Goal: Task Accomplishment & Management: Use online tool/utility

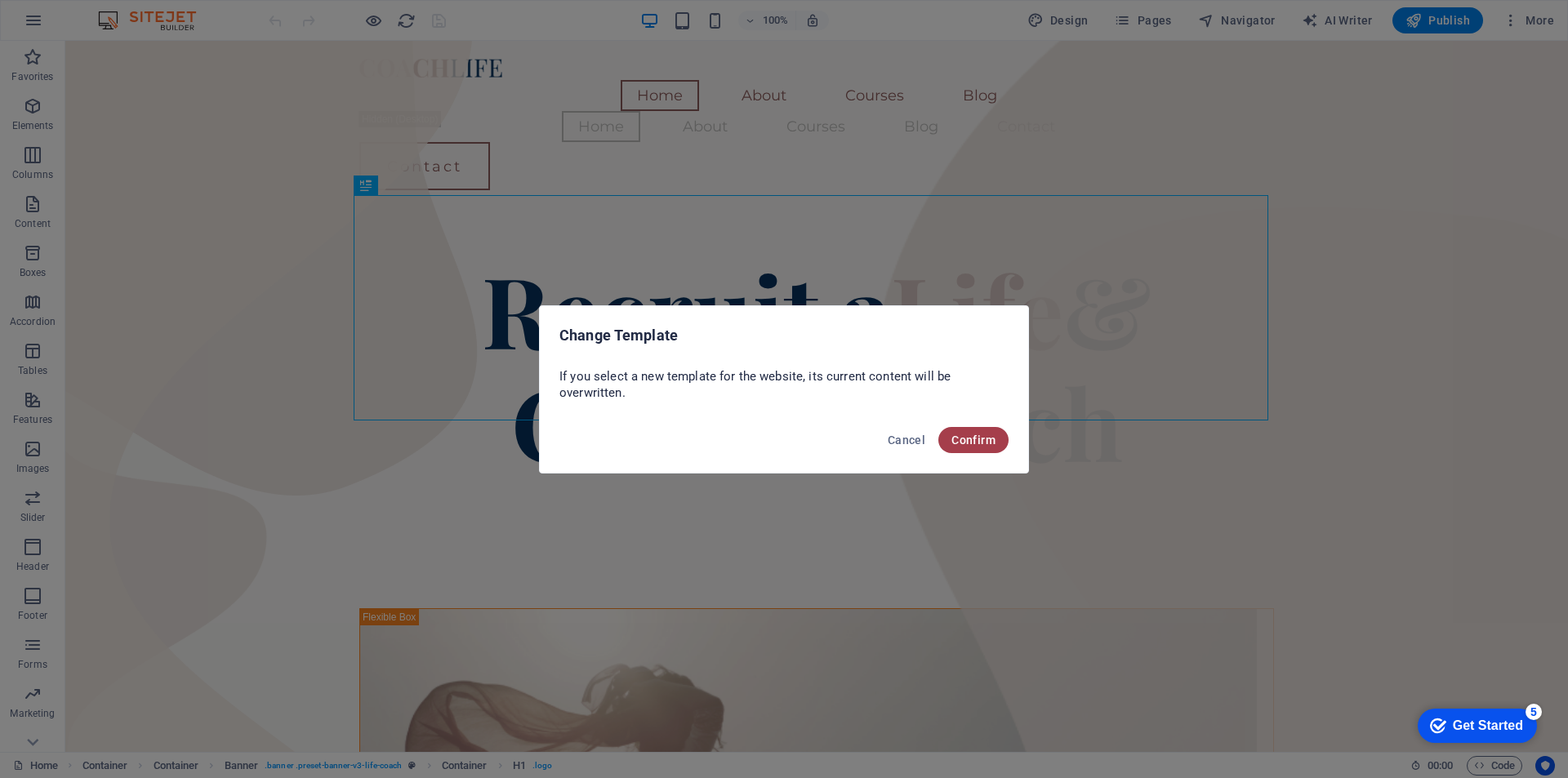
click at [986, 440] on span "Confirm" at bounding box center [973, 440] width 44 height 13
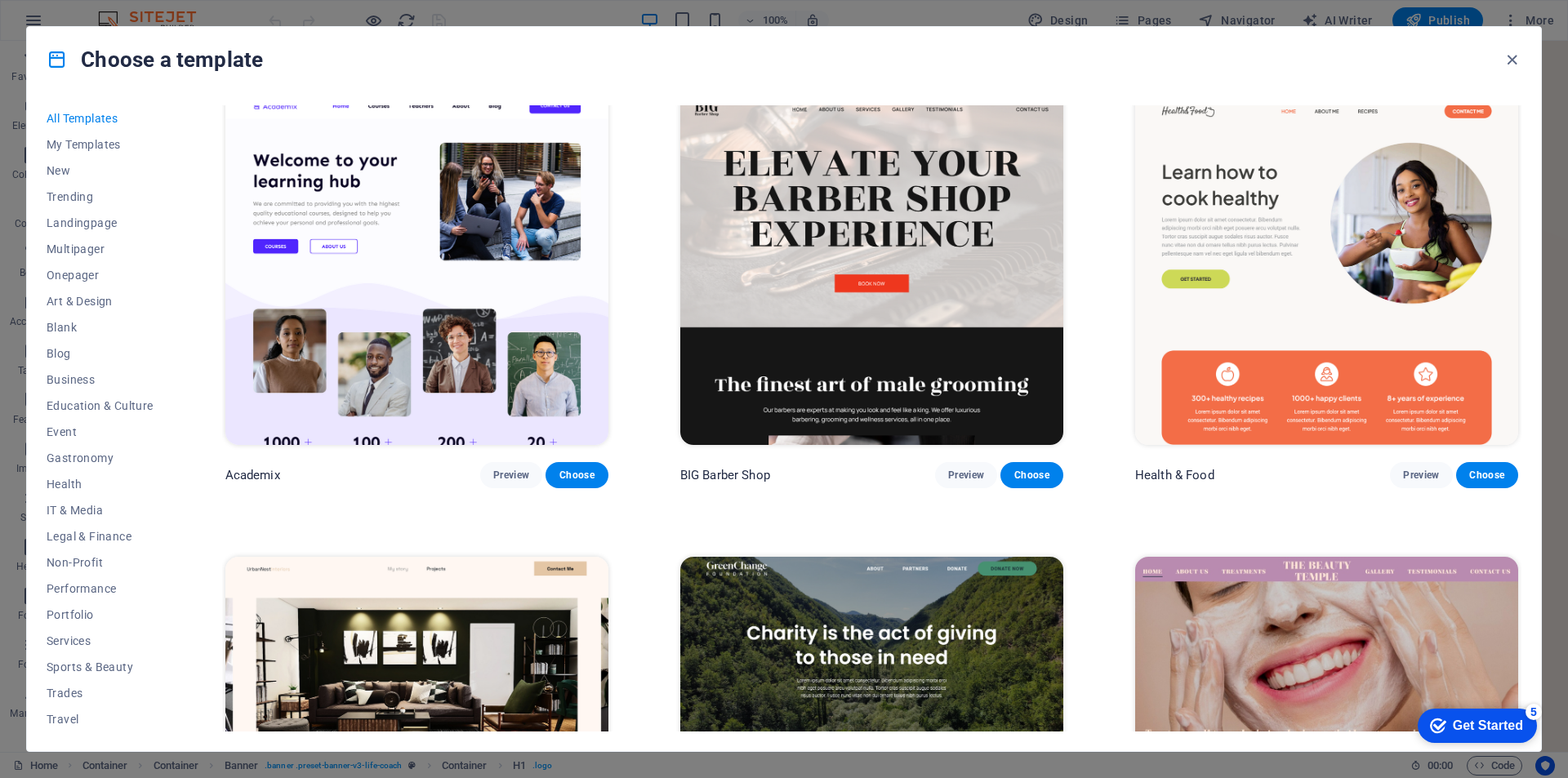
scroll to position [1878, 0]
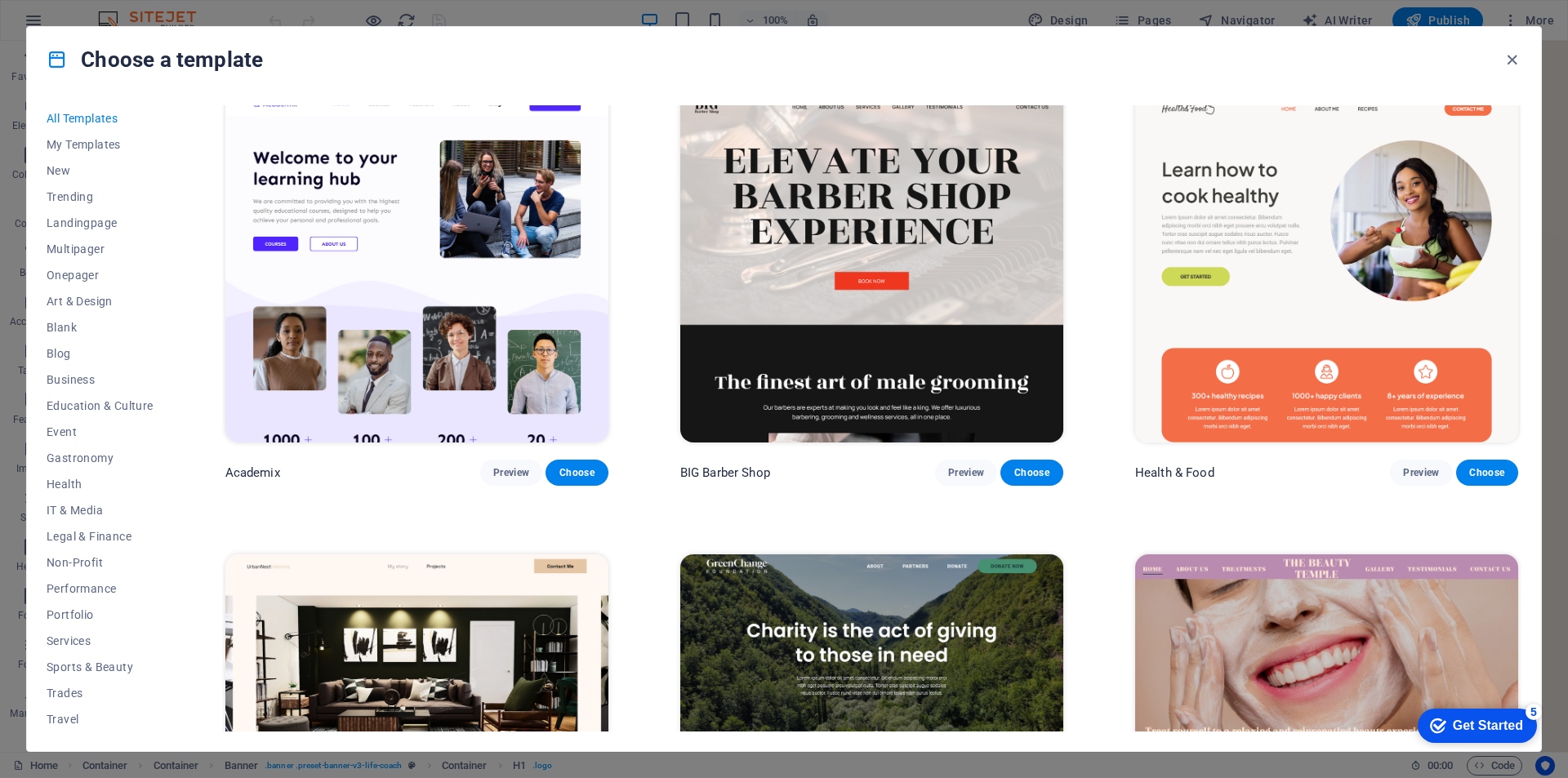
click at [888, 319] on img at bounding box center [872, 266] width 383 height 353
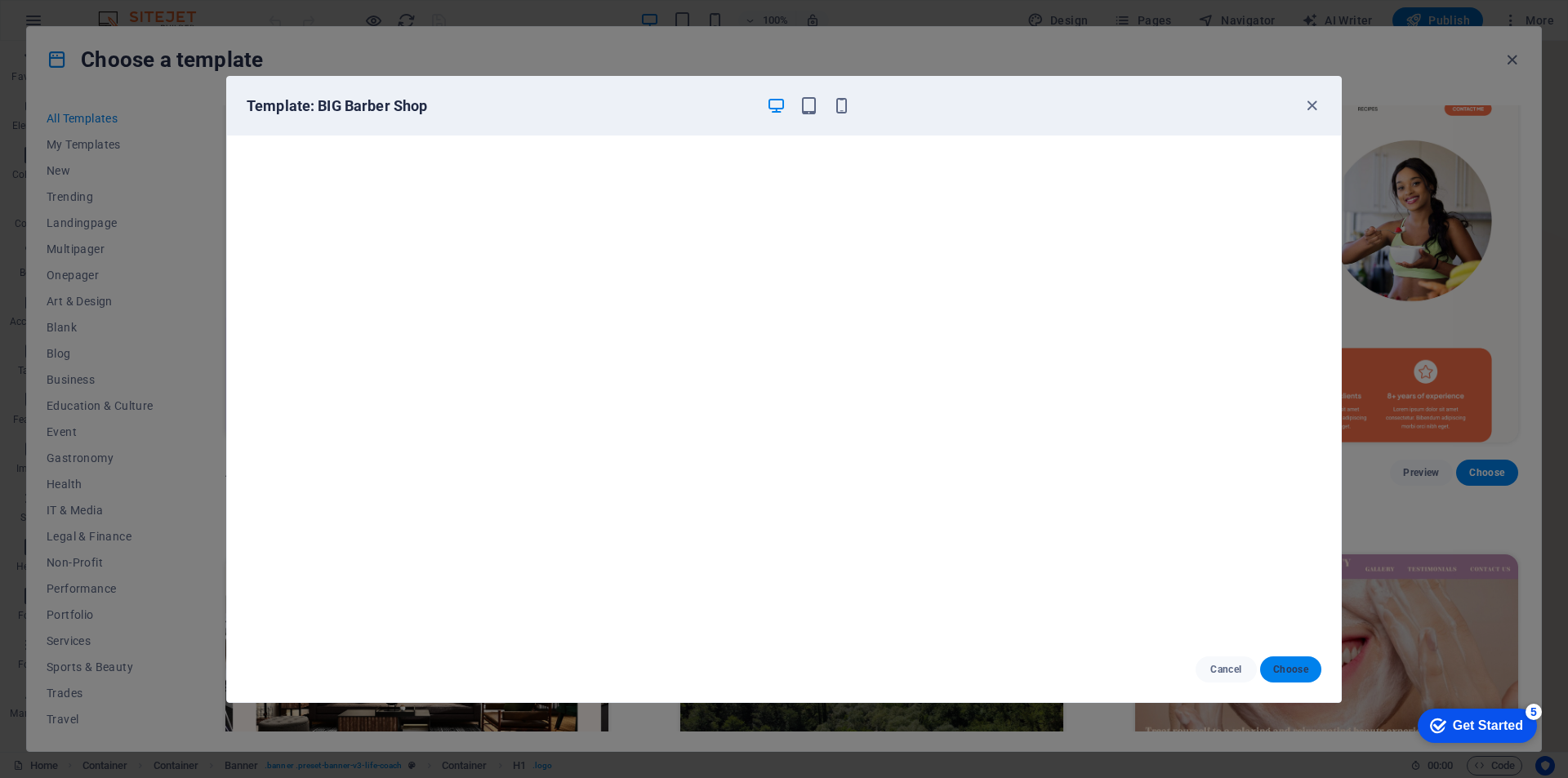
click at [1302, 669] on span "Choose" at bounding box center [1291, 669] width 35 height 13
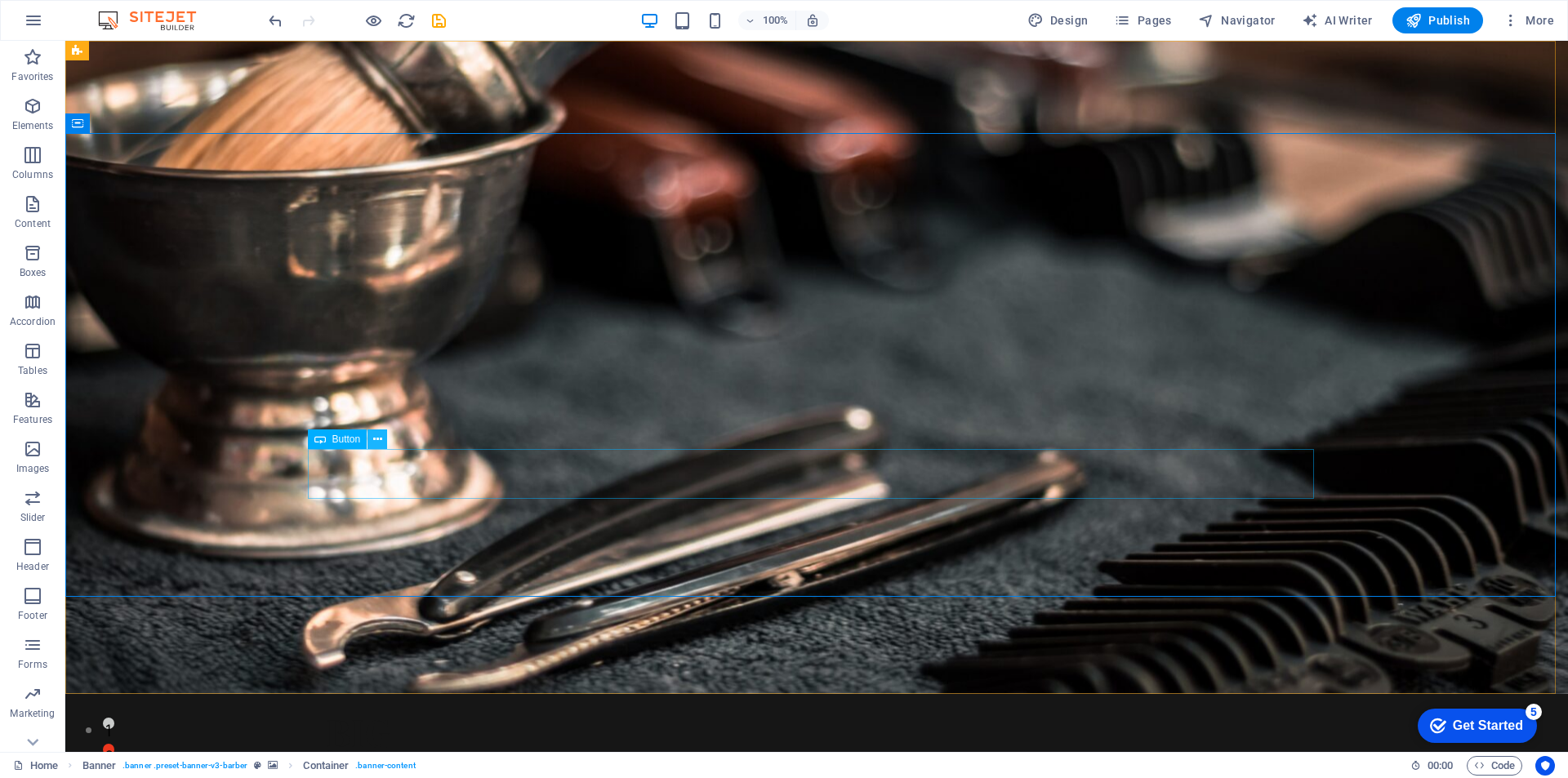
click at [375, 436] on icon at bounding box center [377, 440] width 9 height 18
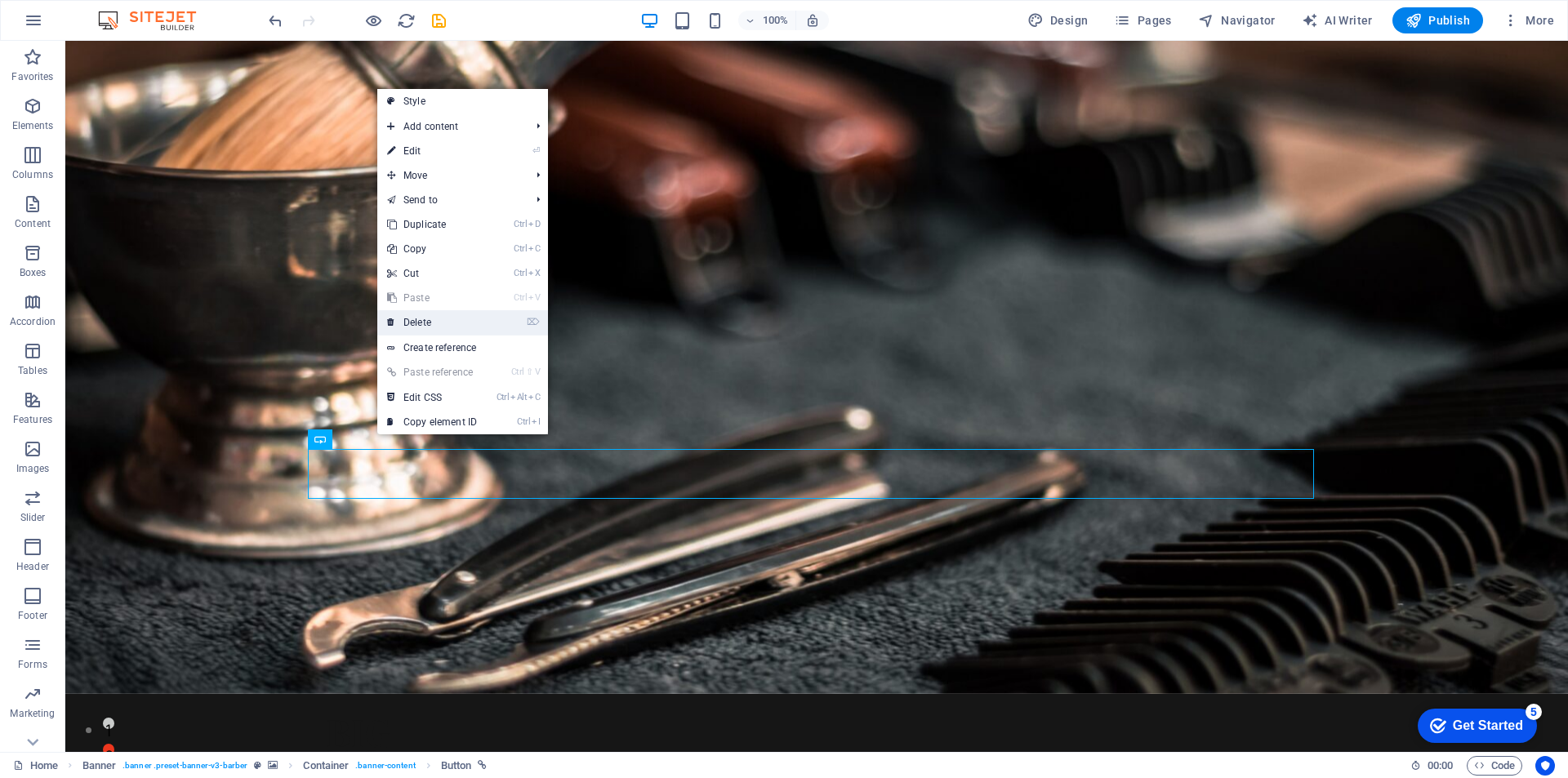
click at [426, 320] on link "⌦ Delete" at bounding box center [431, 322] width 109 height 24
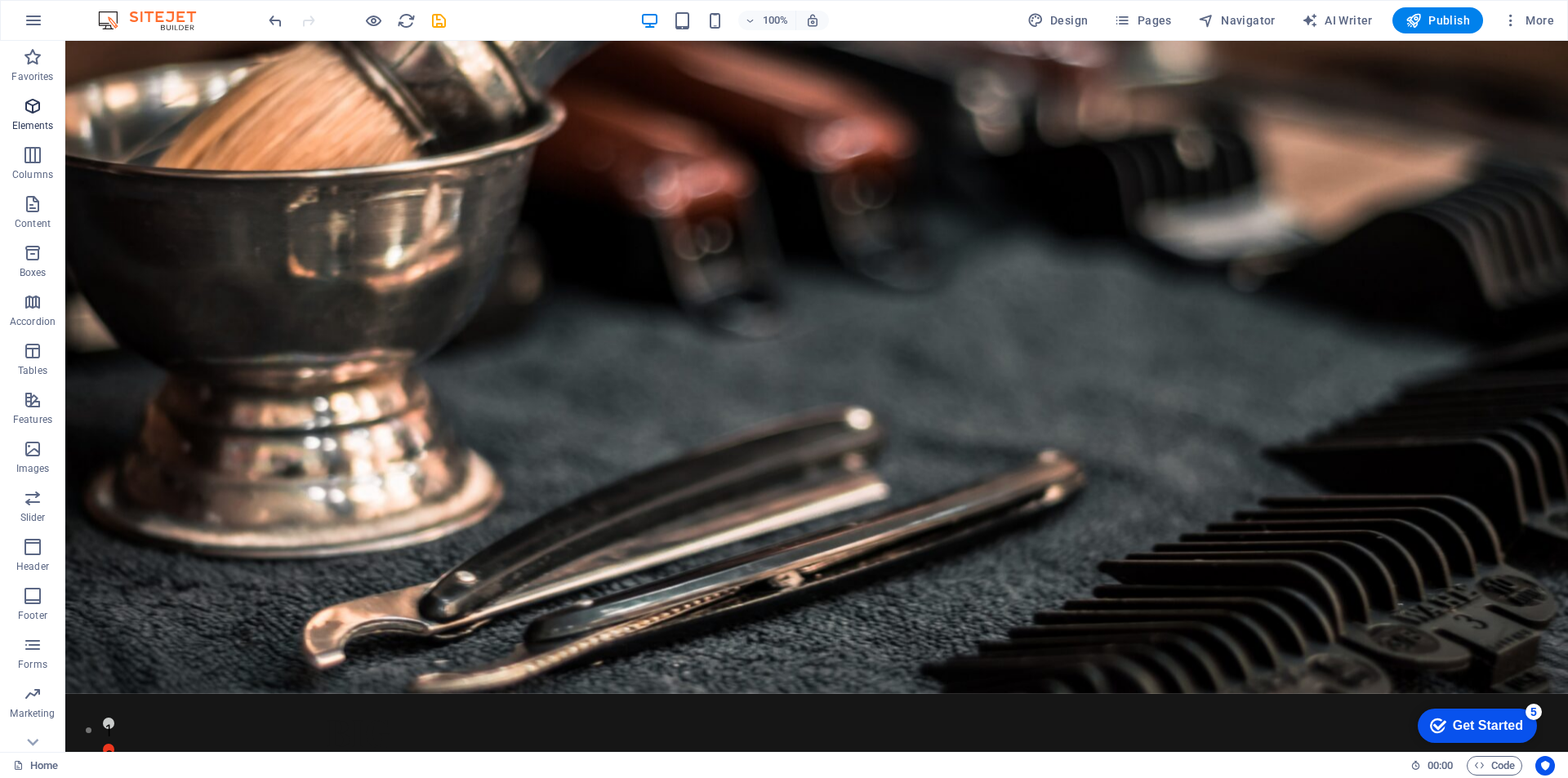
click at [33, 107] on icon "button" at bounding box center [32, 105] width 19 height 19
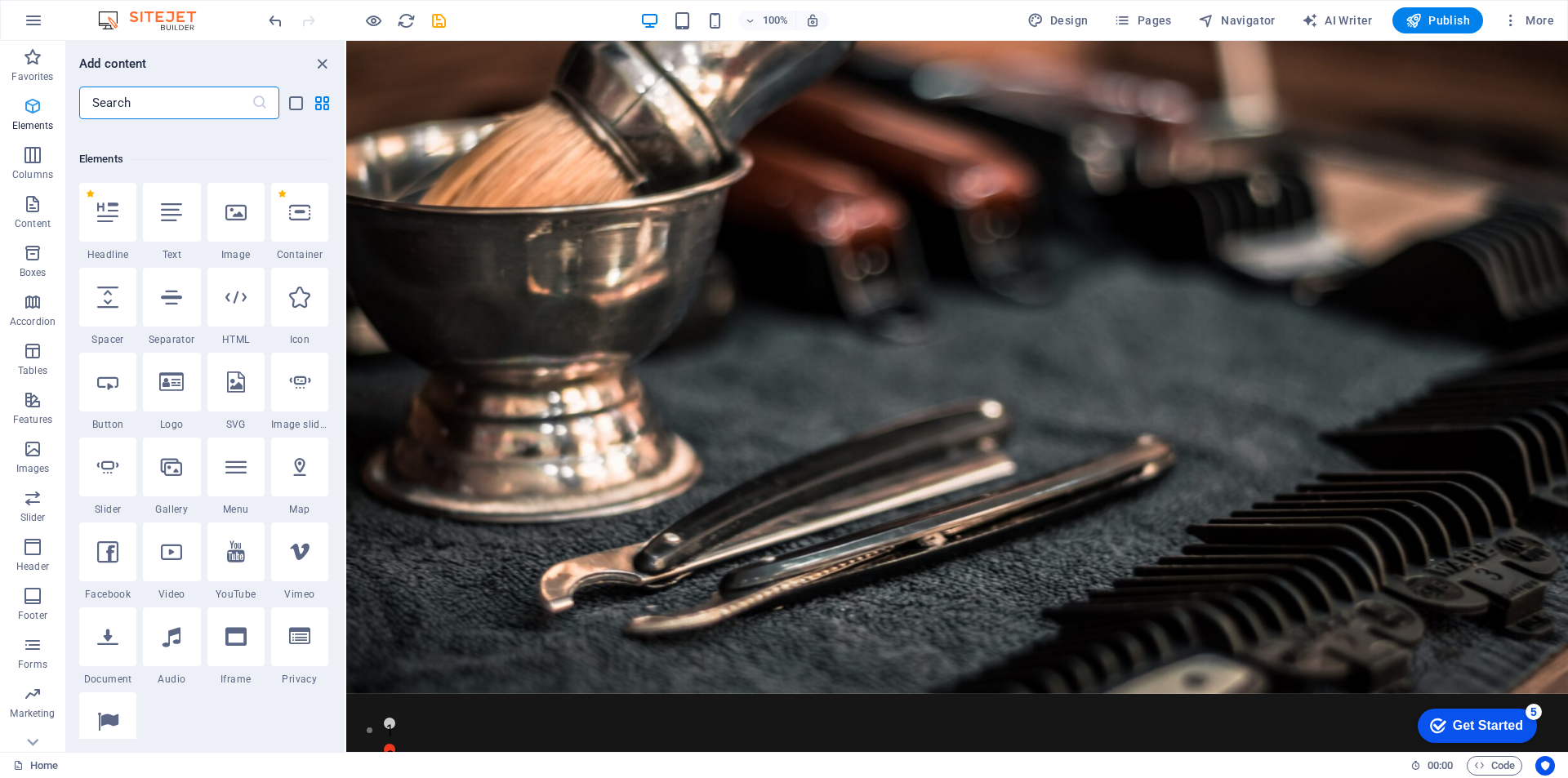
scroll to position [174, 0]
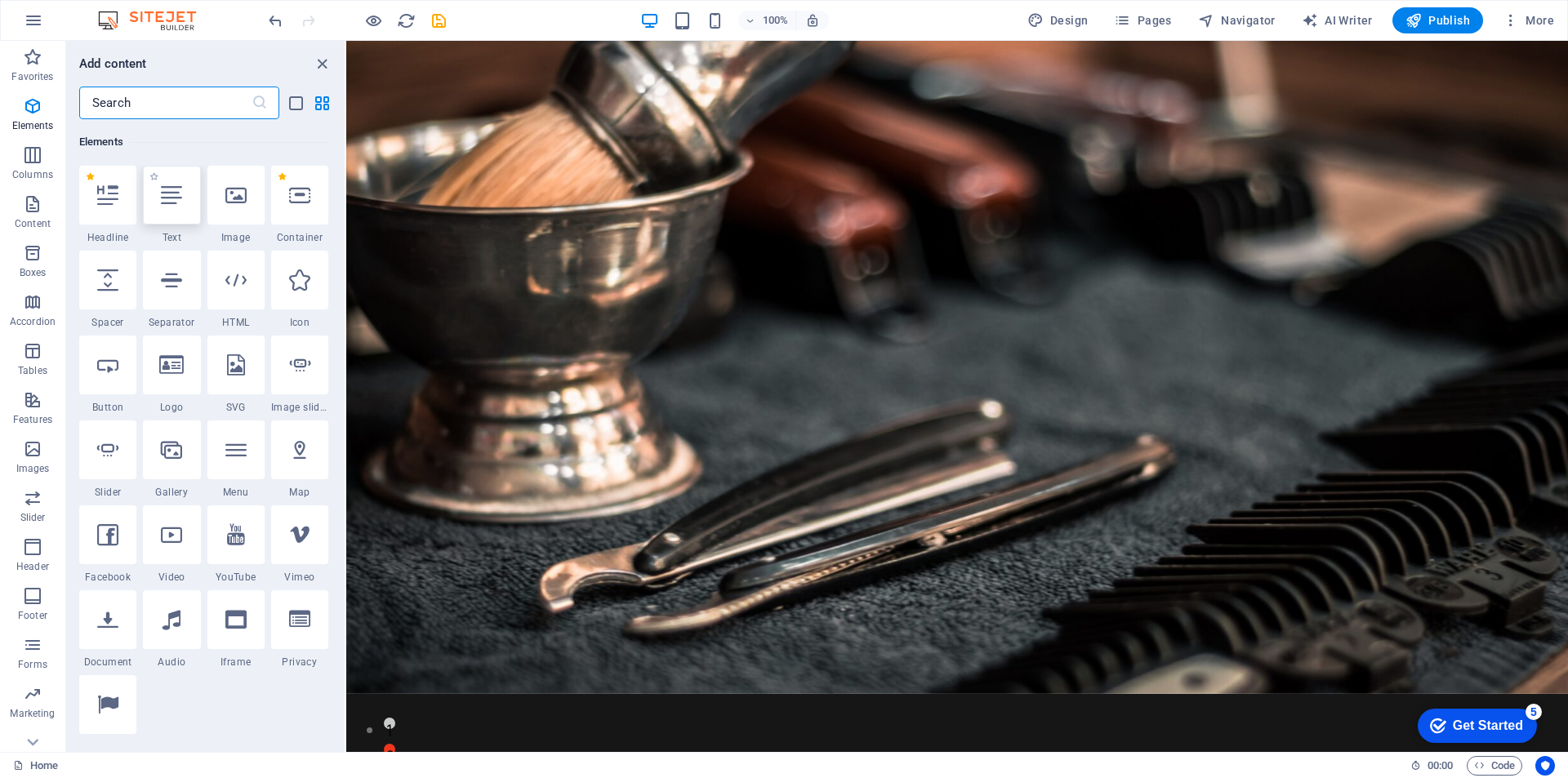
click at [166, 198] on icon at bounding box center [171, 195] width 21 height 21
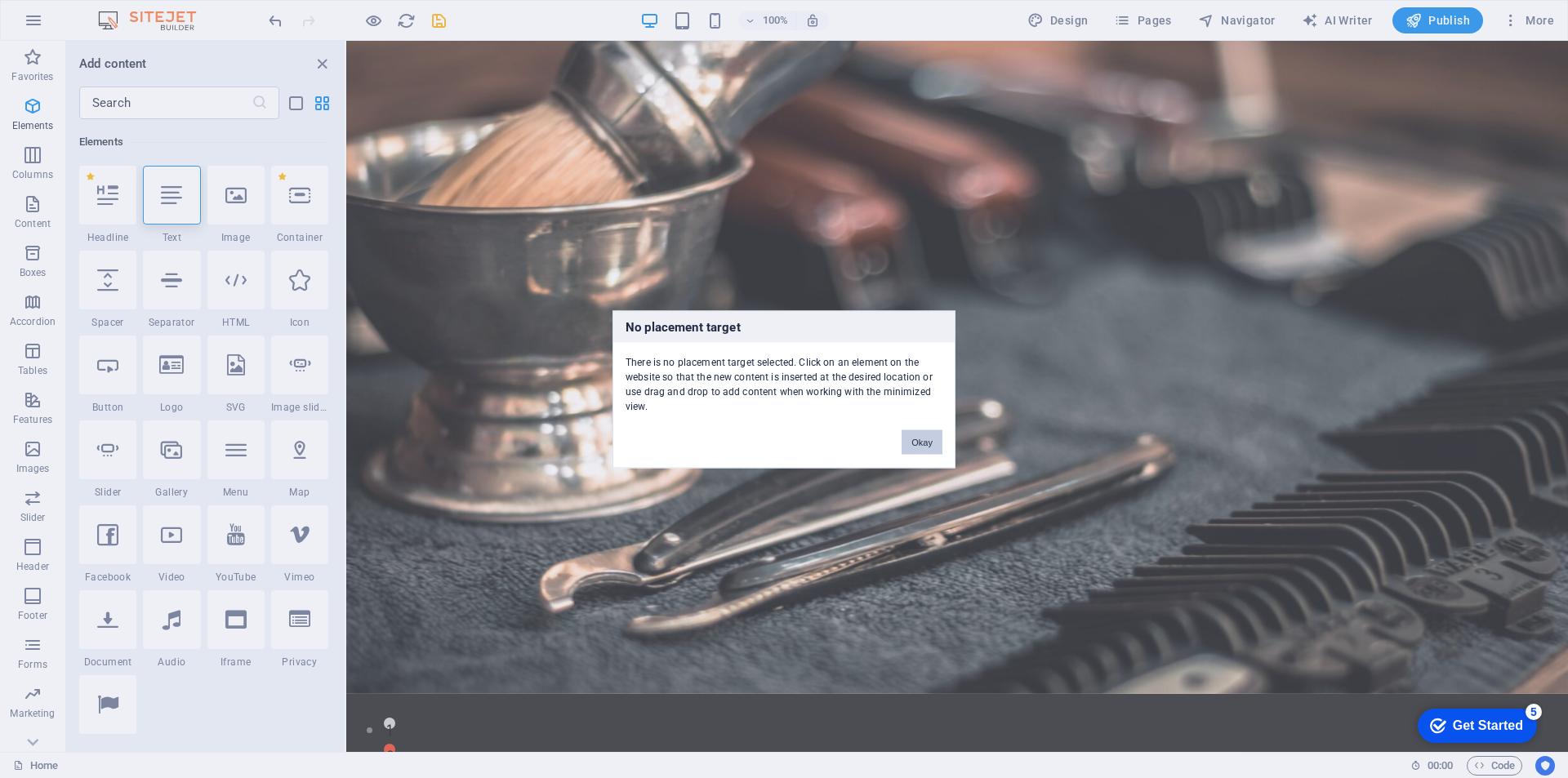
click at [919, 437] on button "Okay" at bounding box center [922, 441] width 41 height 24
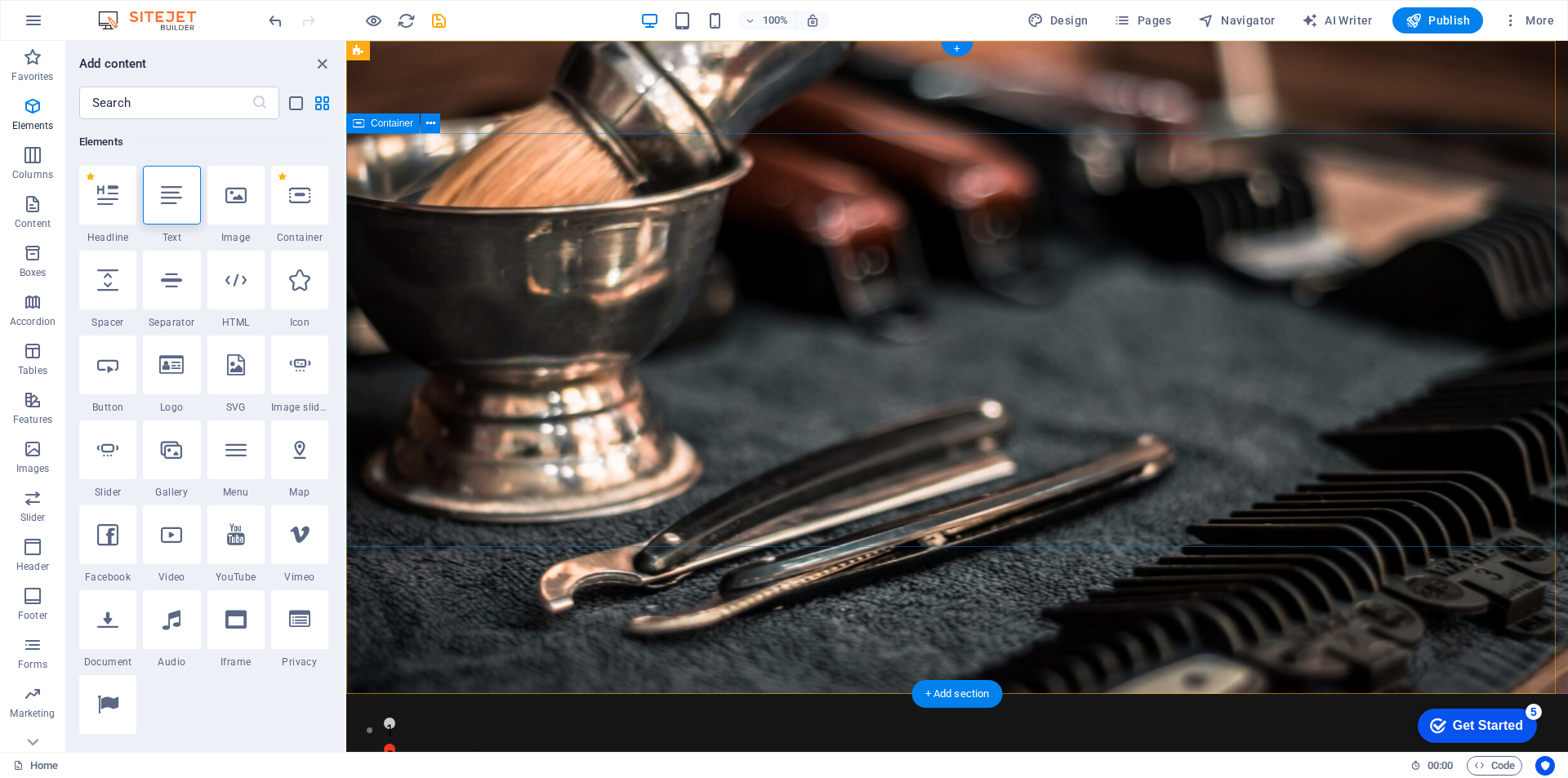
click at [161, 202] on icon at bounding box center [171, 195] width 21 height 21
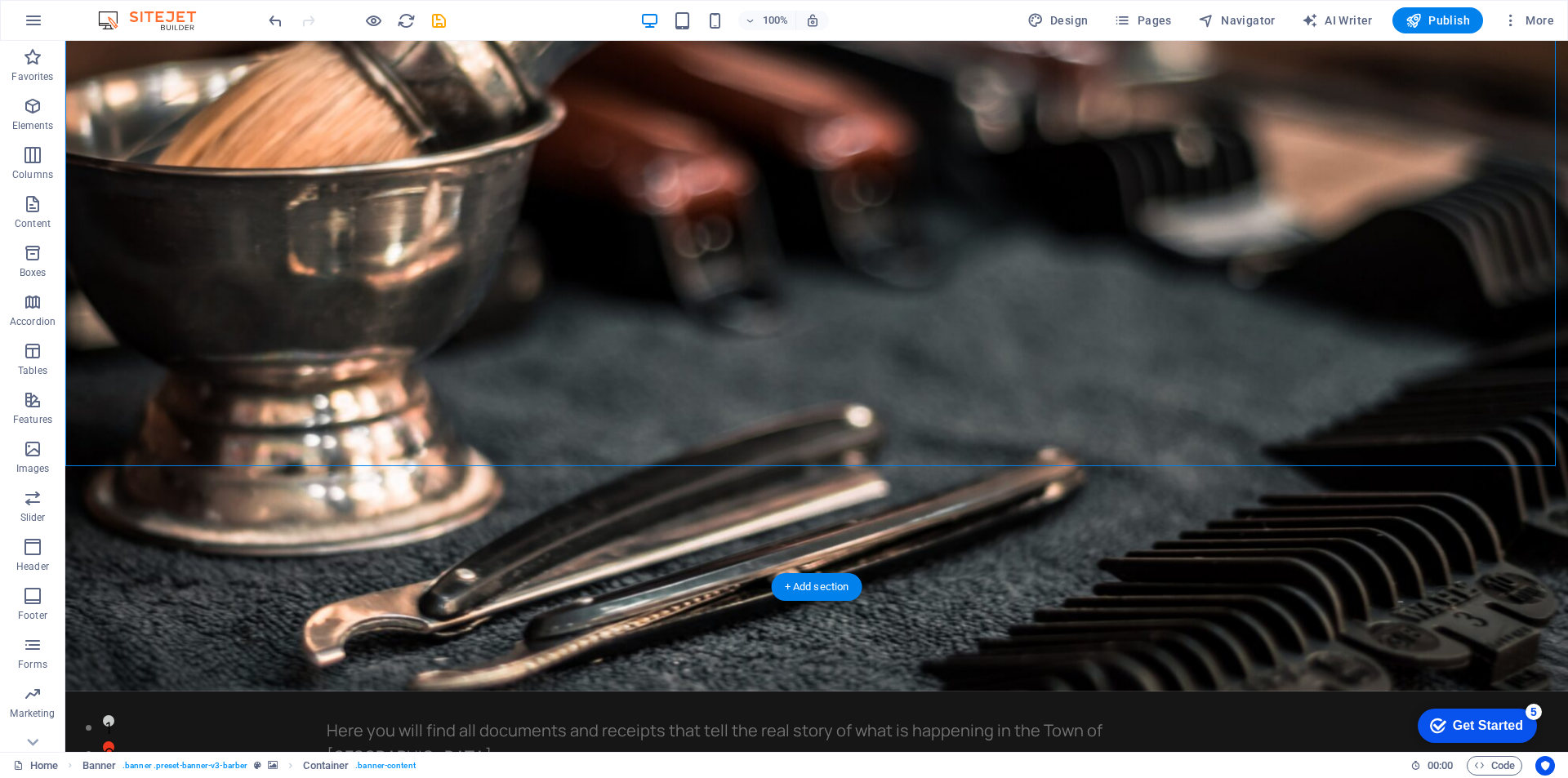
scroll to position [0, 0]
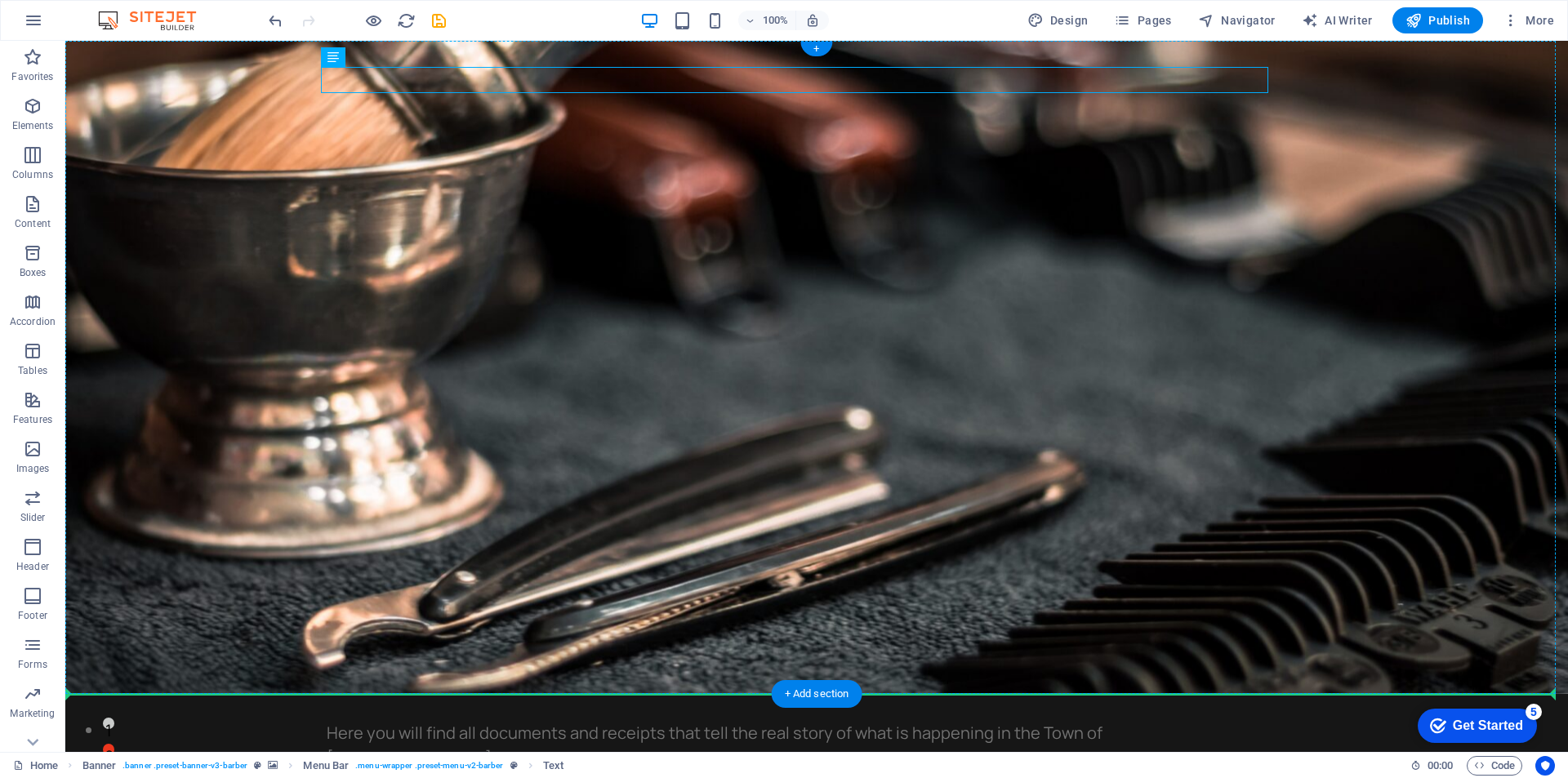
drag, startPoint x: 693, startPoint y: 78, endPoint x: 691, endPoint y: 505, distance: 427.0
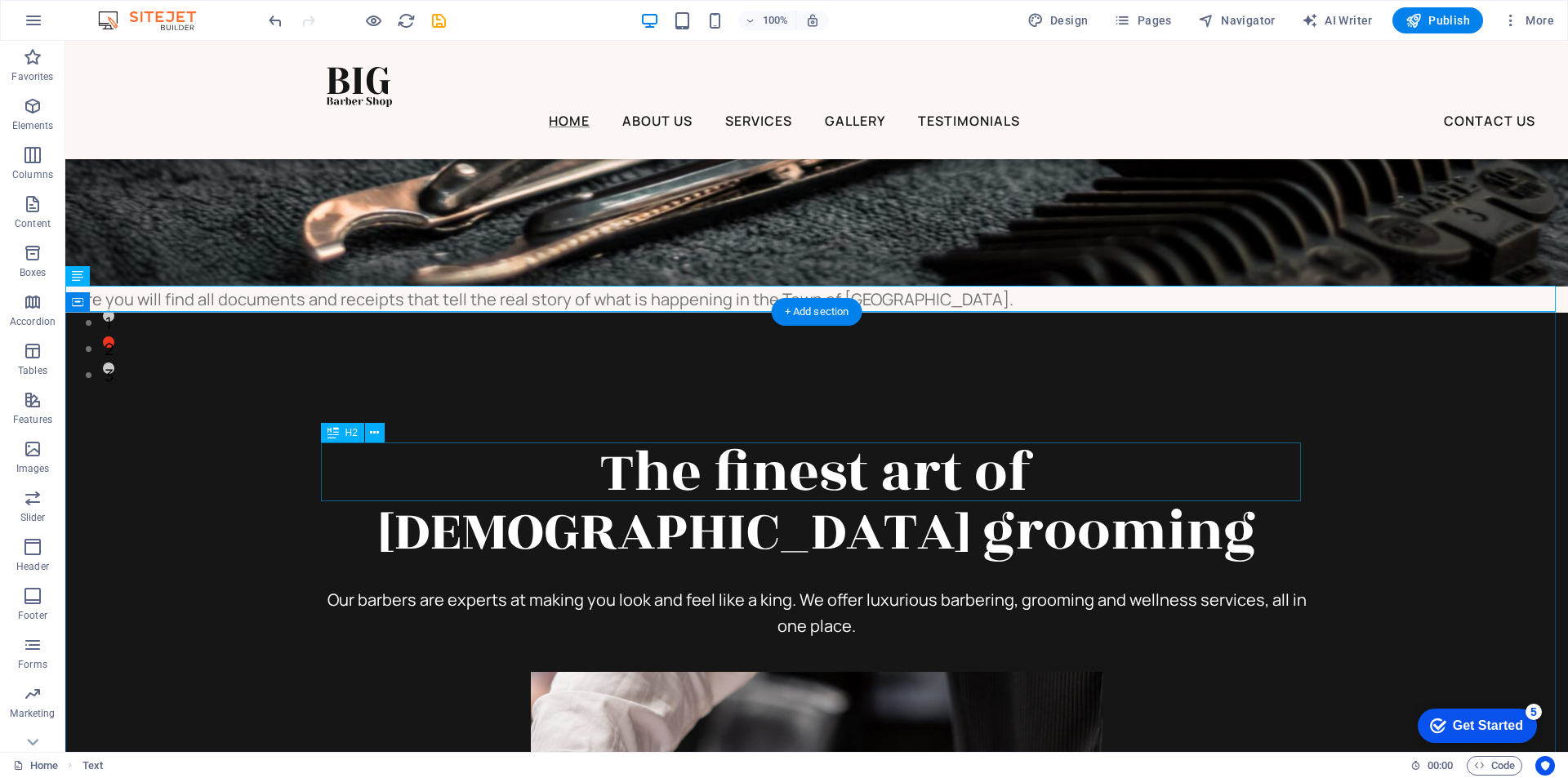
scroll to position [409, 0]
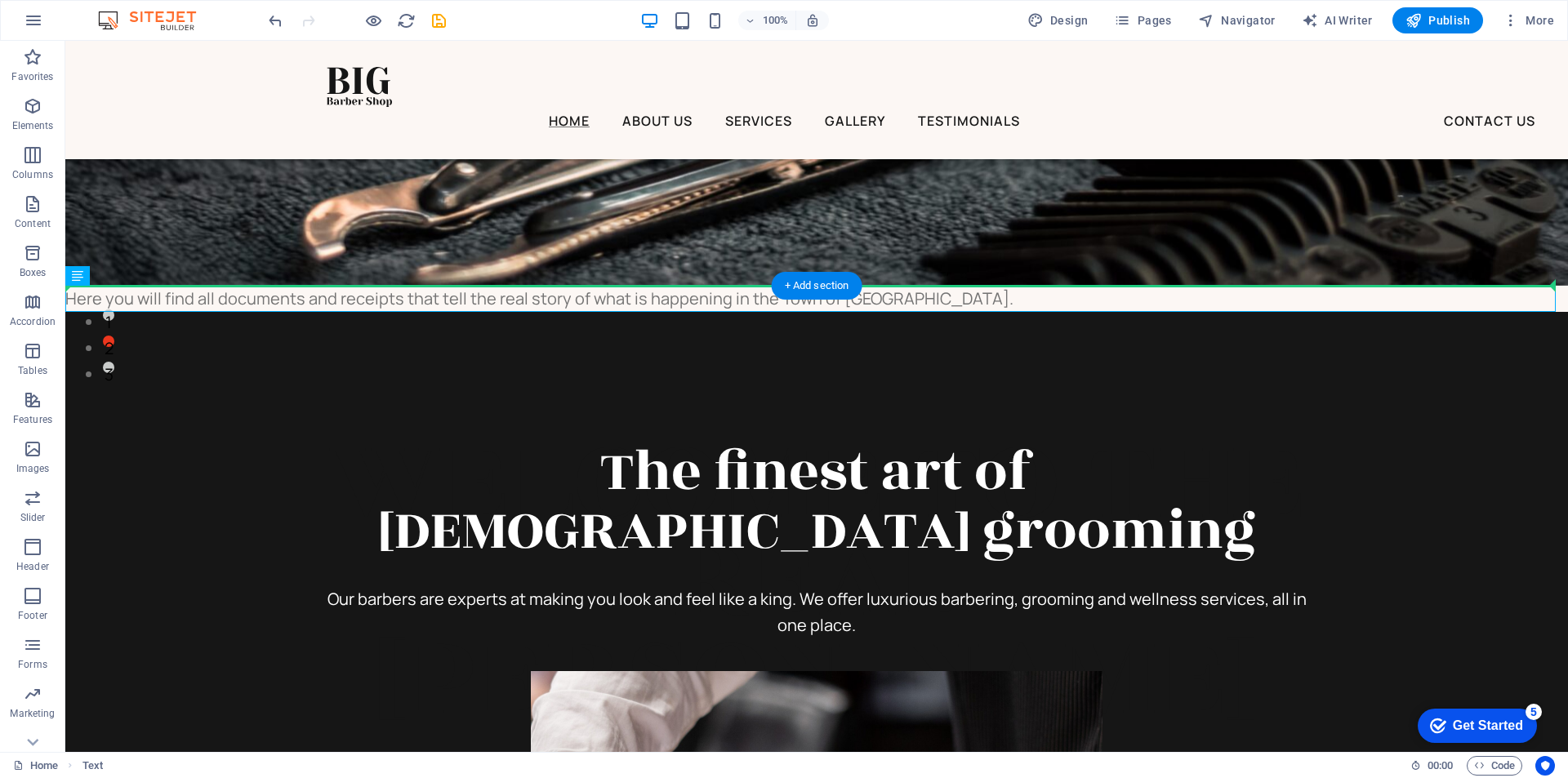
drag, startPoint x: 263, startPoint y: 298, endPoint x: 444, endPoint y: 167, distance: 223.4
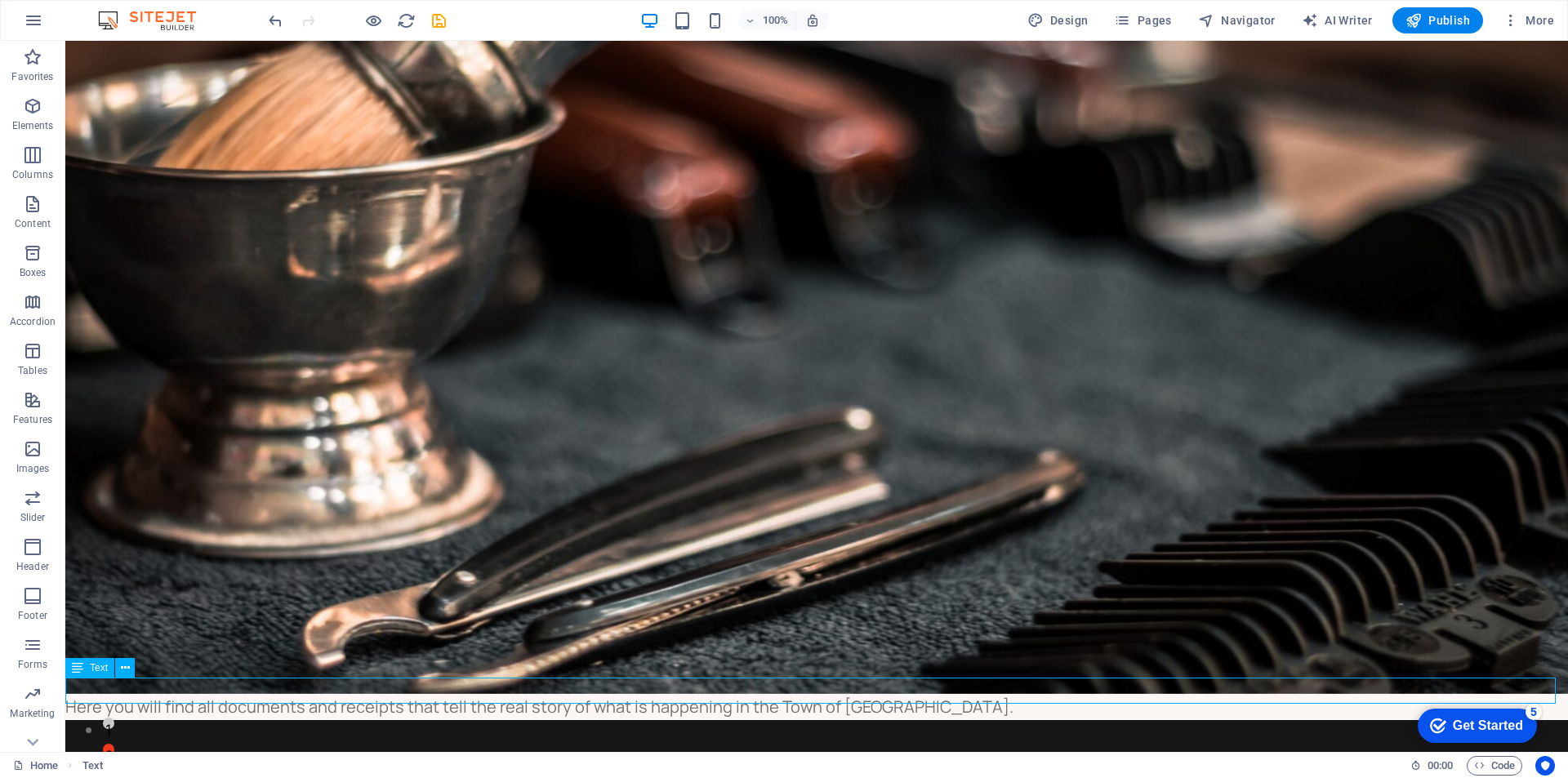
scroll to position [71, 0]
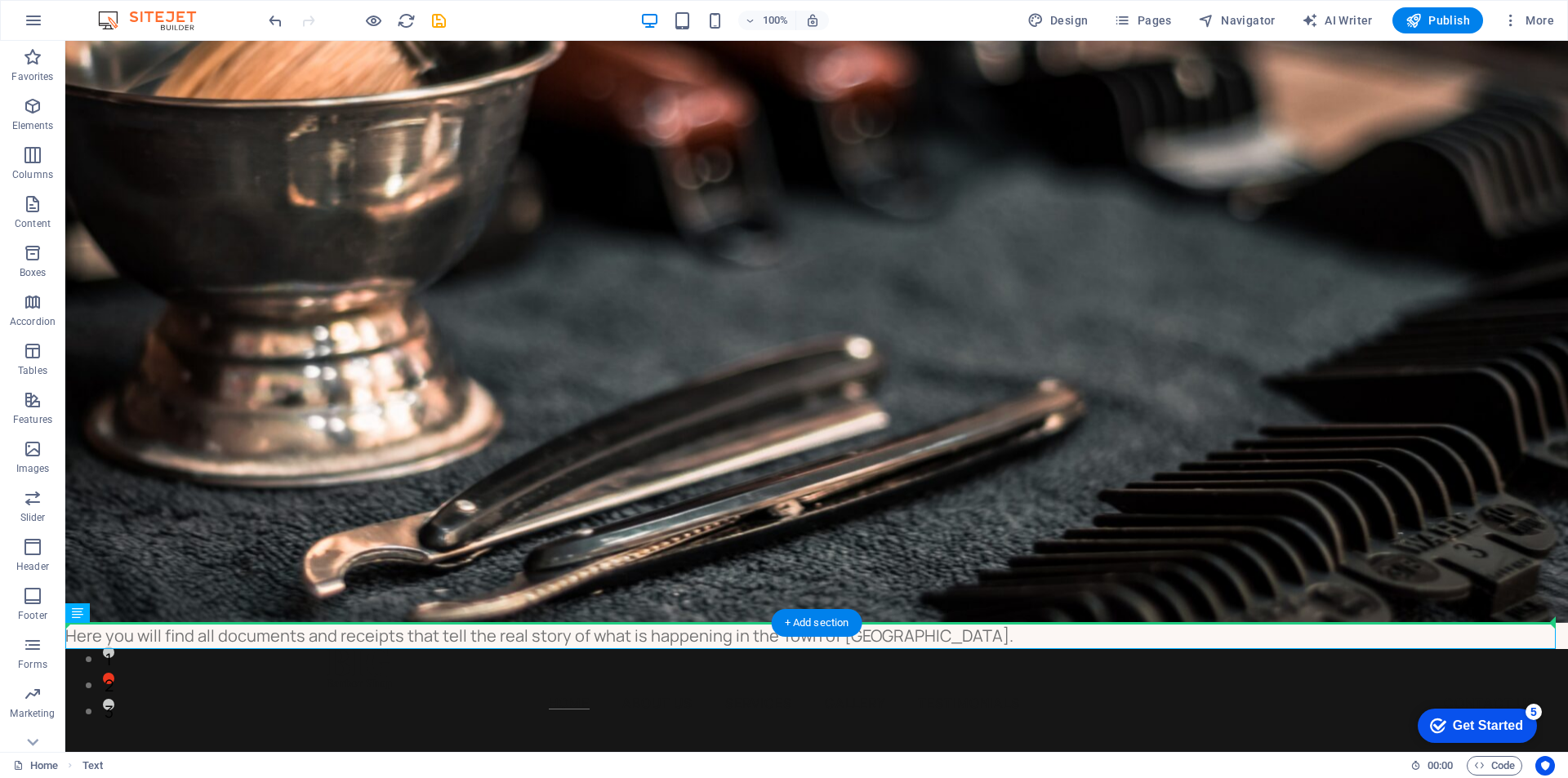
drag, startPoint x: 144, startPoint y: 723, endPoint x: 353, endPoint y: 498, distance: 307.1
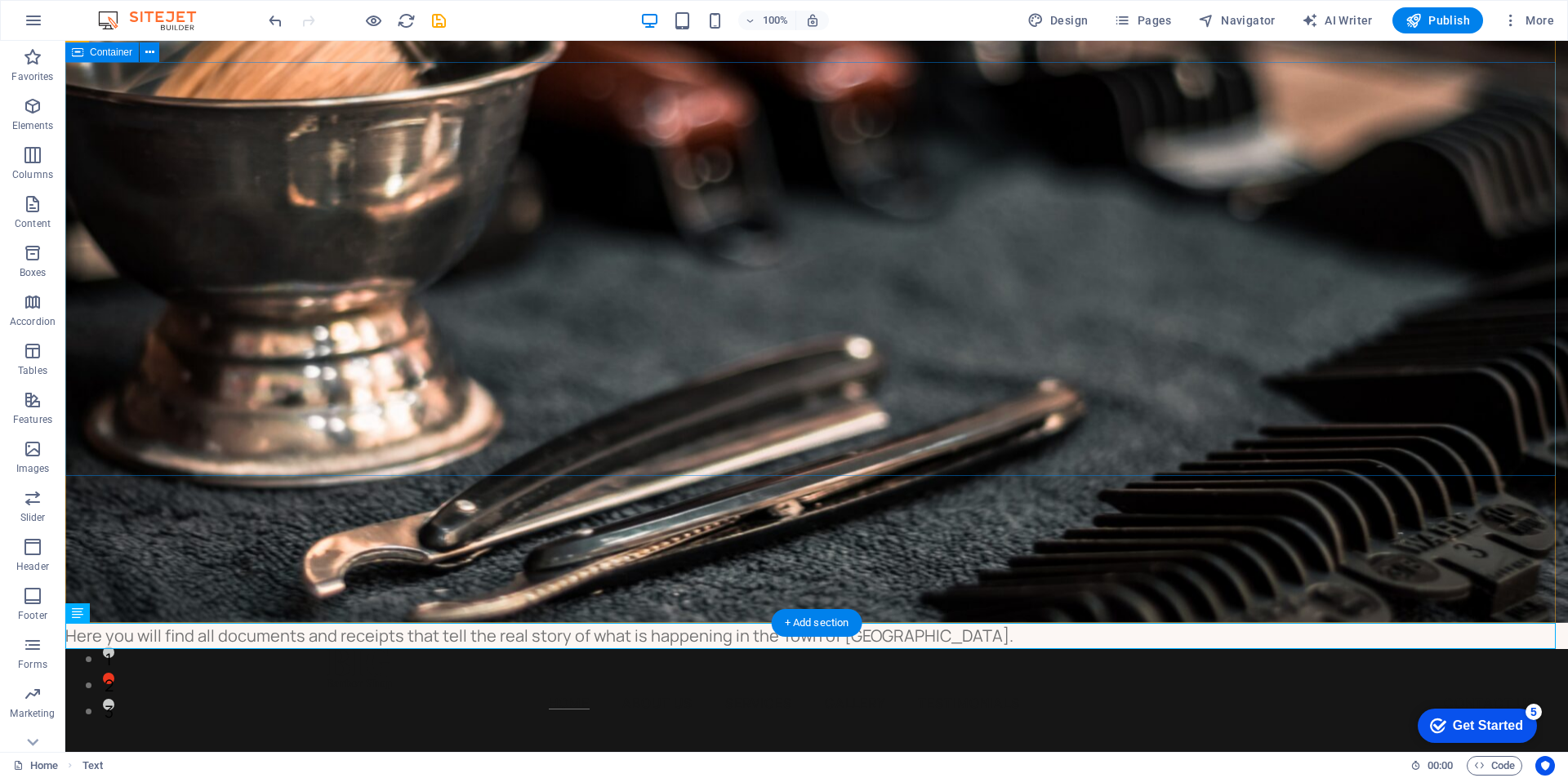
click at [501, 554] on figure at bounding box center [817, 297] width 1503 height 653
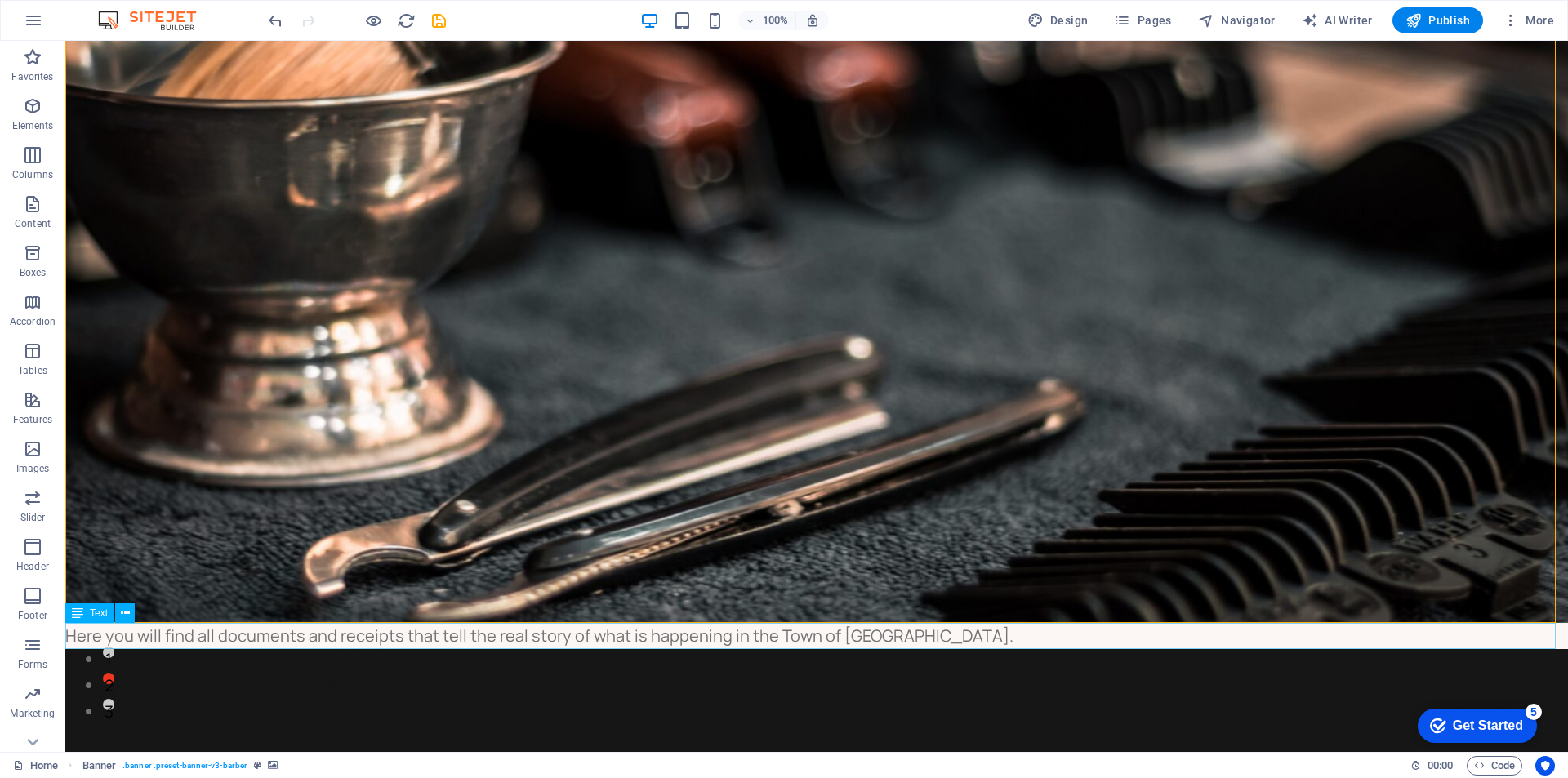
click at [352, 636] on div "Here you will find all documents and receipts that tell the real story of what …" at bounding box center [817, 635] width 1503 height 26
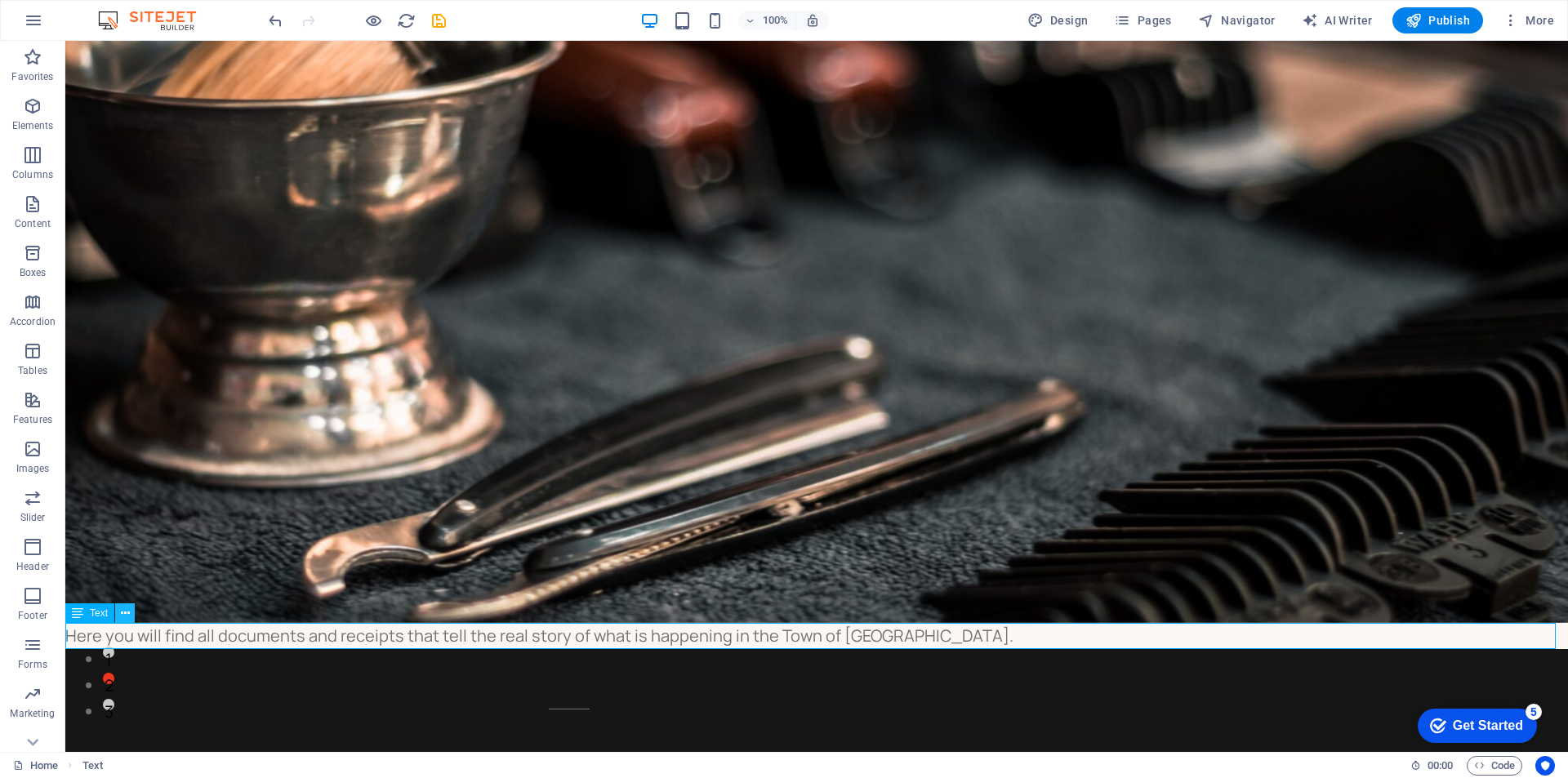
click at [128, 613] on icon at bounding box center [125, 613] width 9 height 18
click at [168, 638] on div "Here you will find all documents and receipts that tell the real story of what …" at bounding box center [817, 635] width 1503 height 26
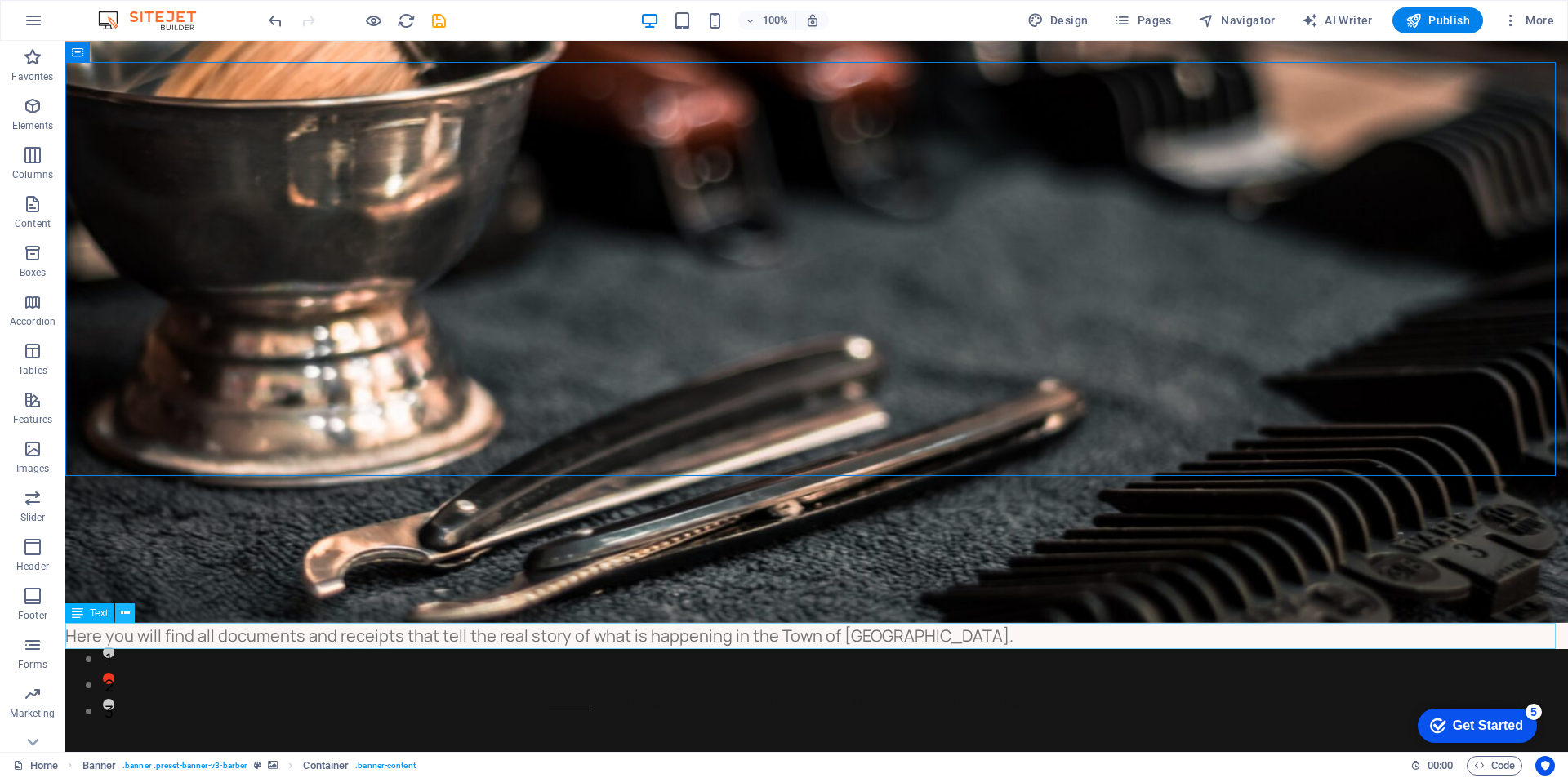
click at [122, 613] on icon at bounding box center [125, 613] width 9 height 18
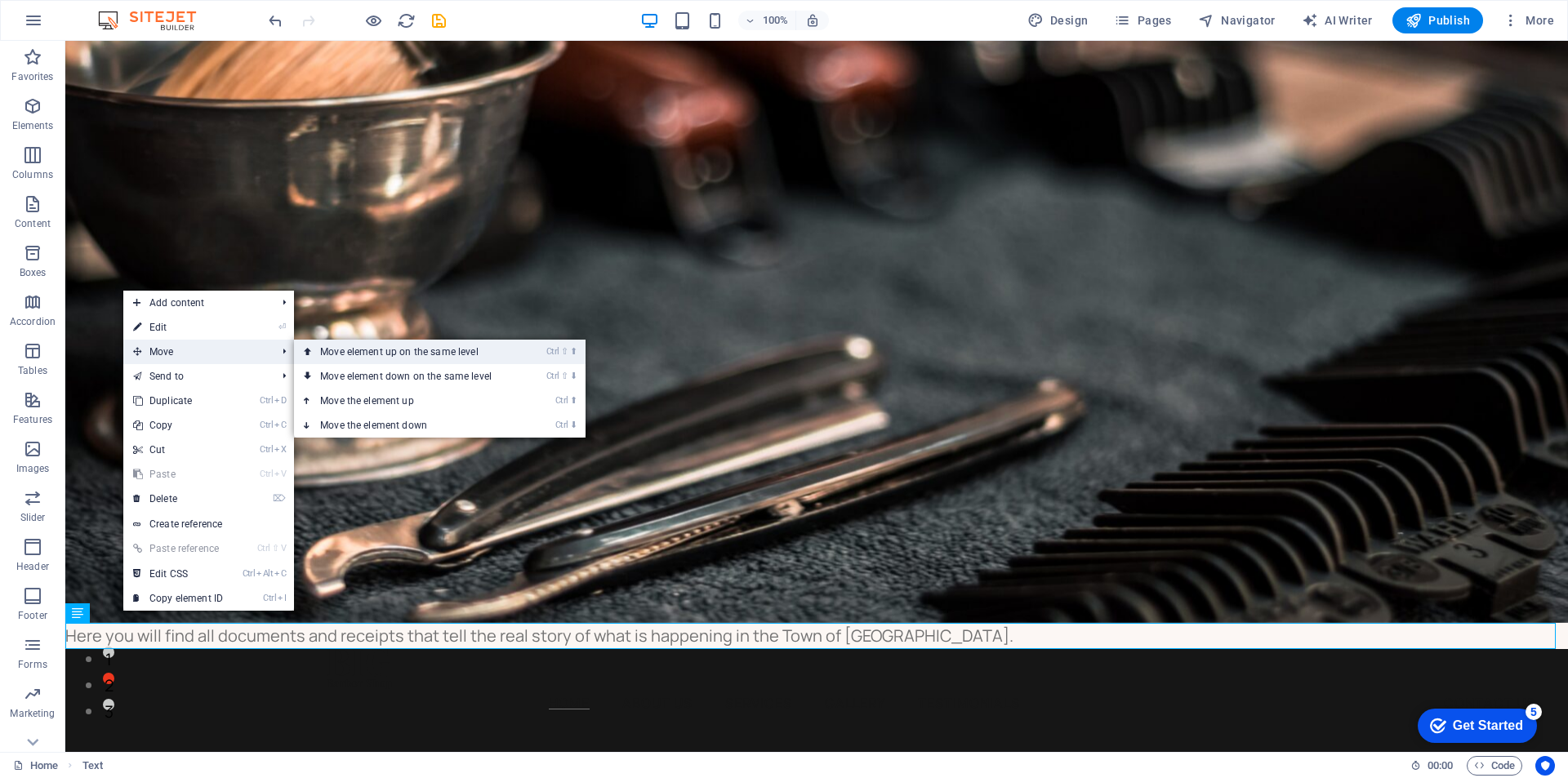
click at [318, 347] on link "Ctrl ⇧ ⬆ Move element up on the same level" at bounding box center [410, 351] width 231 height 24
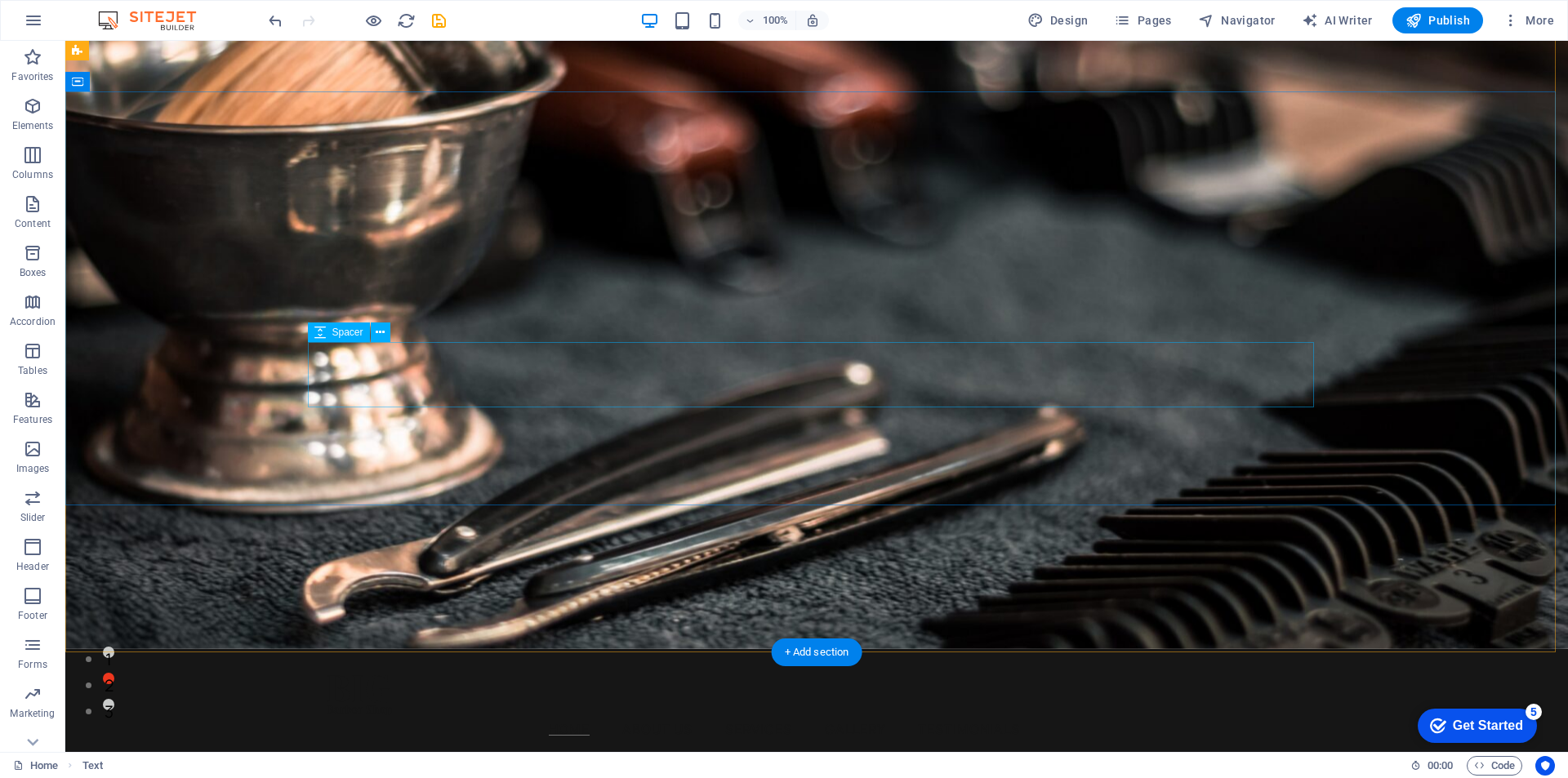
scroll to position [0, 0]
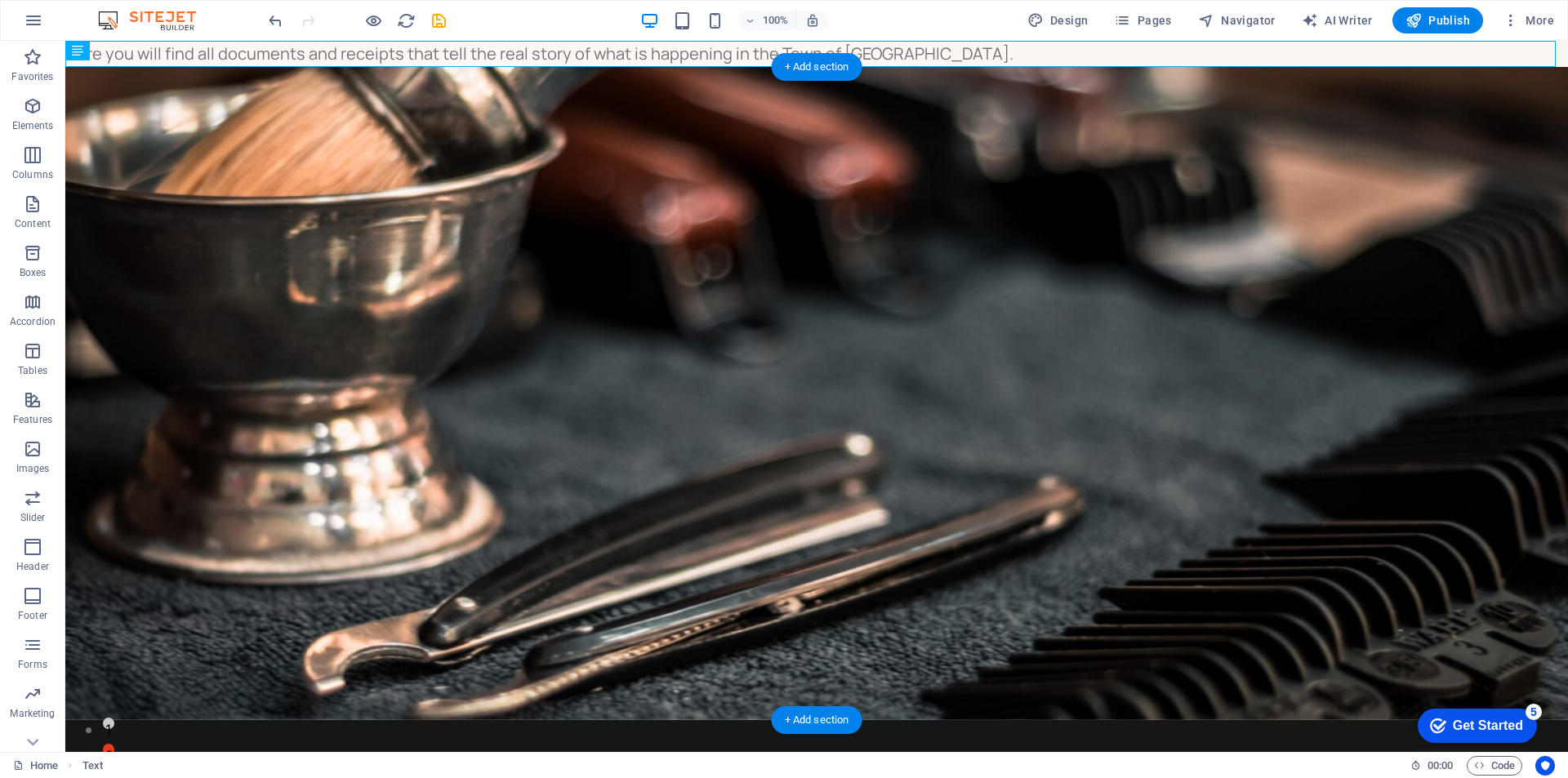
click at [567, 602] on figure at bounding box center [817, 394] width 1503 height 653
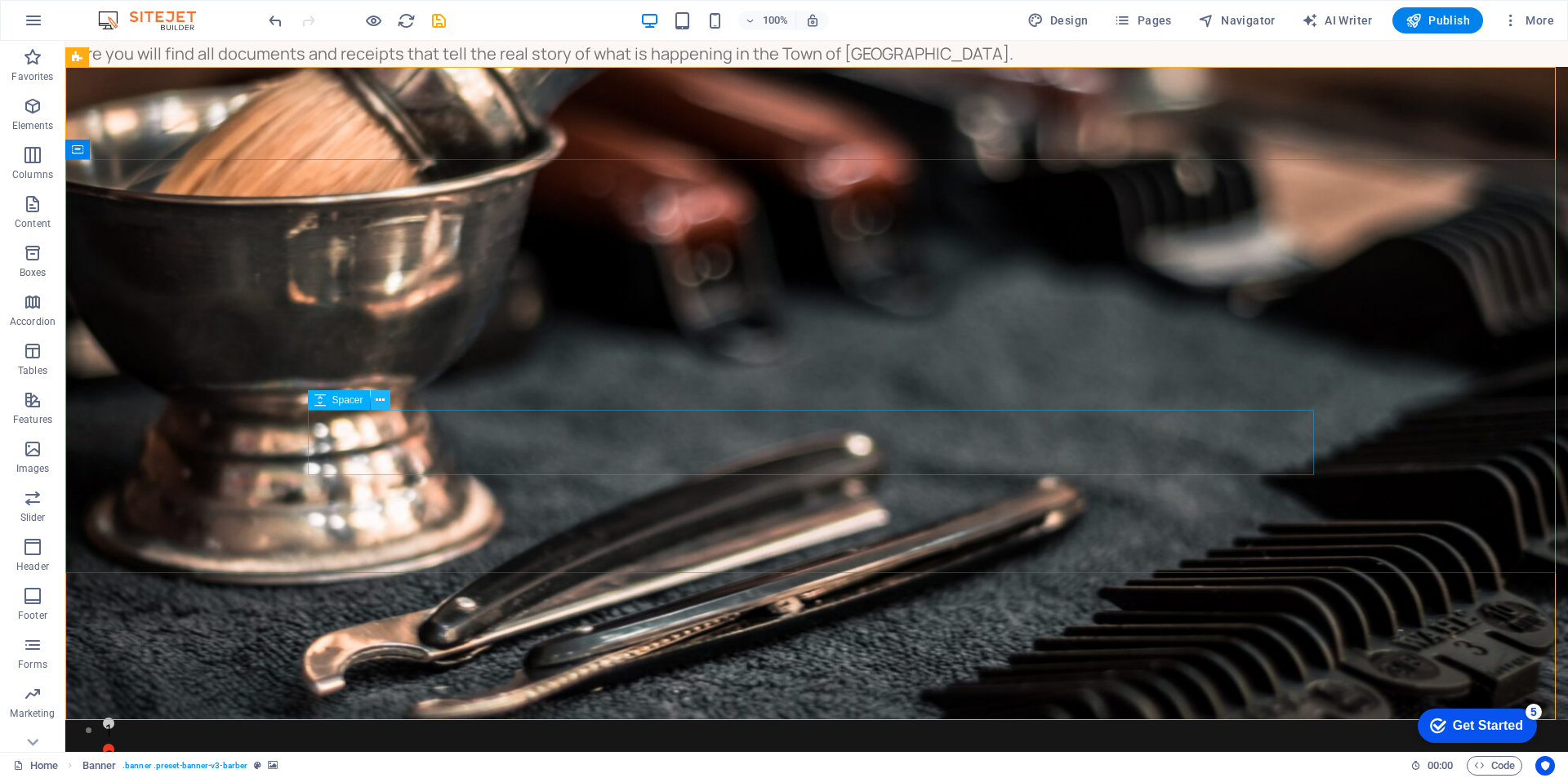
click at [384, 397] on icon at bounding box center [379, 400] width 9 height 18
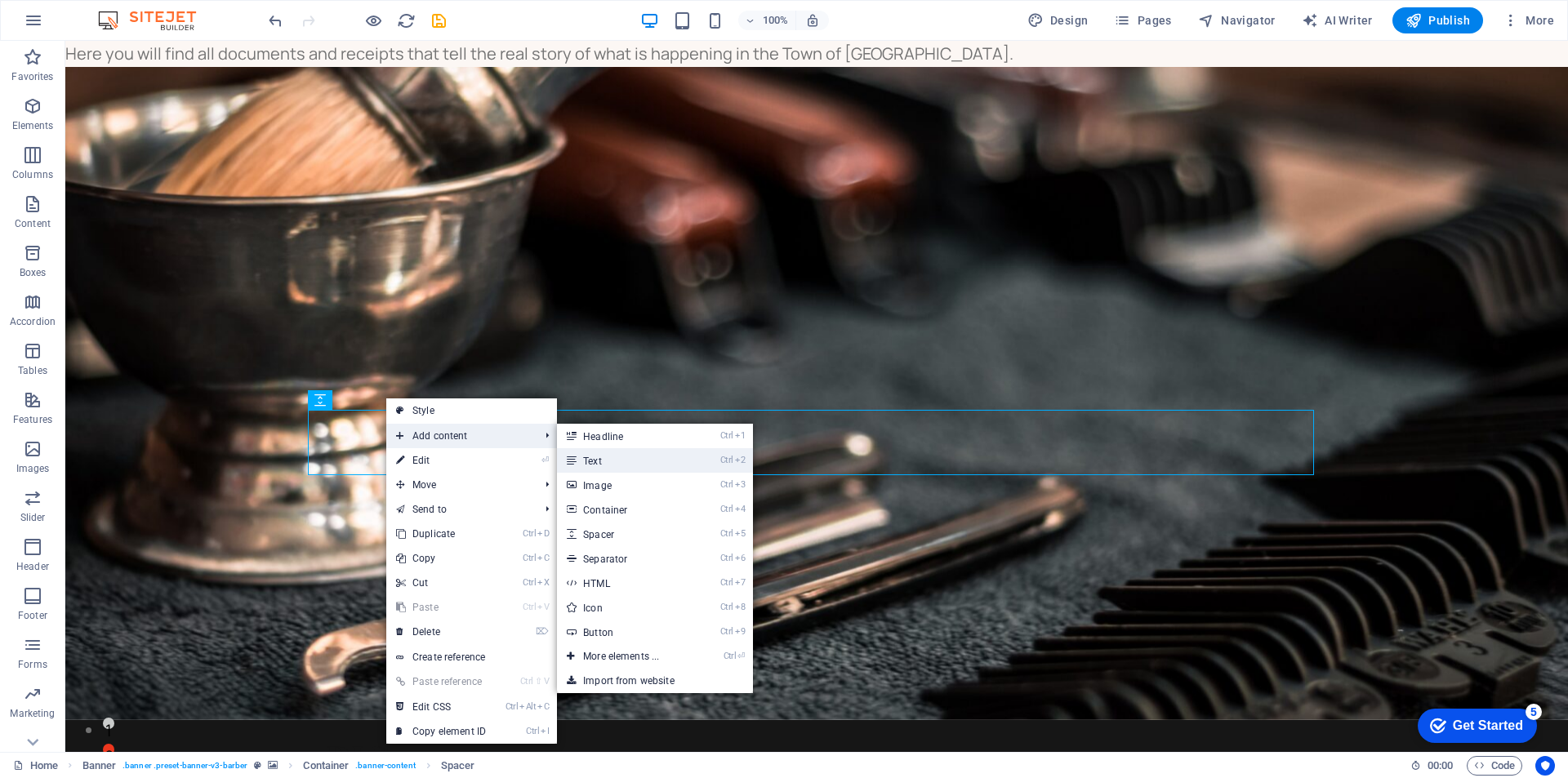
click at [599, 460] on link "Ctrl 2 Text" at bounding box center [624, 460] width 135 height 24
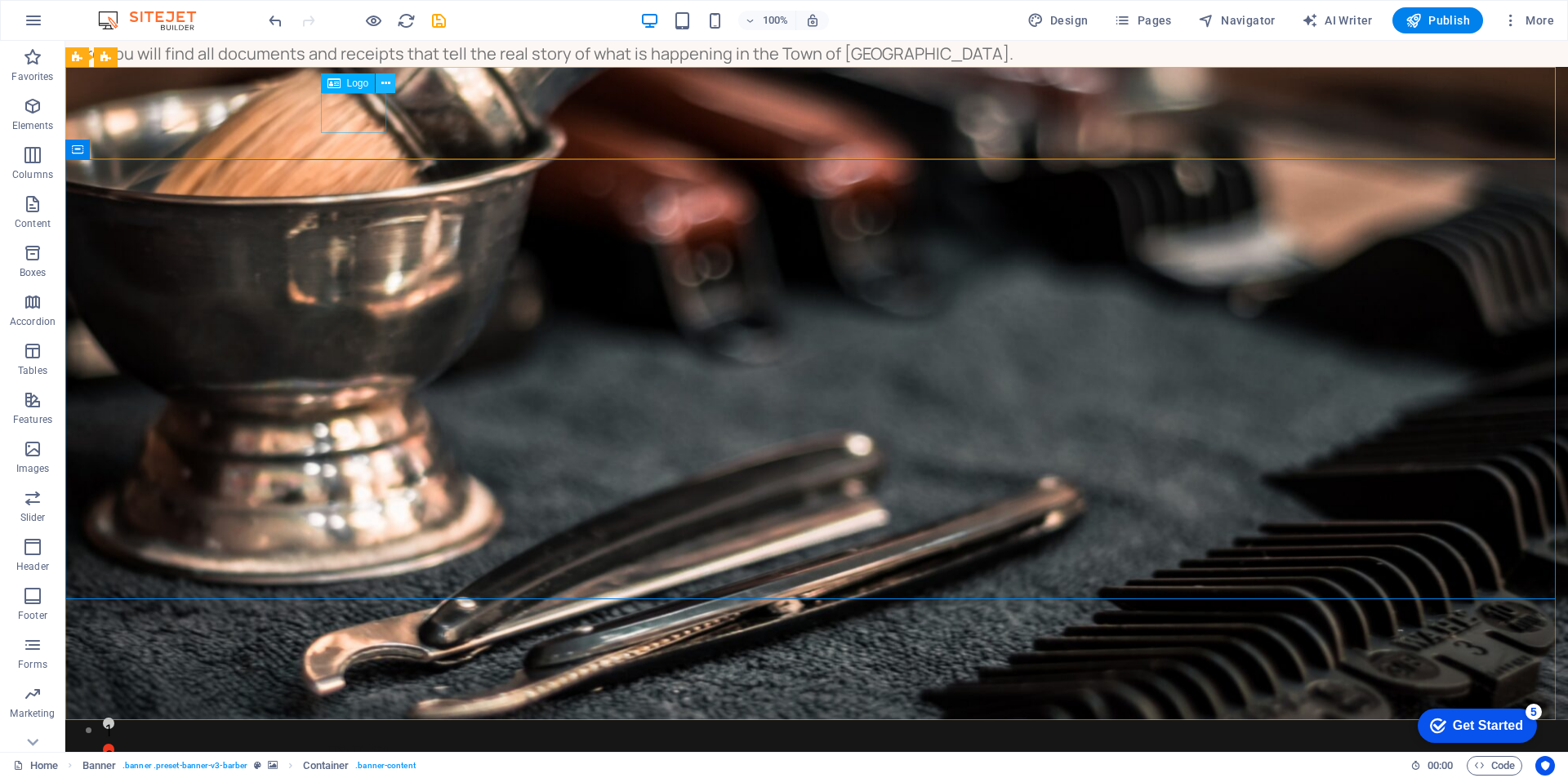
click at [386, 88] on icon at bounding box center [385, 84] width 9 height 18
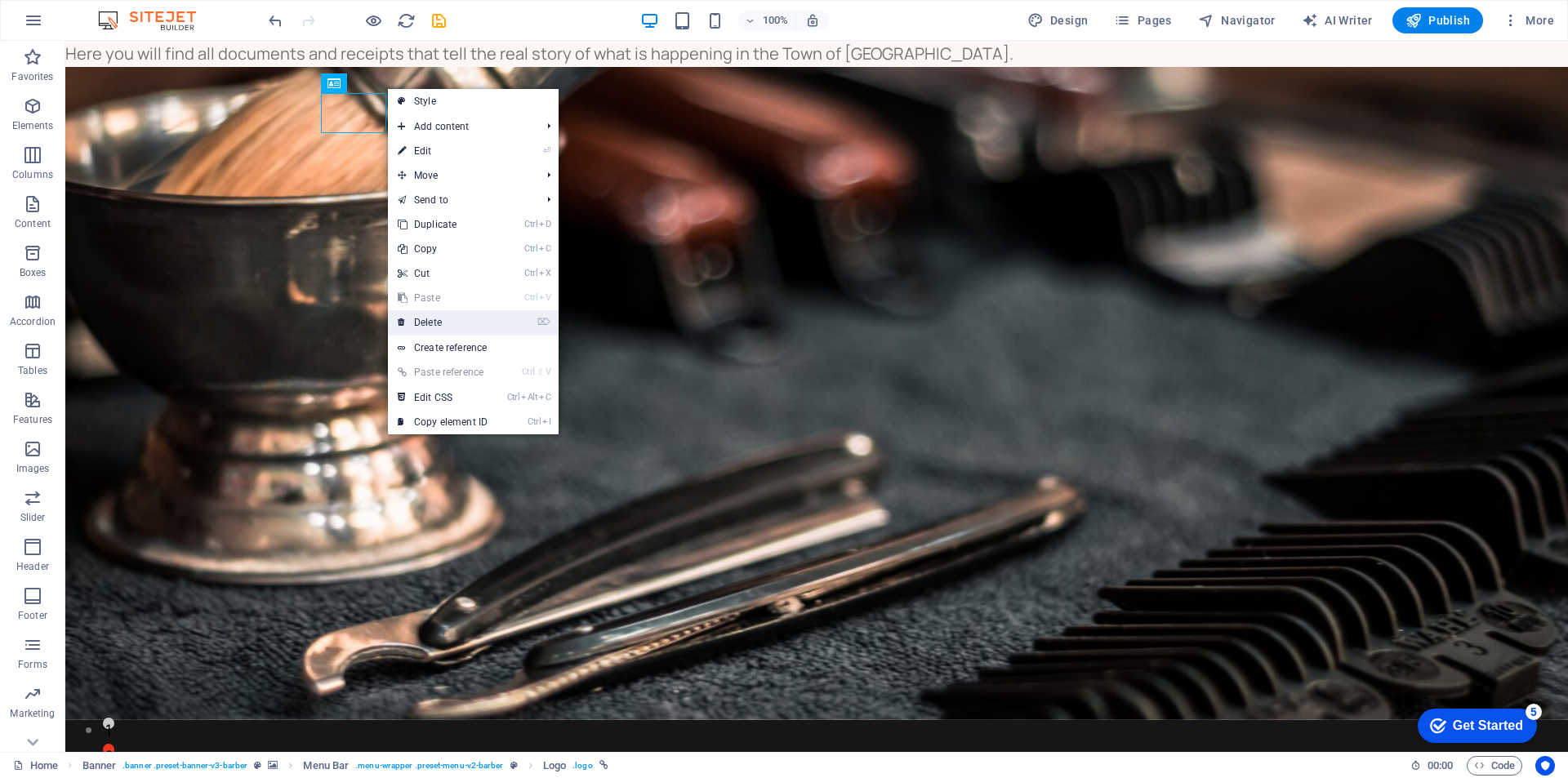
click at [426, 323] on link "⌦ Delete" at bounding box center [442, 322] width 109 height 24
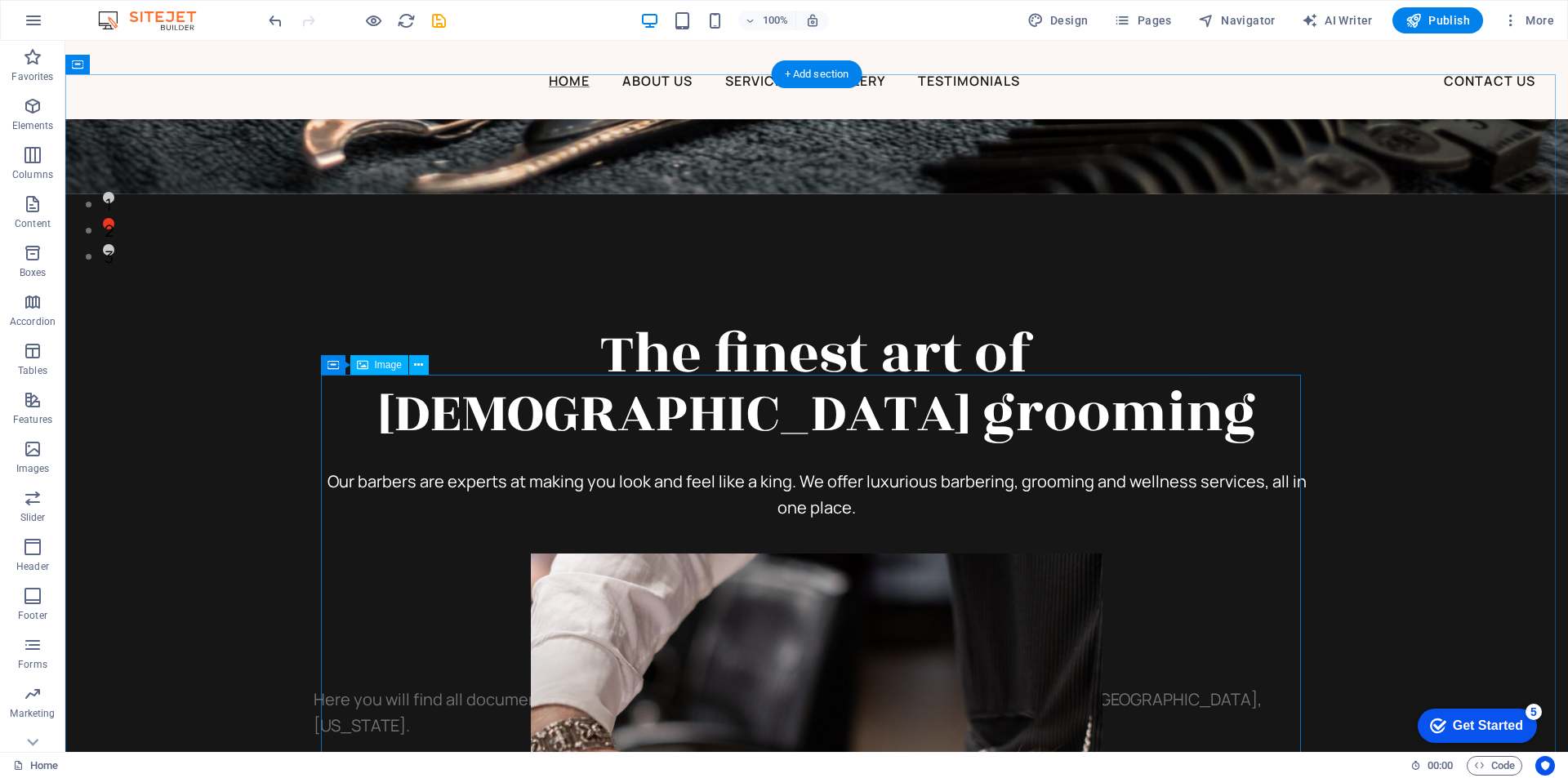
scroll to position [653, 0]
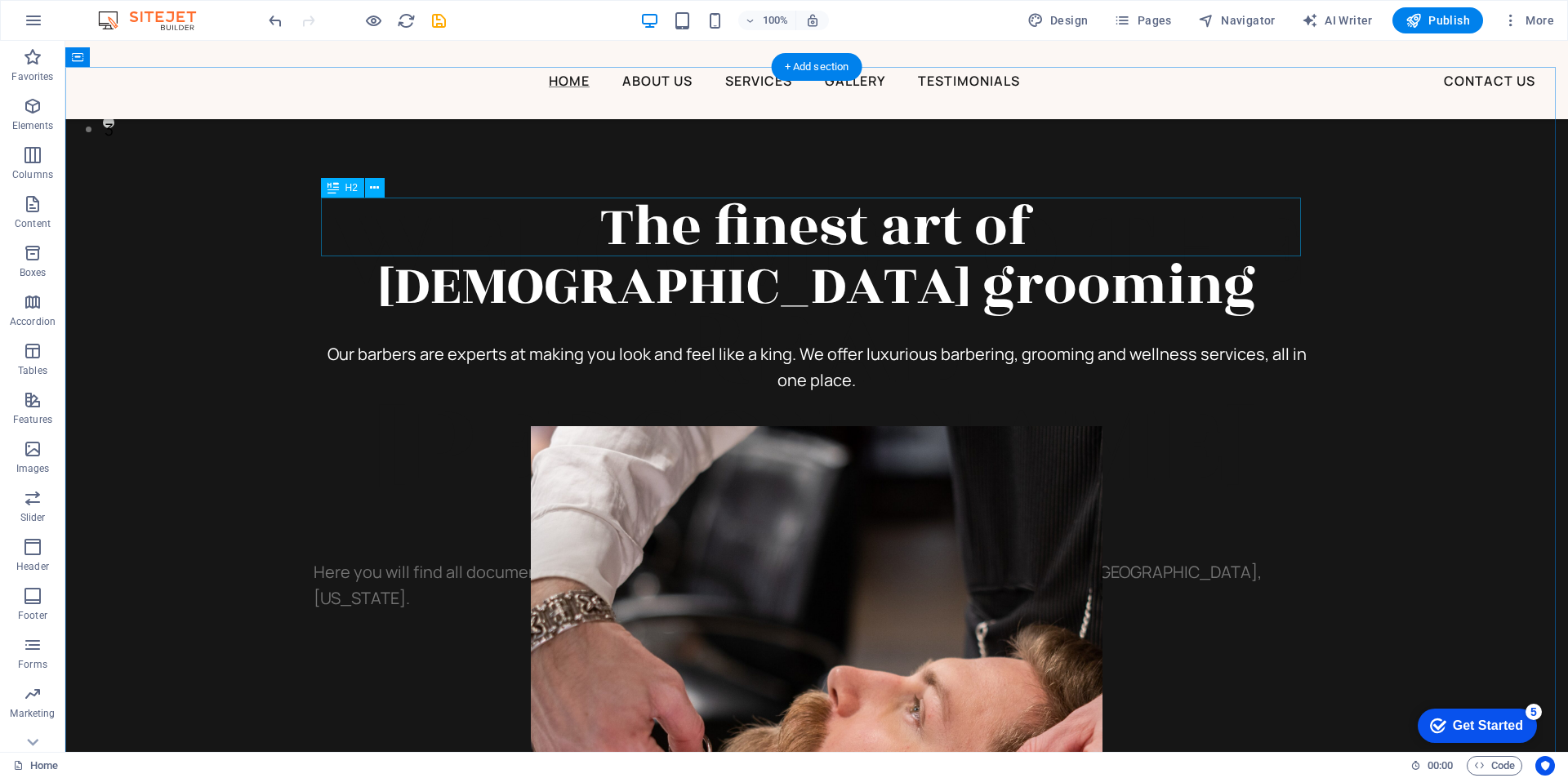
click at [844, 231] on div "The finest art of male grooming" at bounding box center [817, 256] width 980 height 118
click at [371, 186] on icon at bounding box center [374, 188] width 9 height 18
click at [864, 228] on div "The finest art of male grooming" at bounding box center [817, 256] width 980 height 118
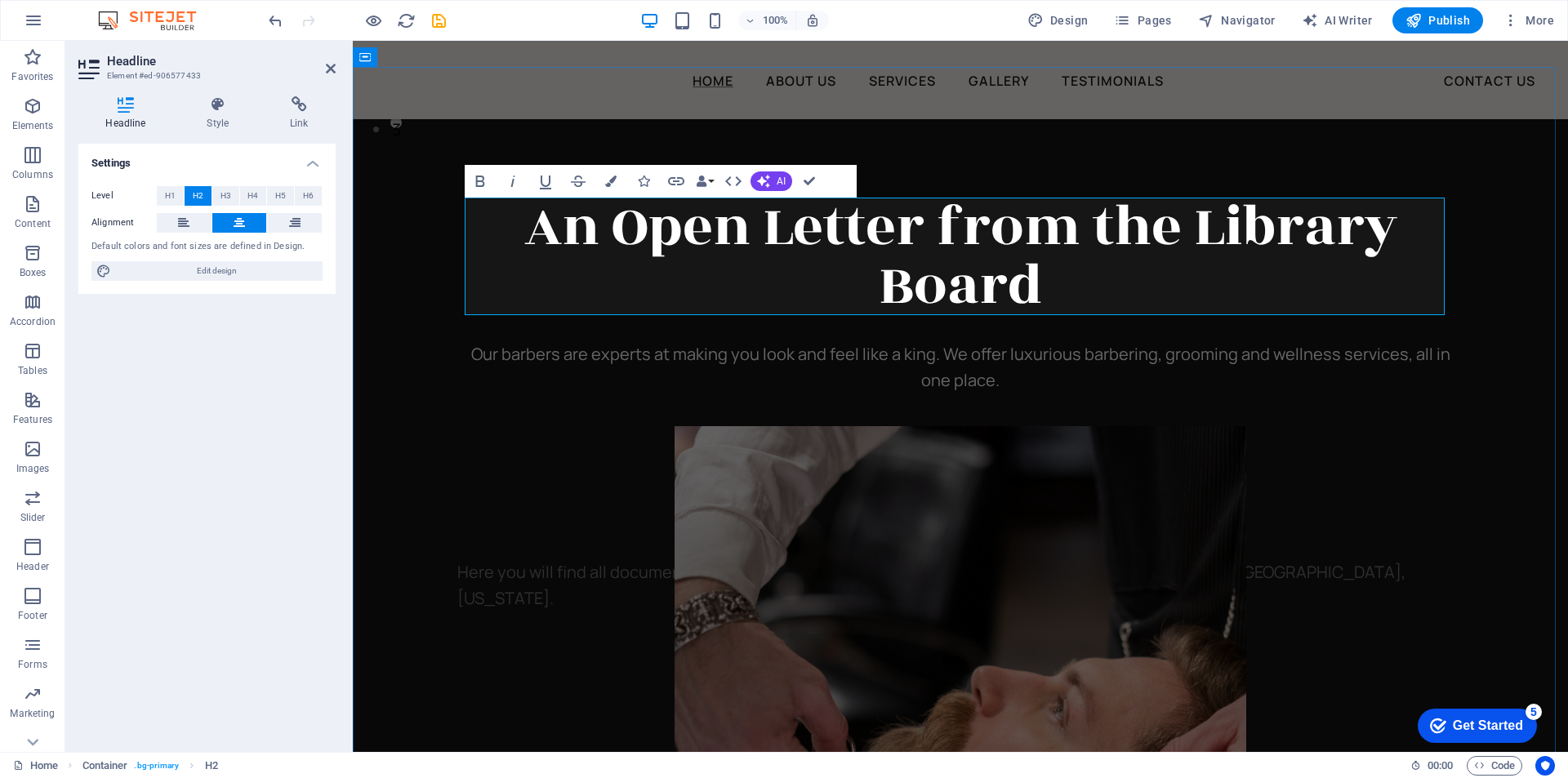
click at [756, 226] on span "An Open Letter from the Library Board" at bounding box center [960, 257] width 873 height 142
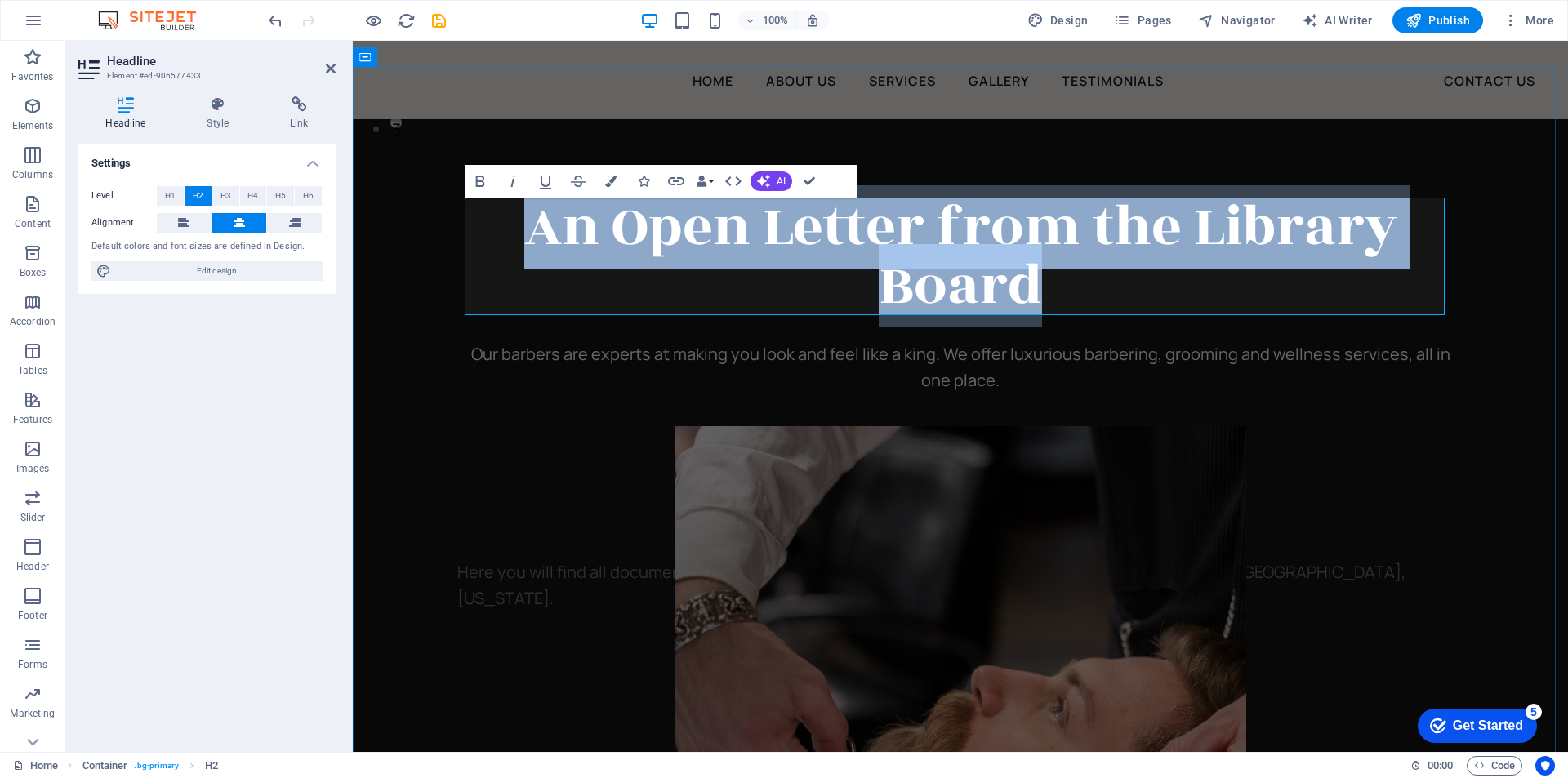
drag, startPoint x: 1046, startPoint y: 293, endPoint x: 501, endPoint y: 241, distance: 547.5
click at [501, 241] on h2 "An Open Letter from the Library Board" at bounding box center [960, 256] width 980 height 118
click at [736, 180] on icon "button" at bounding box center [733, 181] width 19 height 19
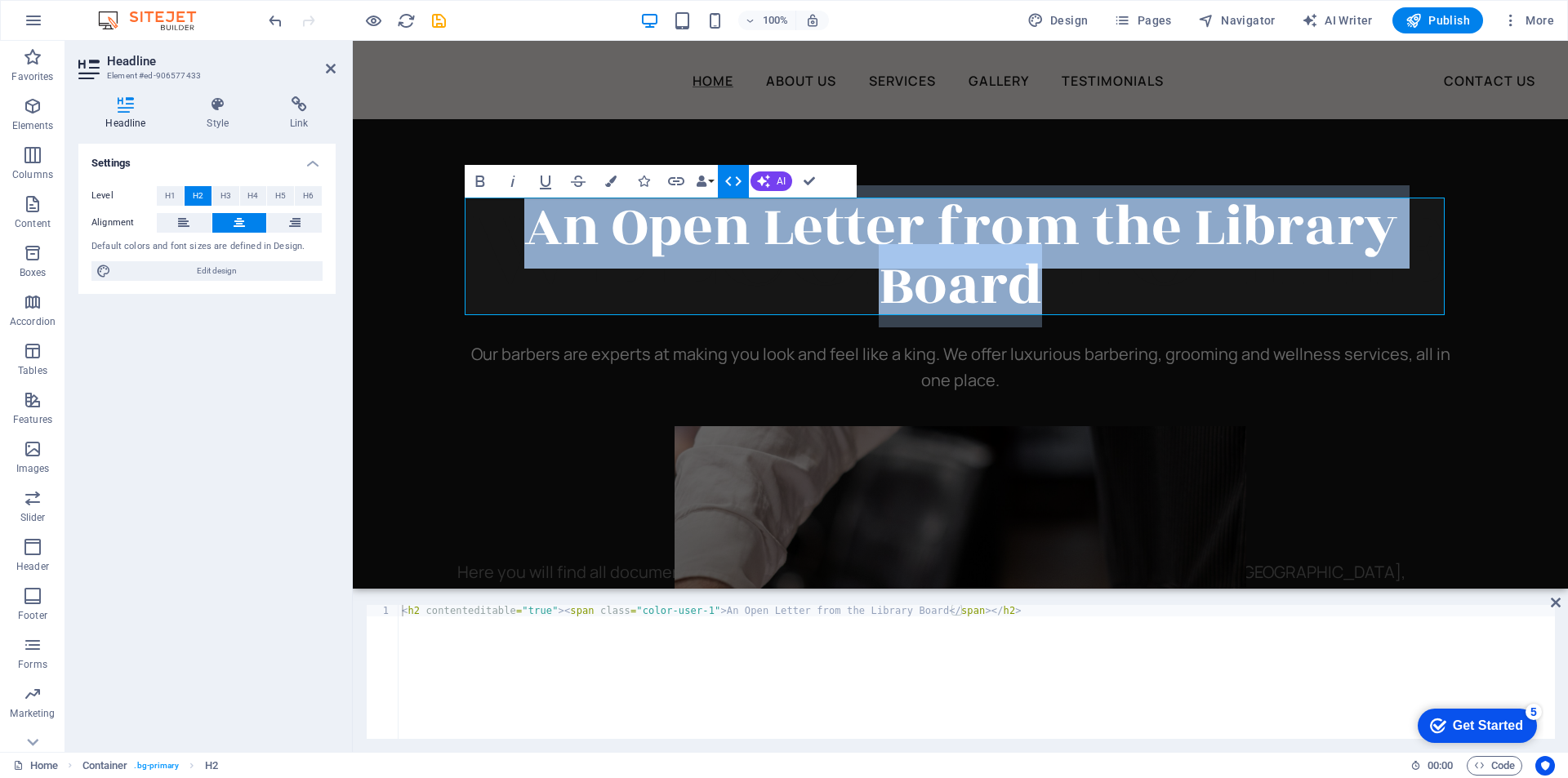
click at [728, 181] on icon "button" at bounding box center [734, 181] width 17 height 10
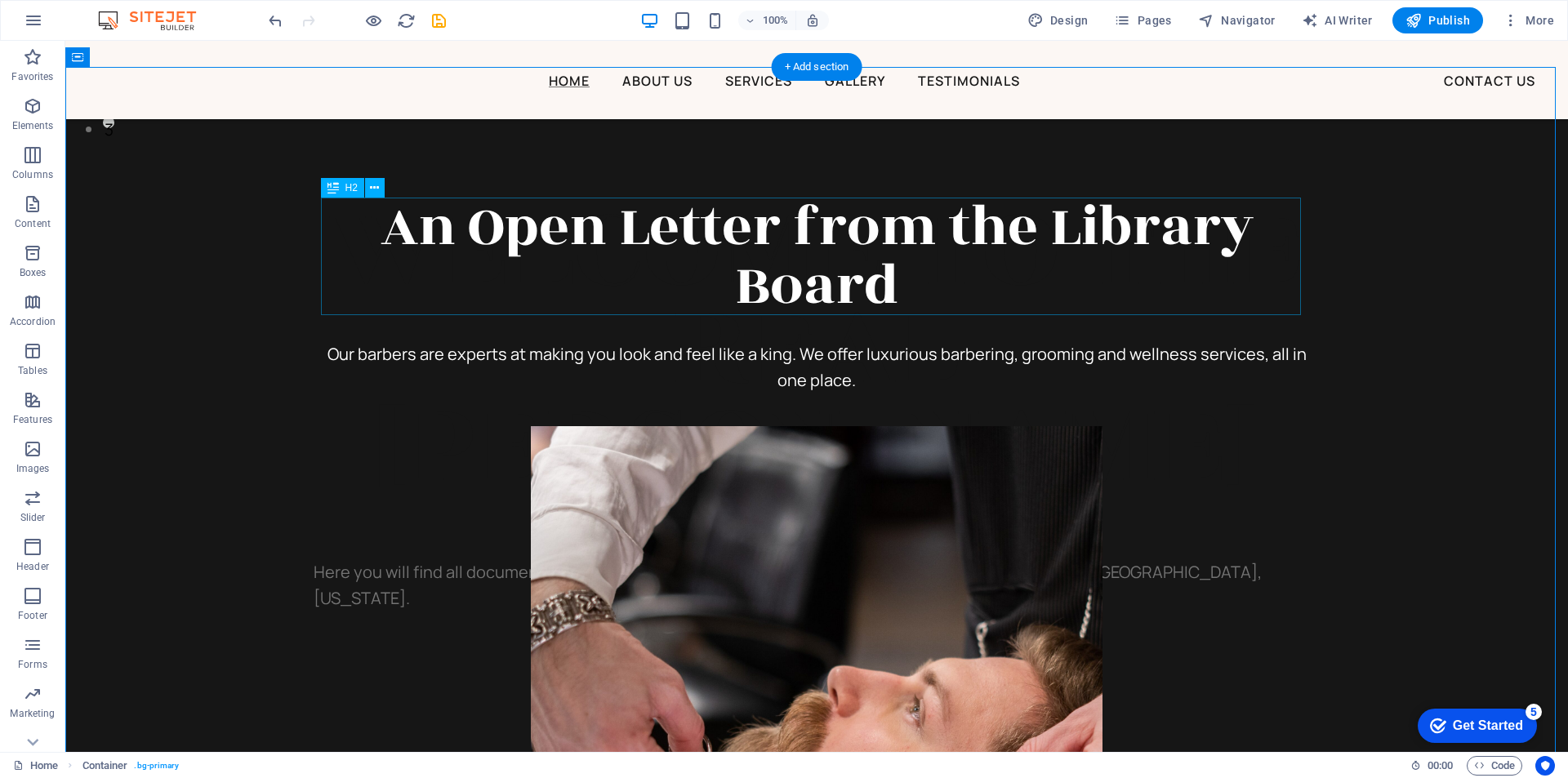
click at [1191, 256] on div "An Open Letter from the Library Board" at bounding box center [817, 256] width 980 height 118
click at [378, 186] on icon at bounding box center [374, 188] width 9 height 18
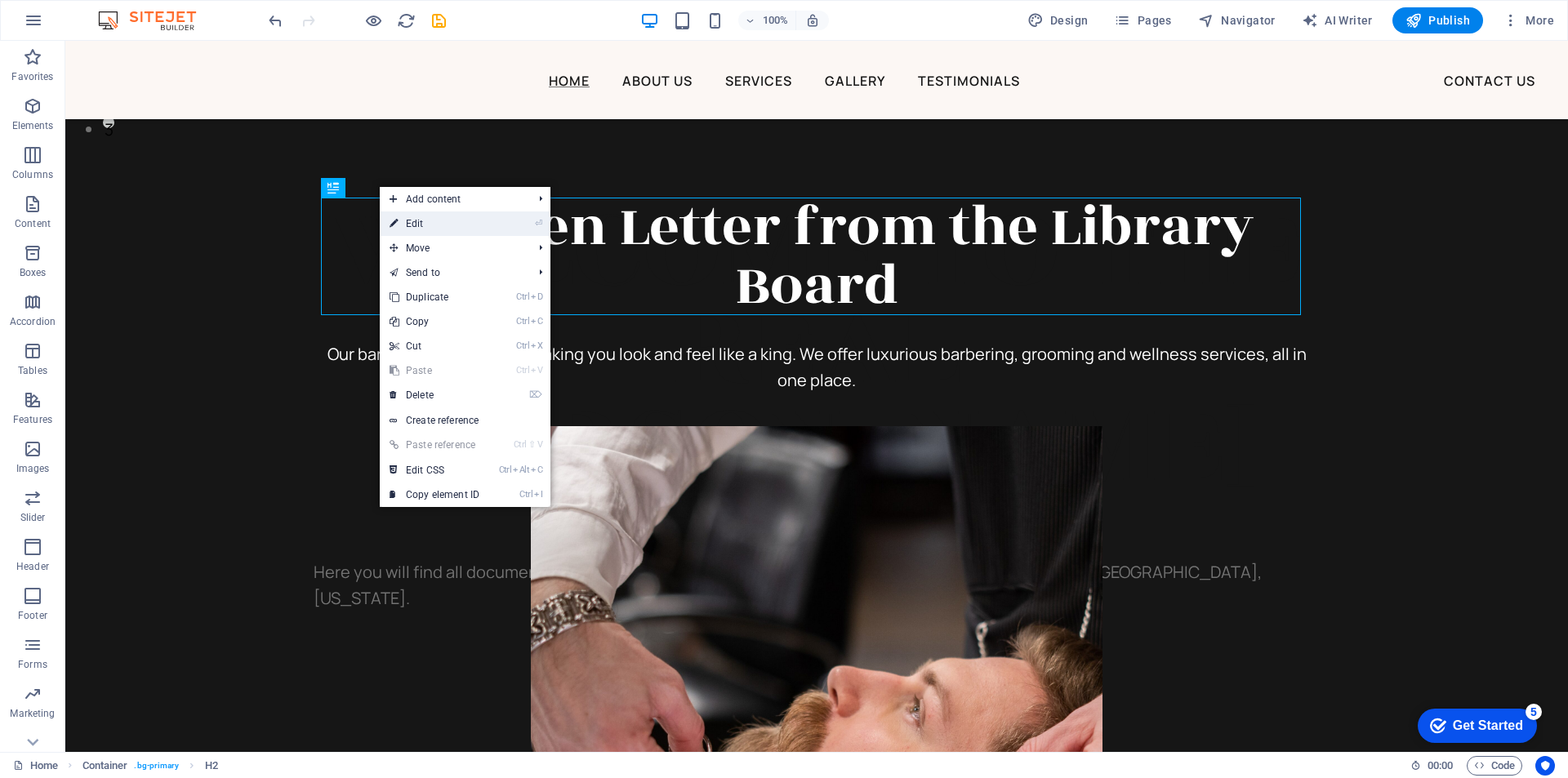
click at [402, 221] on link "⏎ Edit" at bounding box center [434, 223] width 109 height 24
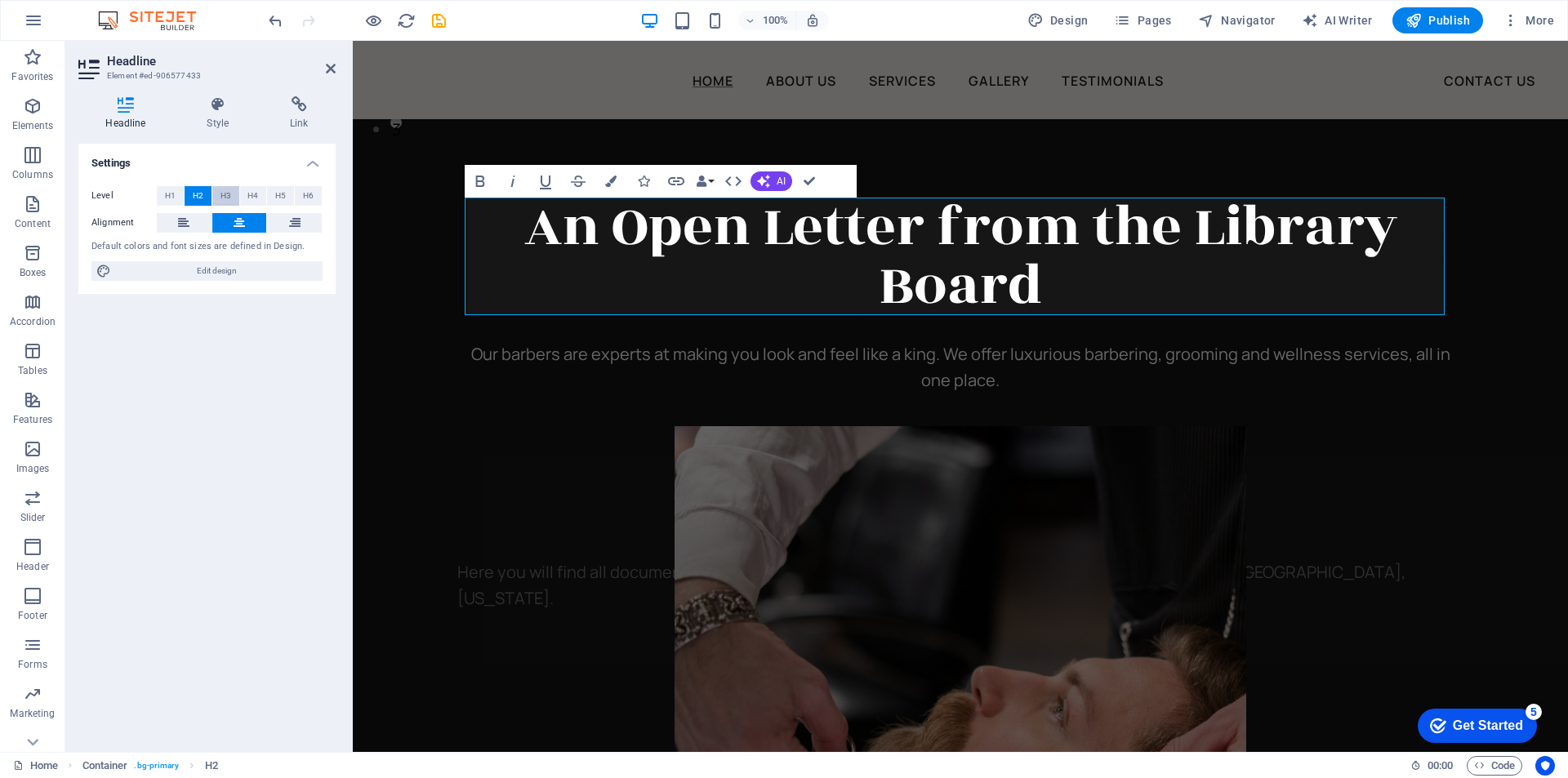
click at [225, 194] on span "H3" at bounding box center [226, 196] width 11 height 19
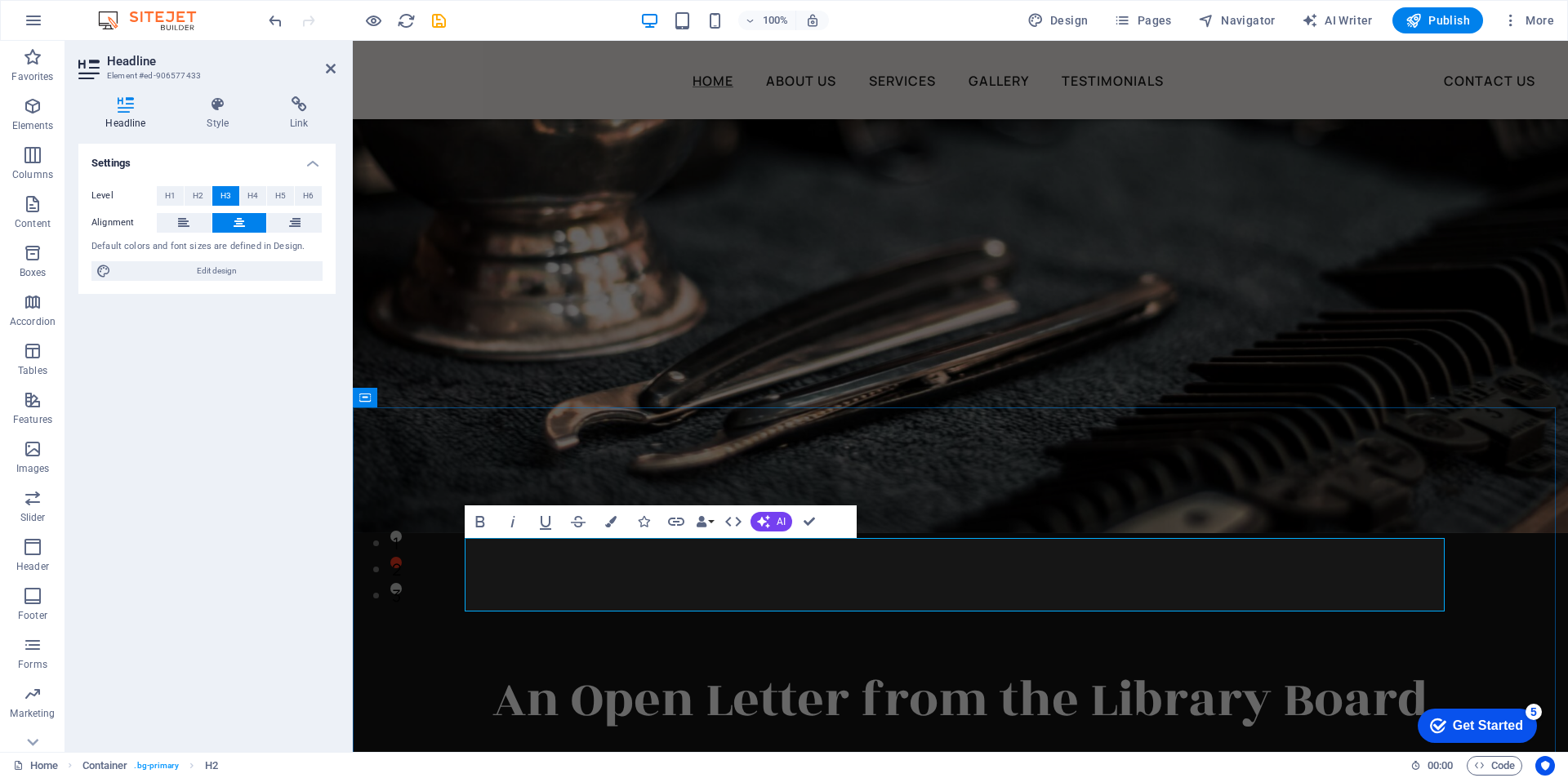
scroll to position [0, 0]
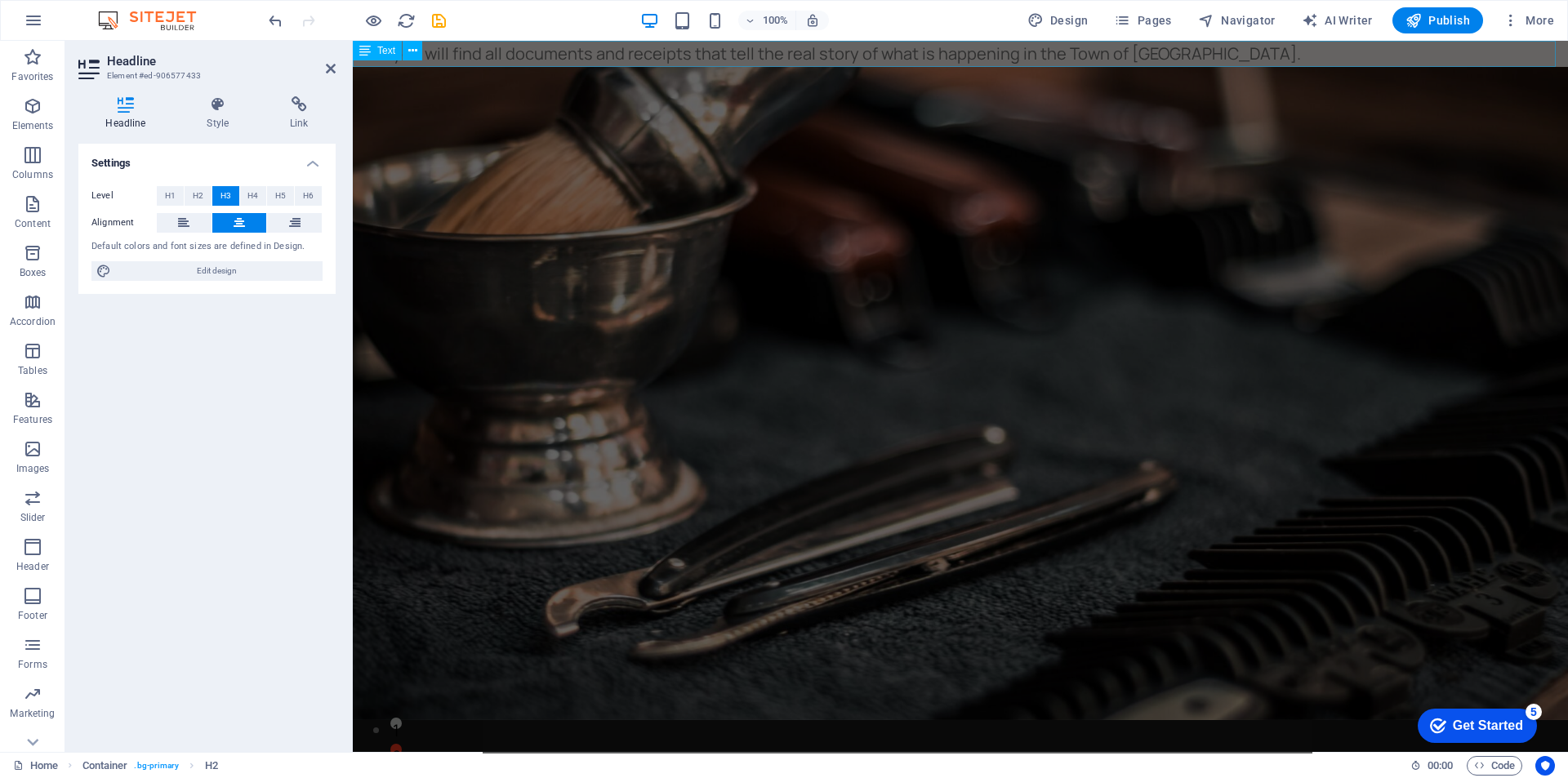
click at [666, 53] on div "Here you will find all documents and receipts that tell the real story of what …" at bounding box center [960, 53] width 1215 height 26
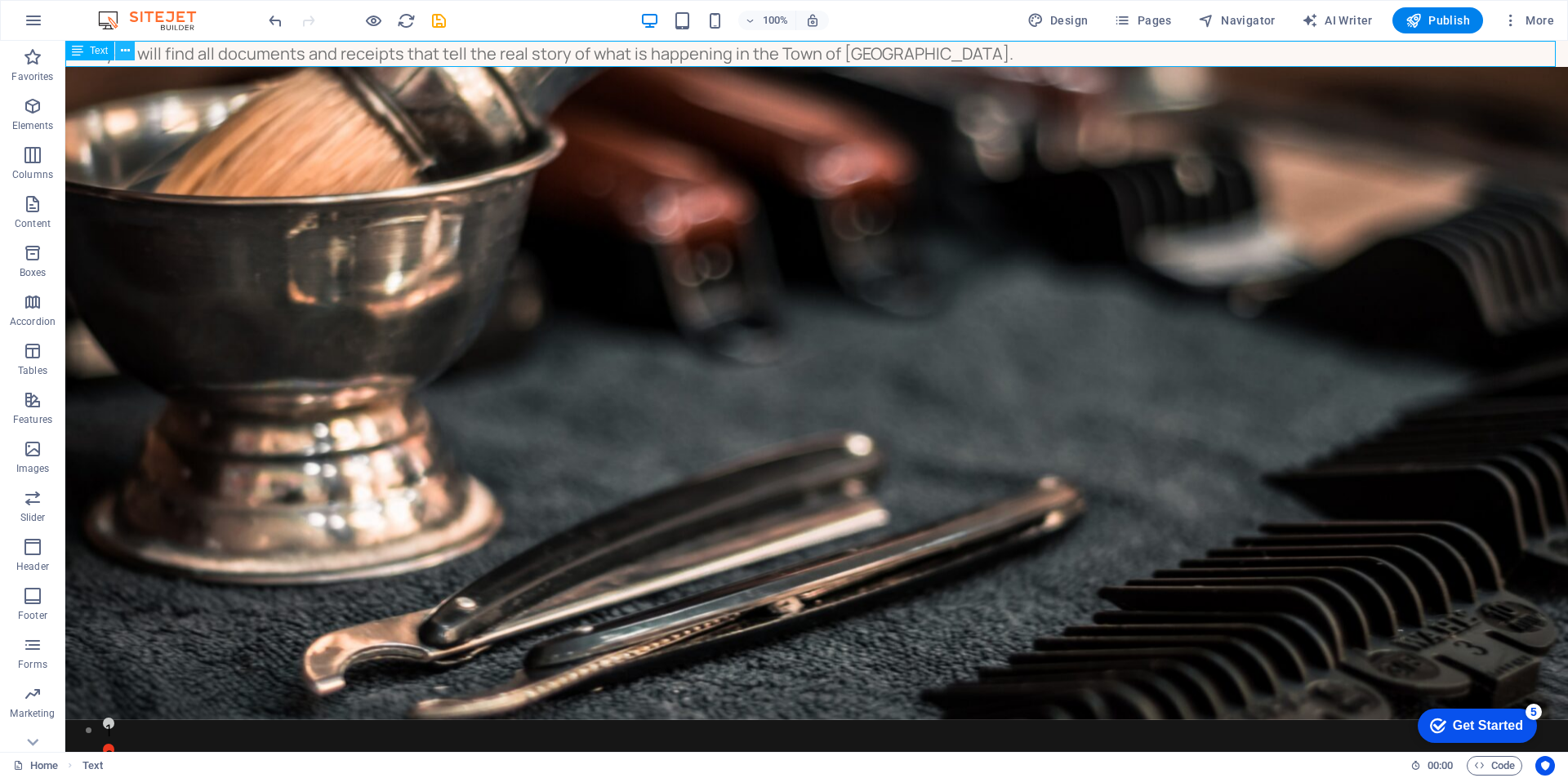
click at [123, 51] on icon at bounding box center [125, 51] width 9 height 18
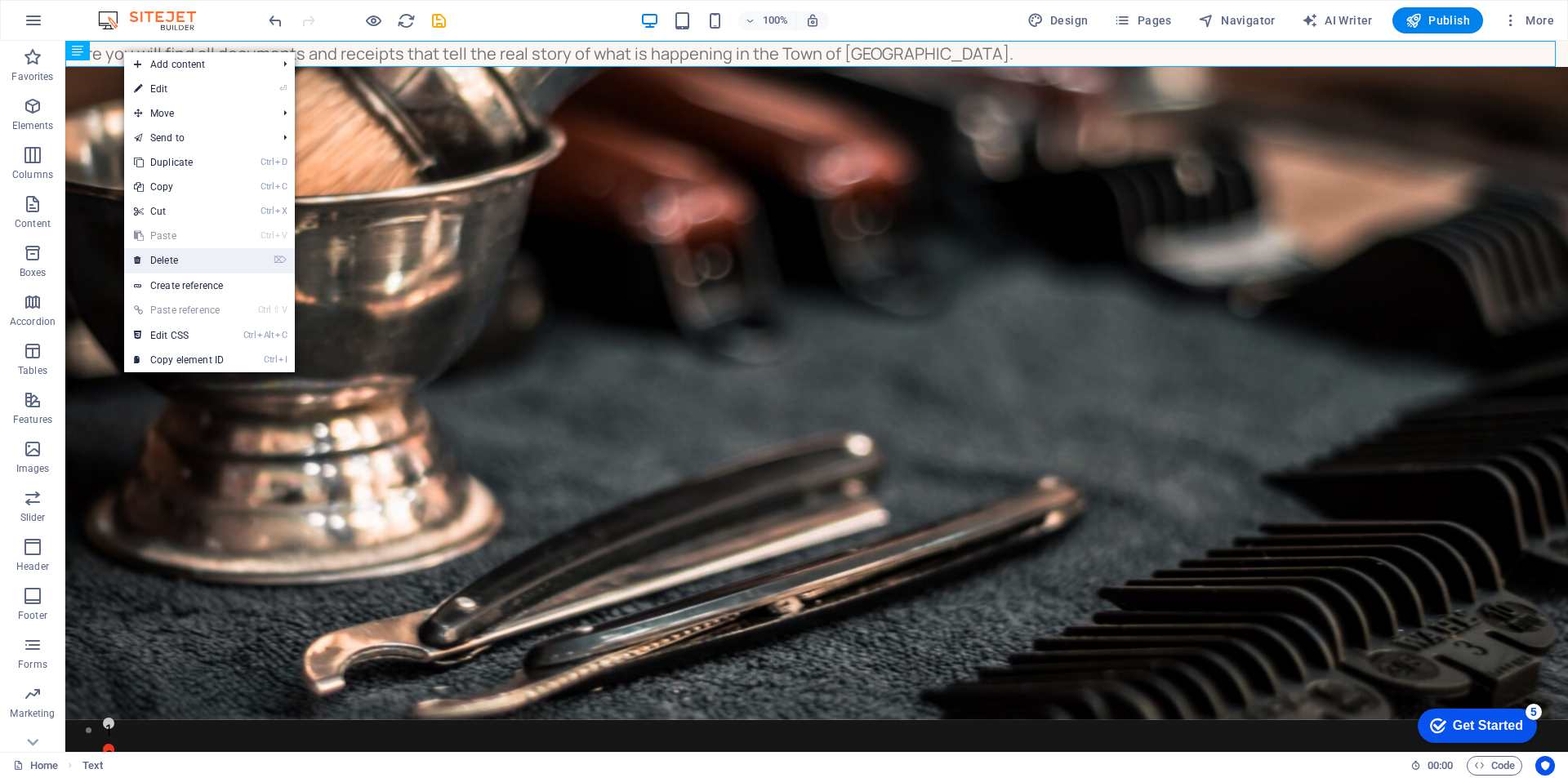
click at [160, 262] on link "⌦ Delete" at bounding box center [179, 260] width 109 height 24
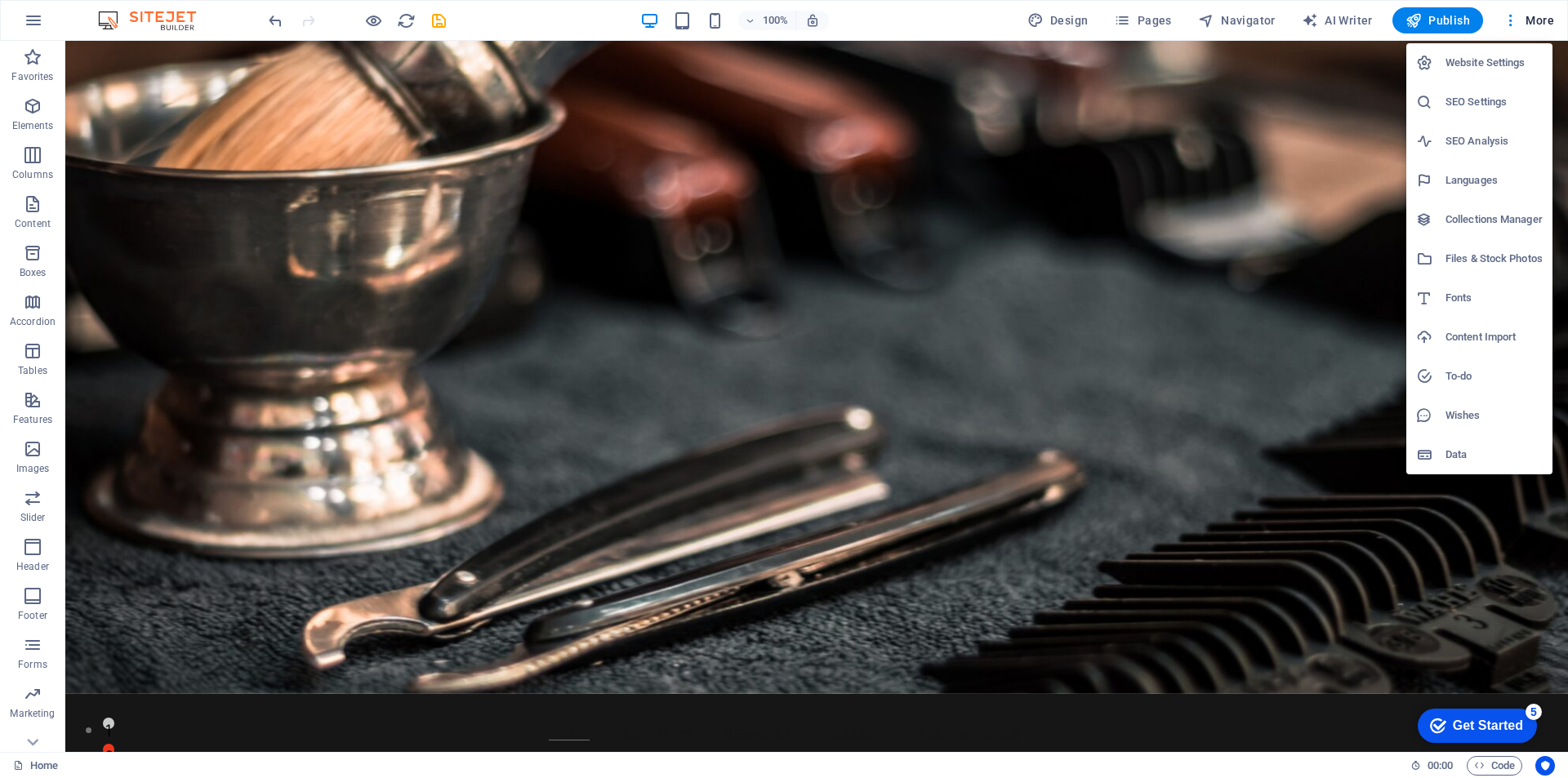
click at [1464, 61] on h6 "Website Settings" at bounding box center [1494, 63] width 97 height 19
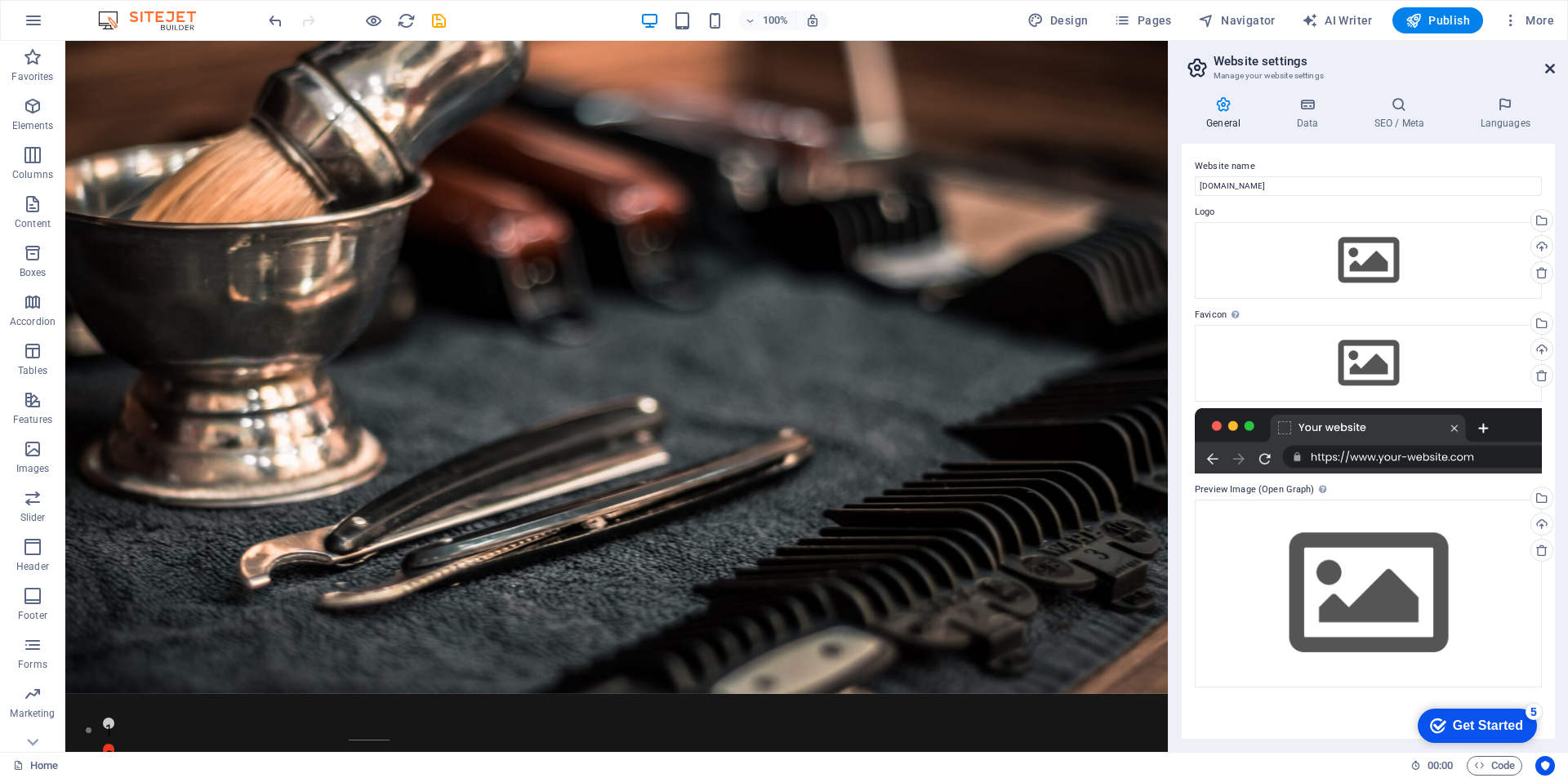
click at [1550, 67] on icon at bounding box center [1550, 69] width 10 height 13
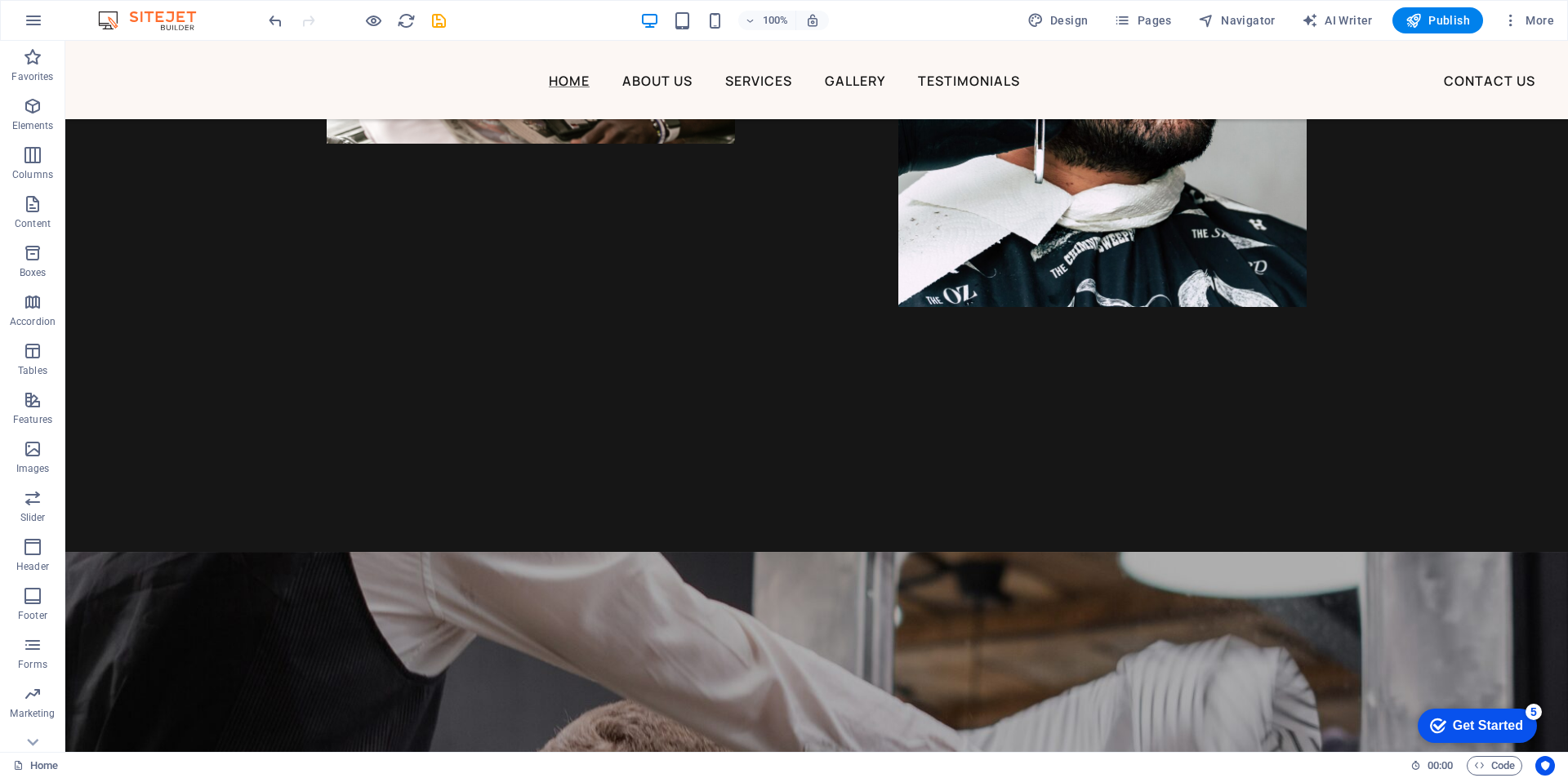
scroll to position [1796, 0]
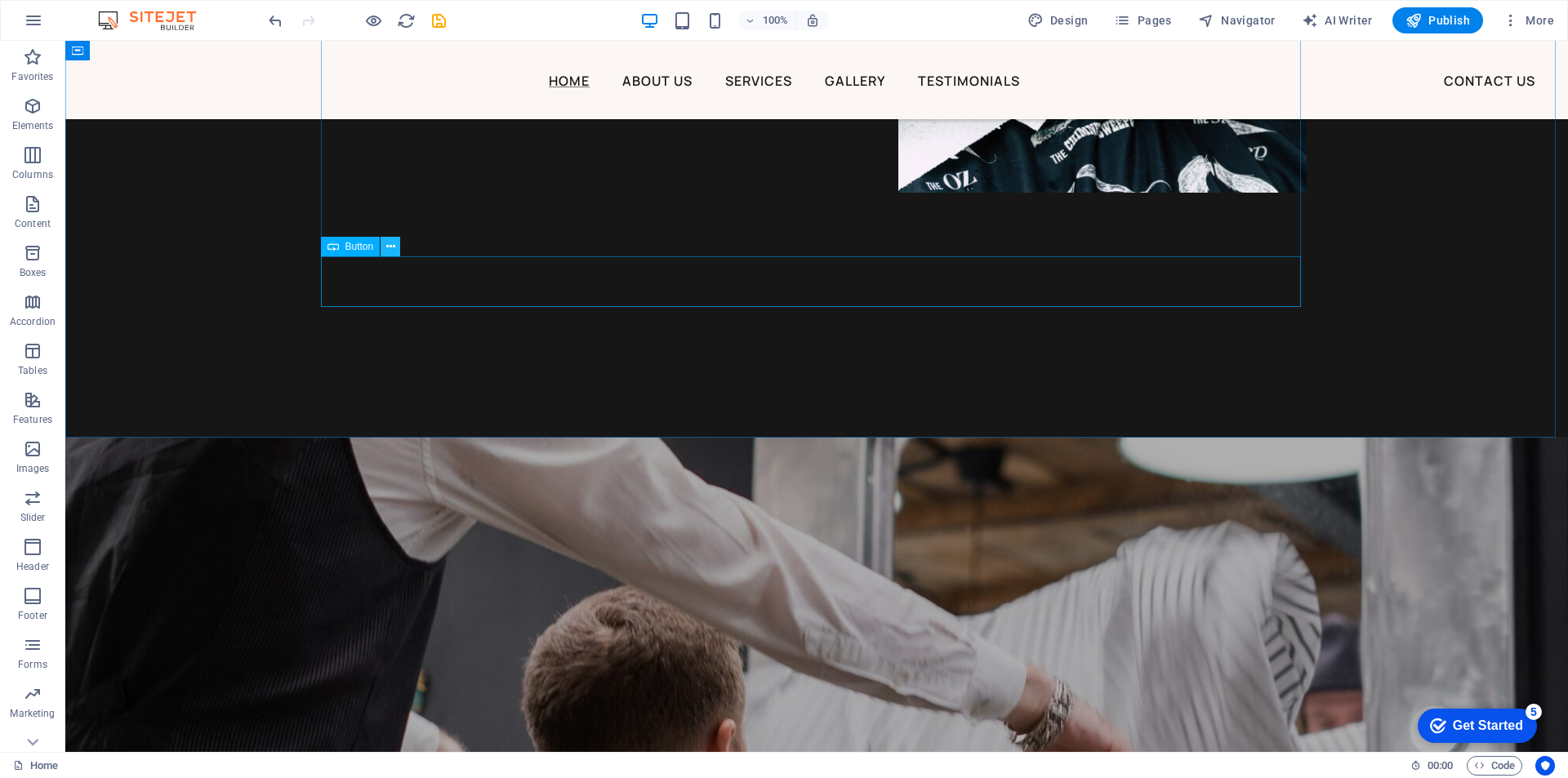
click at [391, 250] on icon at bounding box center [390, 247] width 9 height 18
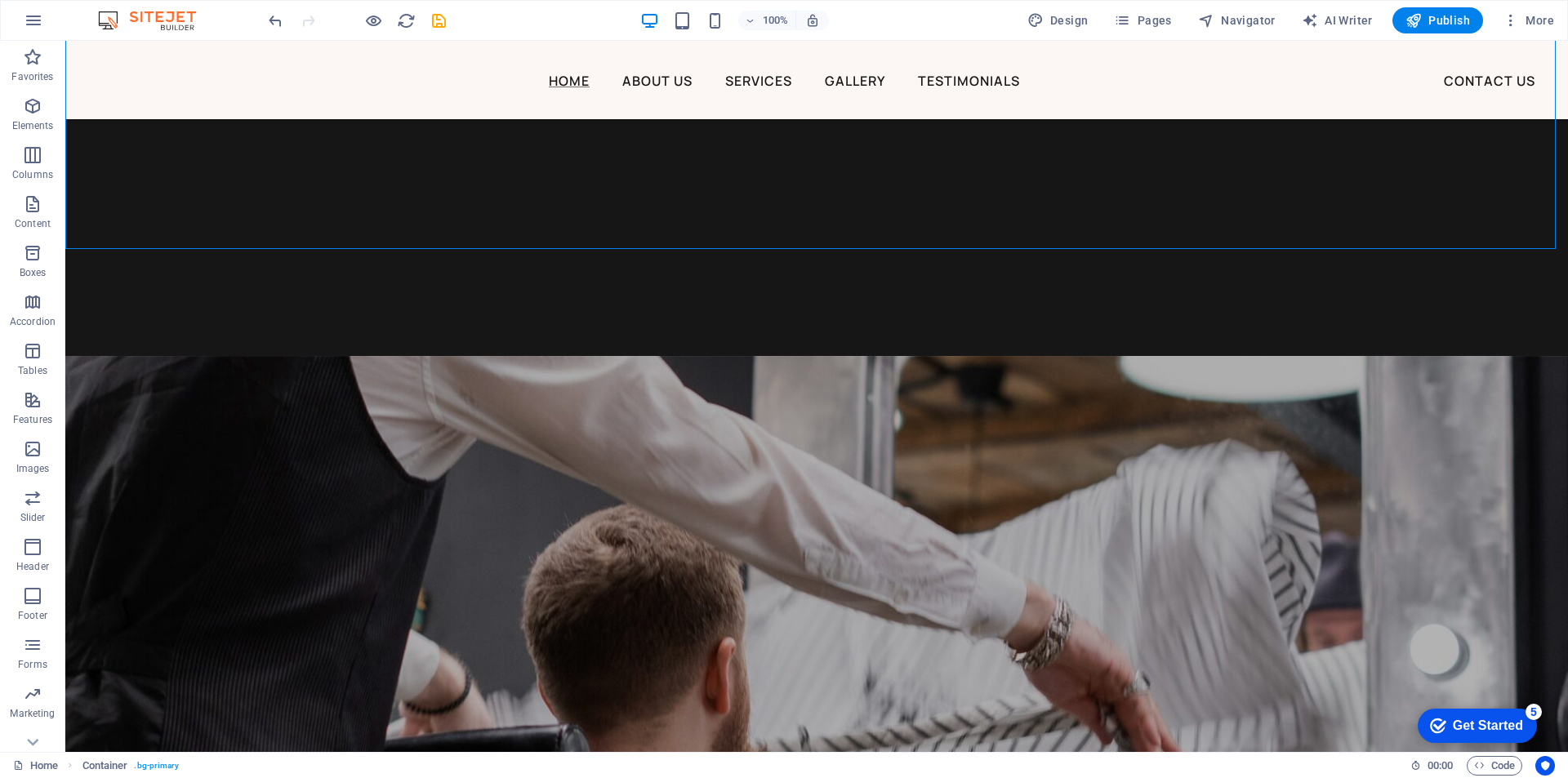
scroll to position [2204, 0]
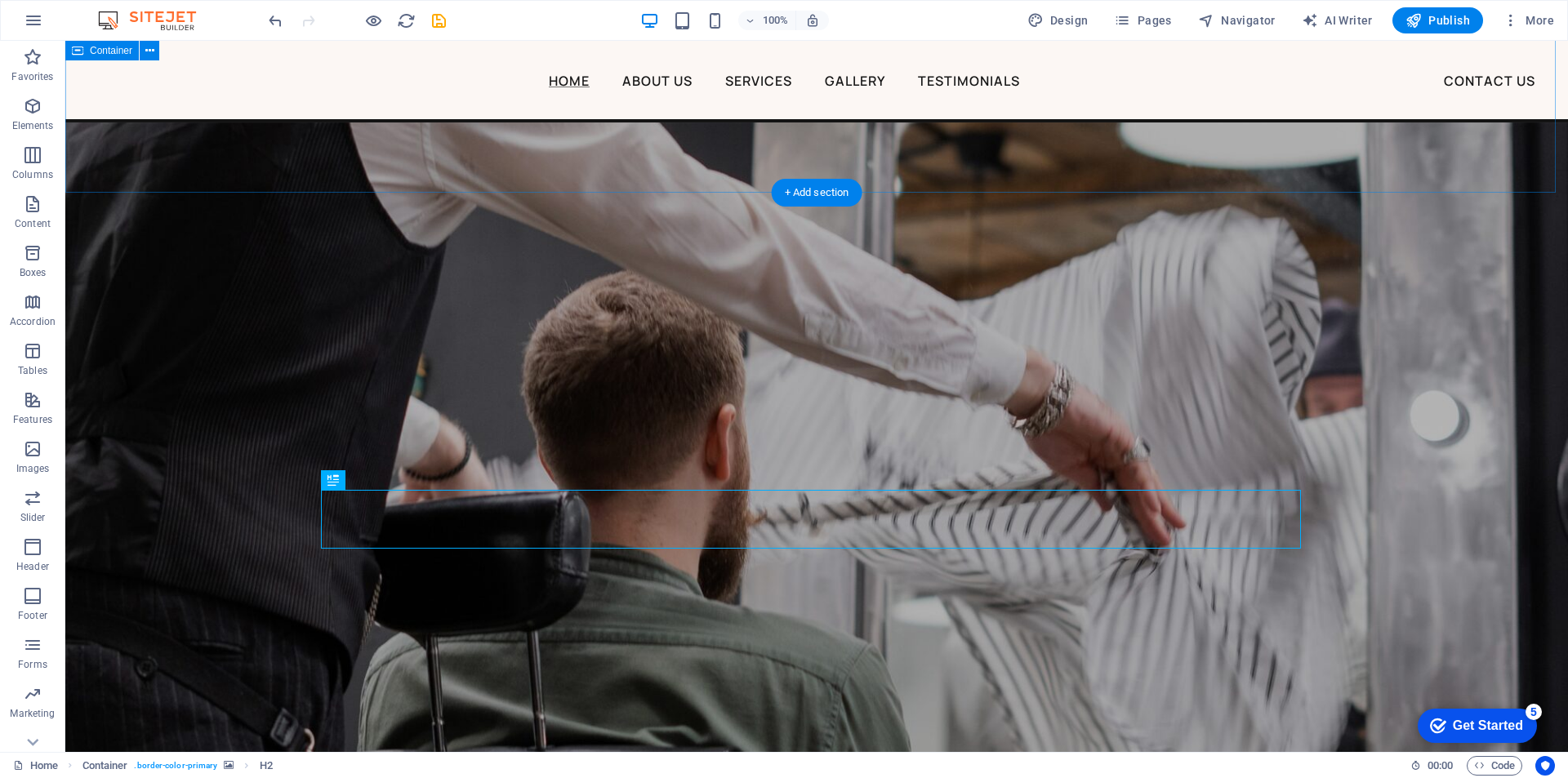
scroll to position [2042, 0]
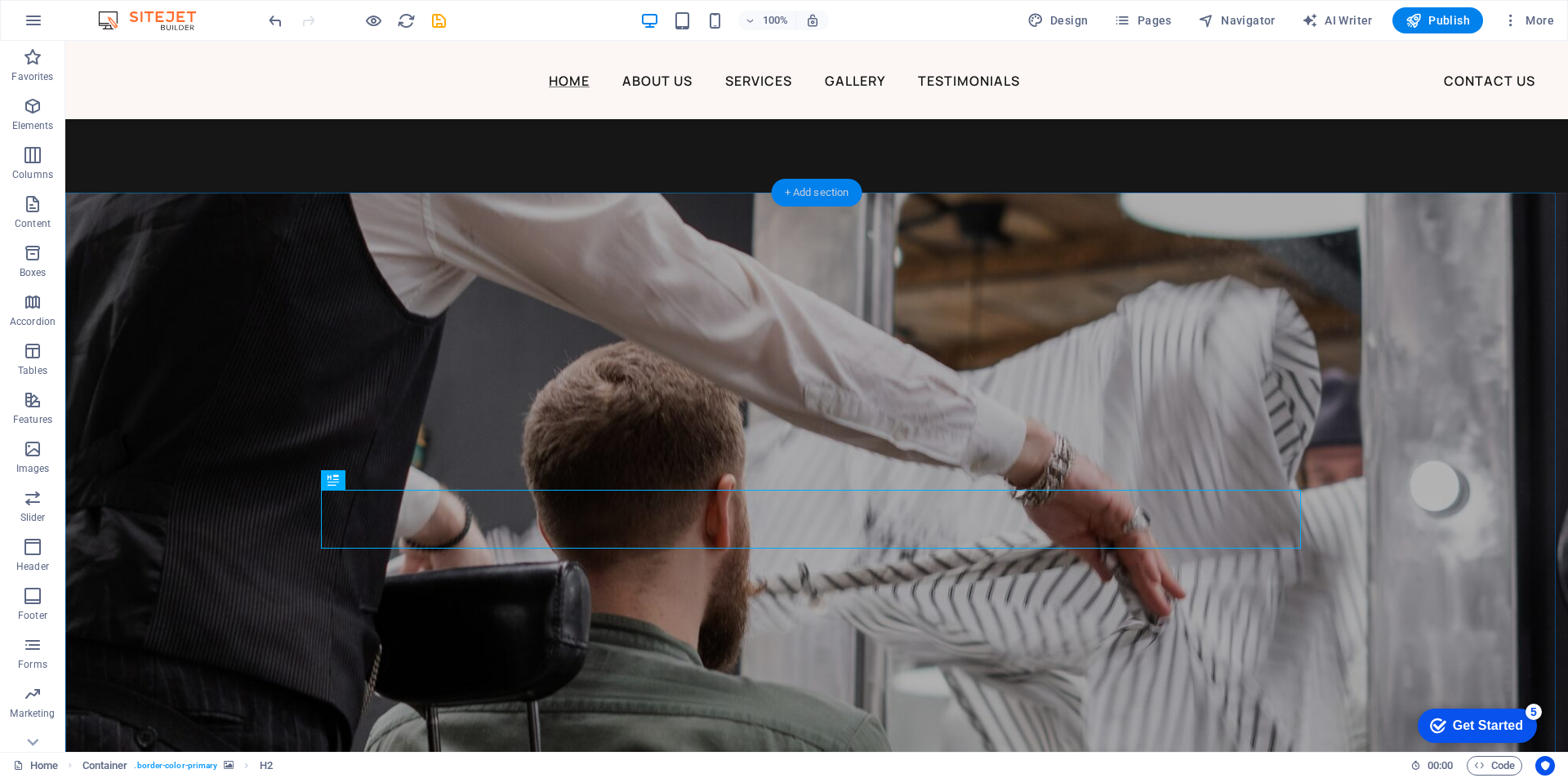
click at [794, 194] on div "+ Add section" at bounding box center [817, 192] width 90 height 28
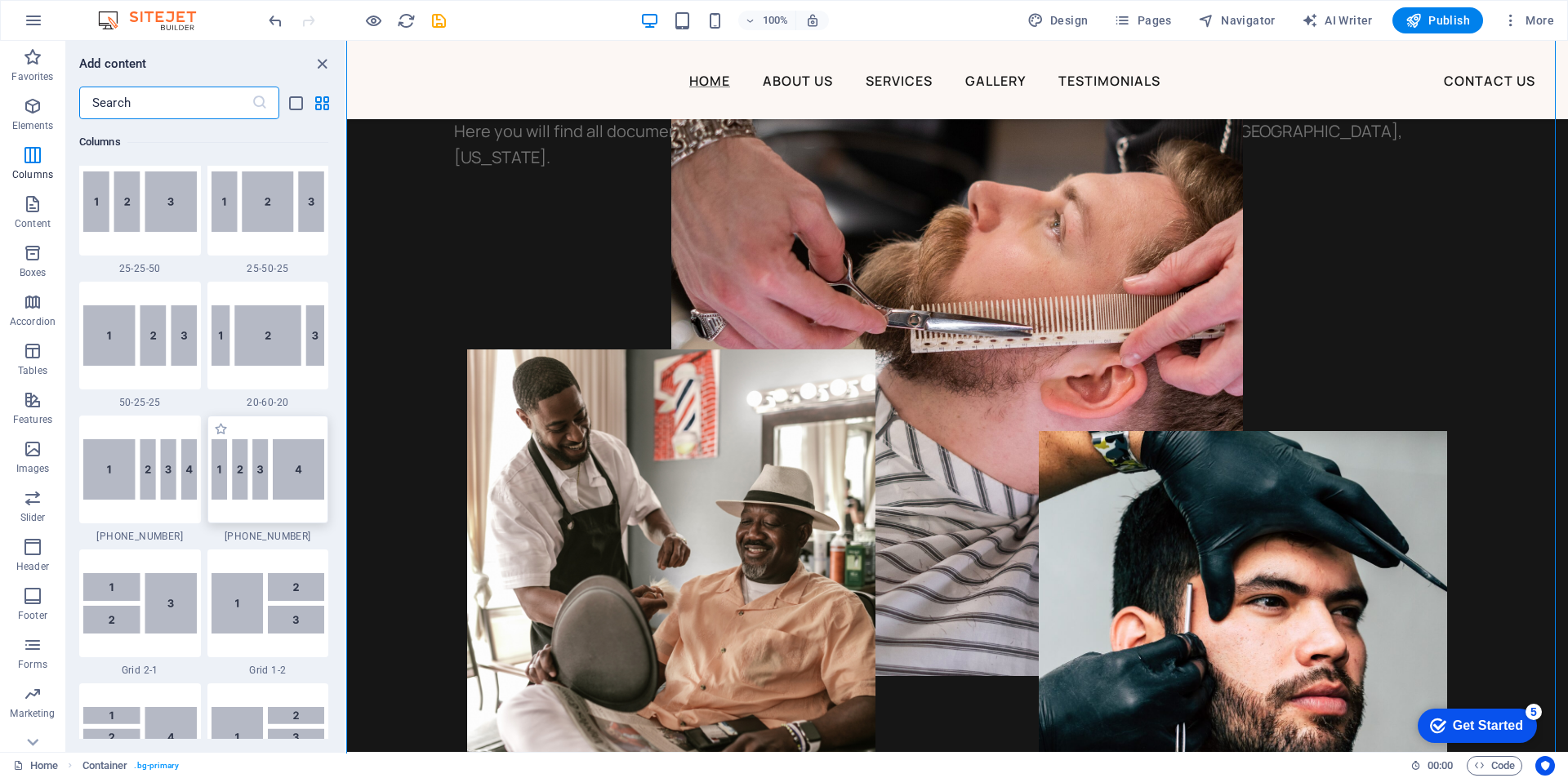
scroll to position [1550, 0]
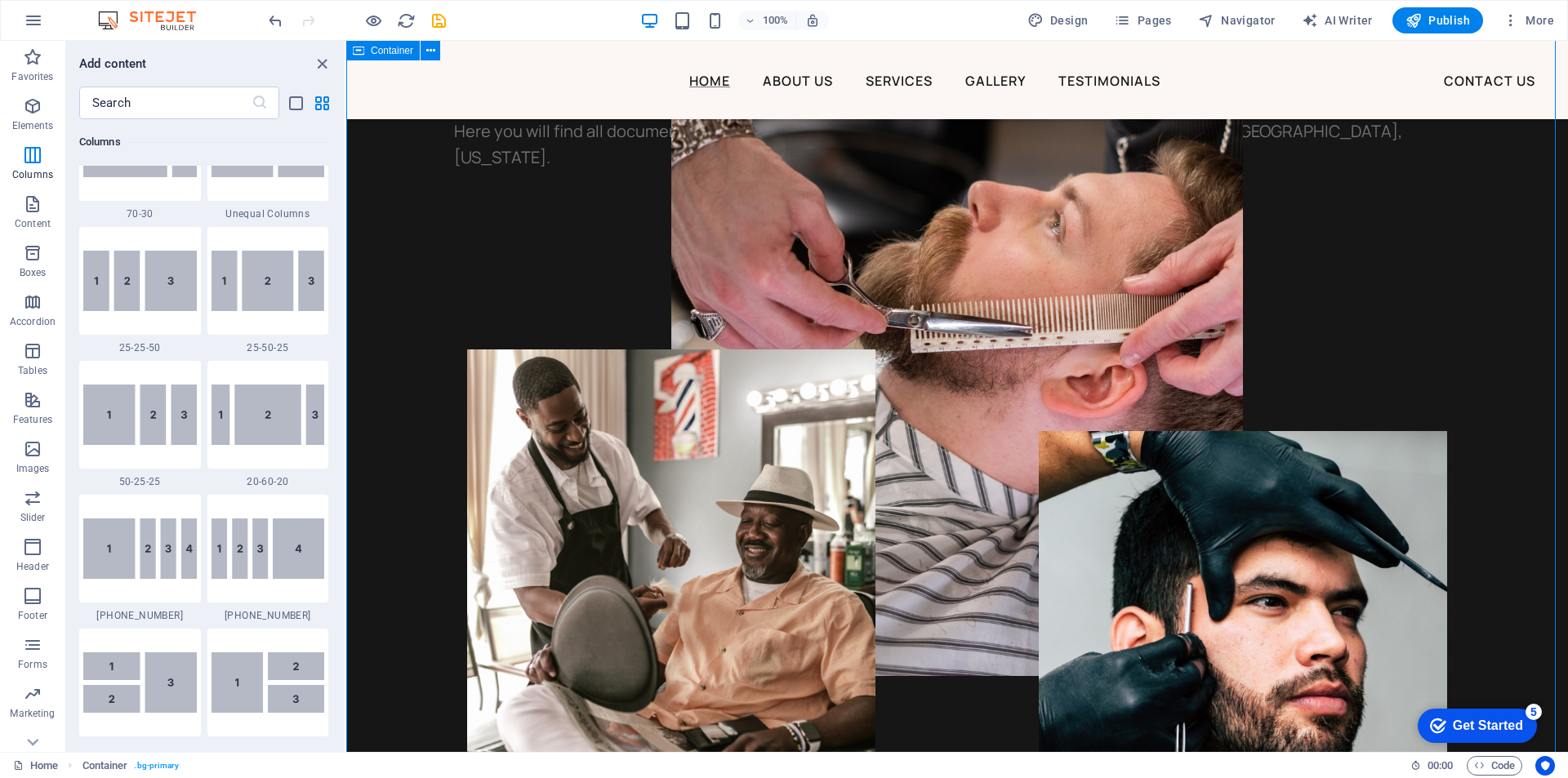
drag, startPoint x: 687, startPoint y: 230, endPoint x: 346, endPoint y: 162, distance: 347.7
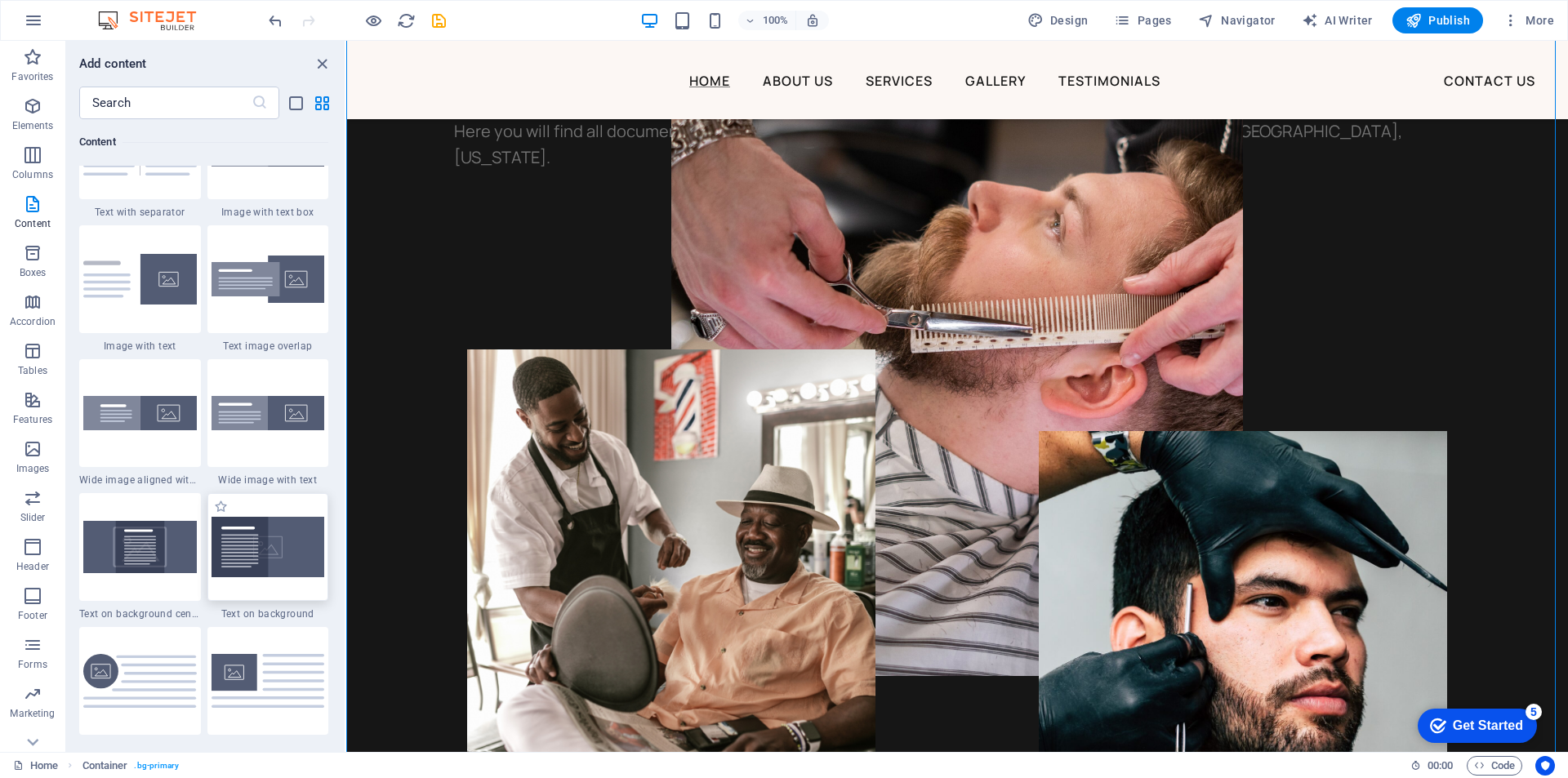
scroll to position [2946, 0]
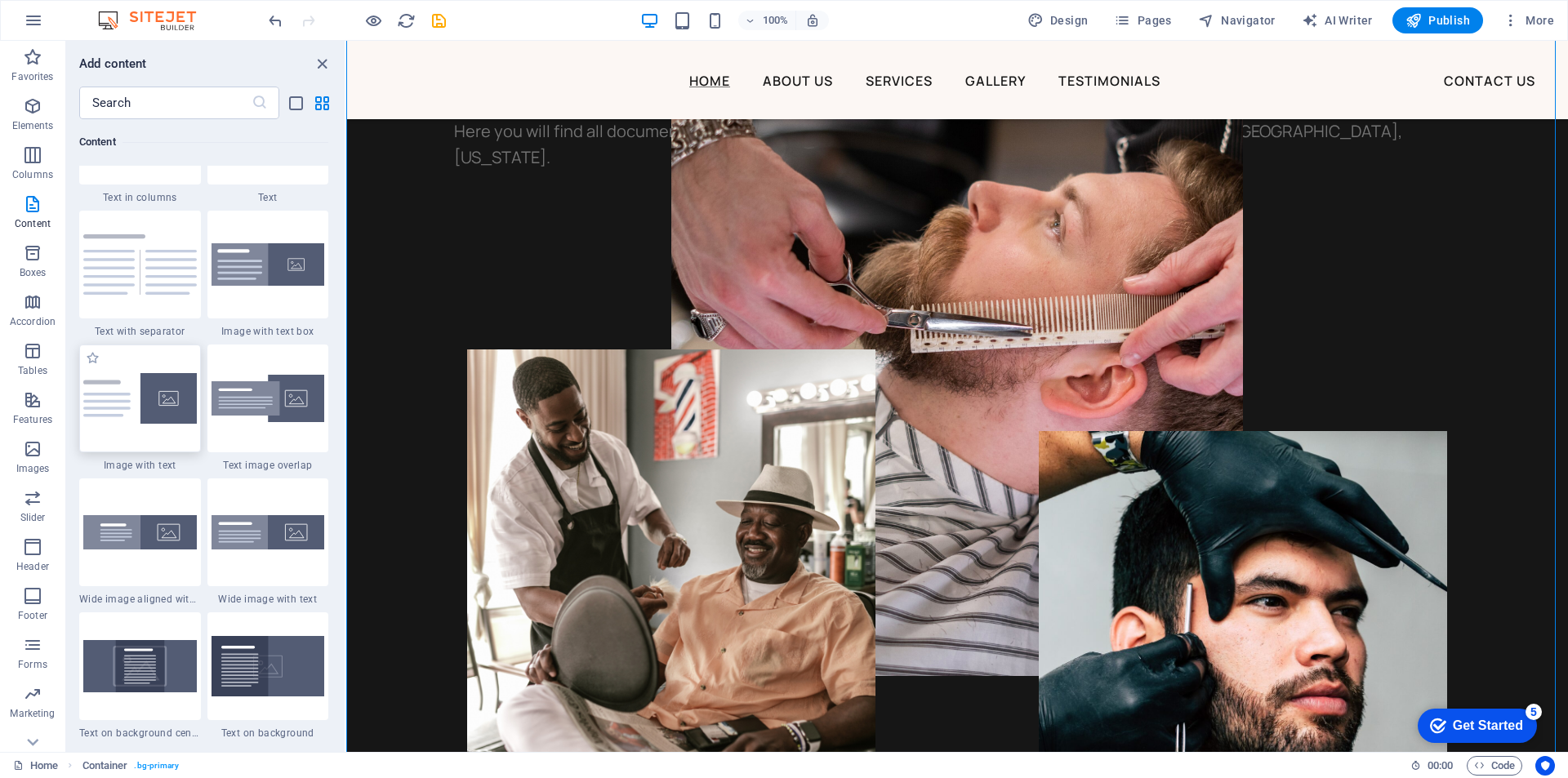
click at [146, 410] on img at bounding box center [140, 398] width 114 height 51
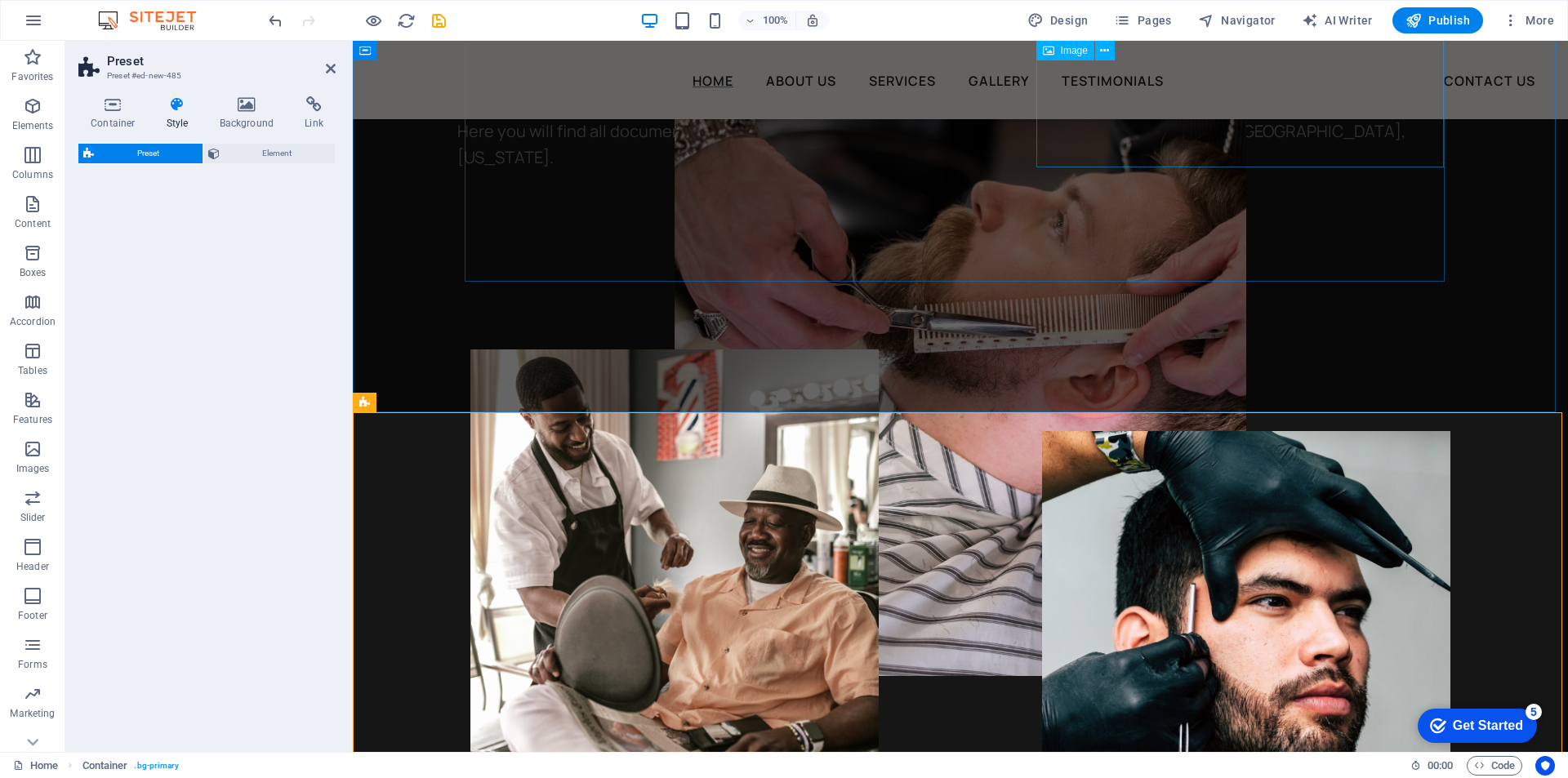
select select "rem"
select select "px"
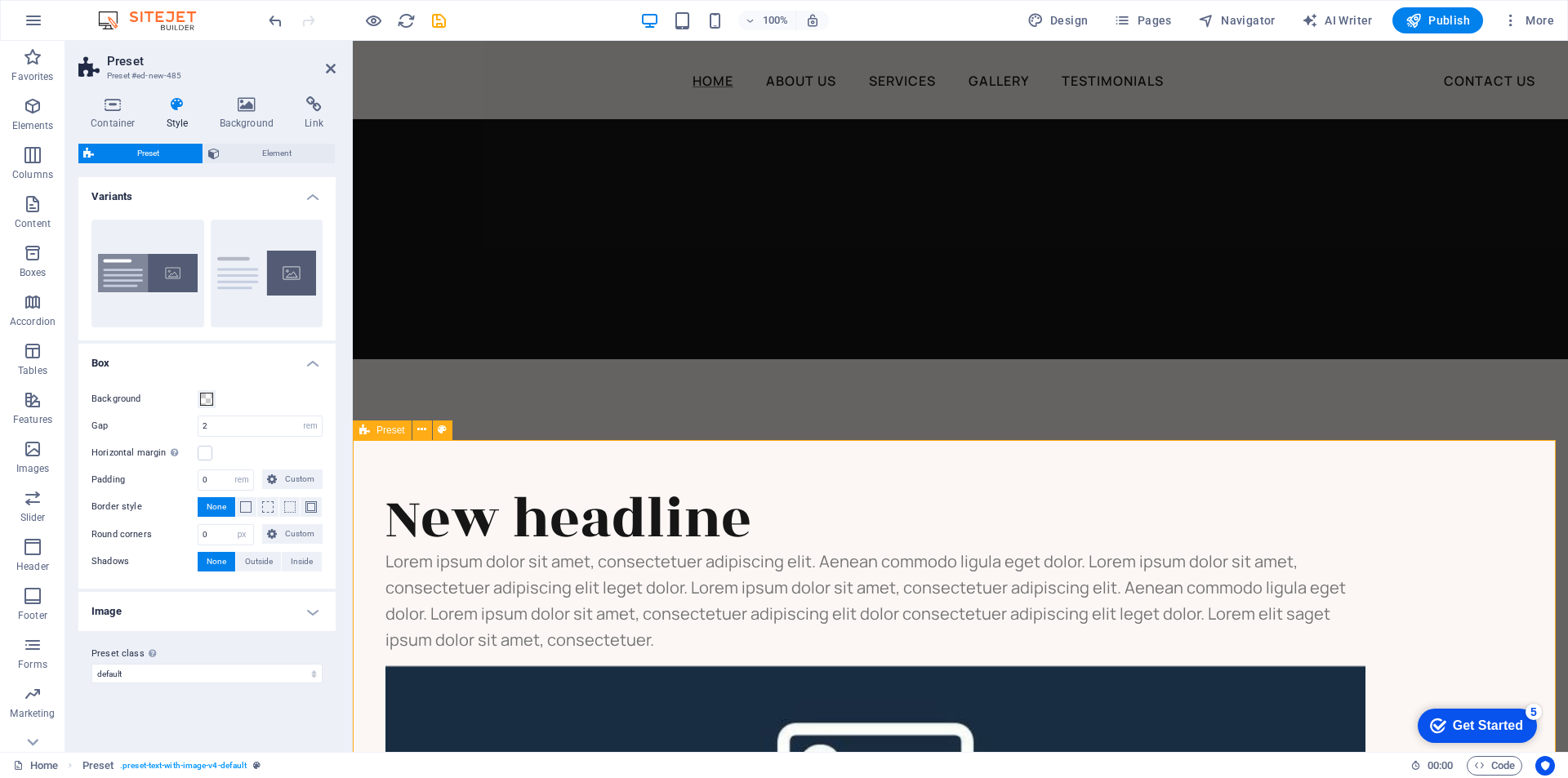
scroll to position [2026, 0]
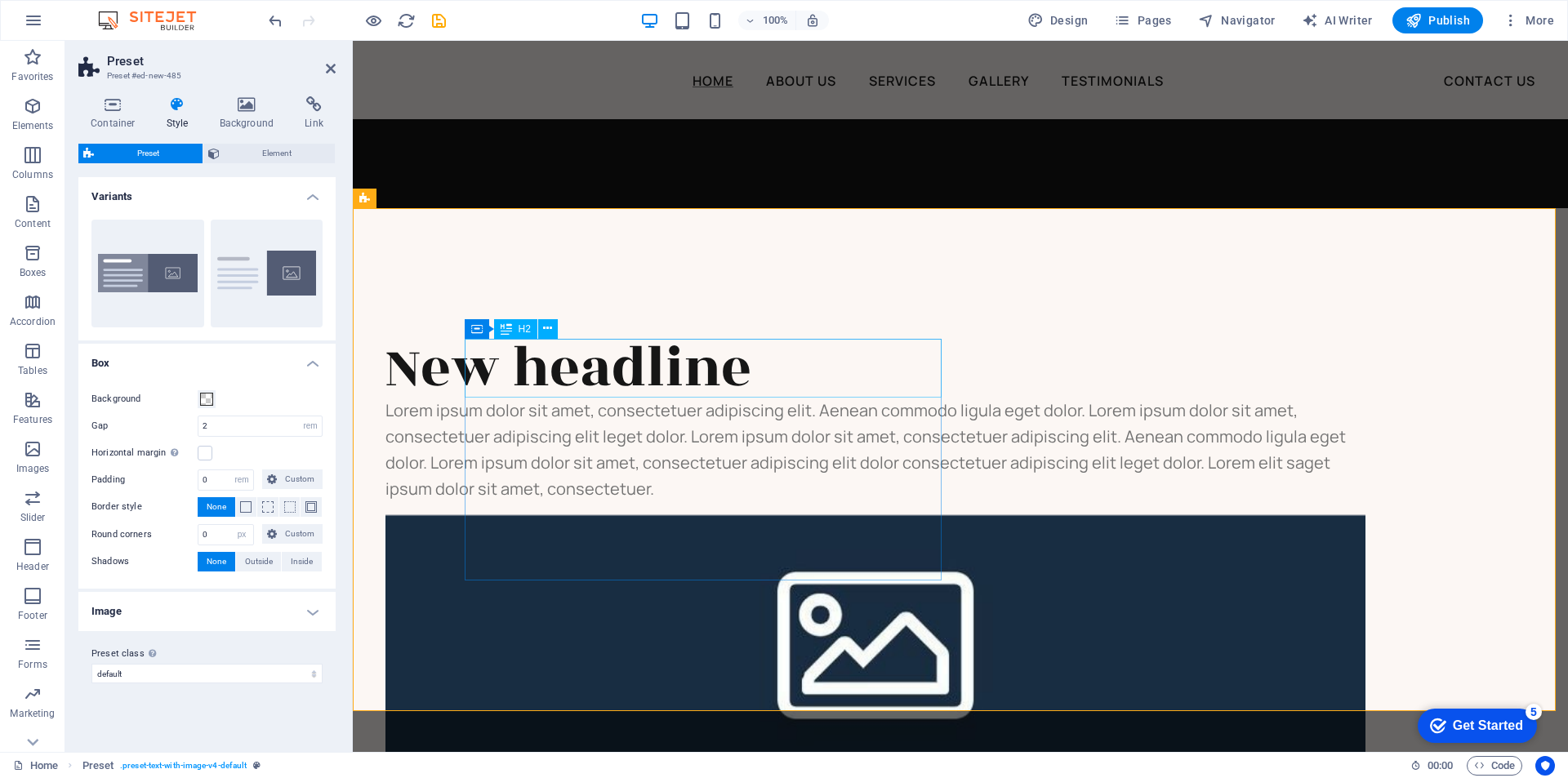
click at [693, 357] on div "New headline" at bounding box center [875, 368] width 980 height 58
click at [692, 367] on div "New headline" at bounding box center [875, 368] width 980 height 58
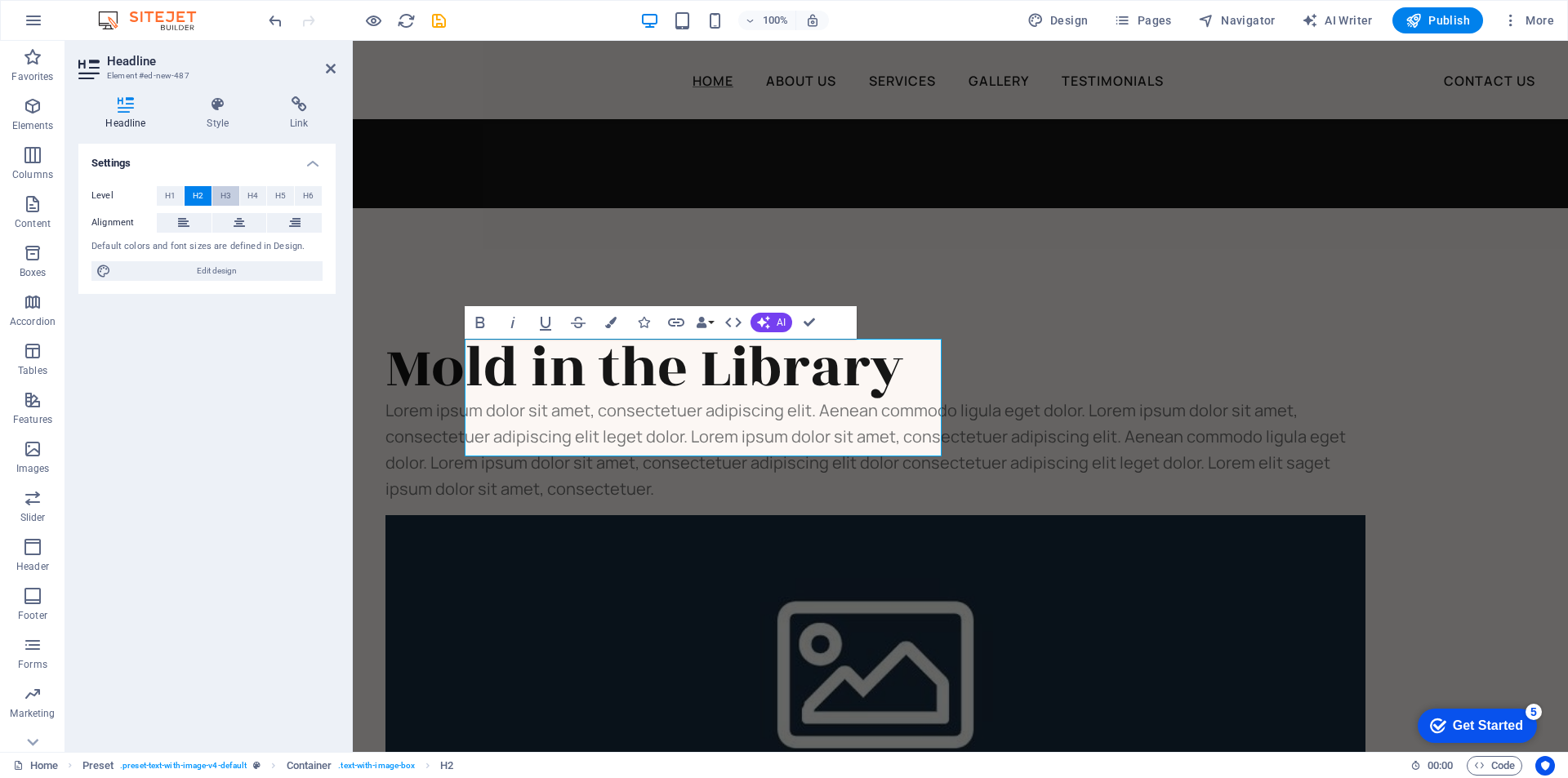
click at [225, 191] on span "H3" at bounding box center [226, 196] width 11 height 19
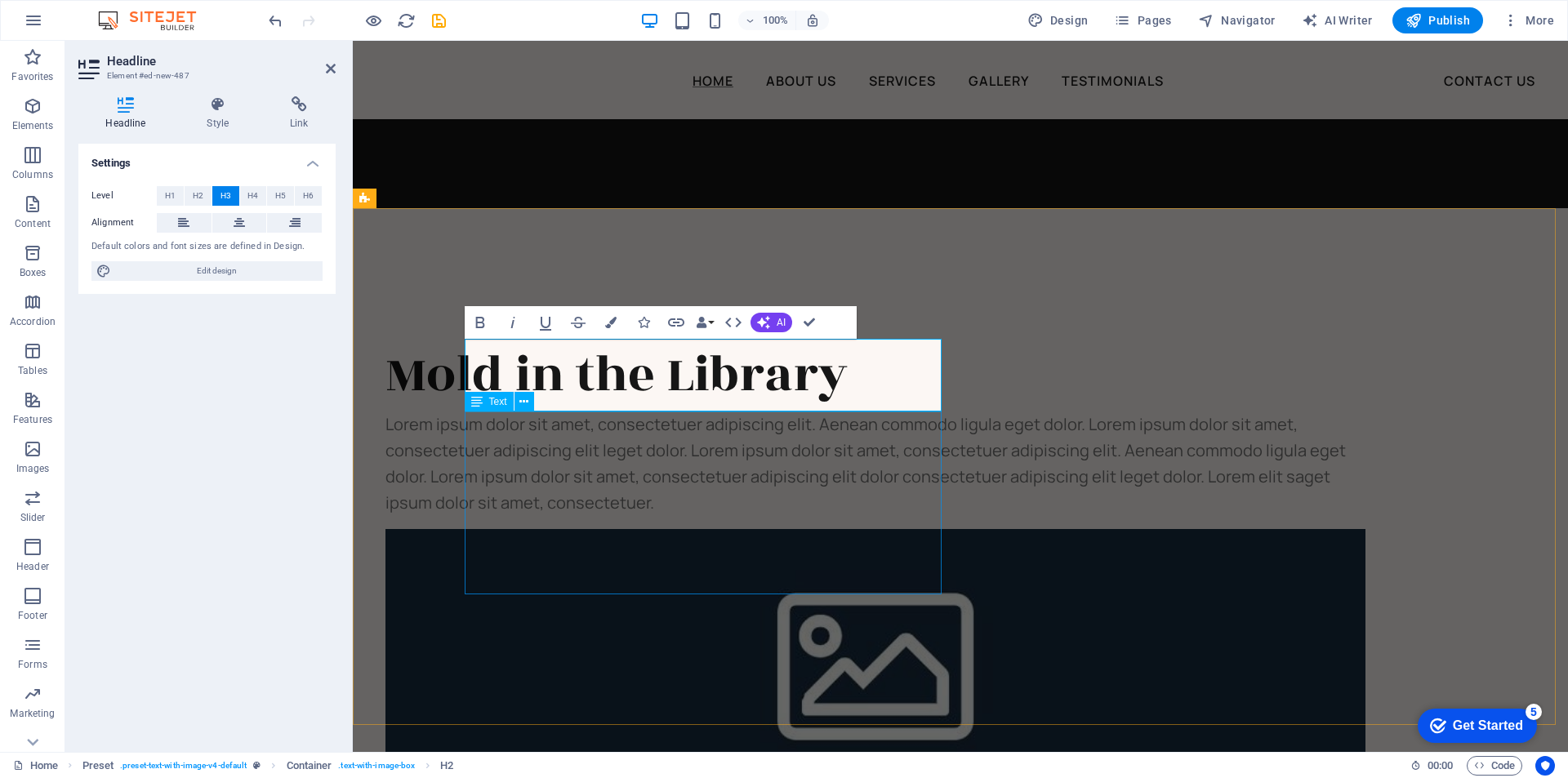
click at [648, 505] on div "Lorem ipsum dolor sit amet, consectetuer adipiscing elit. Aenean commodo ligula…" at bounding box center [875, 463] width 980 height 104
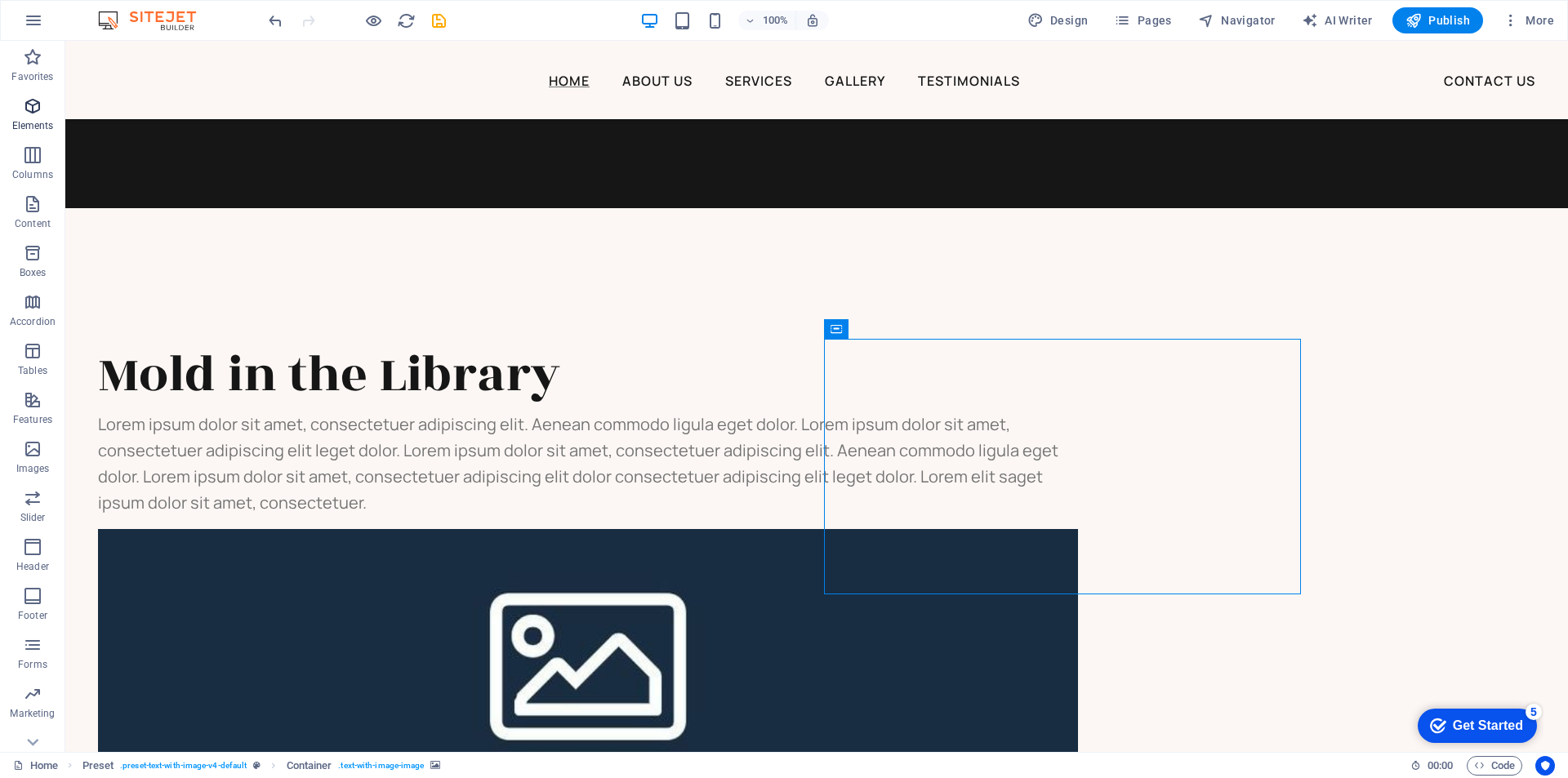
click at [26, 109] on icon "button" at bounding box center [32, 105] width 19 height 19
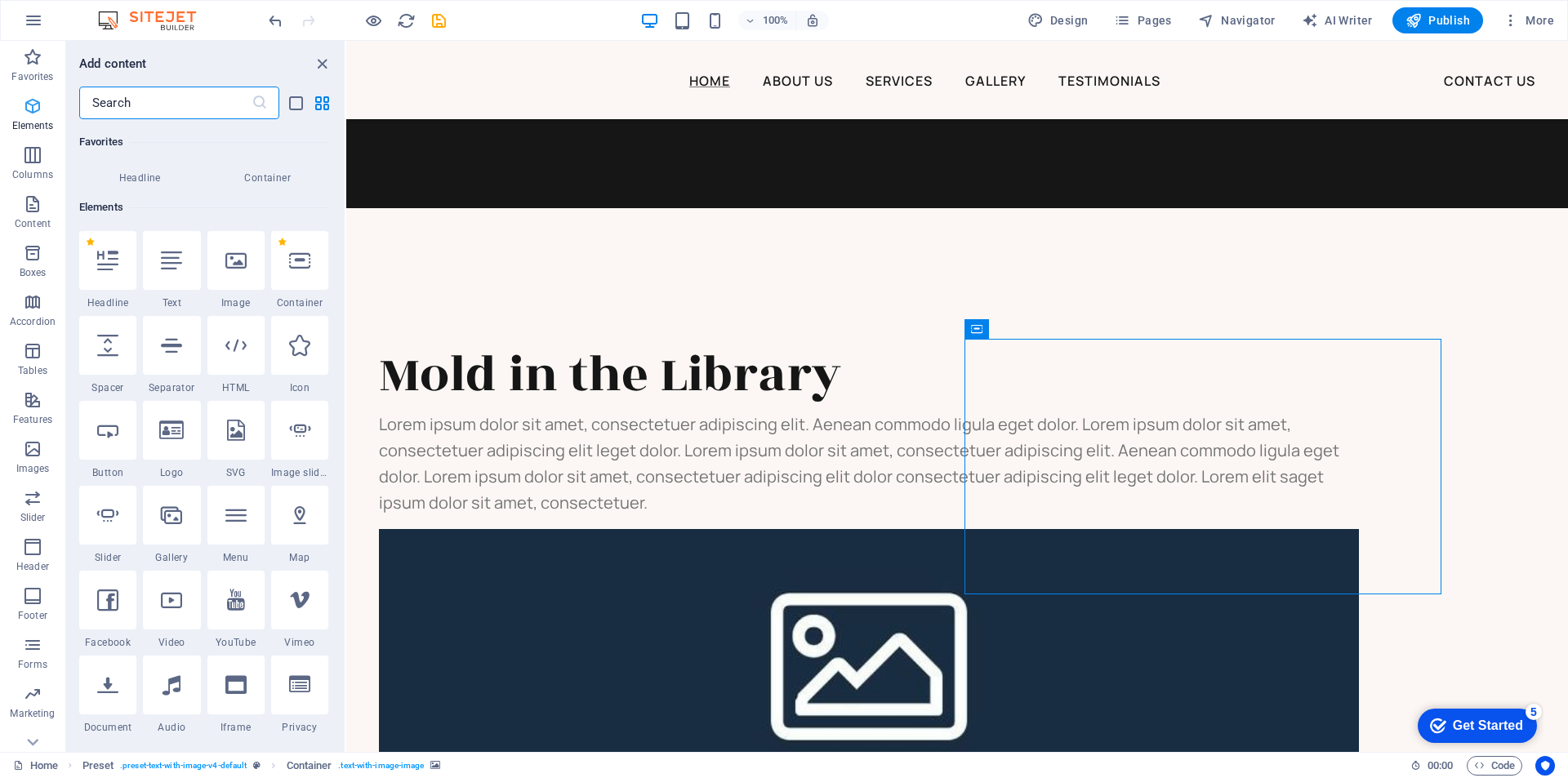
scroll to position [174, 0]
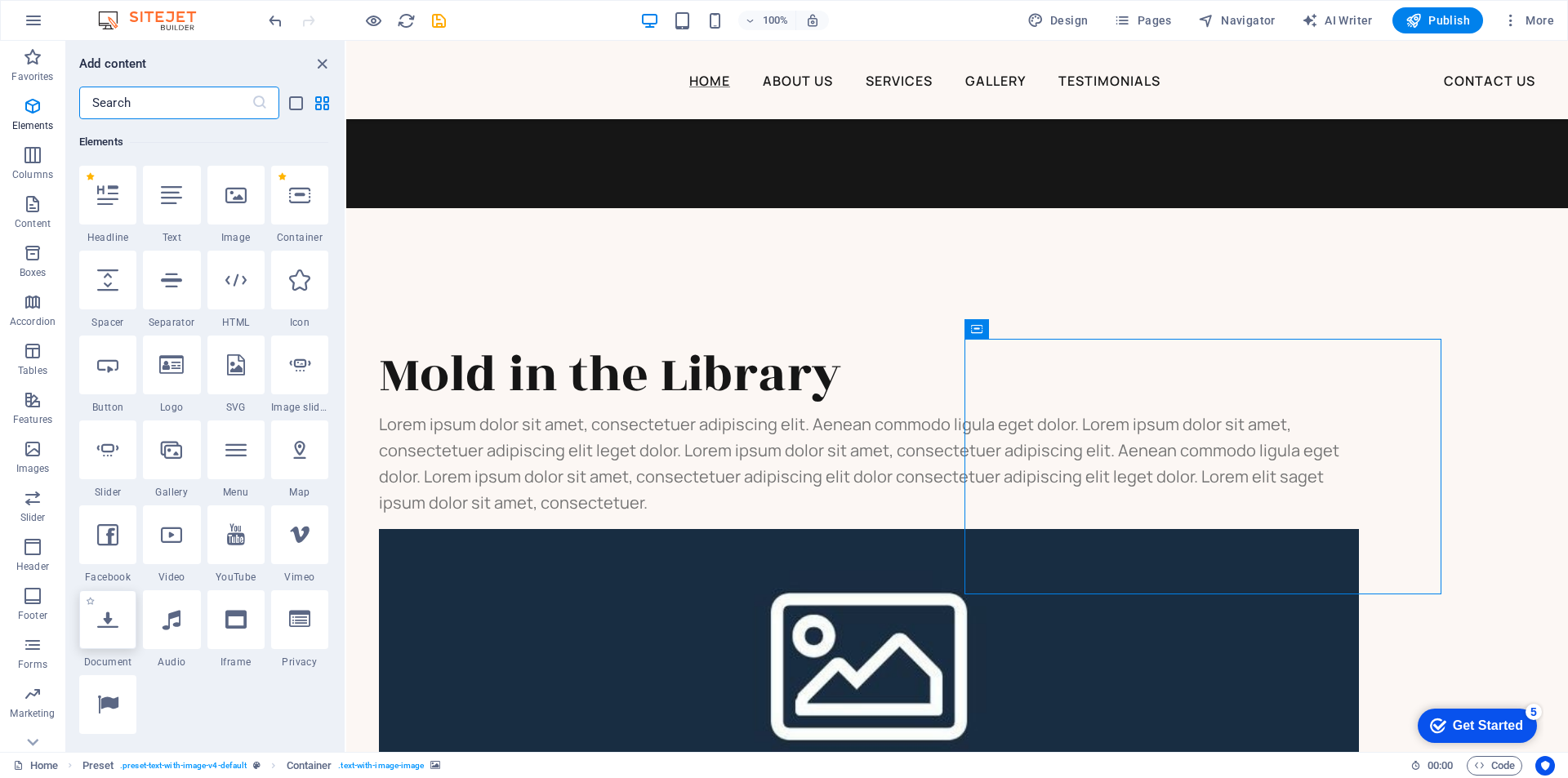
click at [106, 624] on icon at bounding box center [107, 619] width 21 height 21
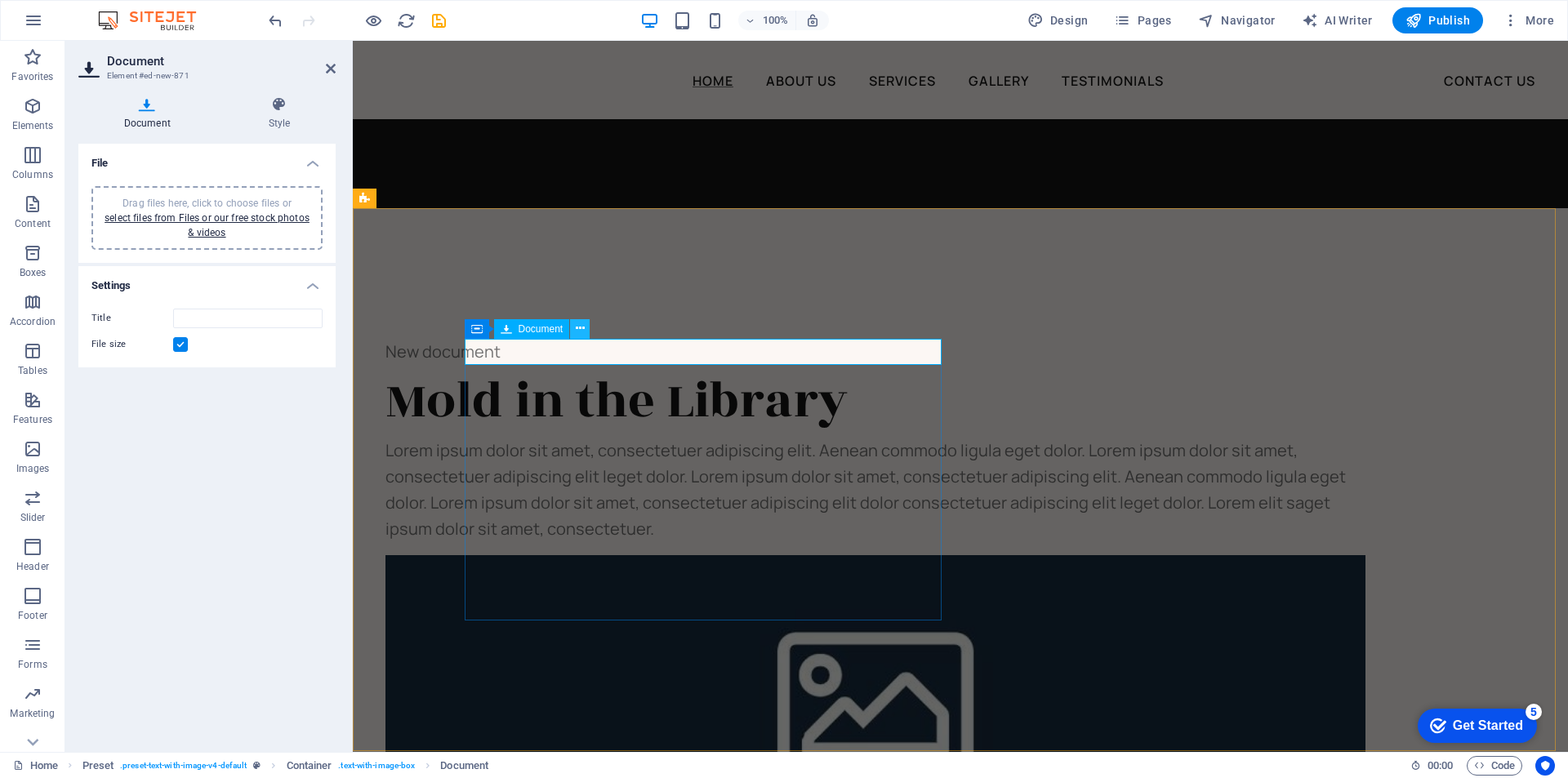
click at [578, 327] on icon at bounding box center [580, 328] width 9 height 18
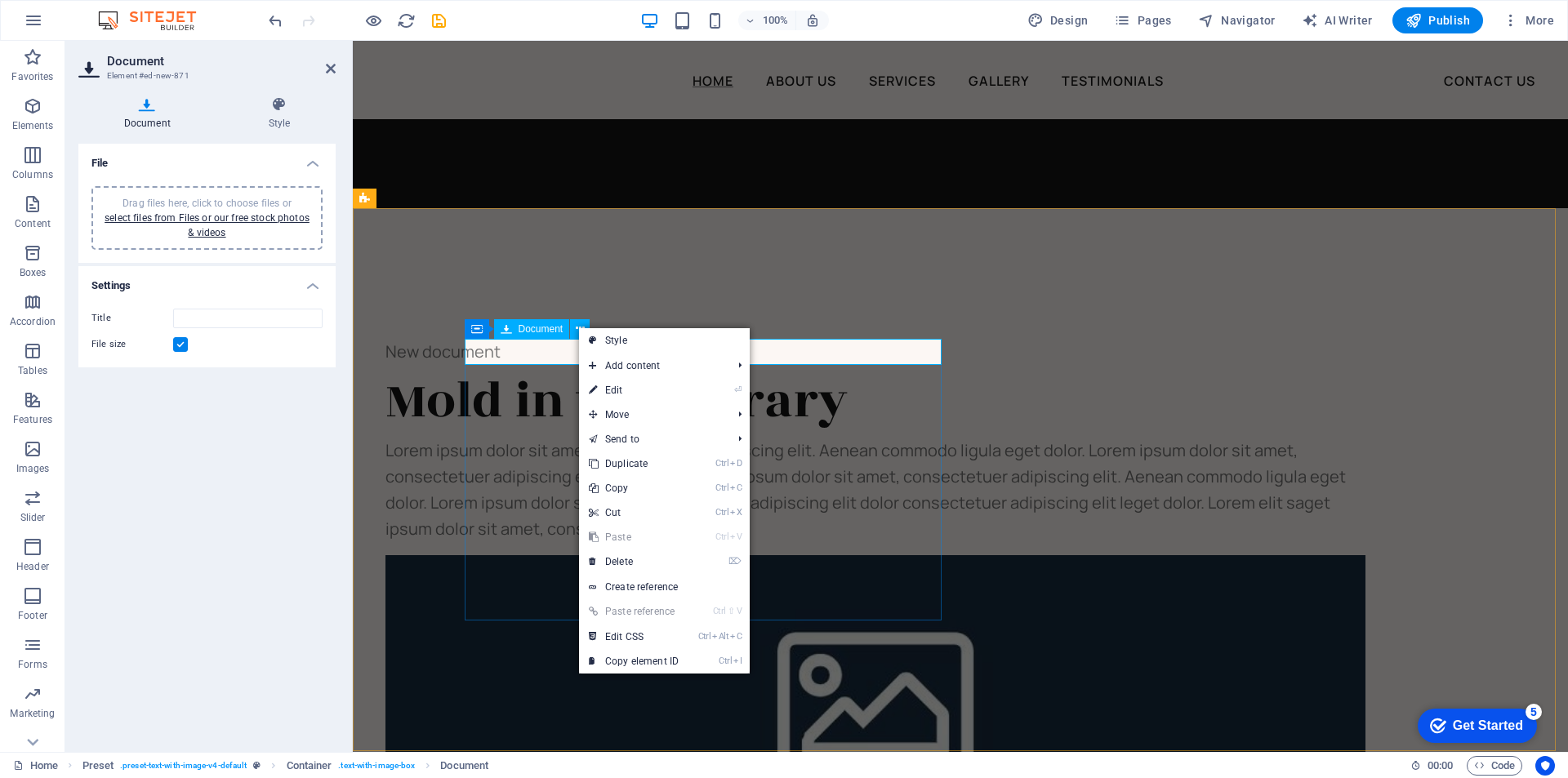
click at [505, 328] on icon at bounding box center [507, 328] width 12 height 19
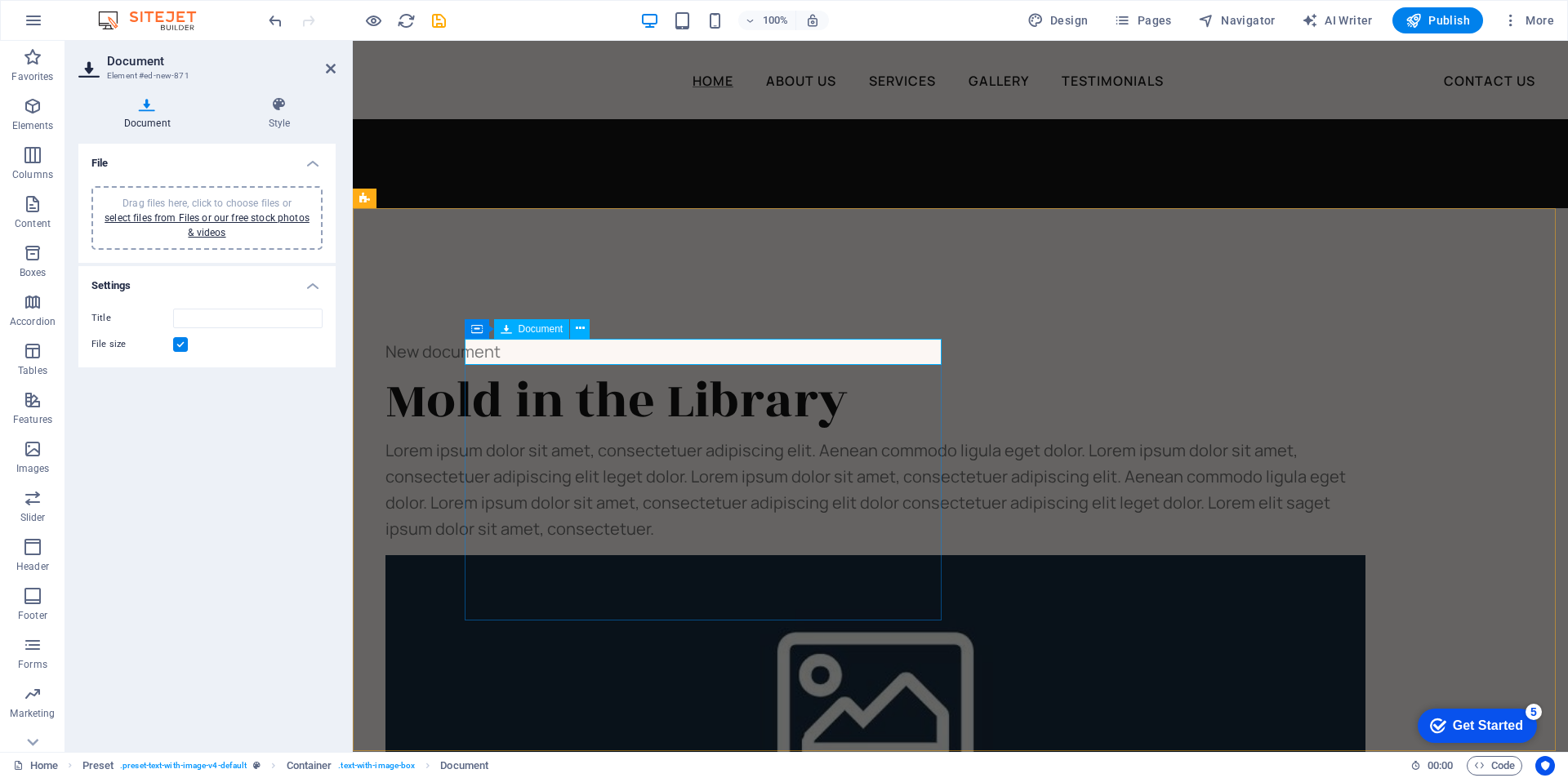
click at [500, 350] on div "New document" at bounding box center [875, 351] width 980 height 26
click at [506, 326] on icon at bounding box center [507, 328] width 12 height 19
click at [583, 353] on div "New document" at bounding box center [875, 351] width 980 height 26
click at [584, 330] on icon at bounding box center [580, 328] width 9 height 18
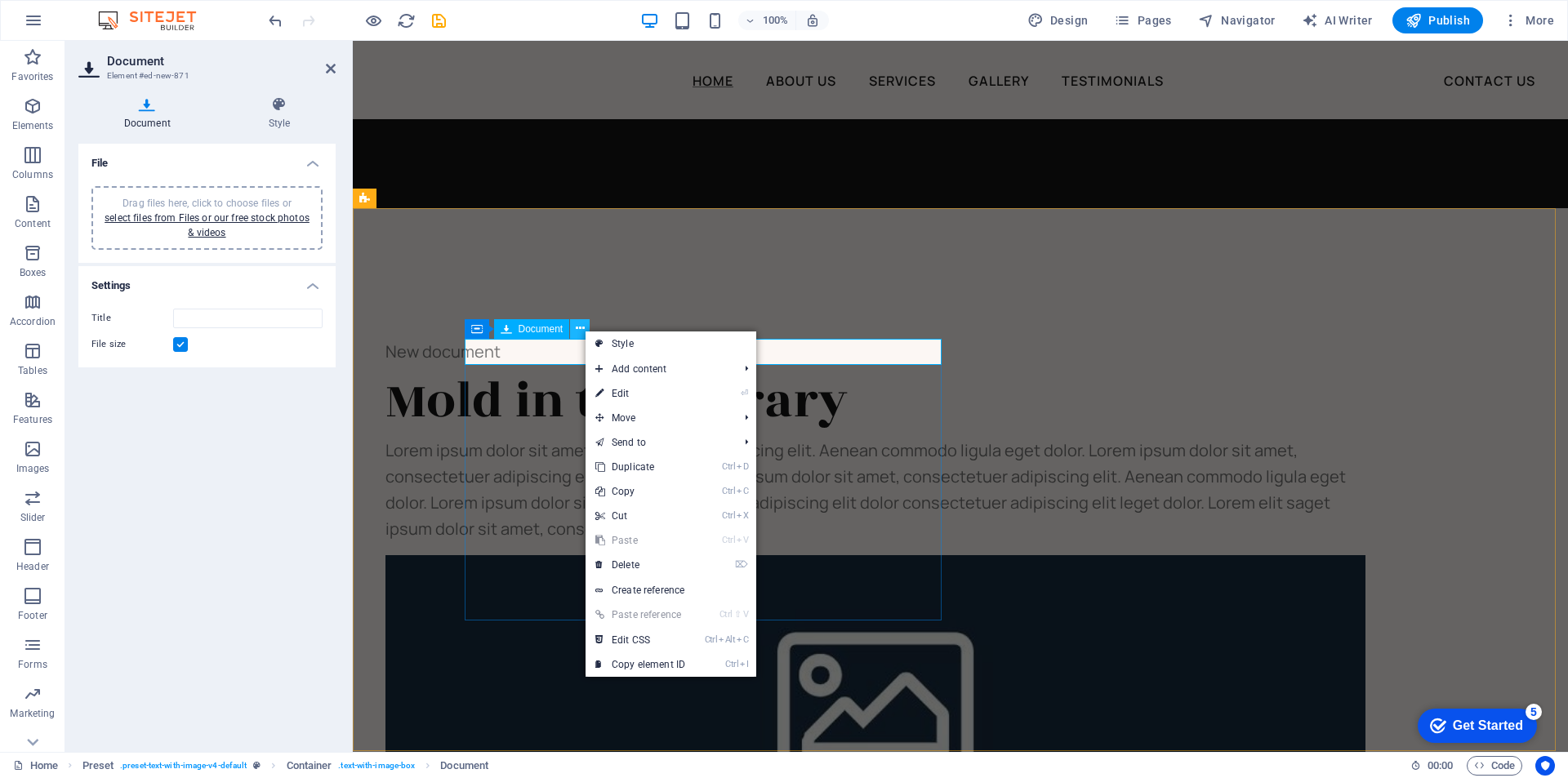
click at [584, 330] on icon at bounding box center [580, 328] width 9 height 18
click at [201, 314] on input "Title" at bounding box center [247, 318] width 150 height 19
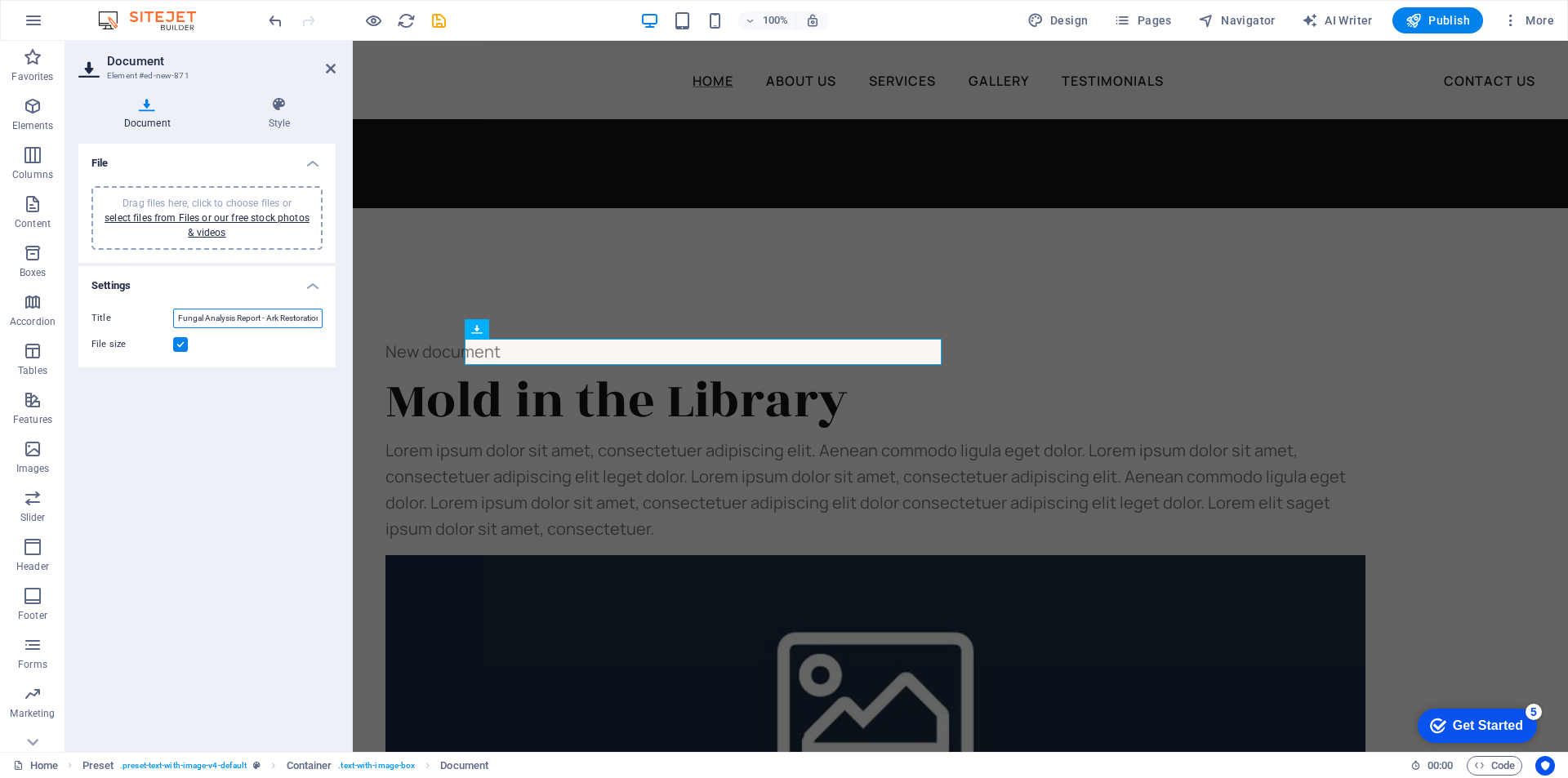
scroll to position [0, 6]
type input "Fungal Analysis Report - Ark Restoration"
click at [173, 218] on link "select files from Files or our free stock photos & videos" at bounding box center [206, 225] width 205 height 26
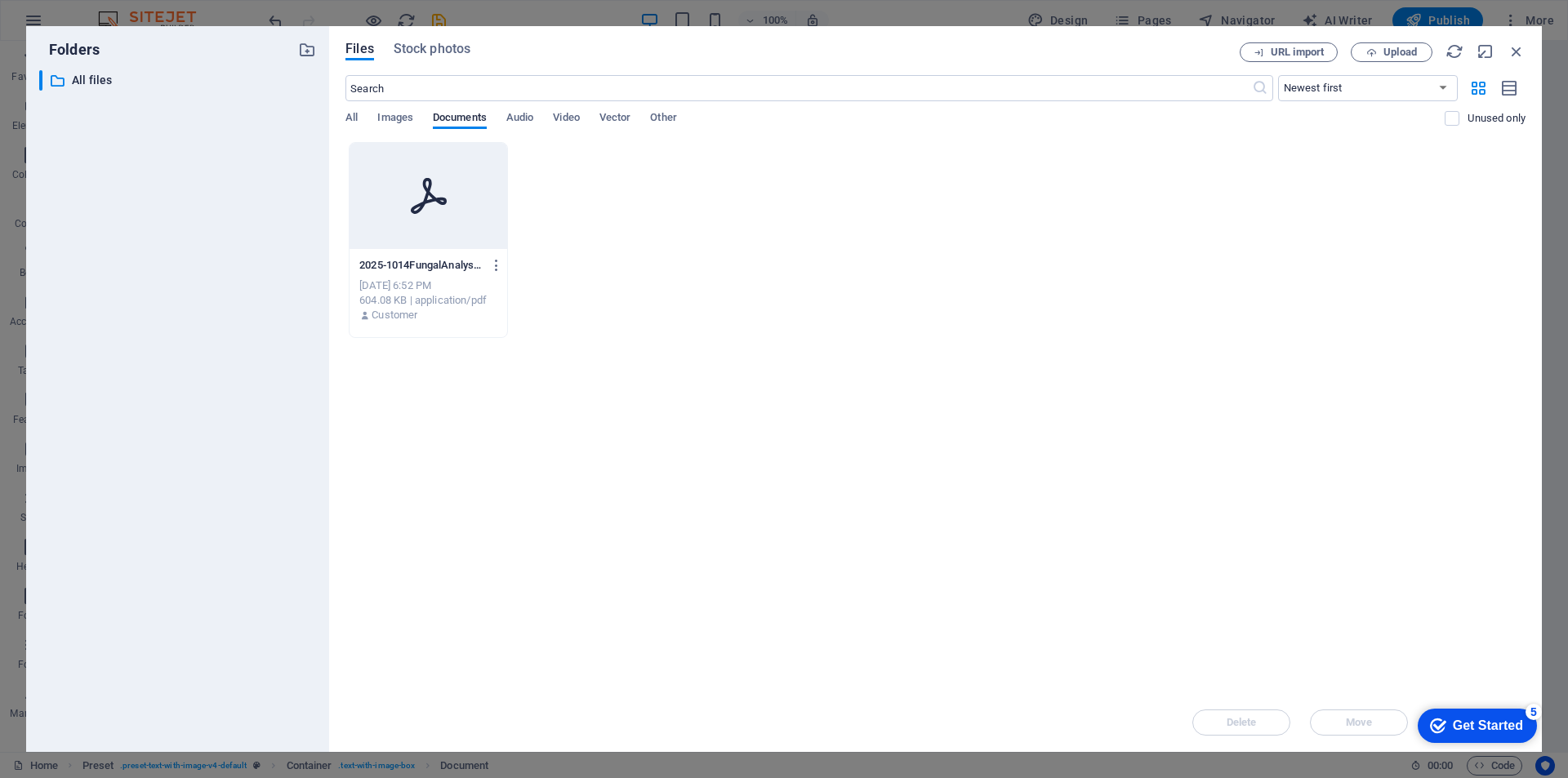
click at [405, 190] on div at bounding box center [428, 196] width 158 height 106
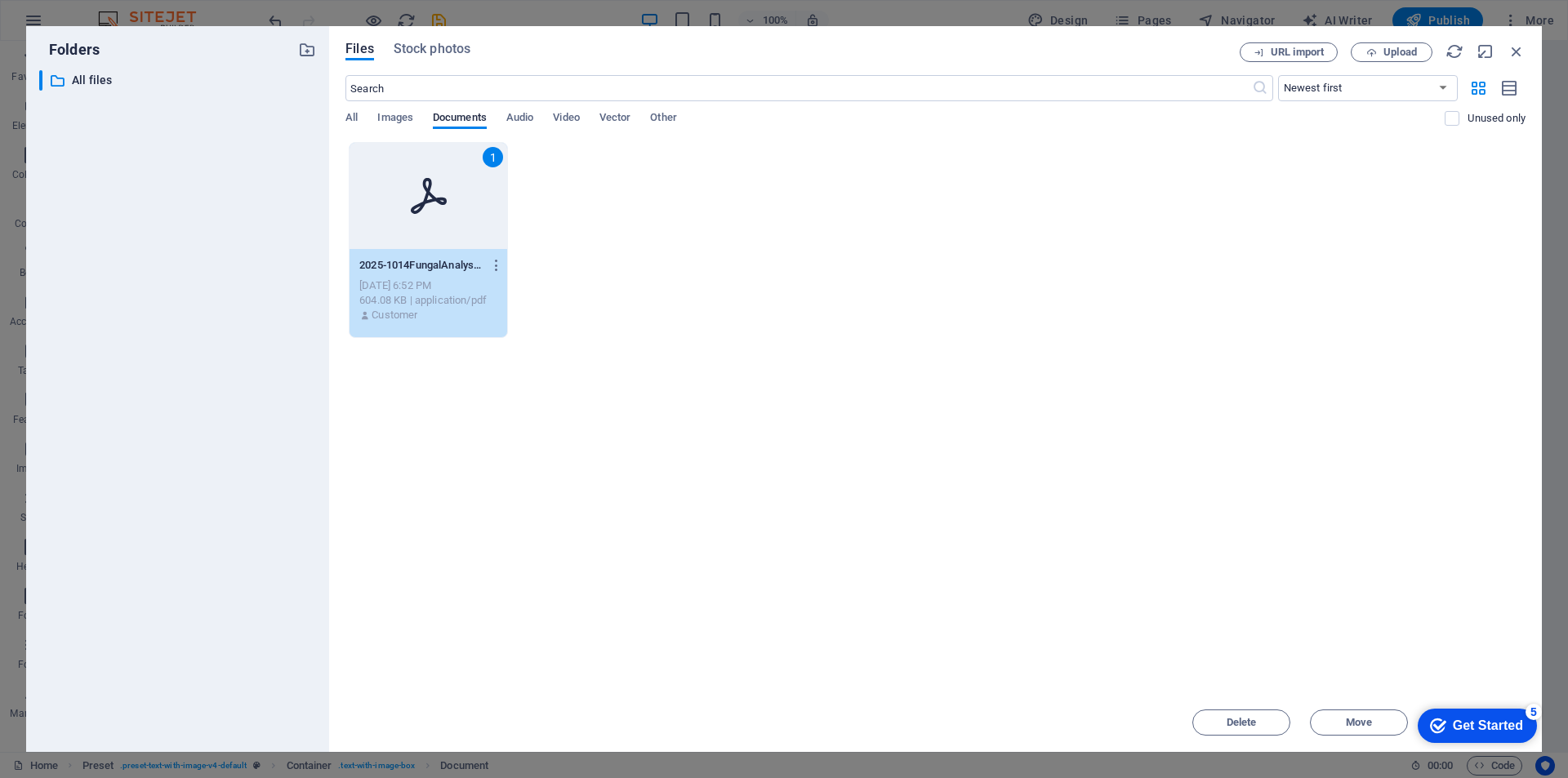
click at [1474, 723] on div "Get Started" at bounding box center [1488, 726] width 70 height 15
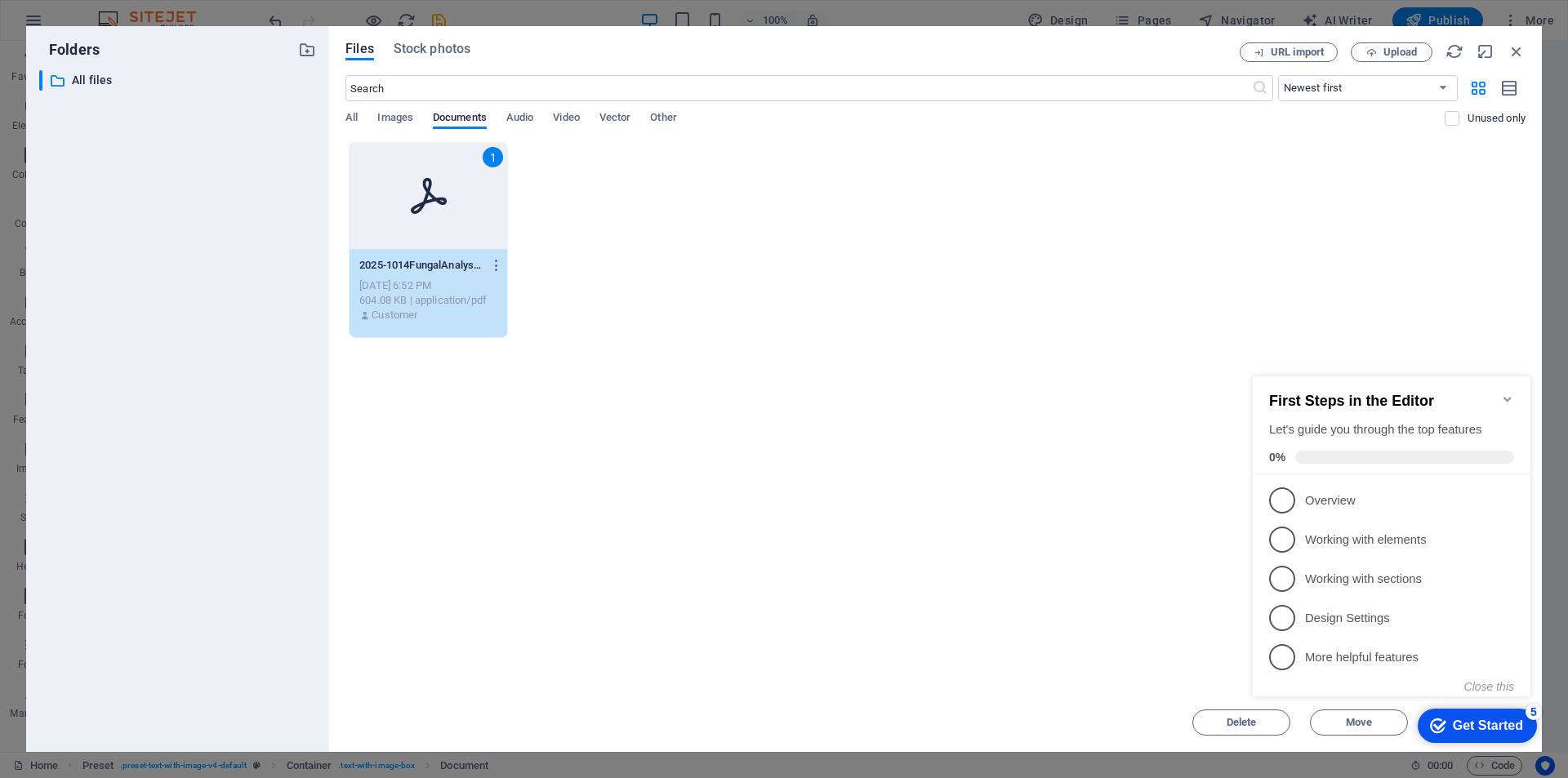
click at [996, 570] on div "Drop files here to upload them instantly 1 2025-1014FungalAnalysisReportExplain…" at bounding box center [935, 417] width 1180 height 551
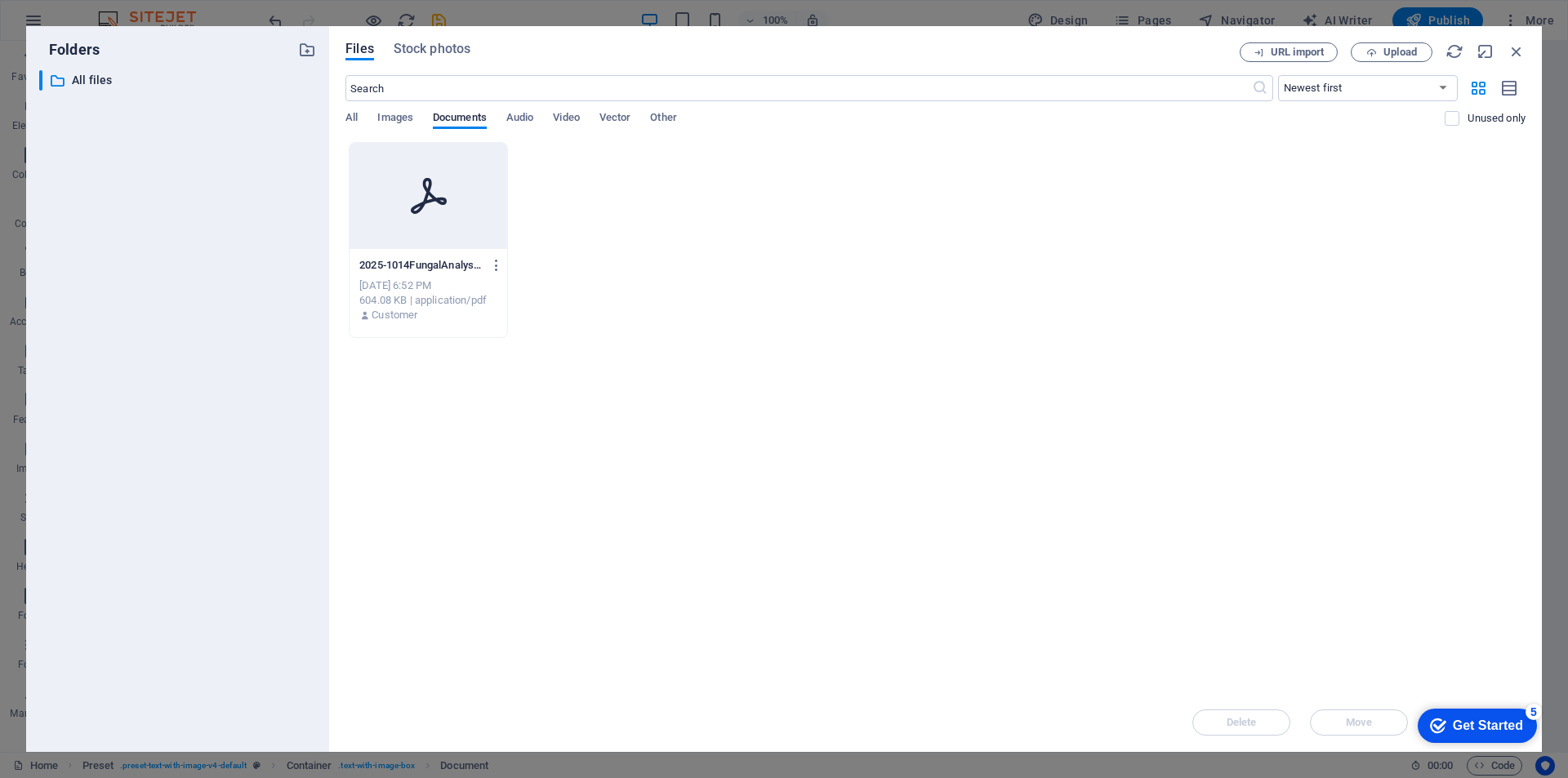
click at [424, 196] on icon at bounding box center [428, 196] width 39 height 39
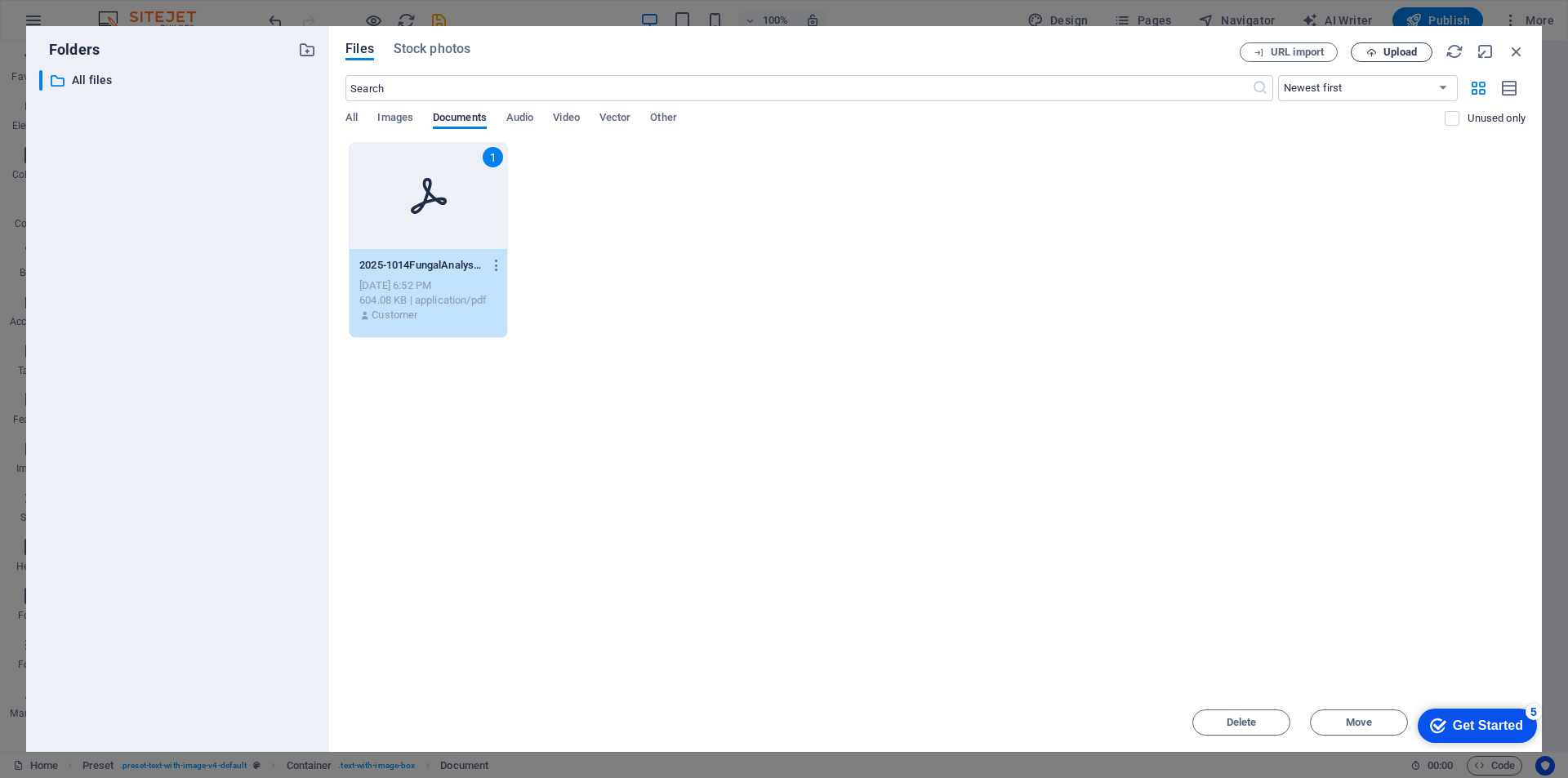
click at [1403, 48] on span "Upload" at bounding box center [1400, 53] width 33 height 10
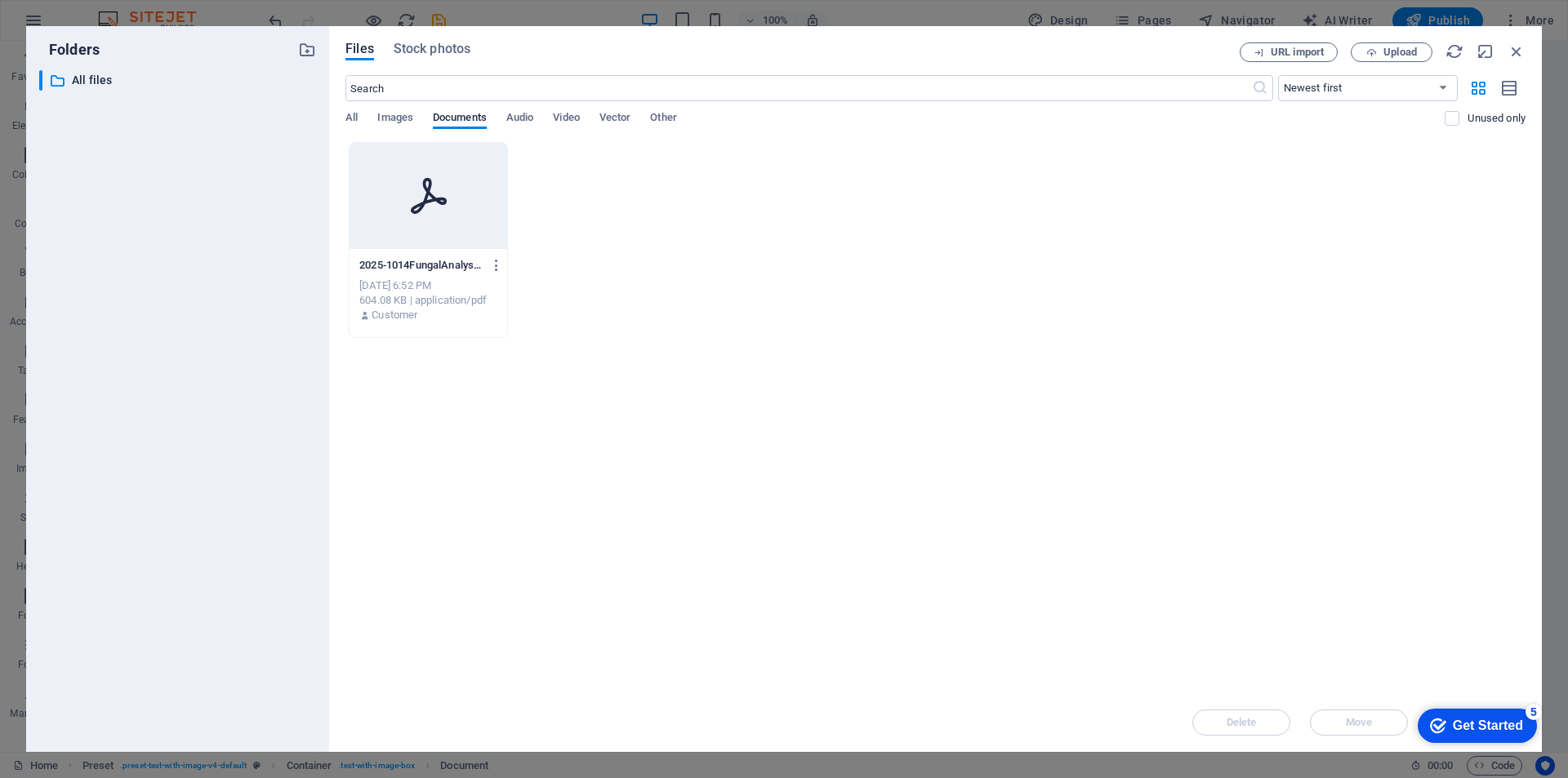
click at [431, 204] on icon at bounding box center [428, 196] width 39 height 39
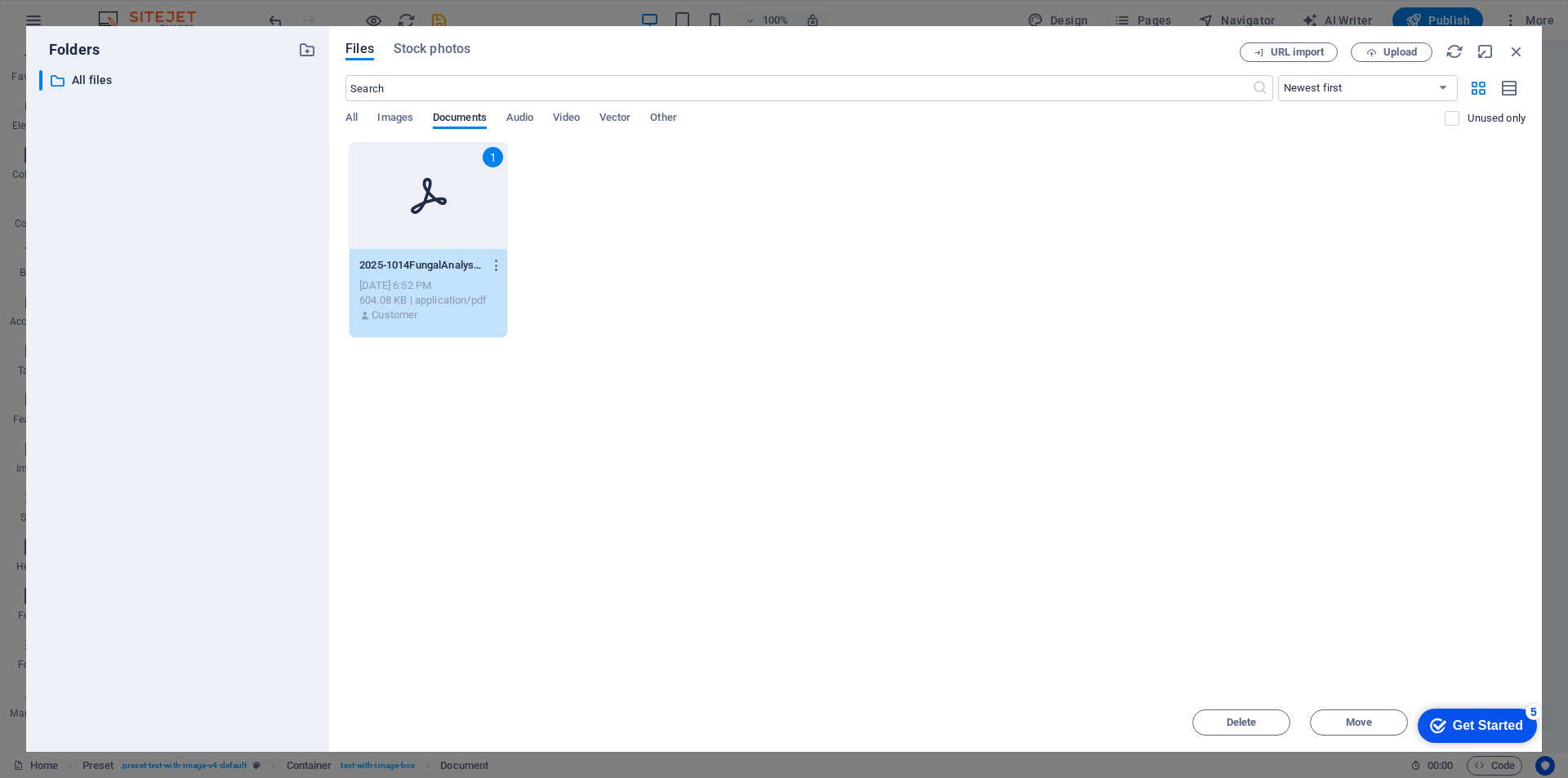
click at [410, 208] on icon at bounding box center [428, 196] width 39 height 39
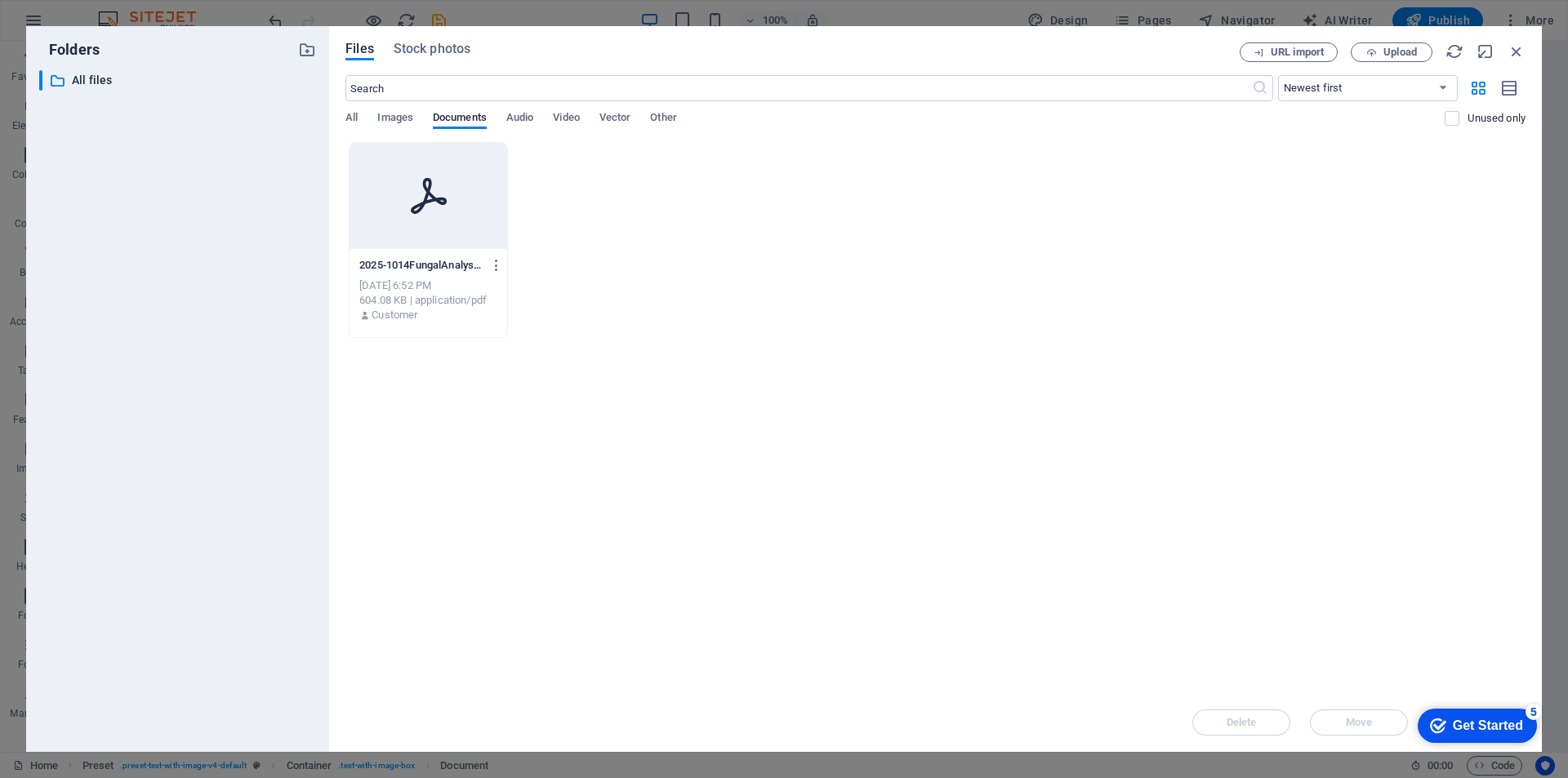
click at [410, 208] on icon at bounding box center [428, 196] width 39 height 39
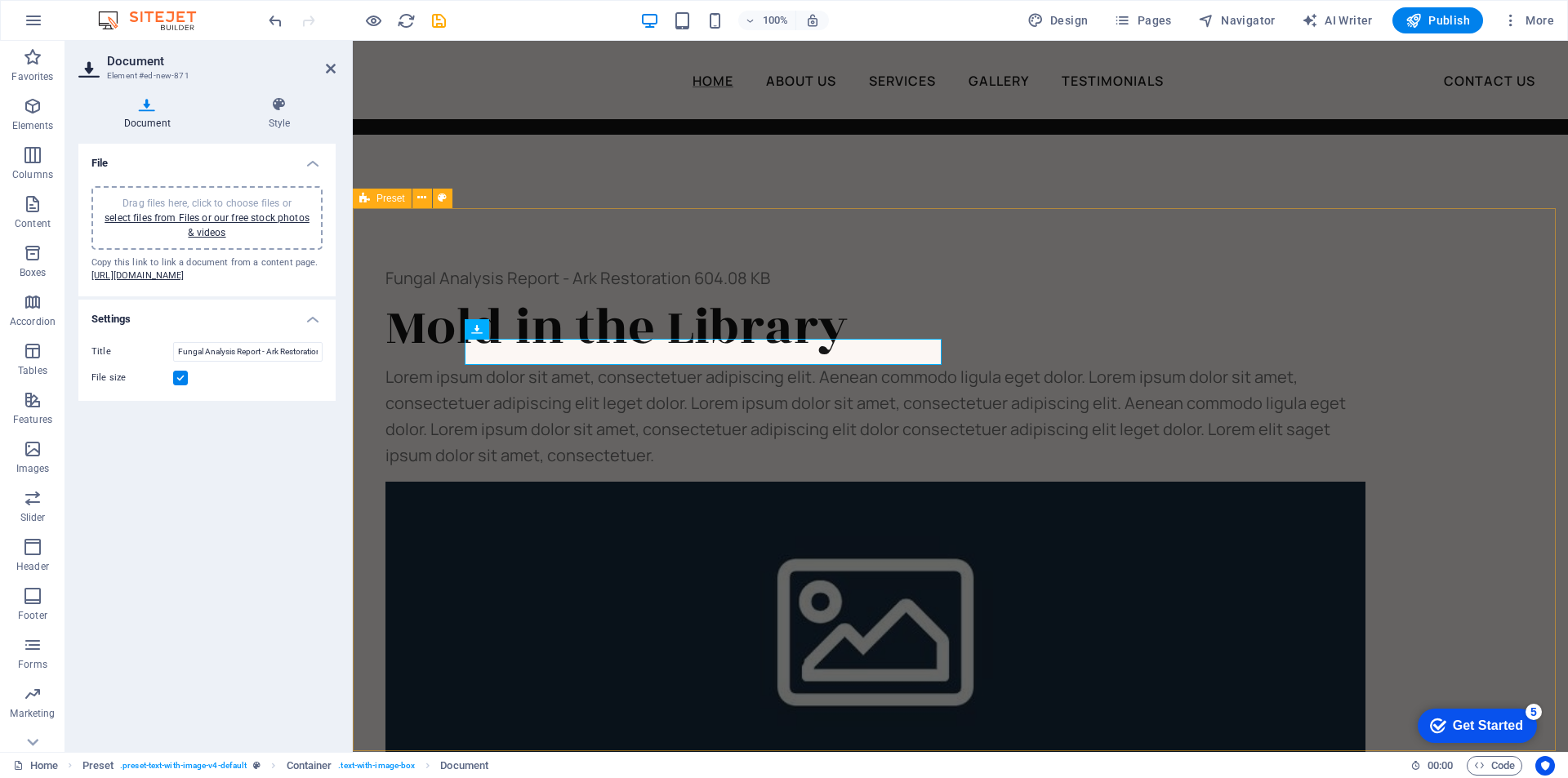
scroll to position [2026, 0]
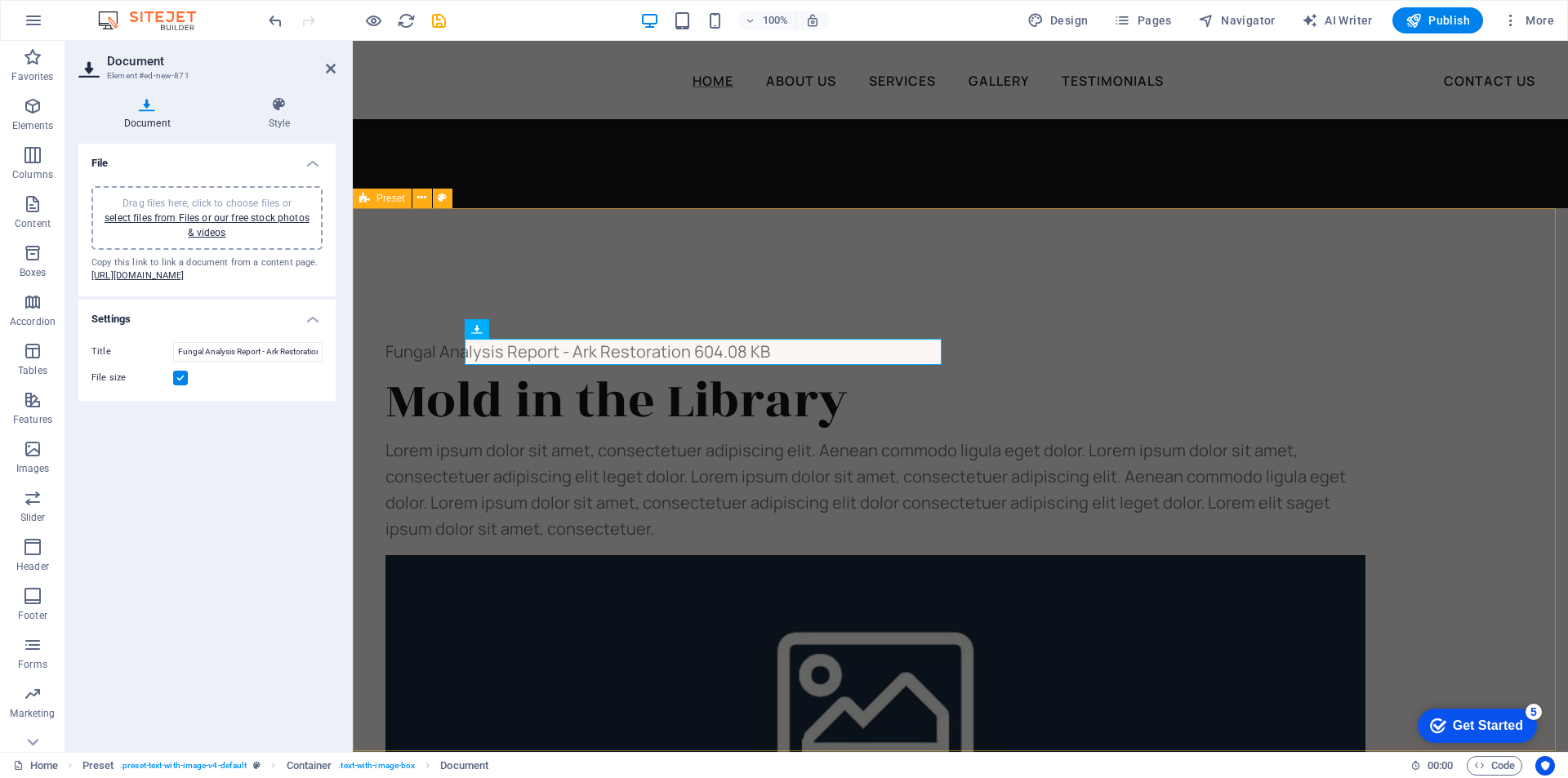
click at [606, 682] on div "Fungal Analysis Report - Ark Restoration 604.08 KB Mold in the Library Lorem ip…" at bounding box center [960, 646] width 1215 height 877
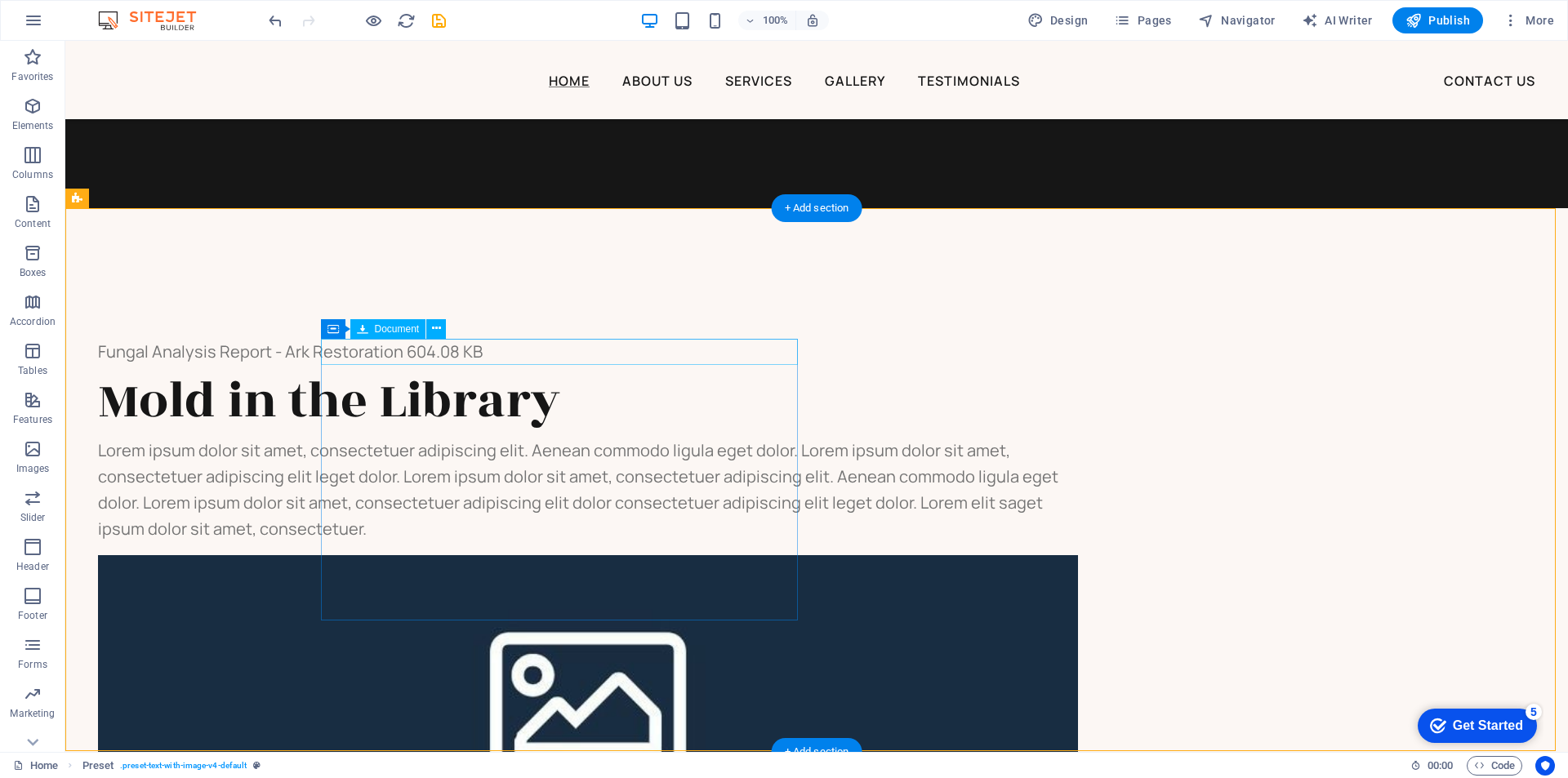
click at [603, 351] on div "Fungal Analysis Report - Ark Restoration 604.08 KB" at bounding box center [588, 351] width 980 height 26
click at [399, 332] on div "Fungal Analysis Report - Ark Restoration 604.08 KB Mold in the Library Lorem ip…" at bounding box center [817, 646] width 1503 height 877
click at [378, 351] on div "Fungal Analysis Report - Ark Restoration 604.08 KB" at bounding box center [588, 351] width 980 height 26
click at [432, 330] on icon at bounding box center [436, 328] width 9 height 18
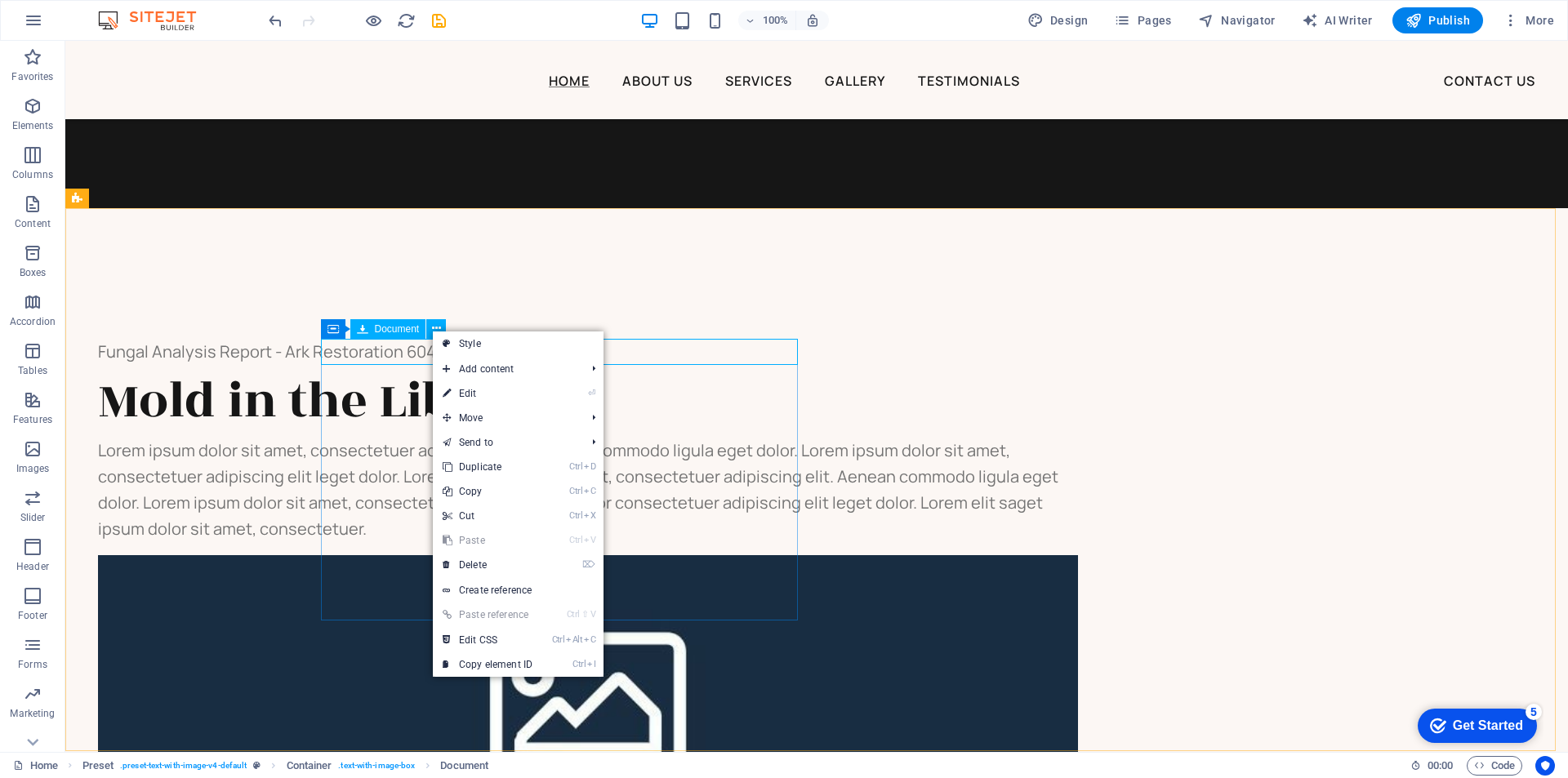
click at [396, 330] on span "Document" at bounding box center [397, 329] width 45 height 10
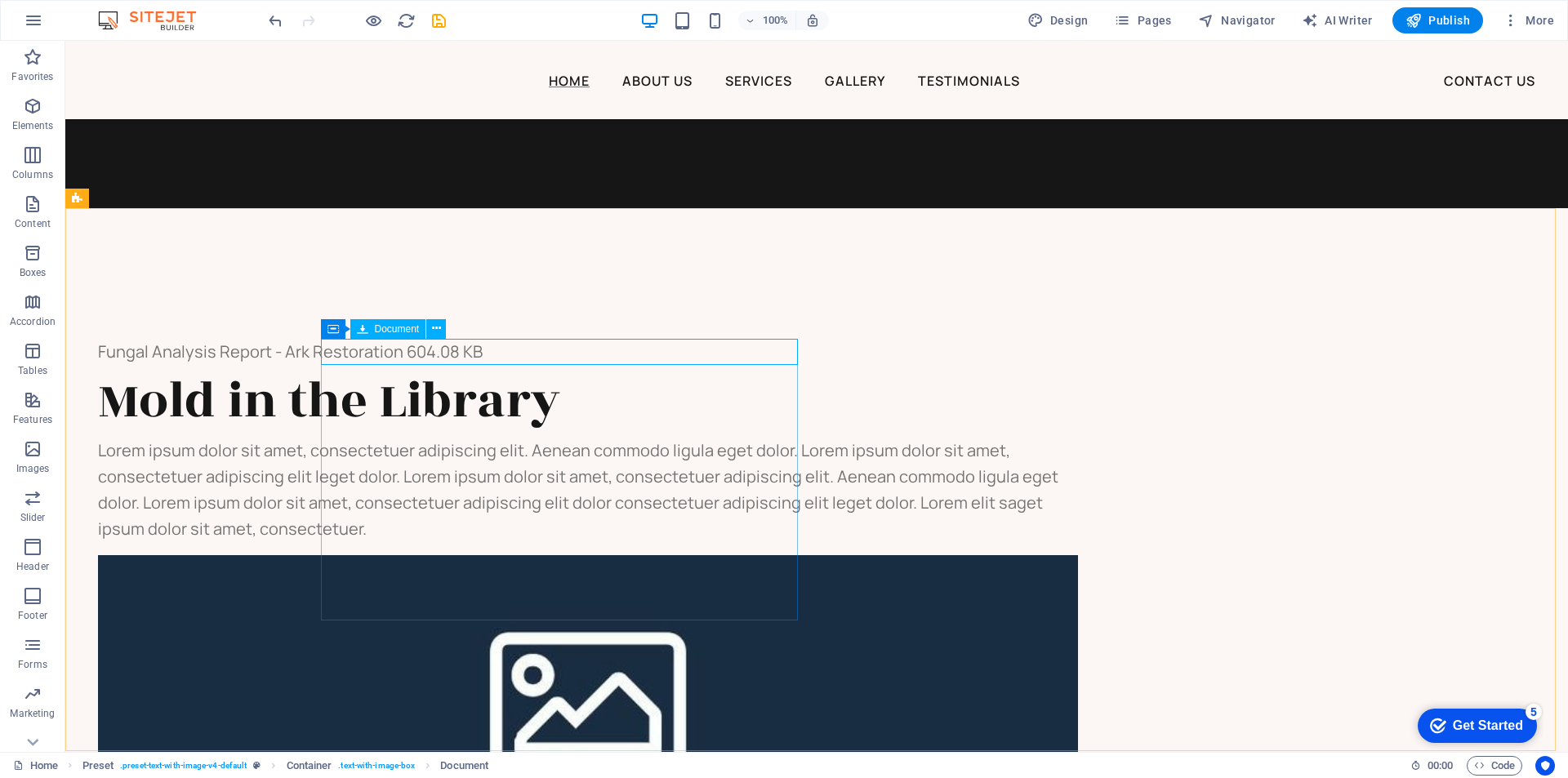
click at [362, 333] on icon at bounding box center [363, 328] width 12 height 19
click at [373, 330] on div "Document" at bounding box center [388, 328] width 76 height 19
click at [374, 330] on span "Document" at bounding box center [397, 329] width 45 height 10
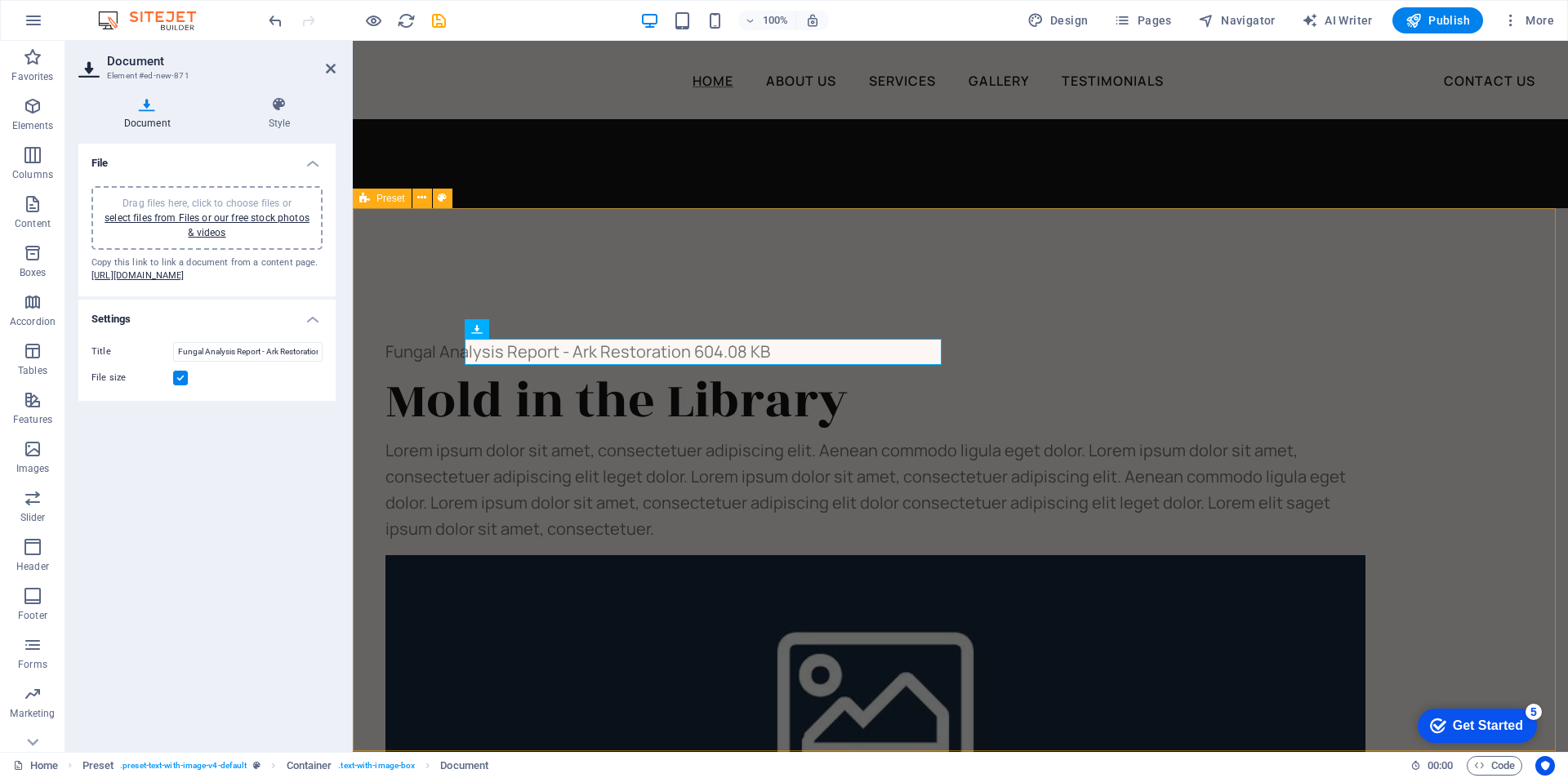
click at [1284, 258] on div "Fungal Analysis Report - Ark Restoration 604.08 KB Mold in the Library Lorem ip…" at bounding box center [960, 646] width 1215 height 877
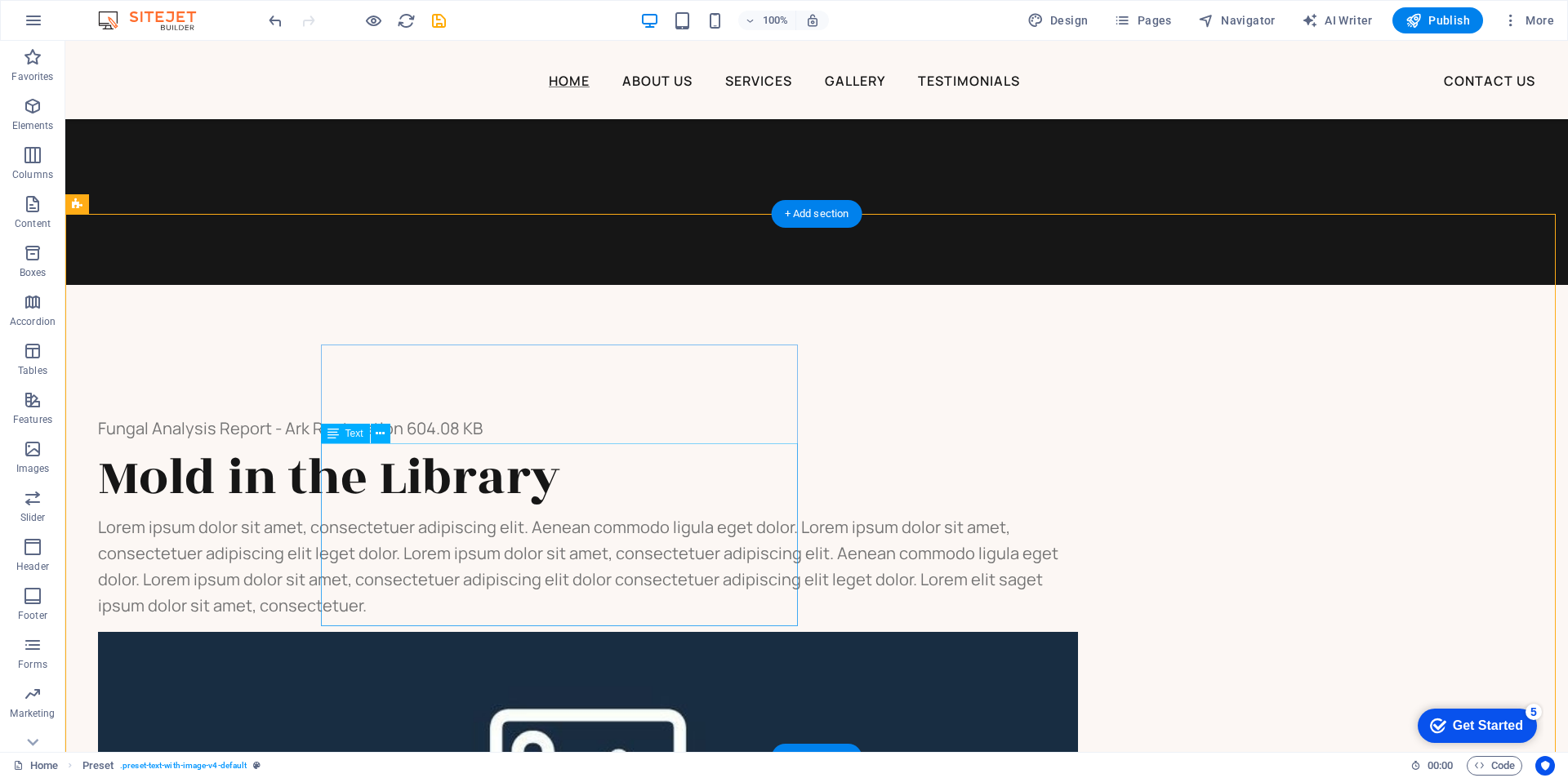
scroll to position [1944, 0]
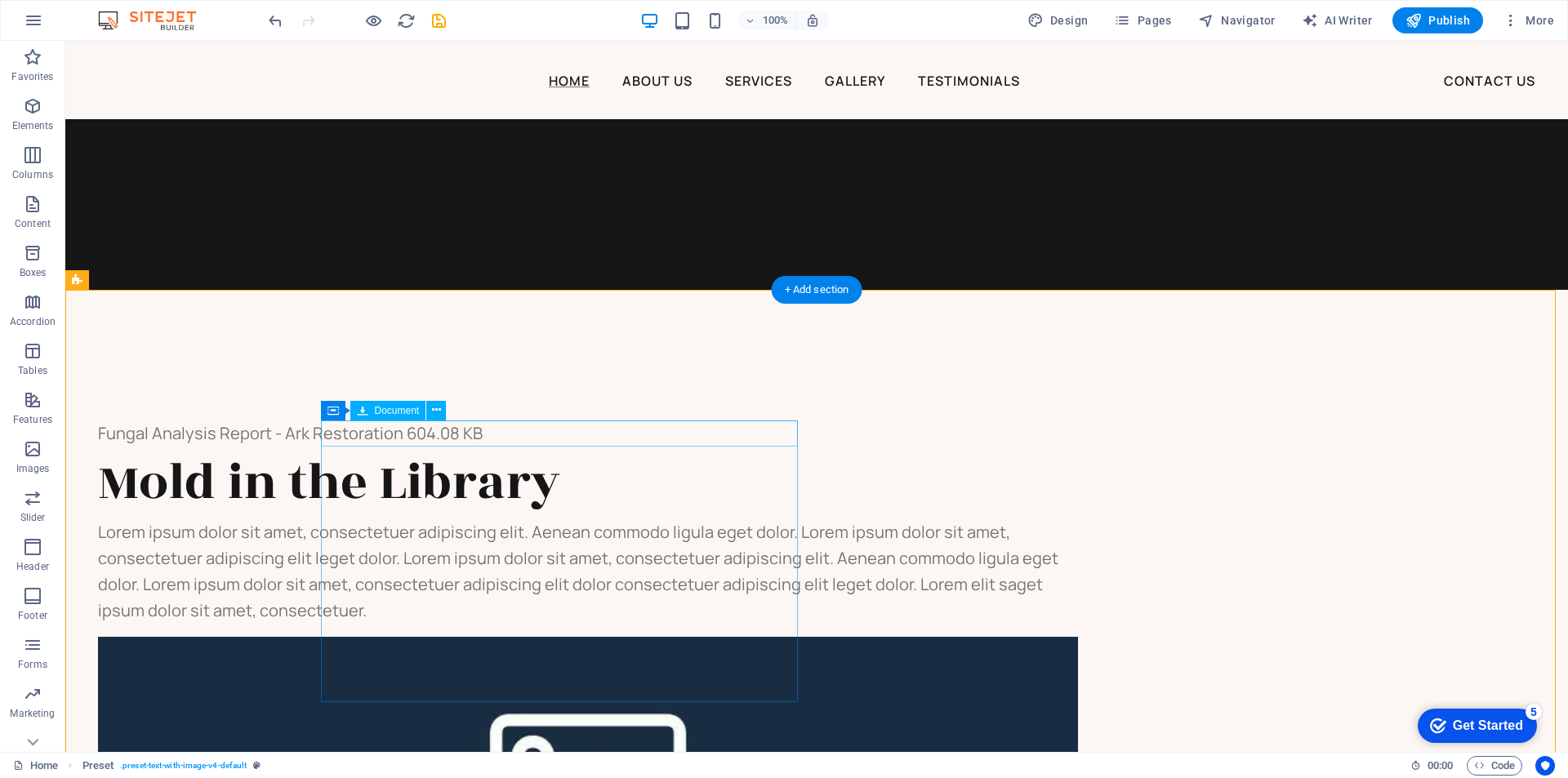
click at [632, 433] on div "Fungal Analysis Report - Ark Restoration 604.08 KB" at bounding box center [588, 433] width 980 height 26
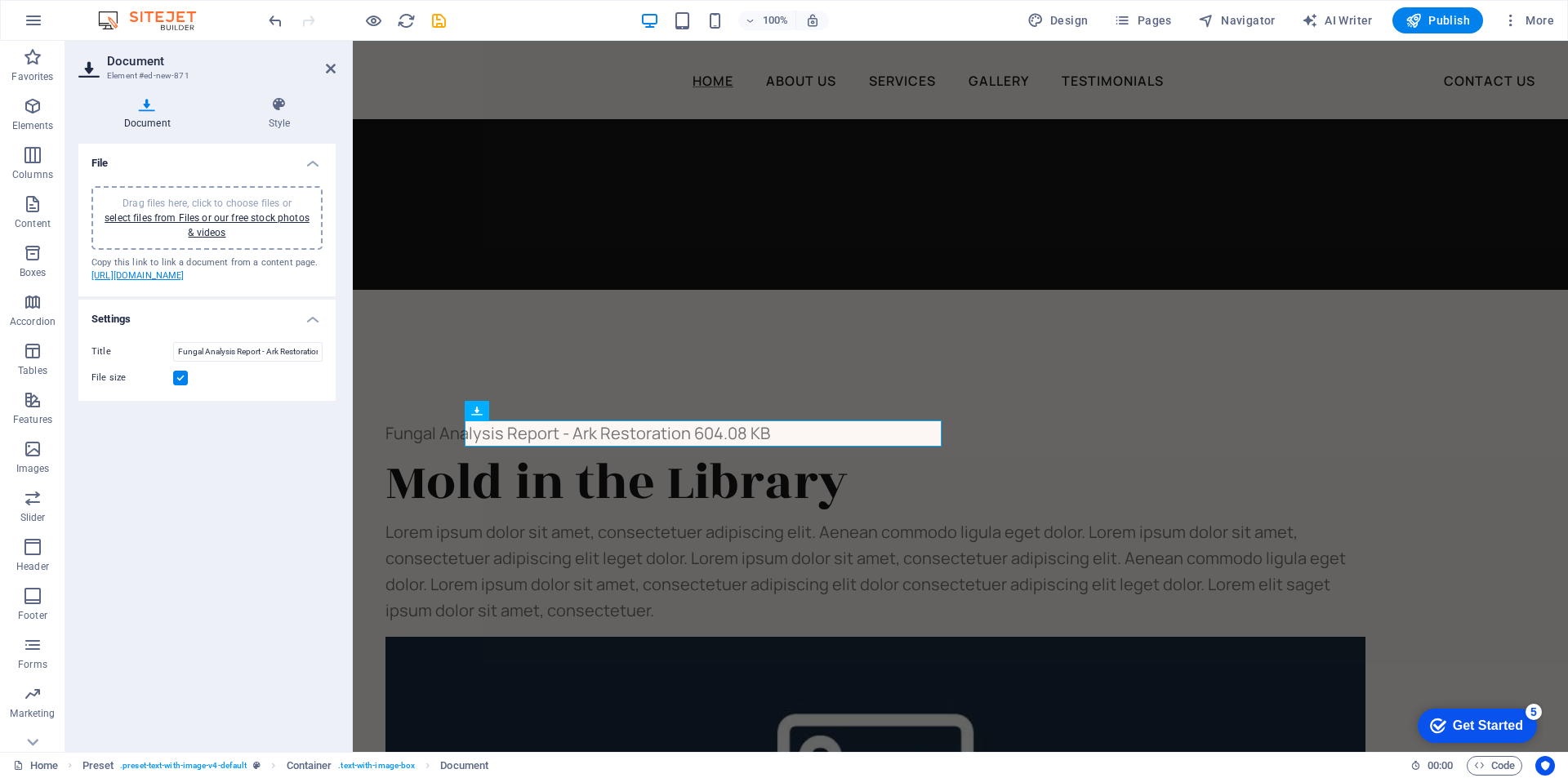
click at [146, 281] on link "https://cdn1.site-media.eu/images/document/18896209/2025-1014FungalAnalysisRepo…" at bounding box center [137, 275] width 93 height 11
click at [276, 110] on icon at bounding box center [279, 104] width 113 height 17
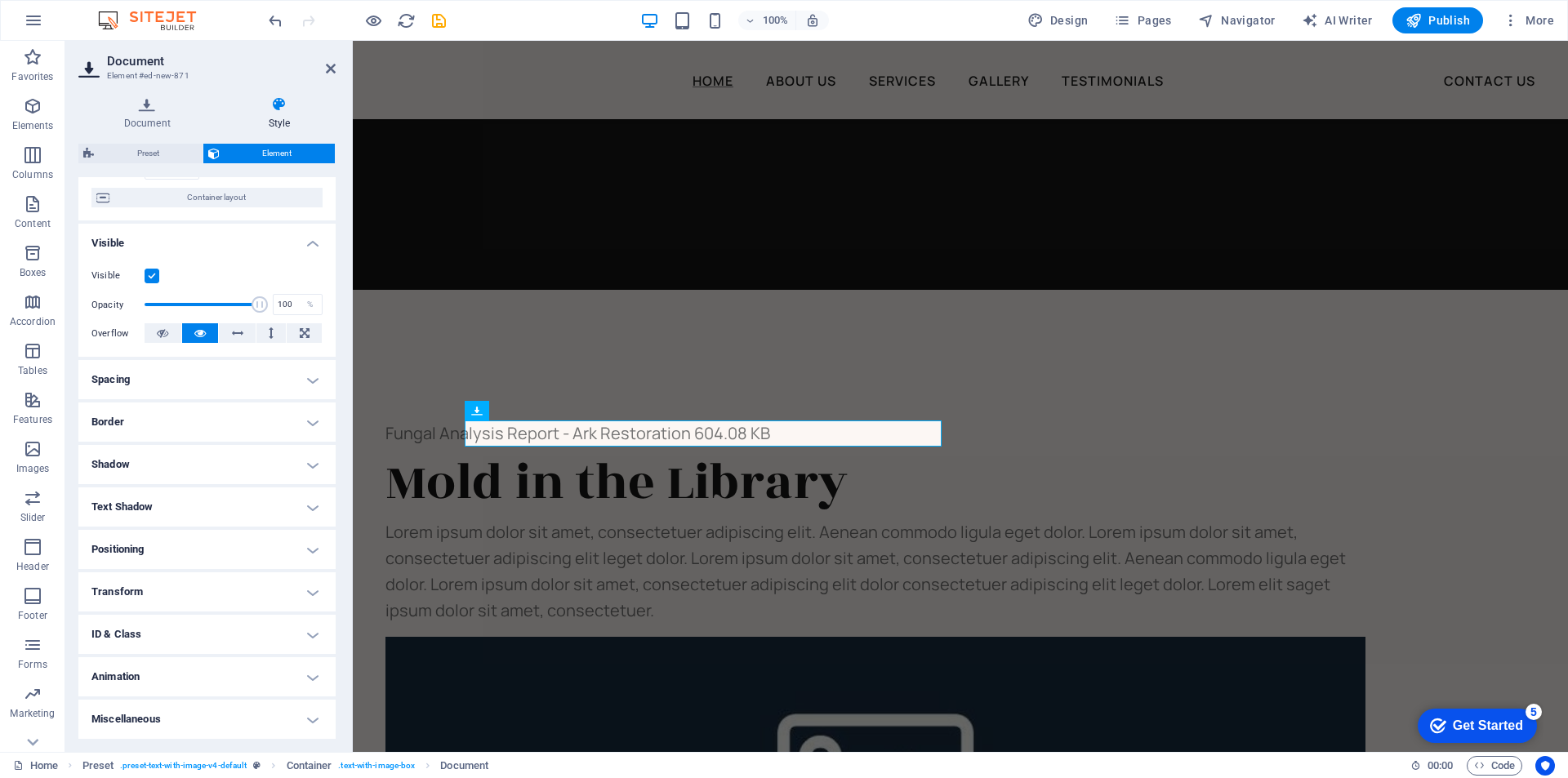
scroll to position [0, 0]
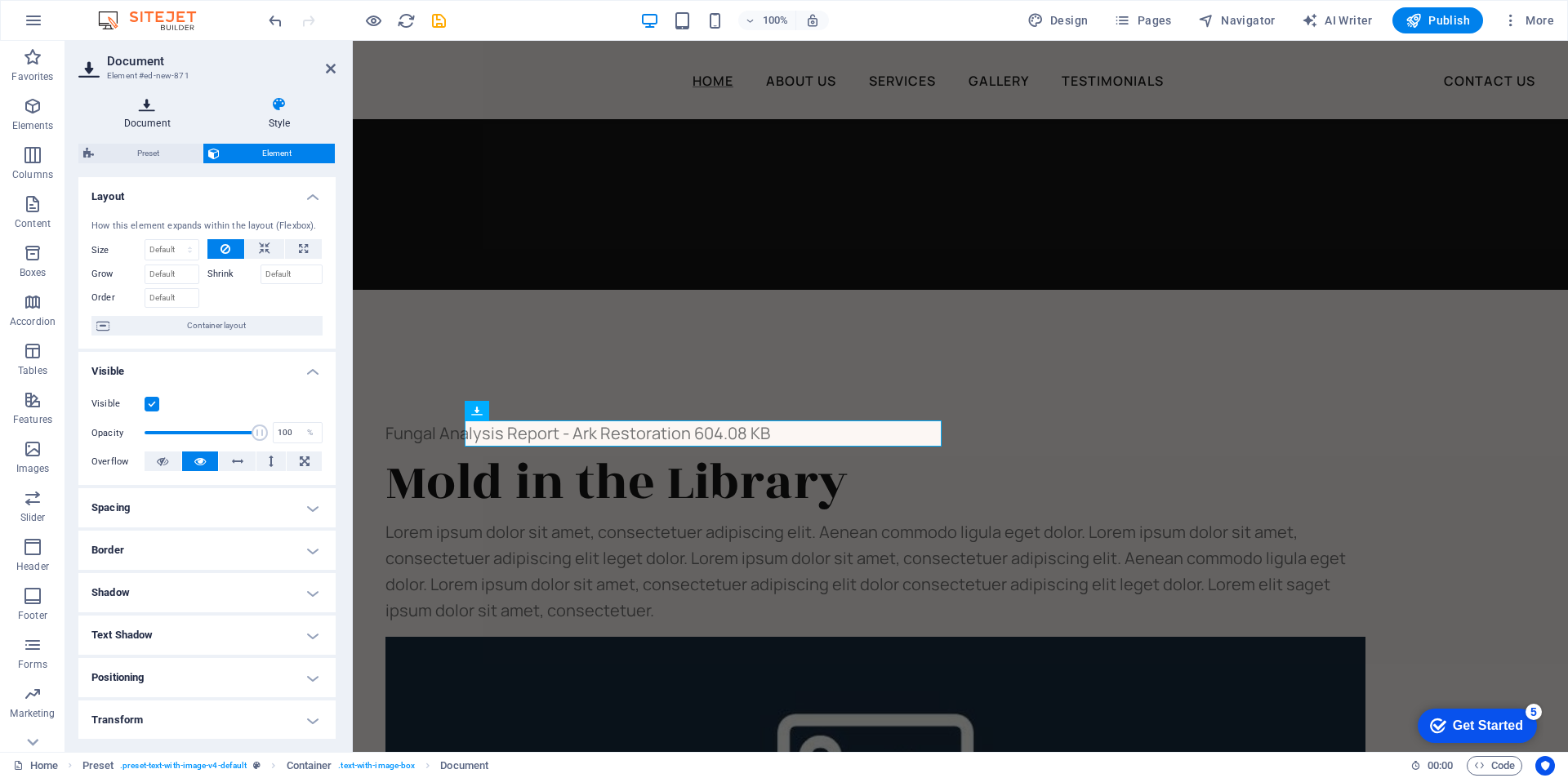
click at [146, 113] on h4 "Document" at bounding box center [150, 113] width 145 height 34
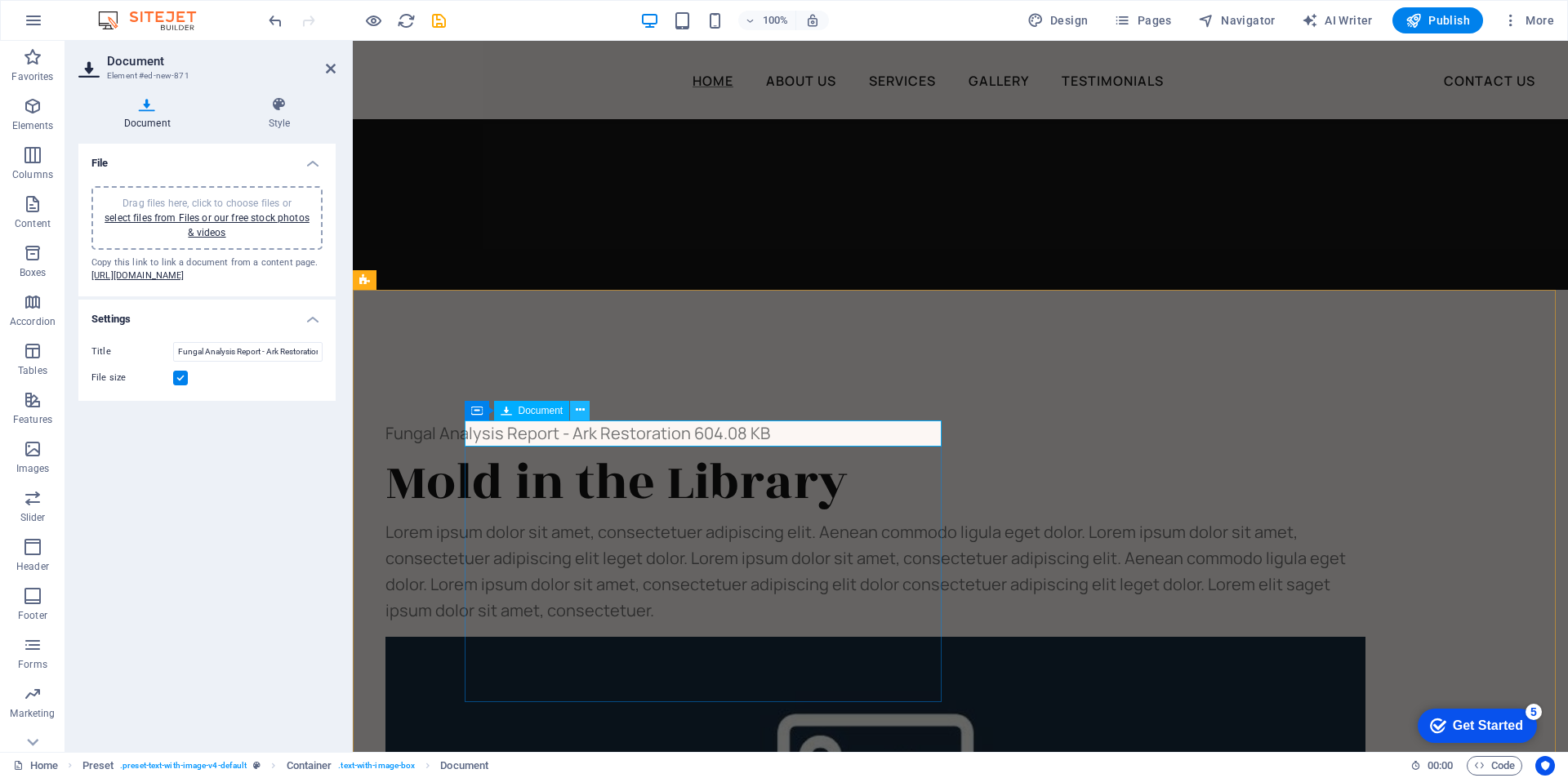
click at [574, 408] on button at bounding box center [579, 410] width 19 height 19
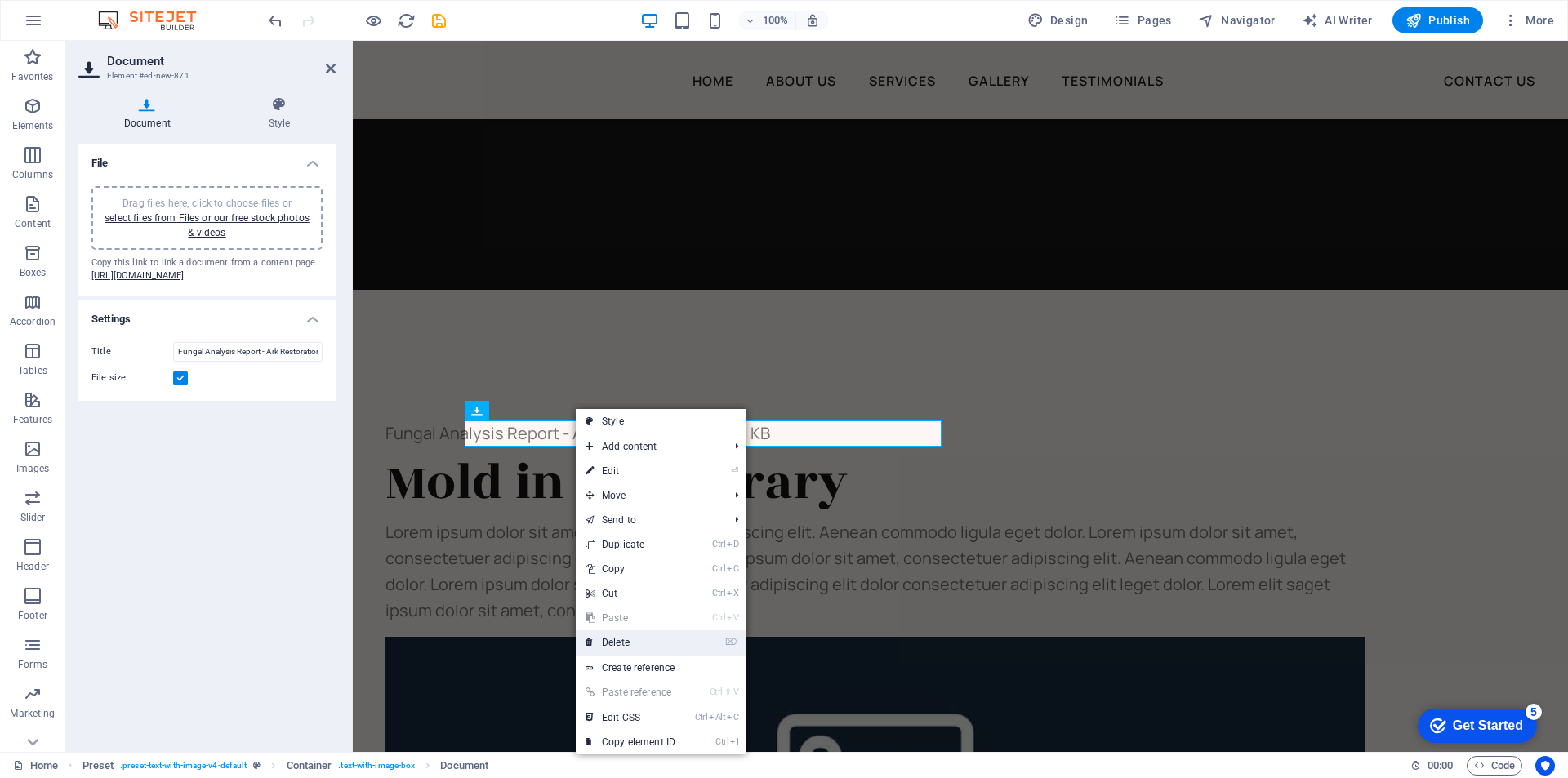
click at [619, 647] on link "⌦ Delete" at bounding box center [630, 642] width 109 height 24
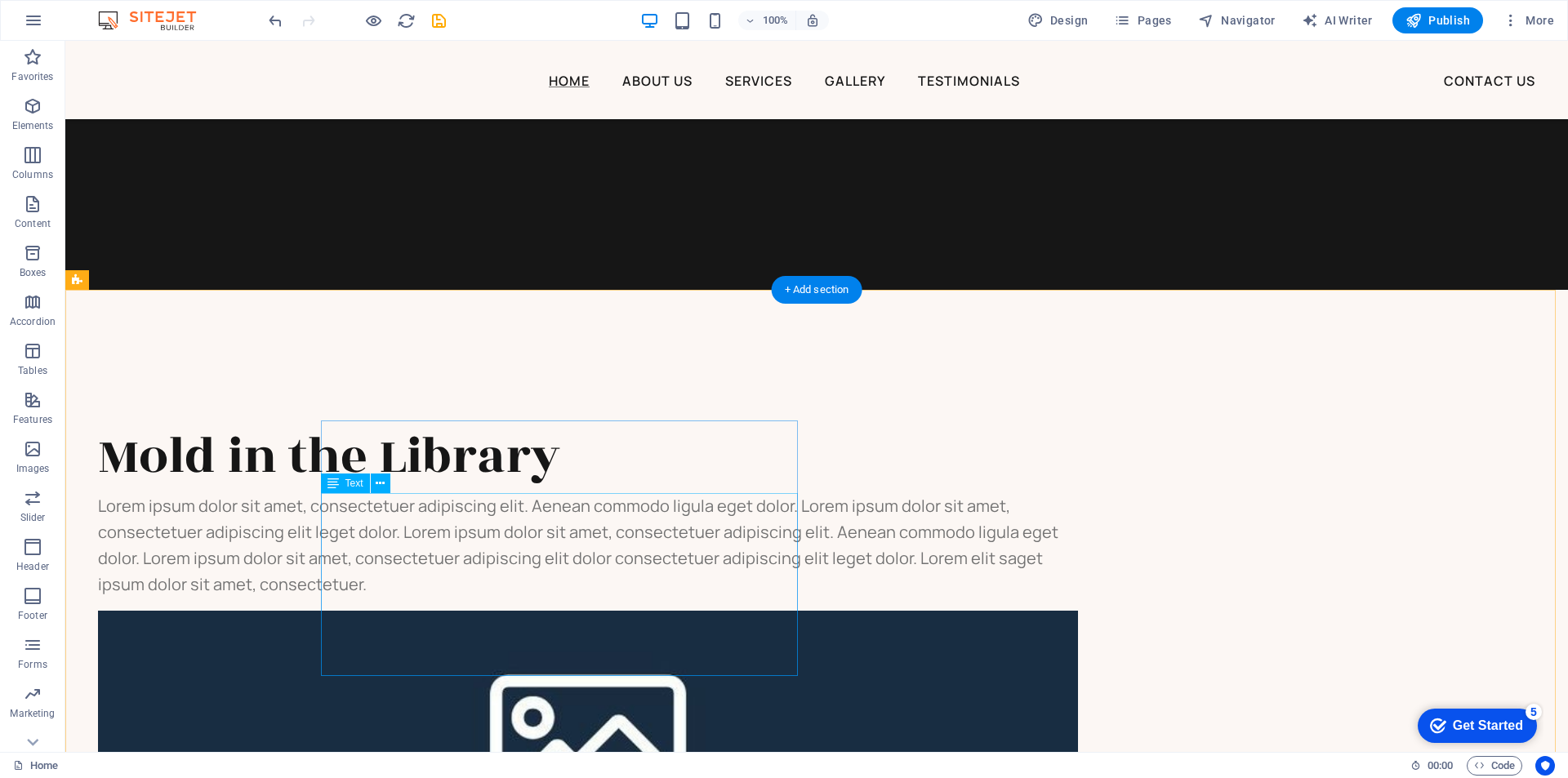
click at [588, 586] on div "Lorem ipsum dolor sit amet, consectetuer adipiscing elit. Aenean commodo ligula…" at bounding box center [588, 545] width 980 height 104
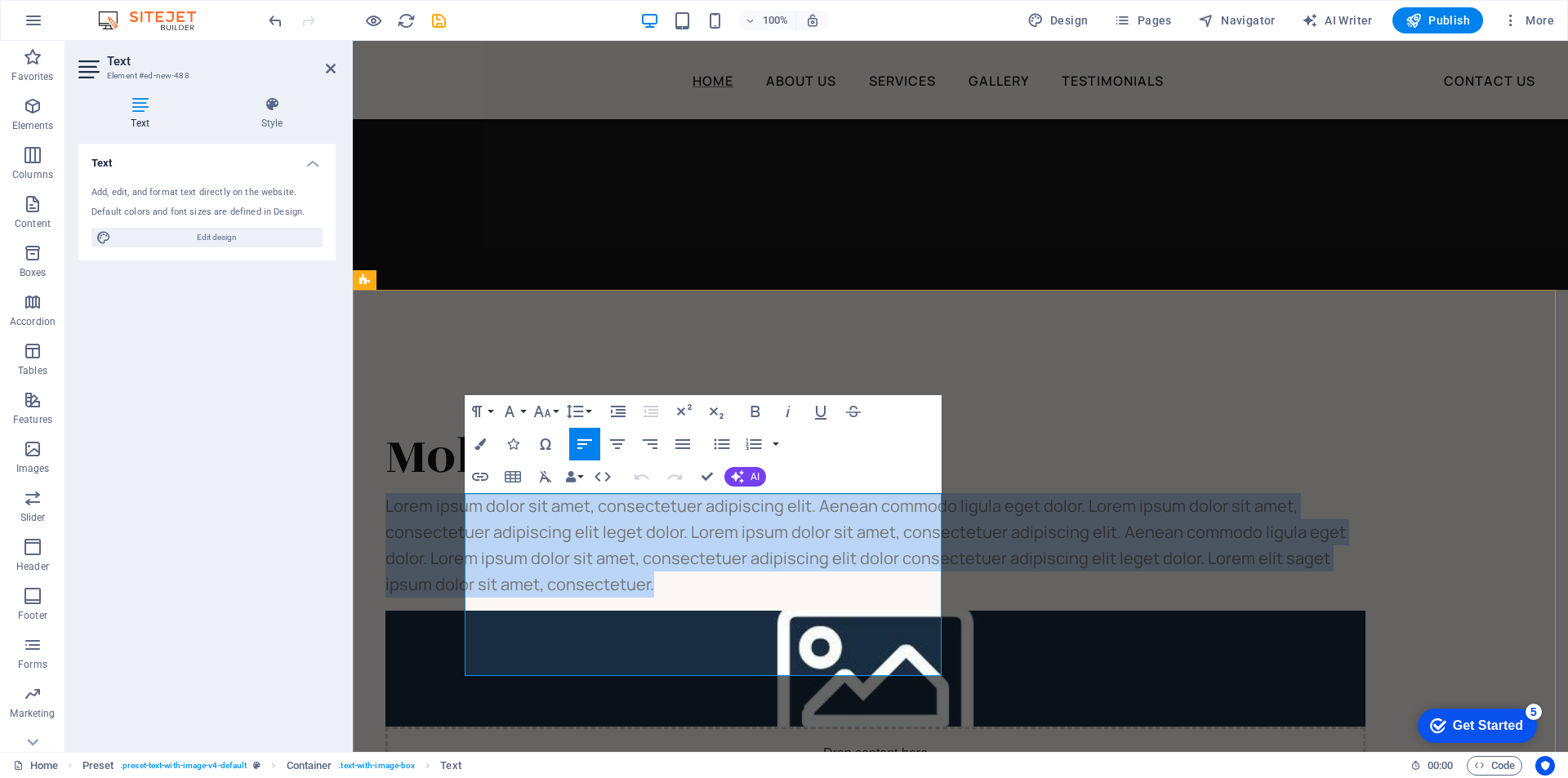
drag, startPoint x: 784, startPoint y: 663, endPoint x: 466, endPoint y: 509, distance: 353.3
click at [466, 509] on p "Lorem ipsum dolor sit amet, consectetuer adipiscing elit. Aenean commodo ligula…" at bounding box center [875, 545] width 980 height 104
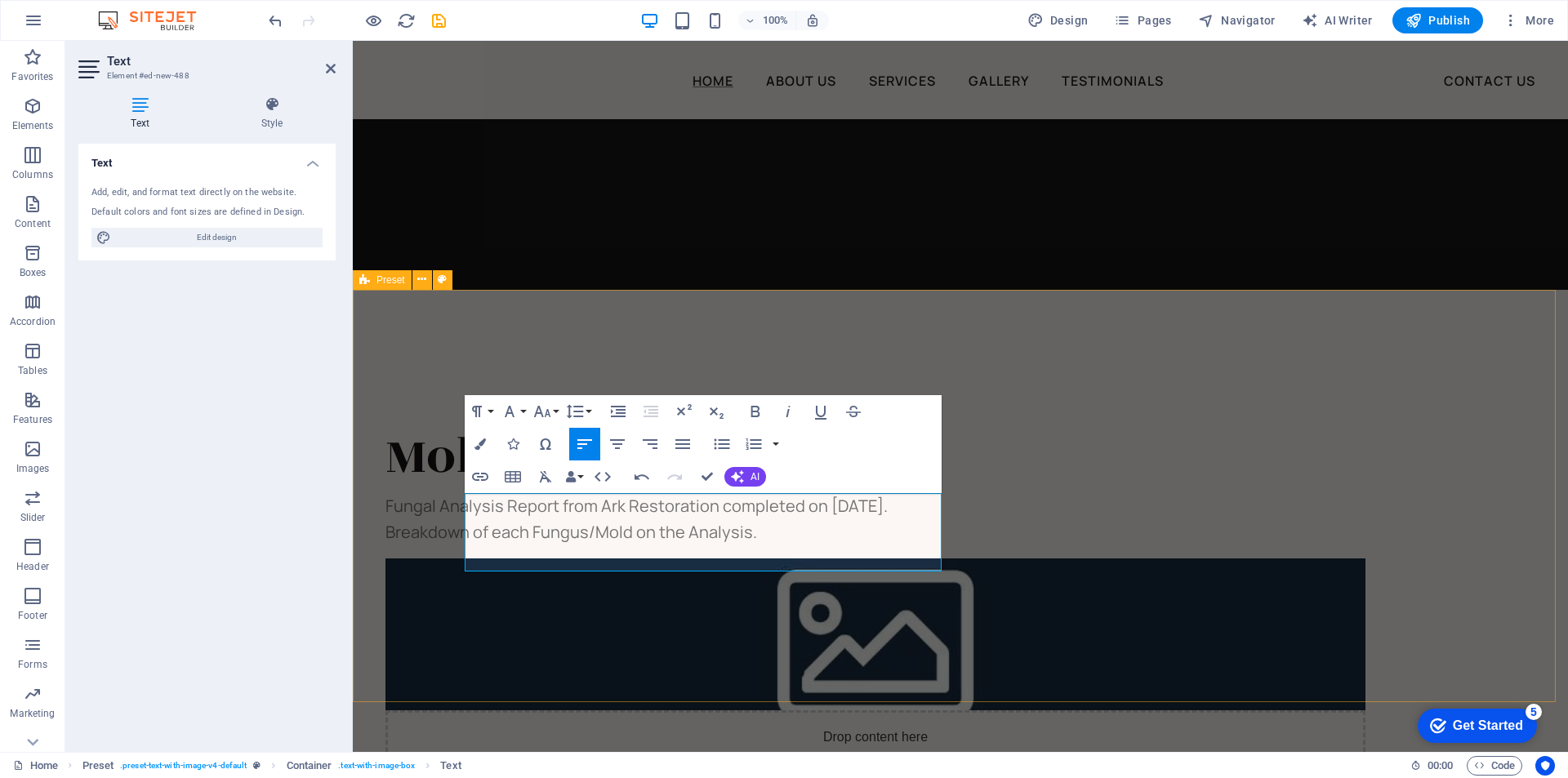
click at [1071, 308] on div "Mold in the Library Fungal Analysis Report from Ark Restoration completed on Ap…" at bounding box center [960, 623] width 1215 height 668
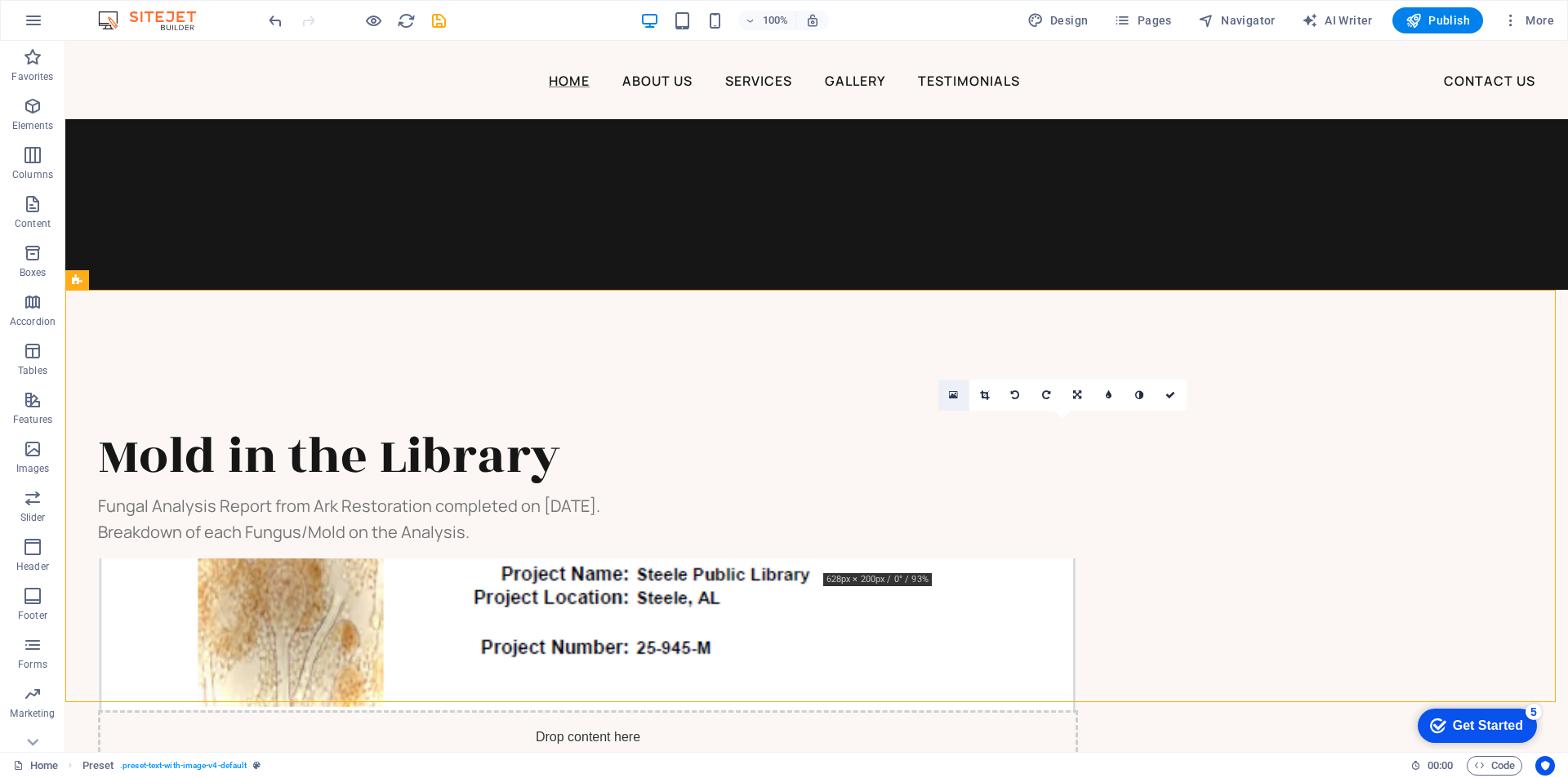
click at [951, 394] on icon at bounding box center [953, 395] width 9 height 12
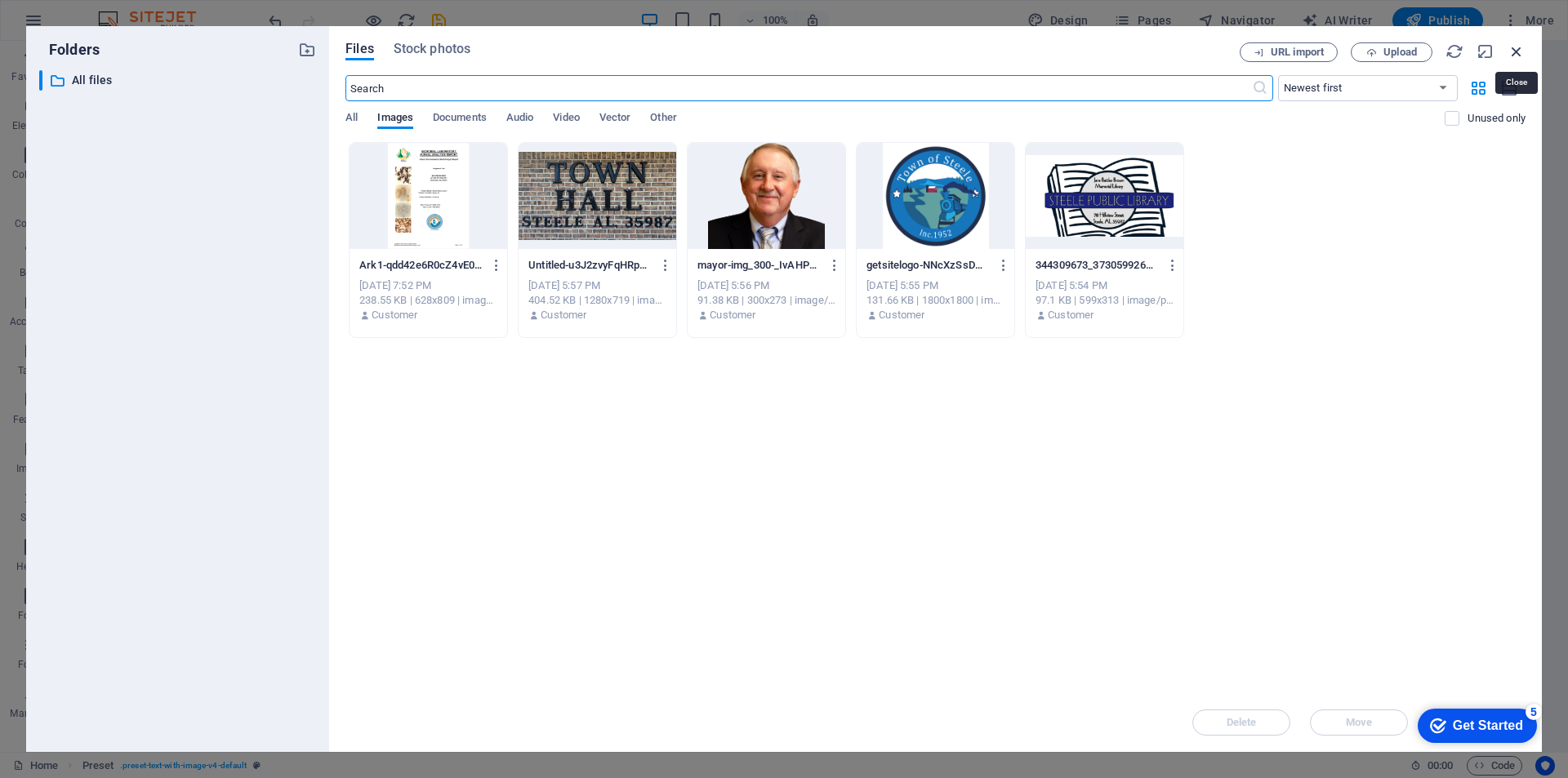
click at [1515, 52] on icon "button" at bounding box center [1516, 51] width 18 height 18
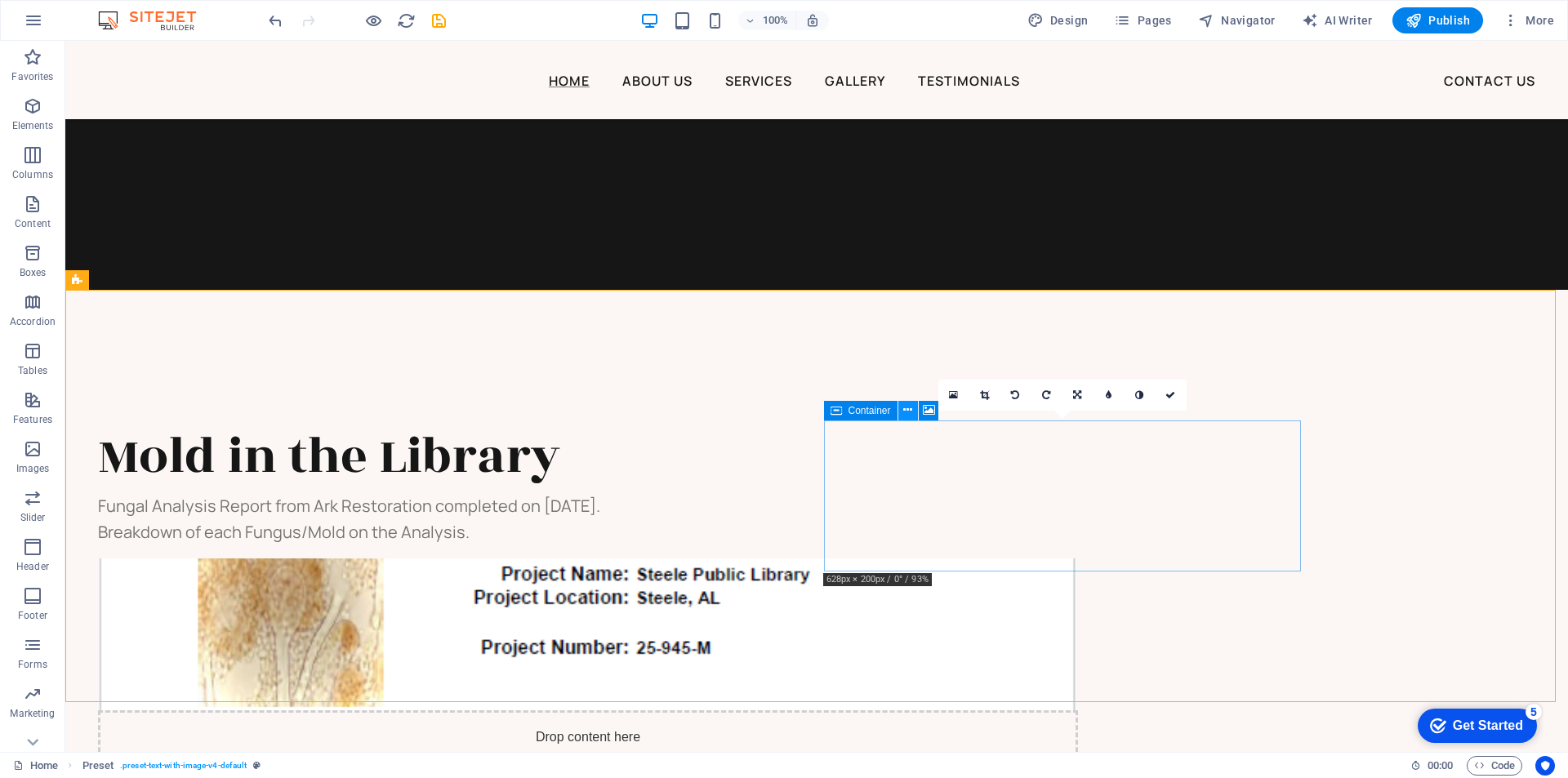
click at [902, 408] on button at bounding box center [908, 410] width 19 height 19
click at [836, 413] on icon at bounding box center [837, 410] width 12 height 19
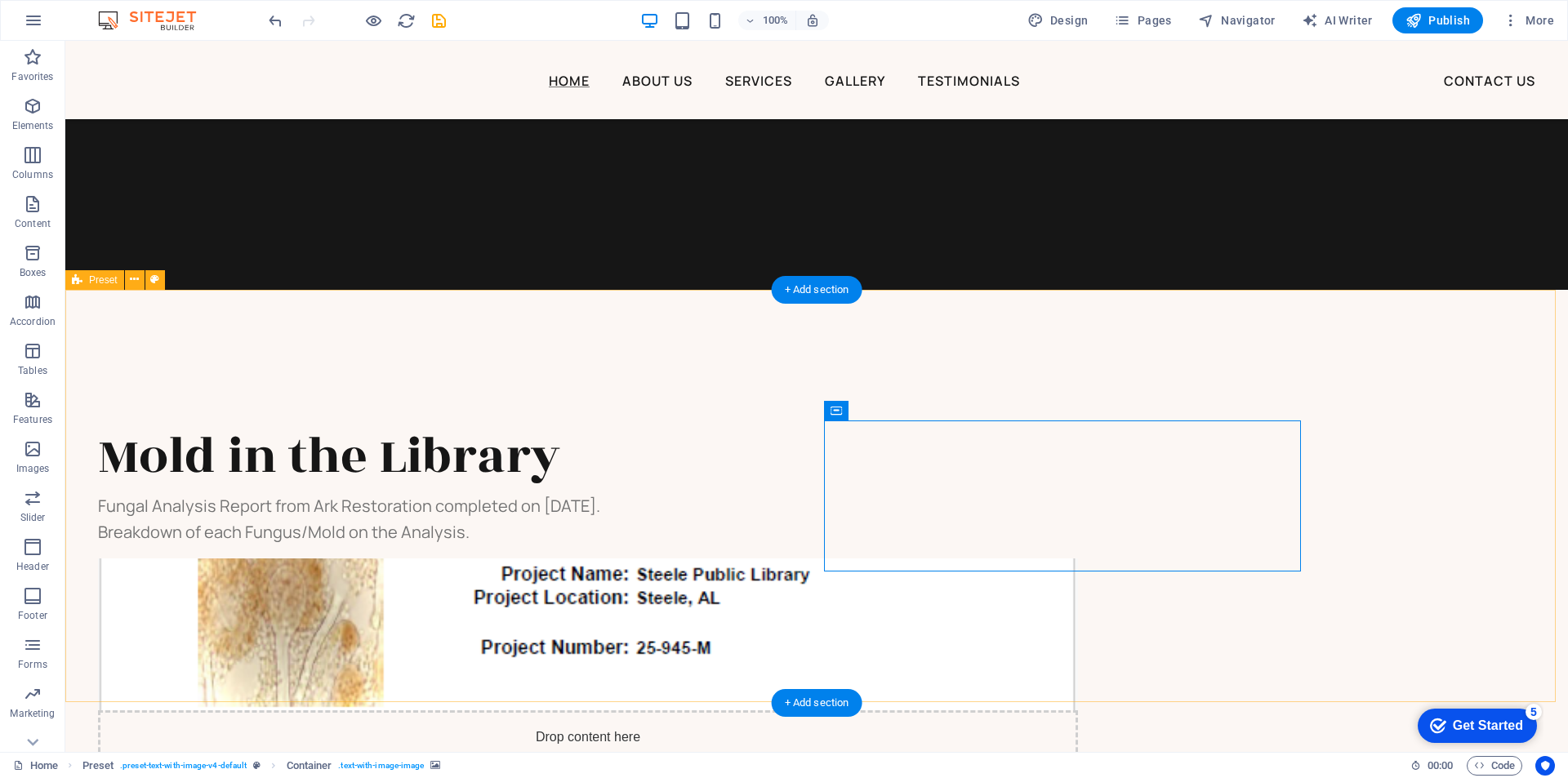
click at [965, 571] on figure at bounding box center [588, 634] width 980 height 152
click at [37, 110] on icon "button" at bounding box center [32, 105] width 19 height 19
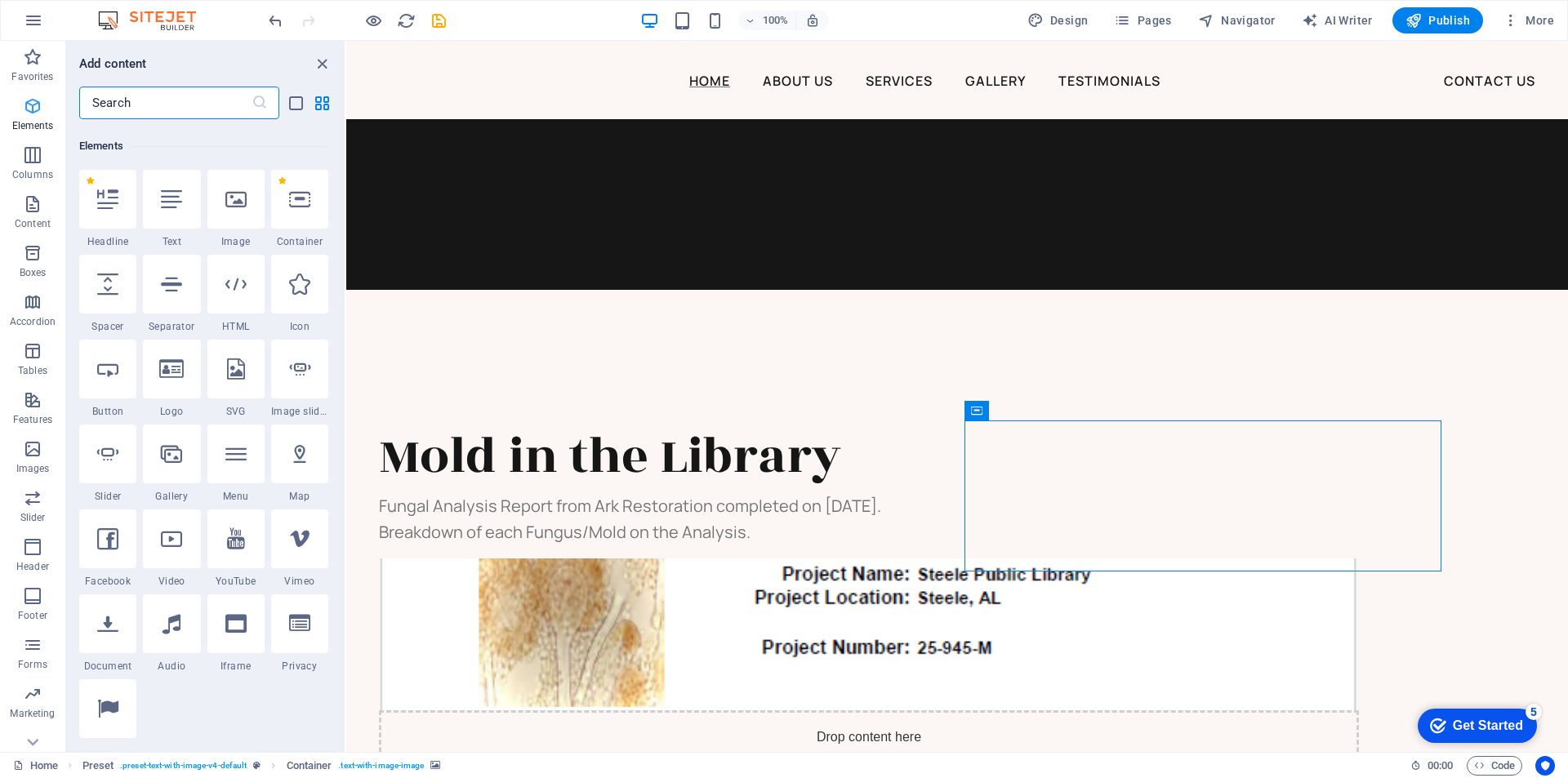
scroll to position [174, 0]
click at [227, 203] on icon at bounding box center [236, 195] width 21 height 21
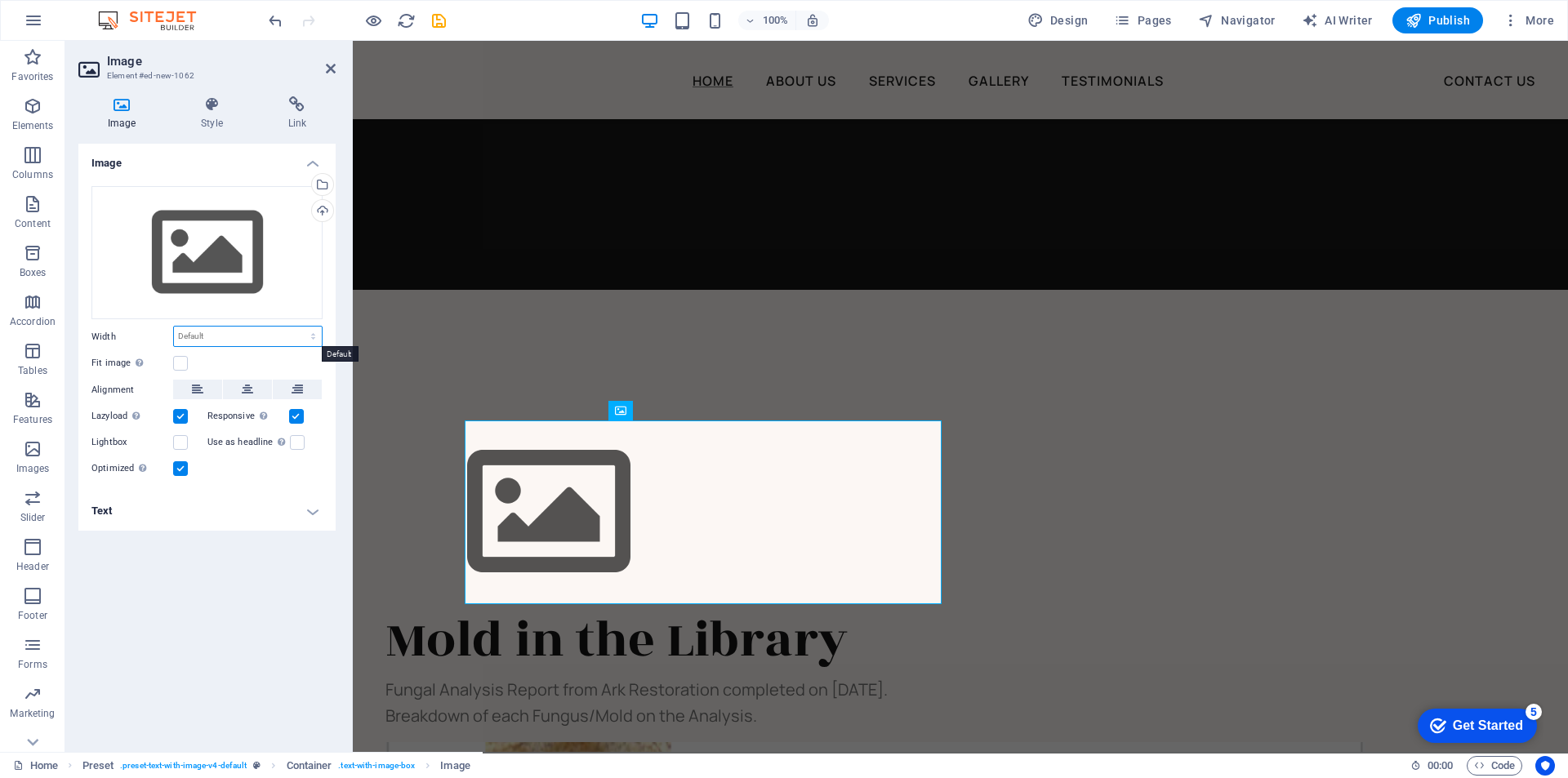
click at [287, 338] on select "Default auto px rem % em vh vw" at bounding box center [247, 336] width 148 height 19
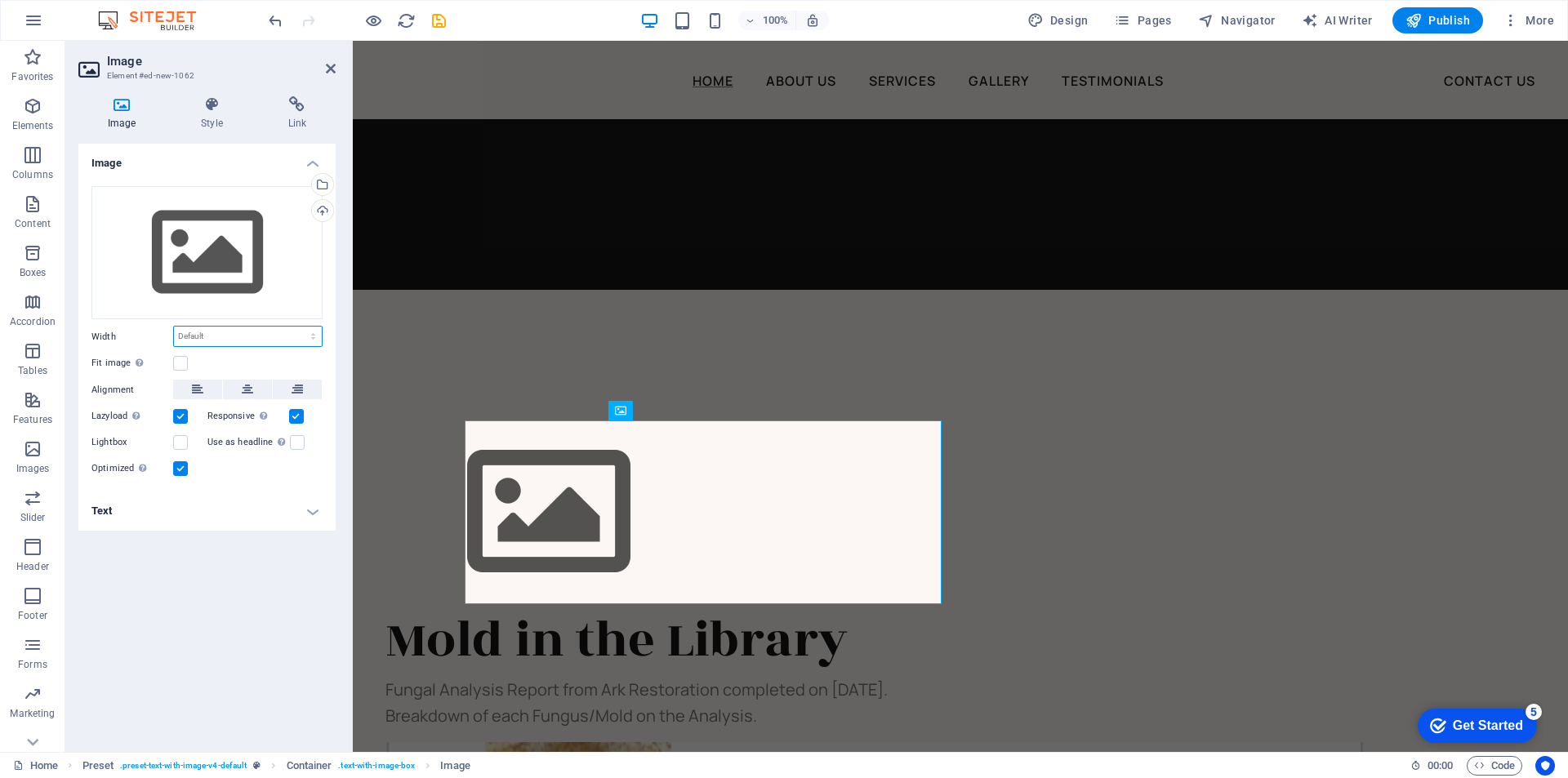
click at [287, 338] on select "Default auto px rem % em vh vw" at bounding box center [247, 336] width 148 height 19
click at [557, 407] on icon at bounding box center [562, 410] width 9 height 18
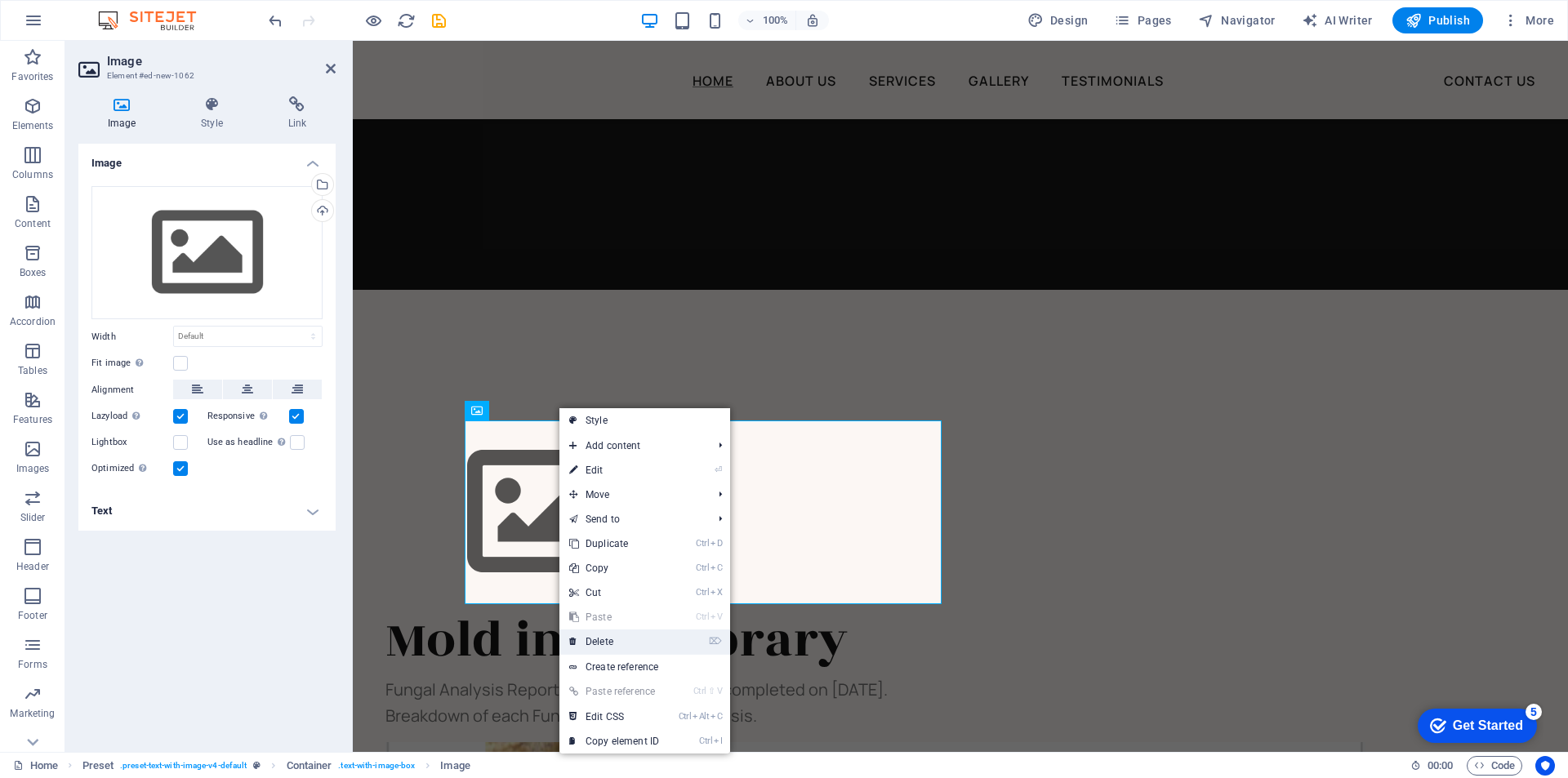
drag, startPoint x: 623, startPoint y: 645, endPoint x: 559, endPoint y: 602, distance: 77.1
click at [623, 645] on link "⌦ Delete" at bounding box center [613, 641] width 109 height 24
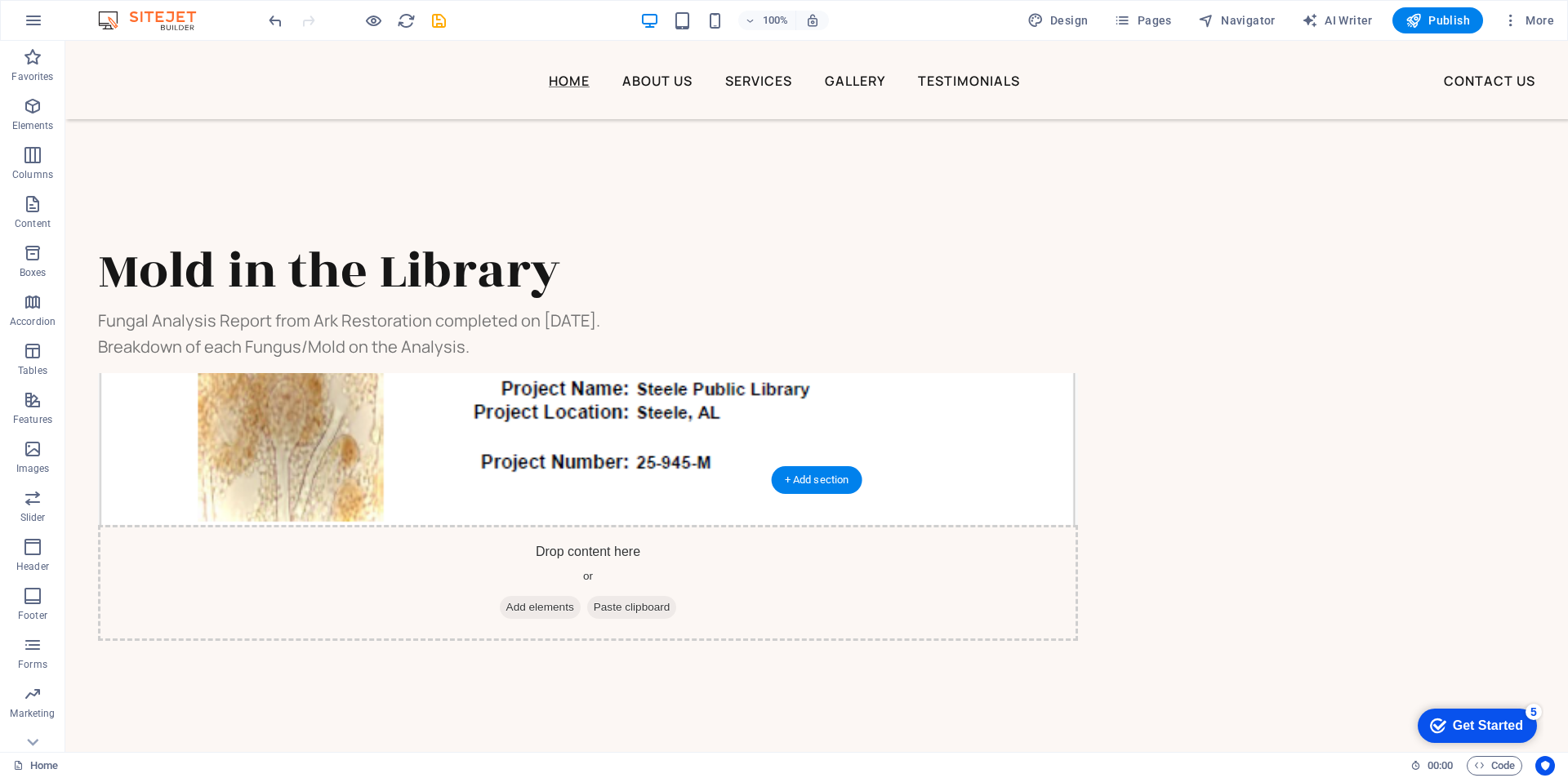
scroll to position [2108, 0]
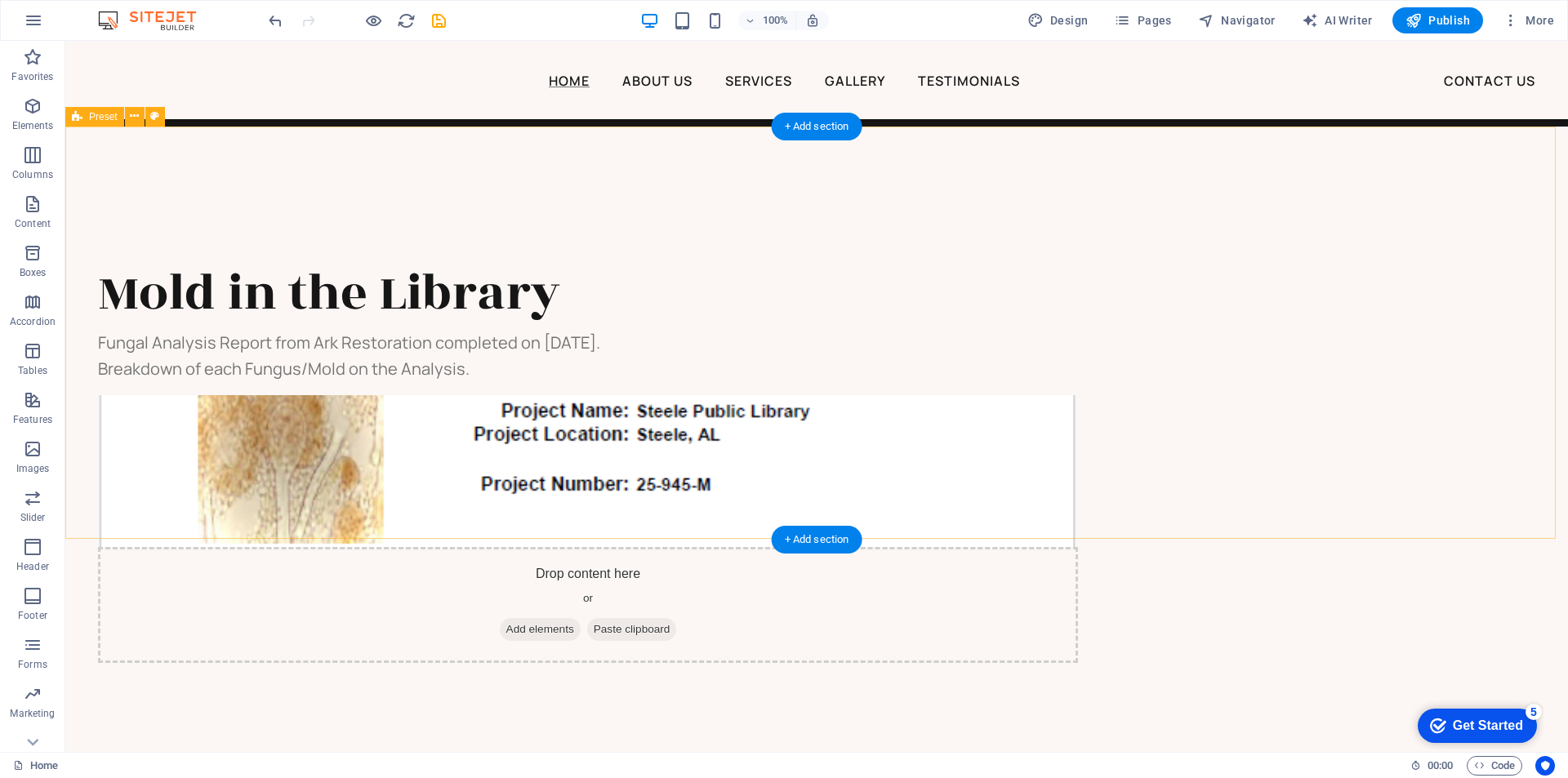
click at [980, 395] on figure at bounding box center [588, 471] width 980 height 152
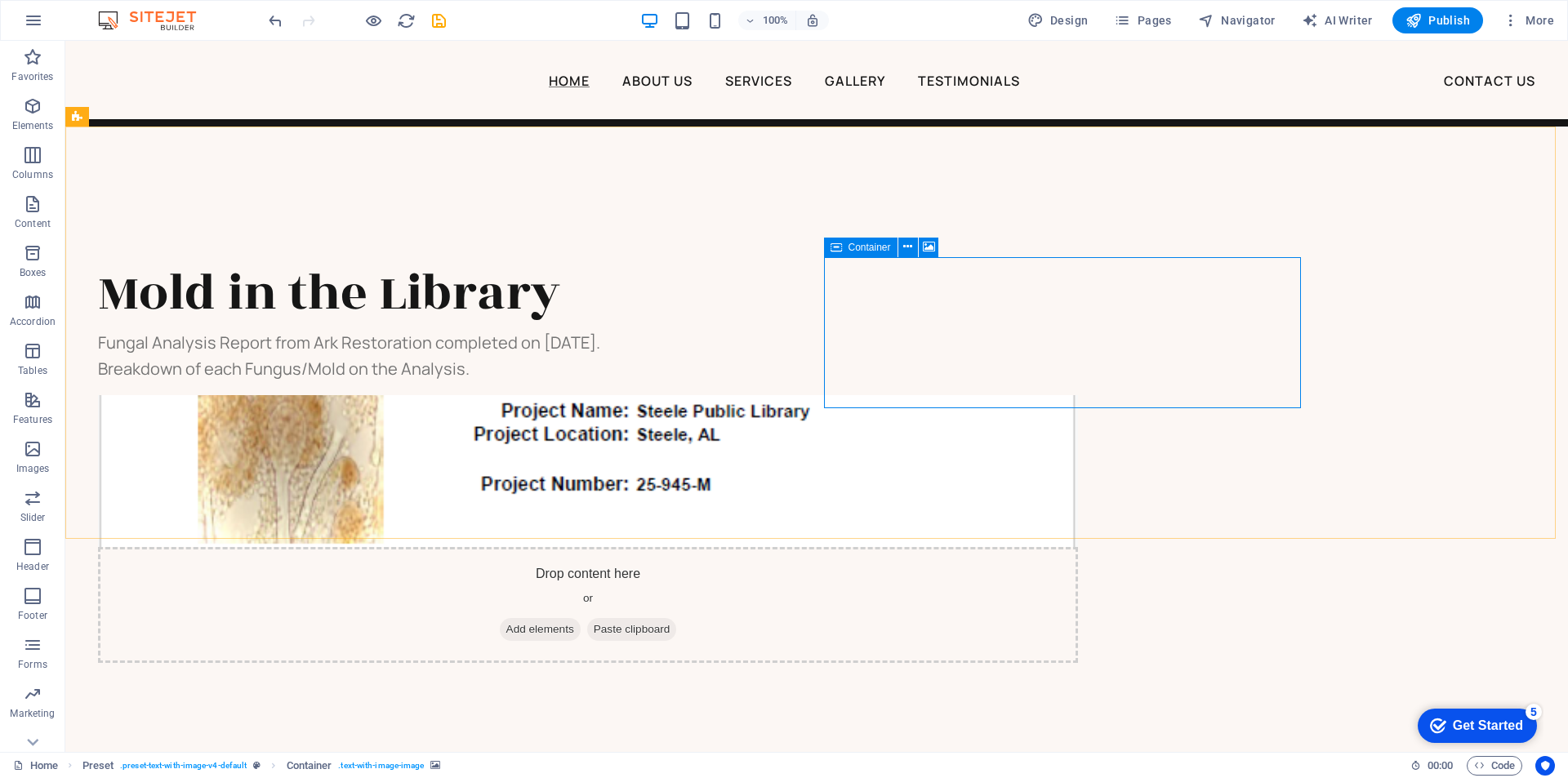
click at [837, 251] on icon at bounding box center [837, 247] width 12 height 19
click at [906, 247] on icon at bounding box center [908, 247] width 9 height 18
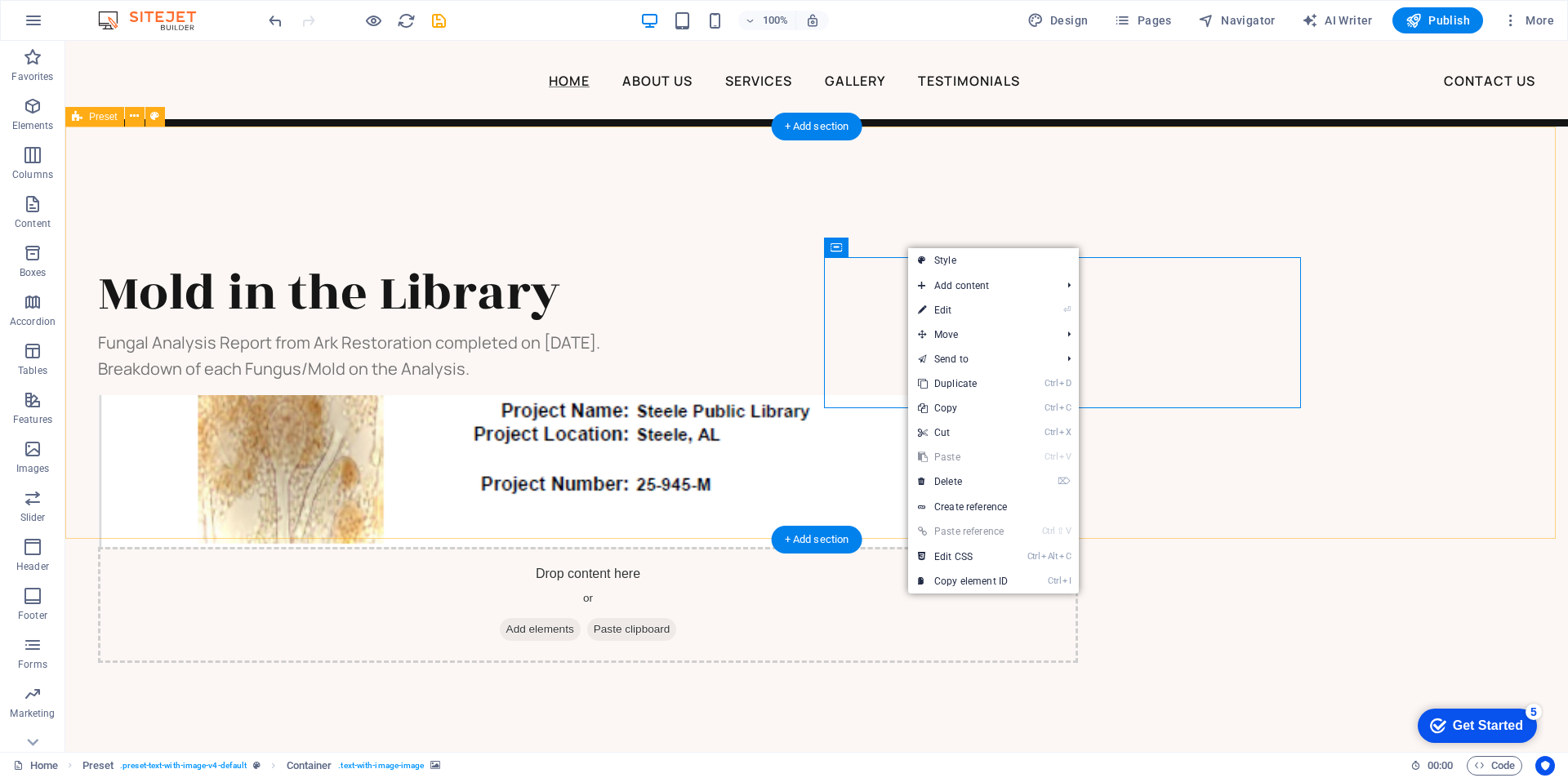
click at [1446, 311] on div "Mold in the Library Fungal Analysis Report from Ark Restoration completed on Ap…" at bounding box center [817, 460] width 1503 height 668
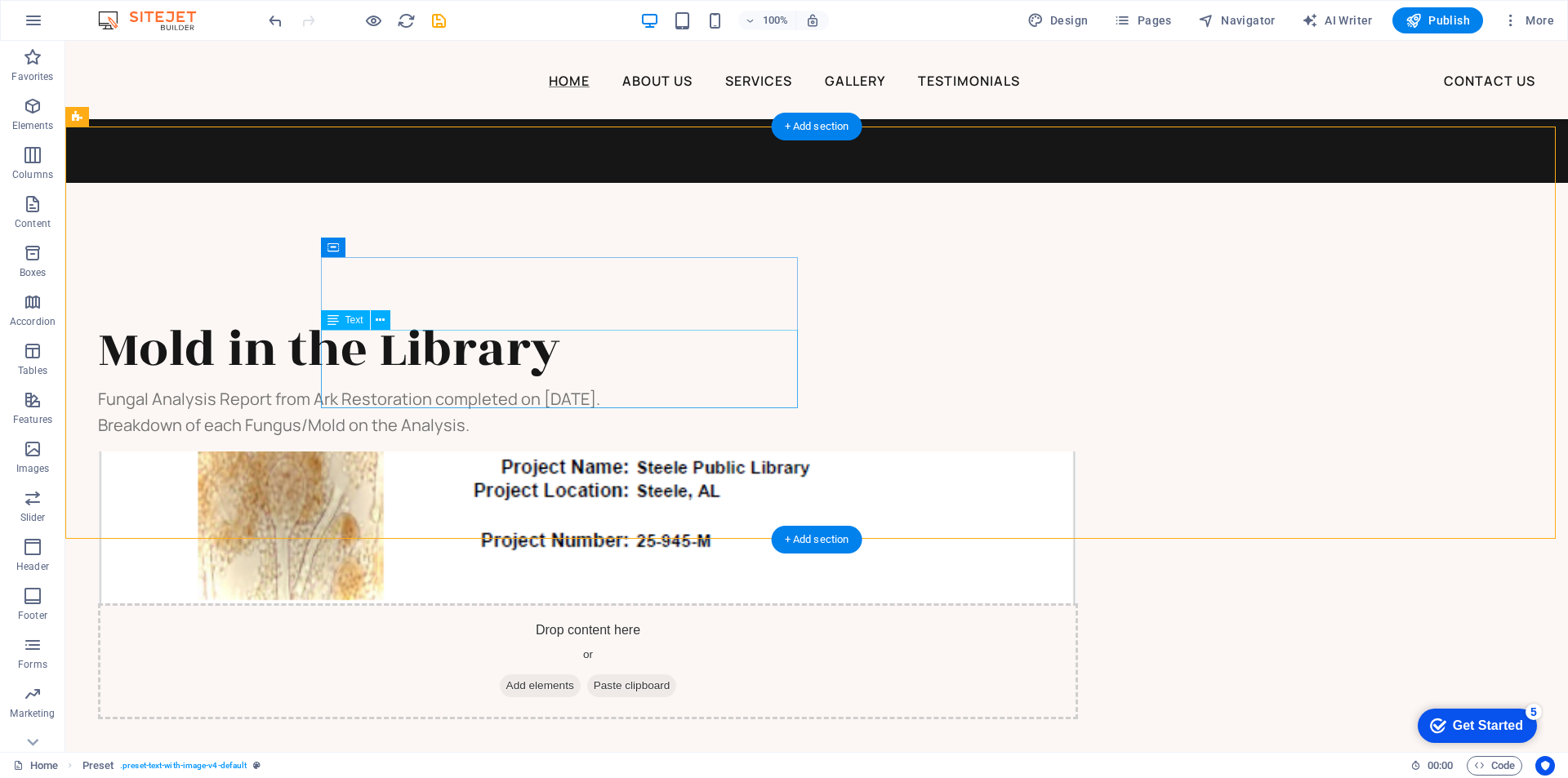
scroll to position [2026, 0]
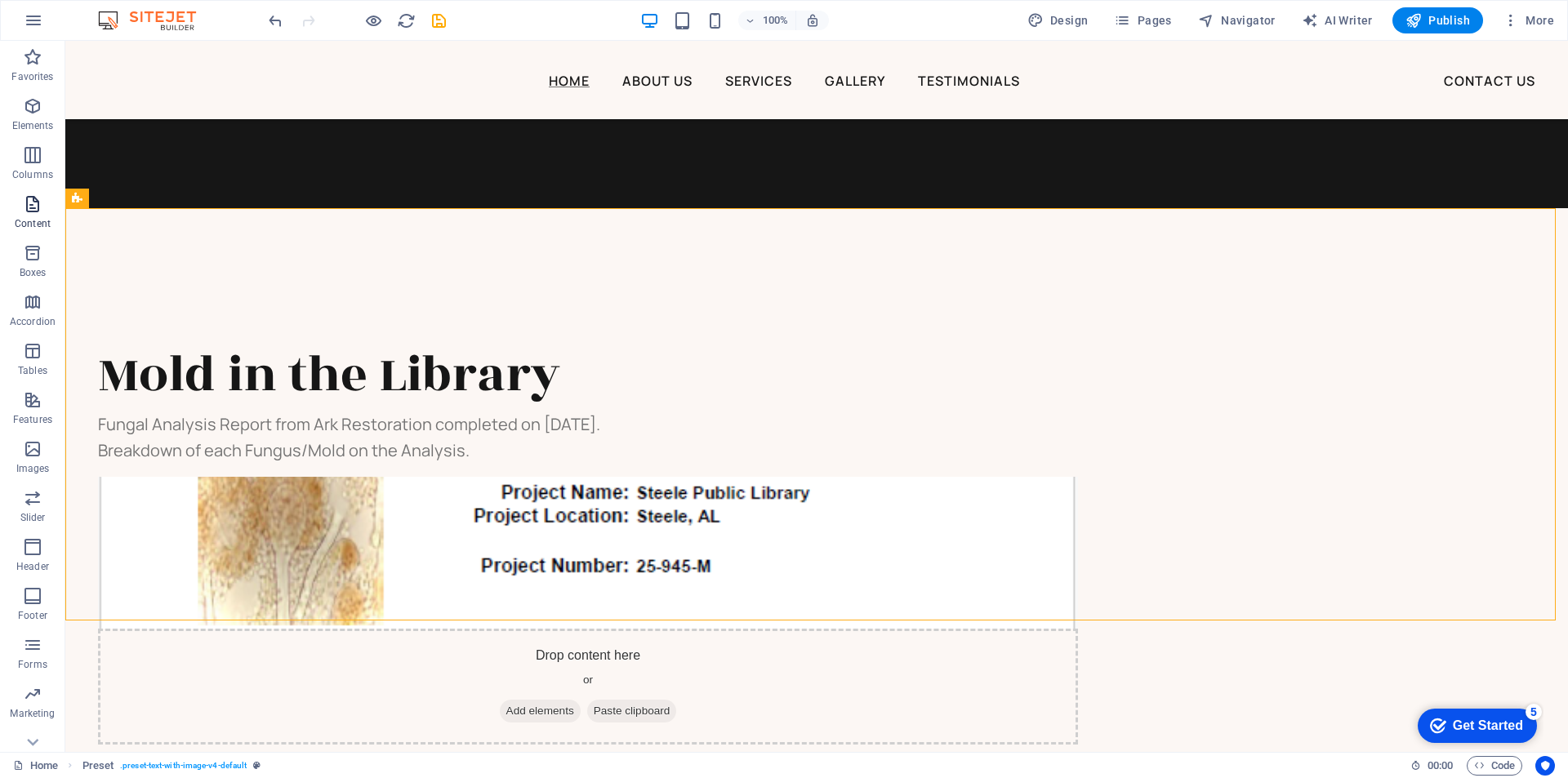
click at [25, 200] on icon "button" at bounding box center [32, 204] width 19 height 19
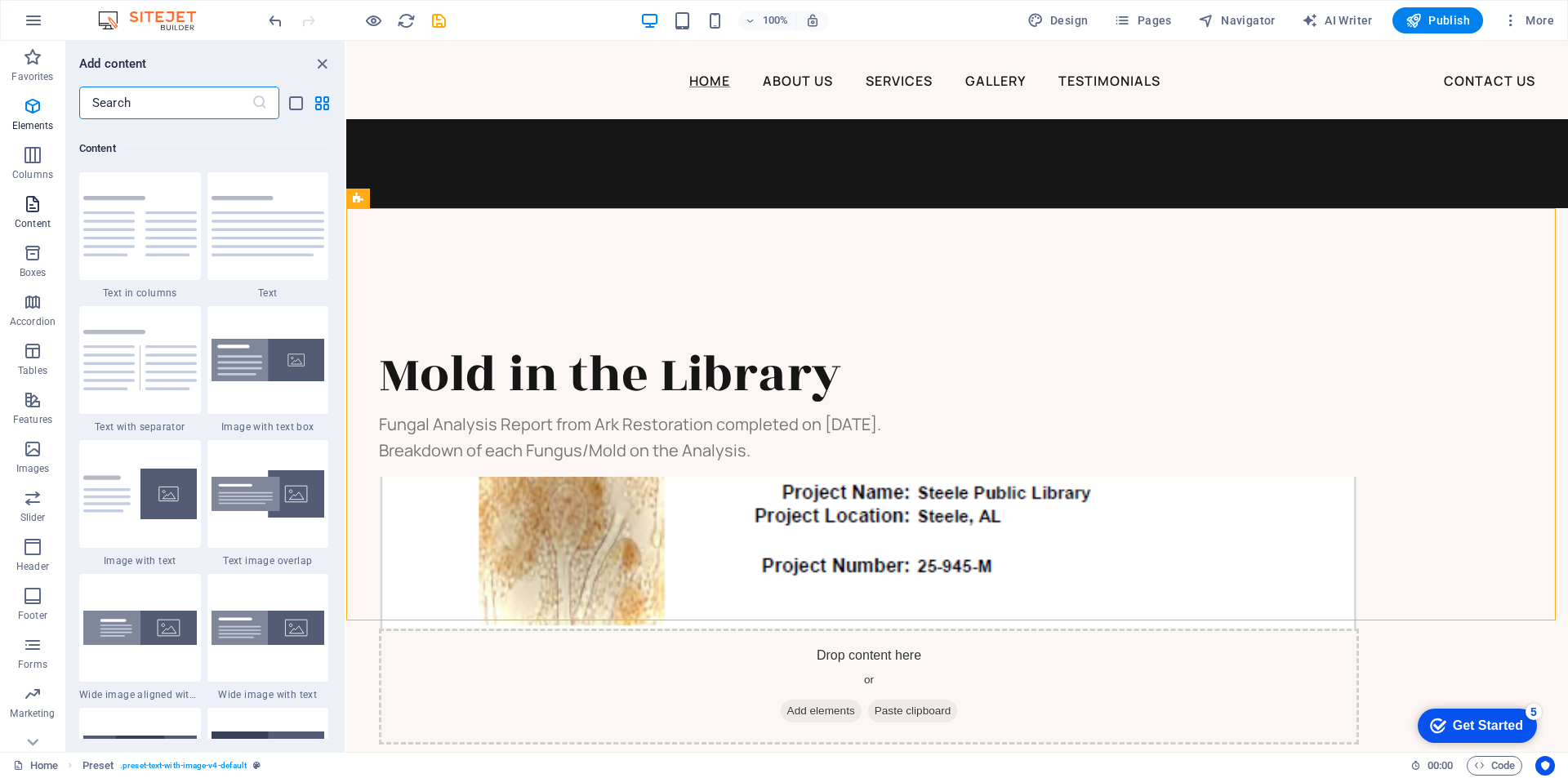
scroll to position [2857, 0]
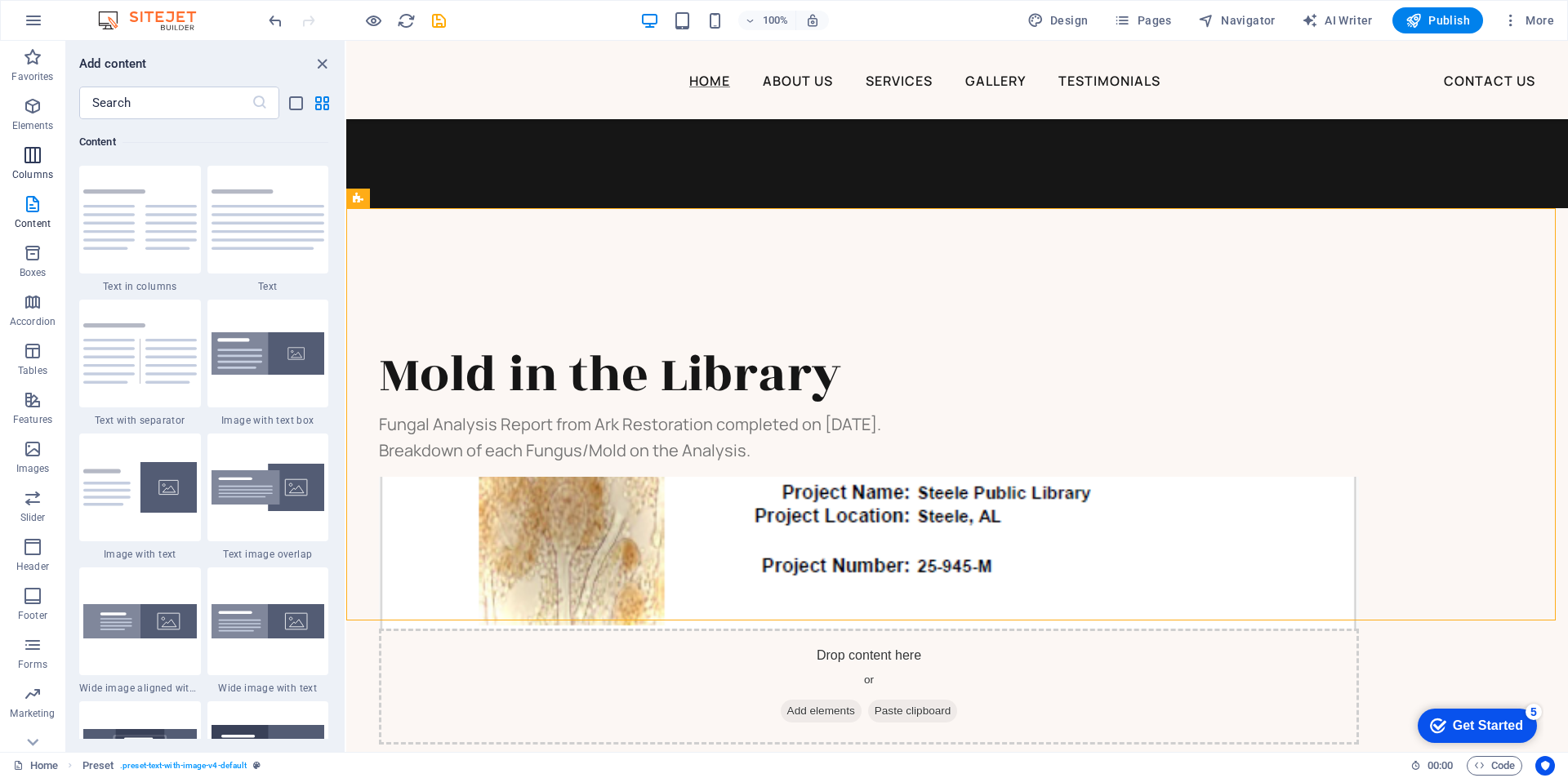
click at [36, 152] on icon "button" at bounding box center [32, 155] width 19 height 19
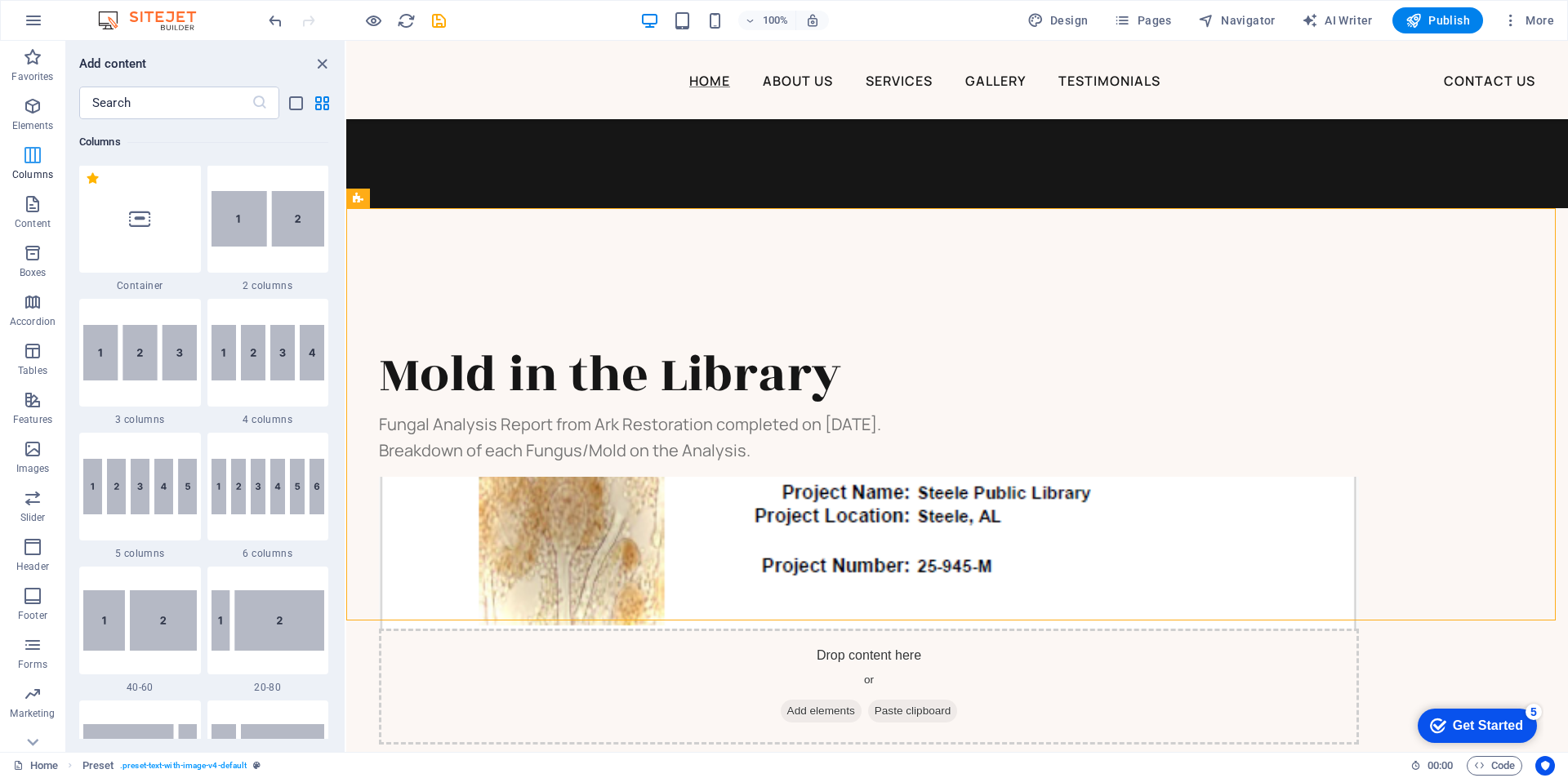
scroll to position [808, 0]
click at [135, 359] on img at bounding box center [140, 353] width 114 height 55
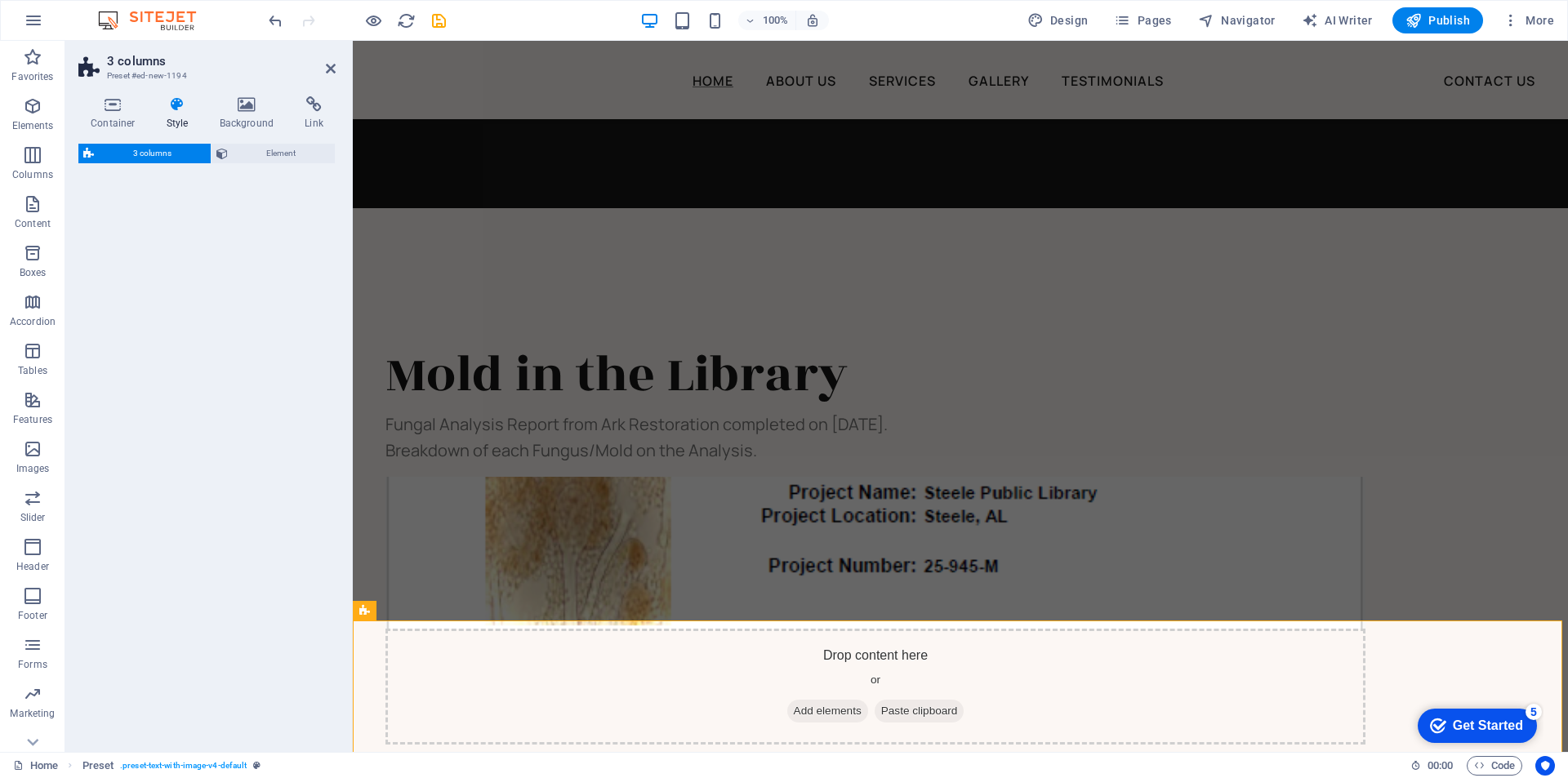
select select "rem"
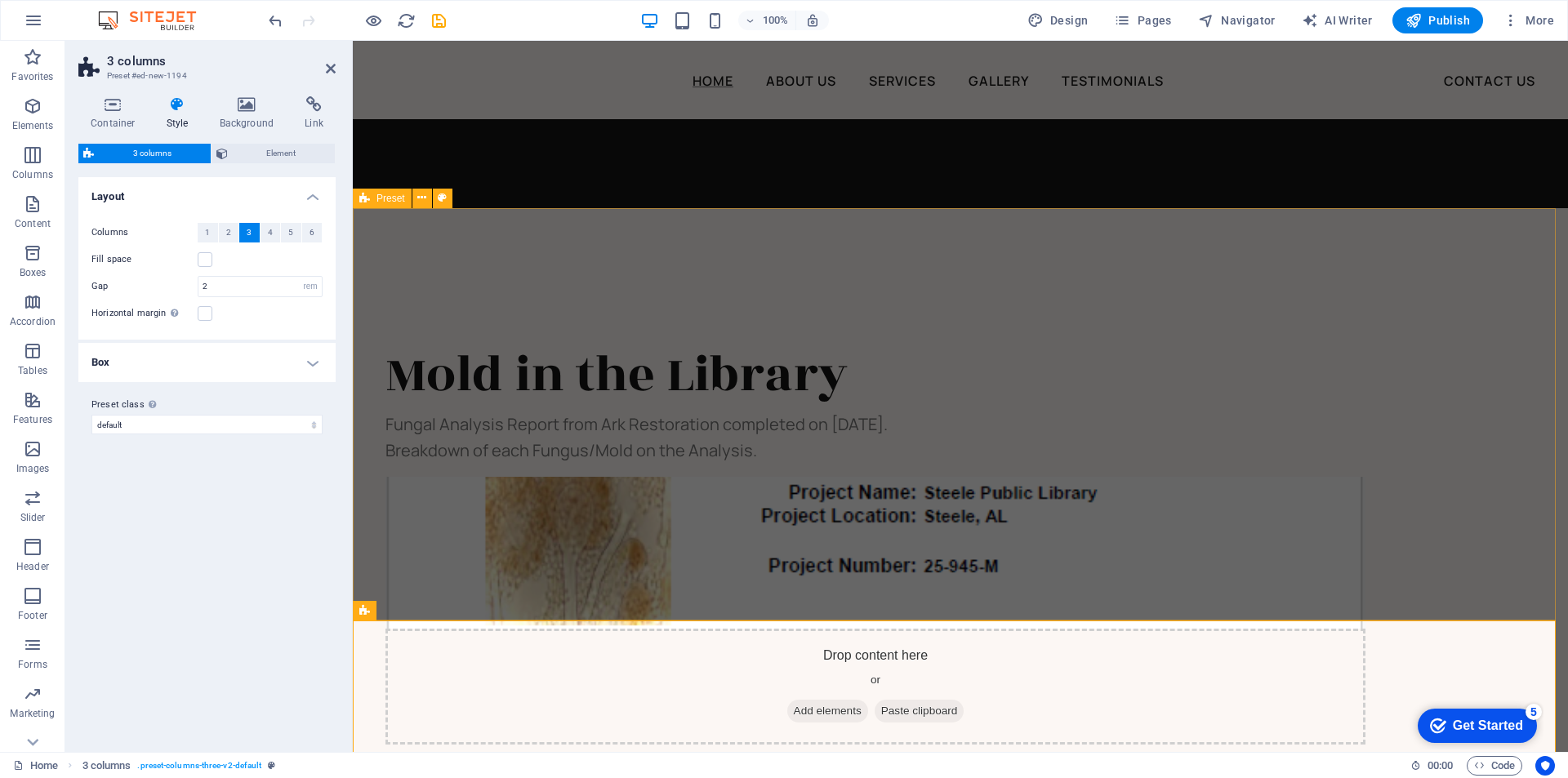
click at [675, 535] on div "Mold in the Library Fungal Analysis Report from Ark Restoration completed on Ap…" at bounding box center [960, 542] width 1215 height 668
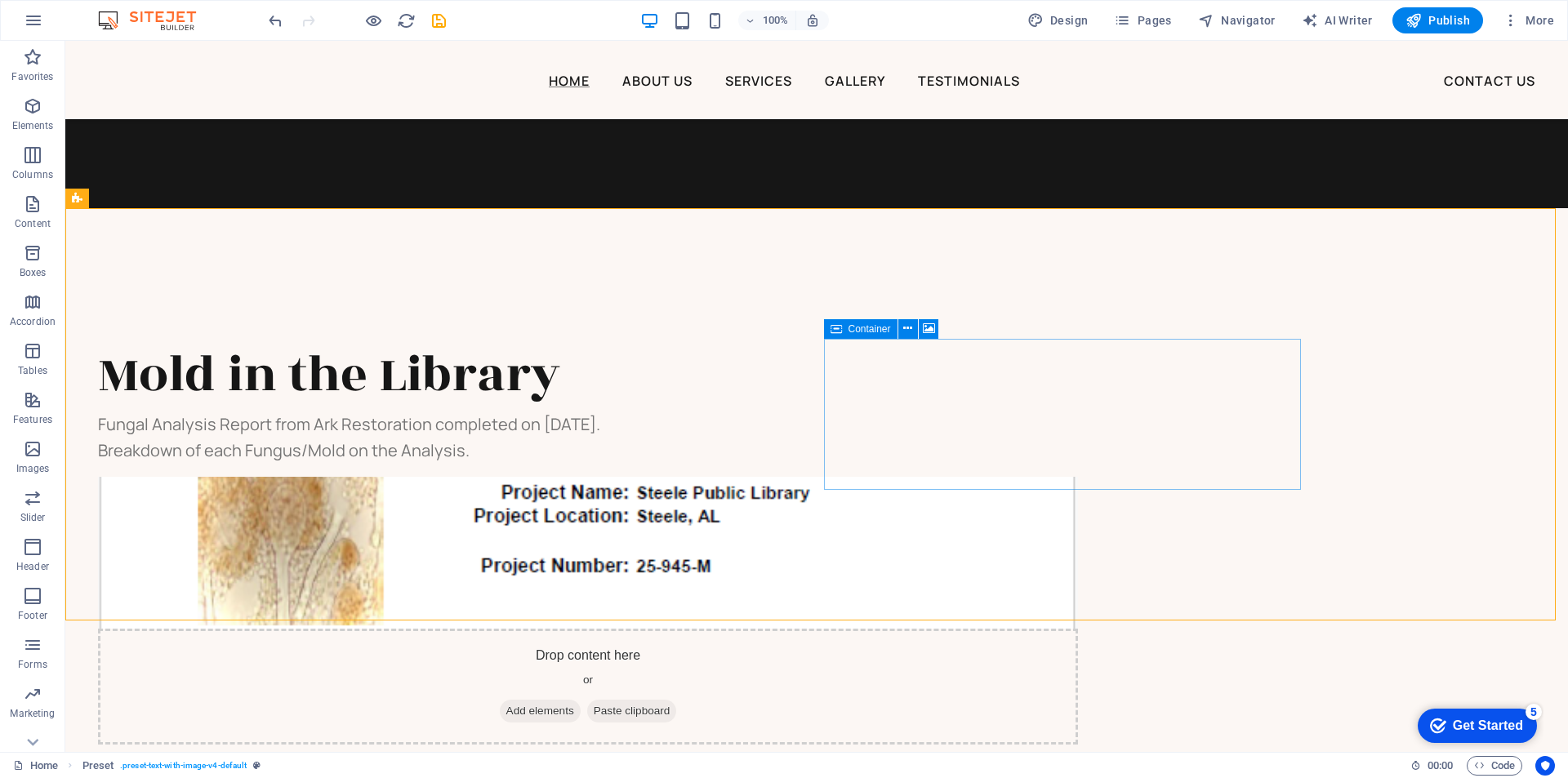
click at [863, 328] on span "Container" at bounding box center [869, 329] width 43 height 10
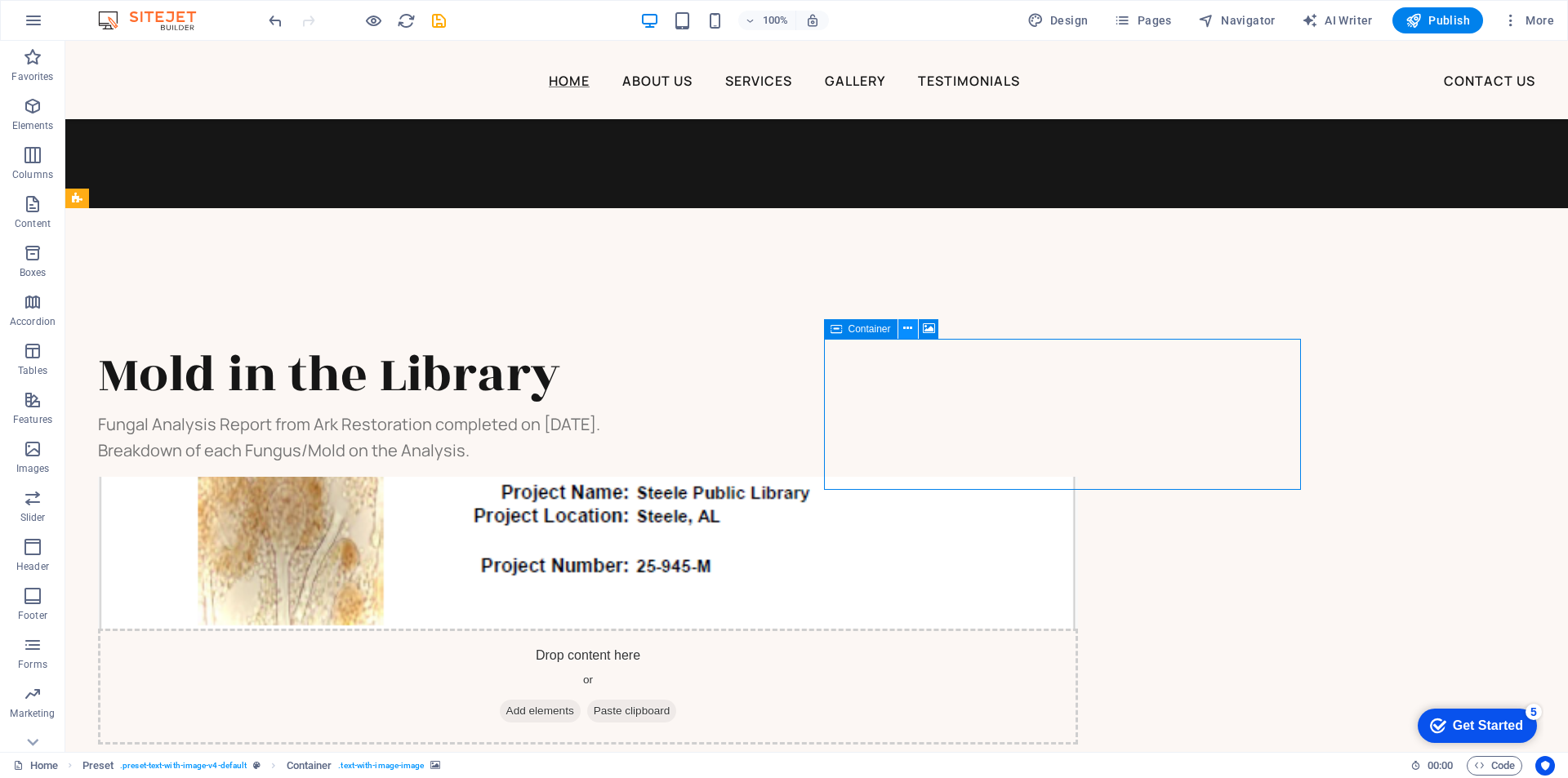
click at [909, 329] on icon at bounding box center [908, 328] width 9 height 18
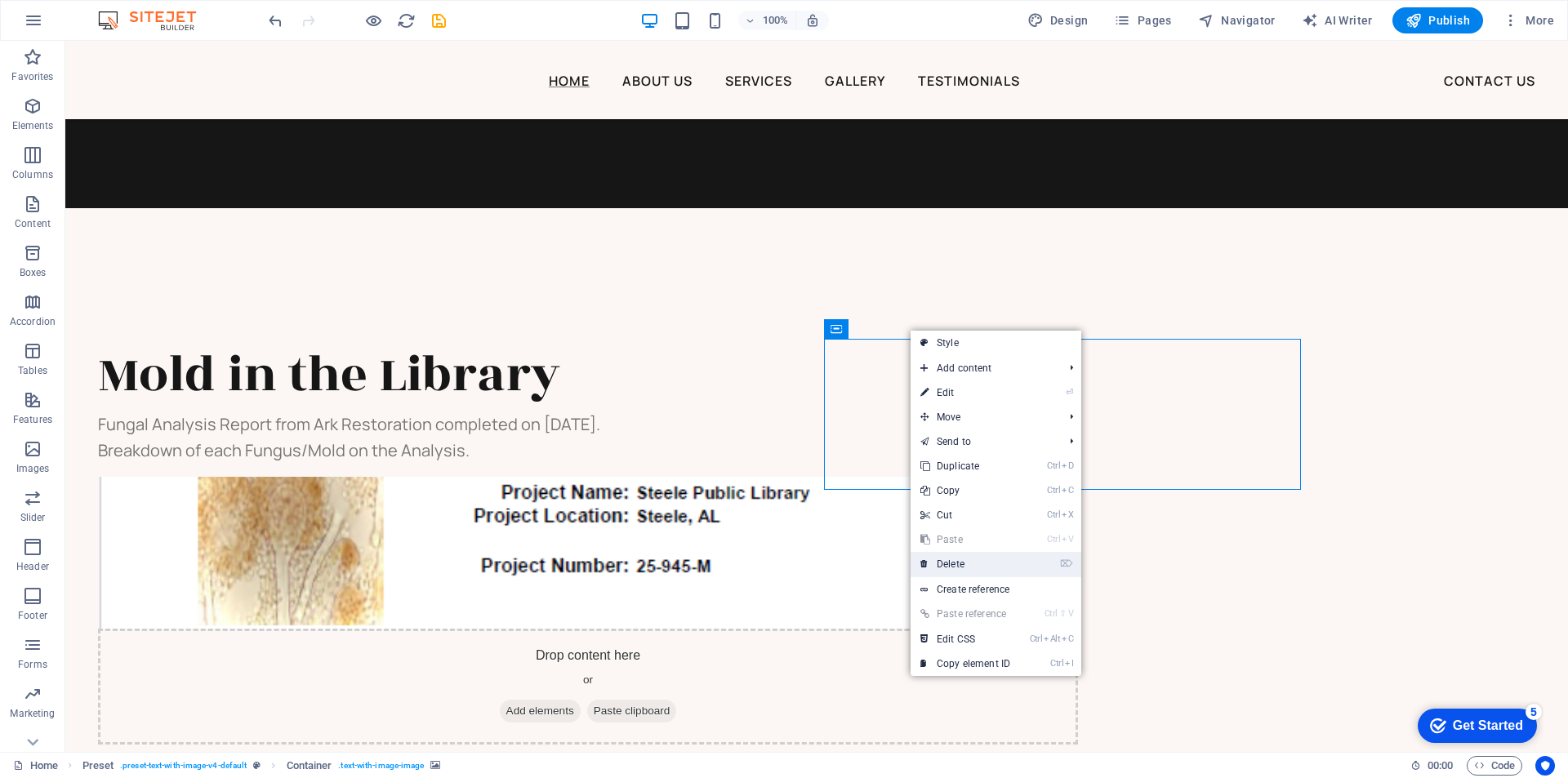
click at [942, 568] on link "⌦ Delete" at bounding box center [965, 563] width 109 height 24
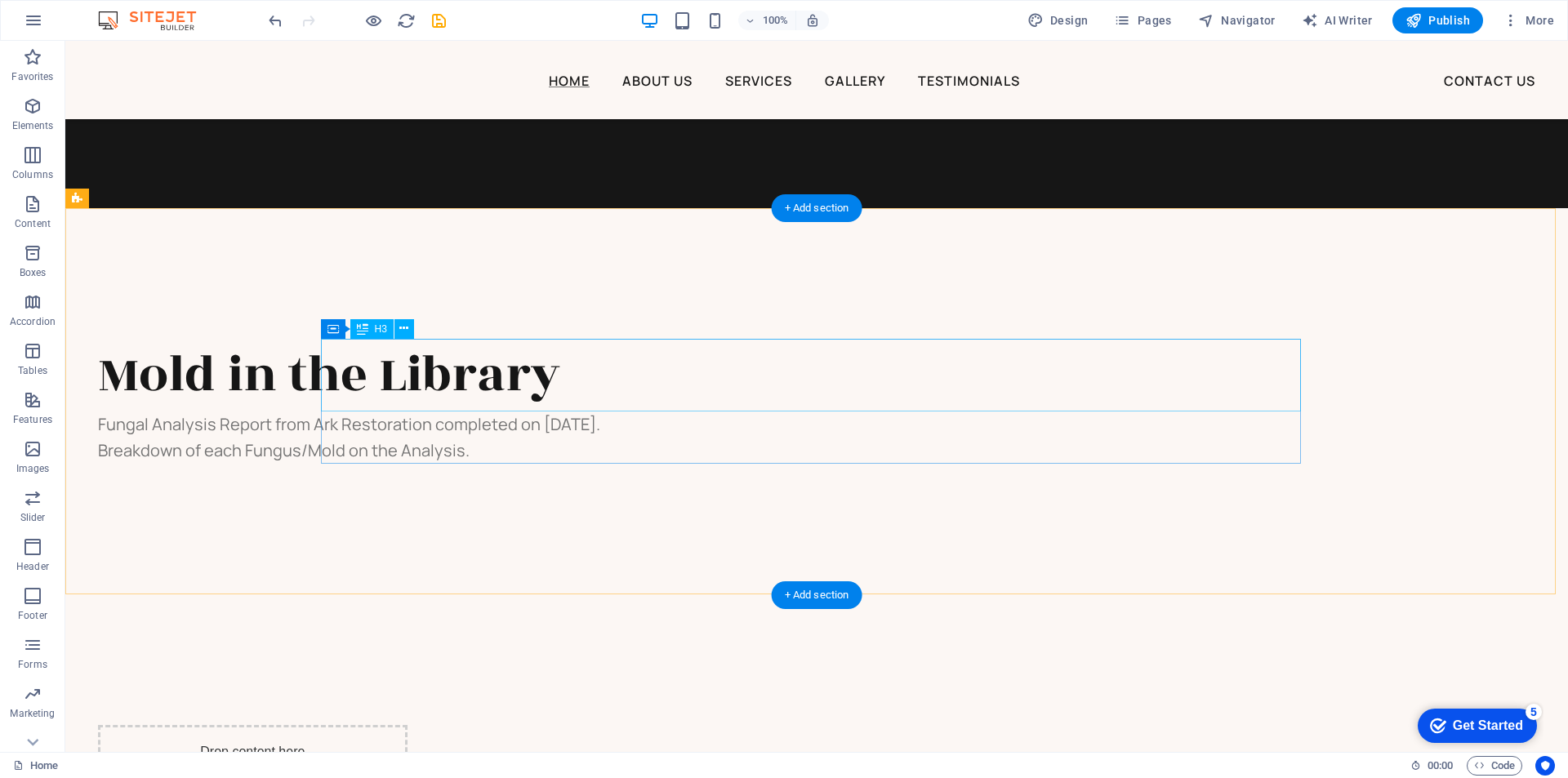
click at [583, 365] on div "Mold in the Library" at bounding box center [588, 375] width 980 height 74
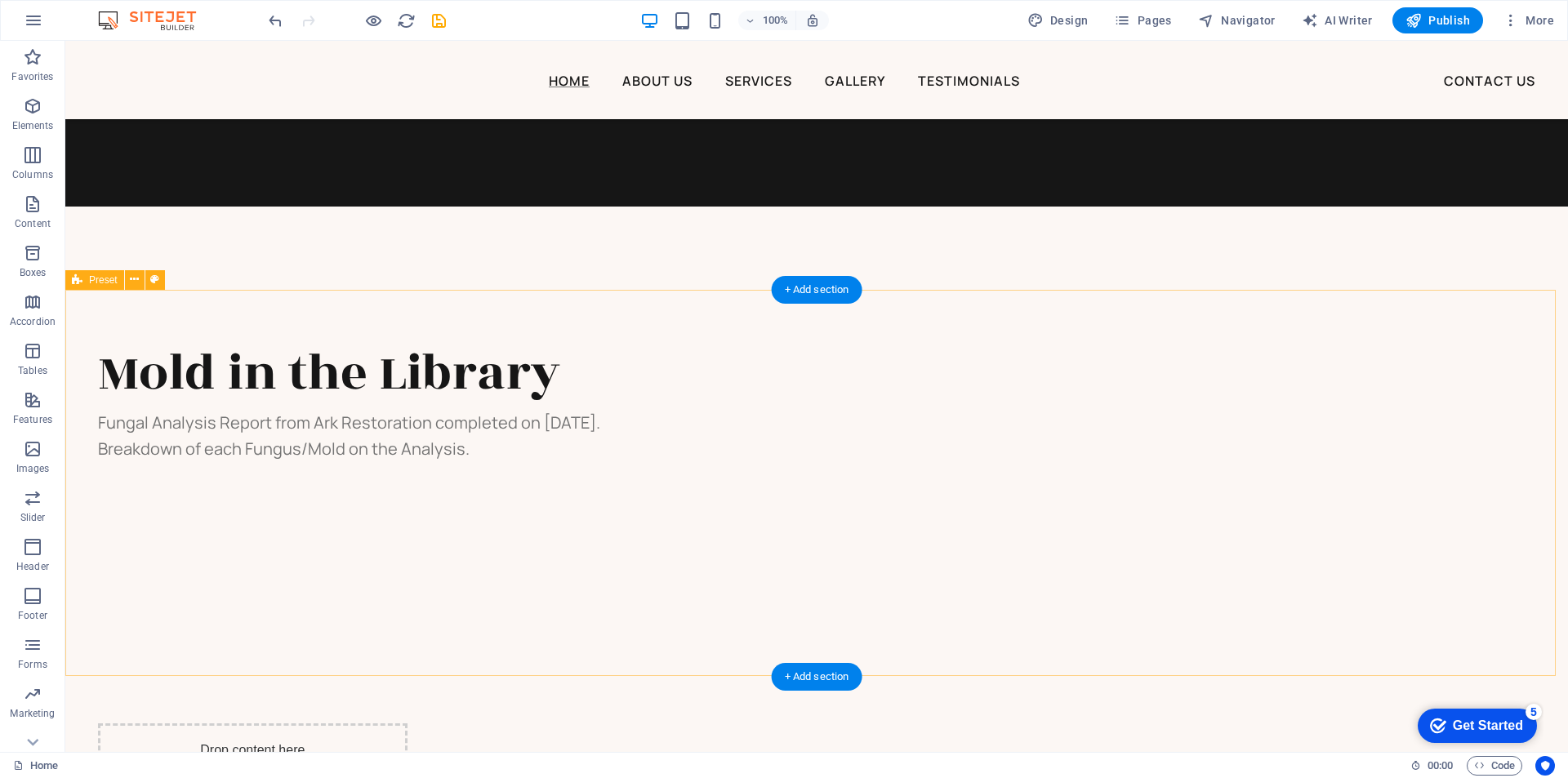
scroll to position [1944, 0]
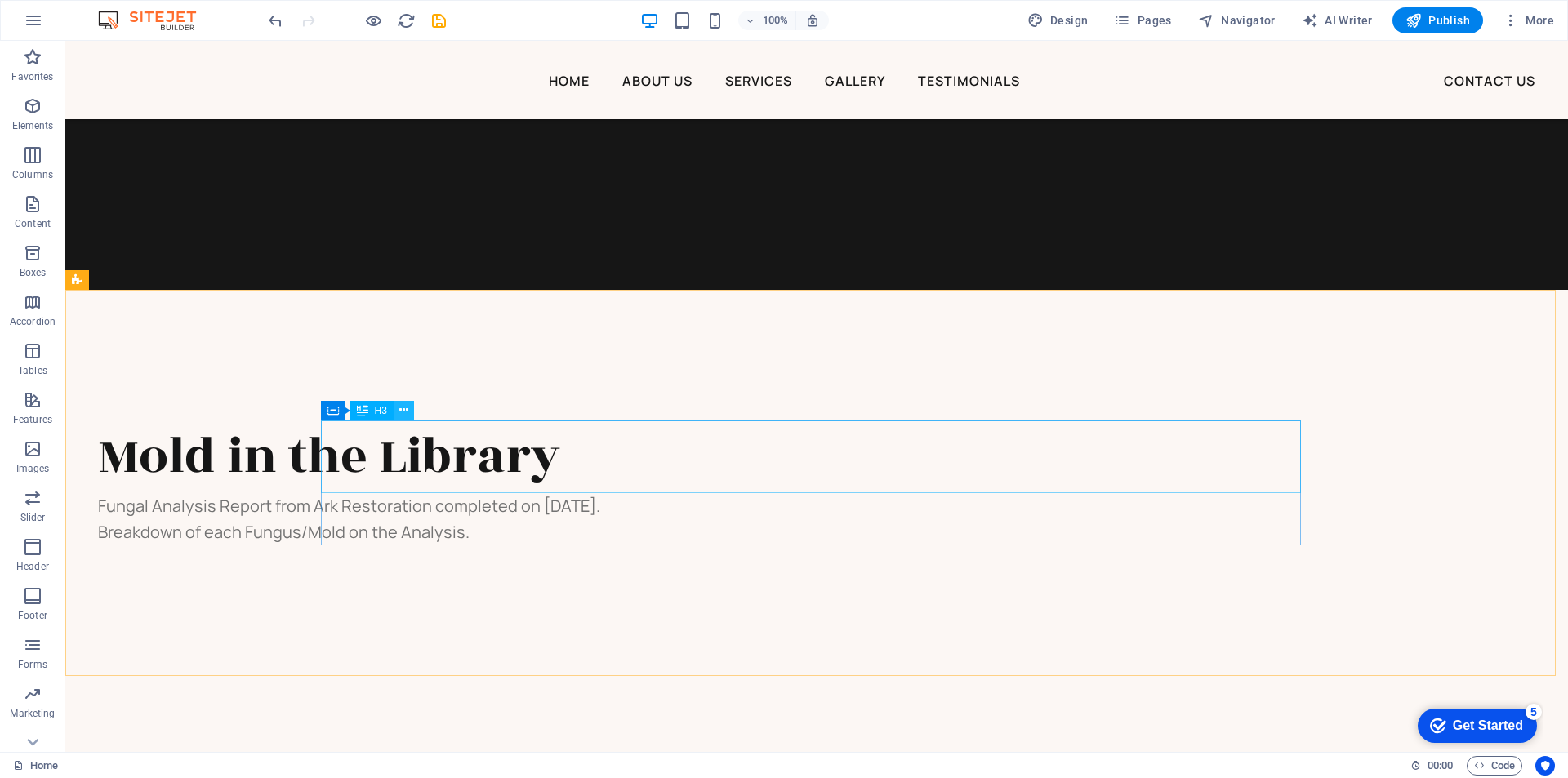
click at [409, 410] on icon at bounding box center [404, 410] width 9 height 18
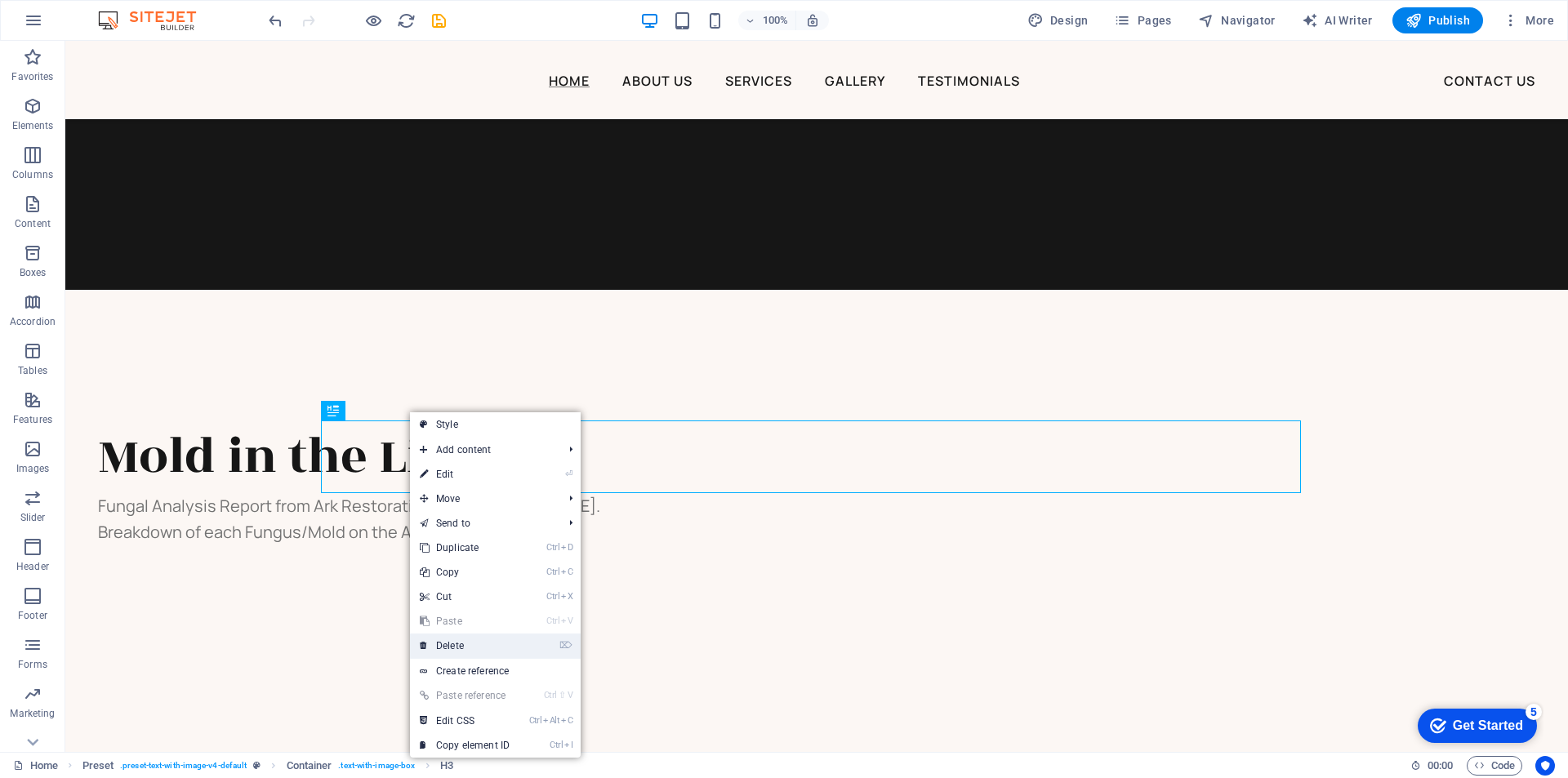
click at [462, 649] on link "⌦ Delete" at bounding box center [464, 645] width 109 height 24
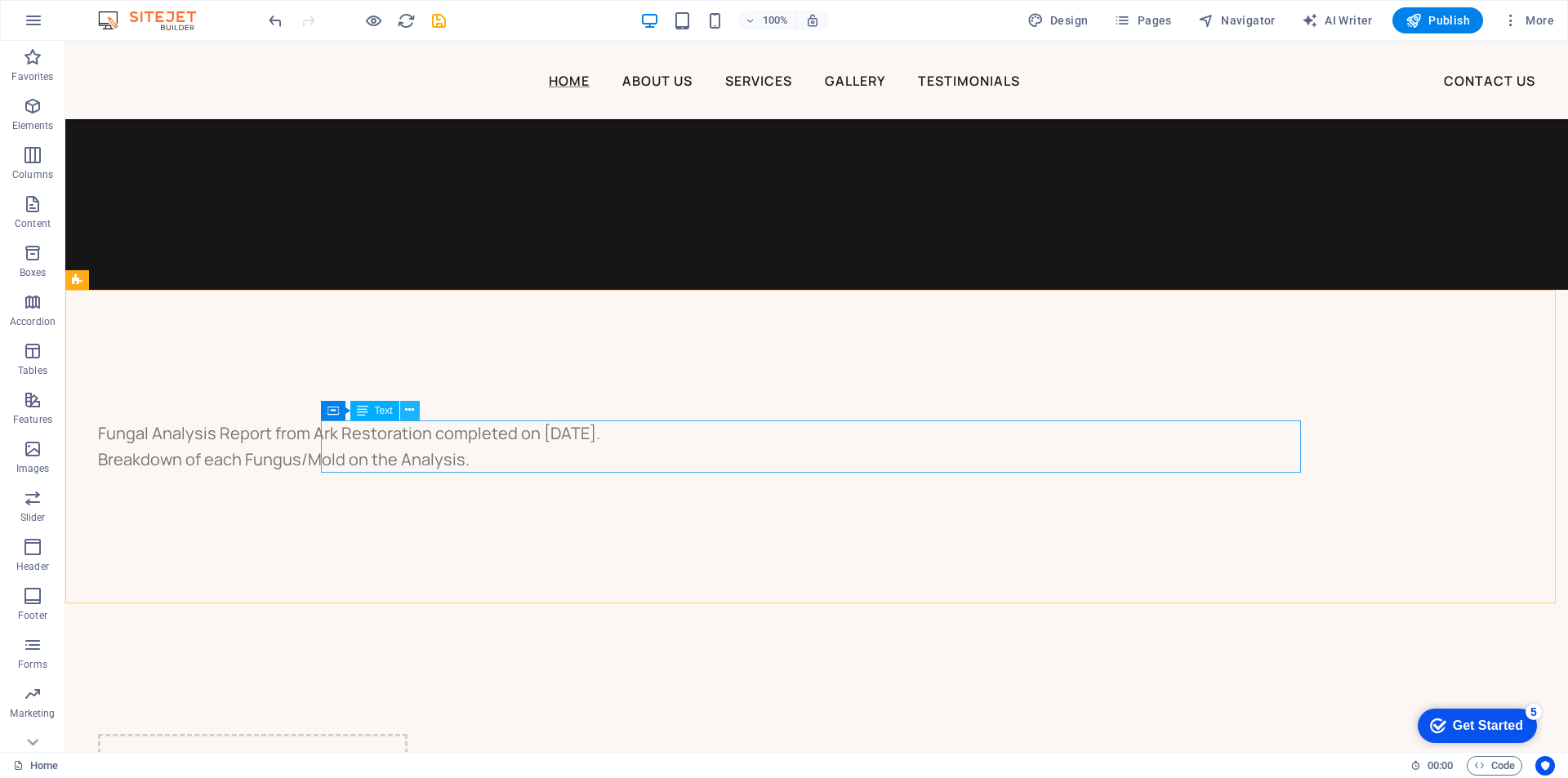
click at [410, 416] on icon at bounding box center [410, 410] width 9 height 18
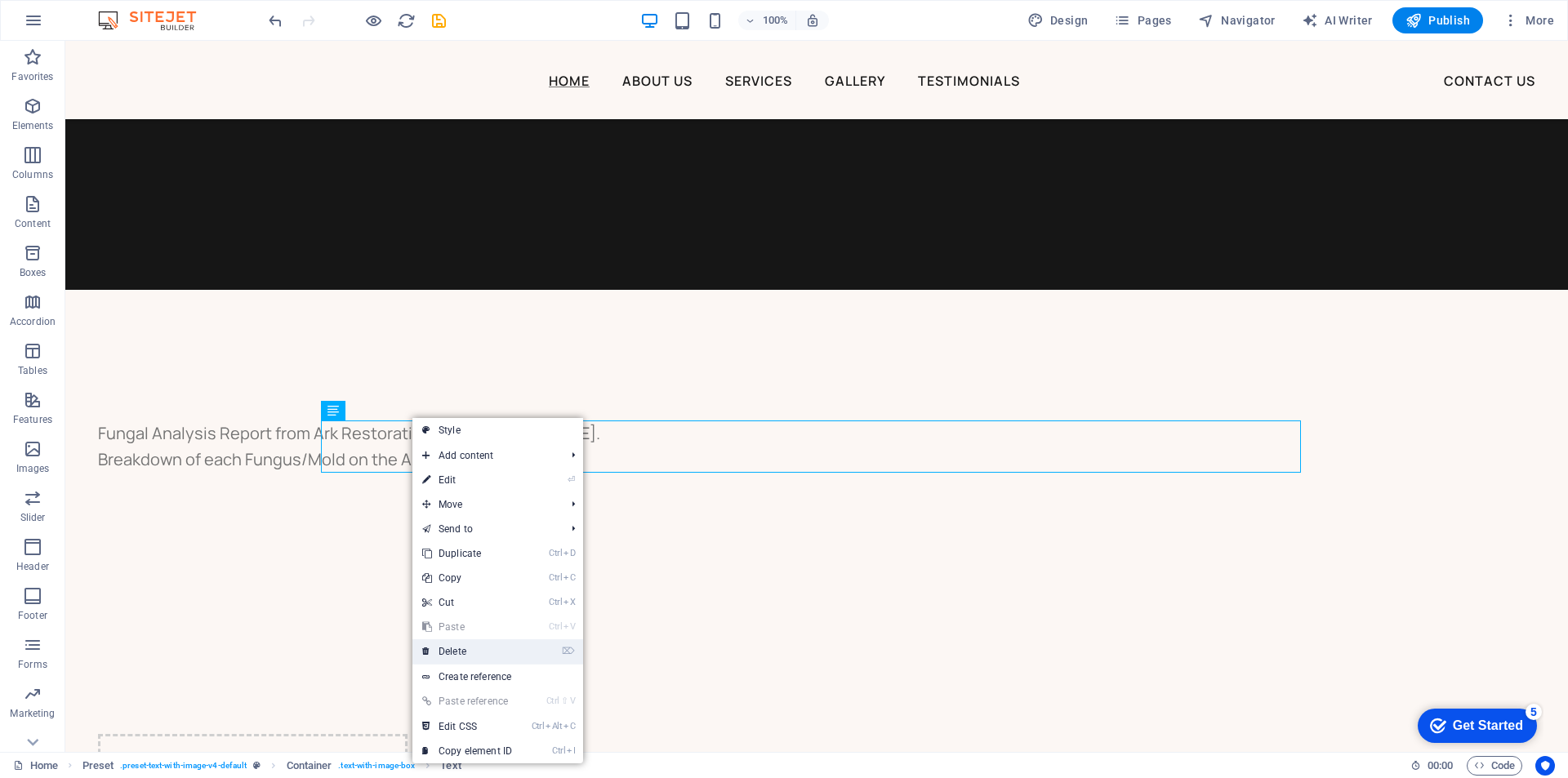
click at [454, 653] on link "⌦ Delete" at bounding box center [466, 651] width 109 height 24
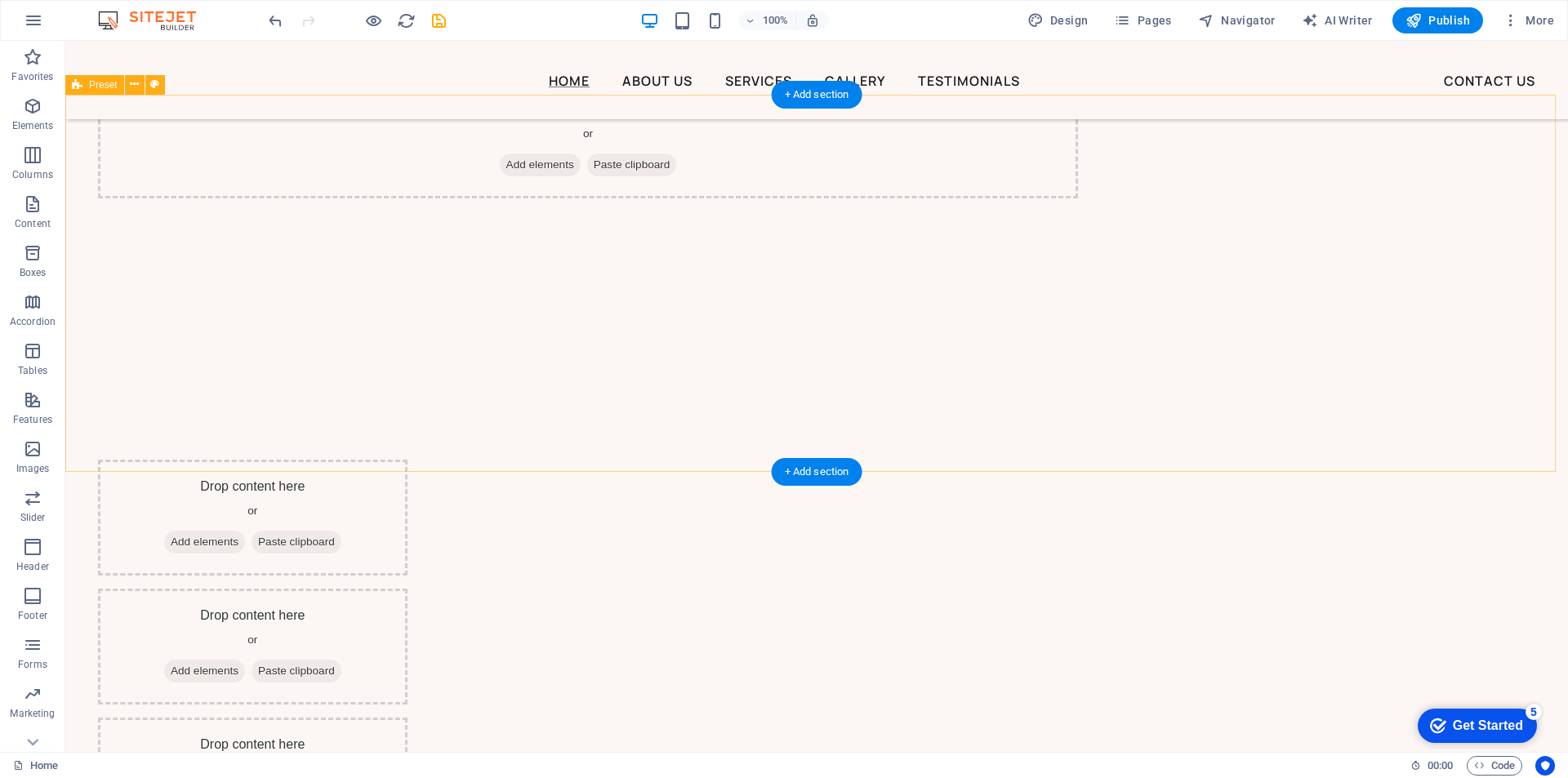
scroll to position [2433, 0]
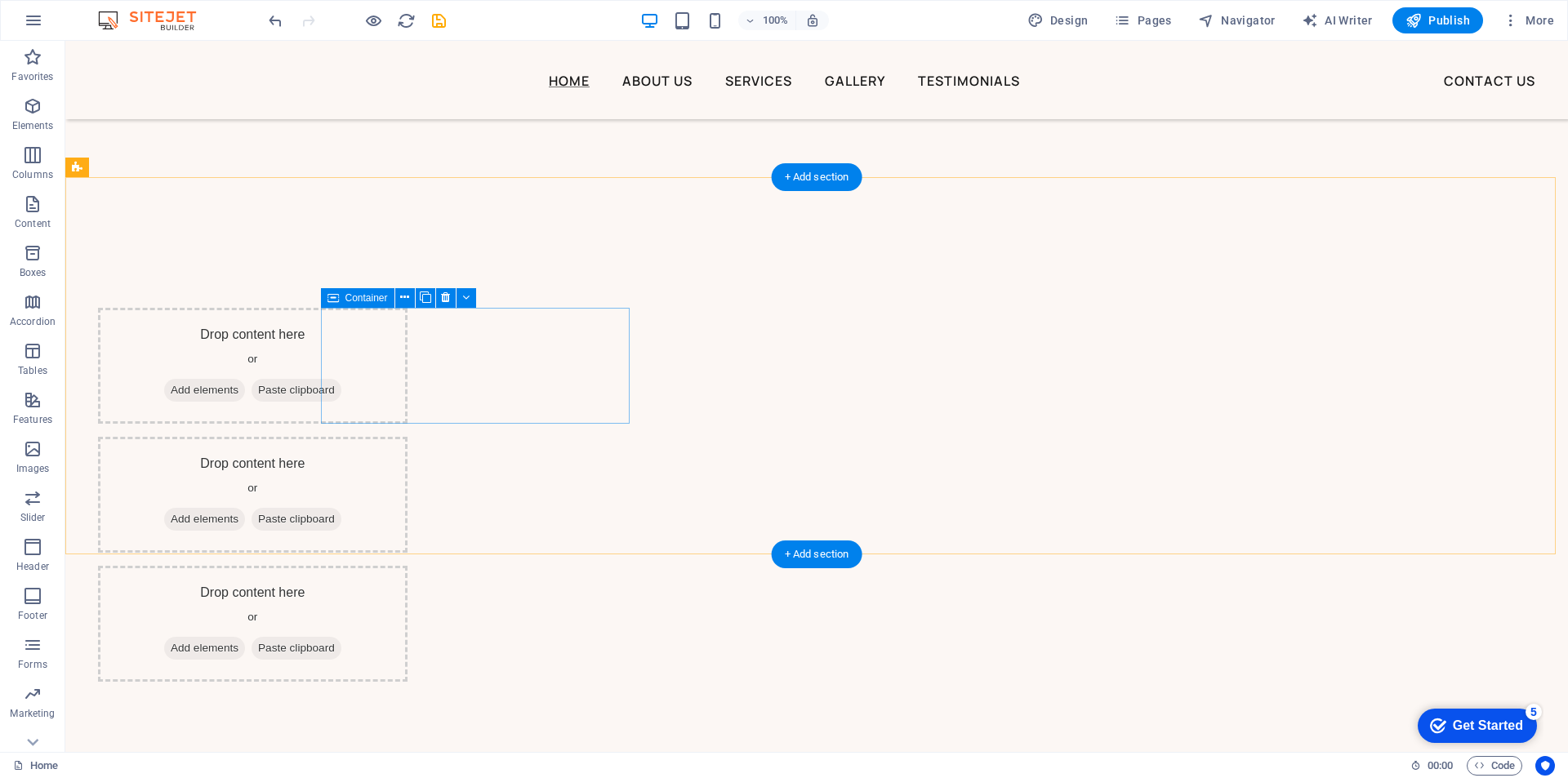
click at [408, 329] on div "Drop content here or Add elements Paste clipboard" at bounding box center [252, 365] width 309 height 116
click at [245, 389] on span "Add elements" at bounding box center [204, 389] width 81 height 23
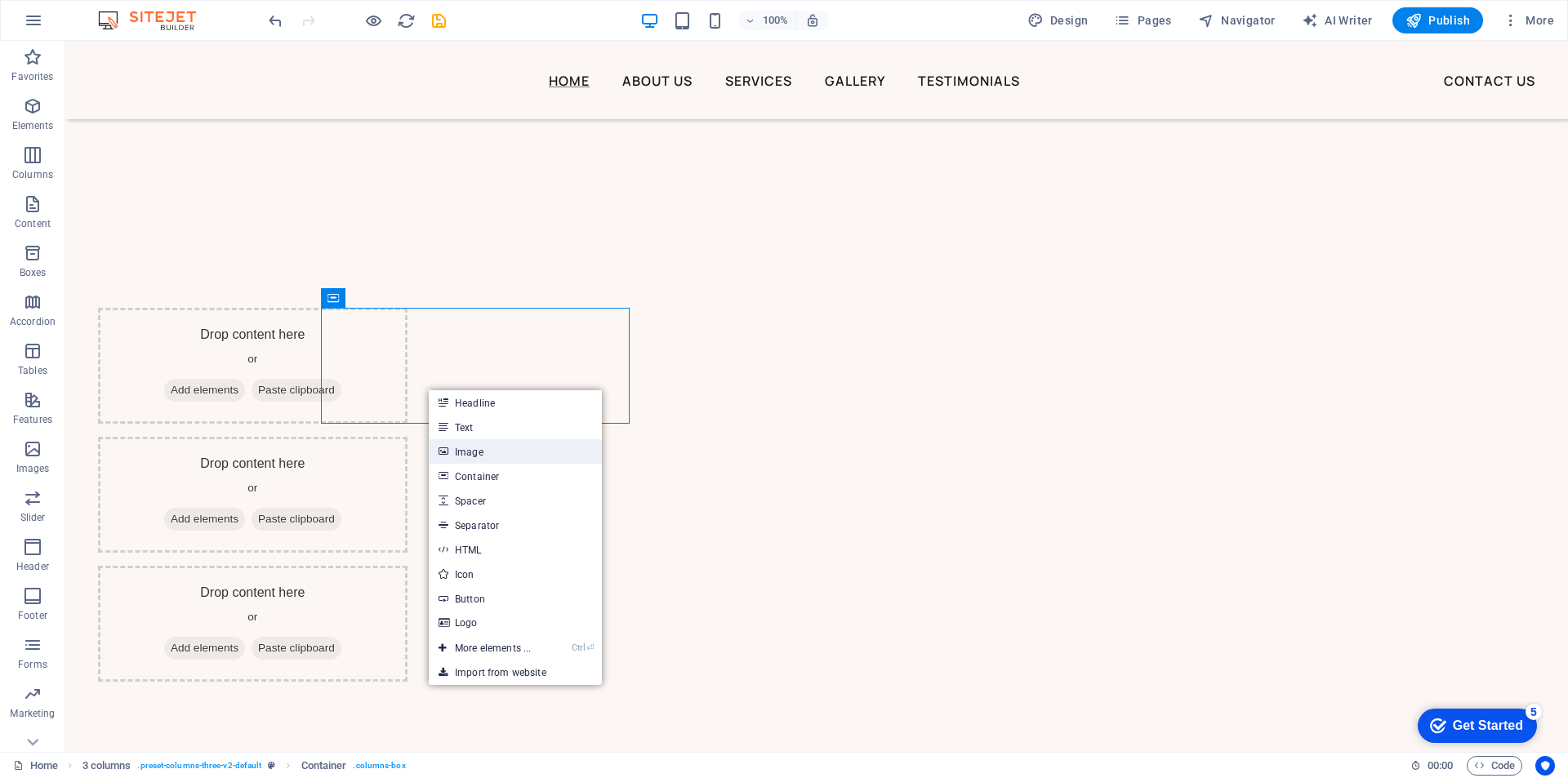
click at [491, 458] on link "Image" at bounding box center [515, 451] width 173 height 24
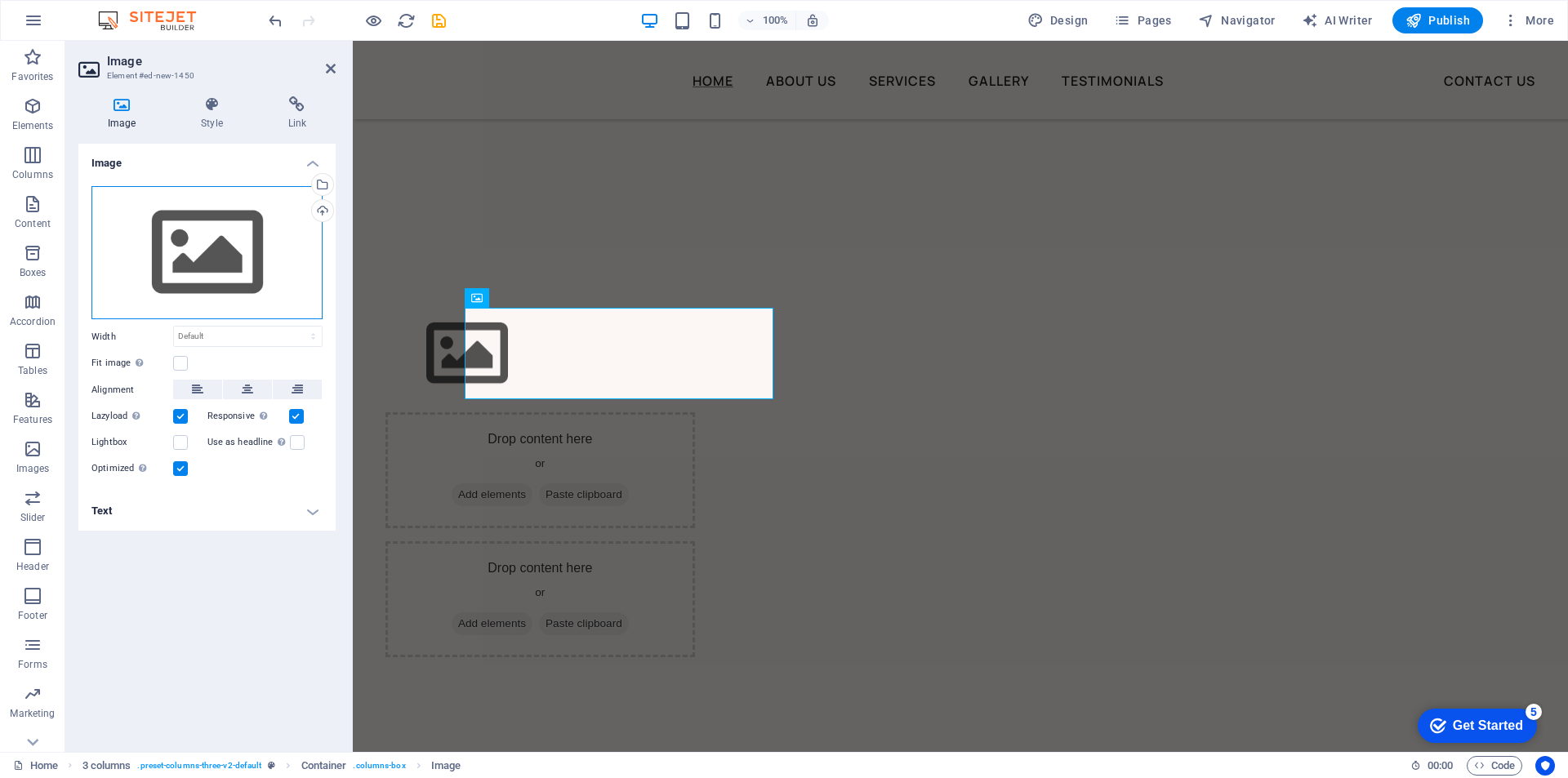
click at [192, 244] on div "Drag files here, click to choose files or select files from Files or our free s…" at bounding box center [206, 253] width 231 height 134
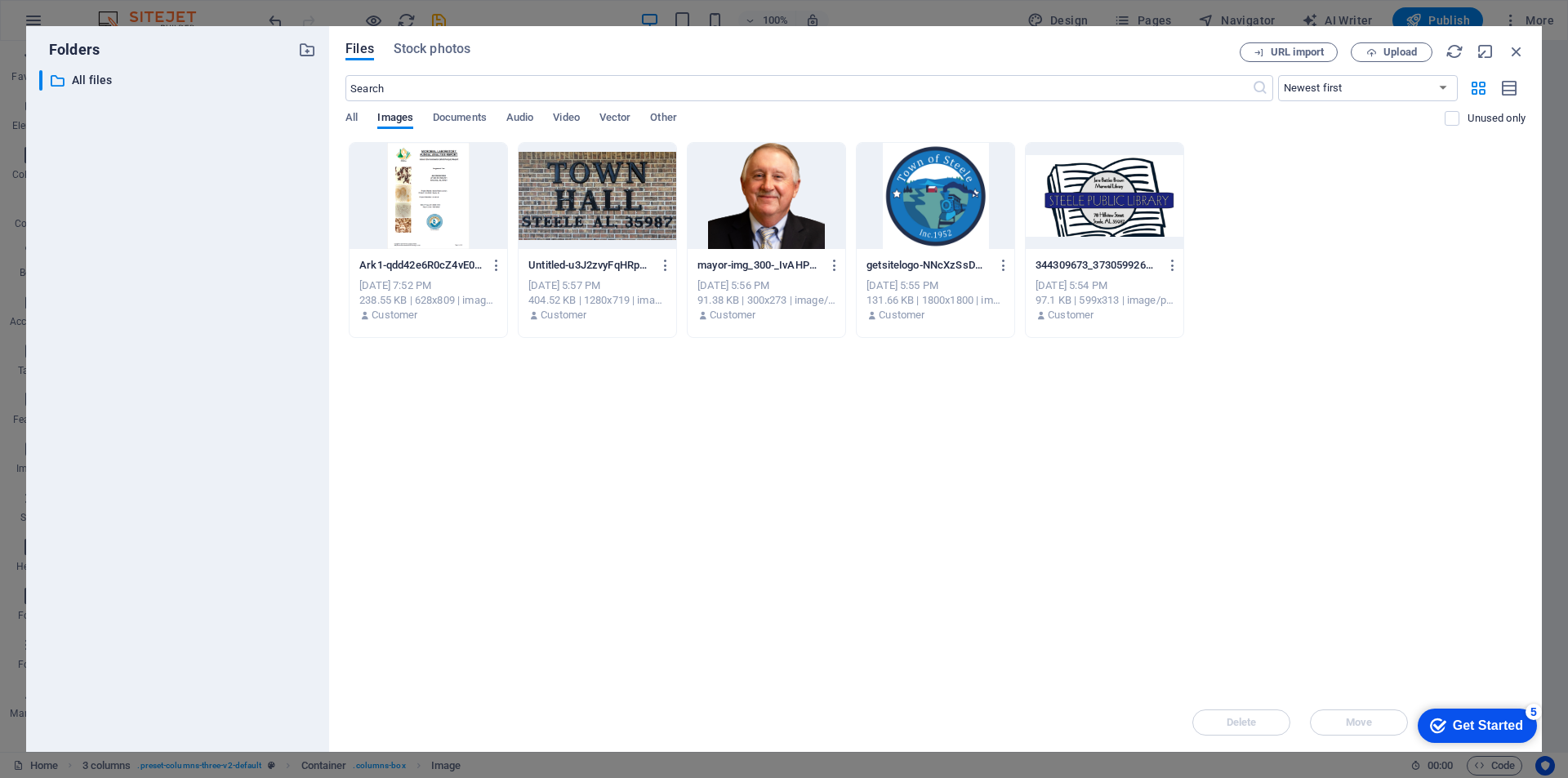
click at [436, 186] on div at bounding box center [428, 196] width 158 height 106
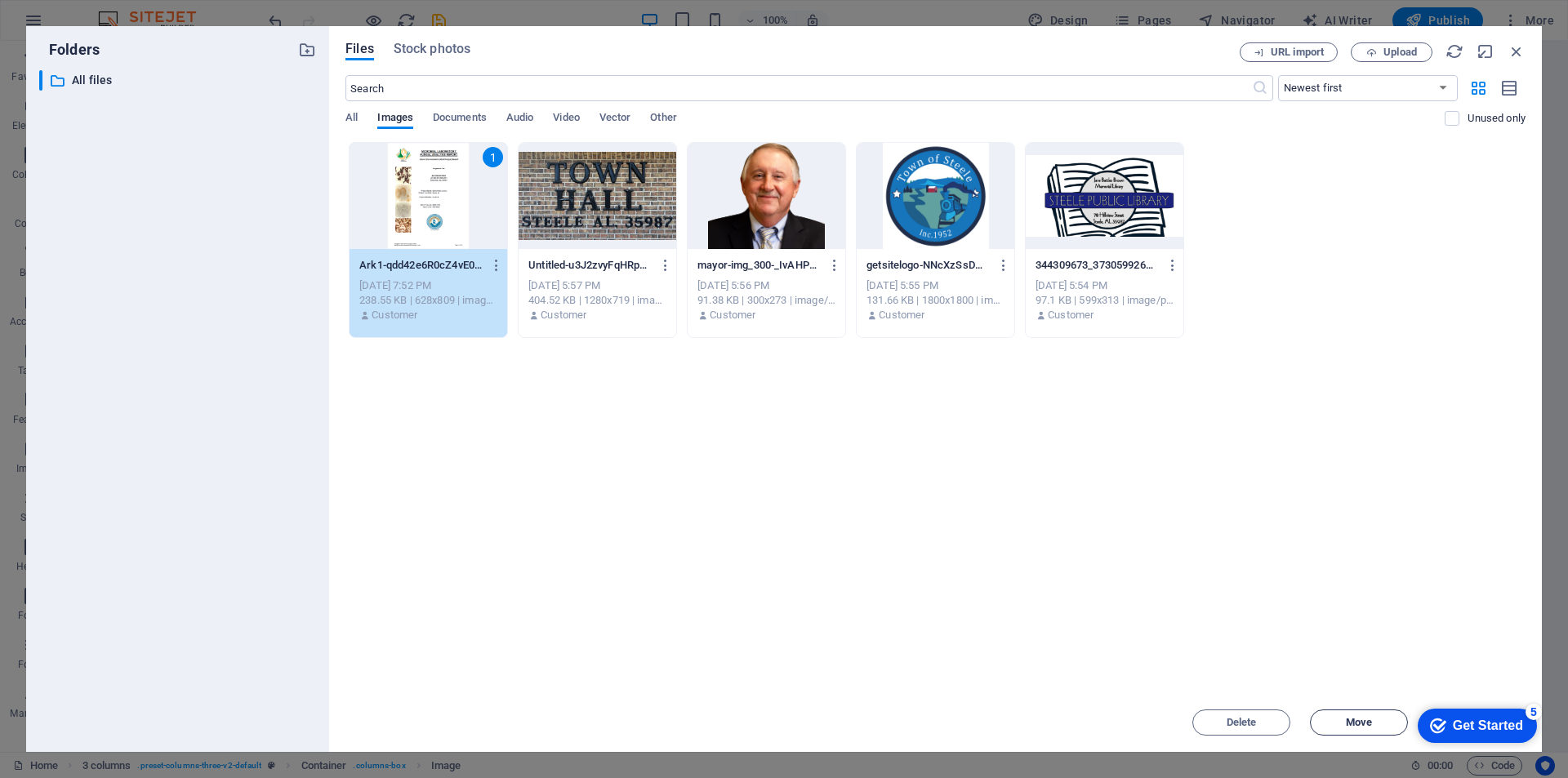
click at [1368, 714] on button "Move" at bounding box center [1358, 722] width 98 height 26
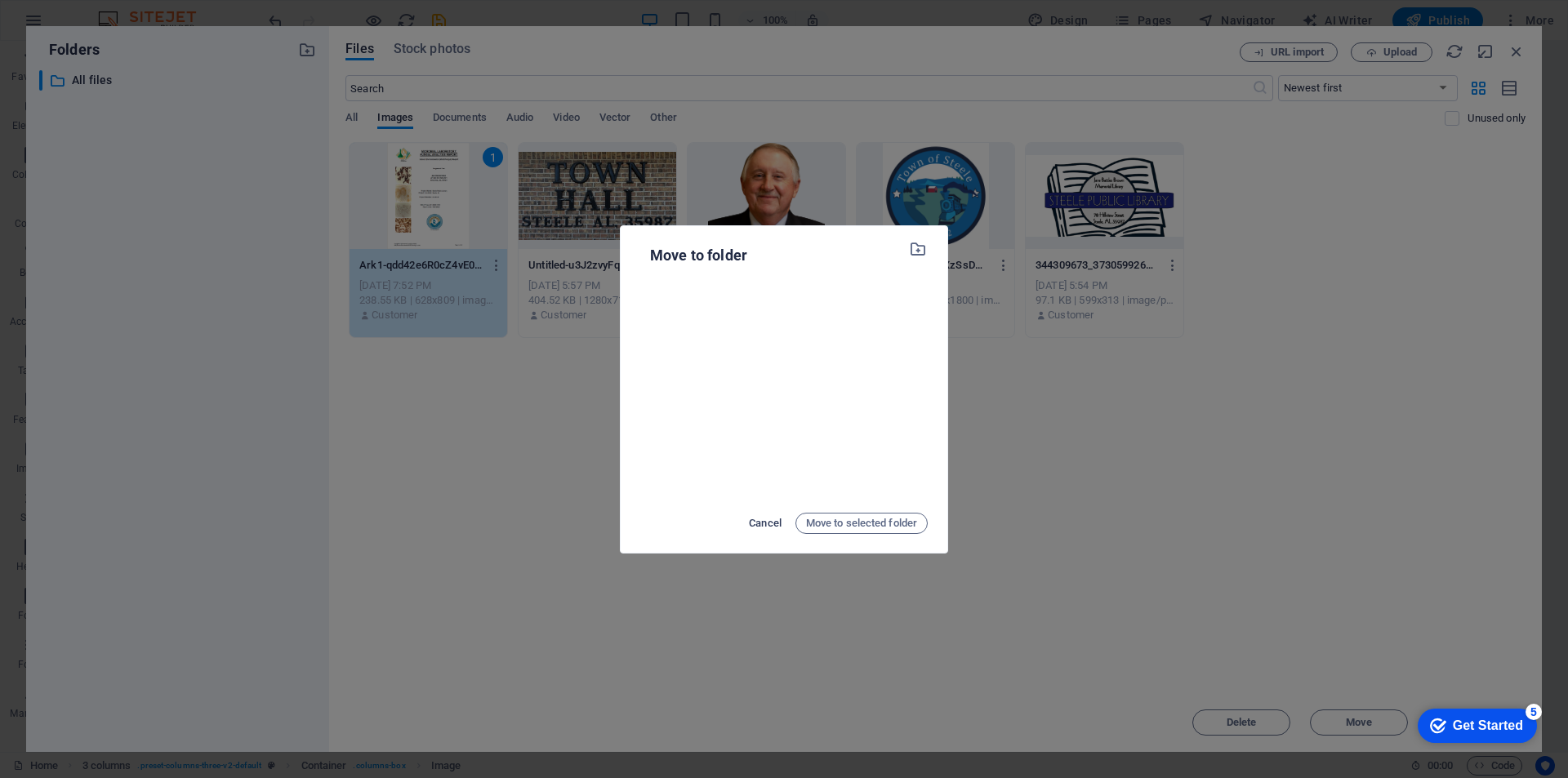
click at [751, 523] on span "Cancel" at bounding box center [765, 523] width 33 height 19
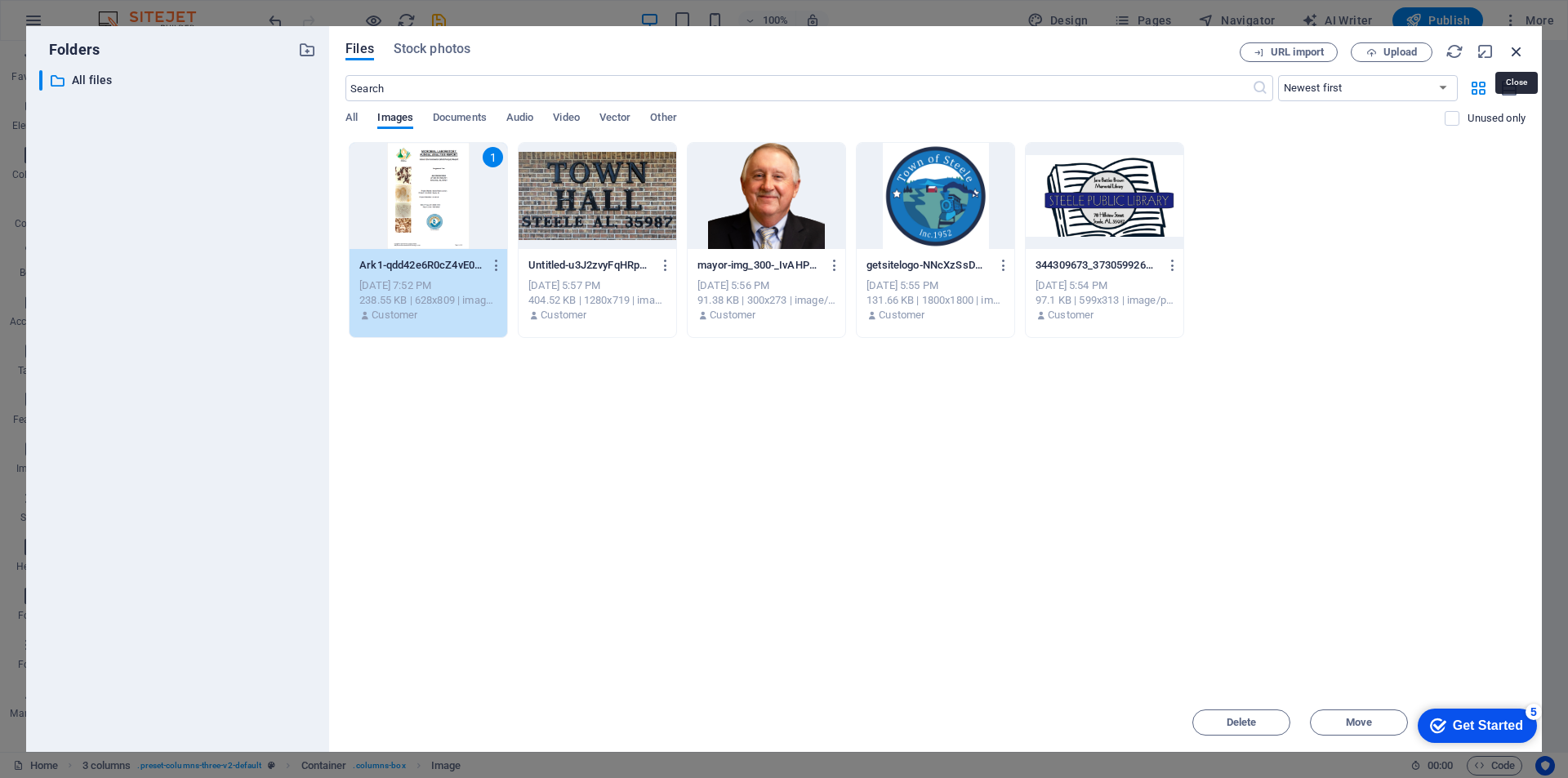
click at [1515, 53] on icon "button" at bounding box center [1516, 51] width 18 height 18
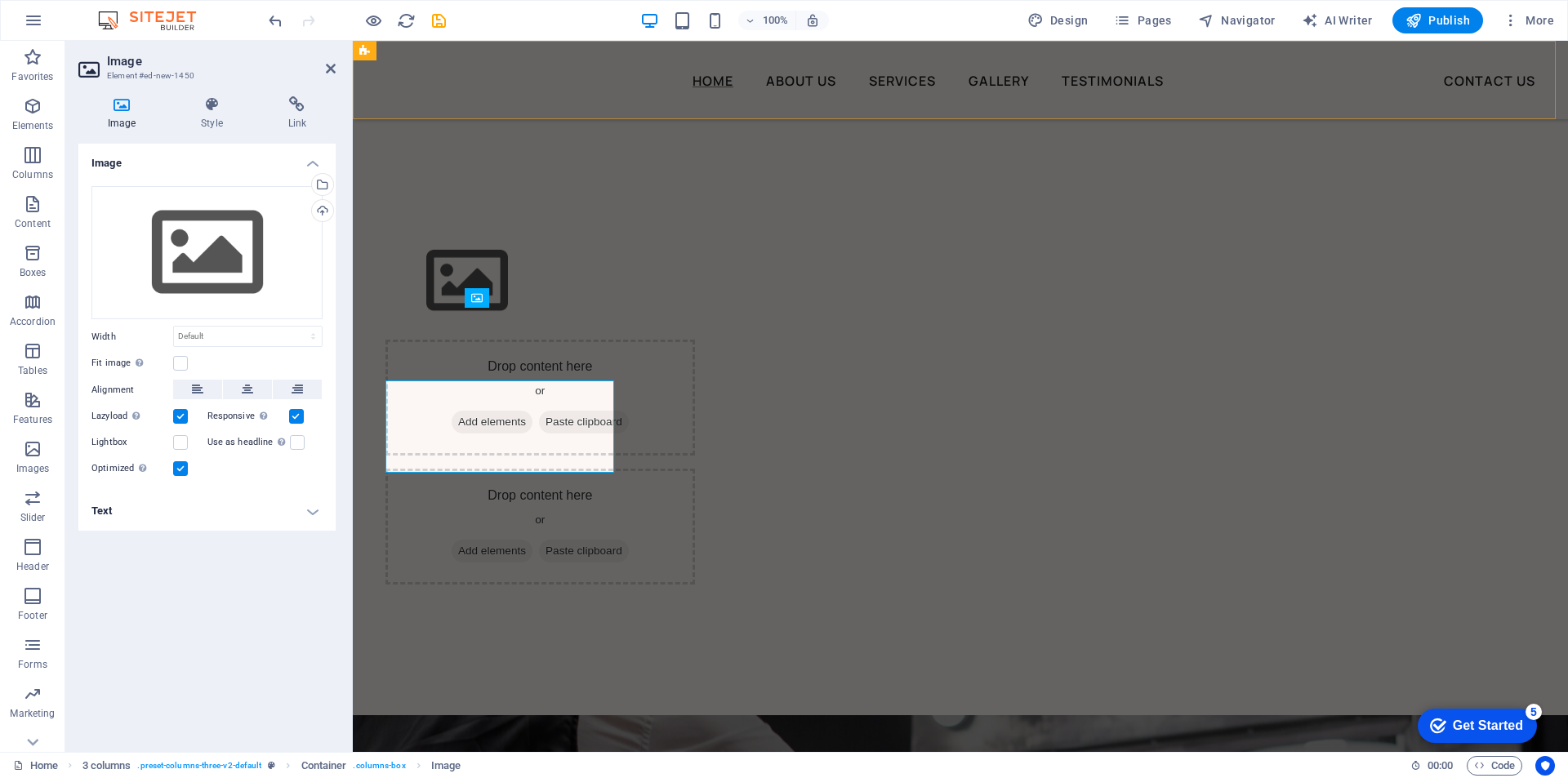
scroll to position [2433, 0]
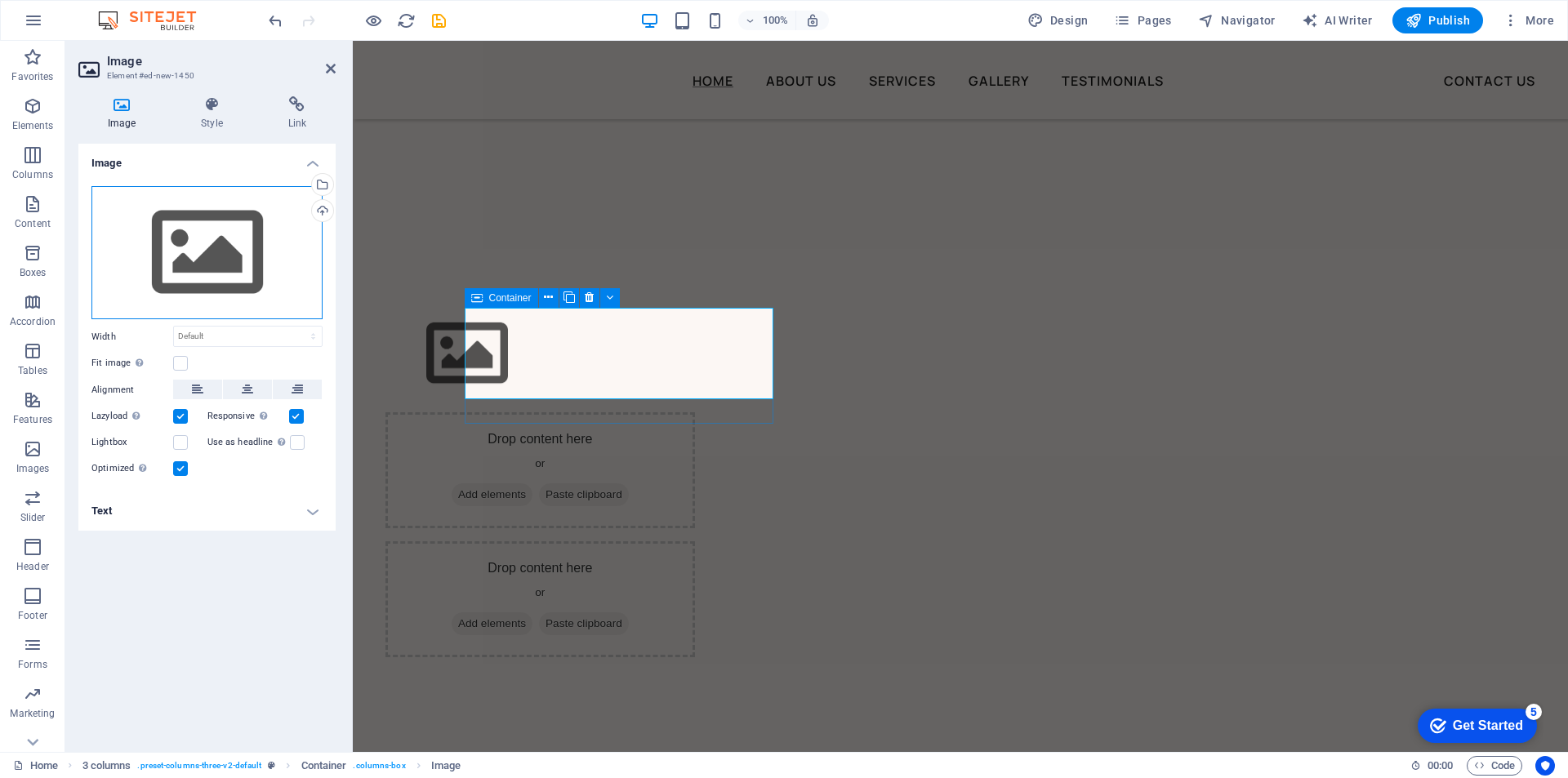
click at [227, 268] on div "Drag files here, click to choose files or select files from Files or our free s…" at bounding box center [206, 253] width 231 height 134
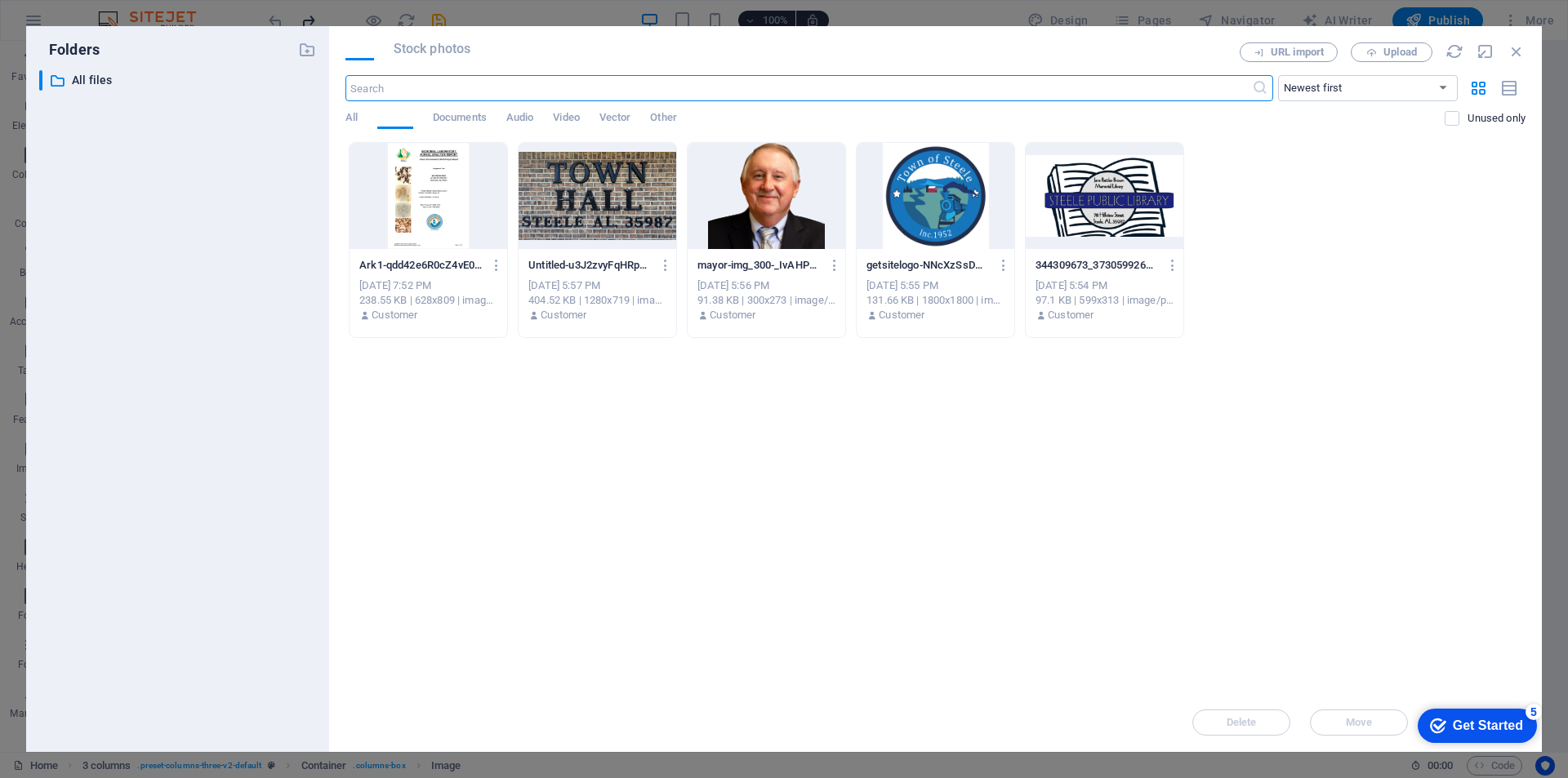
scroll to position [2506, 0]
click at [439, 184] on div at bounding box center [428, 196] width 158 height 106
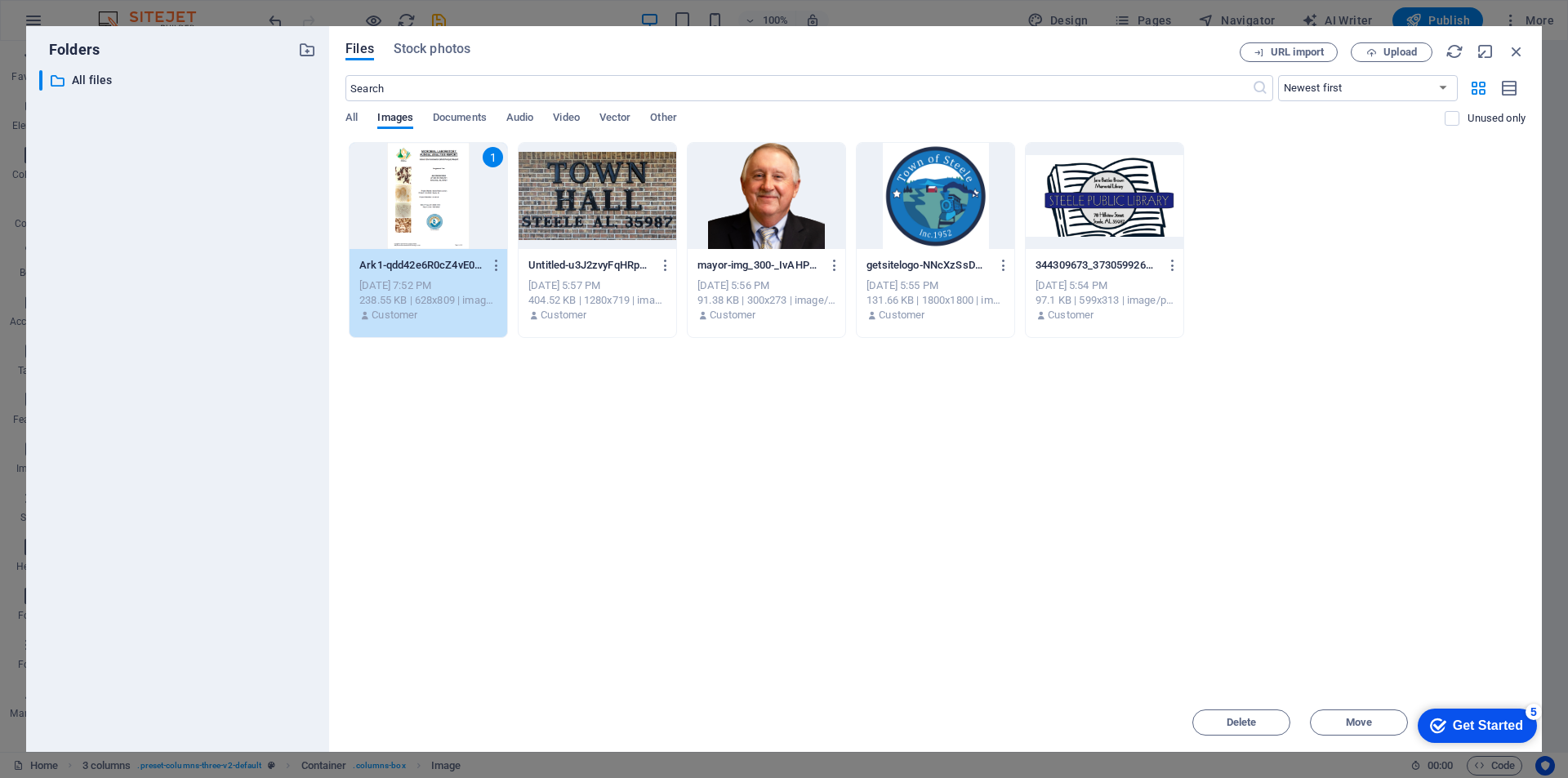
click at [463, 192] on div "1" at bounding box center [428, 196] width 158 height 106
click at [462, 192] on div "1" at bounding box center [428, 196] width 158 height 106
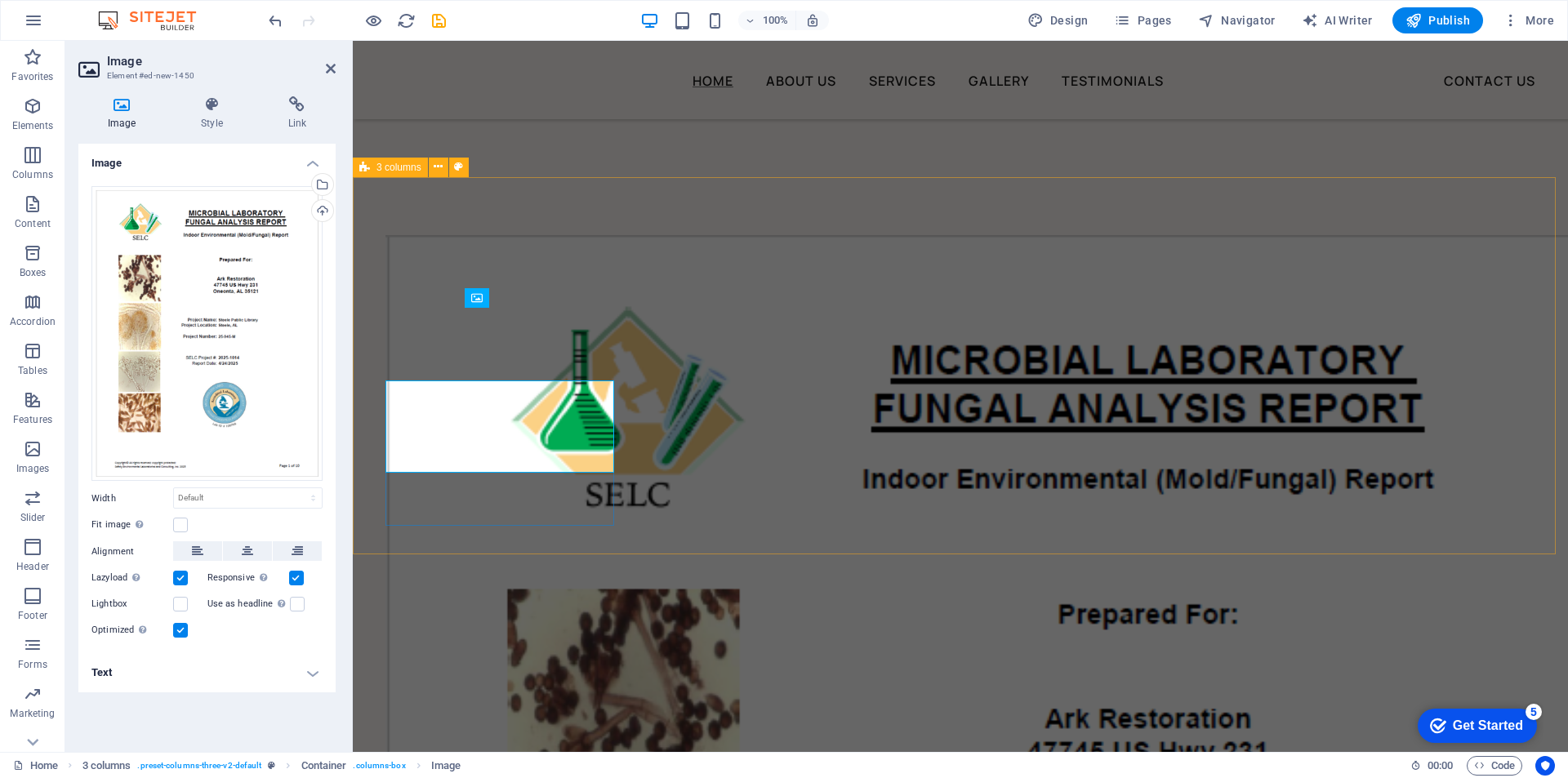
scroll to position [2433, 0]
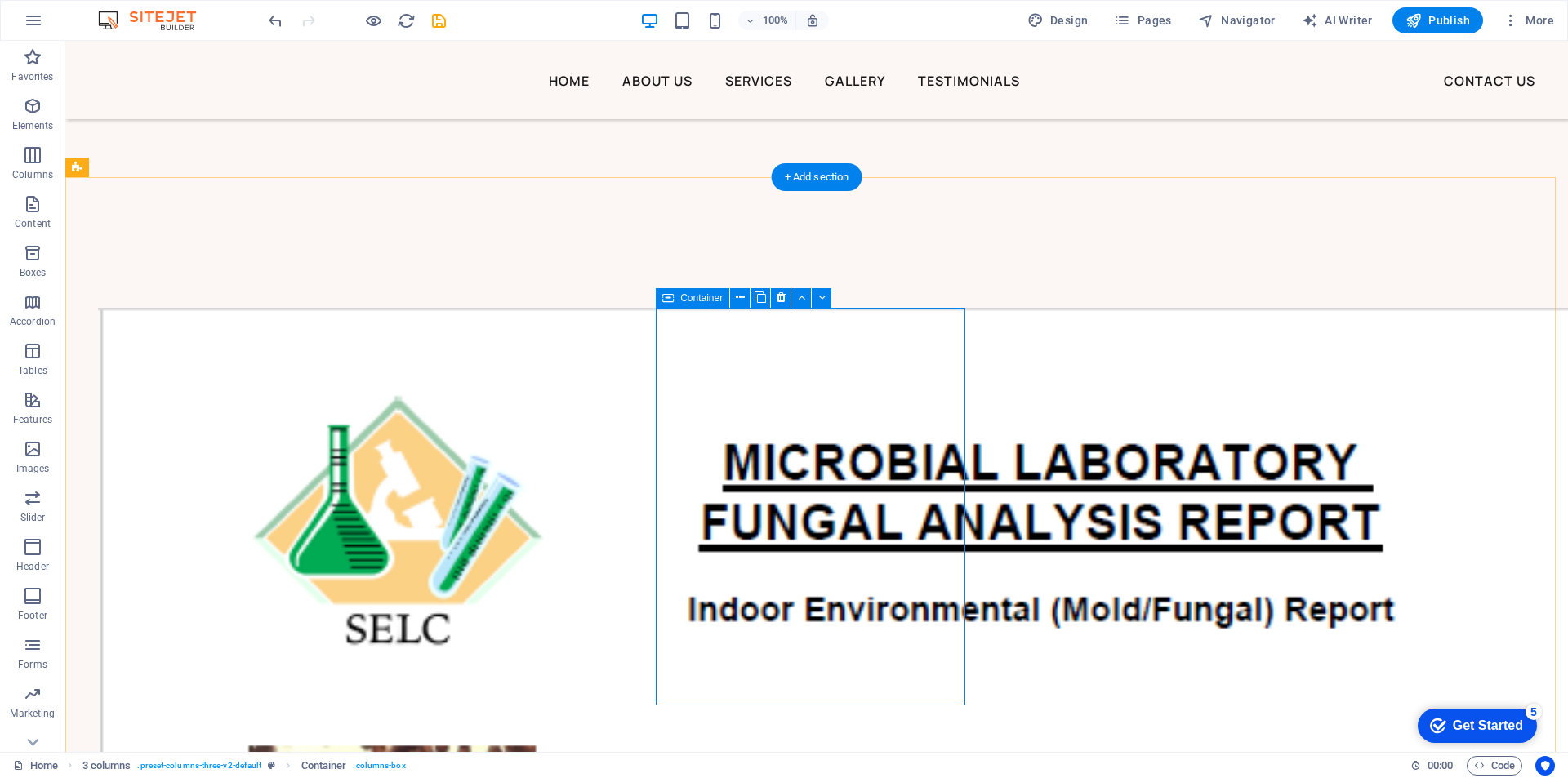
click at [736, 294] on icon at bounding box center [740, 297] width 9 height 18
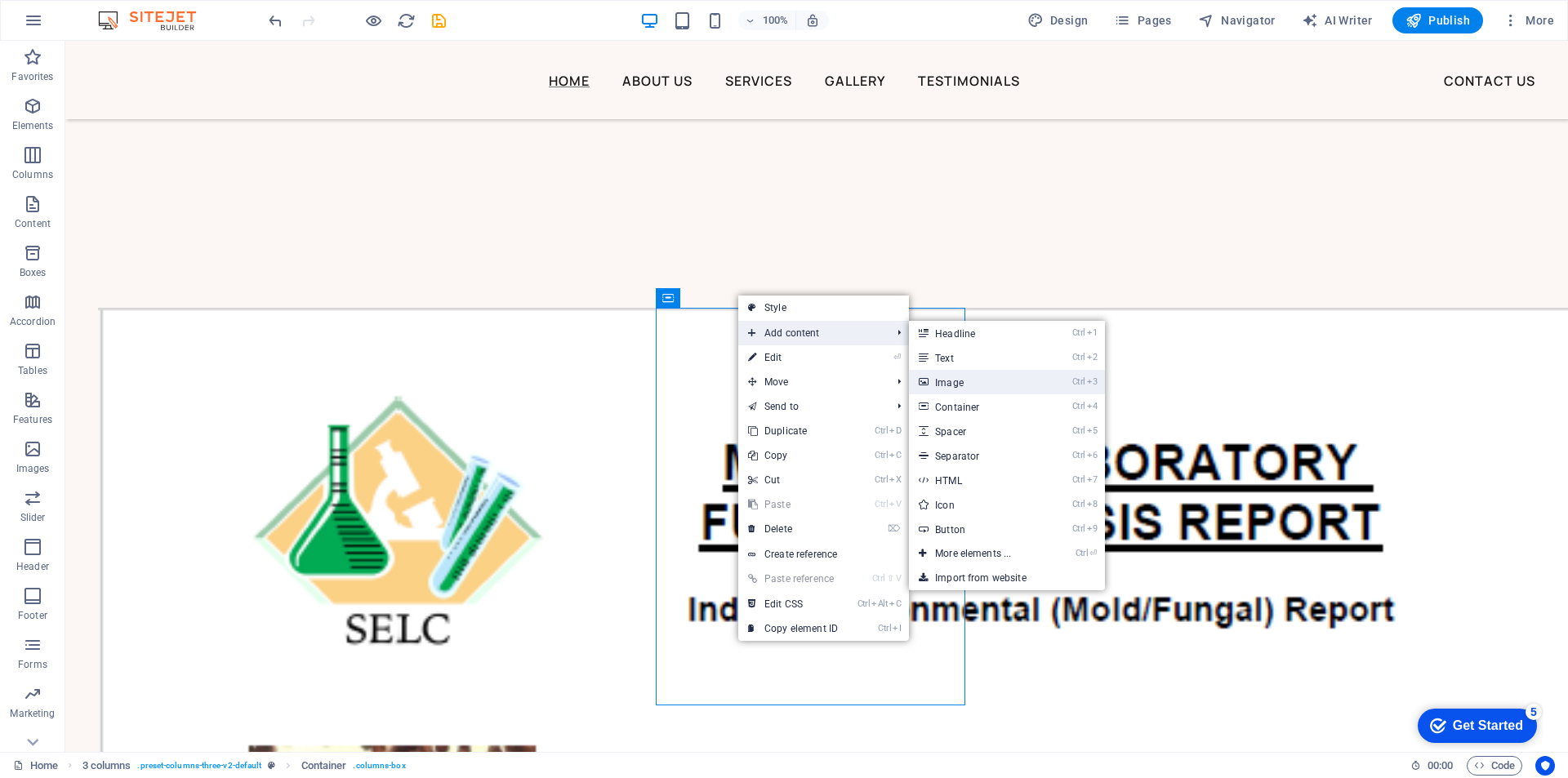
click at [955, 379] on link "Ctrl 3 Image" at bounding box center [975, 382] width 135 height 24
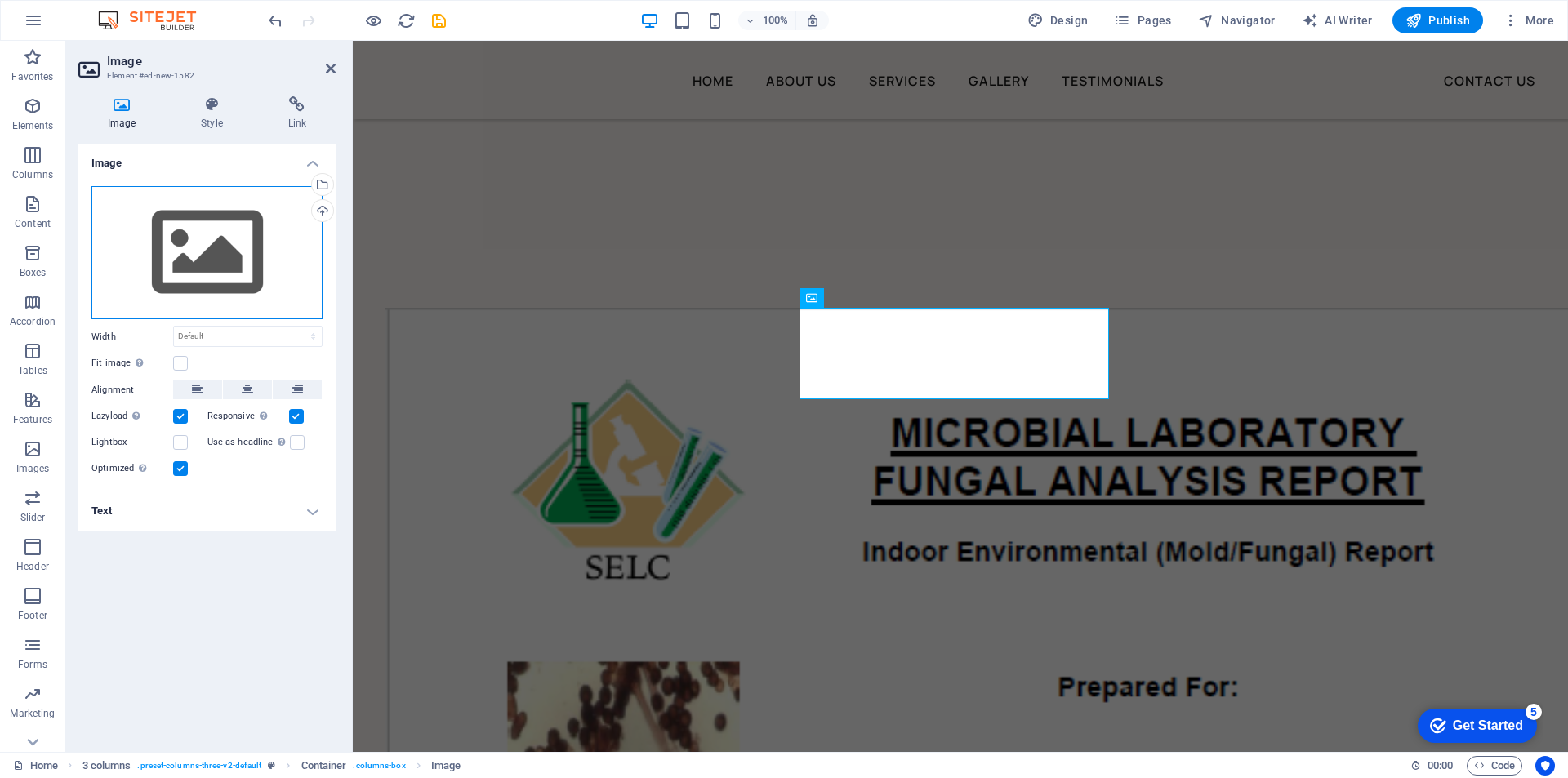
click at [170, 267] on div "Drag files here, click to choose files or select files from Files or our free s…" at bounding box center [206, 253] width 231 height 134
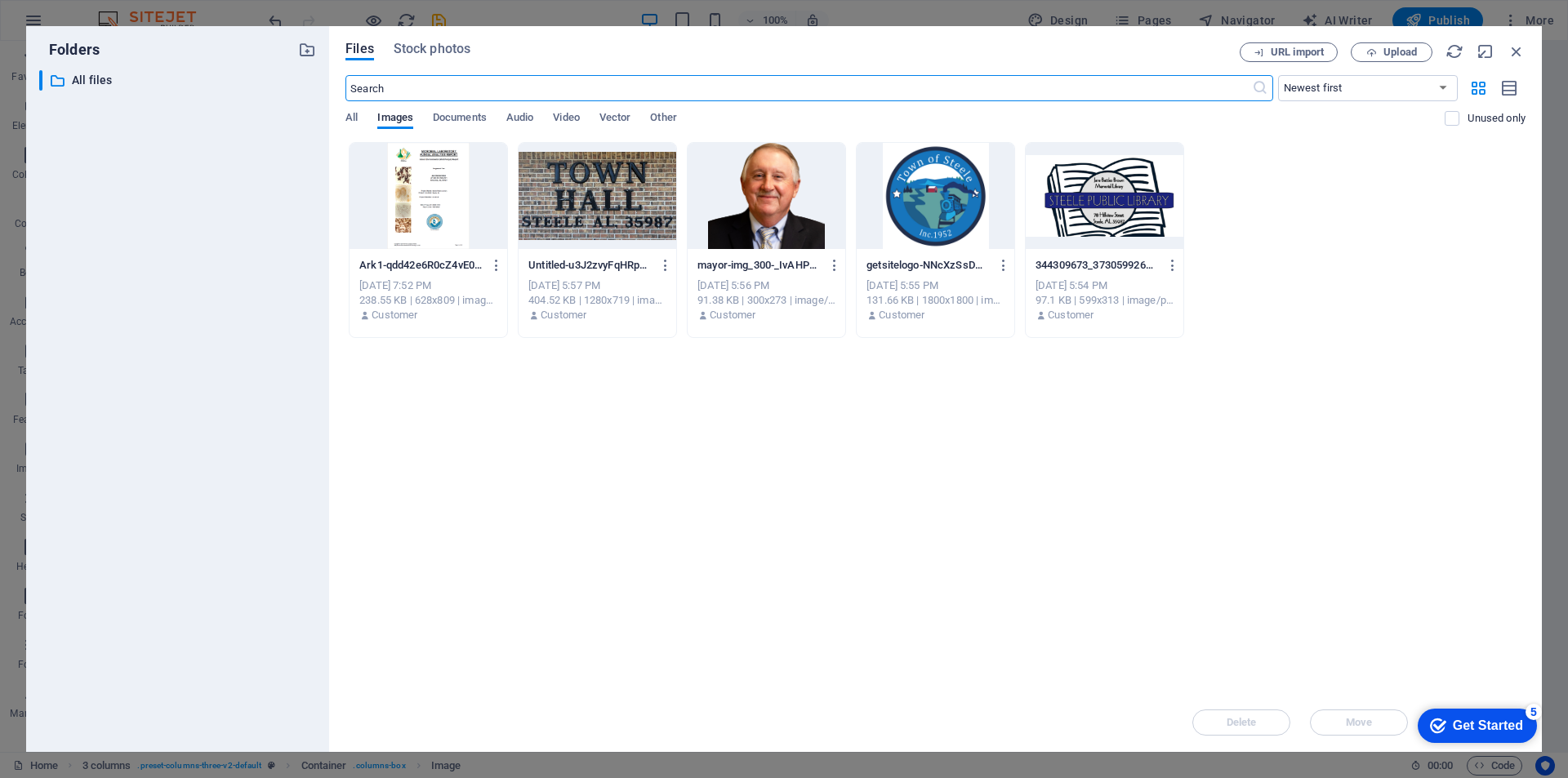
scroll to position [2506, 0]
click at [1518, 50] on icon "button" at bounding box center [1516, 51] width 18 height 18
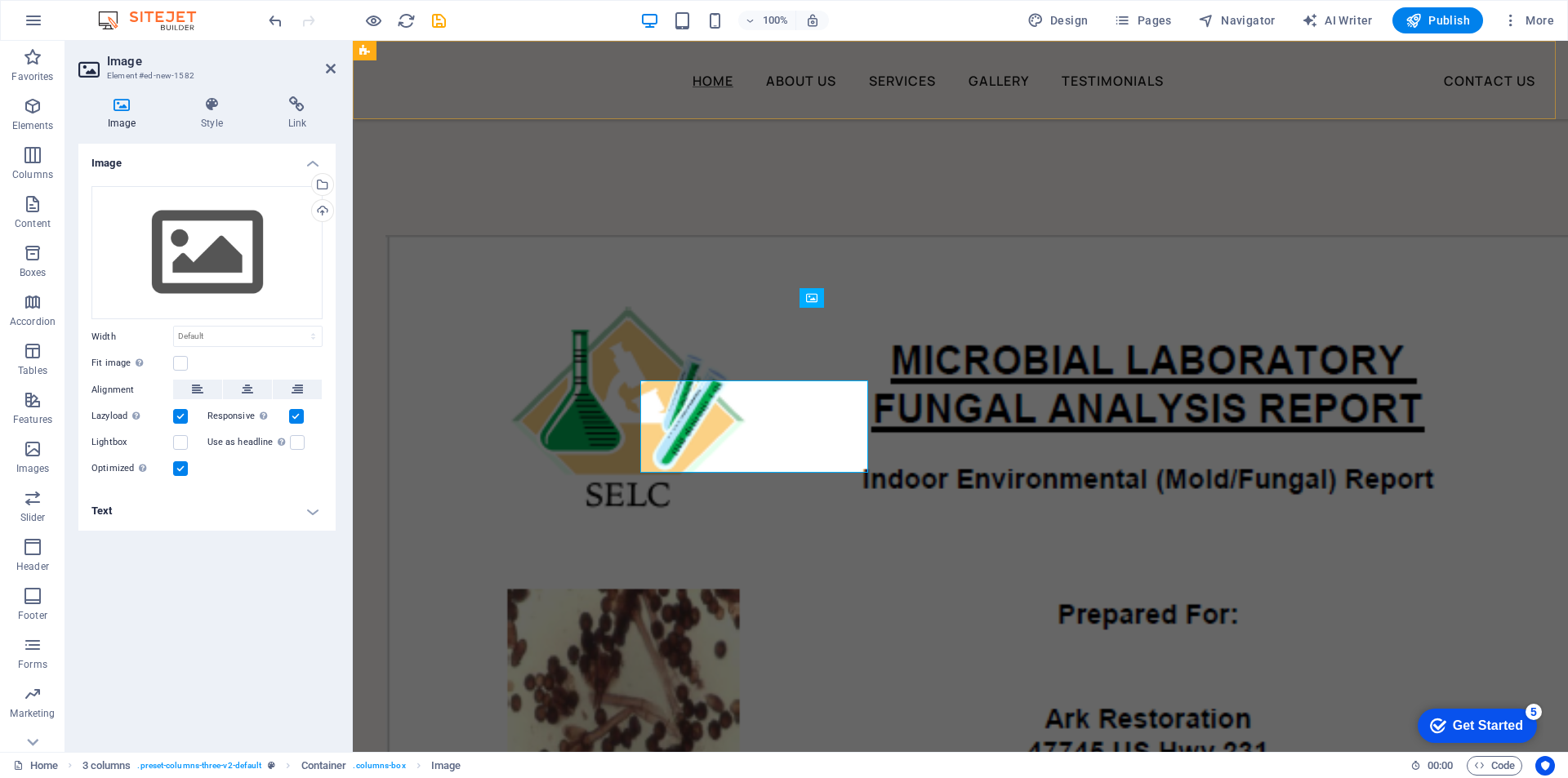
scroll to position [2433, 0]
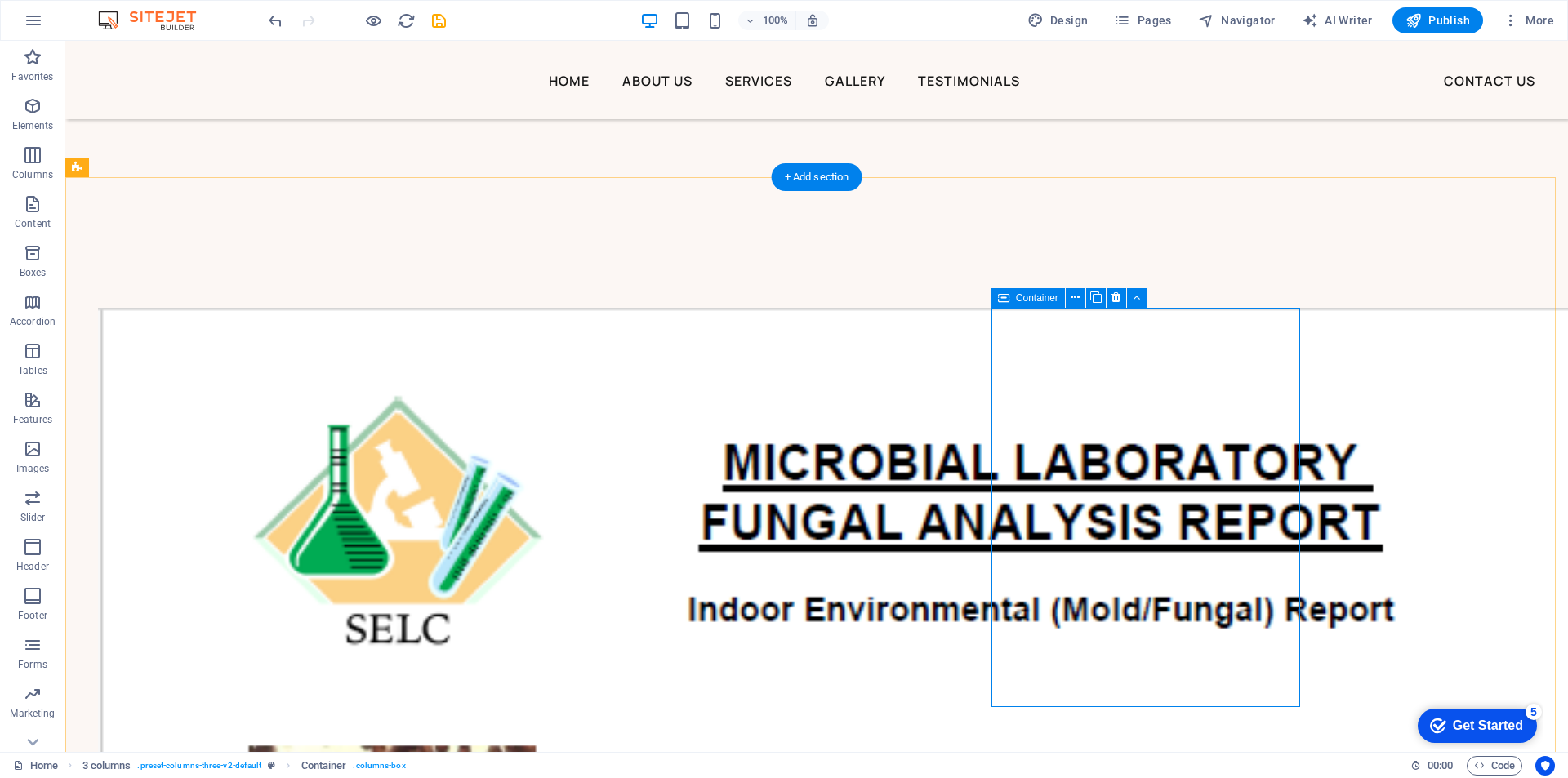
click at [1072, 295] on icon at bounding box center [1075, 297] width 9 height 18
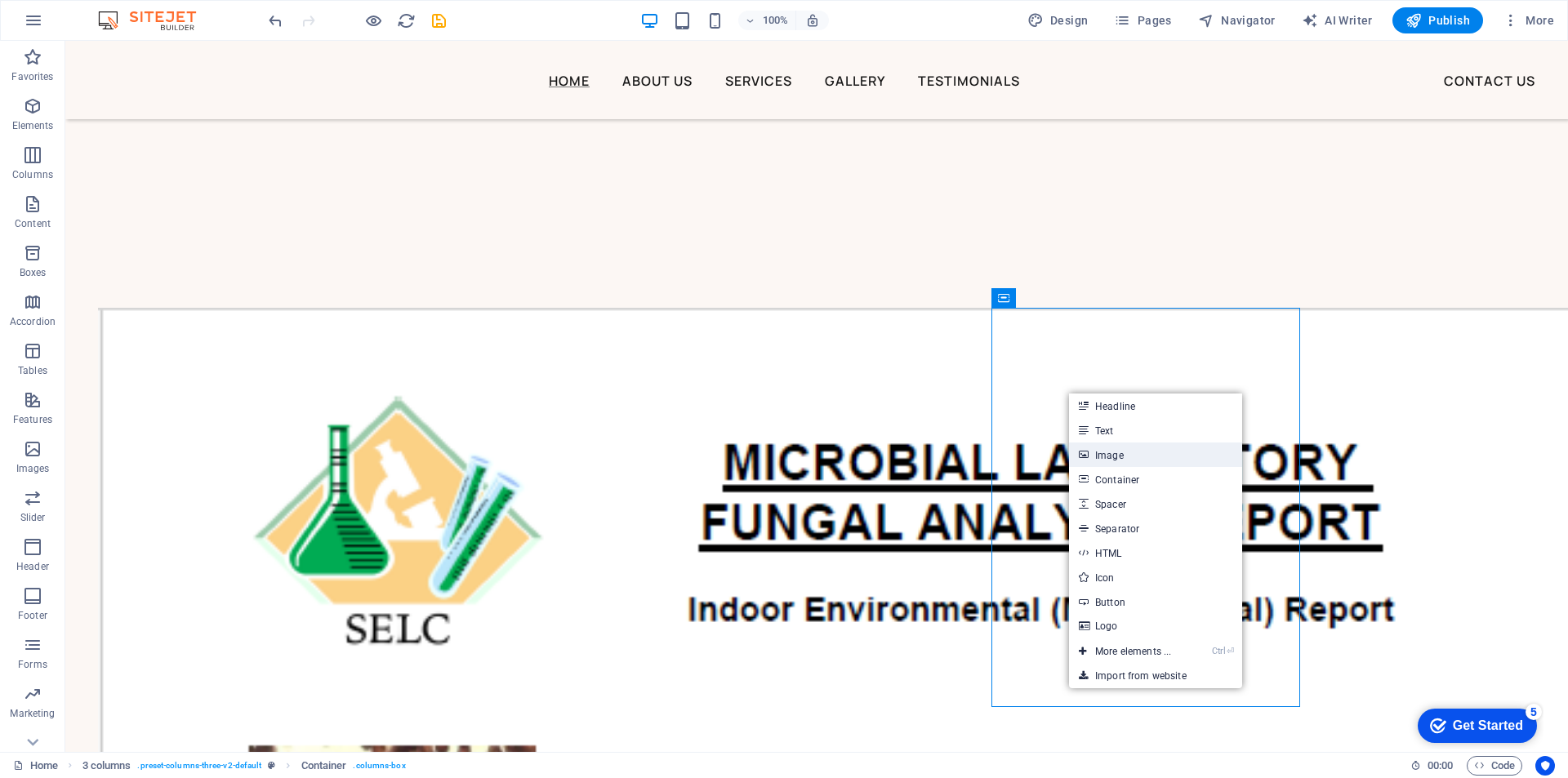
click at [1119, 452] on link "Image" at bounding box center [1155, 455] width 173 height 24
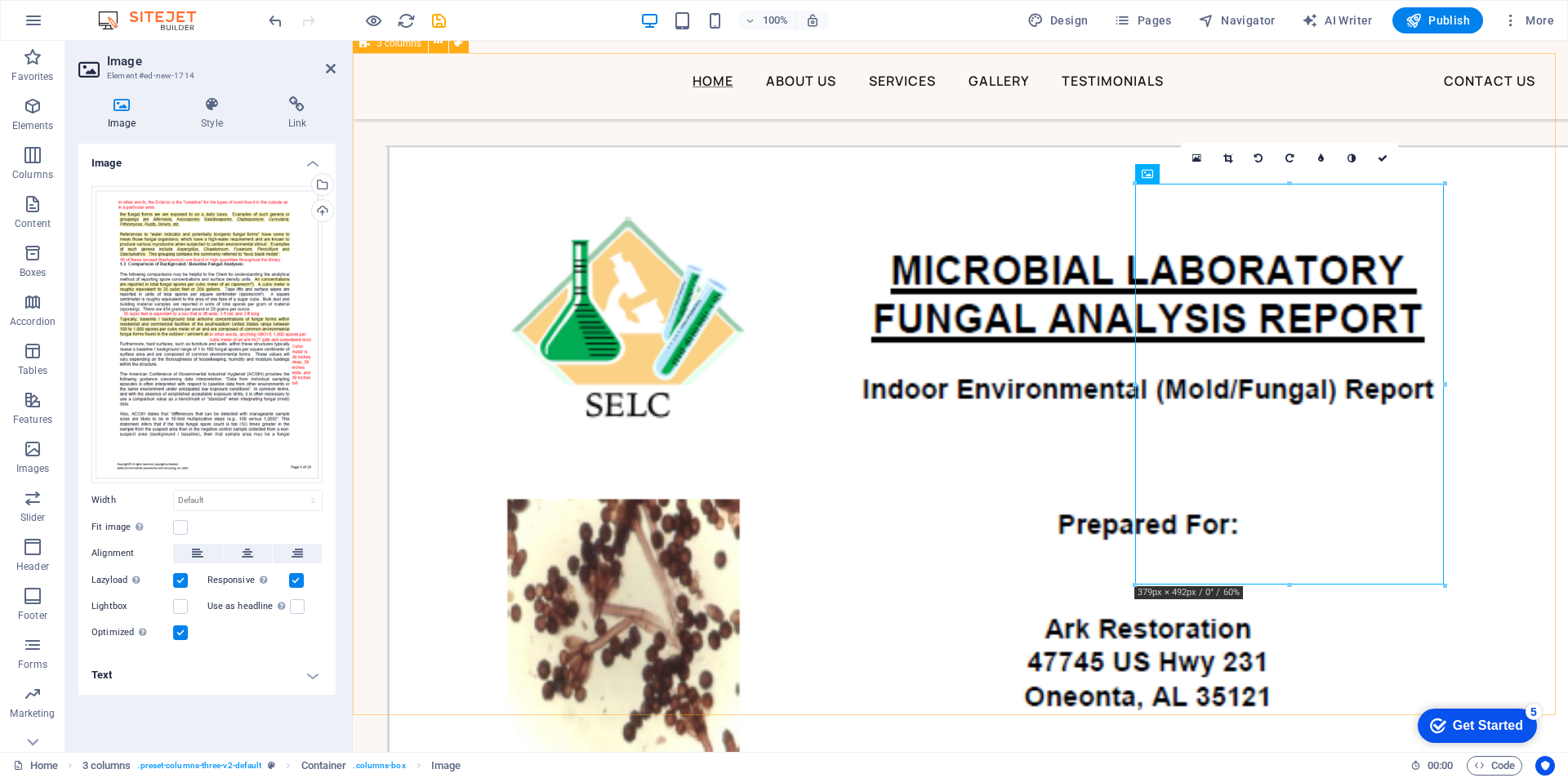
scroll to position [2679, 0]
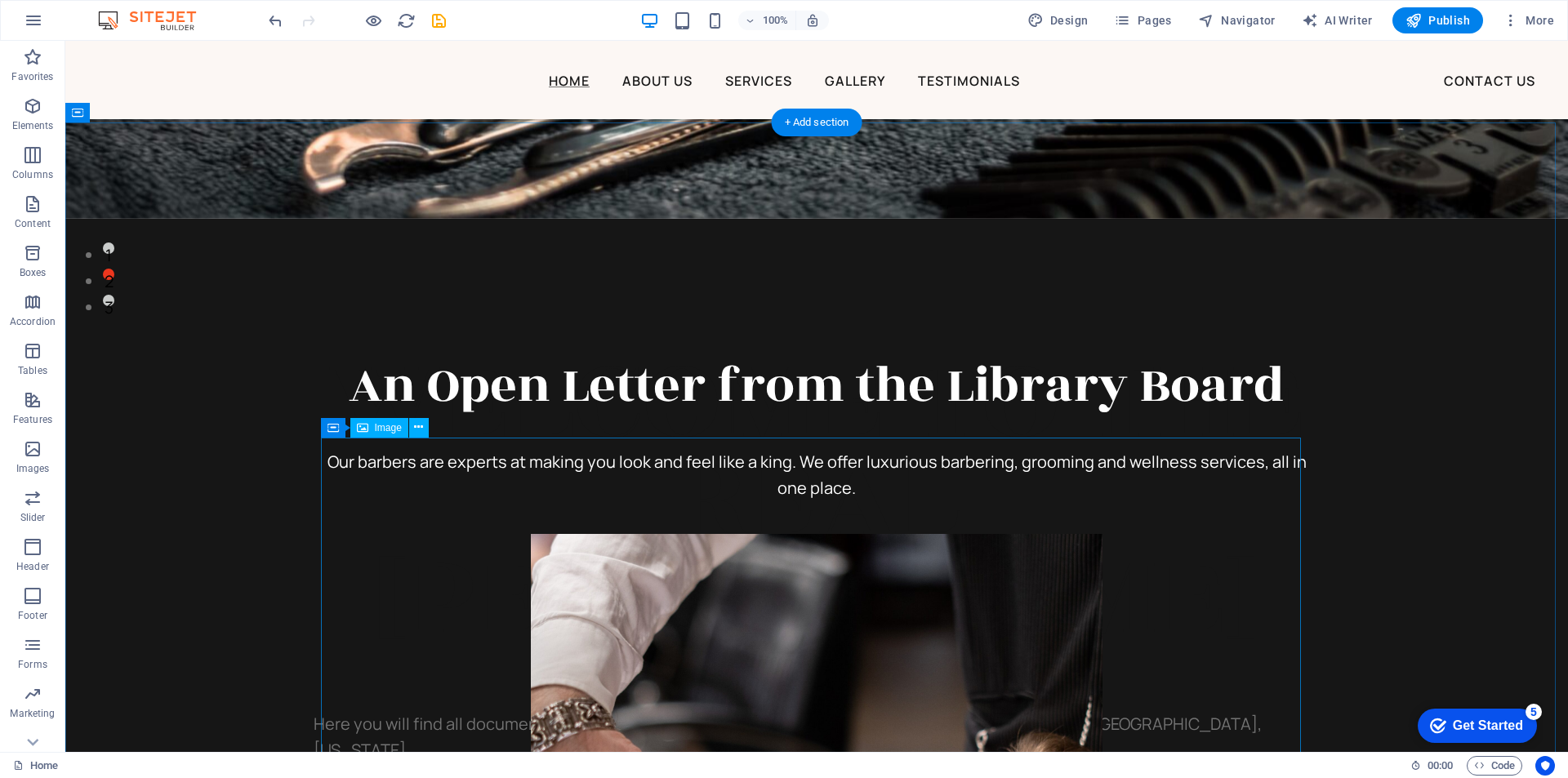
scroll to position [572, 0]
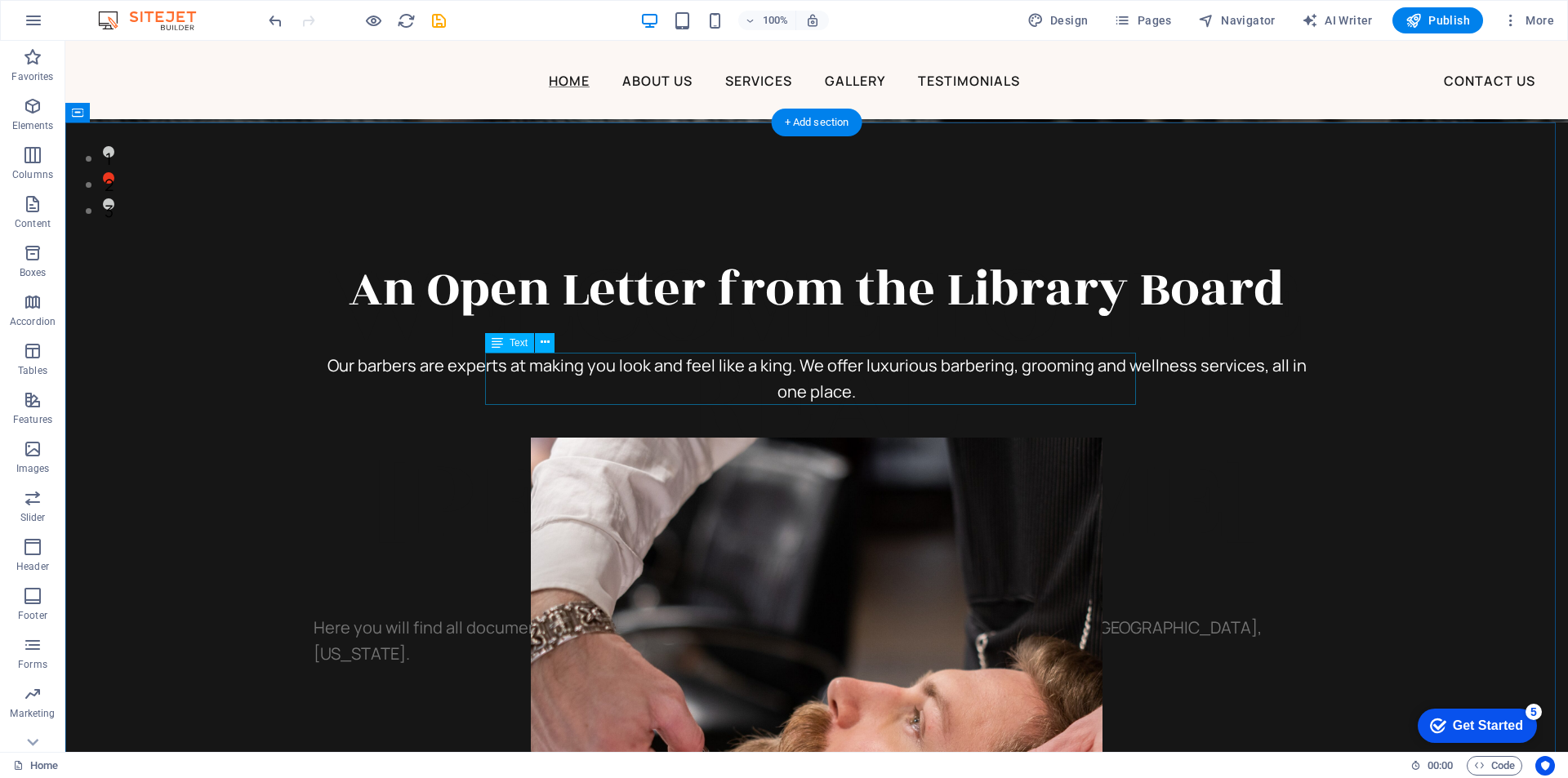
click at [784, 389] on div "Our barbers are experts at making you look and feel like a king. We offer luxur…" at bounding box center [817, 379] width 980 height 53
click at [544, 343] on icon at bounding box center [545, 343] width 9 height 18
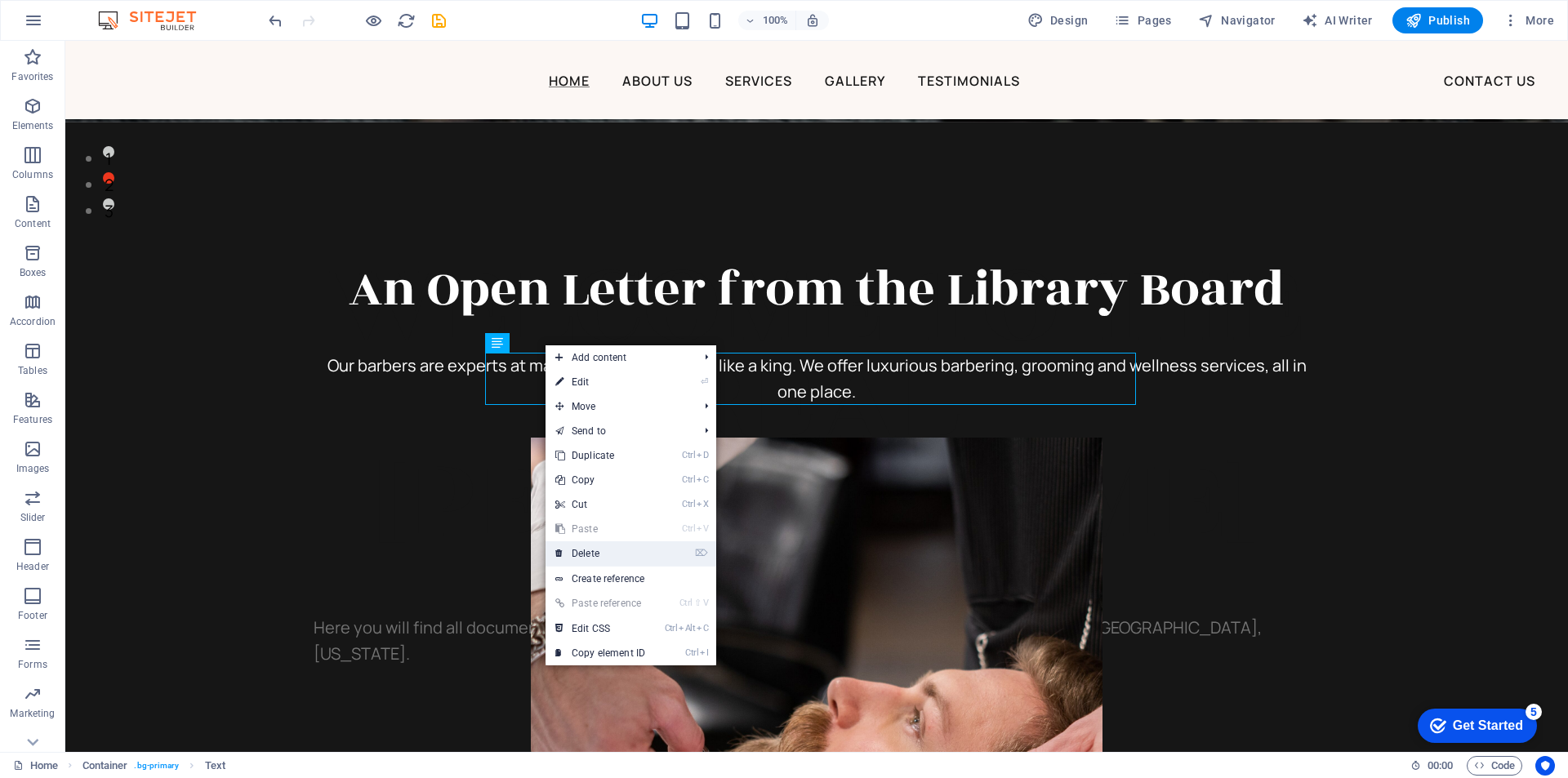
click at [611, 552] on link "⌦ Delete" at bounding box center [600, 553] width 109 height 24
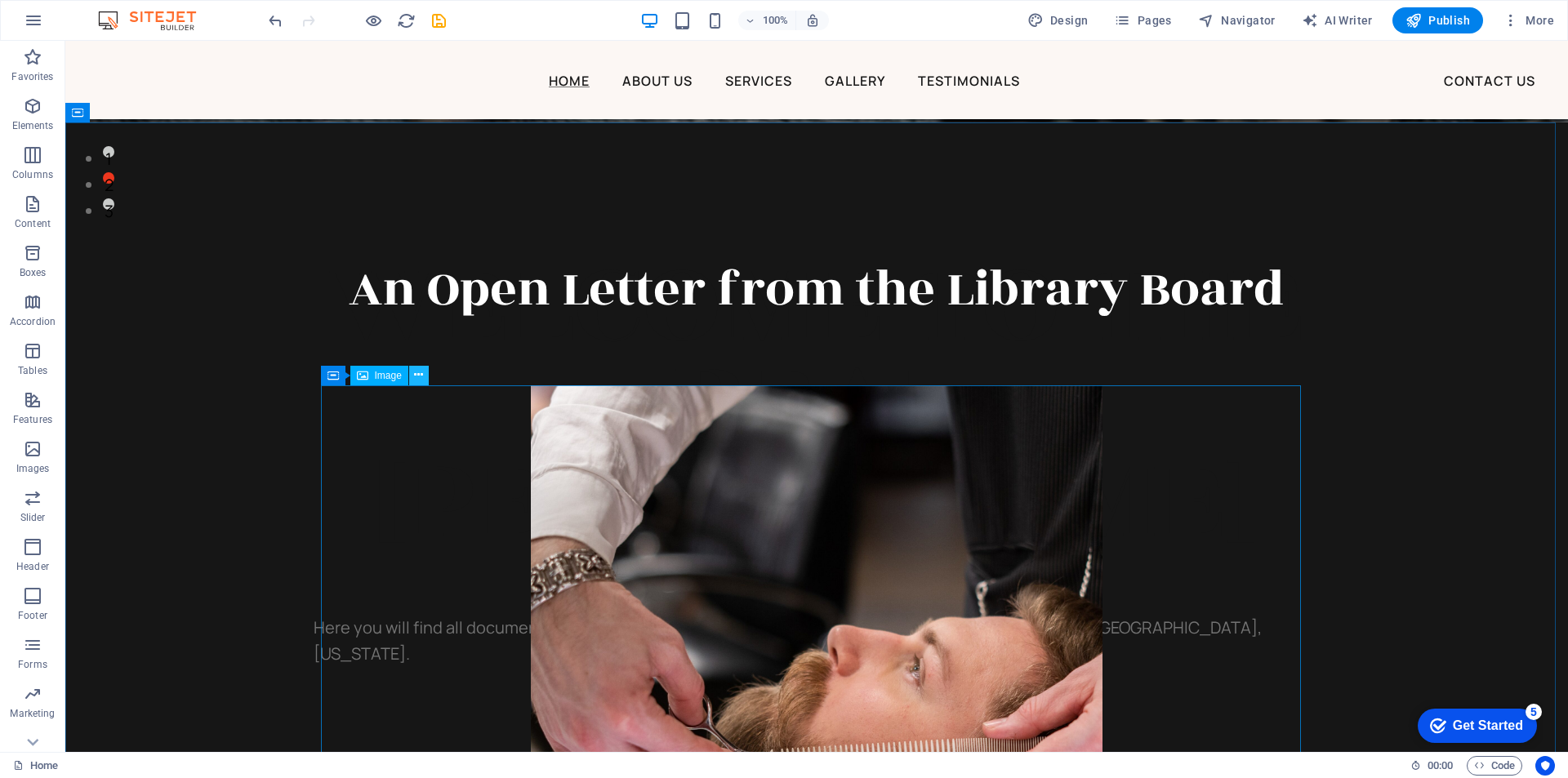
click at [417, 374] on icon at bounding box center [418, 375] width 9 height 18
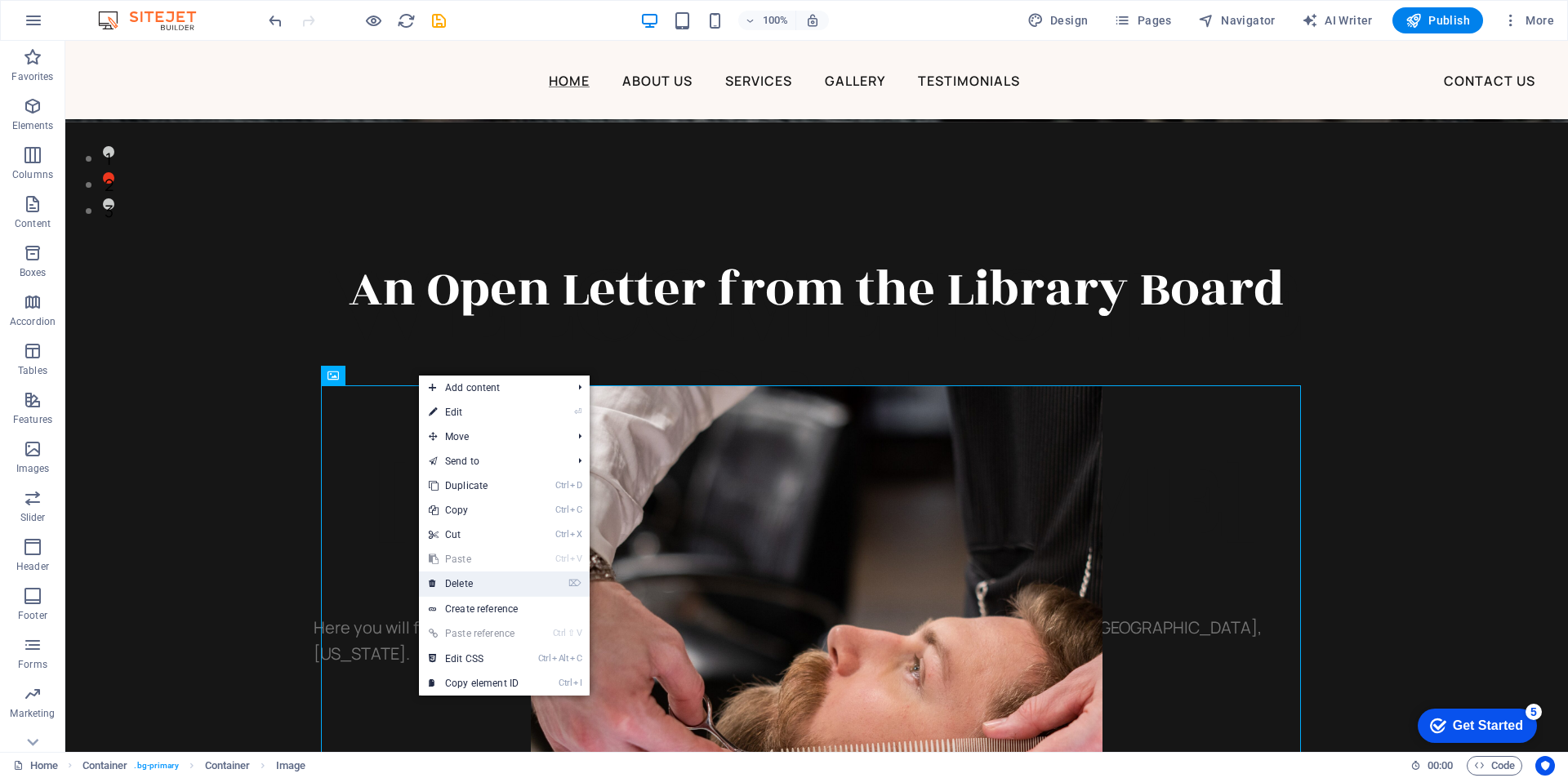
click at [481, 582] on link "⌦ Delete" at bounding box center [473, 583] width 109 height 24
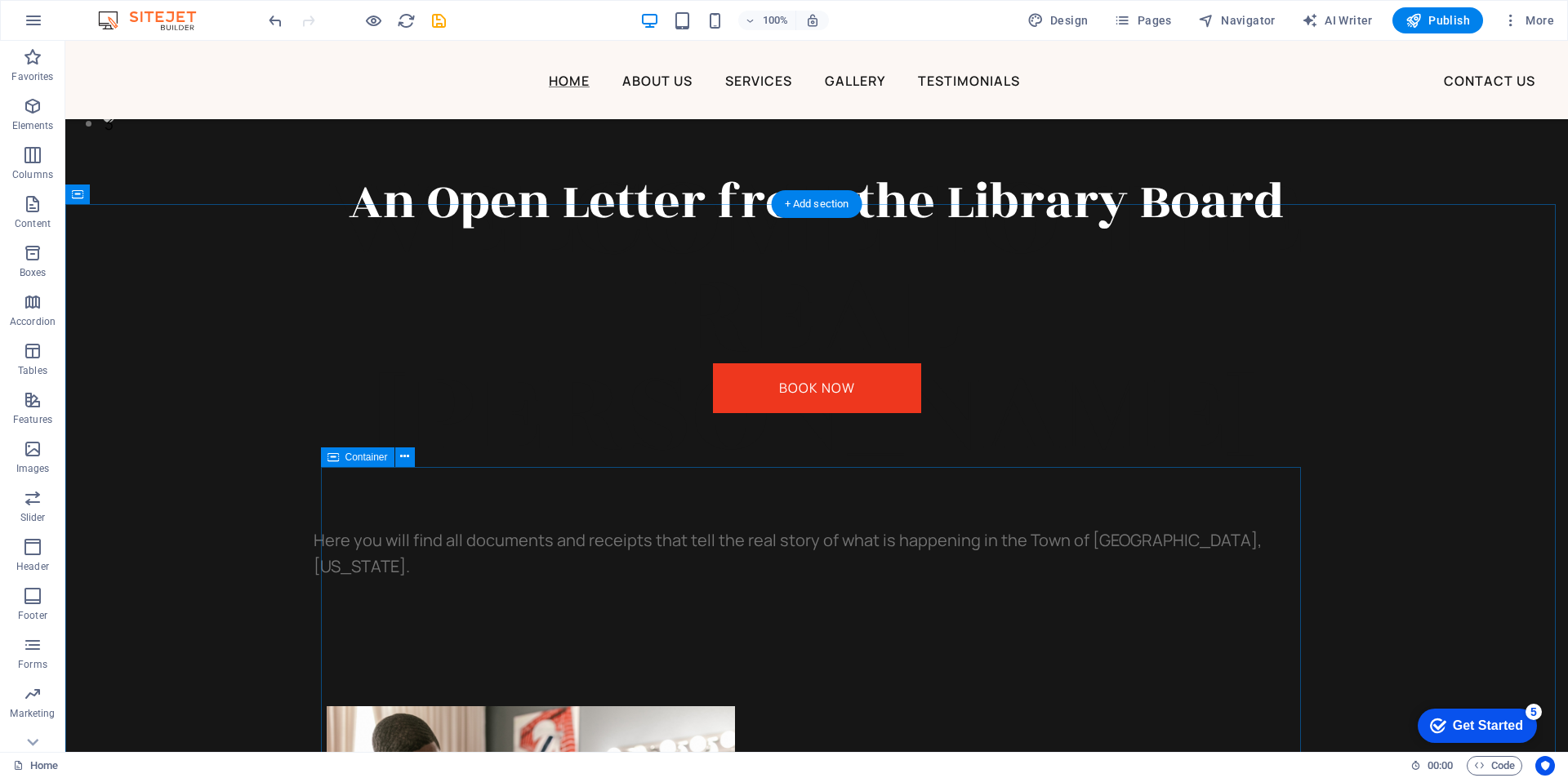
scroll to position [816, 0]
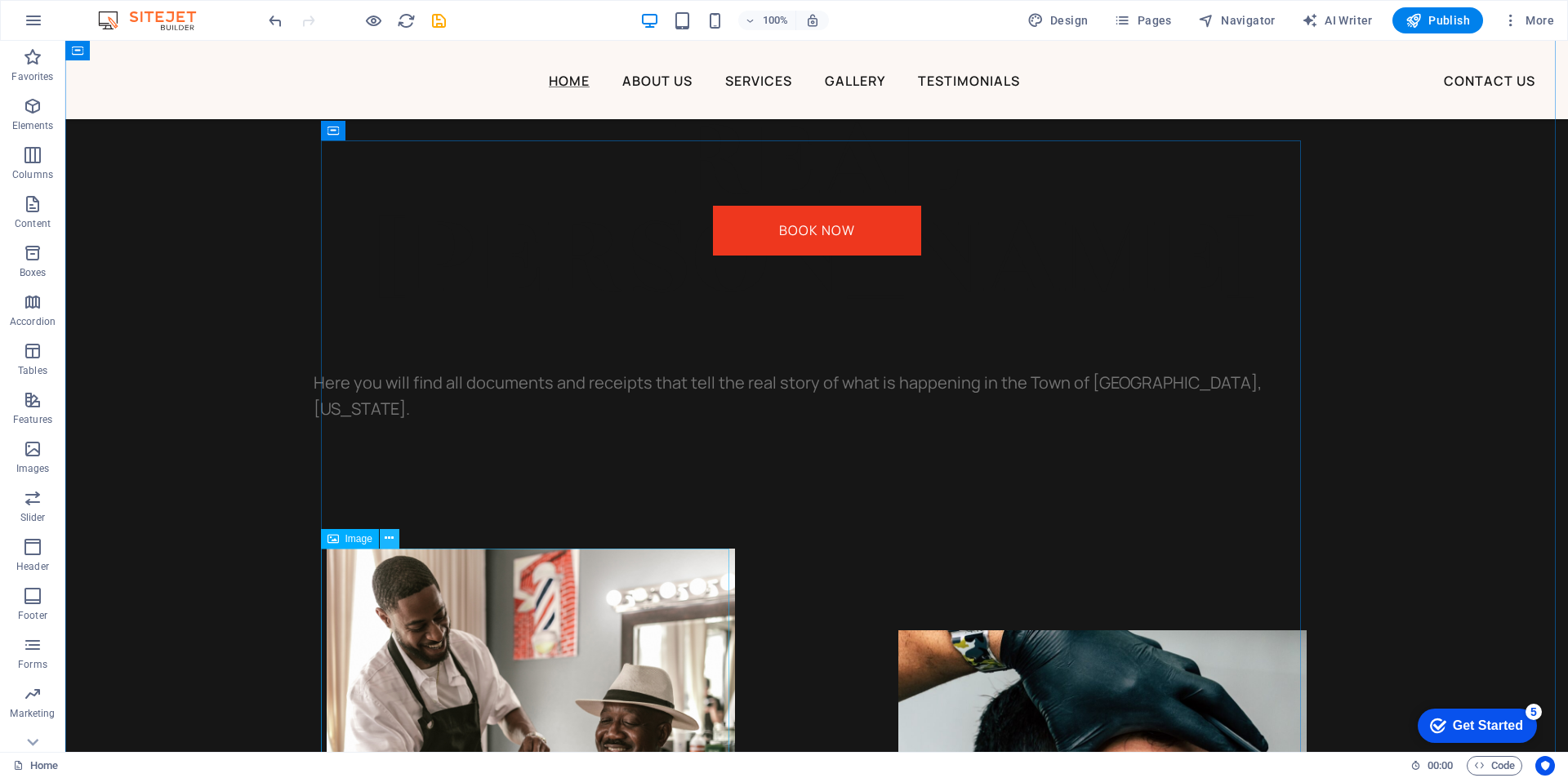
click at [392, 536] on icon at bounding box center [389, 538] width 9 height 18
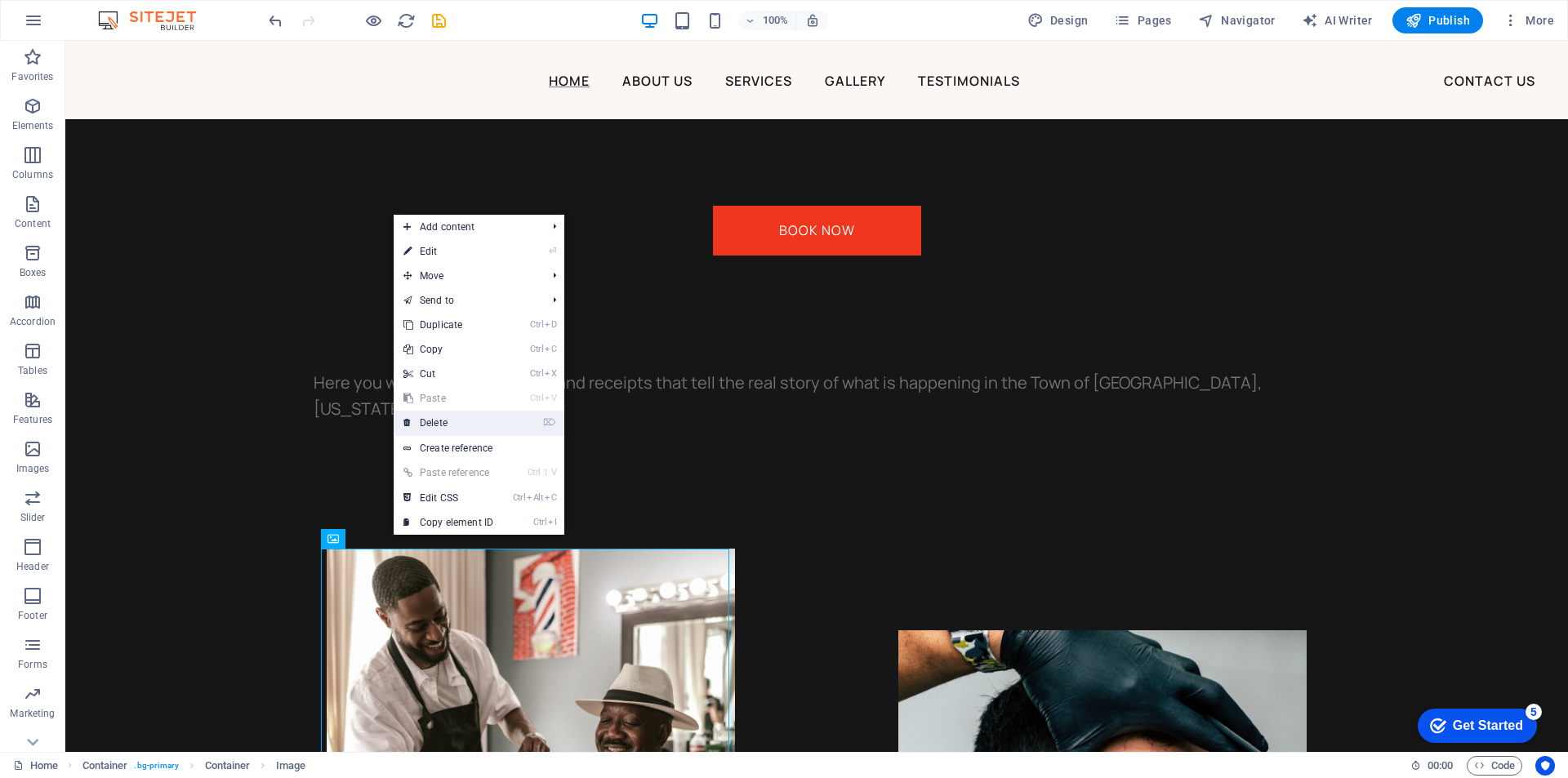
click at [432, 418] on link "⌦ Delete" at bounding box center [448, 422] width 109 height 24
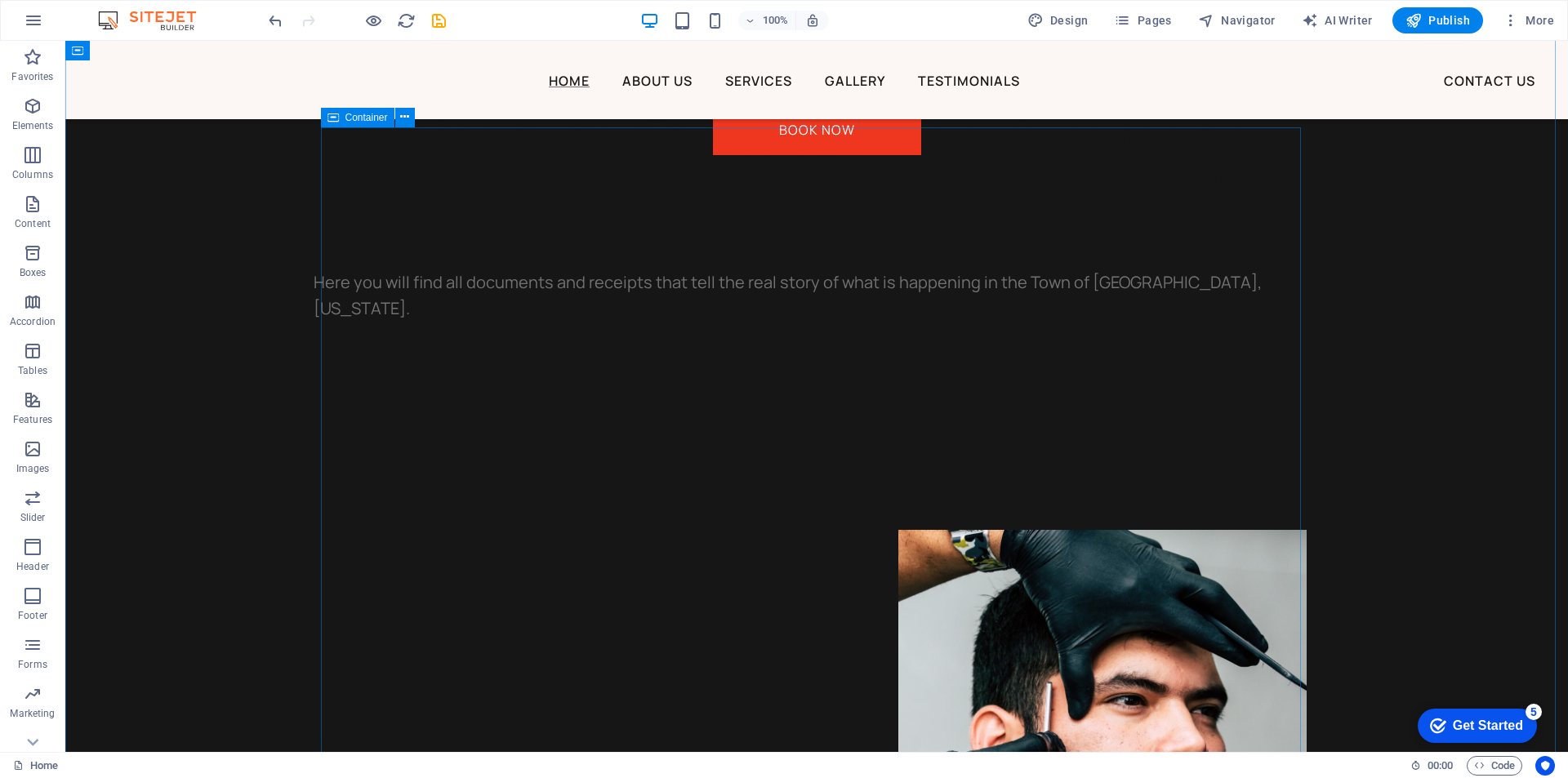
scroll to position [1061, 0]
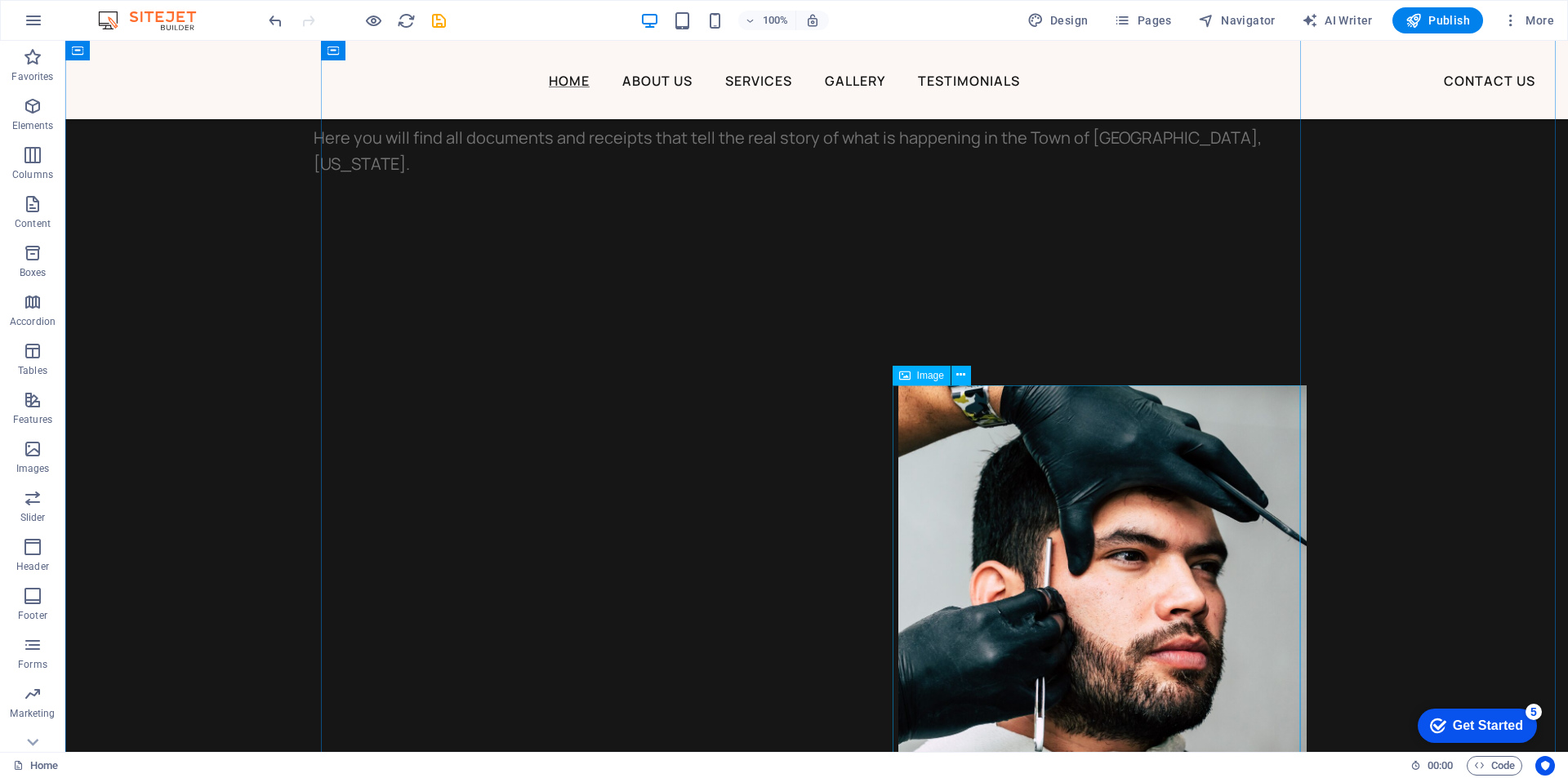
click at [1161, 471] on figure at bounding box center [1102, 630] width 409 height 490
click at [966, 373] on button at bounding box center [960, 375] width 19 height 19
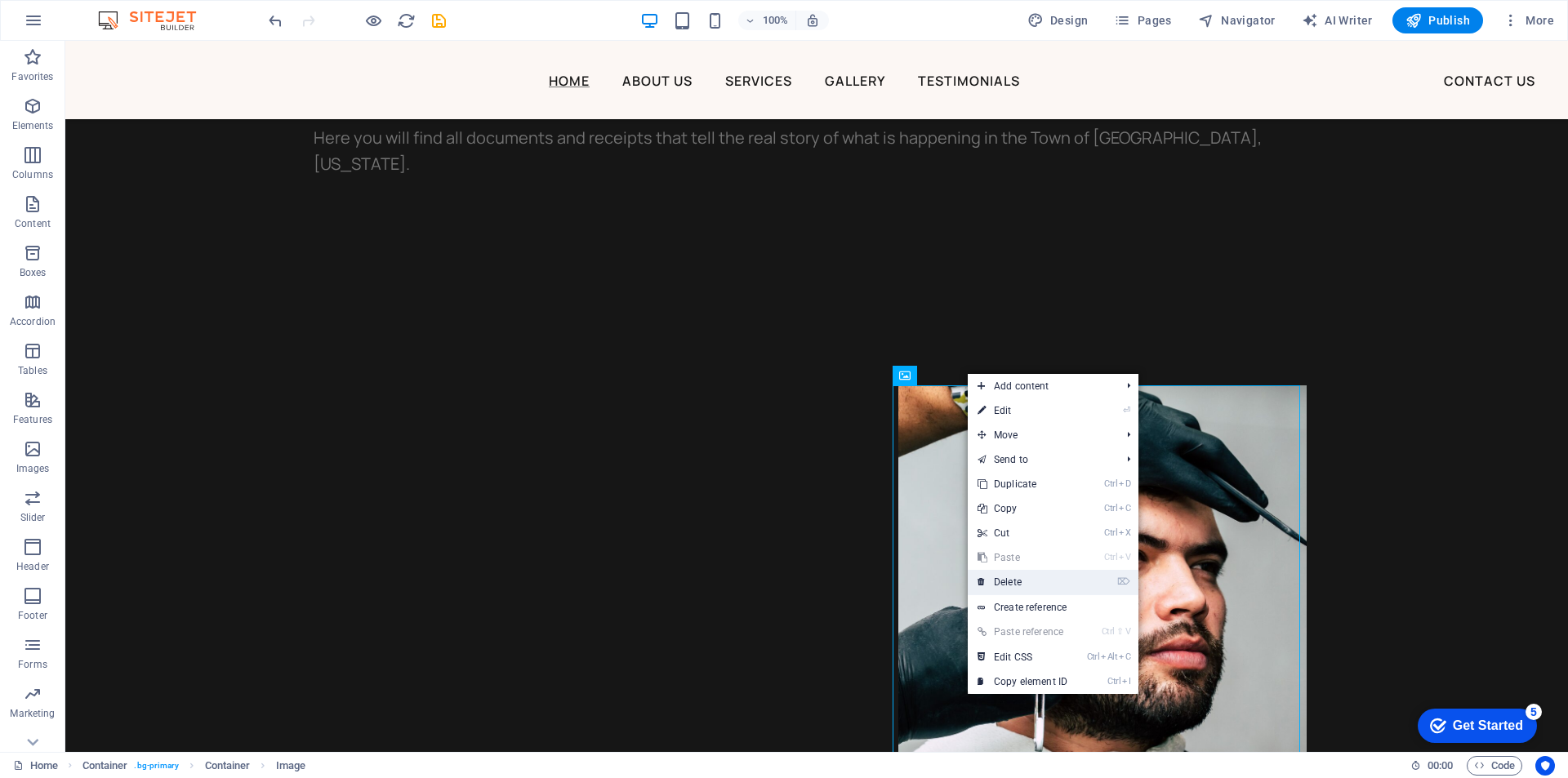
click at [1046, 586] on link "⌦ Delete" at bounding box center [1022, 582] width 109 height 24
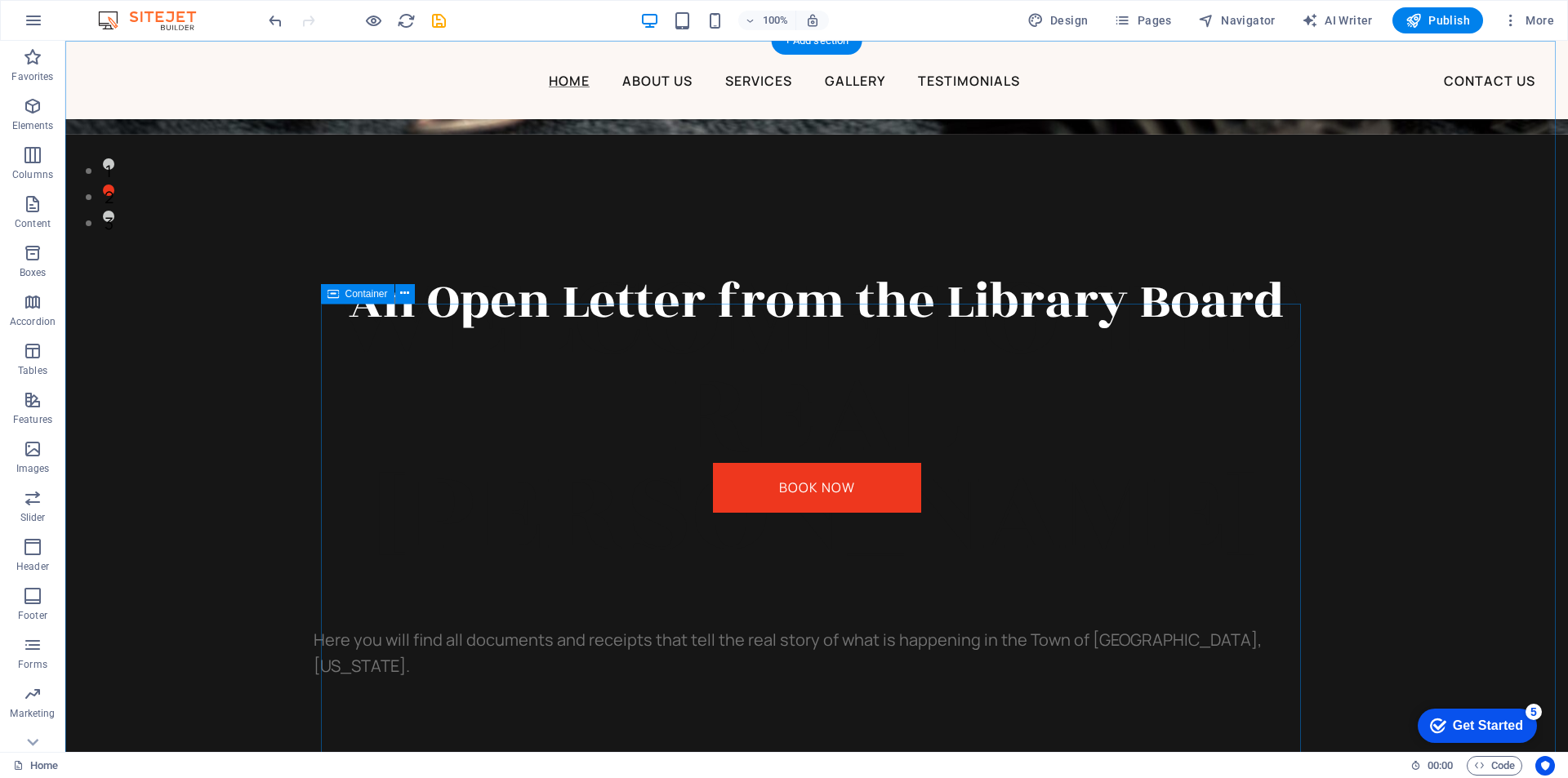
scroll to position [490, 0]
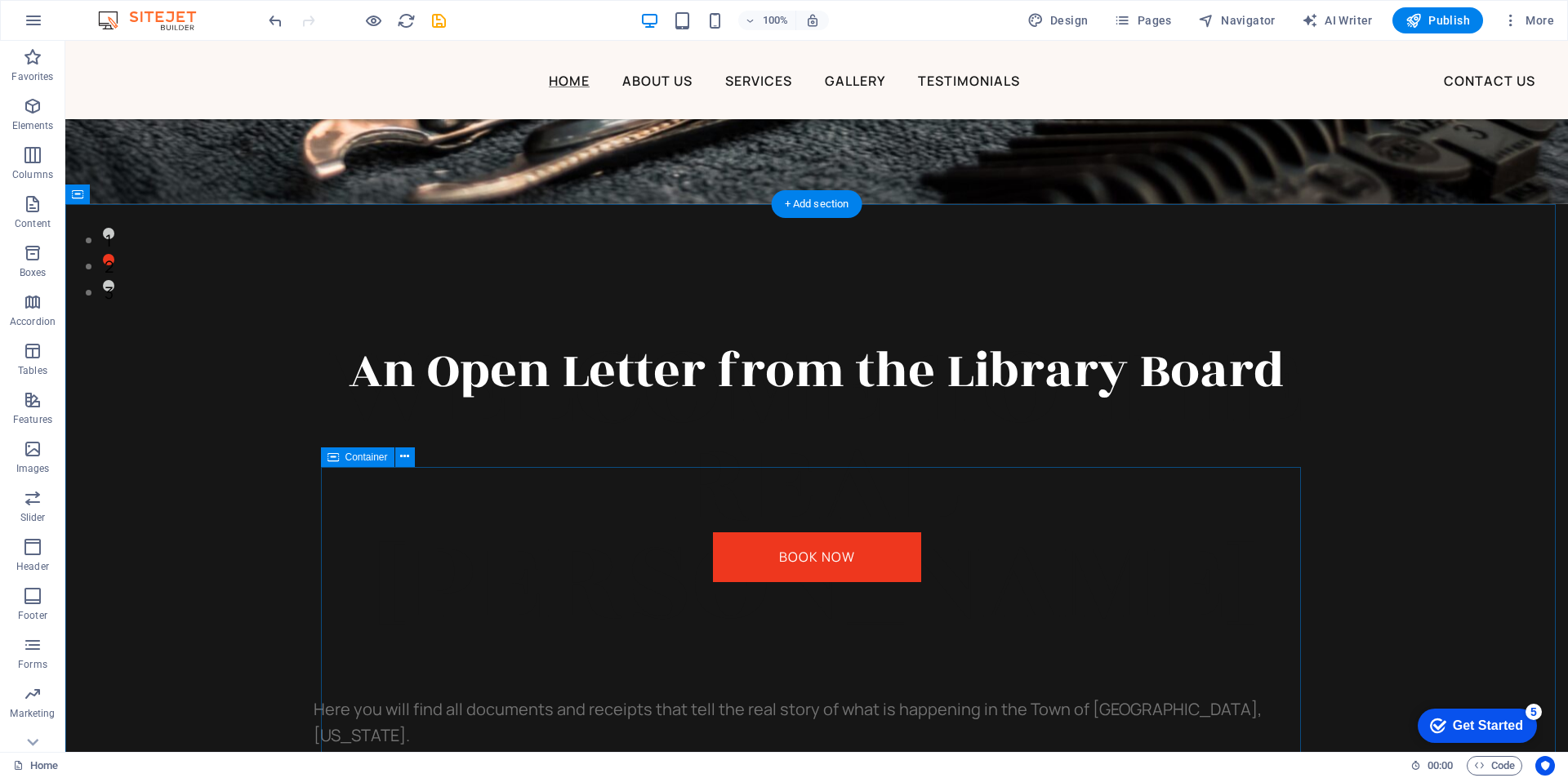
click at [406, 454] on icon at bounding box center [405, 456] width 9 height 18
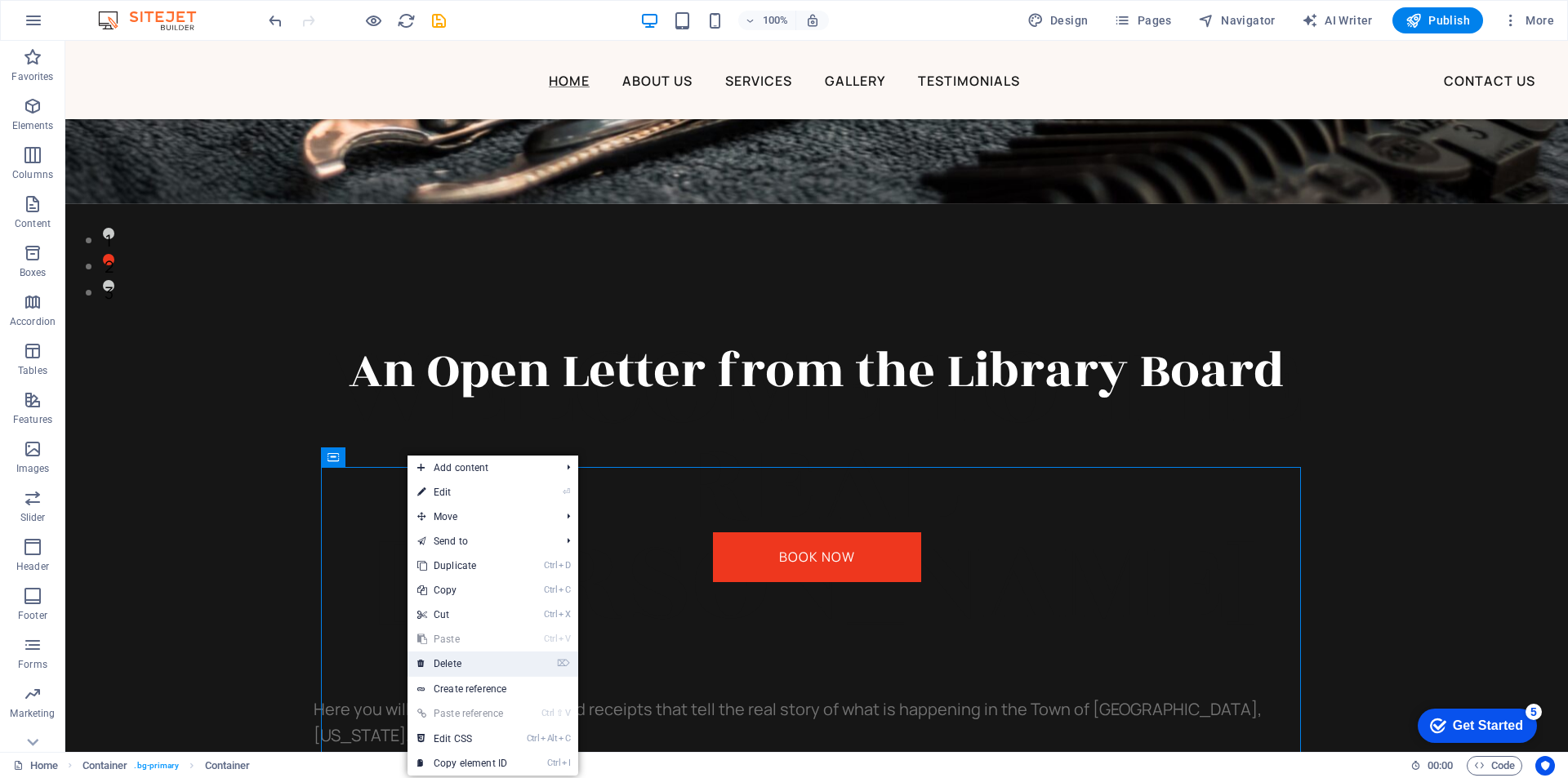
click at [458, 659] on link "⌦ Delete" at bounding box center [462, 664] width 109 height 24
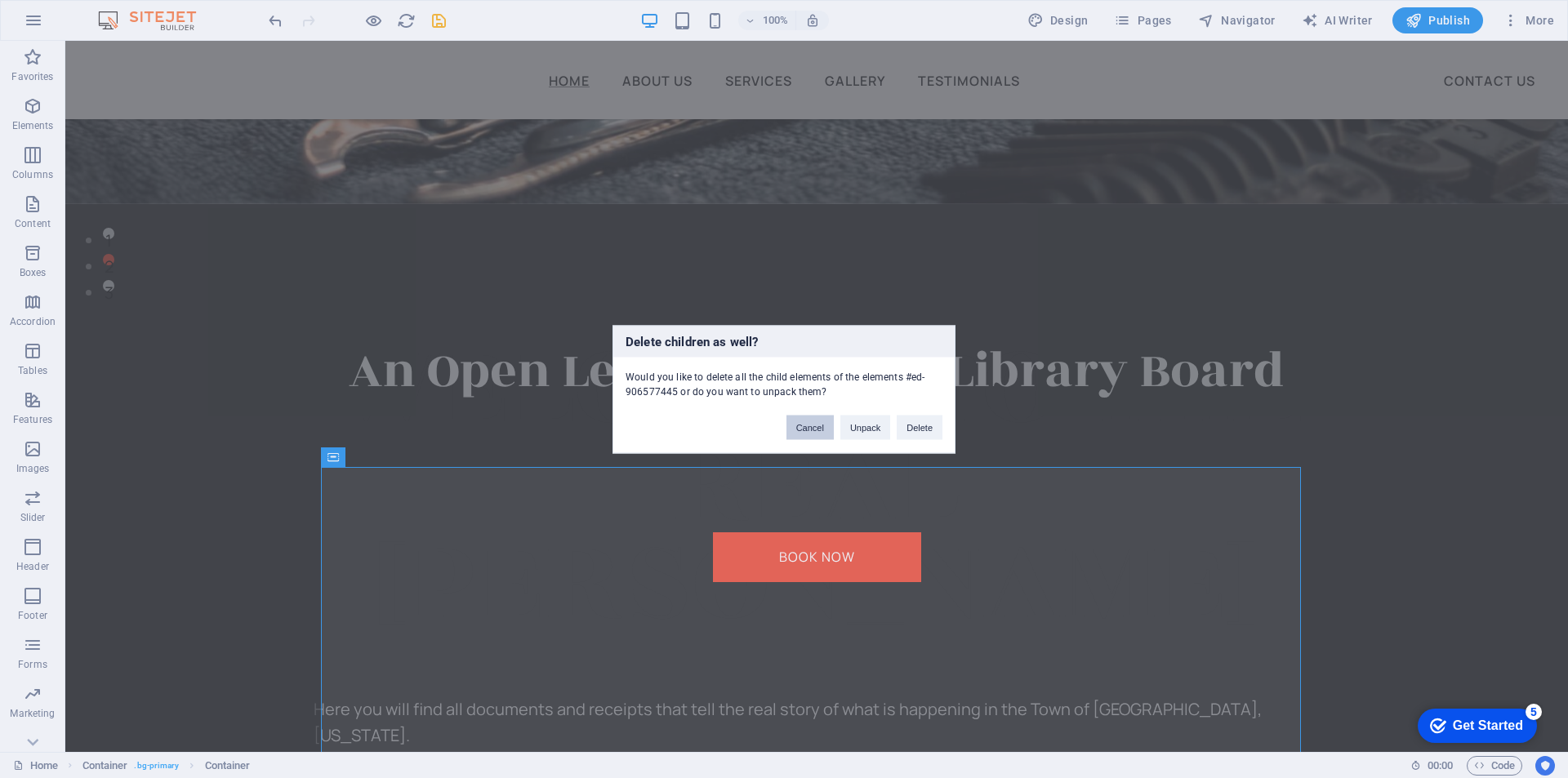
click at [811, 423] on button "Cancel" at bounding box center [810, 426] width 48 height 24
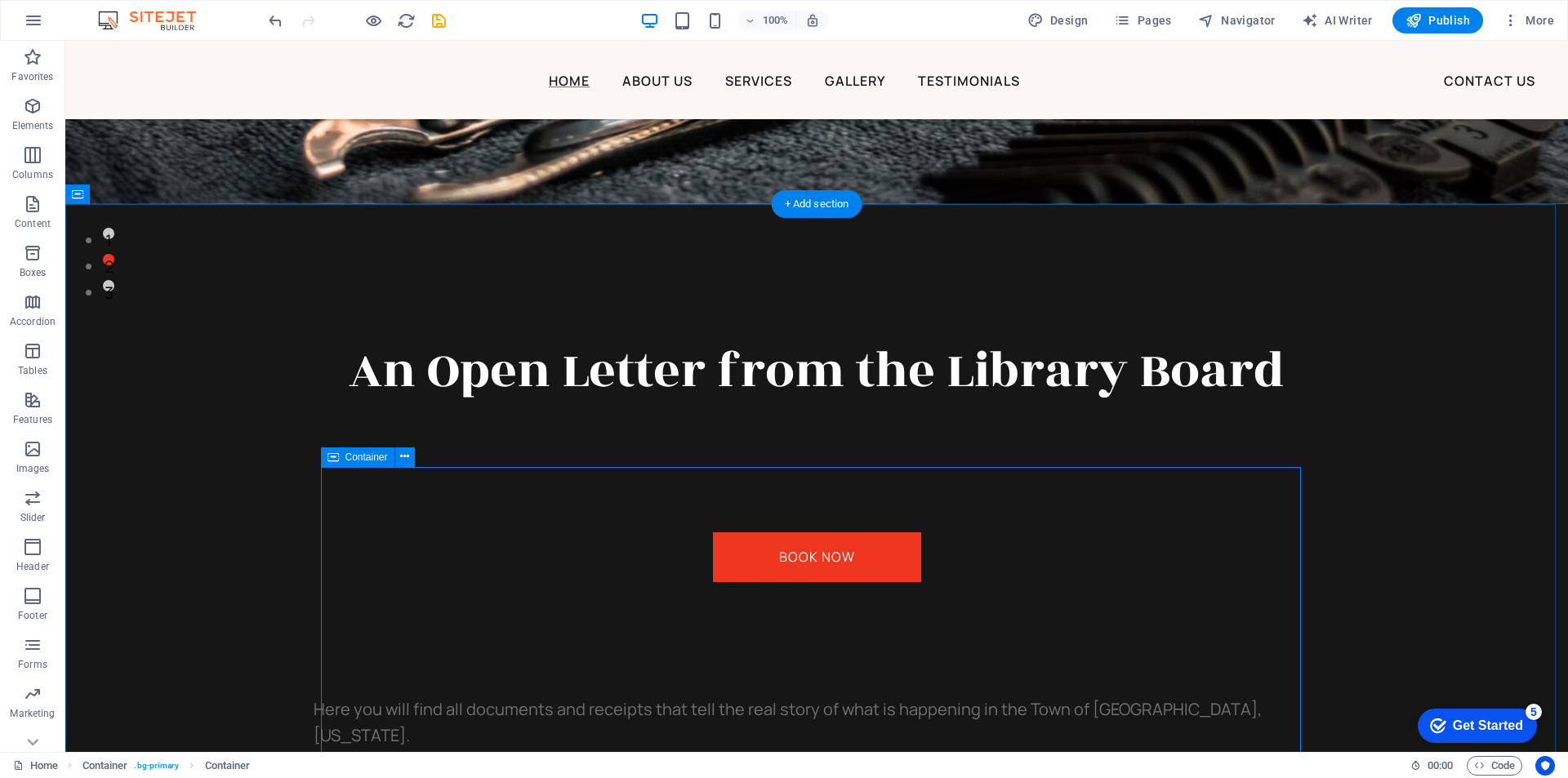
click at [32, 157] on icon "button" at bounding box center [32, 155] width 19 height 19
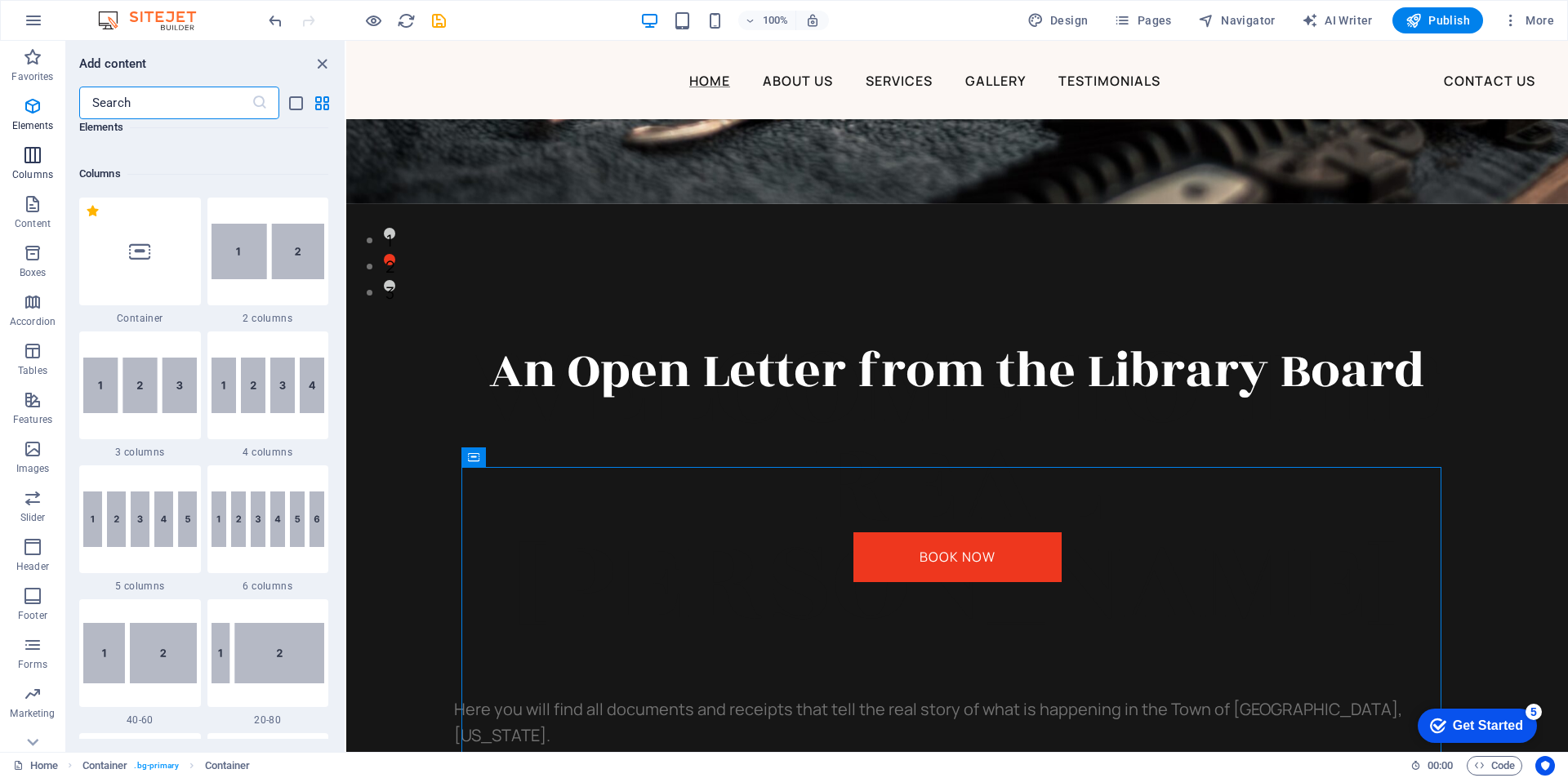
scroll to position [808, 0]
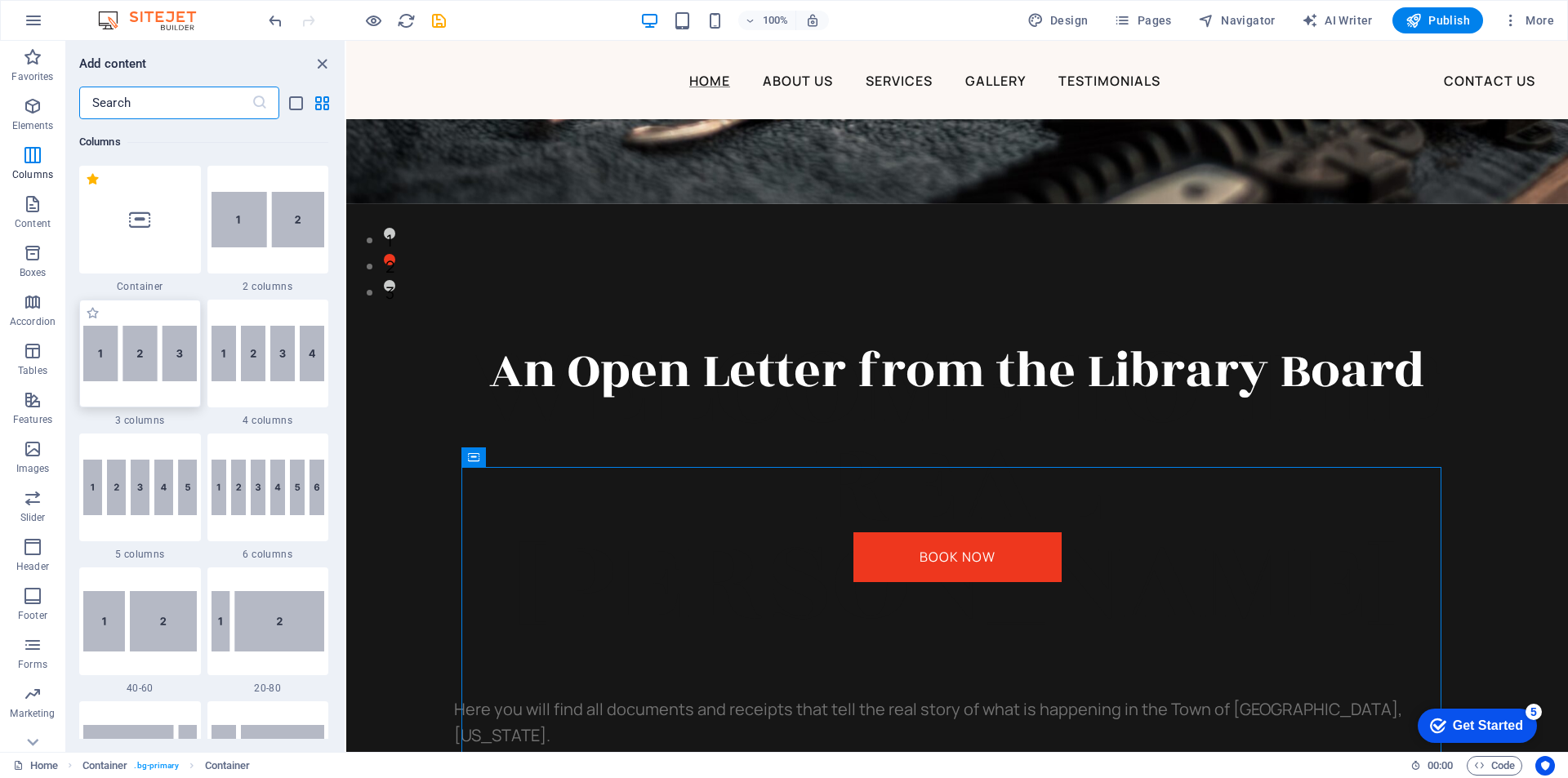
click at [144, 354] on img at bounding box center [140, 353] width 114 height 55
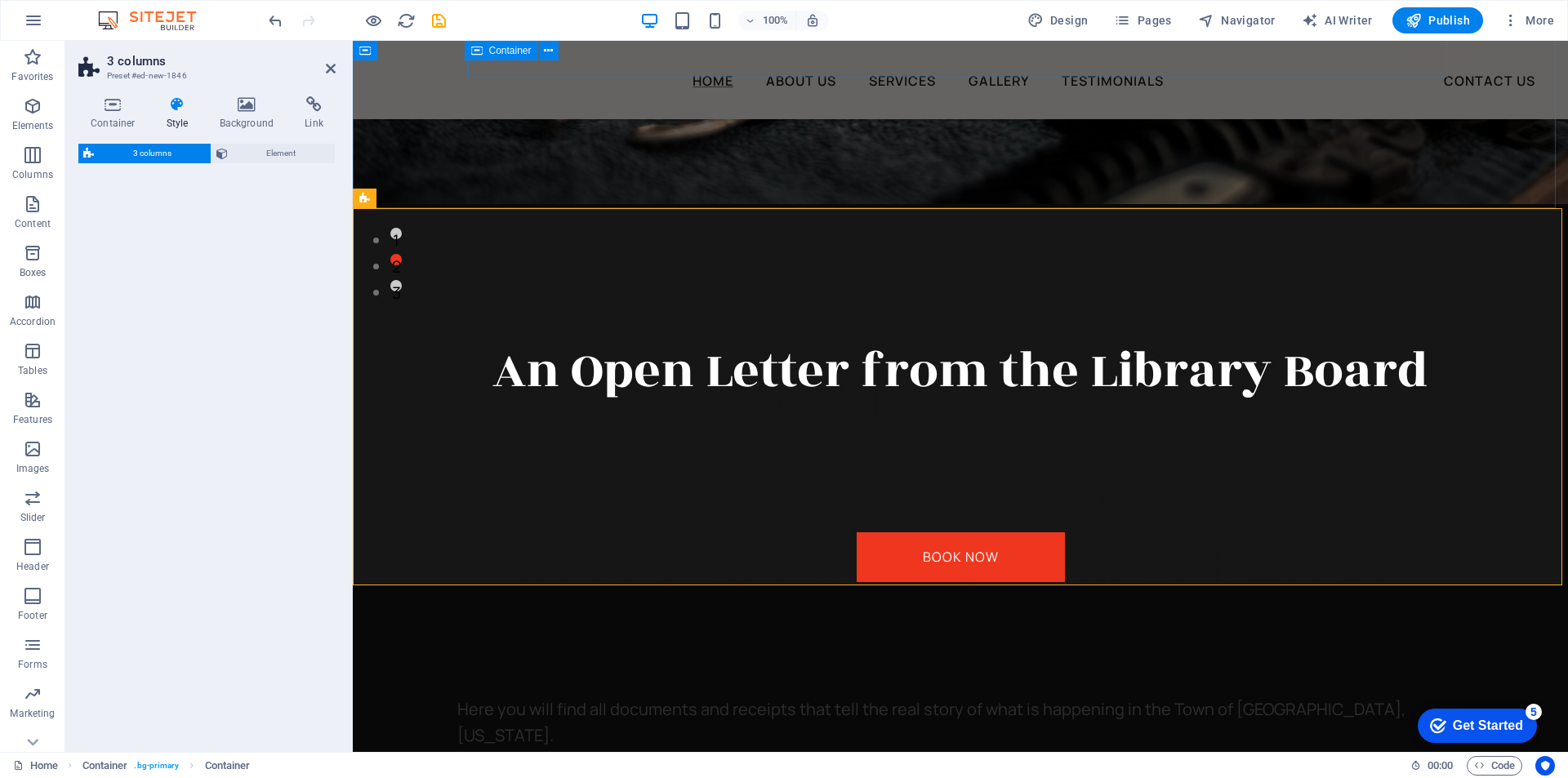
select select "rem"
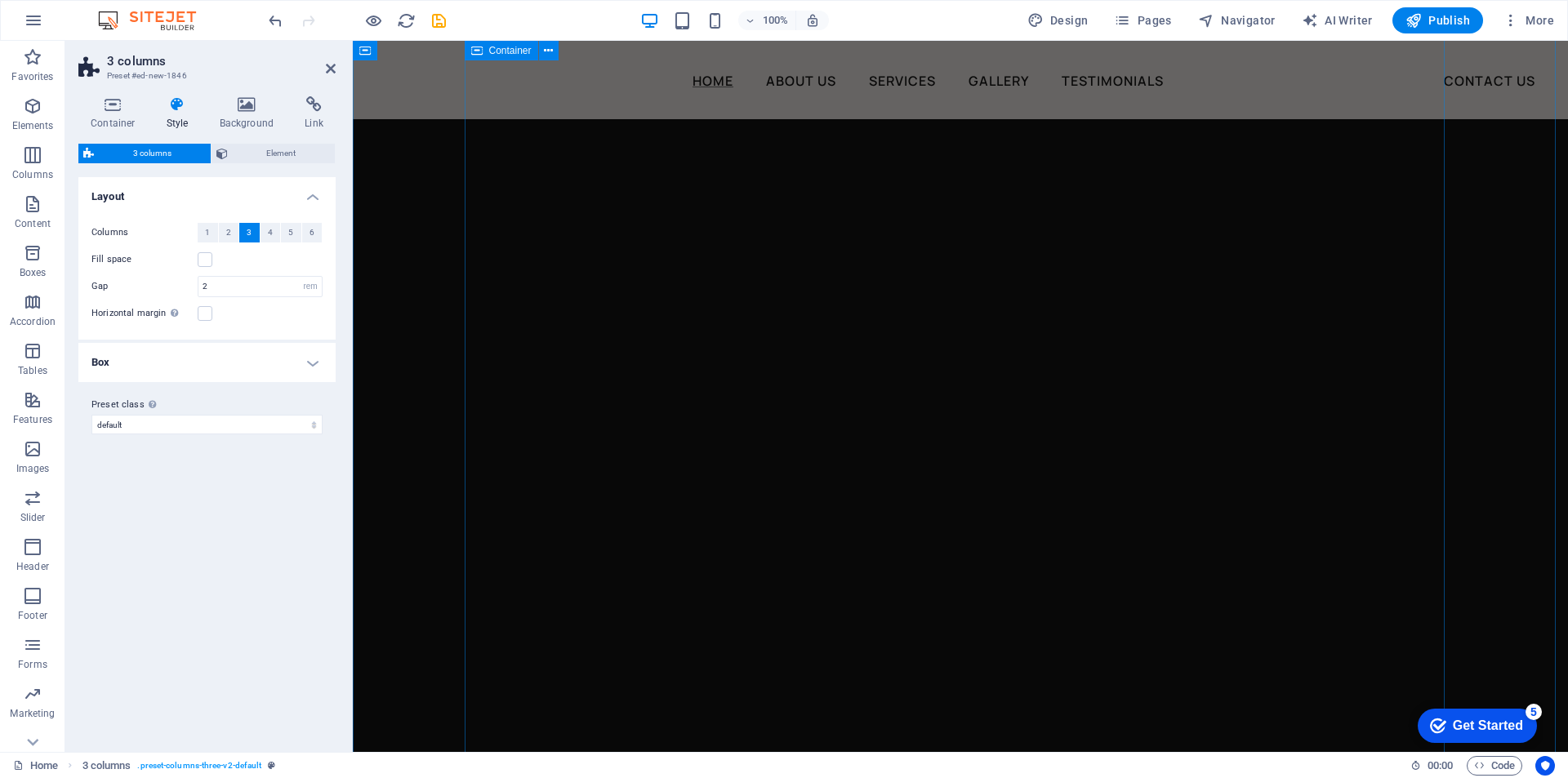
click at [715, 348] on div "Book Now" at bounding box center [960, 347] width 980 height 1094
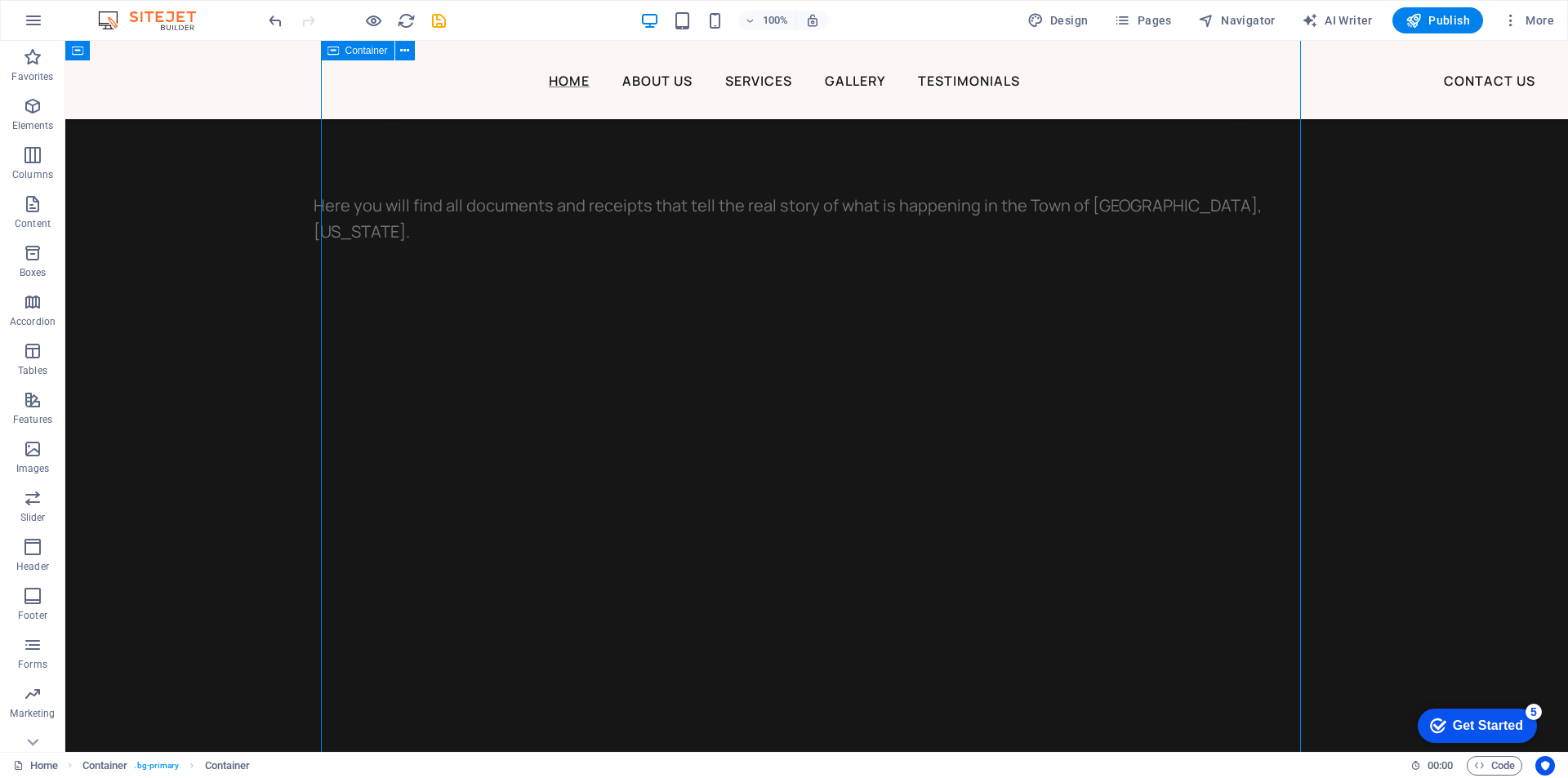
scroll to position [749, 0]
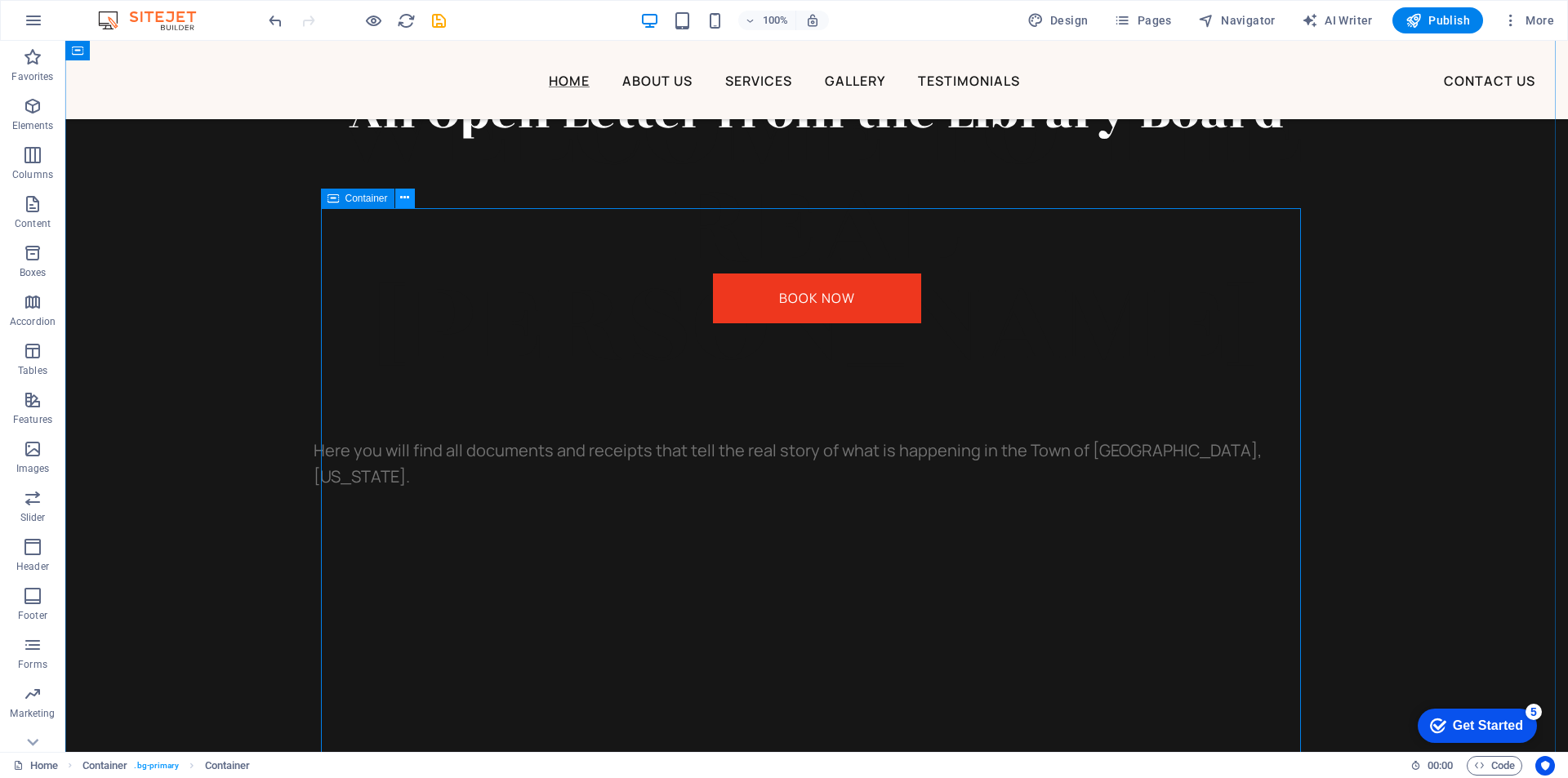
click at [407, 192] on icon at bounding box center [405, 198] width 9 height 18
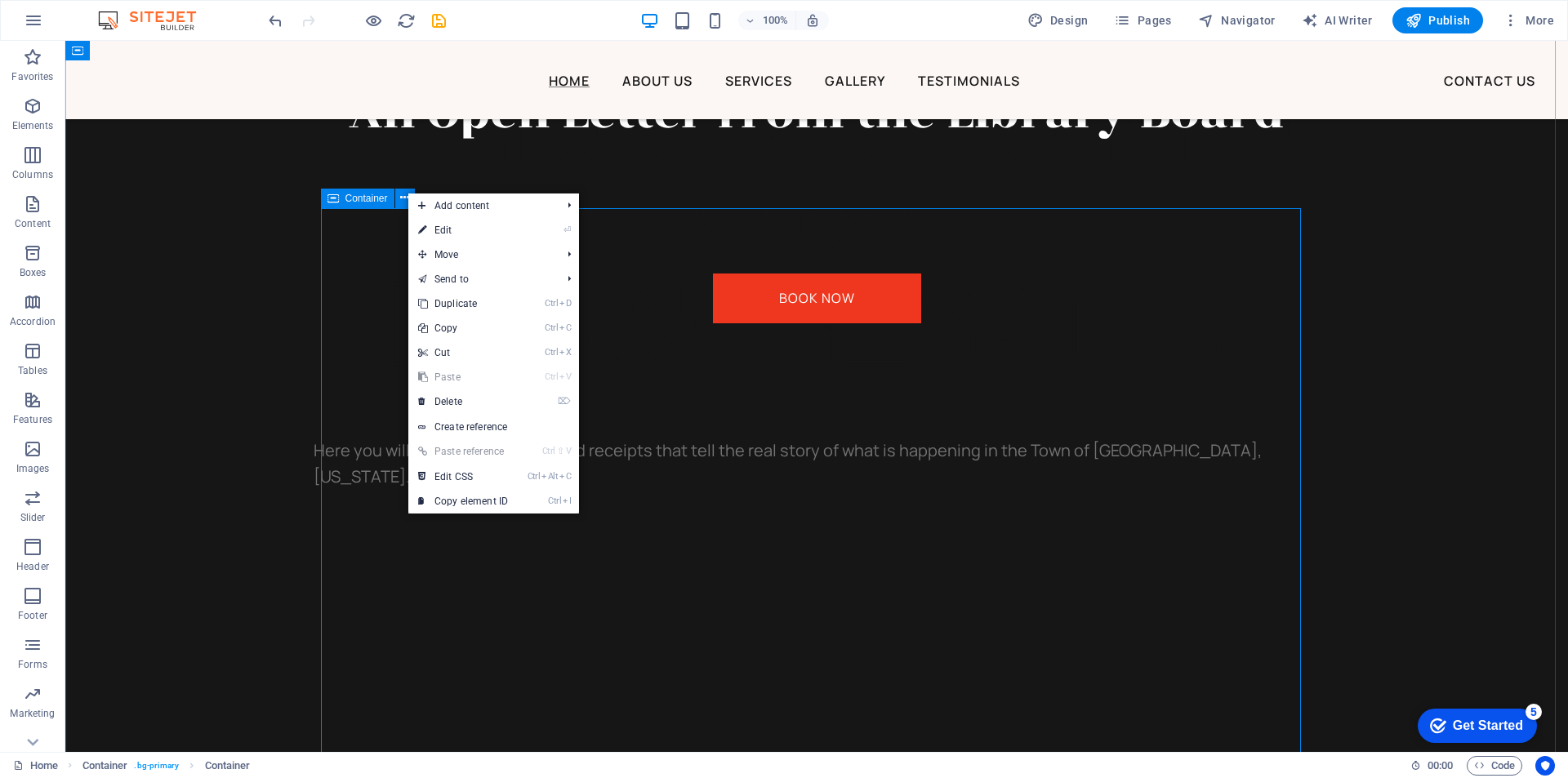
click at [369, 246] on div "Book Now" at bounding box center [817, 755] width 980 height 1094
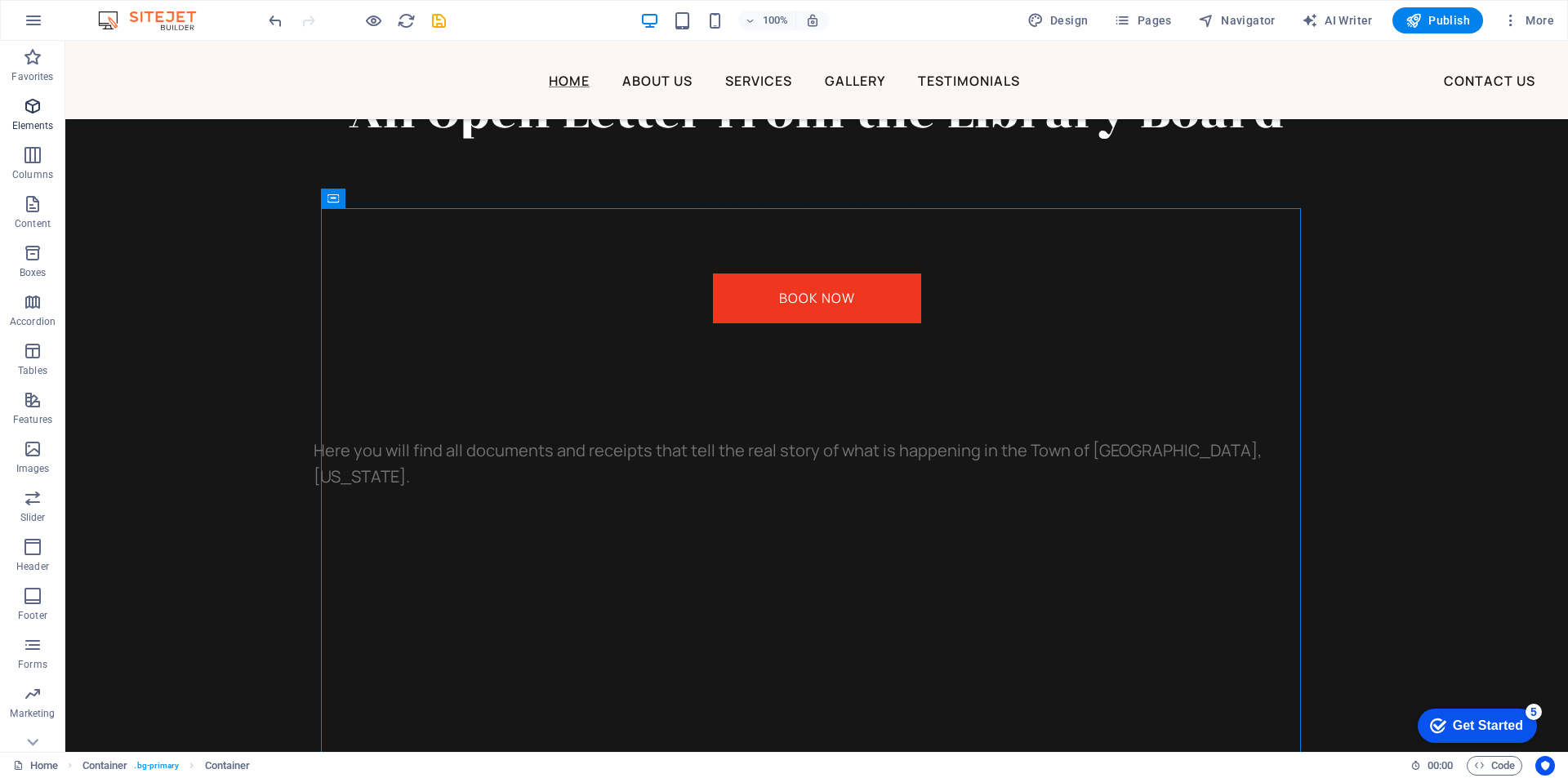
click at [28, 109] on icon "button" at bounding box center [32, 105] width 19 height 19
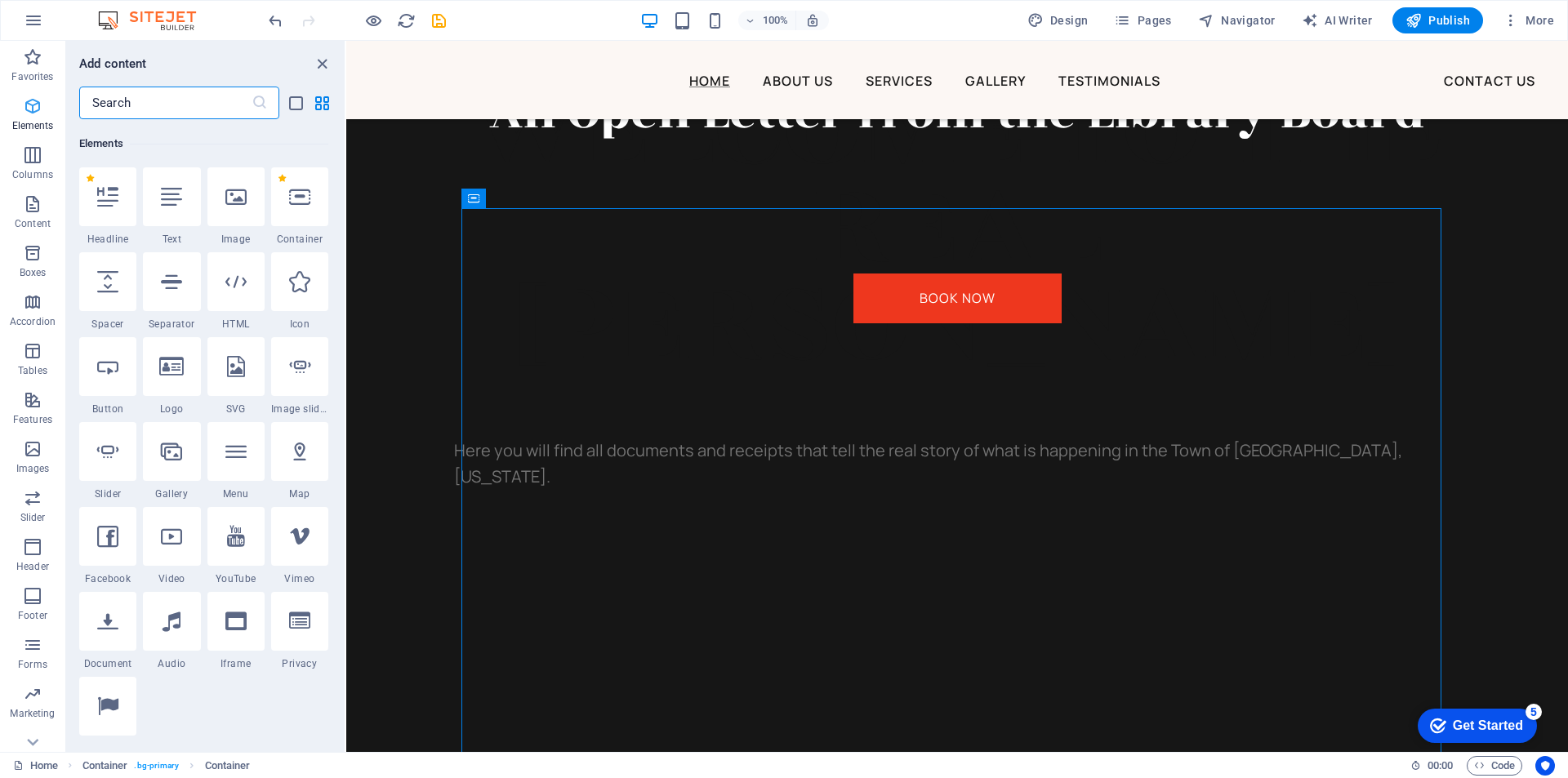
scroll to position [174, 0]
click at [242, 182] on div at bounding box center [236, 195] width 57 height 58
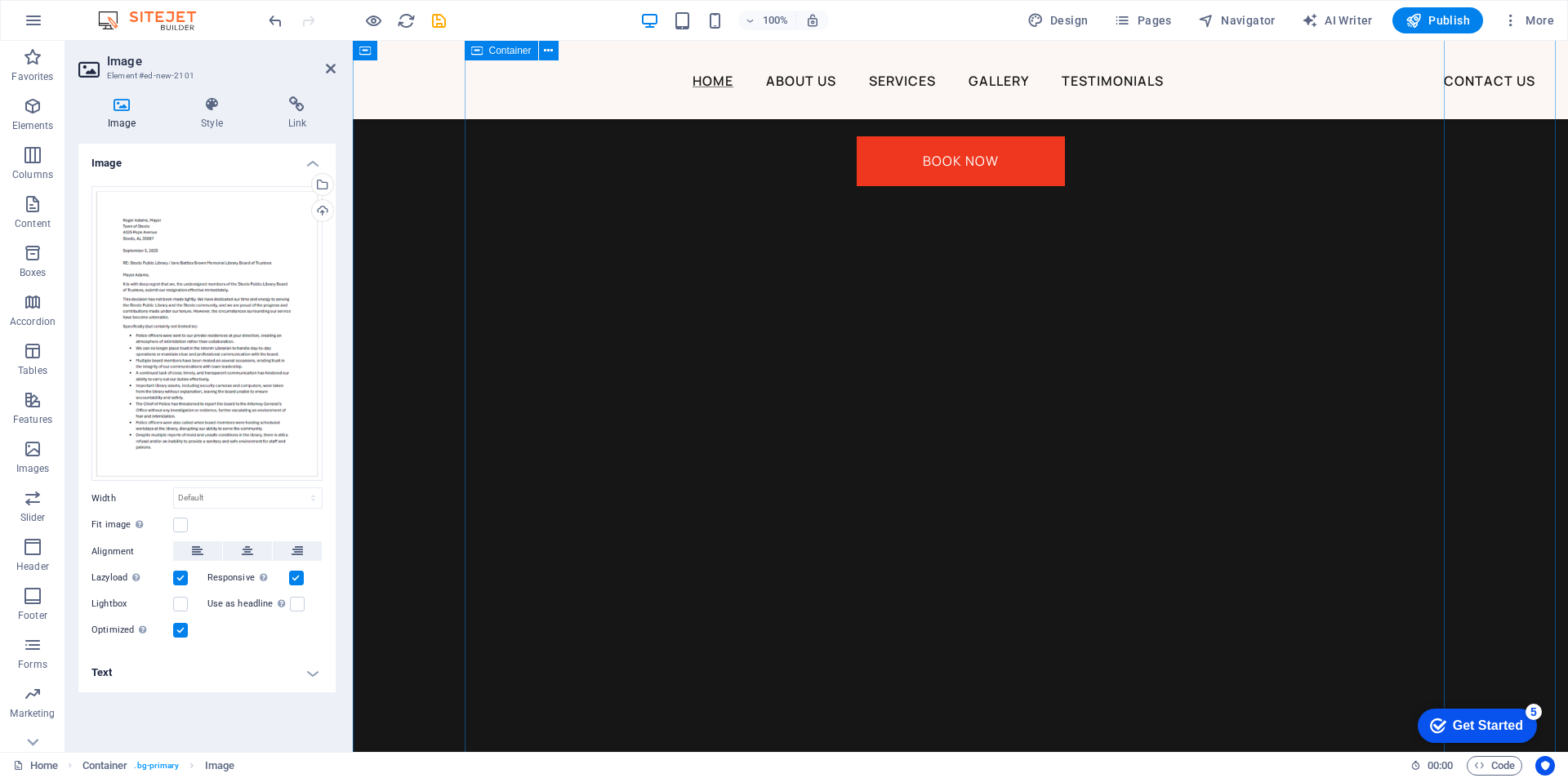
scroll to position [2337, 0]
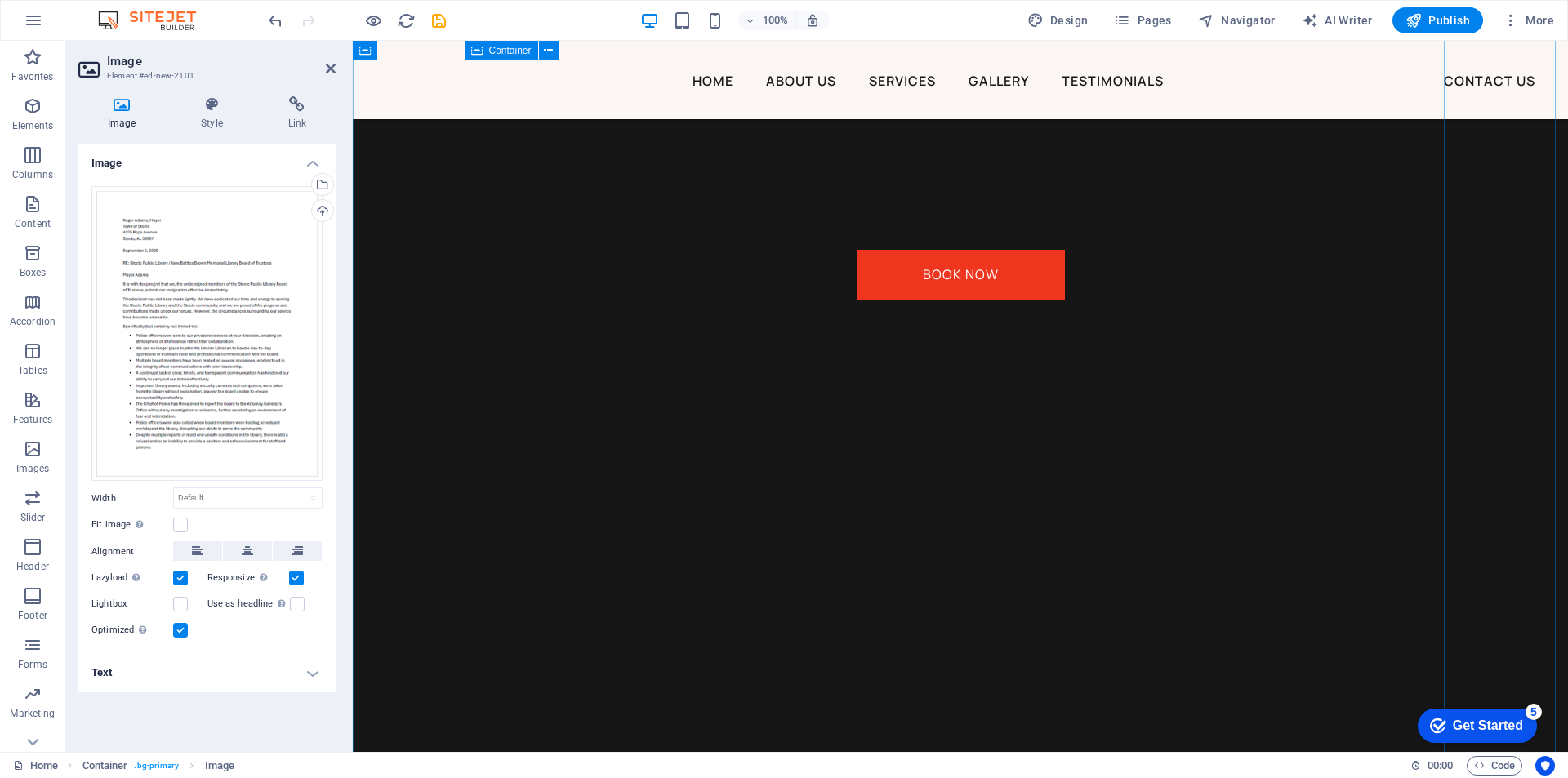
click at [708, 408] on div "Book Now" at bounding box center [960, 731] width 980 height 1094
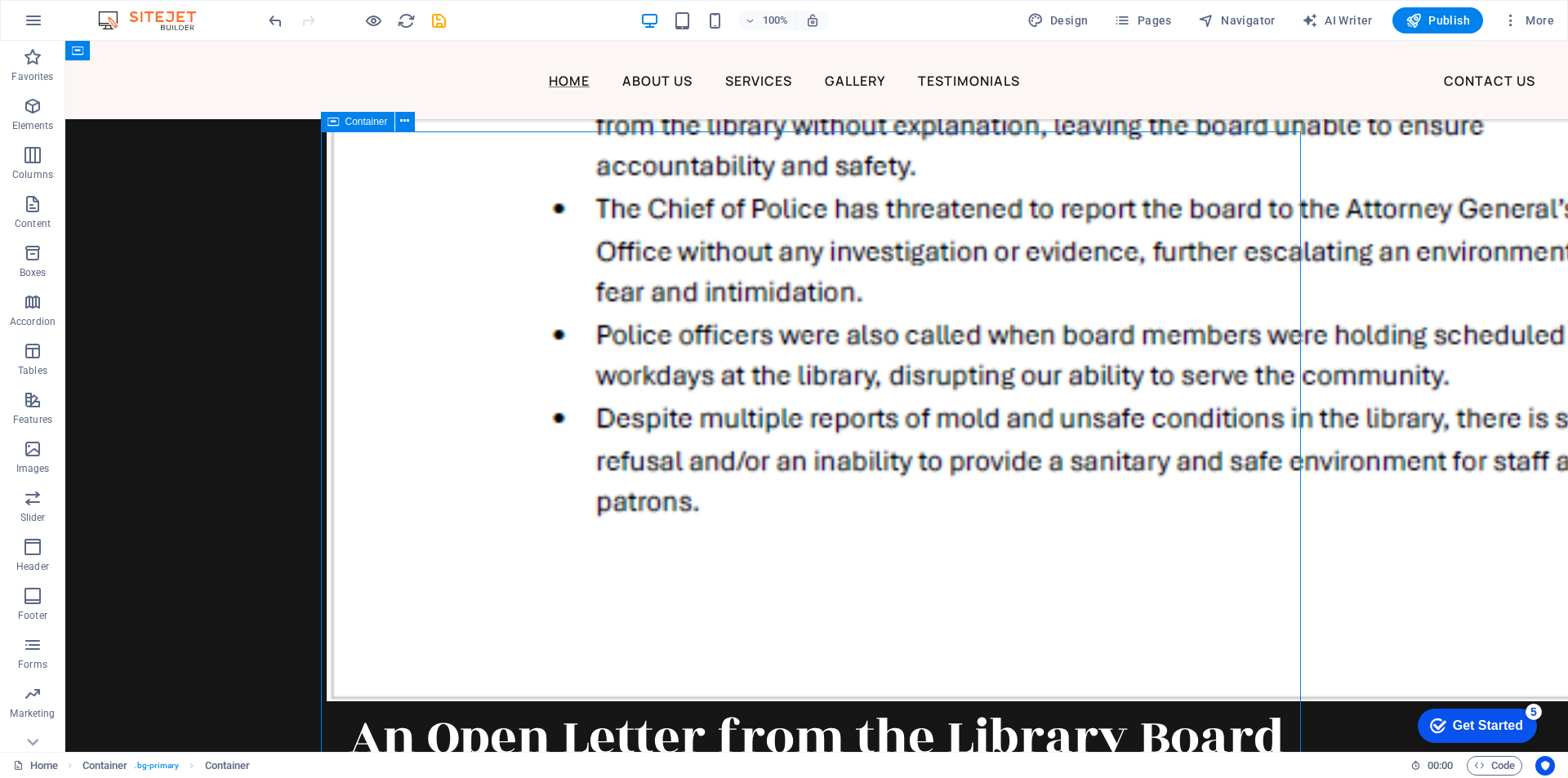
scroll to position [2011, 0]
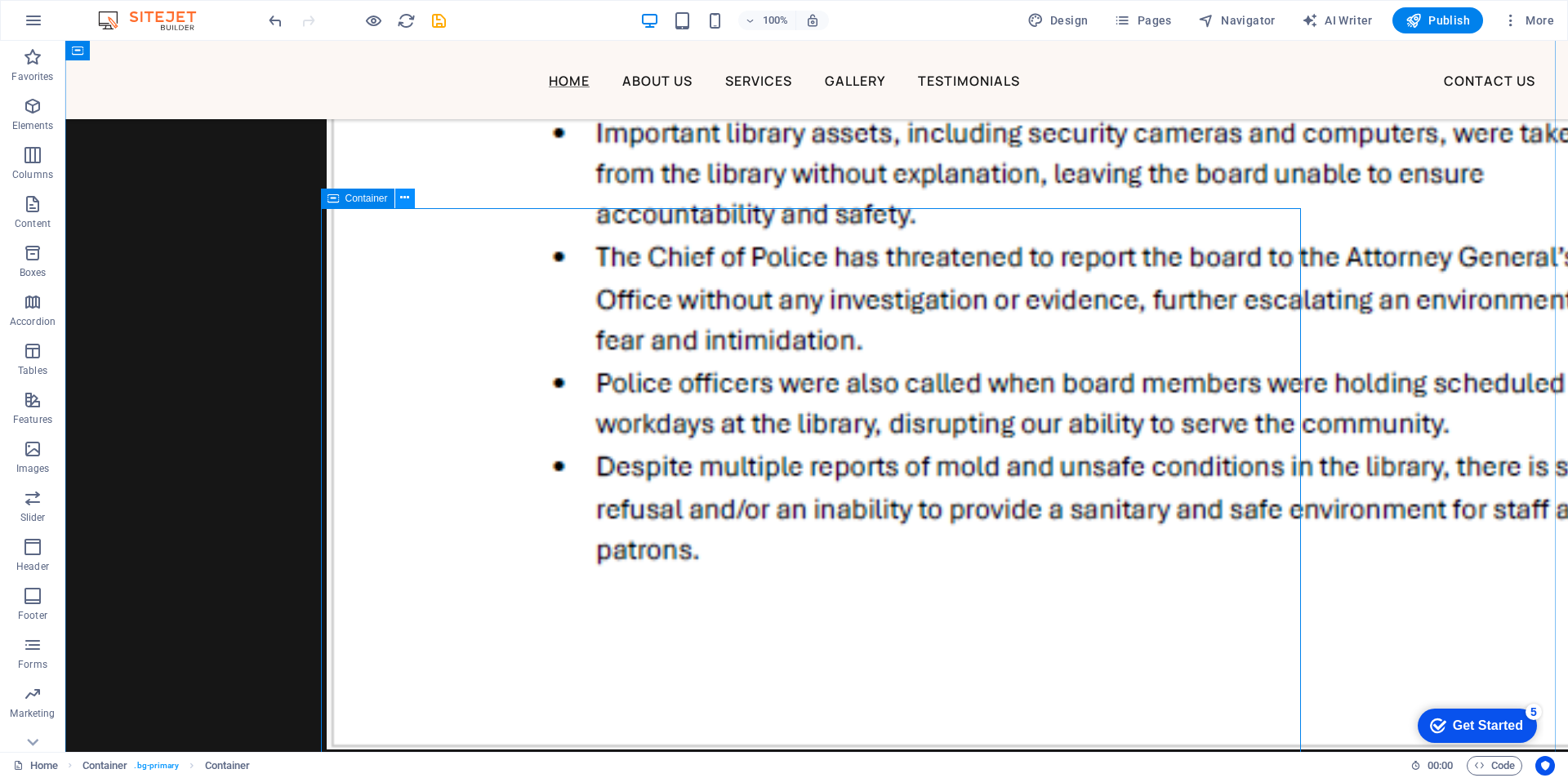
click at [401, 196] on icon at bounding box center [405, 198] width 9 height 18
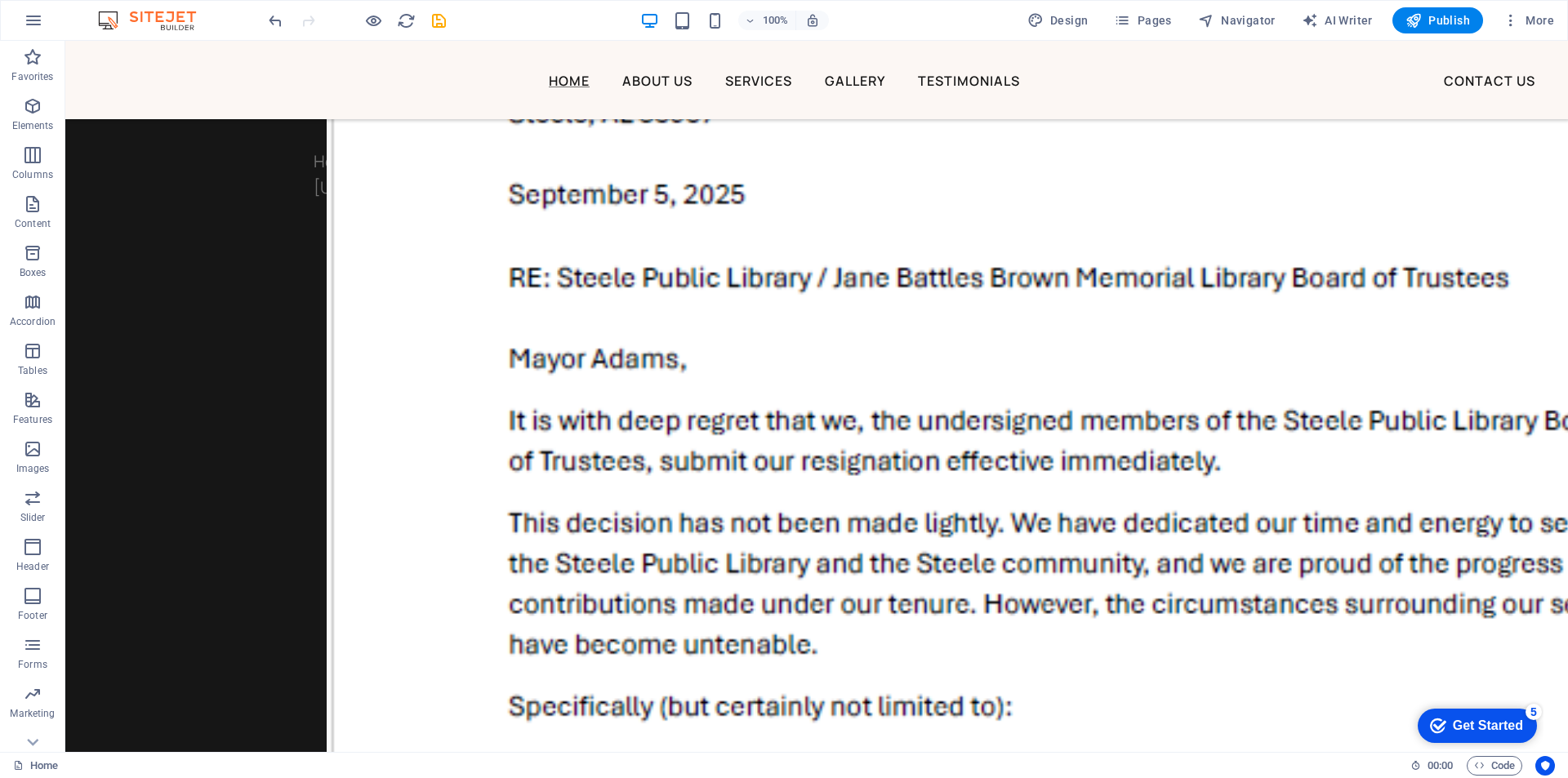
scroll to position [1049, 0]
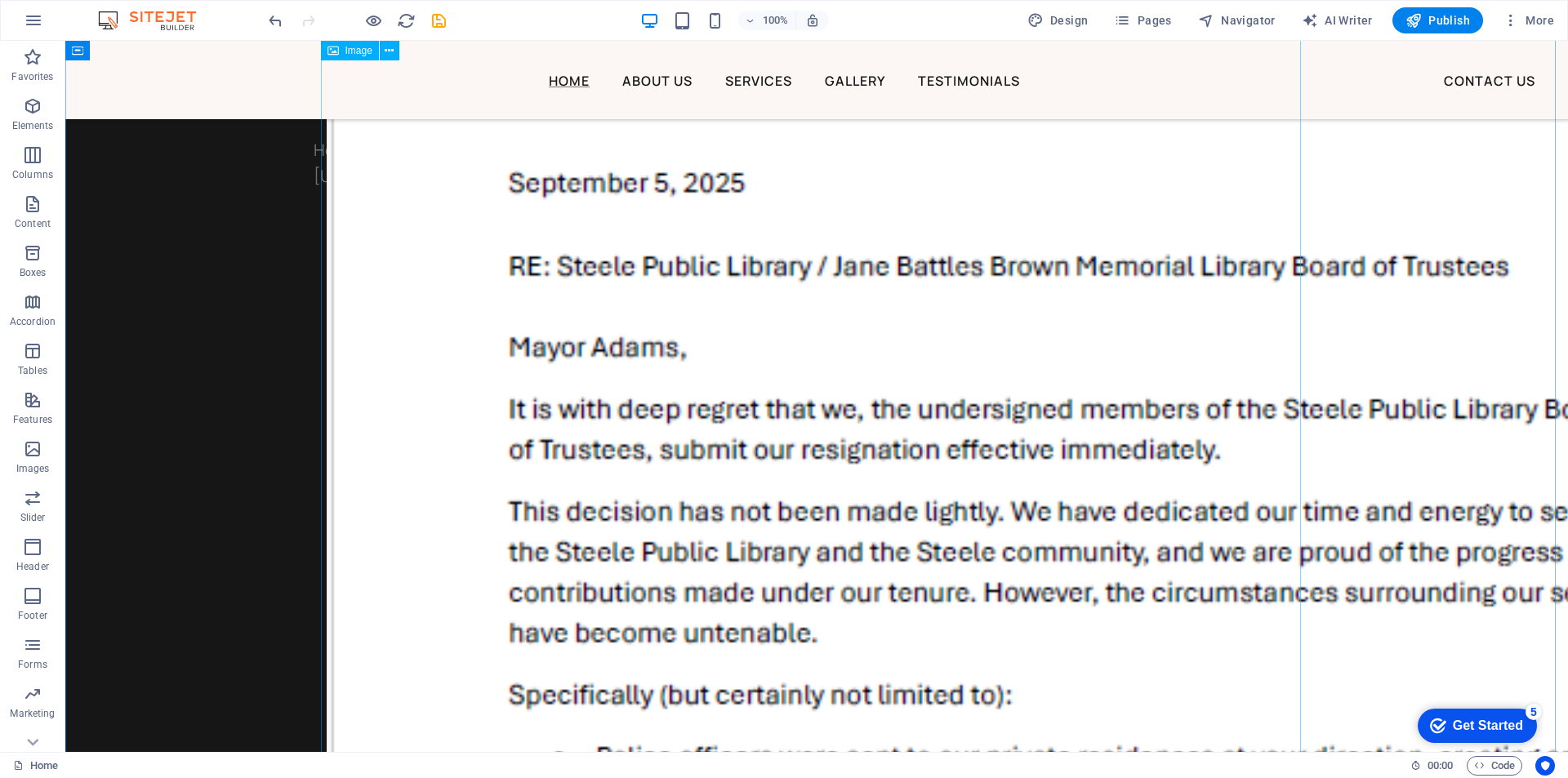
click at [960, 323] on figure at bounding box center [817, 743] width 980 height 1936
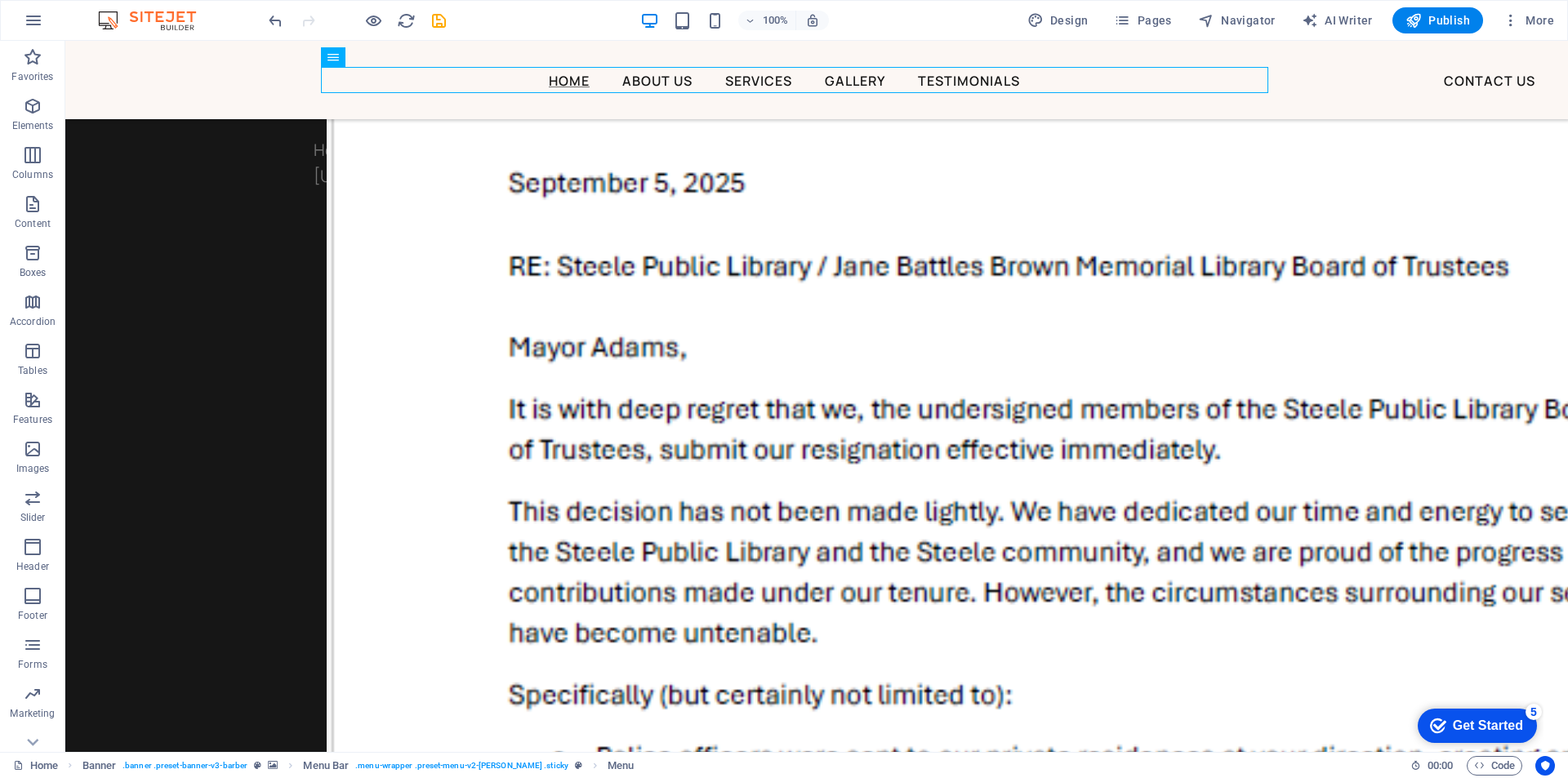
drag, startPoint x: 342, startPoint y: 112, endPoint x: 342, endPoint y: 123, distance: 11.0
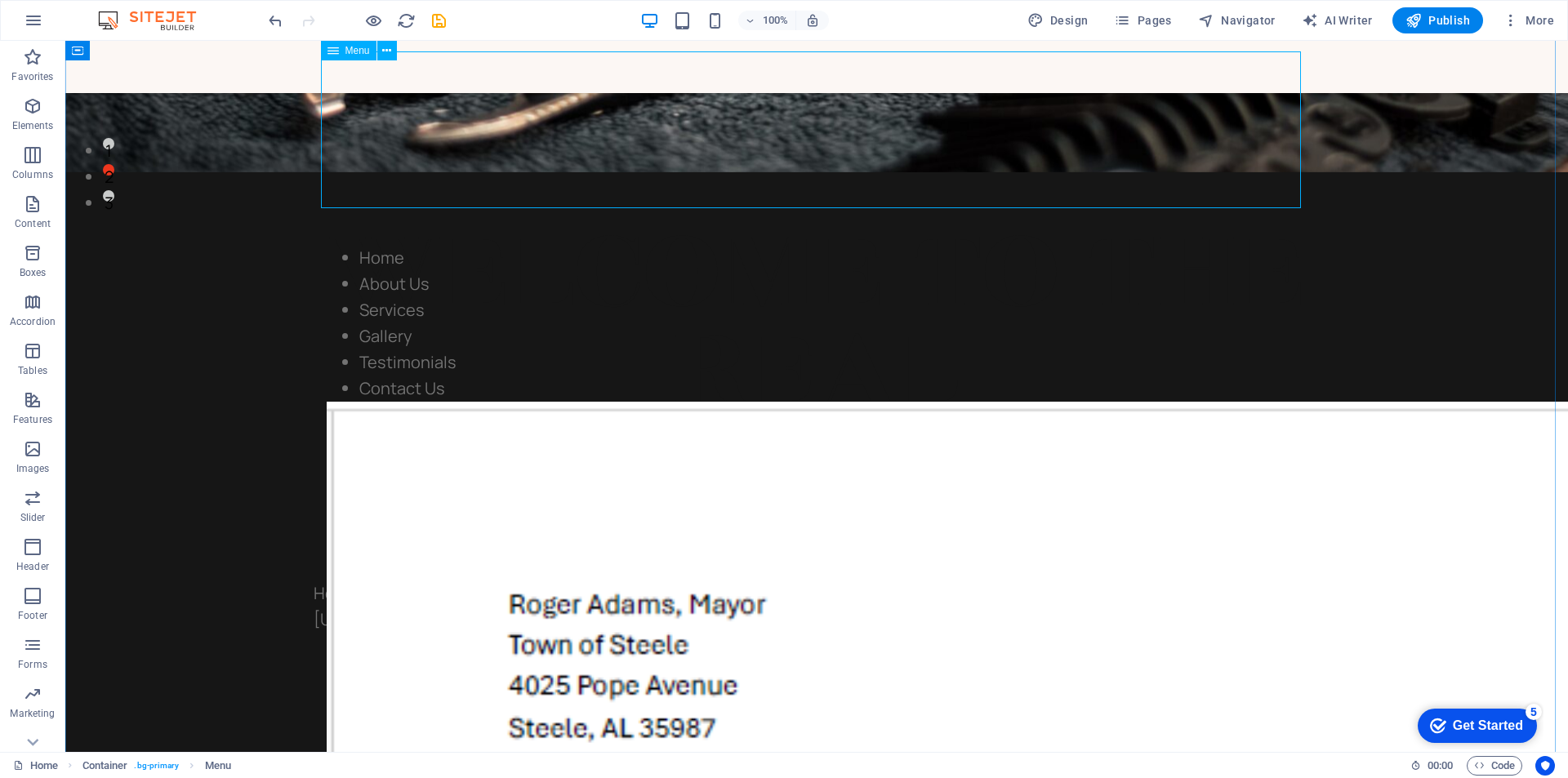
scroll to position [507, 0]
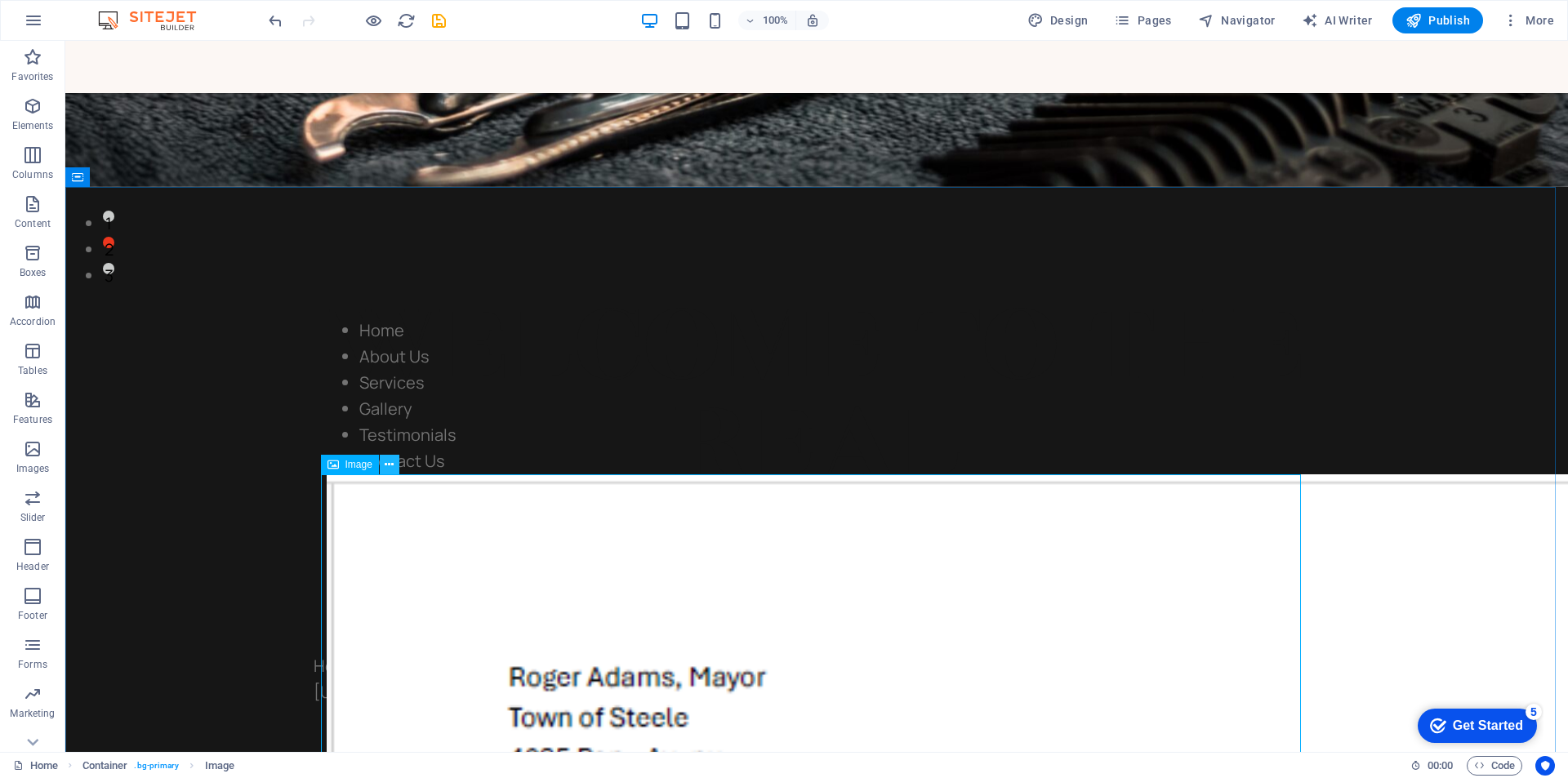
click at [389, 465] on icon at bounding box center [389, 465] width 9 height 18
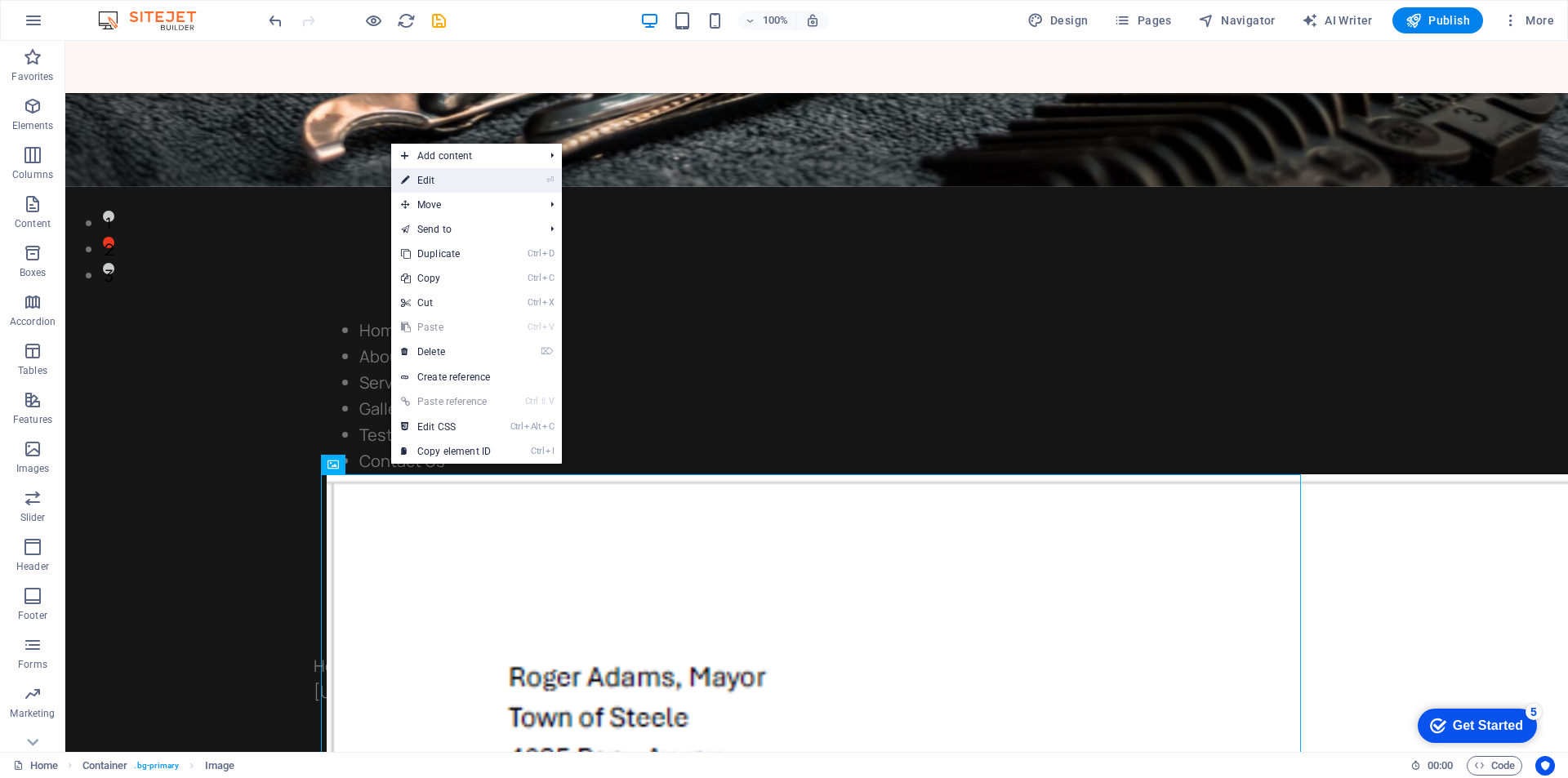
click at [447, 180] on link "⏎ Edit" at bounding box center [445, 180] width 109 height 24
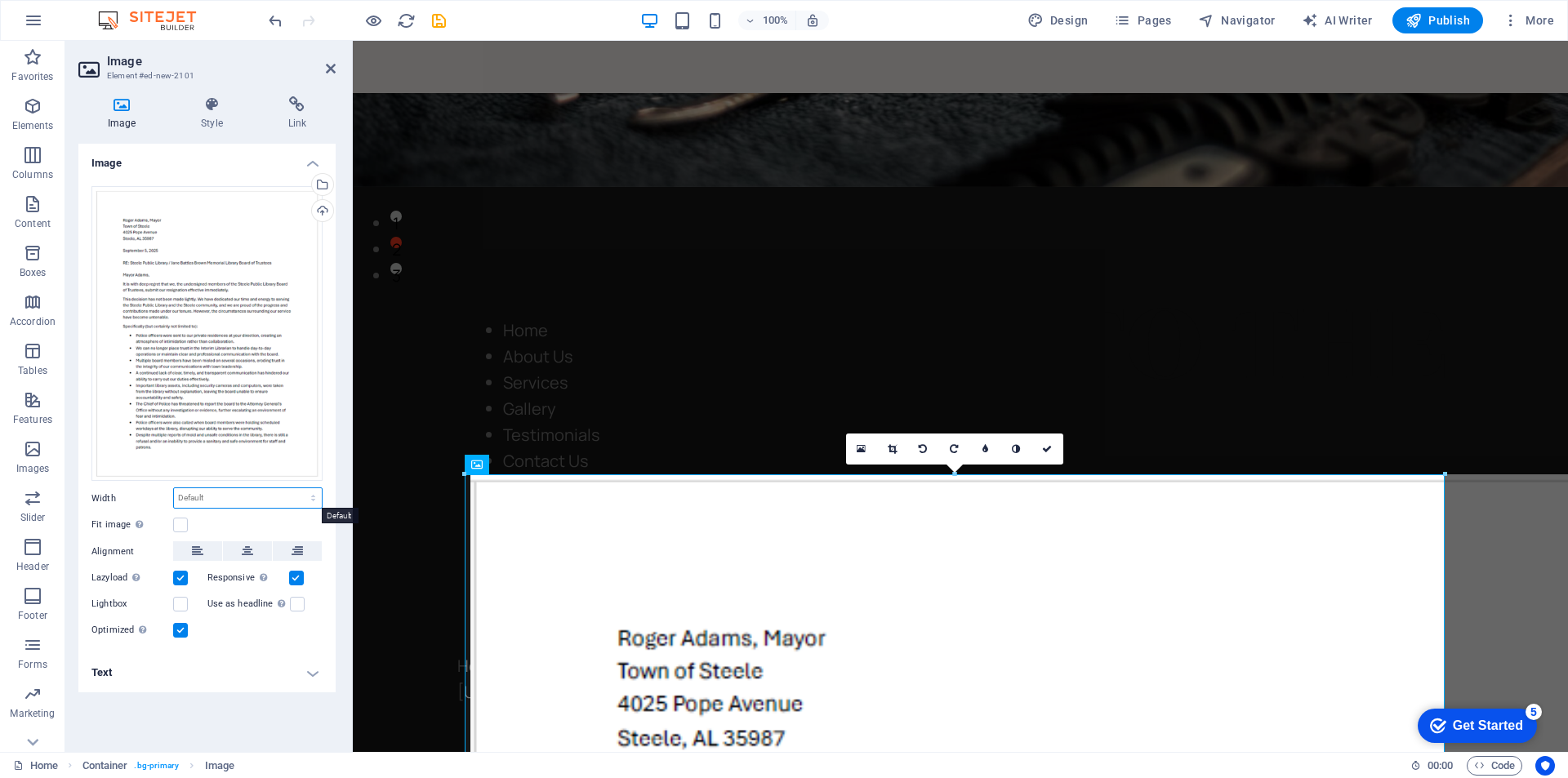
click at [310, 491] on select "Default auto px rem % em vh vw" at bounding box center [247, 497] width 148 height 19
select select "%"
click at [299, 488] on select "Default auto px rem % em vh vw" at bounding box center [247, 497] width 148 height 19
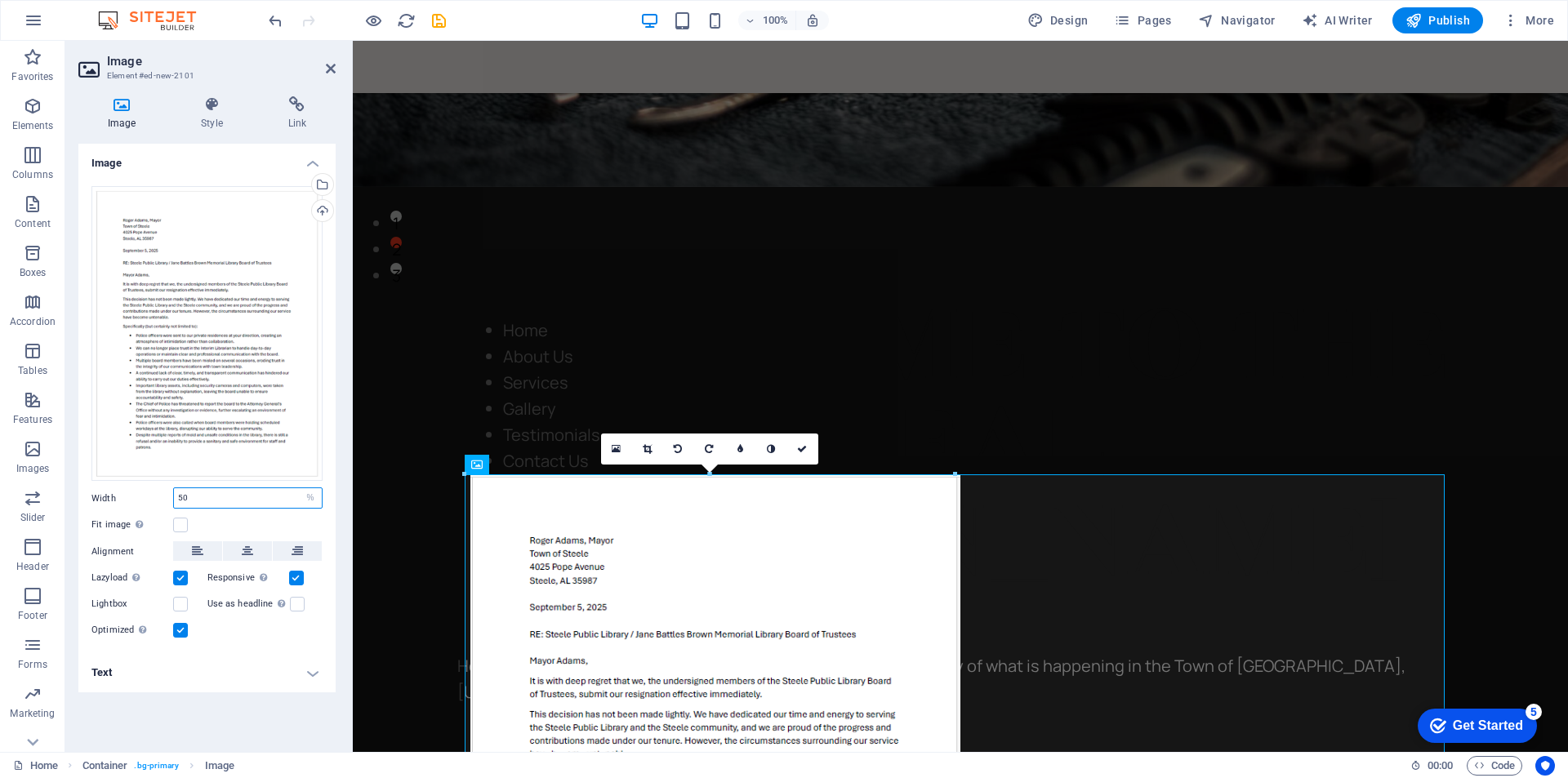
type input "50"
drag, startPoint x: 985, startPoint y: 313, endPoint x: 1272, endPoint y: 312, distance: 287.0
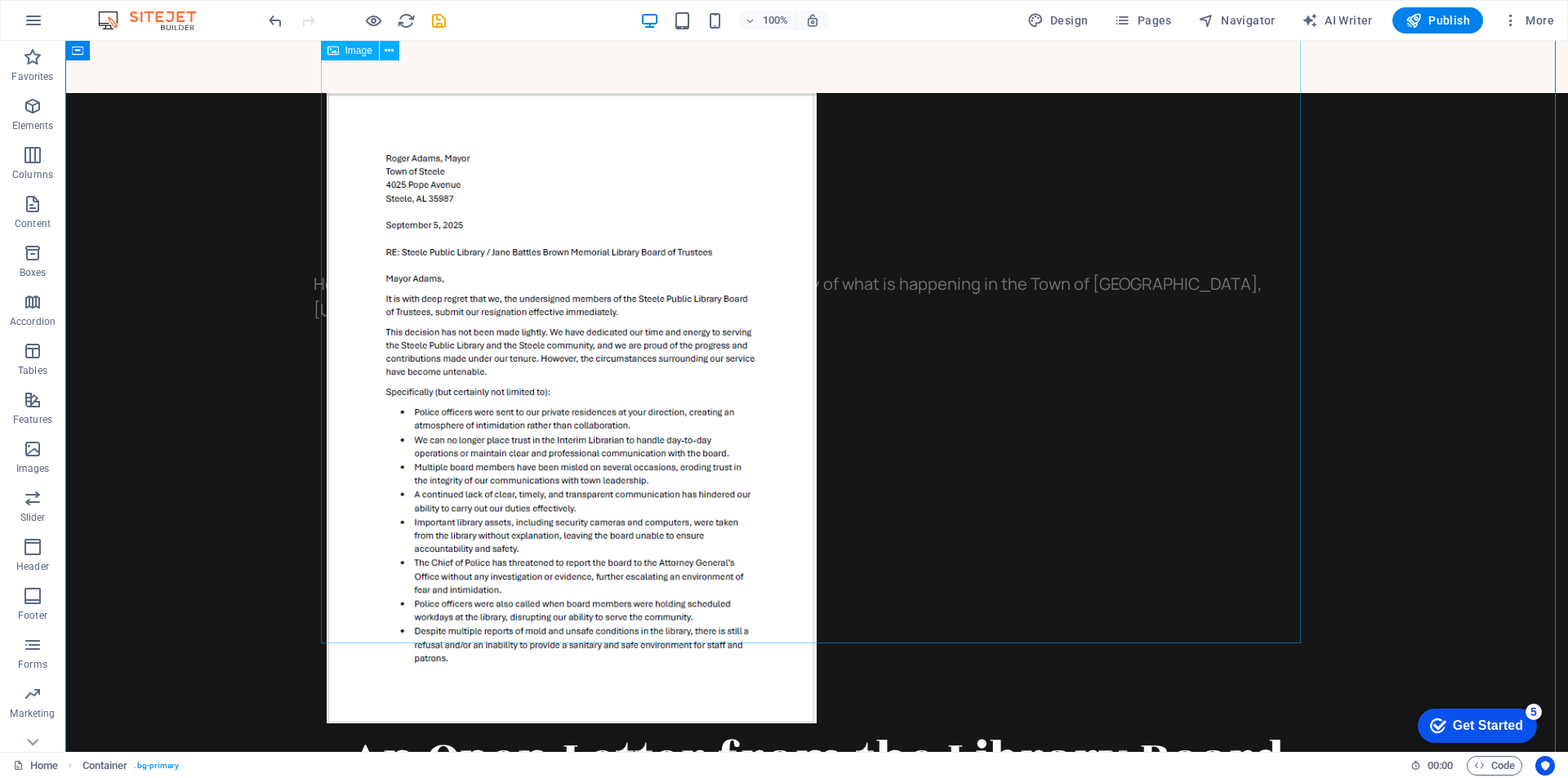
scroll to position [752, 0]
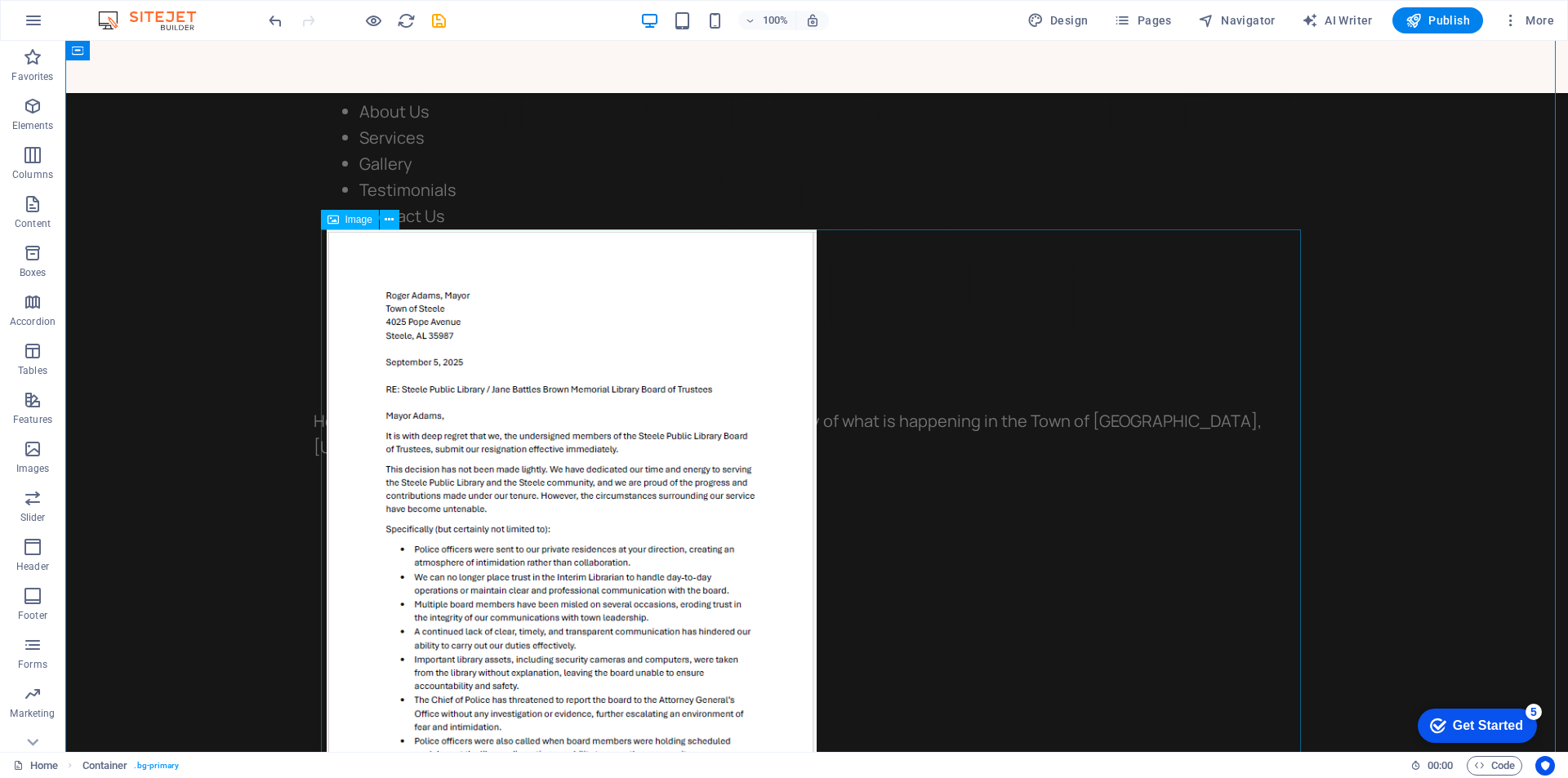
click at [982, 350] on figure at bounding box center [817, 545] width 980 height 631
click at [32, 100] on icon "button" at bounding box center [32, 105] width 19 height 19
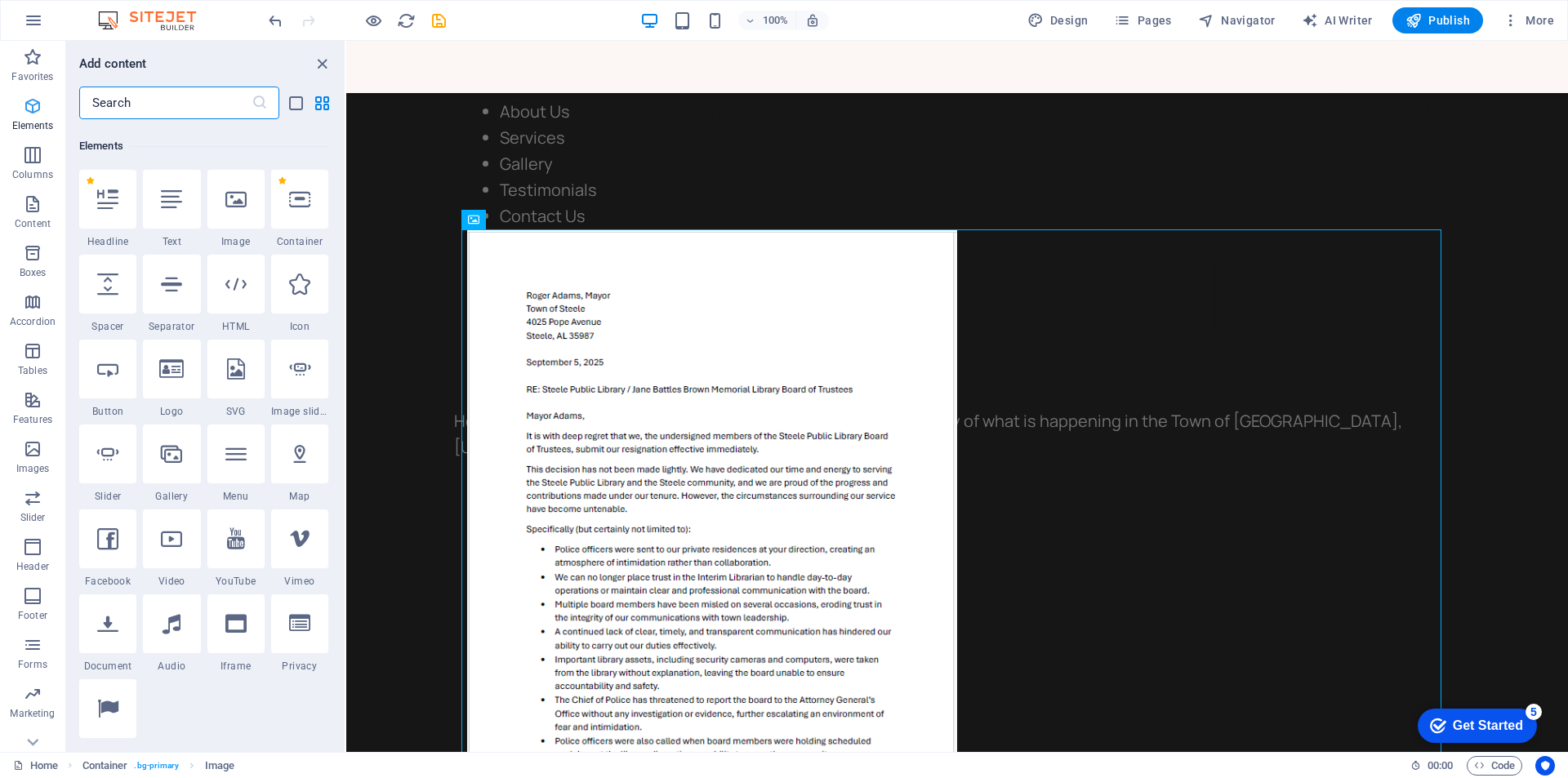
scroll to position [174, 0]
click at [232, 197] on icon at bounding box center [236, 195] width 21 height 21
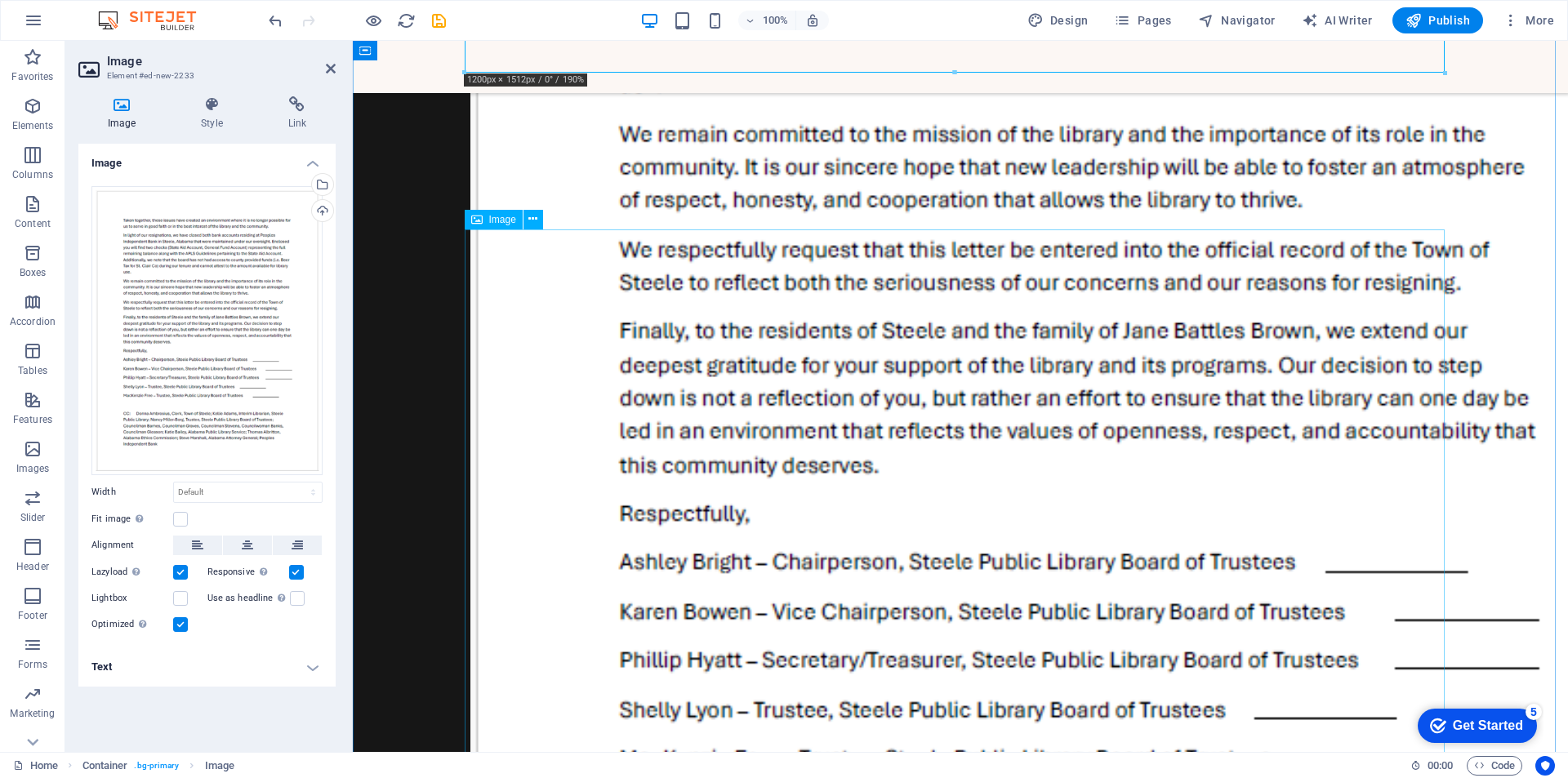
scroll to position [1986, 0]
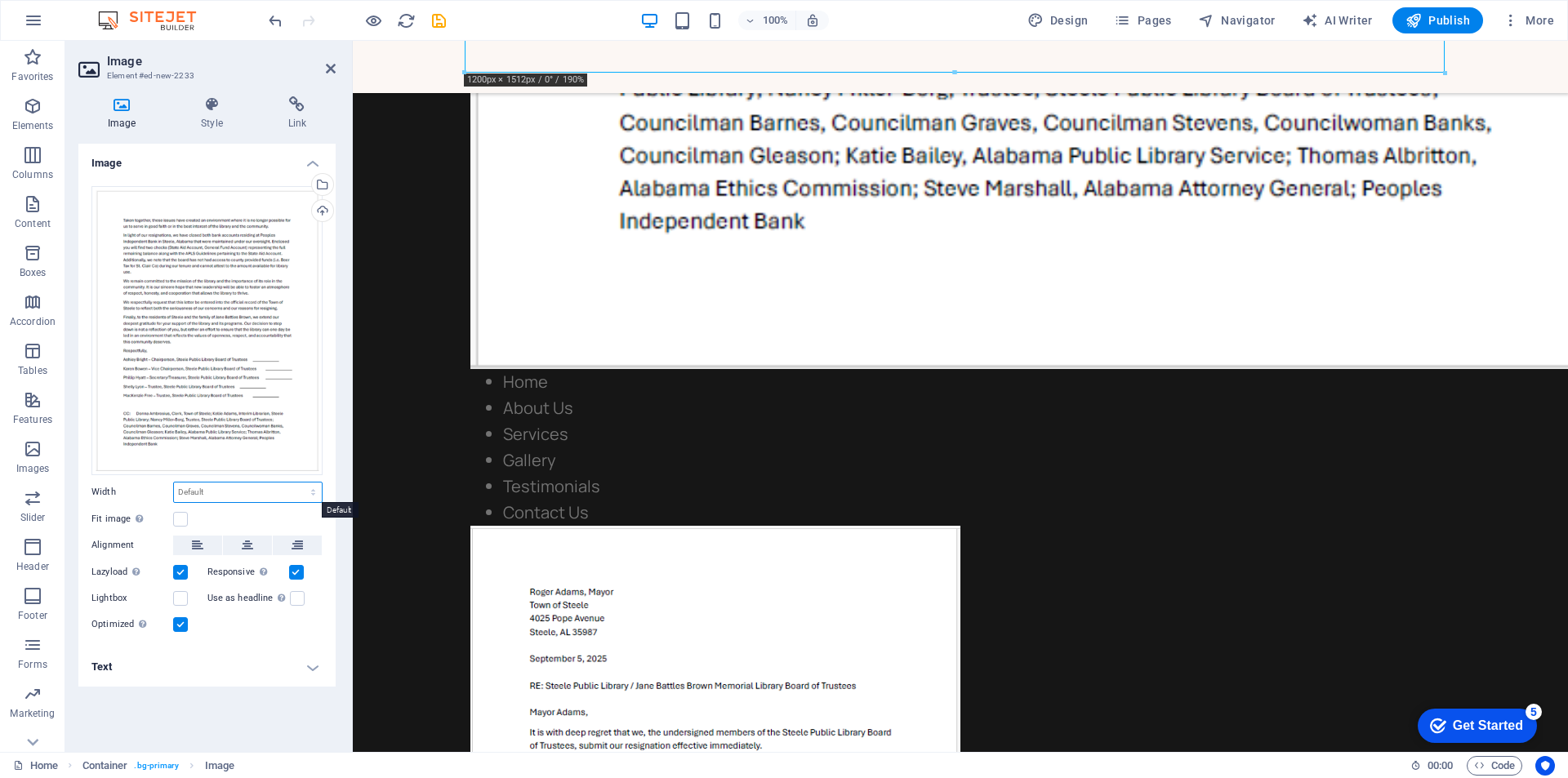
click at [218, 490] on select "Default auto px rem % em vh vw" at bounding box center [247, 491] width 148 height 19
select select "%"
click at [299, 482] on select "Default auto px rem % em vh vw" at bounding box center [247, 491] width 148 height 19
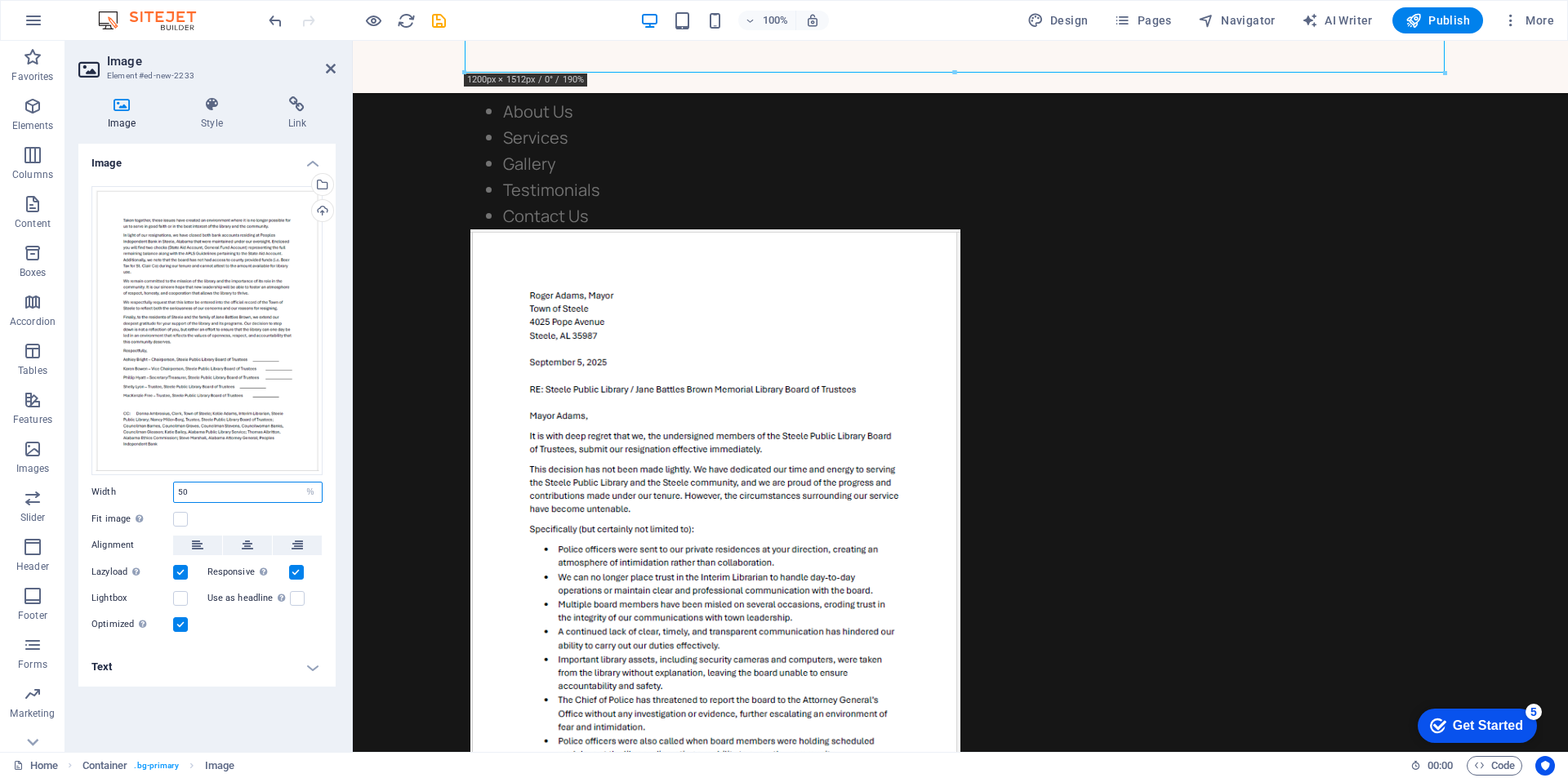
type input "50"
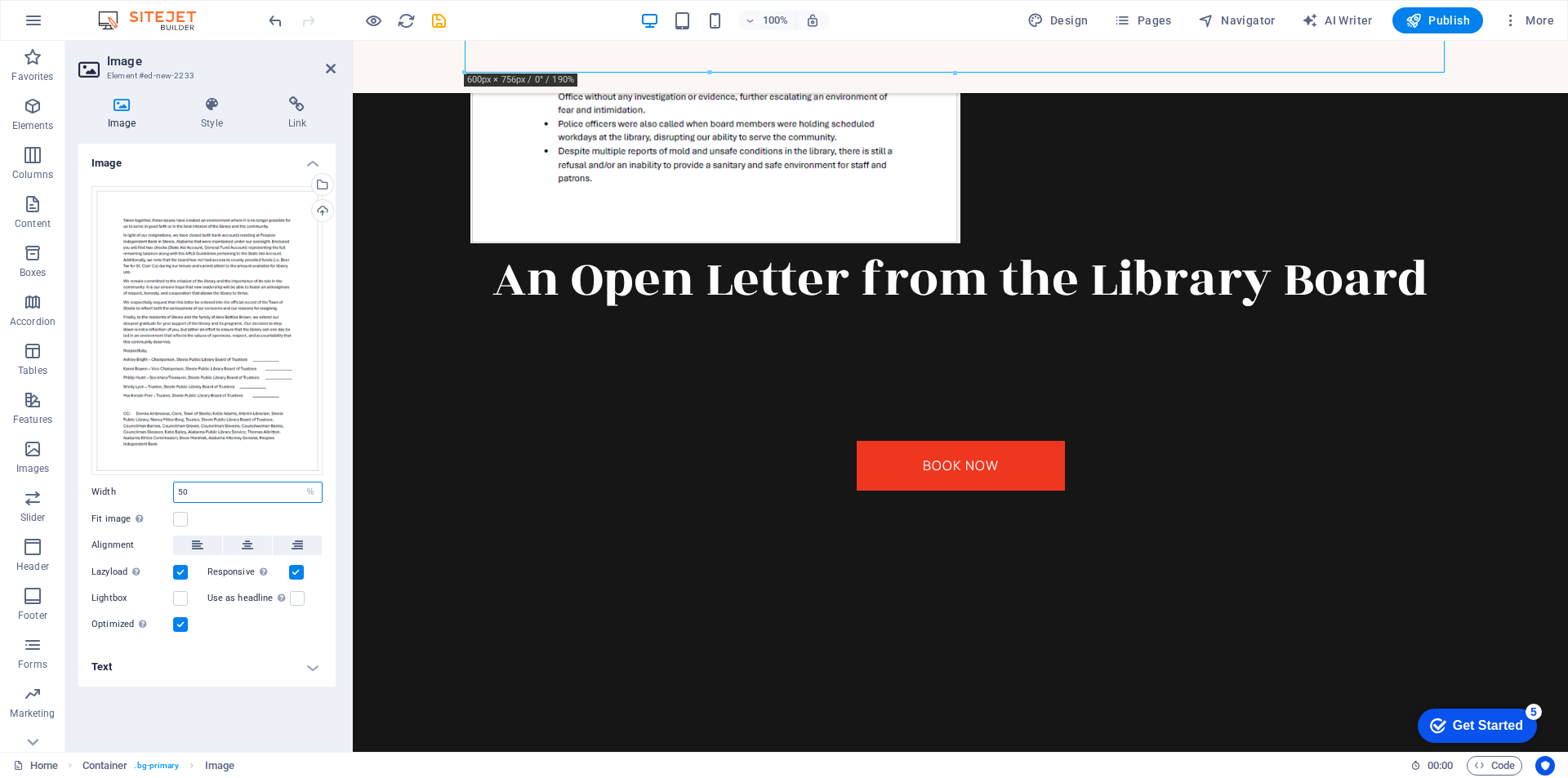
scroll to position [1369, 0]
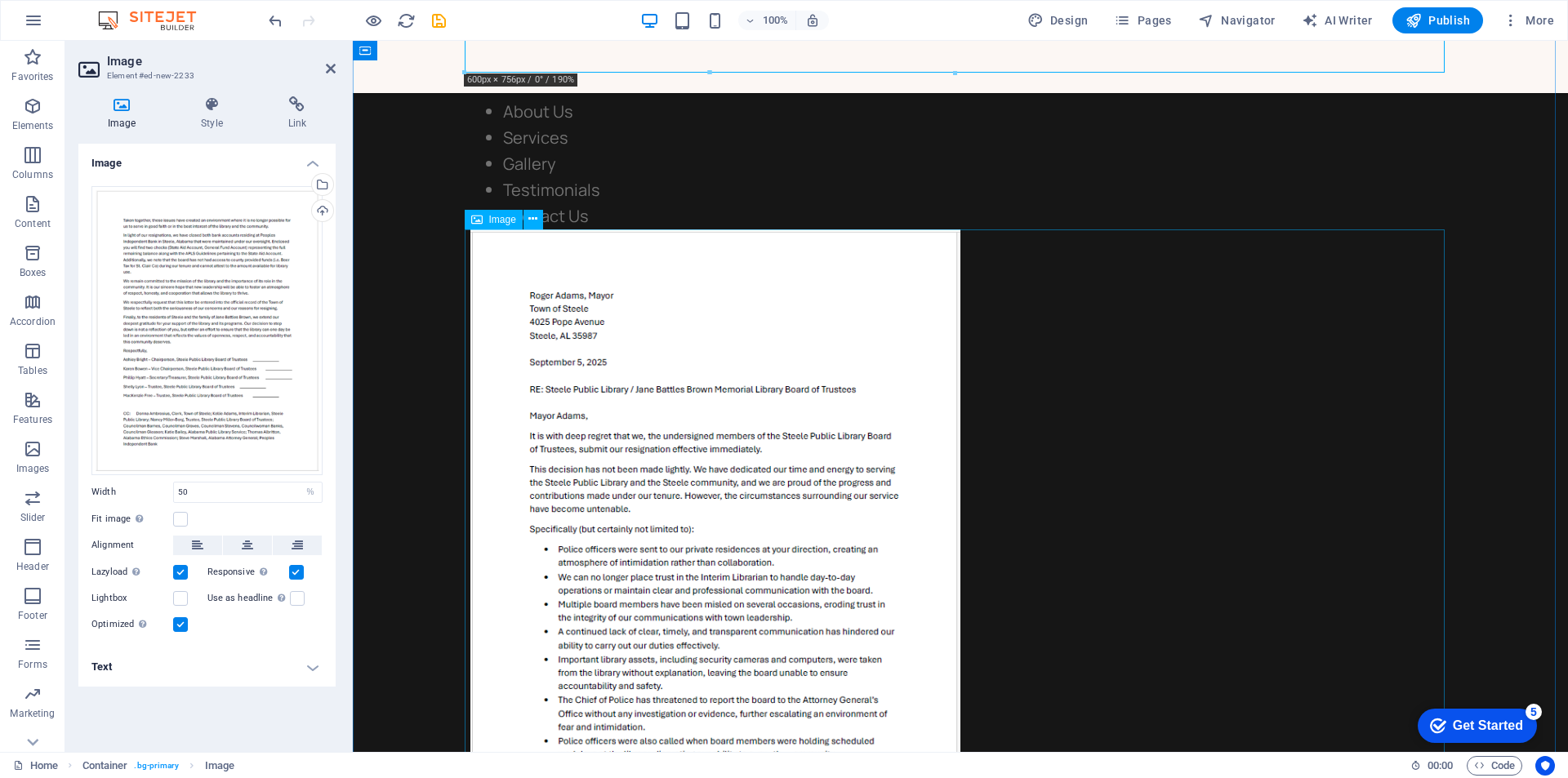
drag, startPoint x: 1343, startPoint y: 496, endPoint x: 1328, endPoint y: 499, distance: 15.3
click at [1343, 496] on figure at bounding box center [960, 545] width 980 height 631
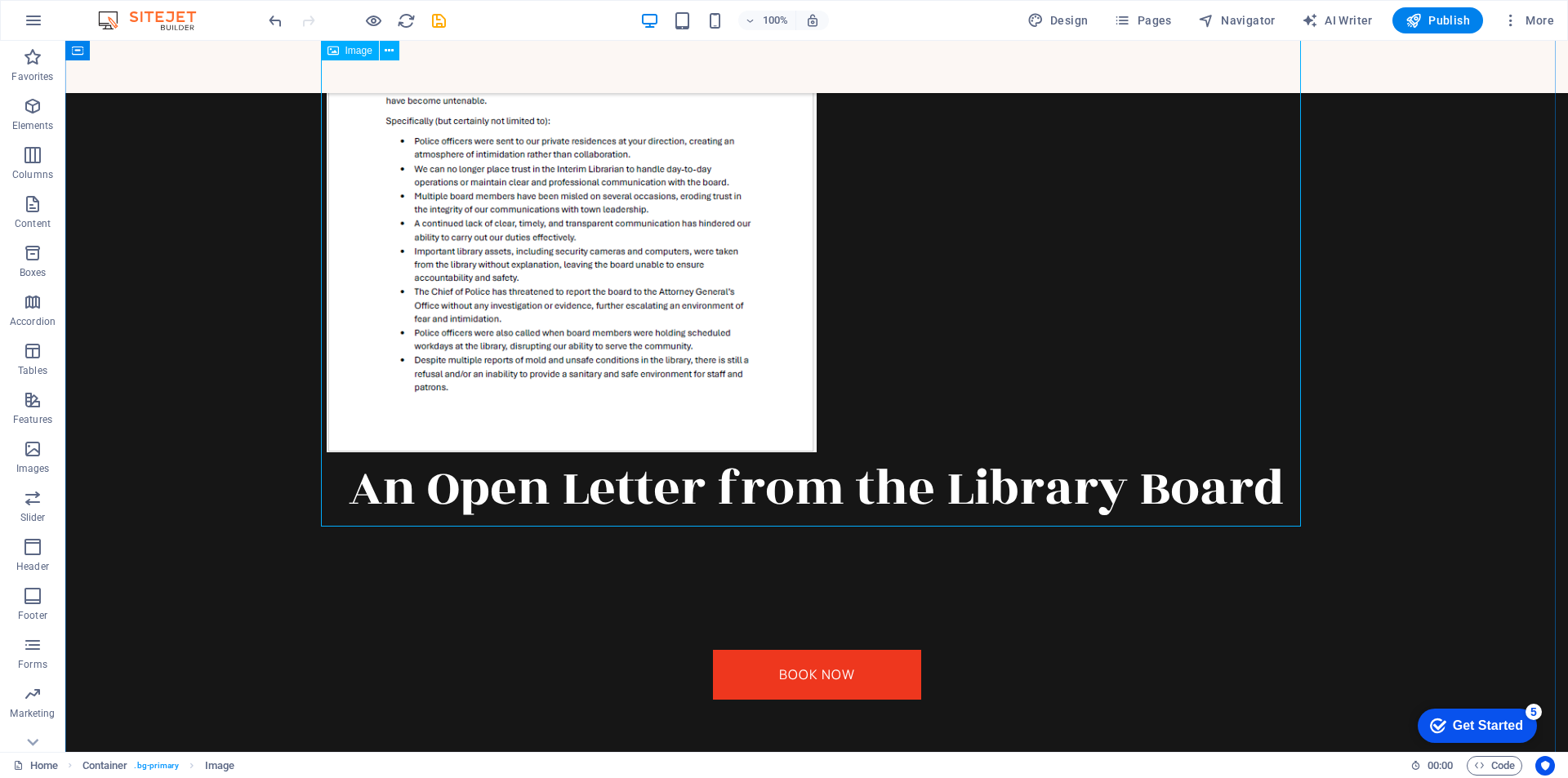
scroll to position [1451, 0]
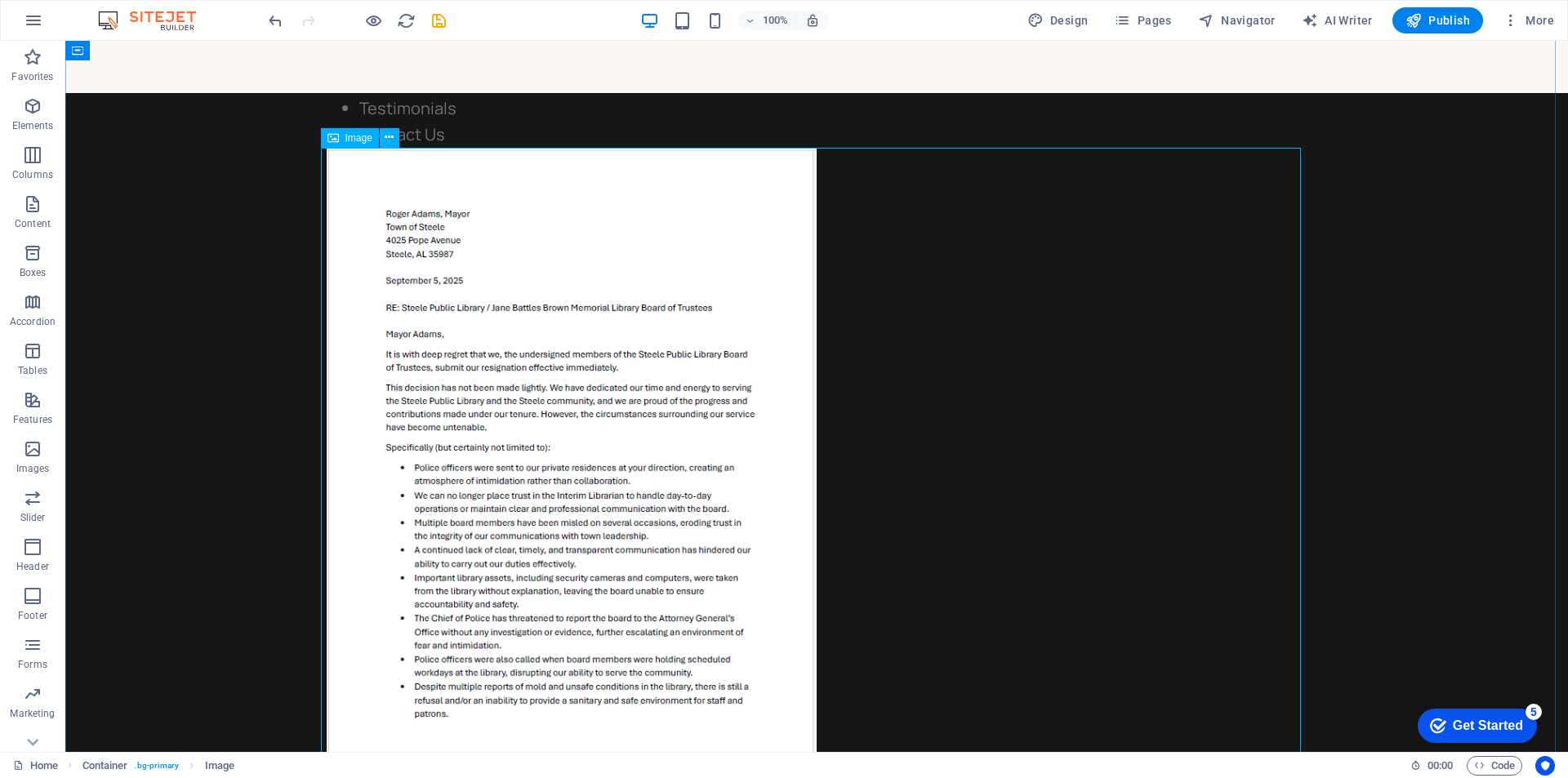
click at [522, 353] on figure at bounding box center [817, 463] width 980 height 631
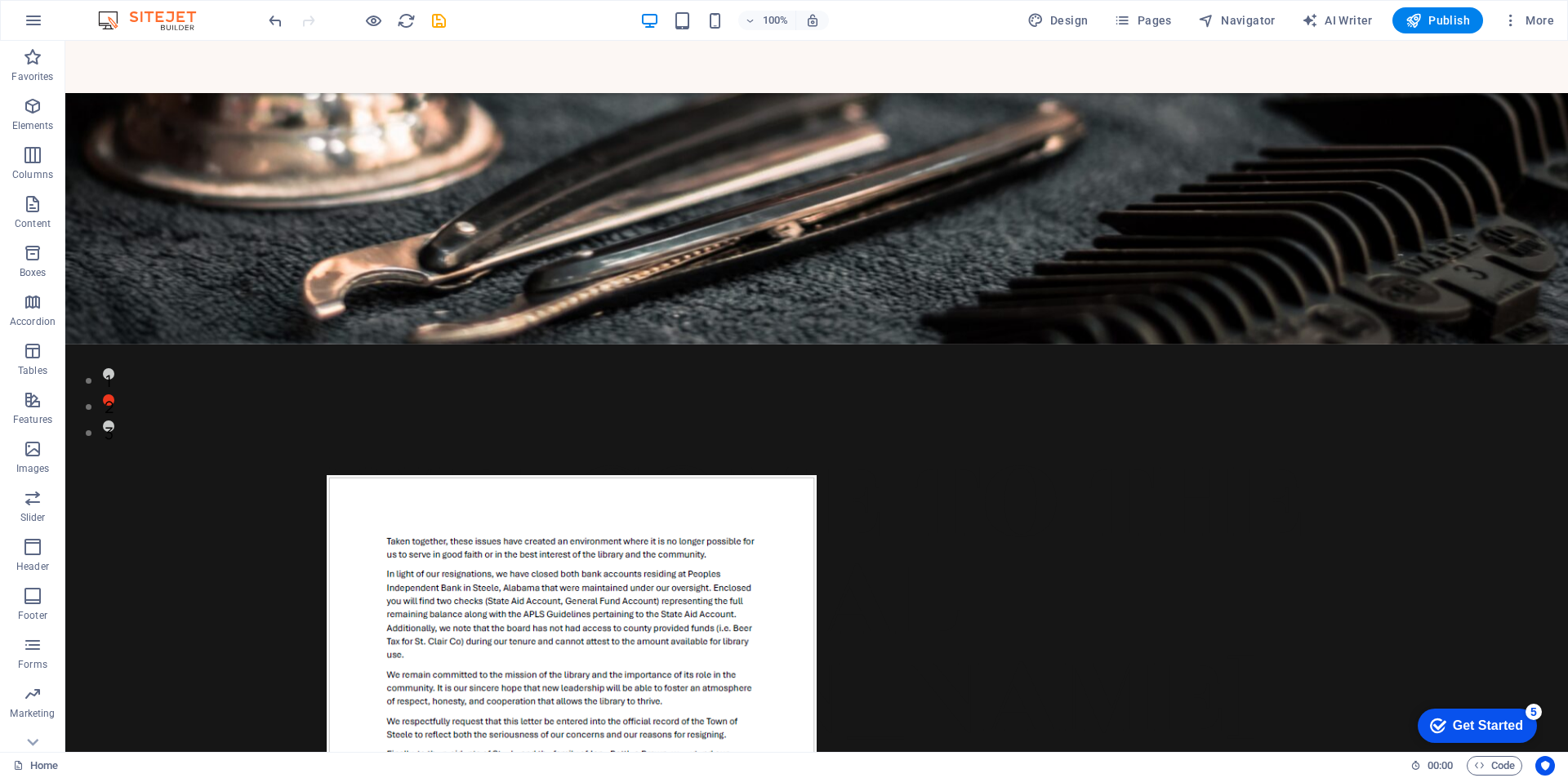
scroll to position [338, 0]
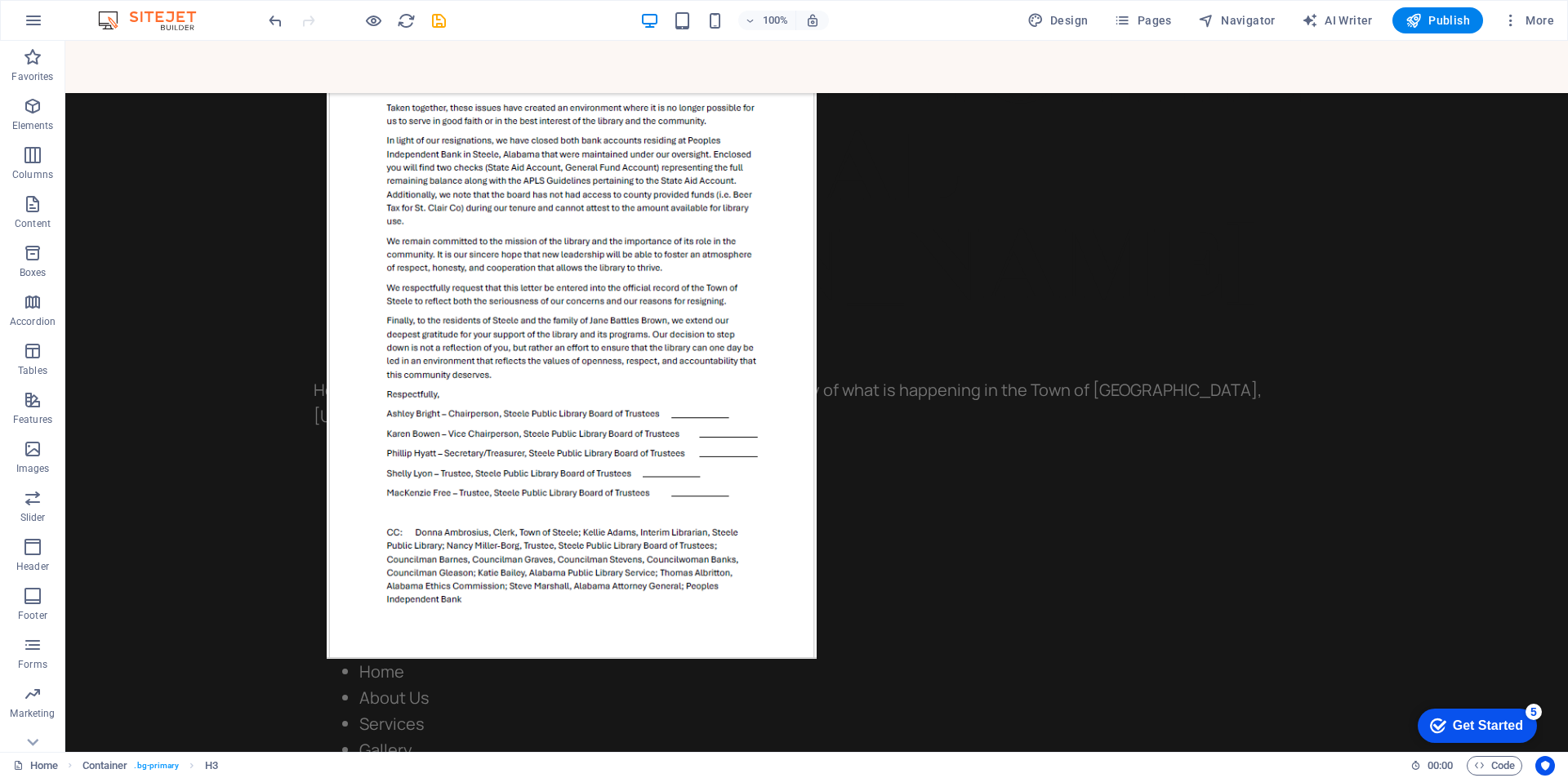
scroll to position [827, 0]
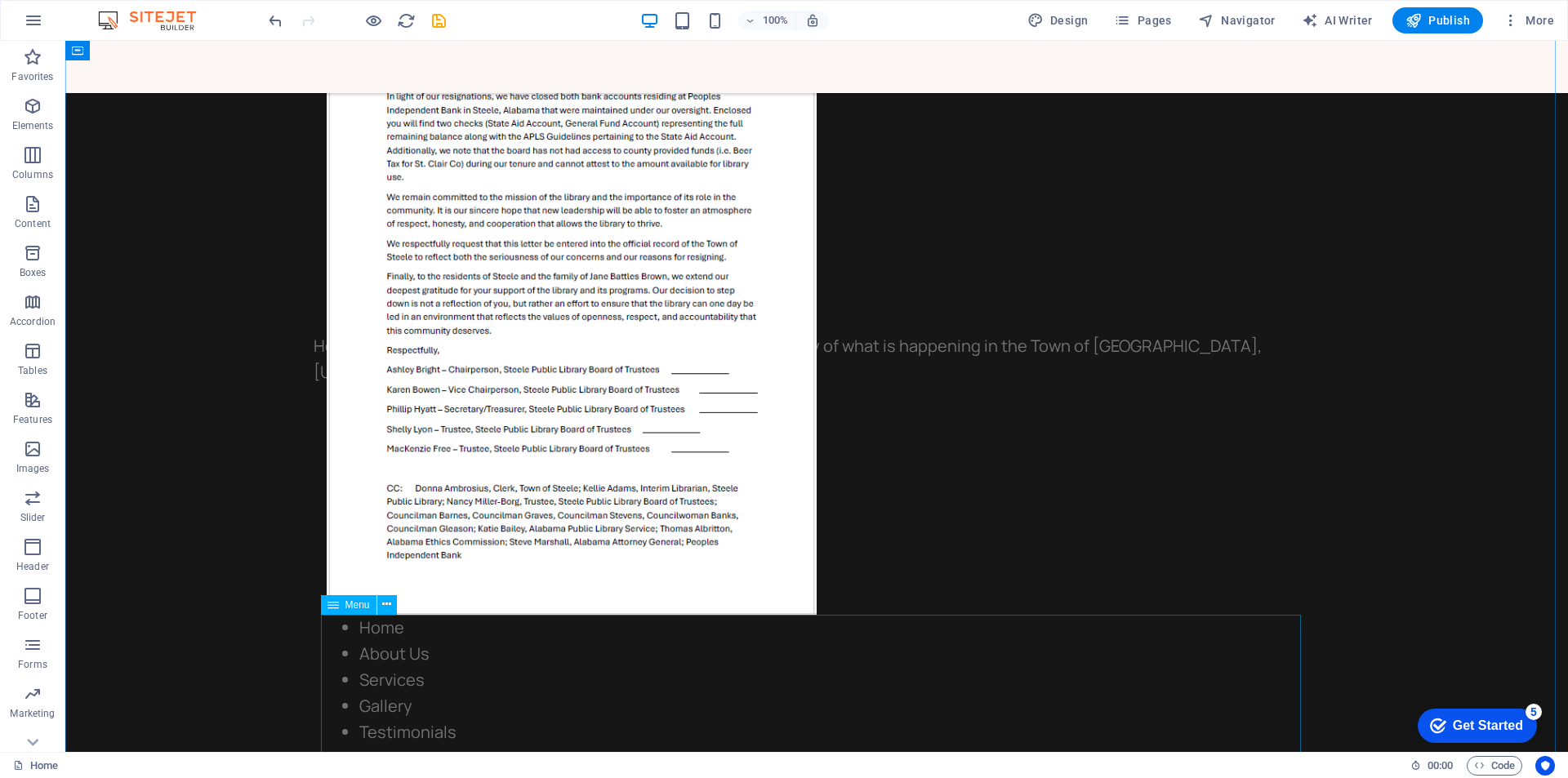
click at [368, 694] on nav "Home About Us Services Gallery Testimonials Contact Us" at bounding box center [817, 694] width 980 height 157
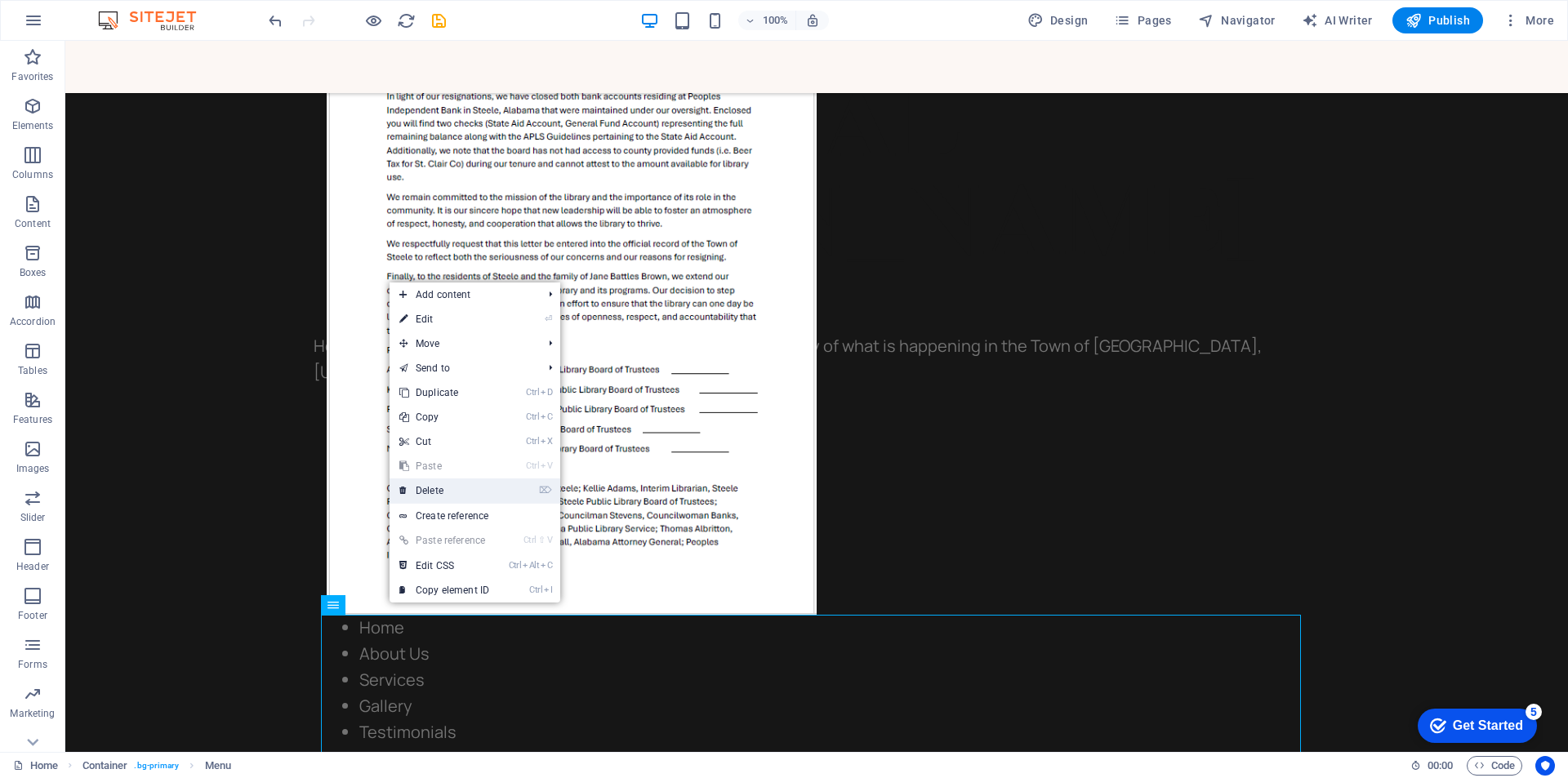
click at [448, 489] on link "⌦ Delete" at bounding box center [444, 491] width 109 height 24
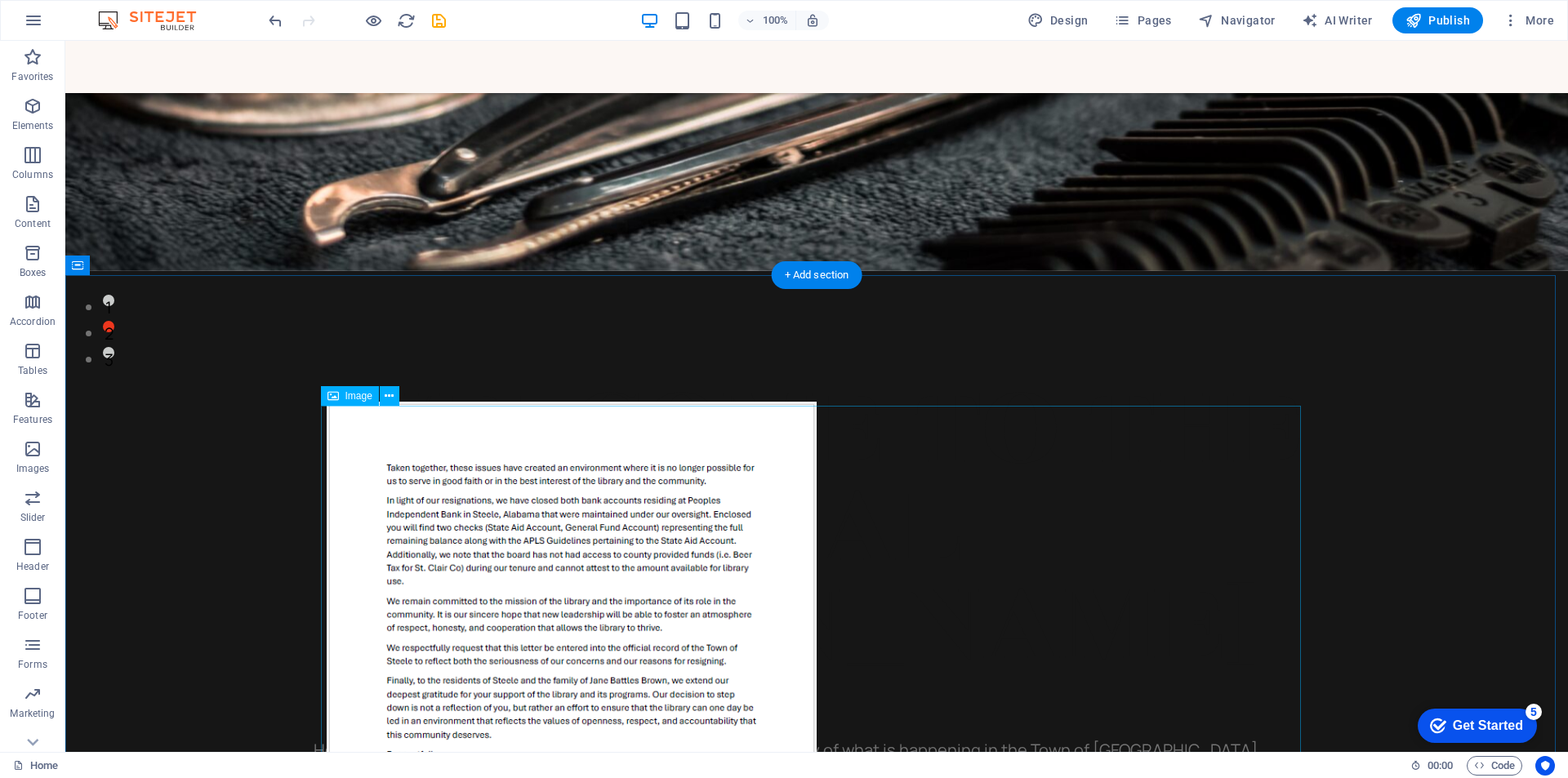
scroll to position [419, 0]
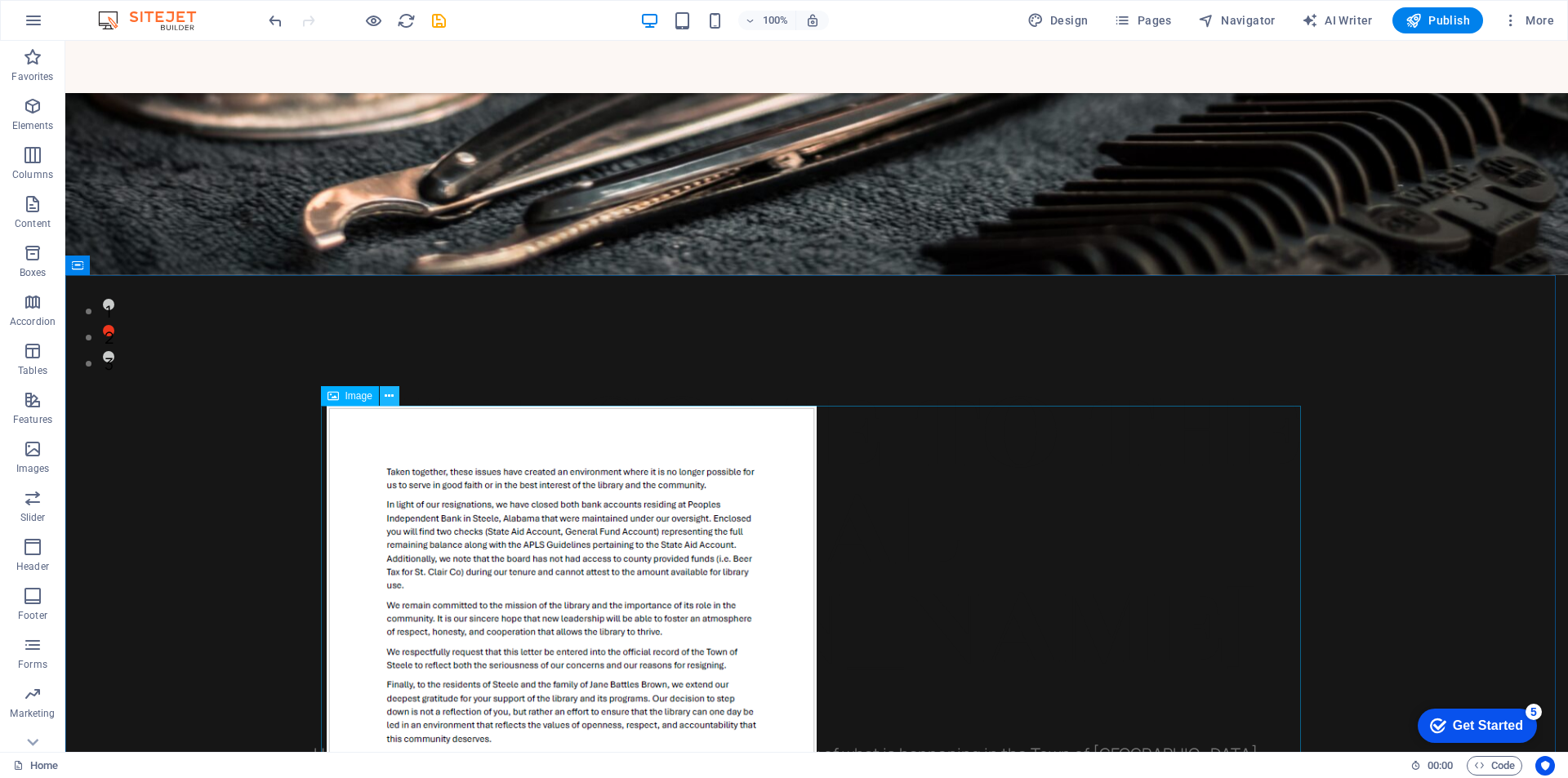
click at [389, 395] on icon at bounding box center [389, 396] width 9 height 18
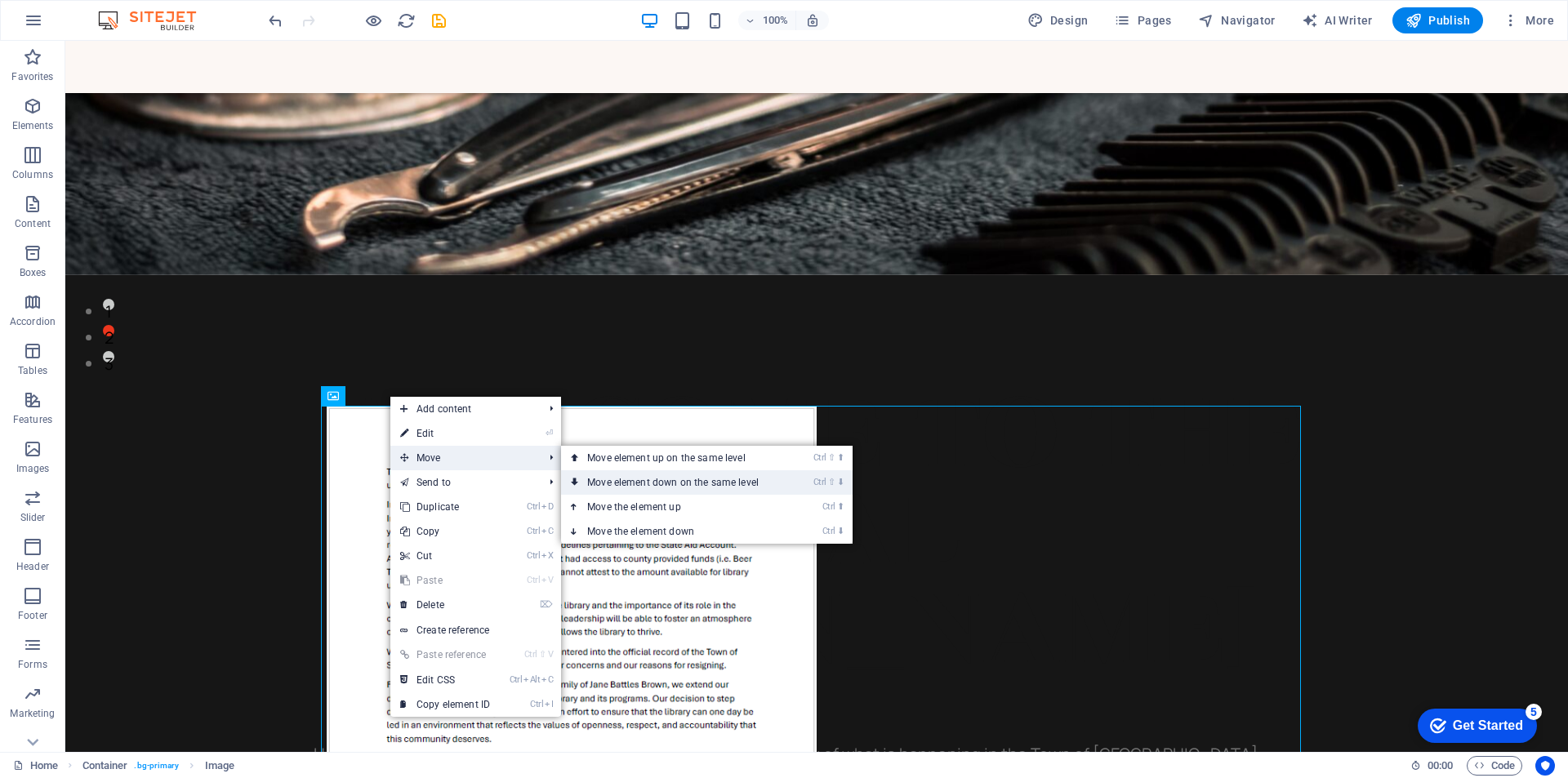
click at [629, 481] on link "Ctrl ⇧ ⬇ Move element down on the same level" at bounding box center [676, 482] width 231 height 24
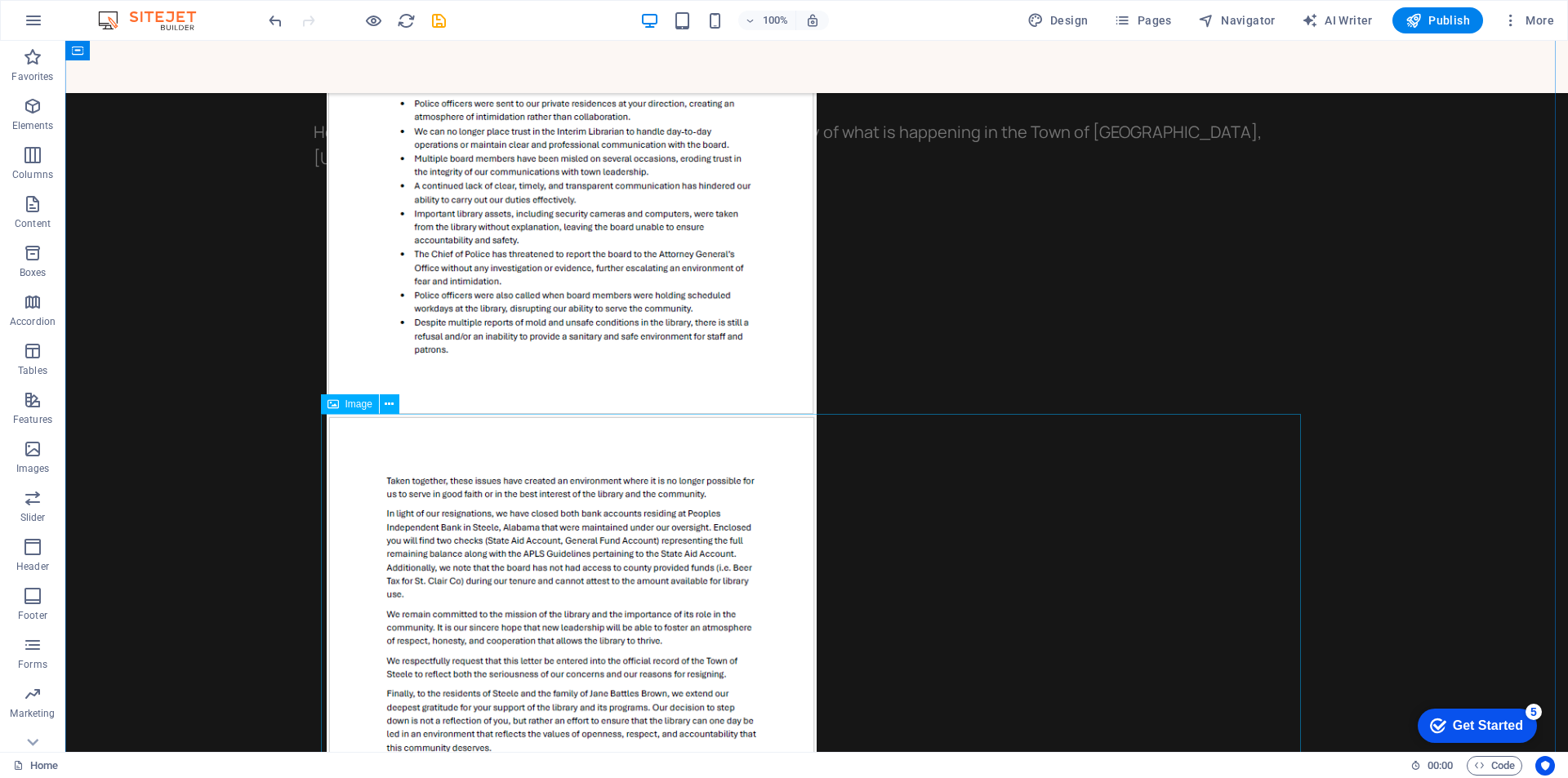
scroll to position [1042, 0]
click at [1111, 363] on figure at bounding box center [817, 98] width 980 height 631
click at [28, 110] on icon "button" at bounding box center [32, 105] width 19 height 19
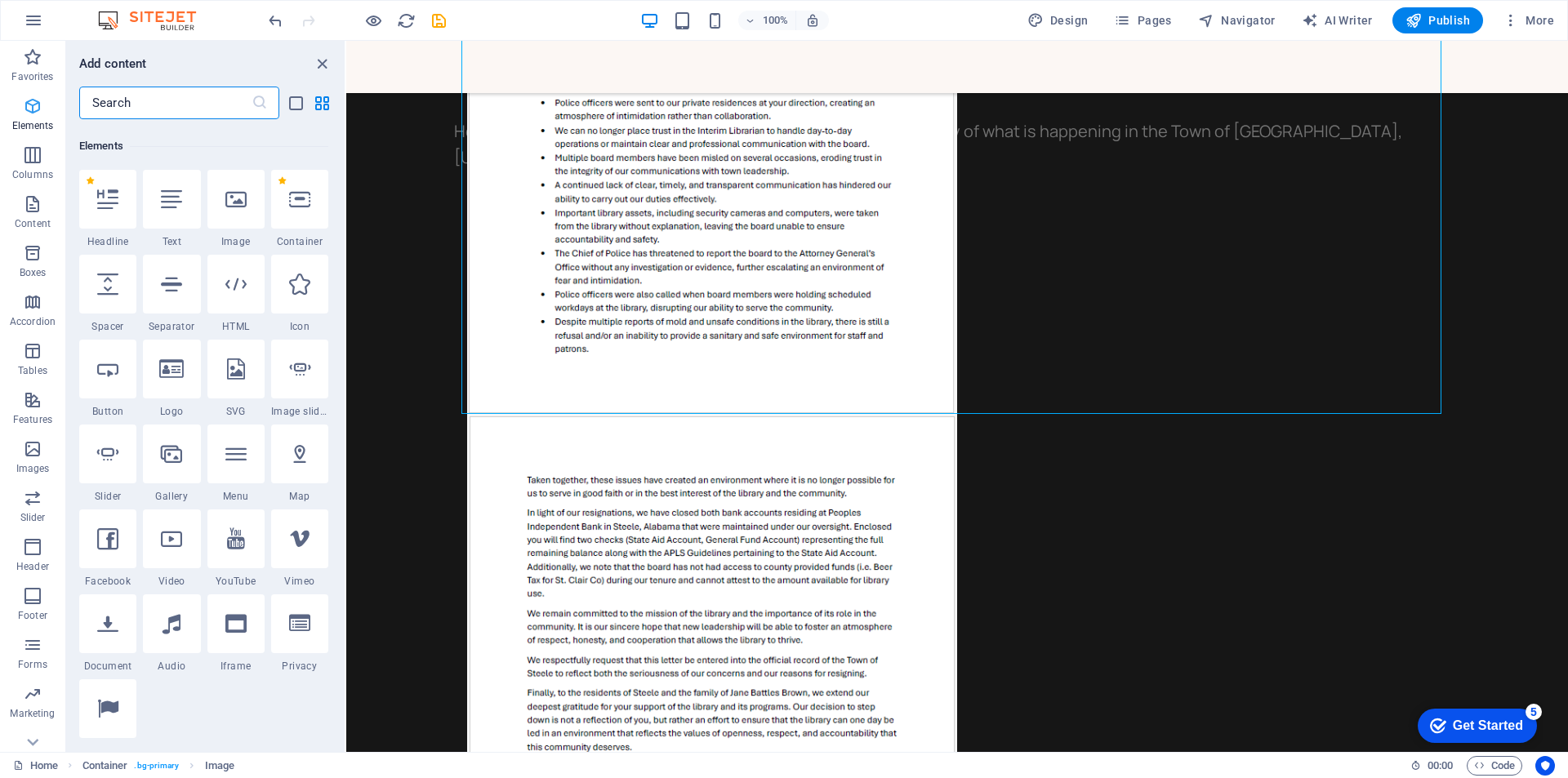
scroll to position [174, 0]
click at [103, 276] on icon at bounding box center [107, 279] width 21 height 21
select select "px"
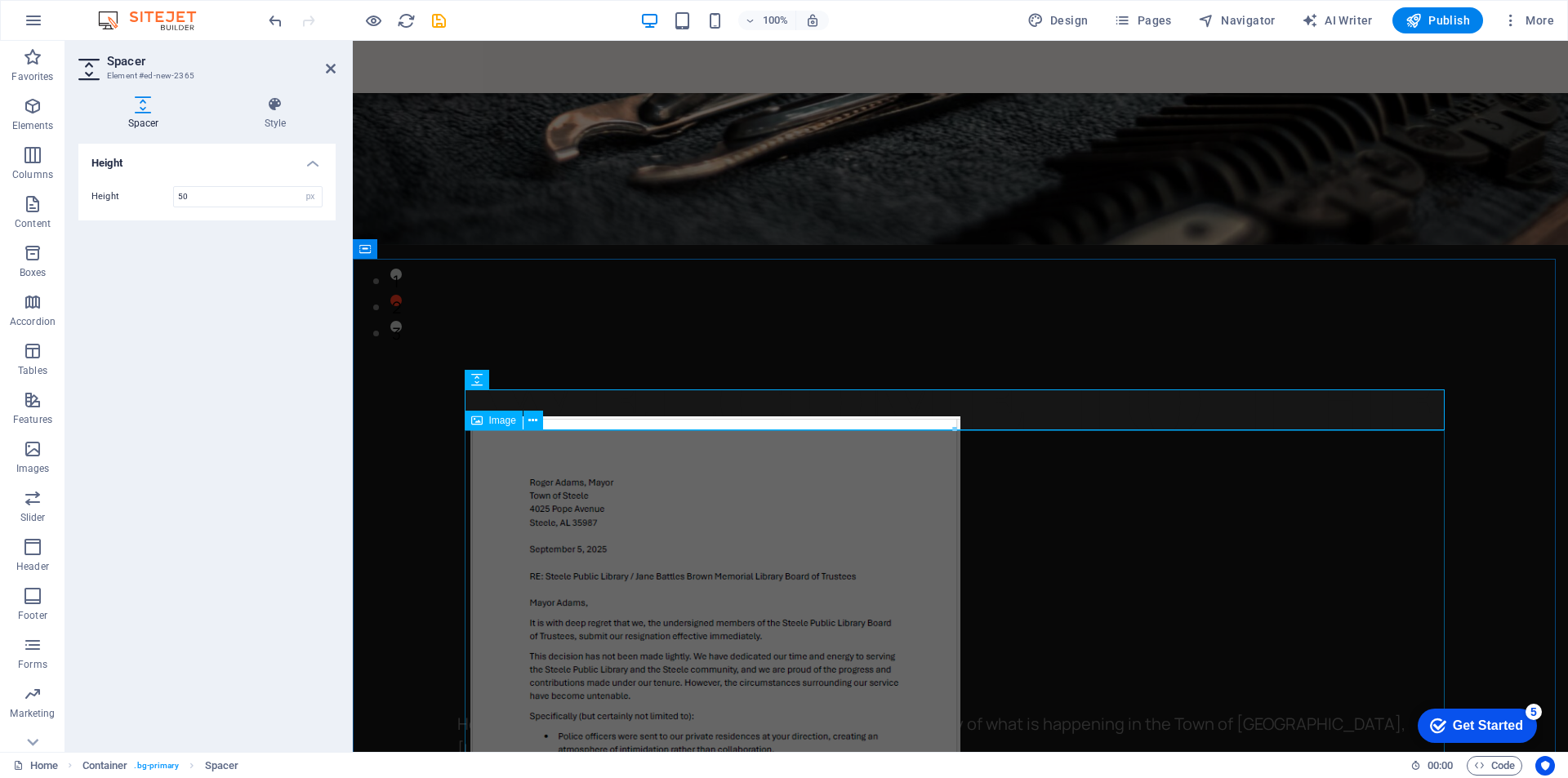
scroll to position [368, 0]
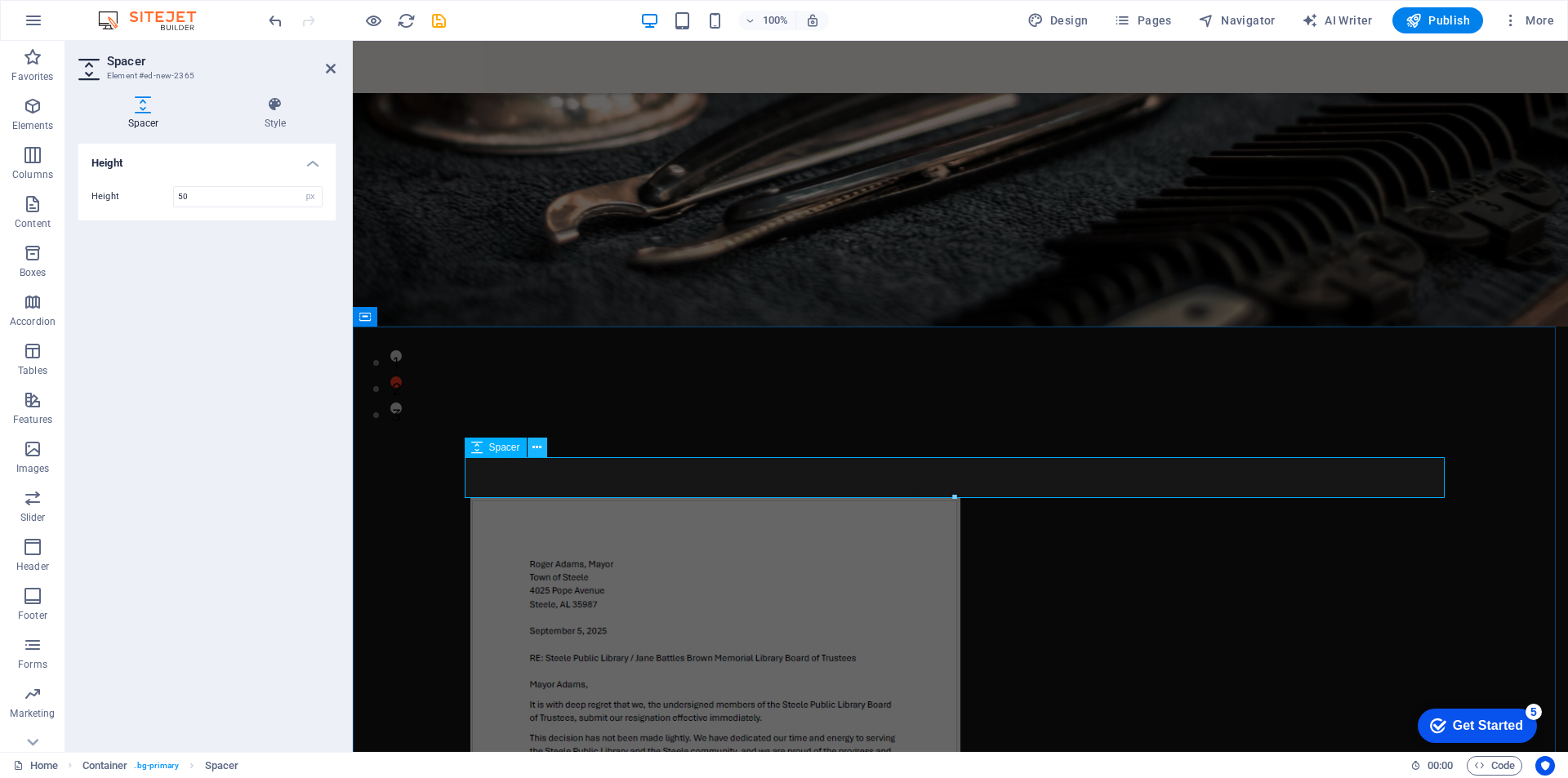
click at [534, 445] on icon at bounding box center [537, 448] width 9 height 18
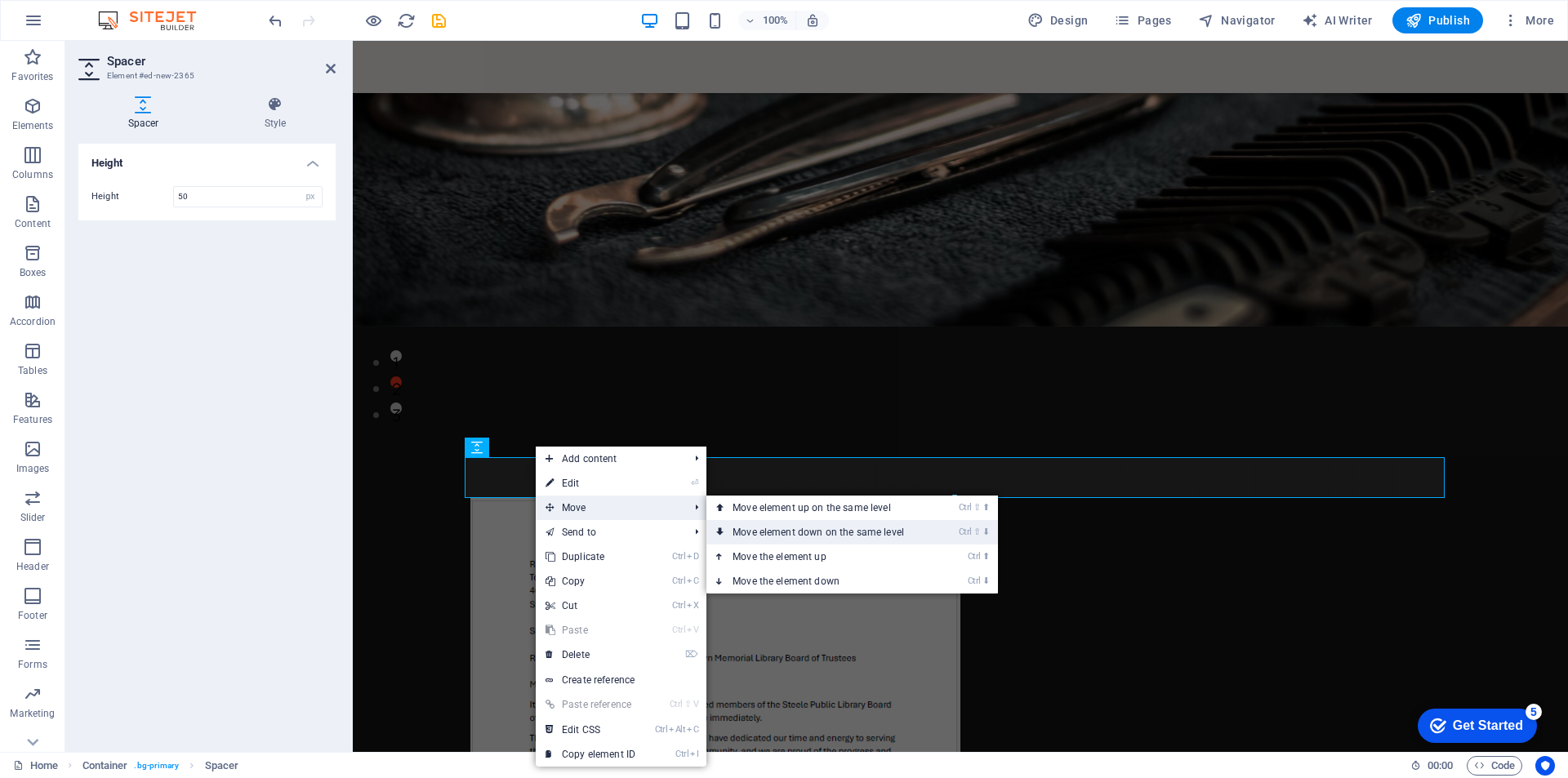
click at [763, 524] on link "Ctrl ⇧ ⬇ Move element down on the same level" at bounding box center [822, 531] width 231 height 24
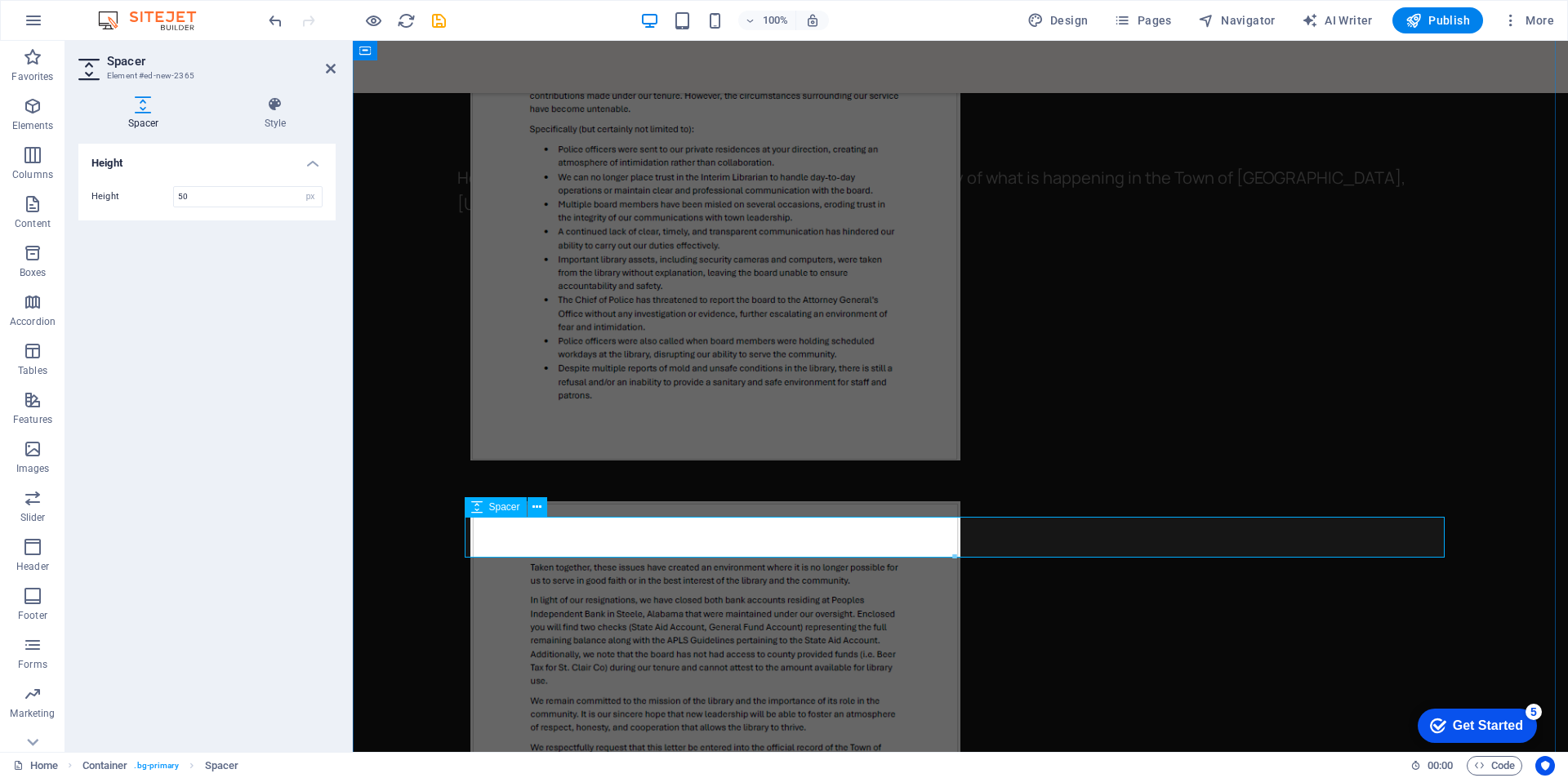
scroll to position [1081, 0]
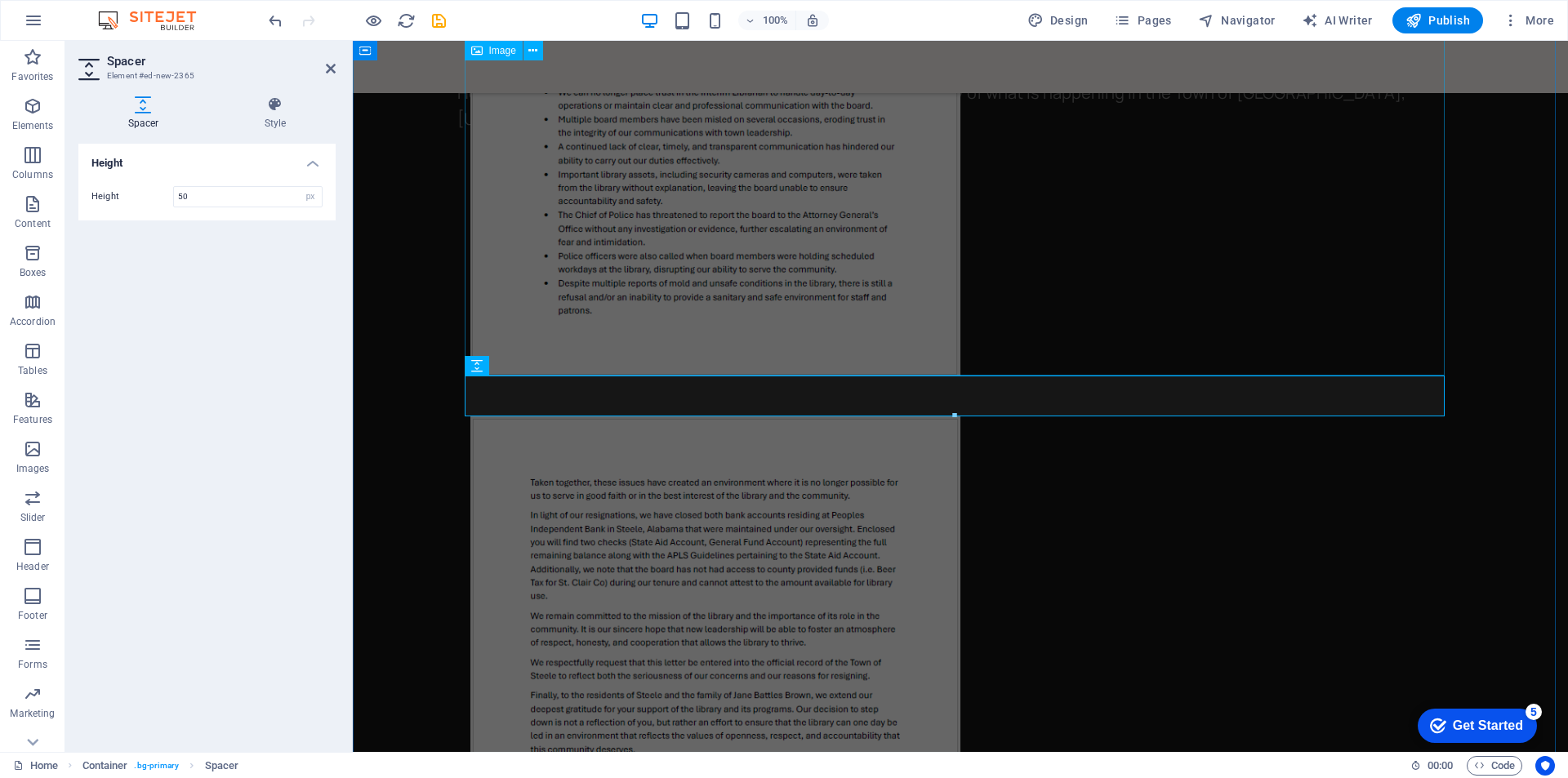
click at [1225, 284] on figure at bounding box center [960, 59] width 980 height 631
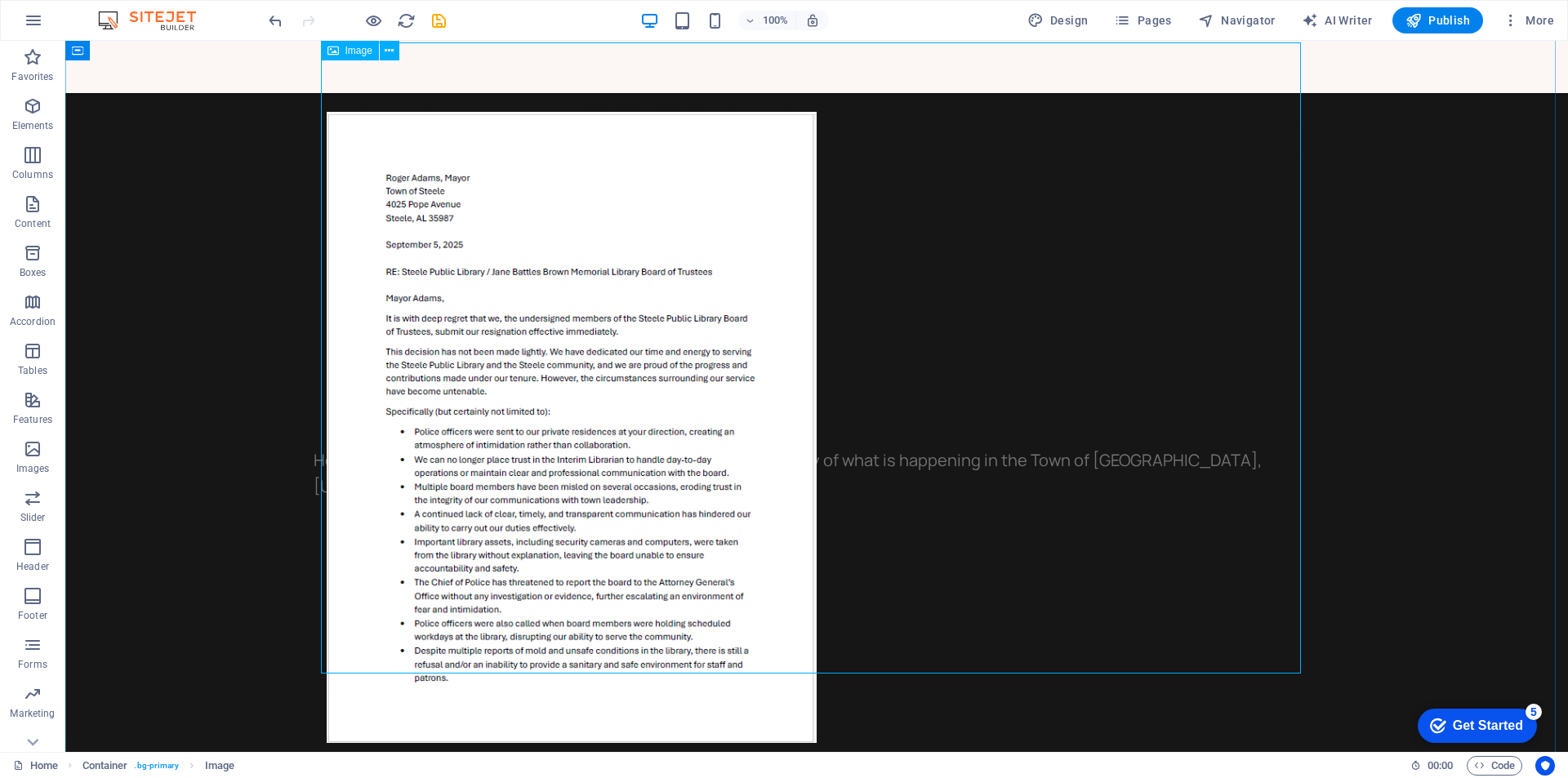
scroll to position [590, 0]
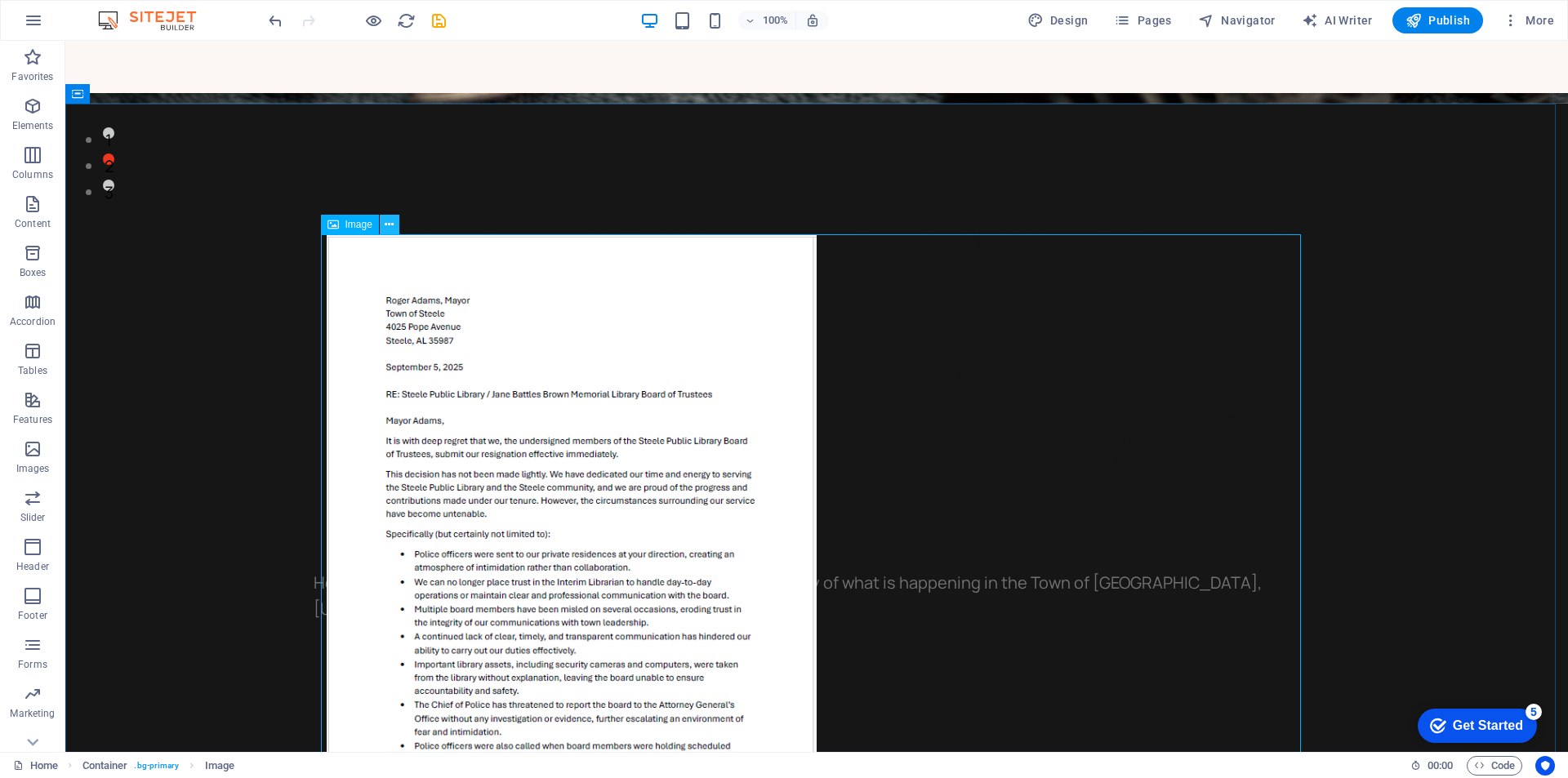
click at [386, 226] on icon at bounding box center [389, 225] width 9 height 18
click at [363, 299] on figure at bounding box center [817, 549] width 980 height 631
click at [384, 226] on icon at bounding box center [389, 225] width 9 height 18
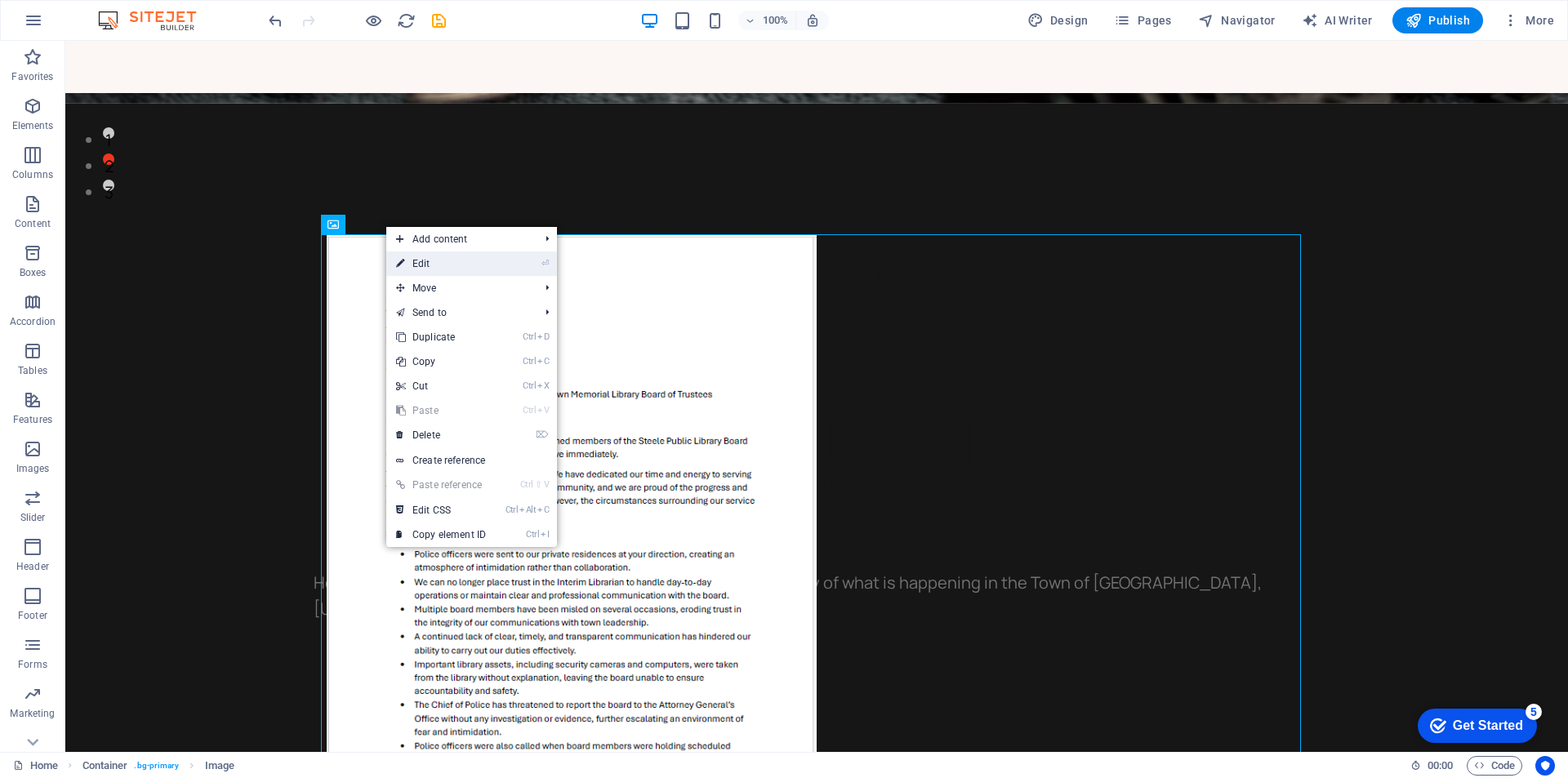
click at [425, 267] on link "⏎ Edit" at bounding box center [440, 263] width 109 height 24
select select "%"
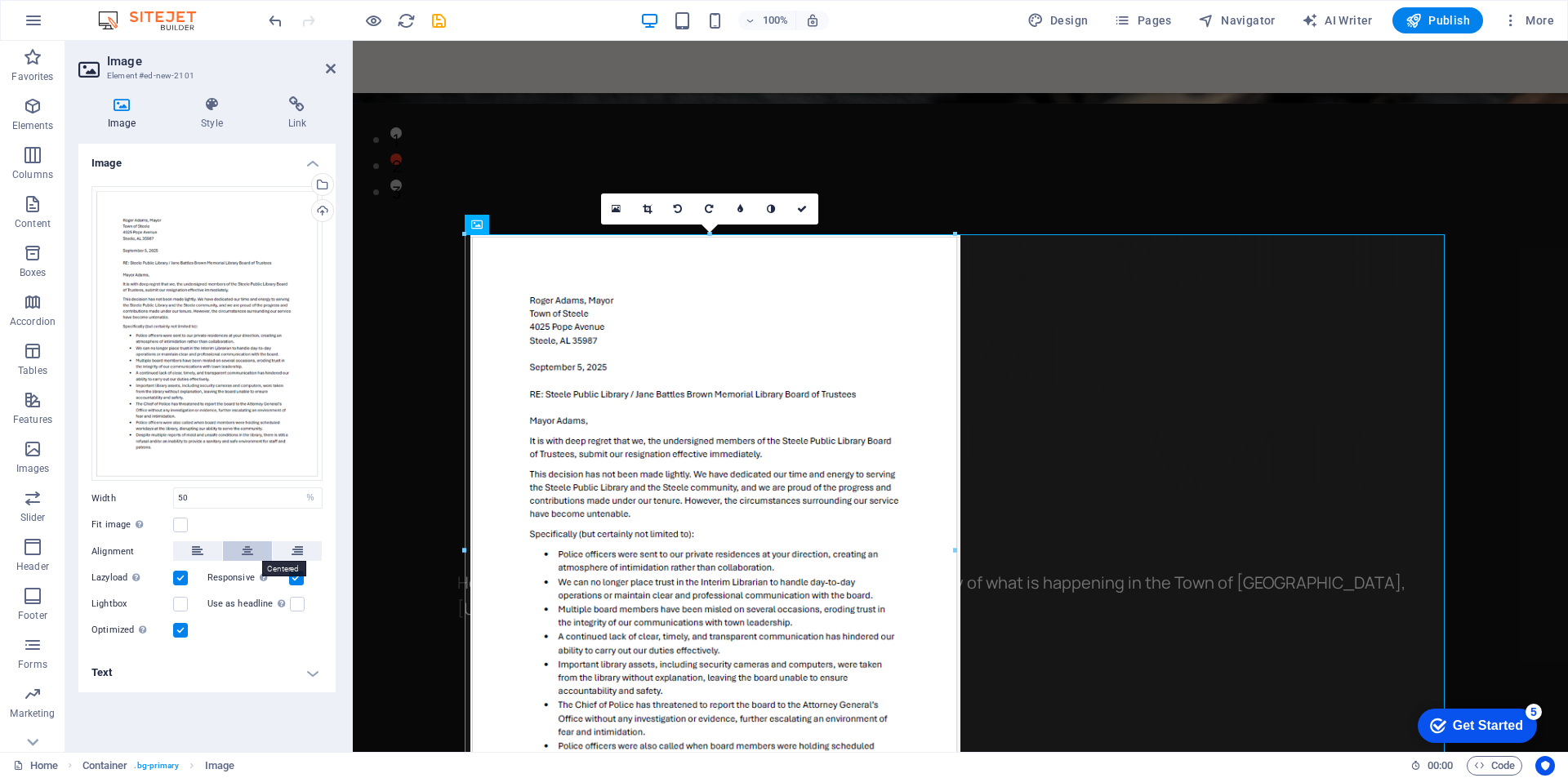
click at [241, 548] on button at bounding box center [247, 551] width 49 height 19
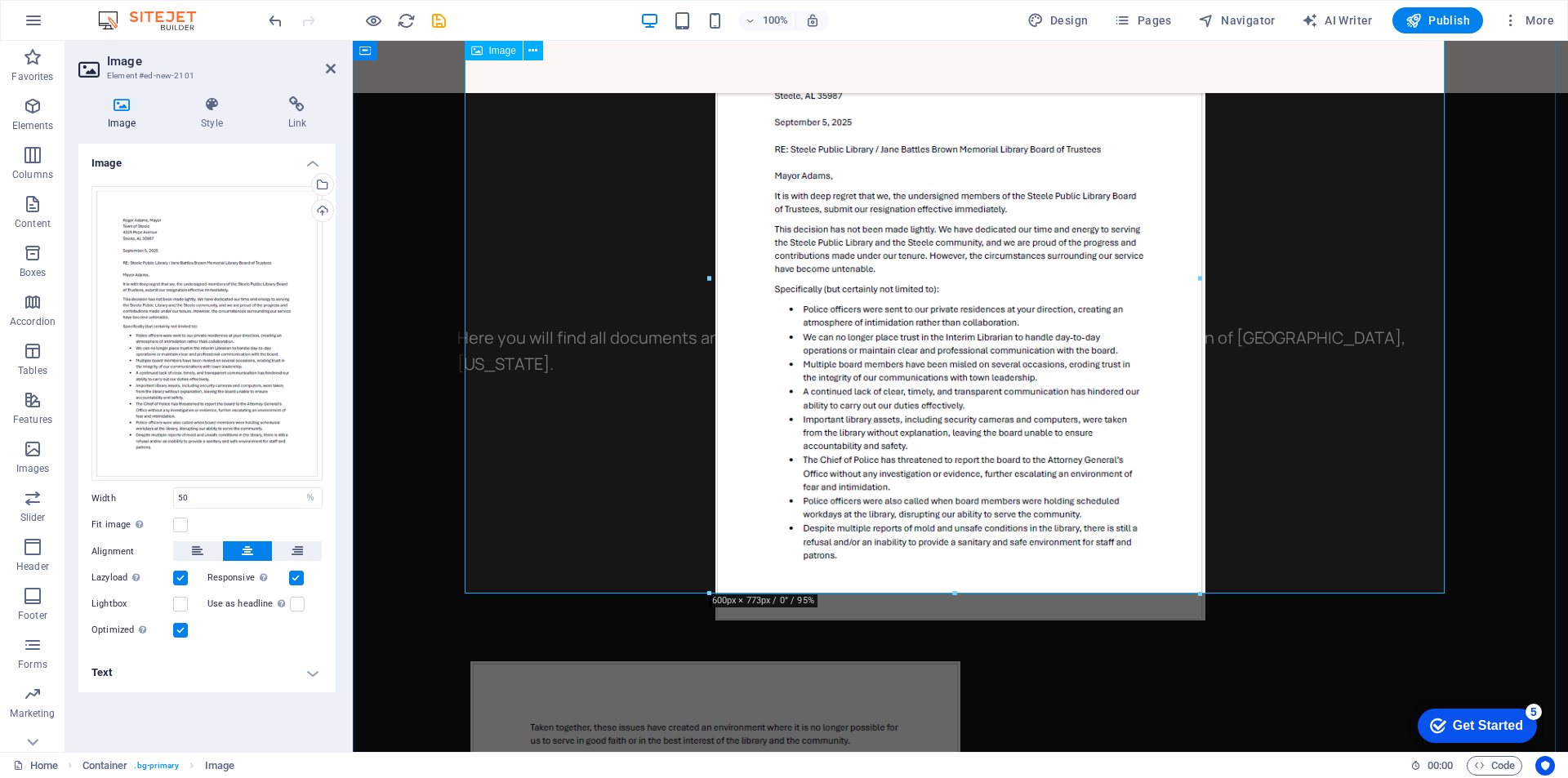
scroll to position [1081, 0]
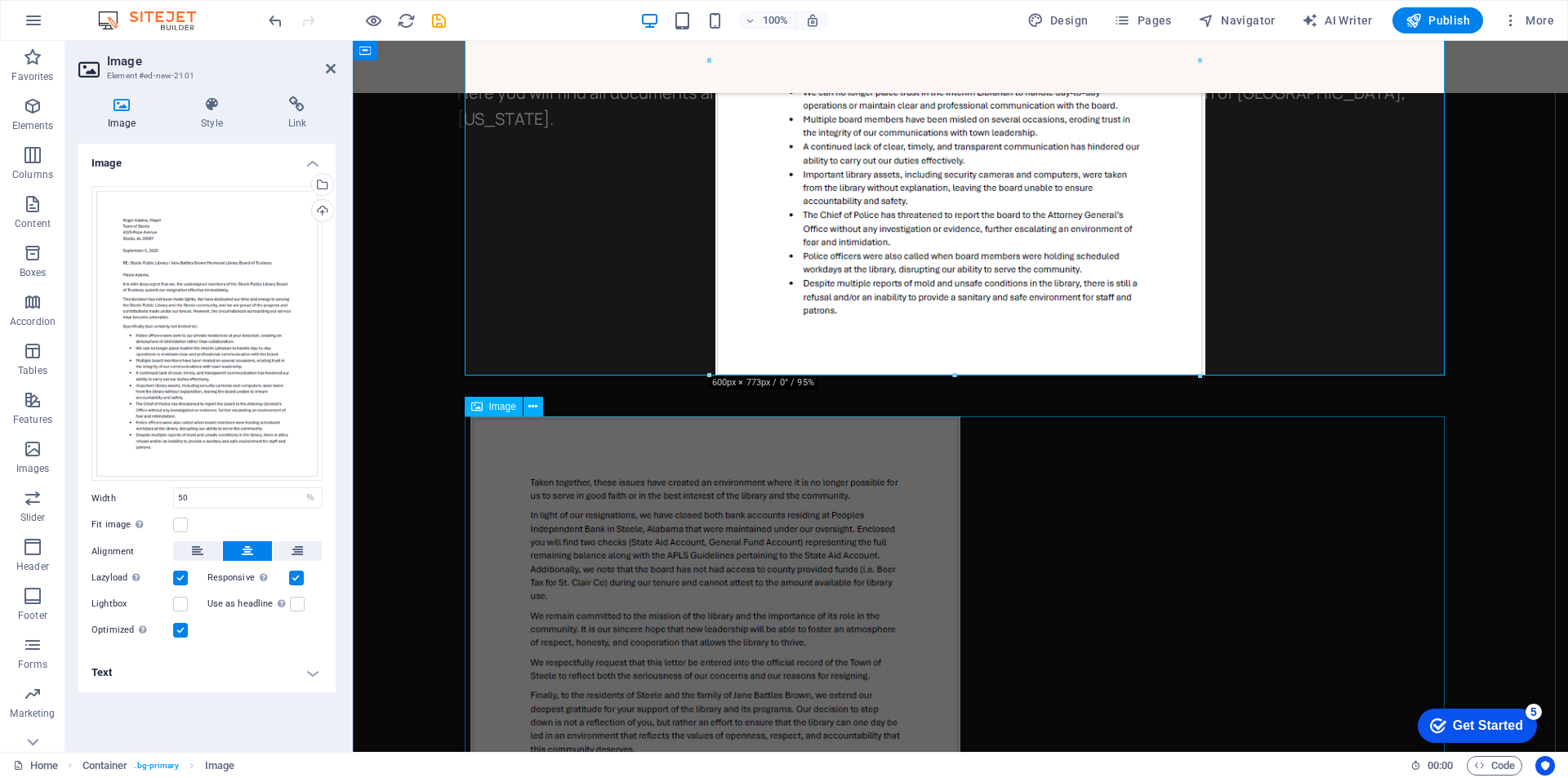
click at [660, 564] on figure at bounding box center [960, 725] width 980 height 618
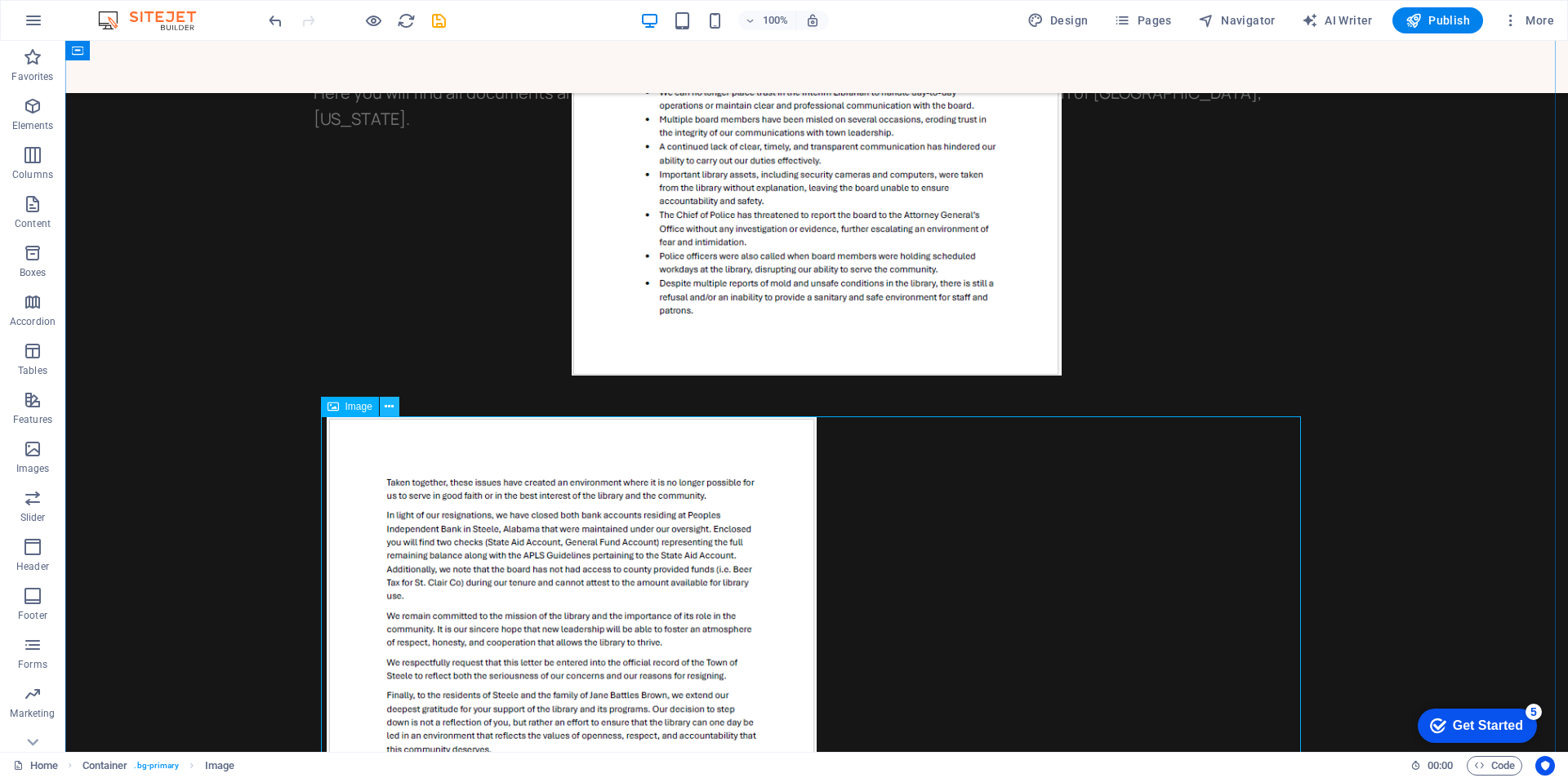
click at [386, 407] on icon at bounding box center [389, 407] width 9 height 18
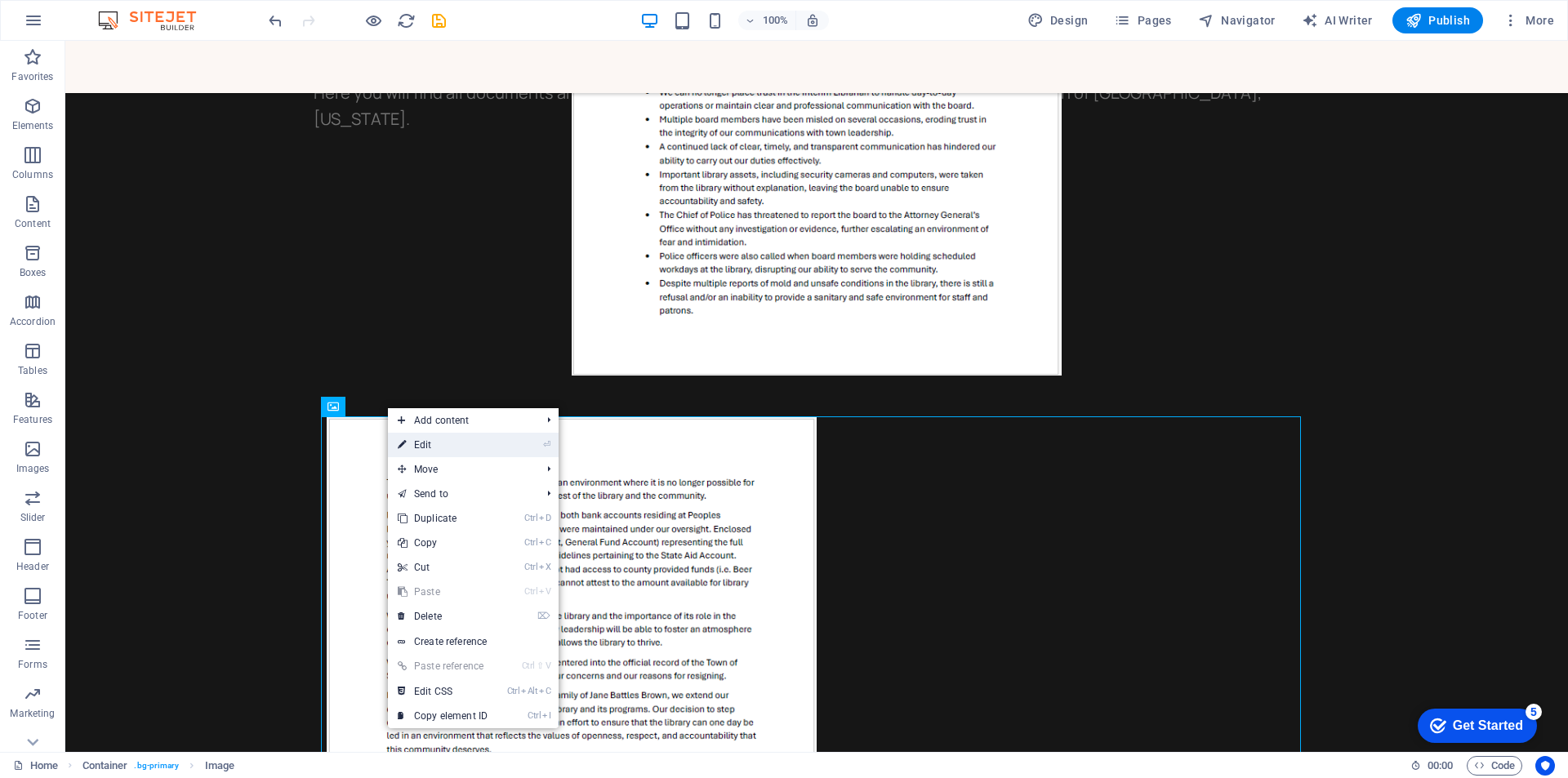
click at [416, 448] on link "⏎ Edit" at bounding box center [442, 445] width 109 height 24
select select "%"
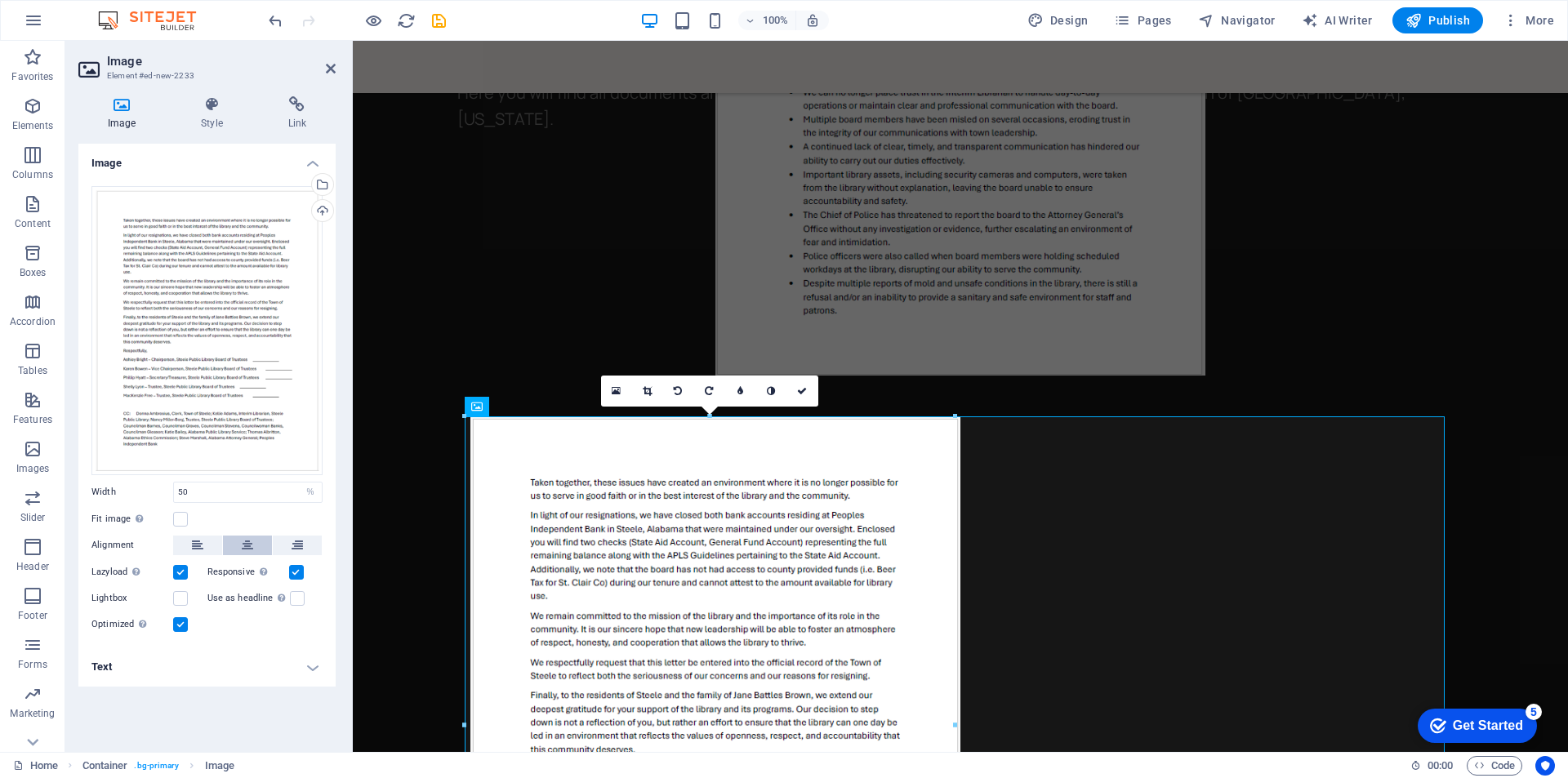
click at [249, 546] on icon at bounding box center [247, 545] width 12 height 19
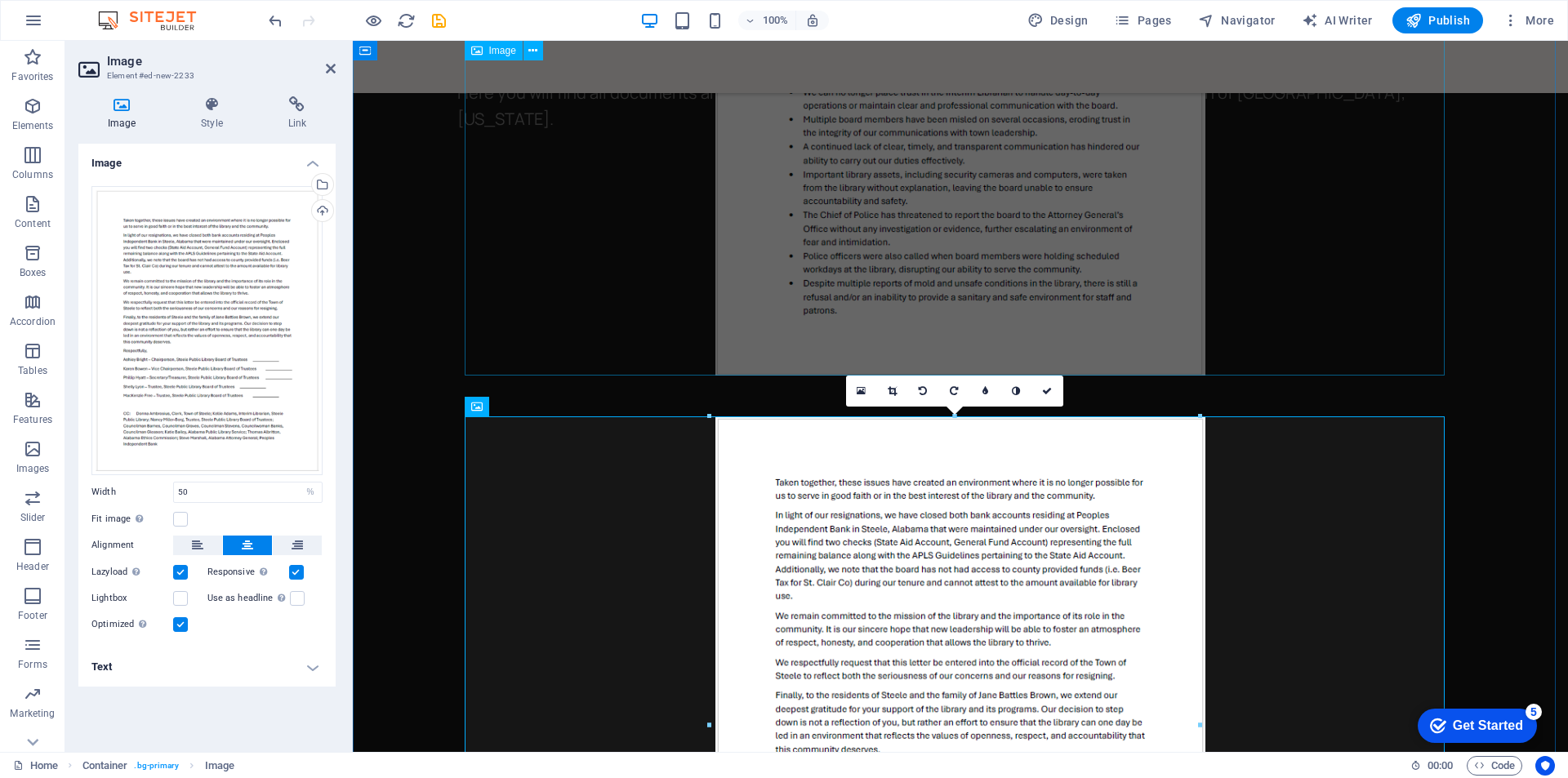
click at [1397, 302] on figure at bounding box center [960, 59] width 980 height 631
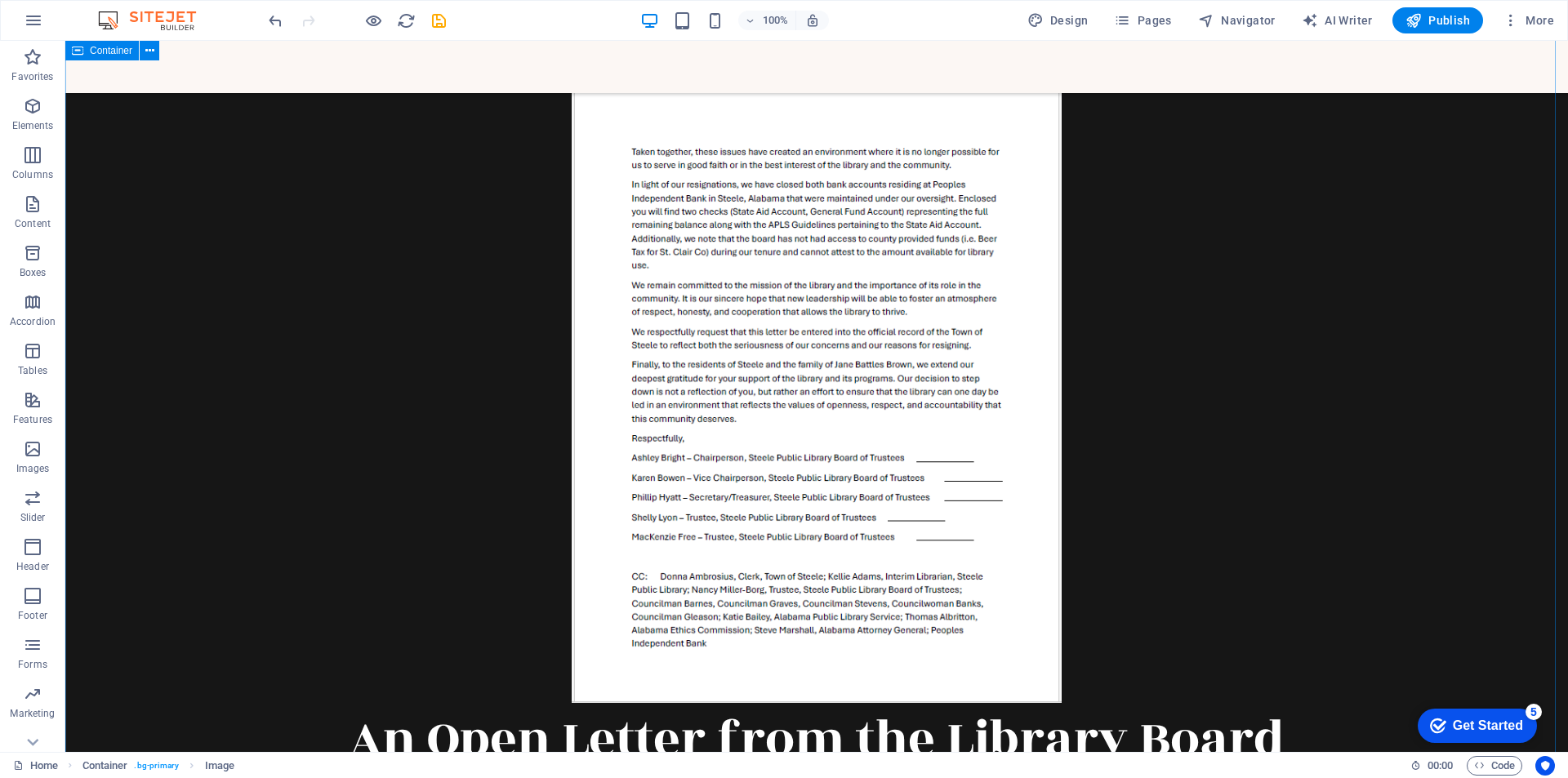
scroll to position [1488, 0]
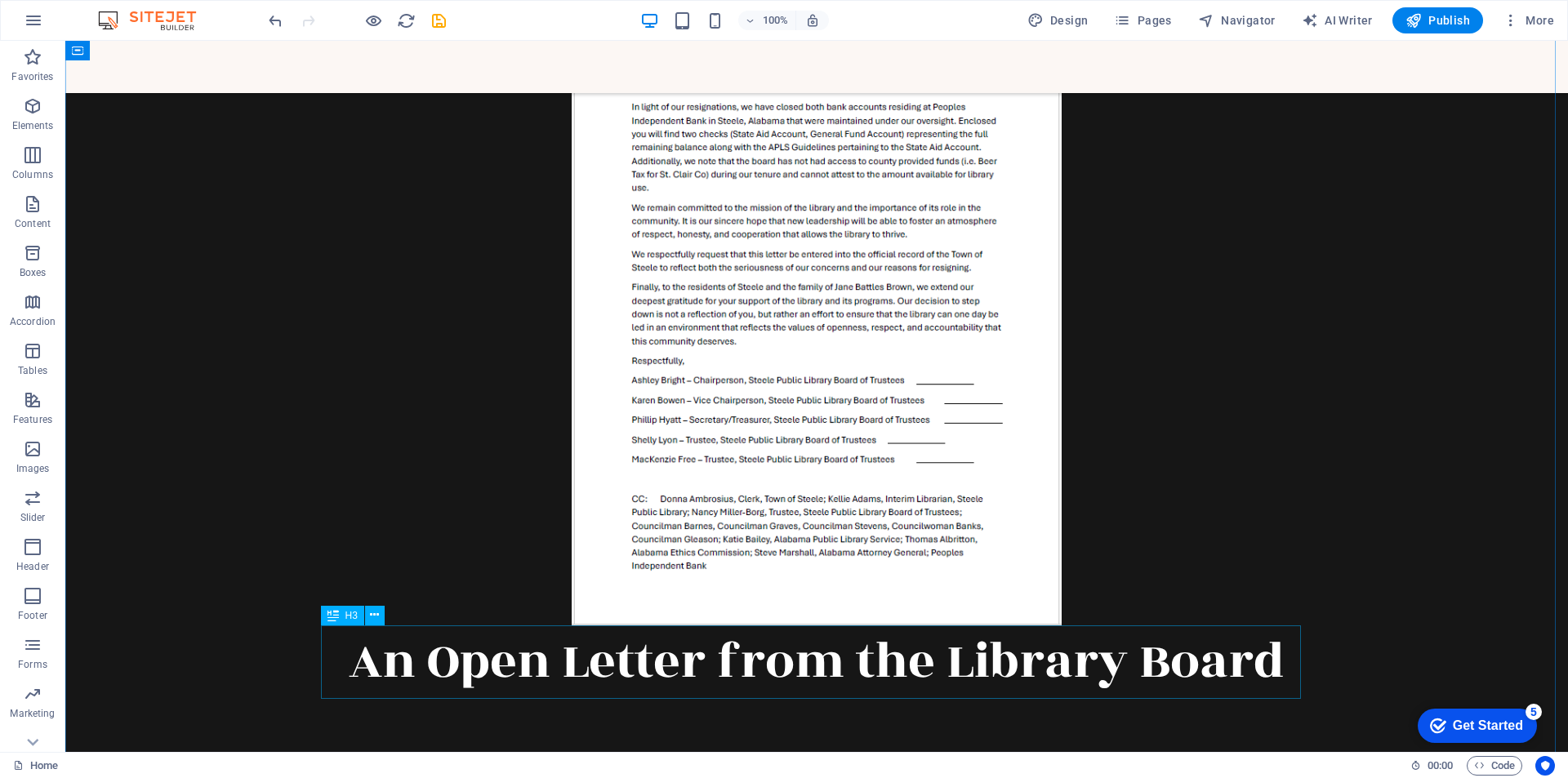
click at [638, 670] on div "An Open Letter from the Library Board" at bounding box center [817, 662] width 980 height 74
click at [368, 617] on button at bounding box center [374, 615] width 19 height 19
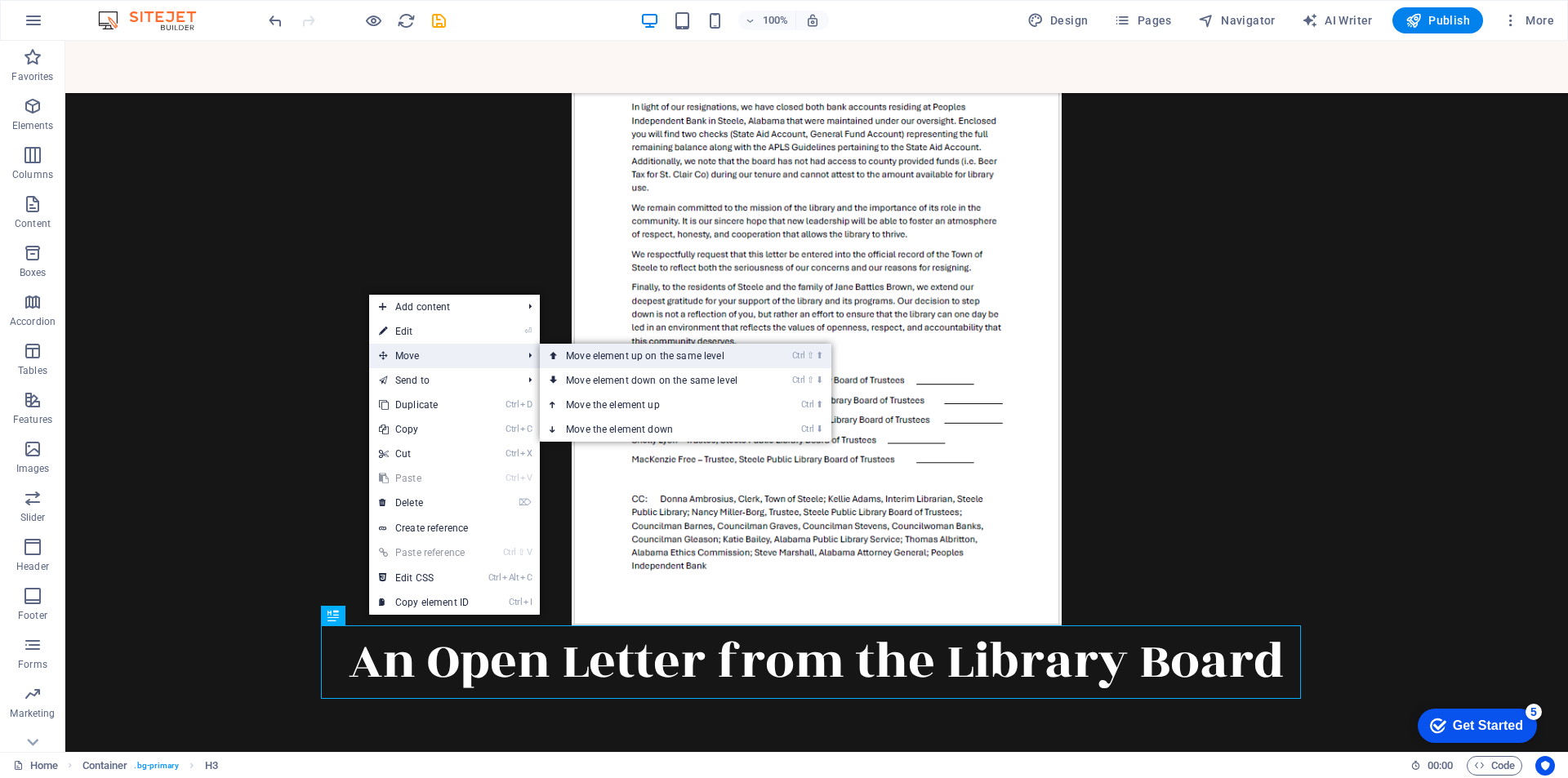
click at [659, 356] on link "Ctrl ⇧ ⬆ Move element up on the same level" at bounding box center [655, 355] width 231 height 24
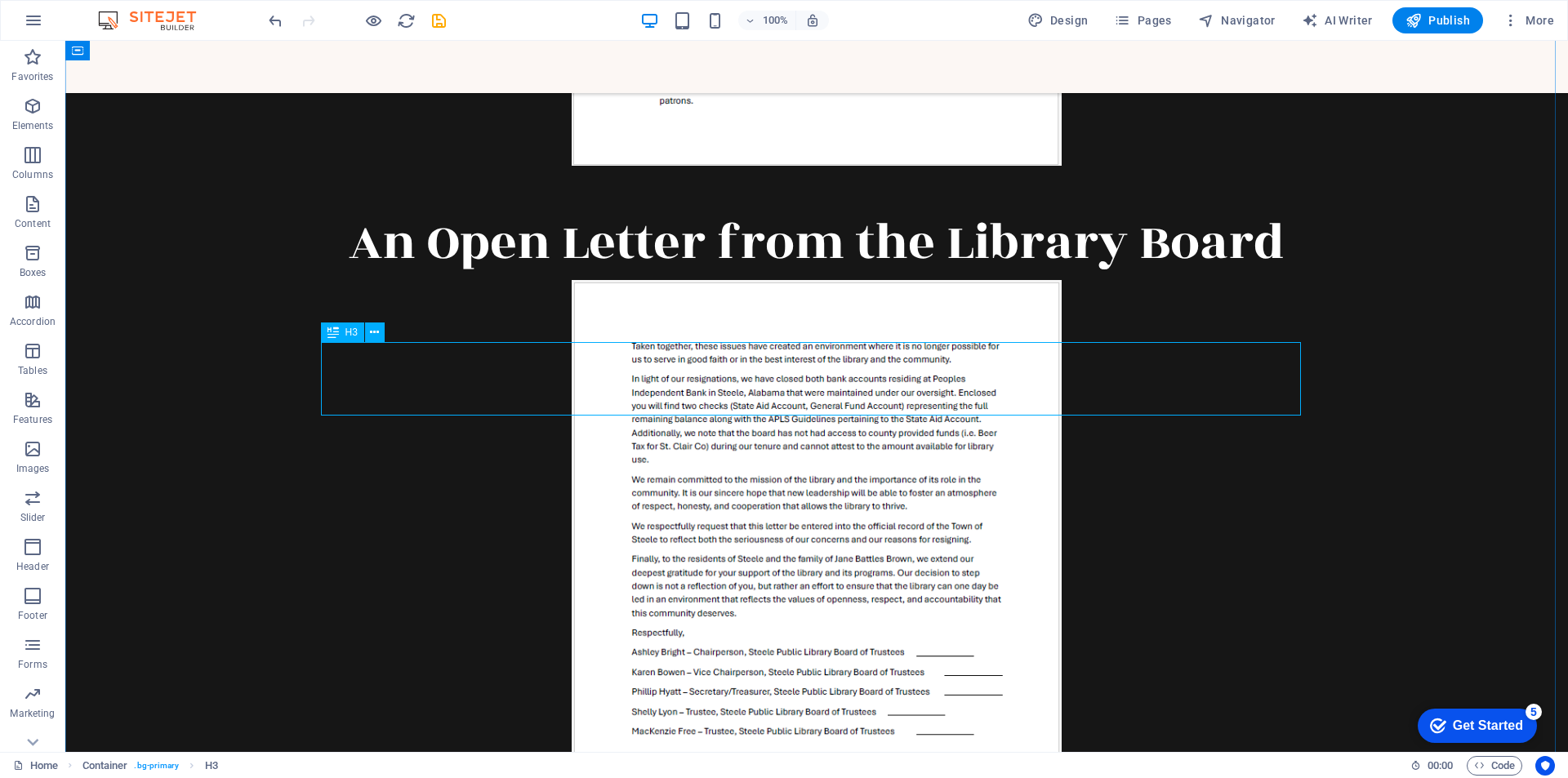
scroll to position [1137, 0]
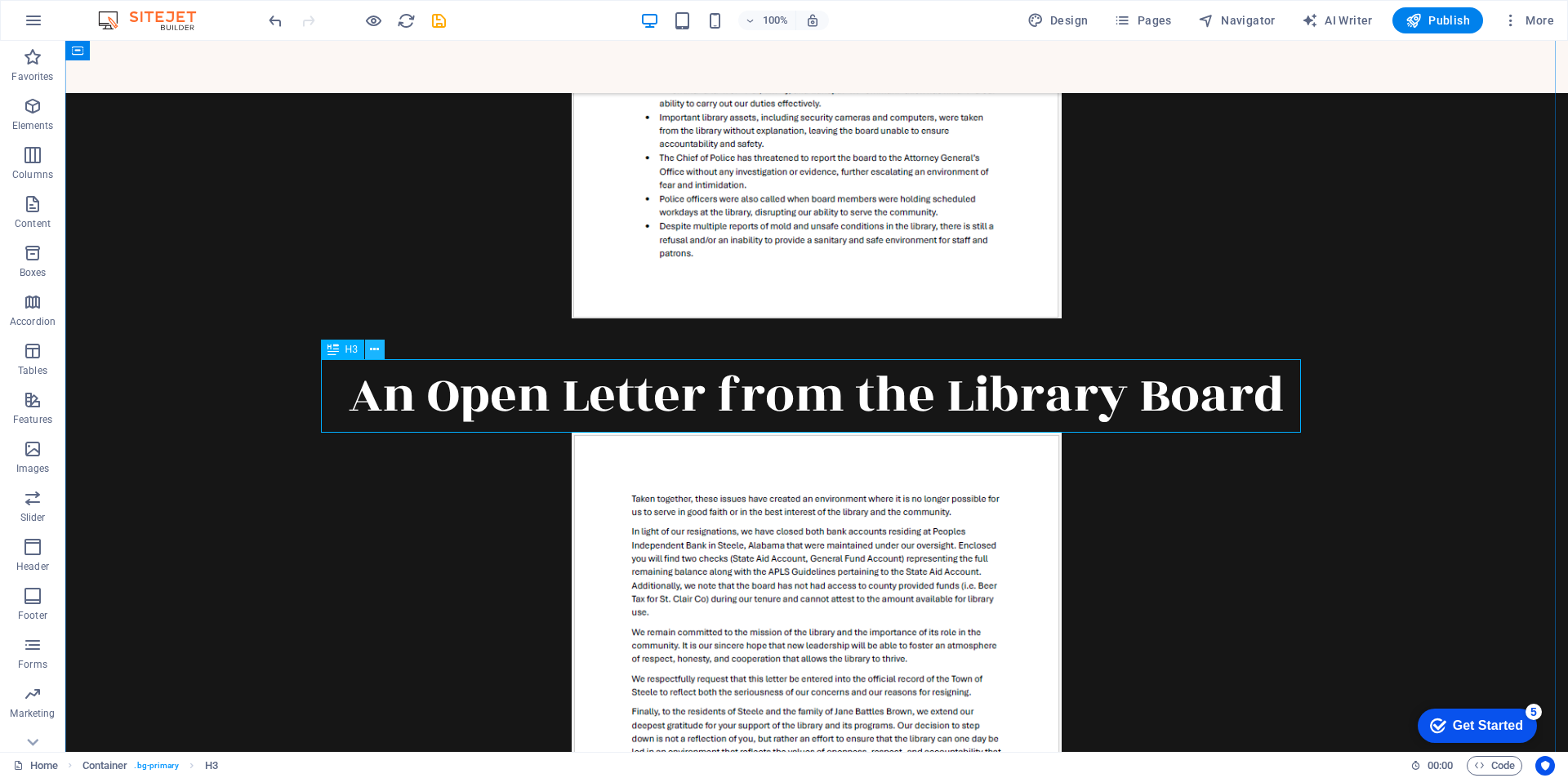
click at [375, 350] on icon at bounding box center [374, 349] width 9 height 18
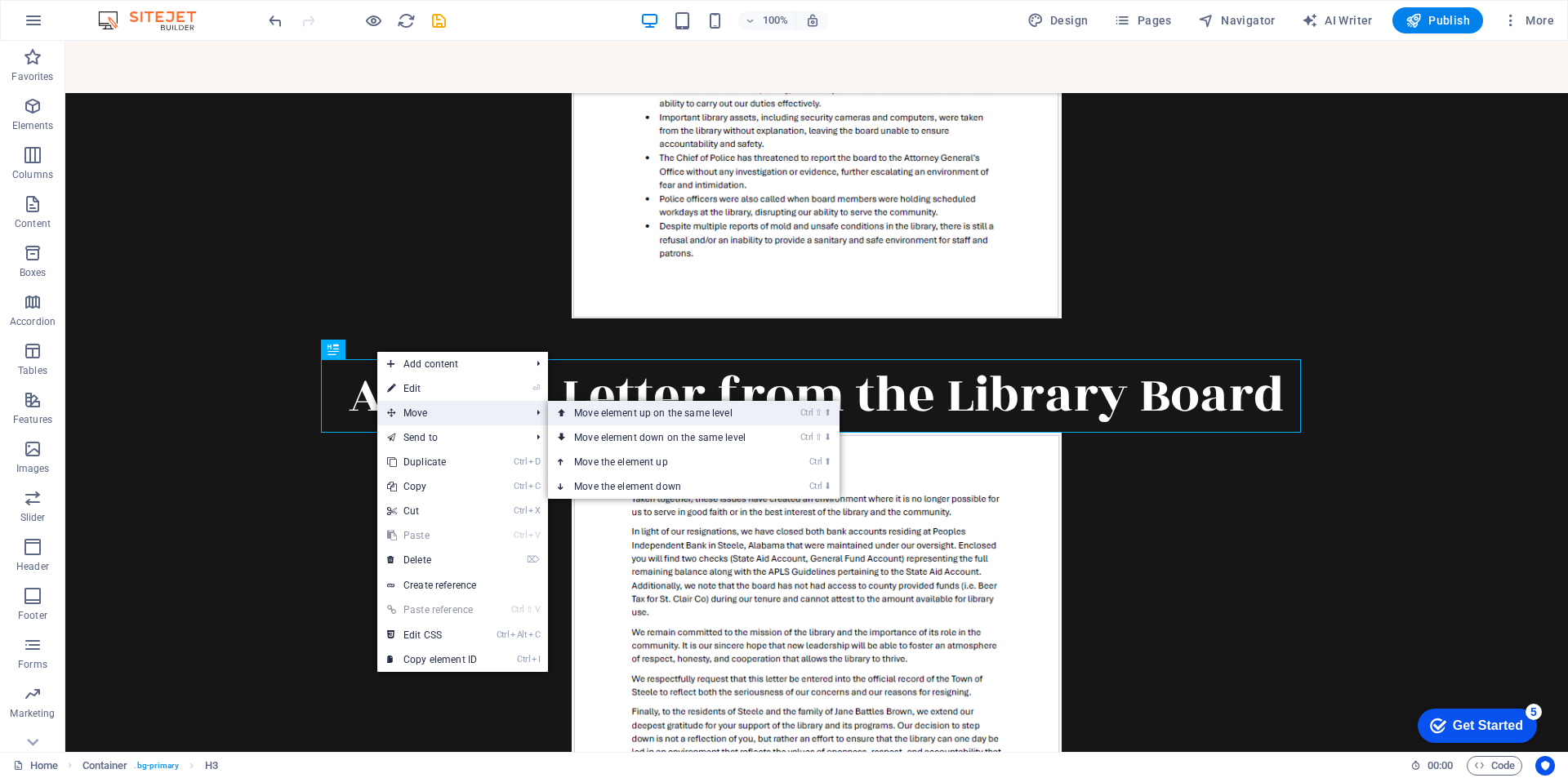
click at [657, 419] on link "Ctrl ⇧ ⬆ Move element up on the same level" at bounding box center [664, 413] width 231 height 24
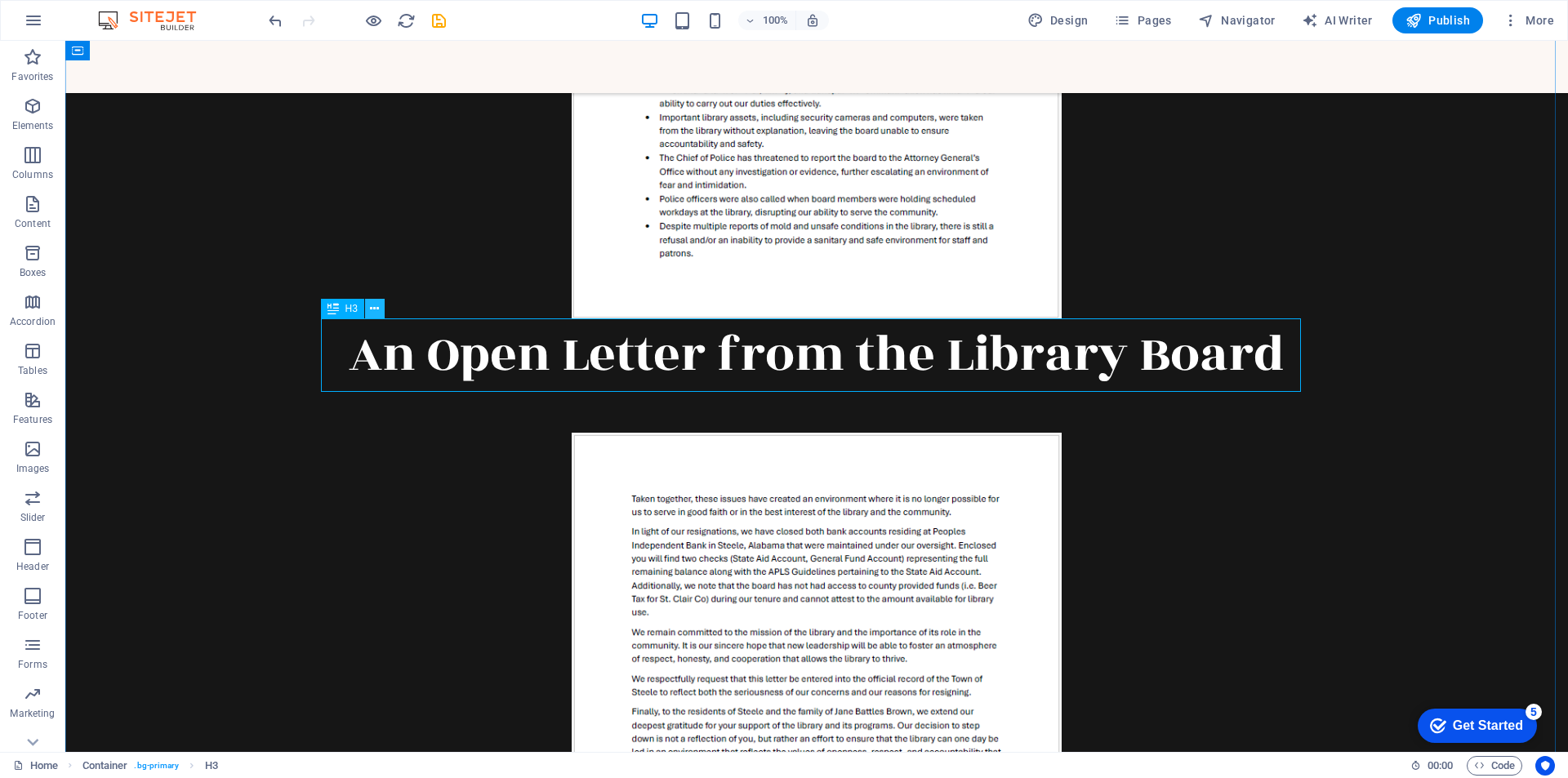
click at [374, 311] on icon at bounding box center [374, 309] width 9 height 18
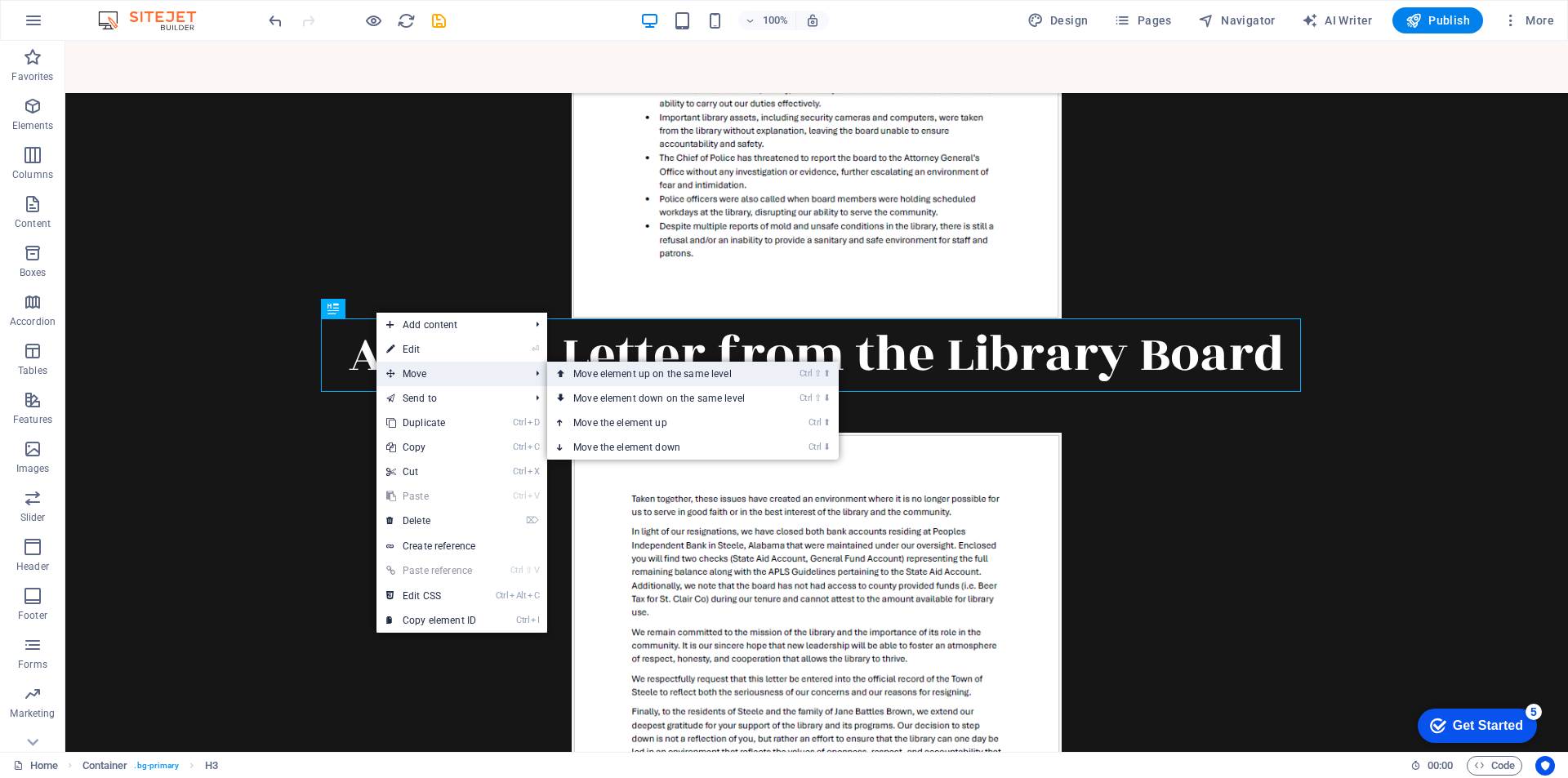
click at [622, 374] on link "Ctrl ⇧ ⬆ Move element up on the same level" at bounding box center [663, 374] width 231 height 24
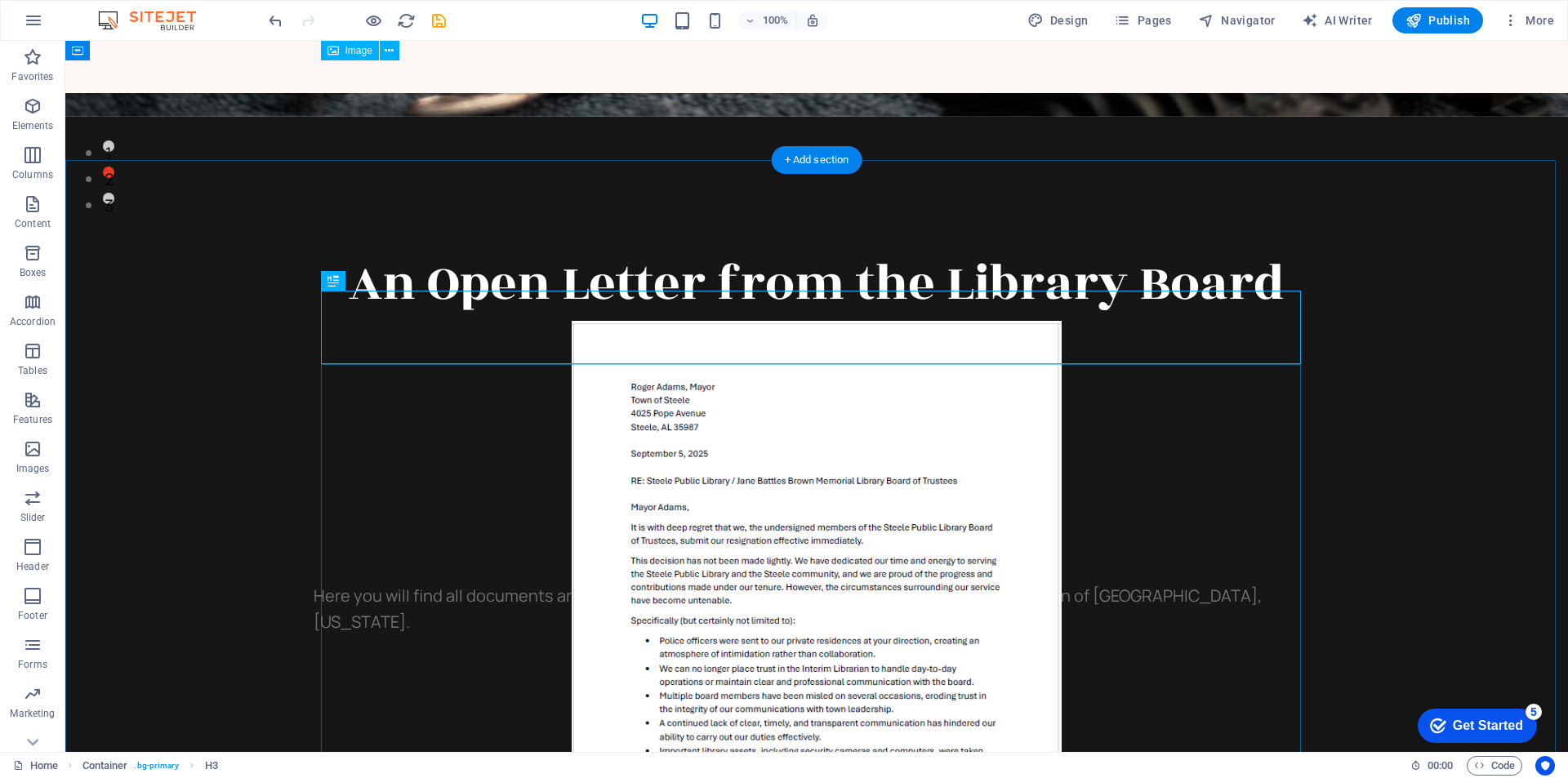
scroll to position [465, 0]
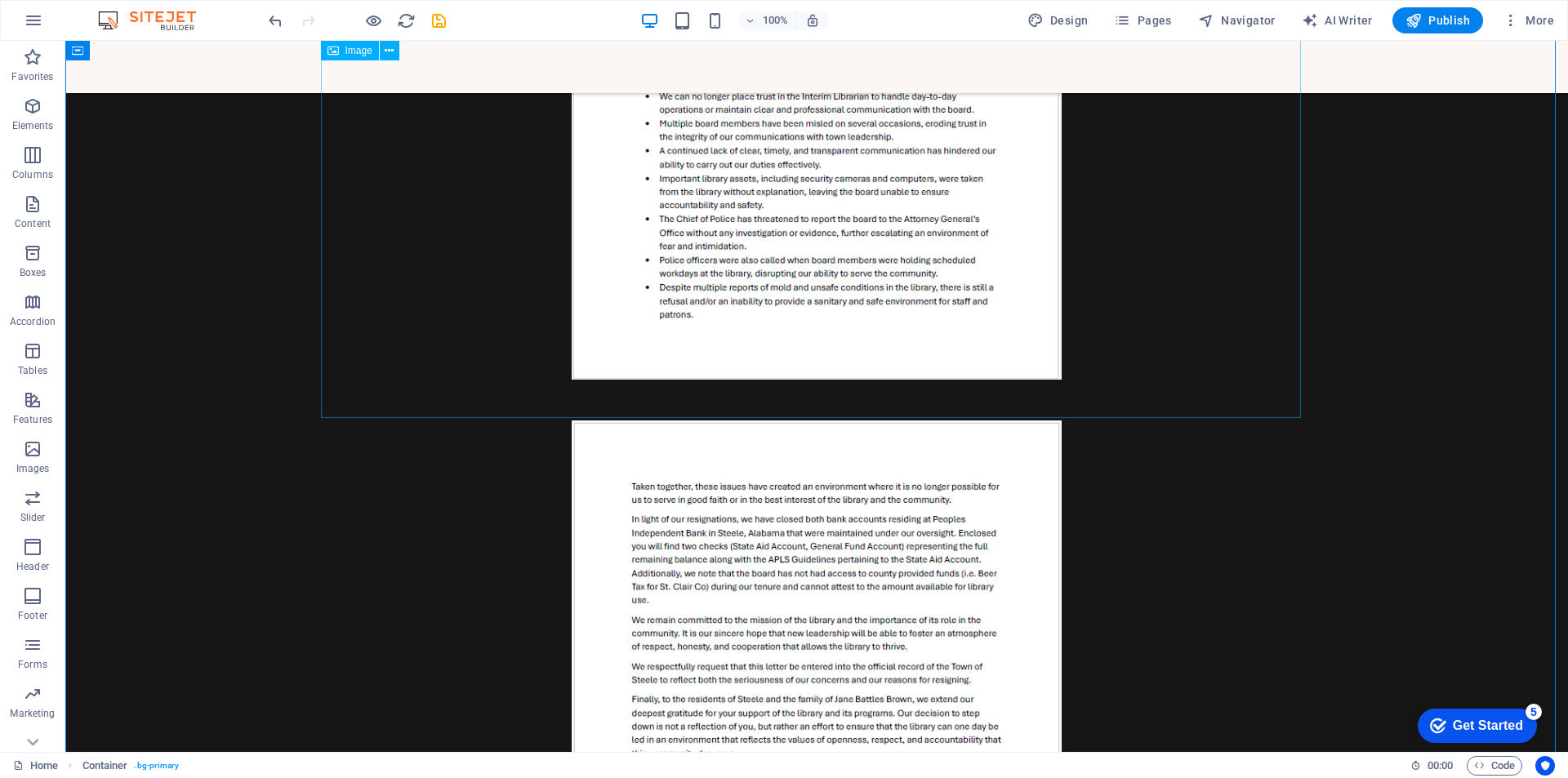
scroll to position [1037, 0]
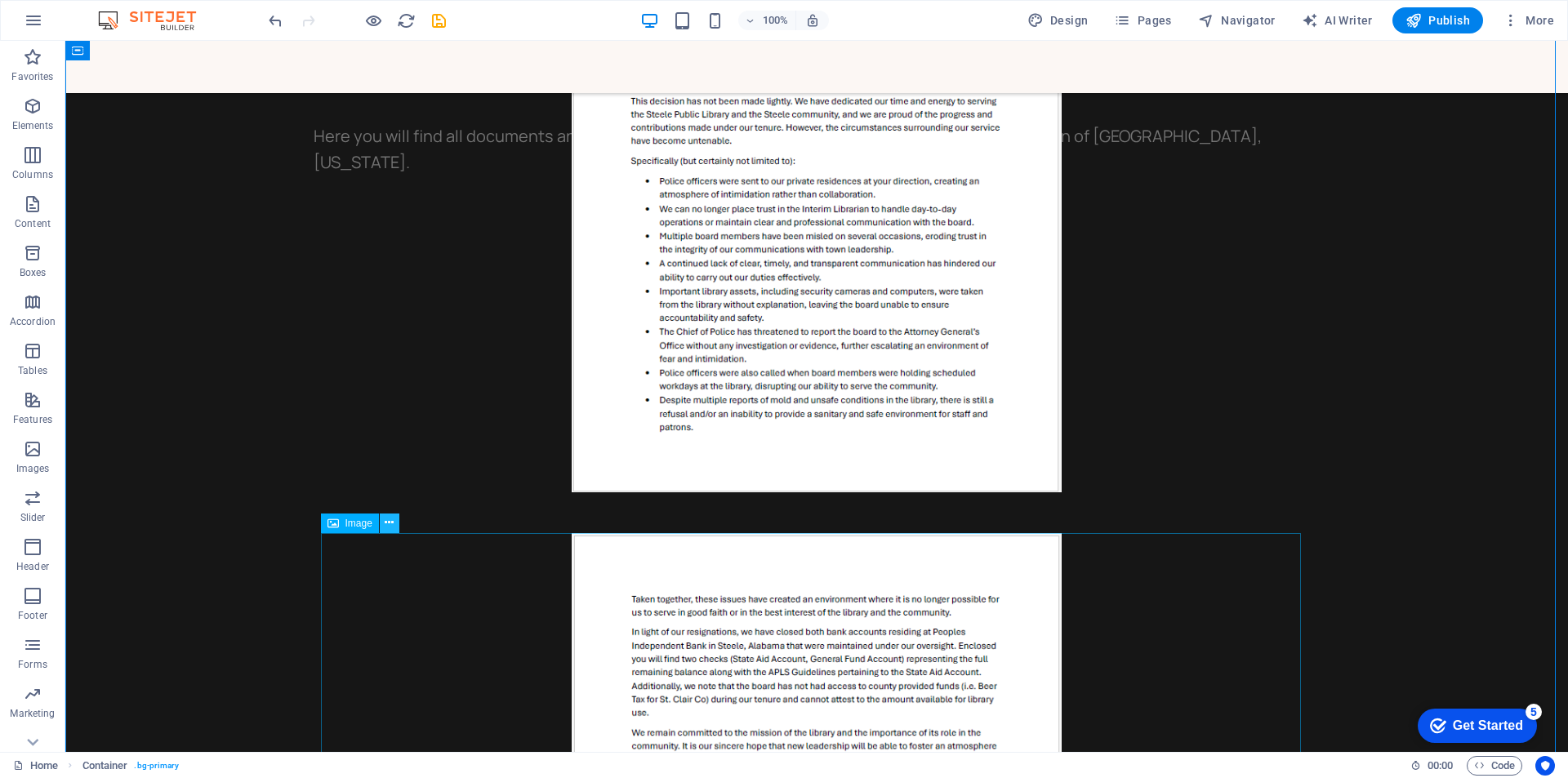
click at [390, 521] on icon at bounding box center [389, 523] width 9 height 18
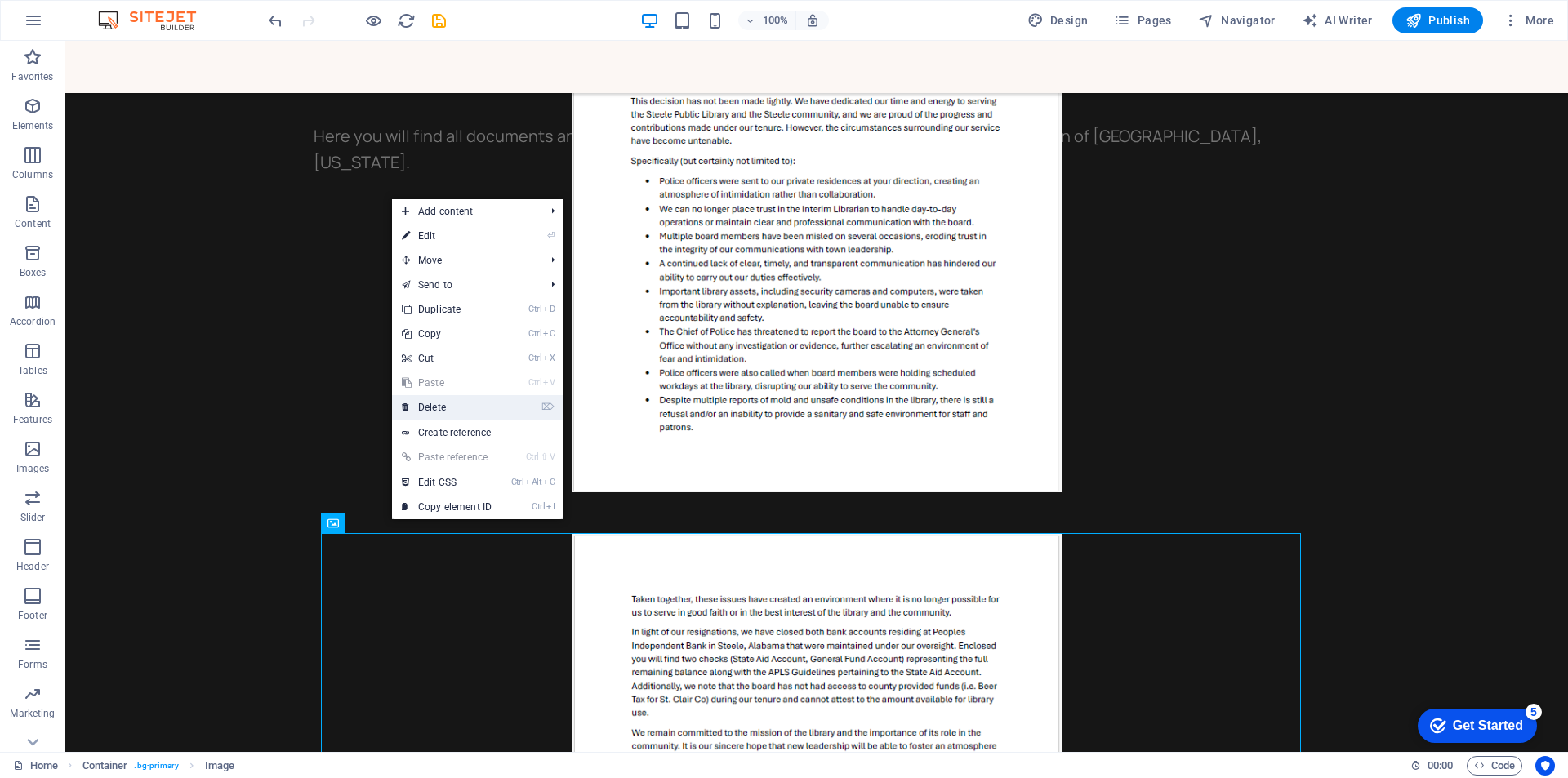
click at [432, 409] on link "⌦ Delete" at bounding box center [446, 407] width 109 height 24
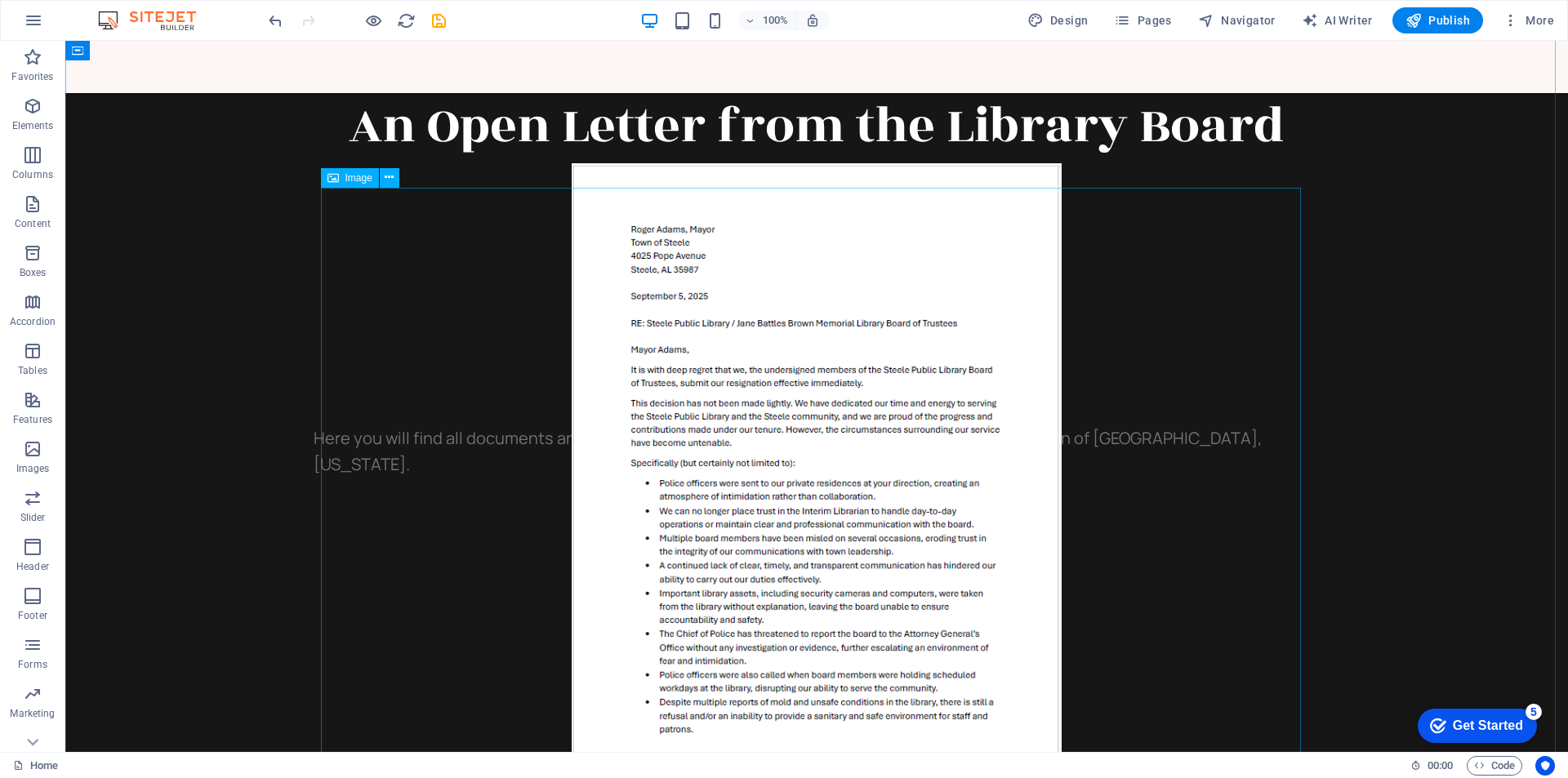
scroll to position [710, 0]
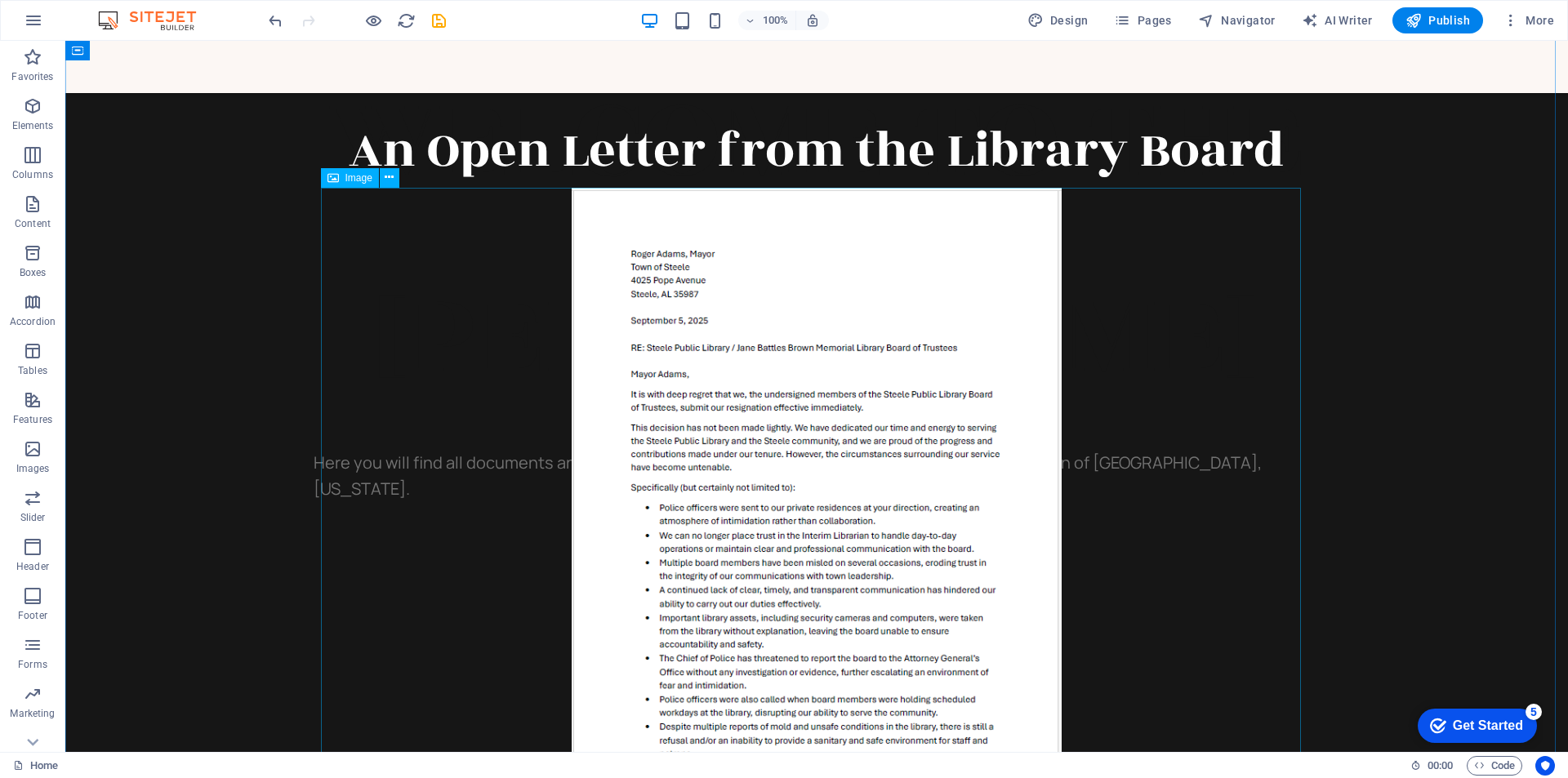
click at [352, 181] on span "Image" at bounding box center [359, 178] width 27 height 10
click at [390, 175] on icon at bounding box center [389, 177] width 9 height 18
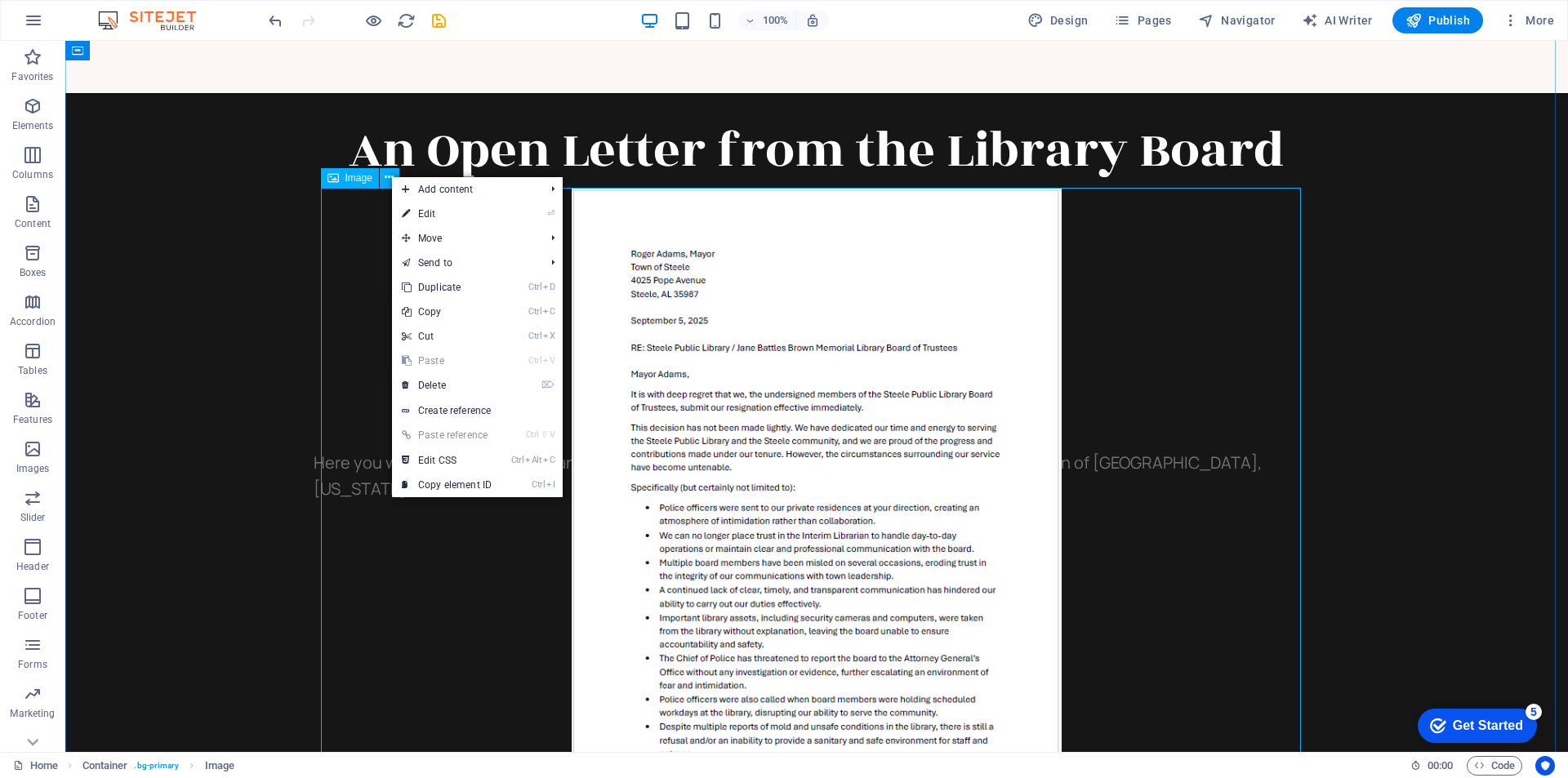
click at [352, 181] on span "Image" at bounding box center [359, 178] width 27 height 10
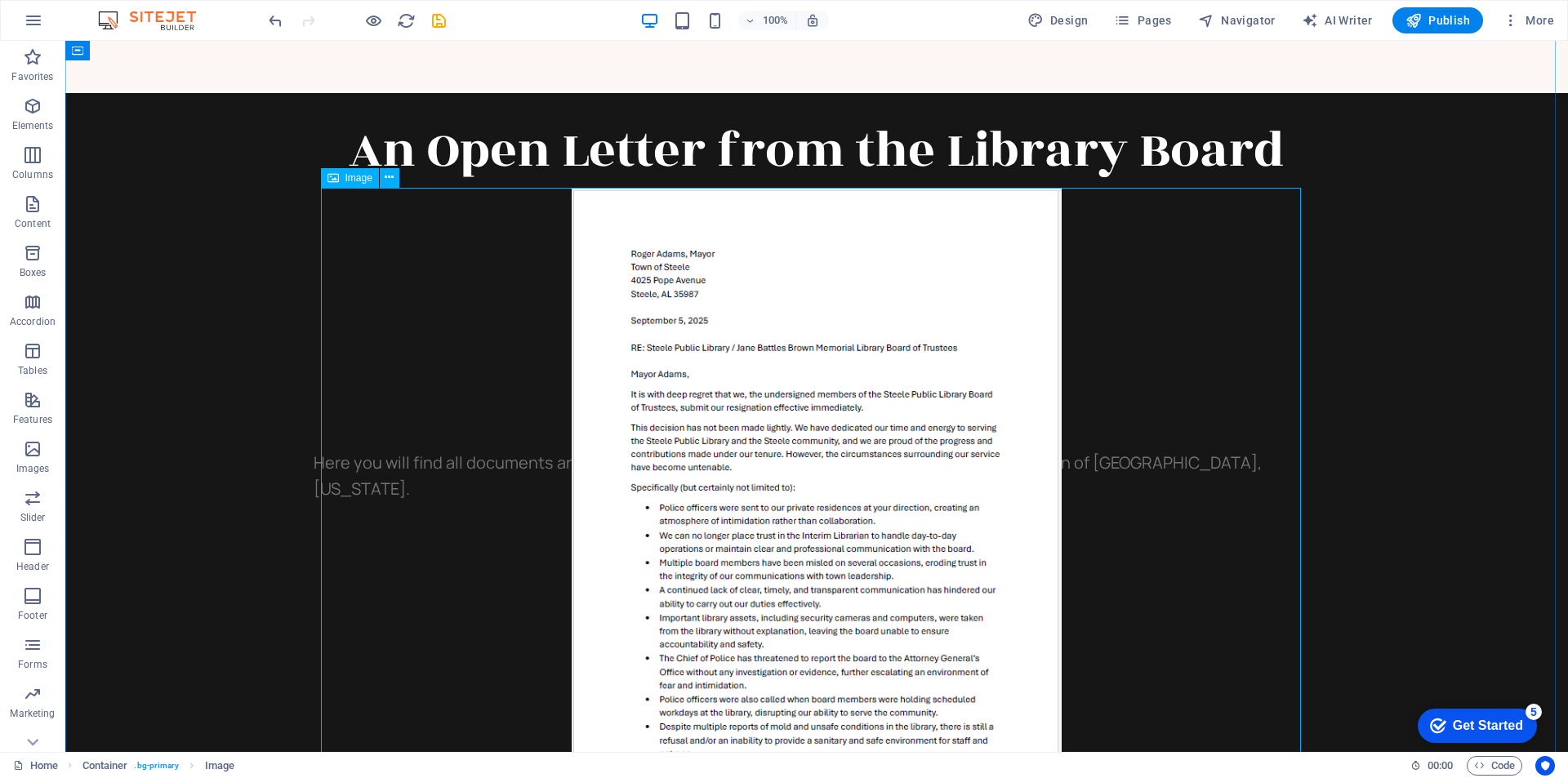
click at [336, 175] on icon at bounding box center [333, 177] width 12 height 19
click at [394, 180] on icon at bounding box center [389, 177] width 9 height 18
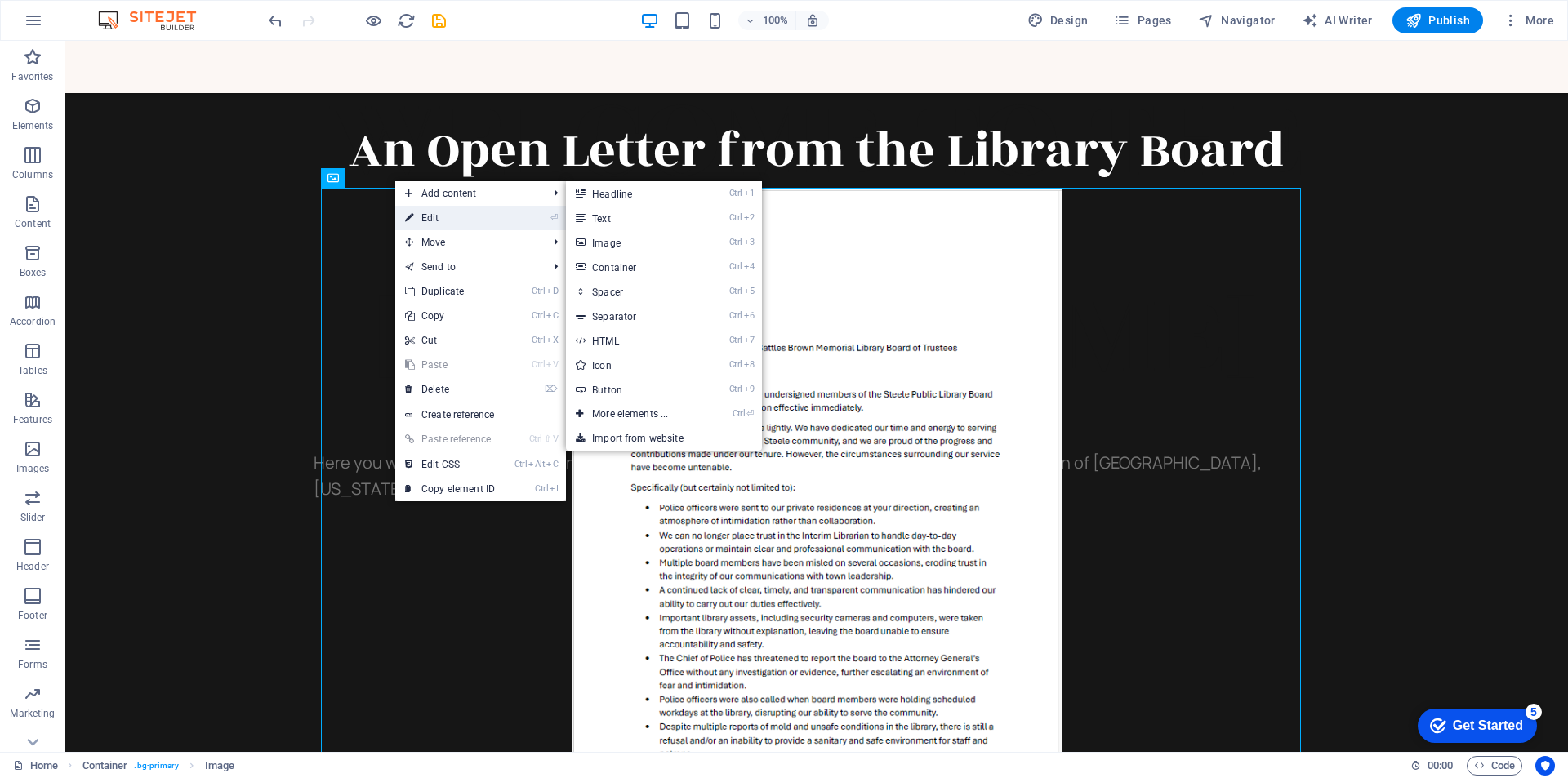
click at [429, 222] on link "⏎ Edit" at bounding box center [450, 217] width 109 height 24
select select "%"
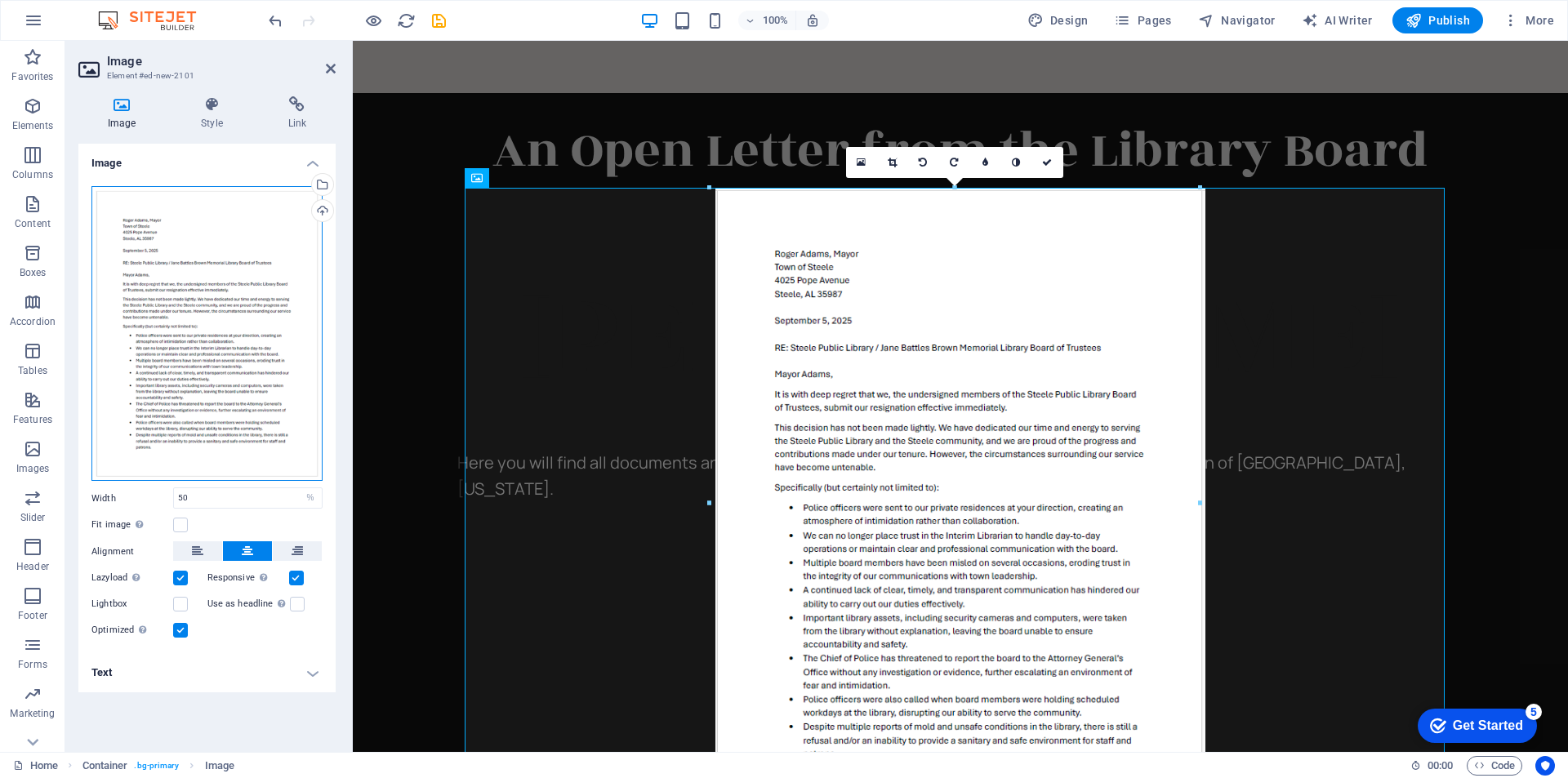
click at [152, 268] on div "Drag files here, click to choose files or select files from Files or our free s…" at bounding box center [206, 333] width 231 height 295
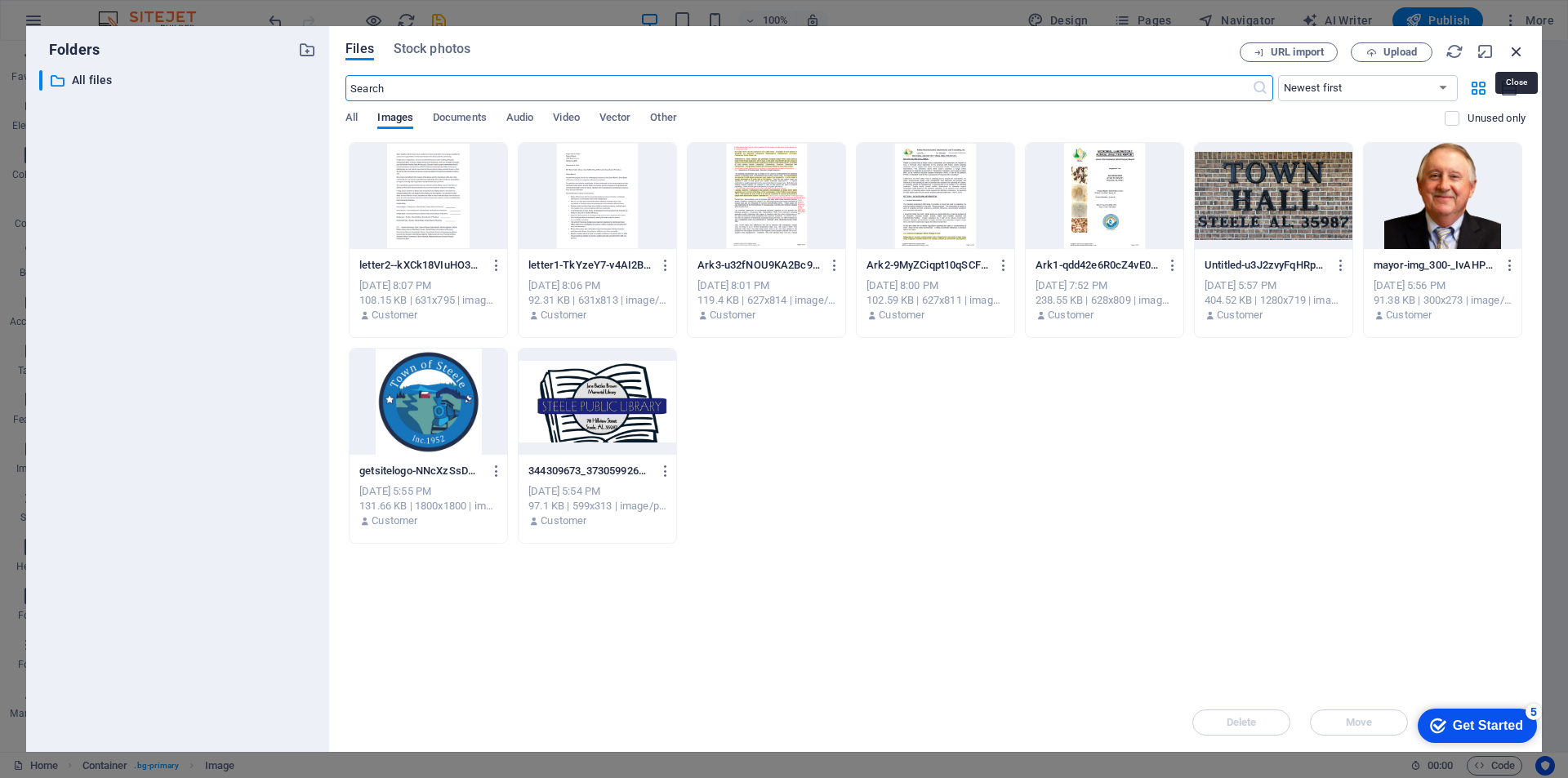
click at [1517, 53] on icon "button" at bounding box center [1516, 51] width 18 height 18
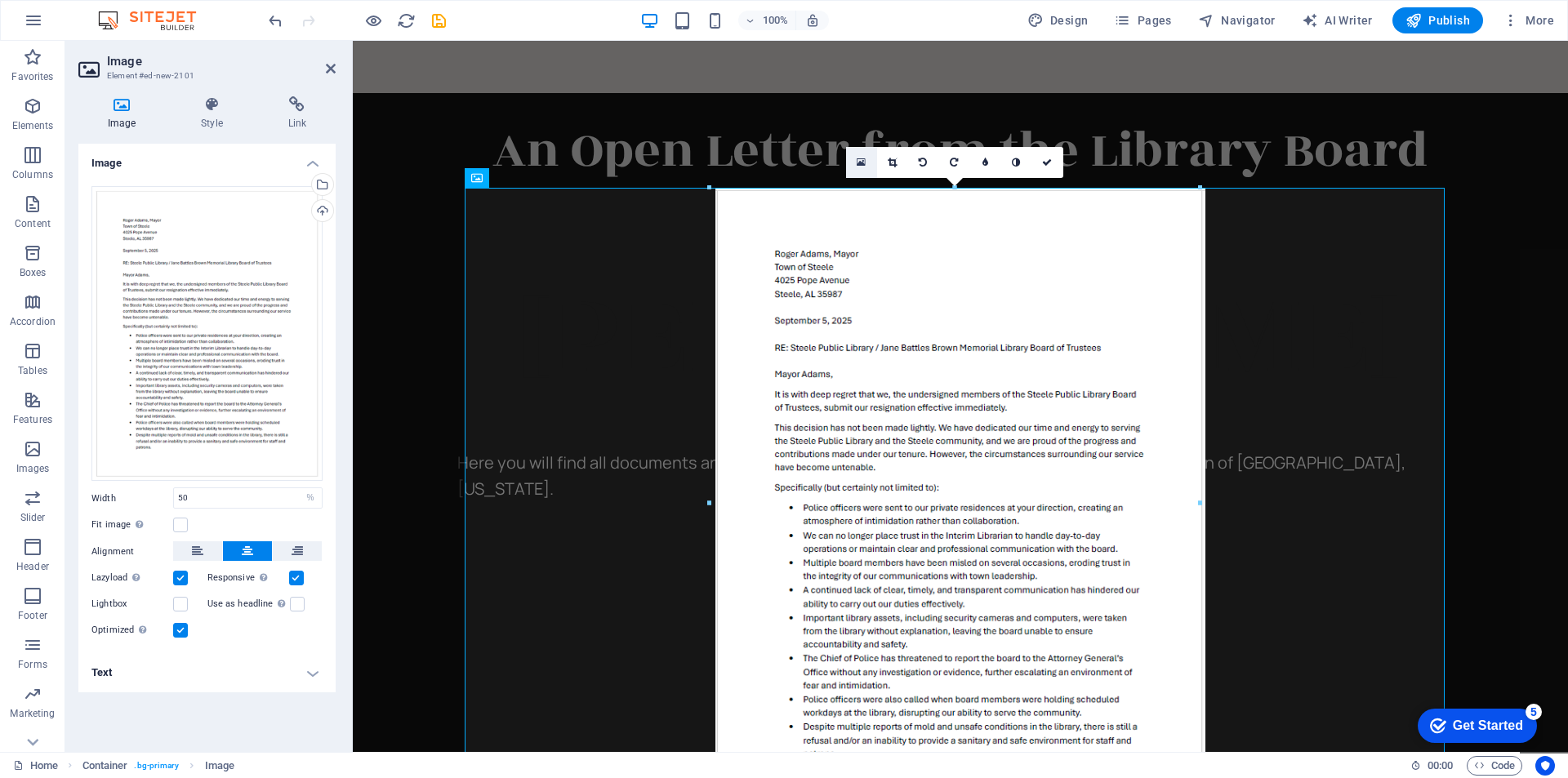
click at [858, 160] on icon at bounding box center [861, 163] width 9 height 12
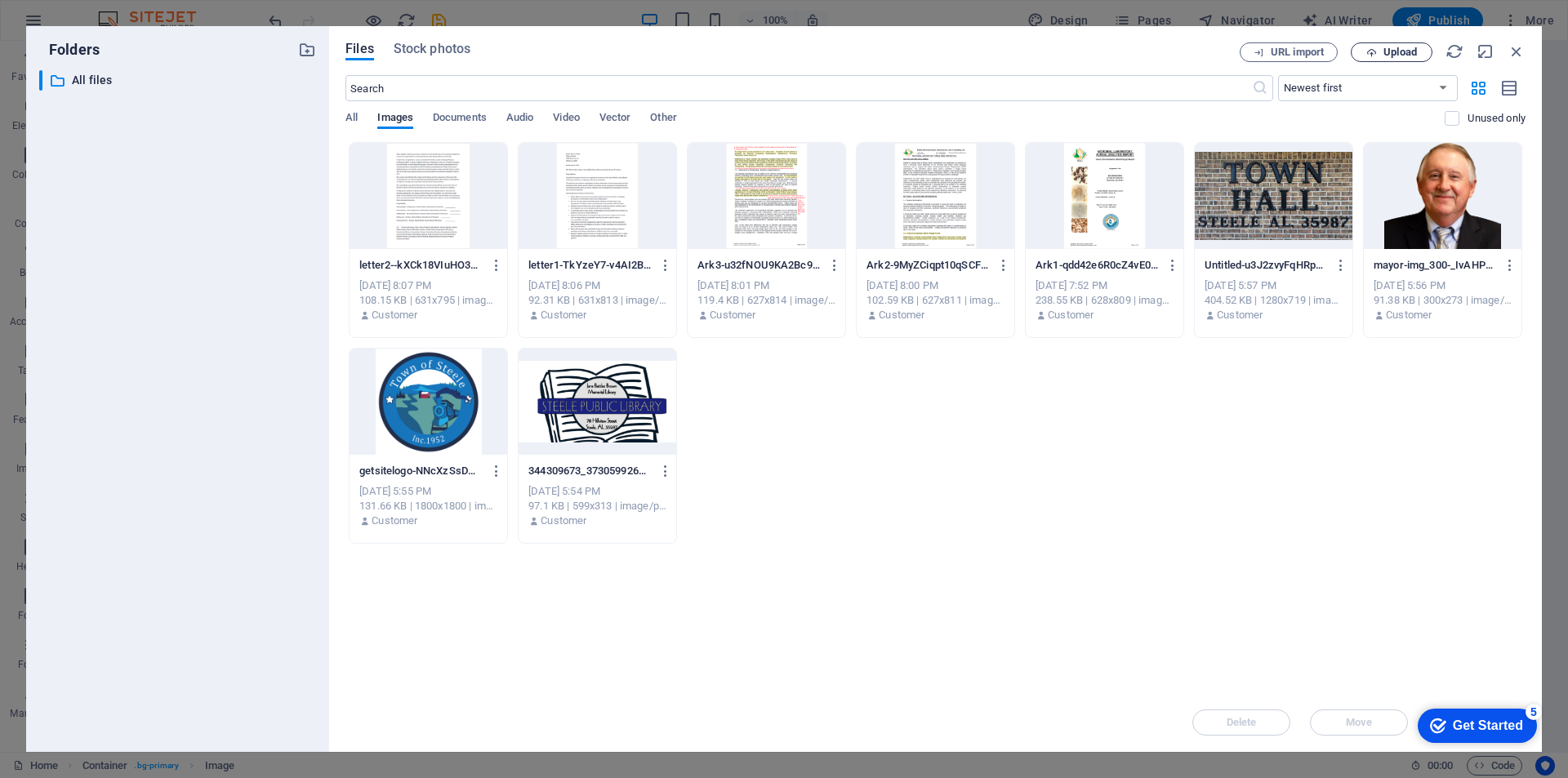
click at [1403, 53] on span "Upload" at bounding box center [1400, 53] width 33 height 10
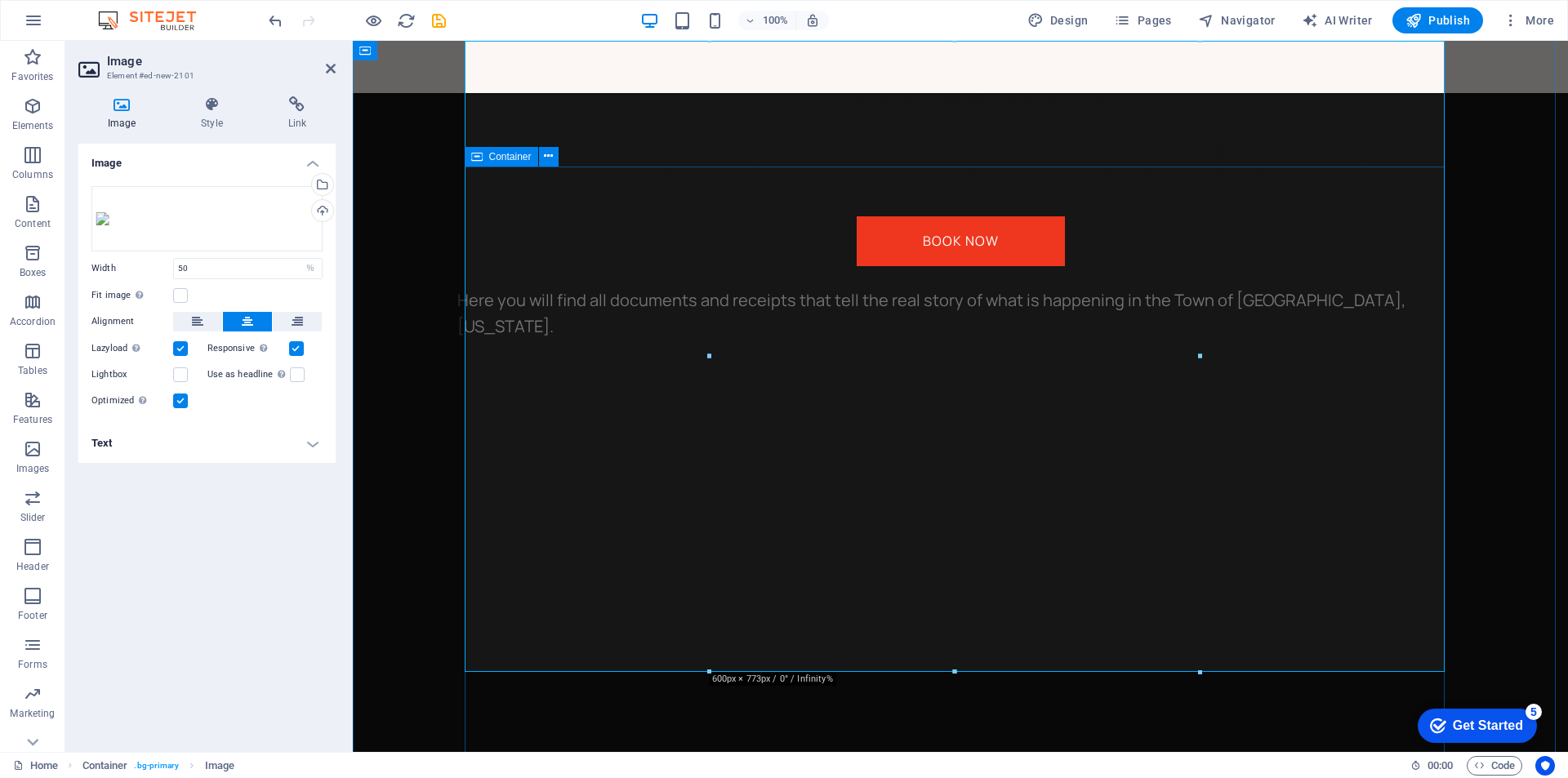
scroll to position [628, 0]
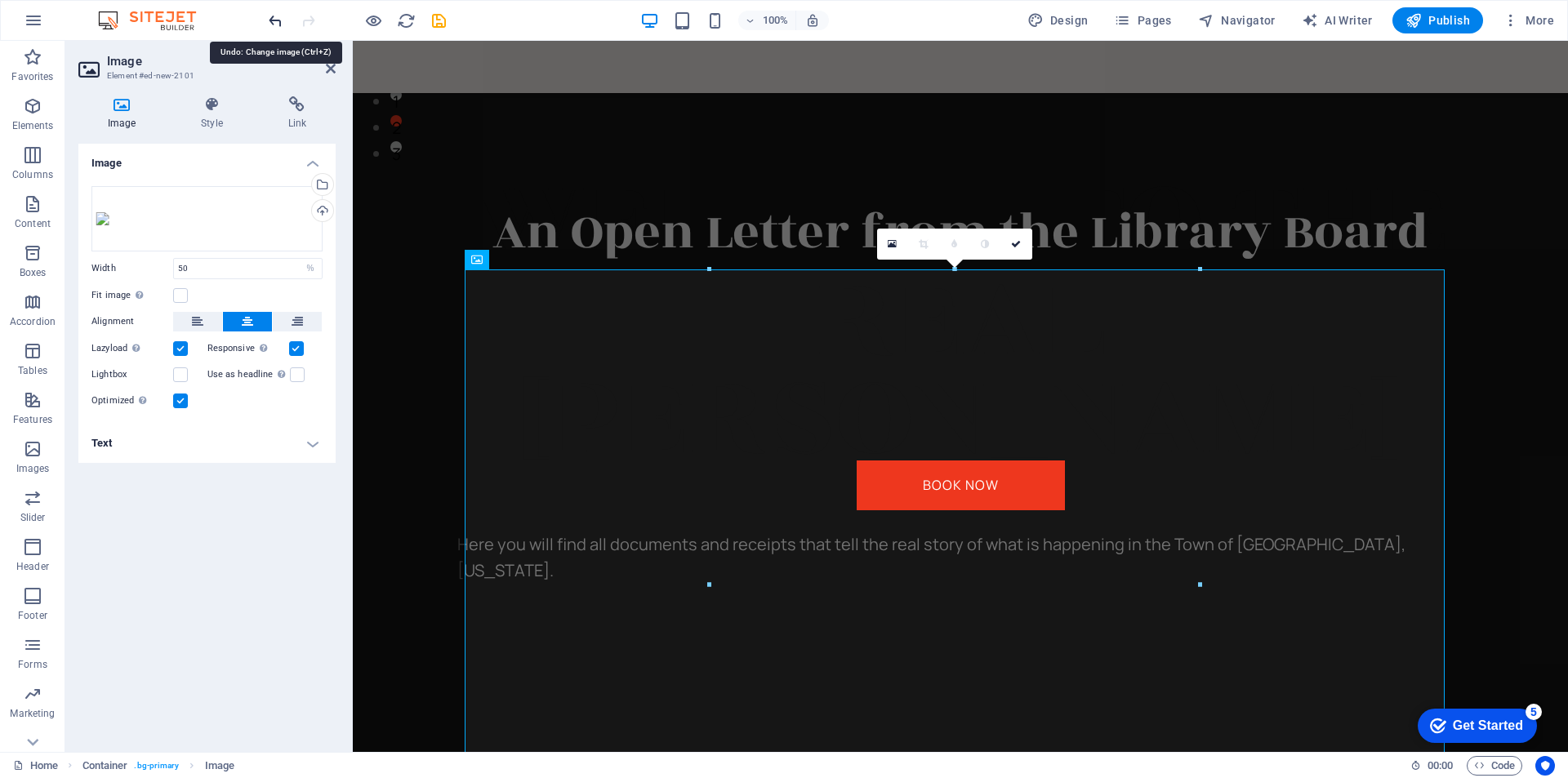
click at [0, 0] on icon "undo" at bounding box center [0, 0] width 0 height 0
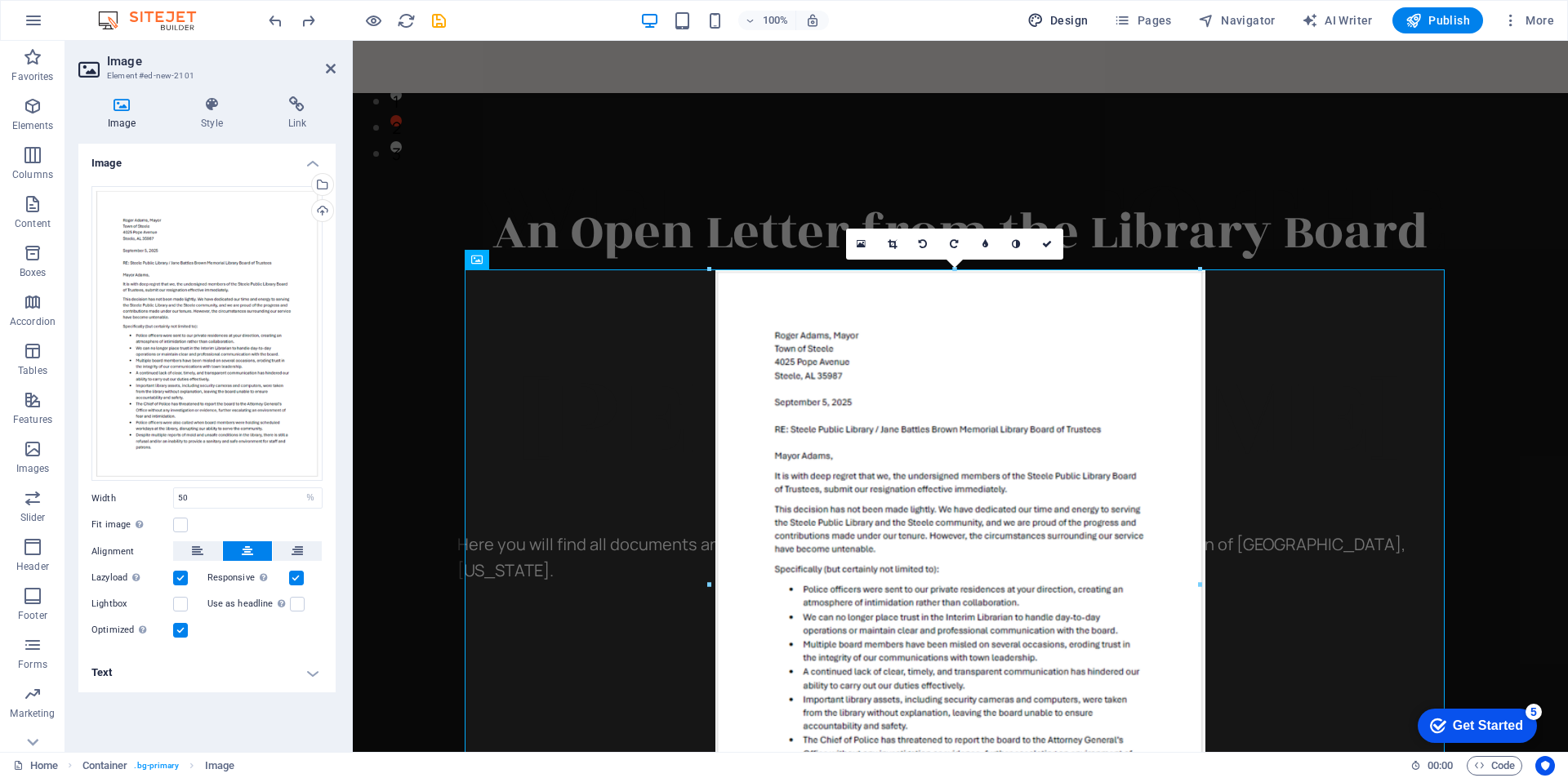
click at [1061, 16] on span "Design" at bounding box center [1057, 21] width 61 height 17
select select "px"
select select "400"
select select "px"
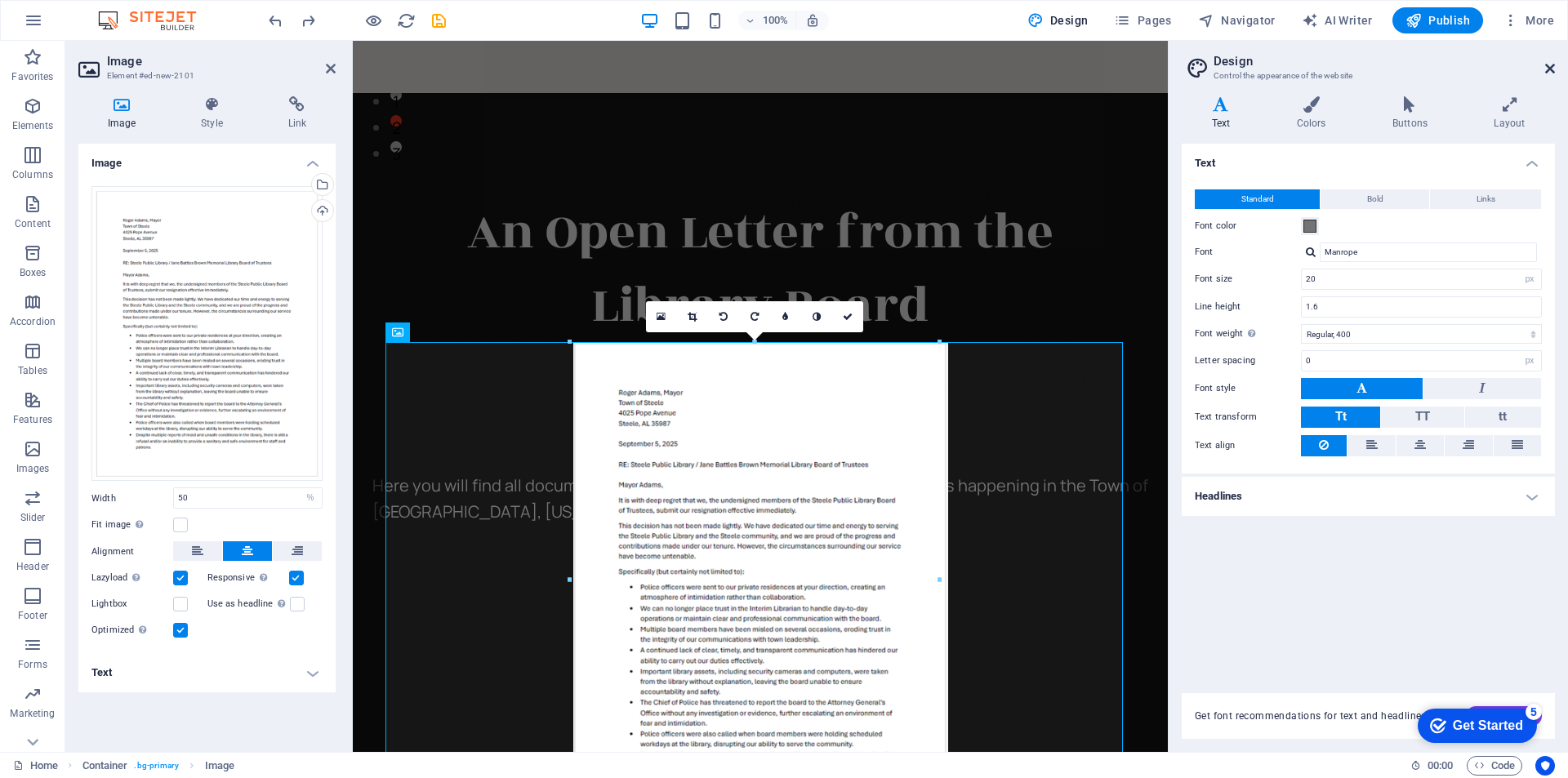
click at [1550, 69] on icon at bounding box center [1550, 69] width 10 height 13
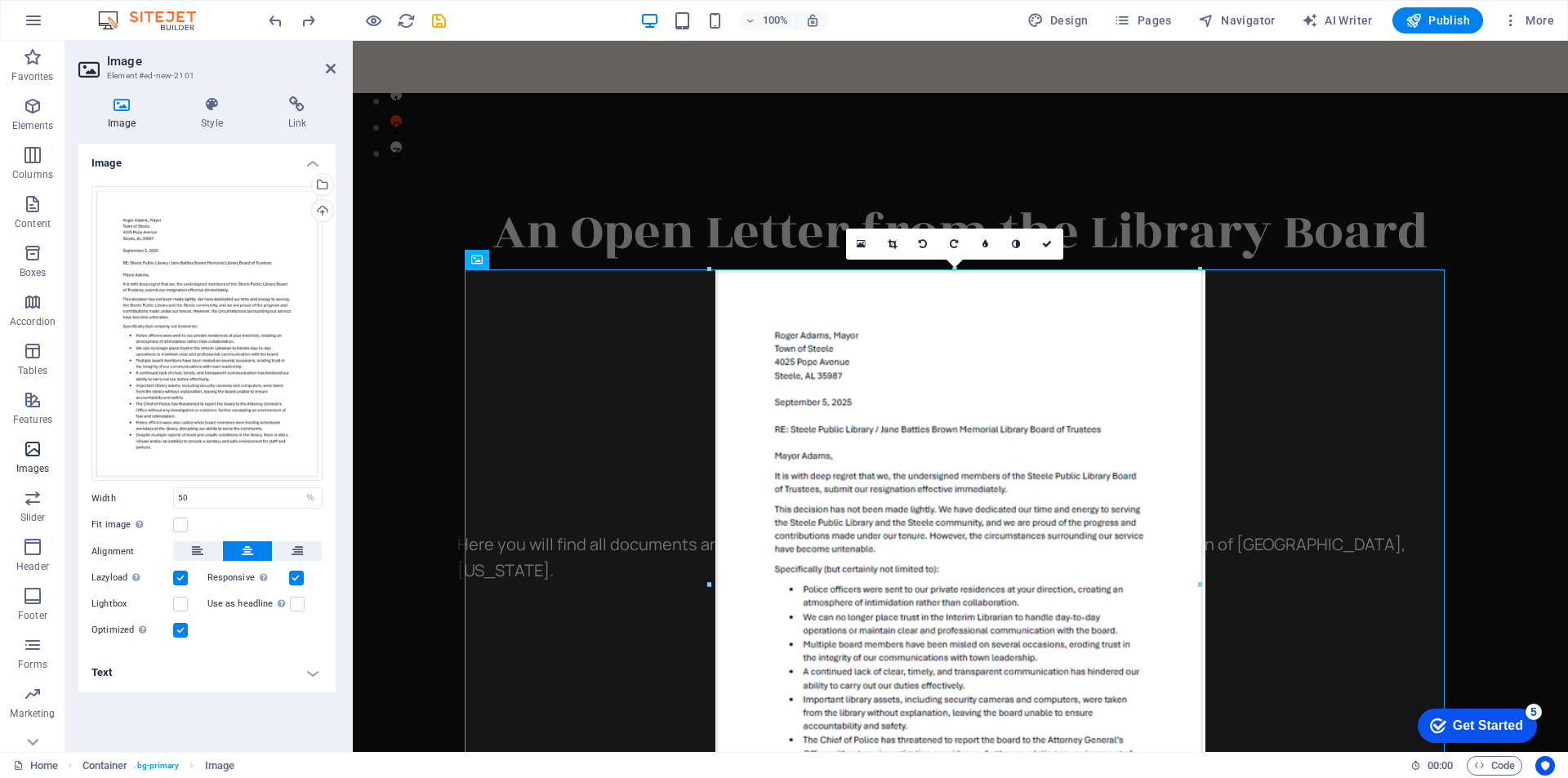
click at [28, 452] on icon "button" at bounding box center [32, 449] width 19 height 19
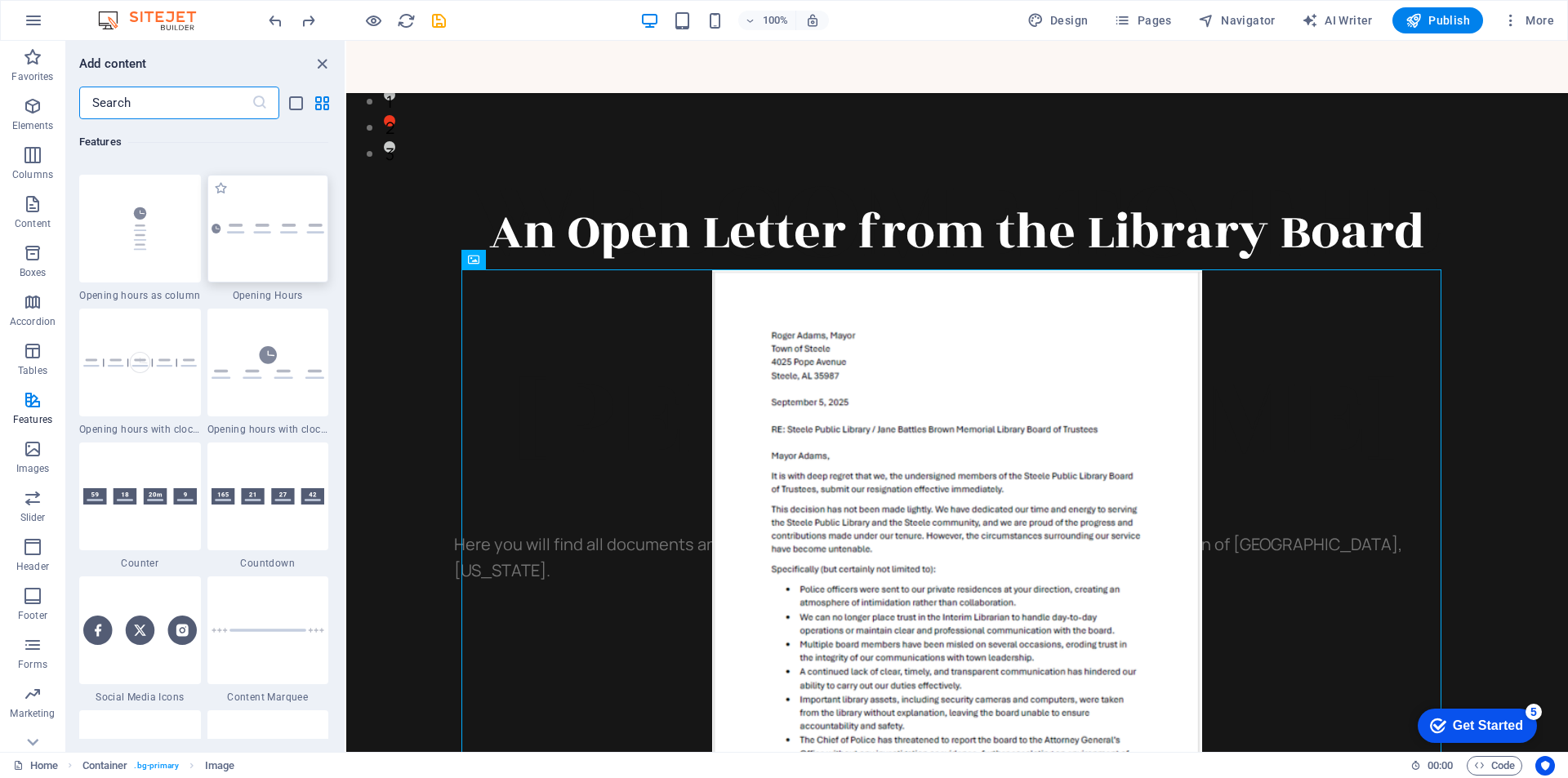
scroll to position [6973, 0]
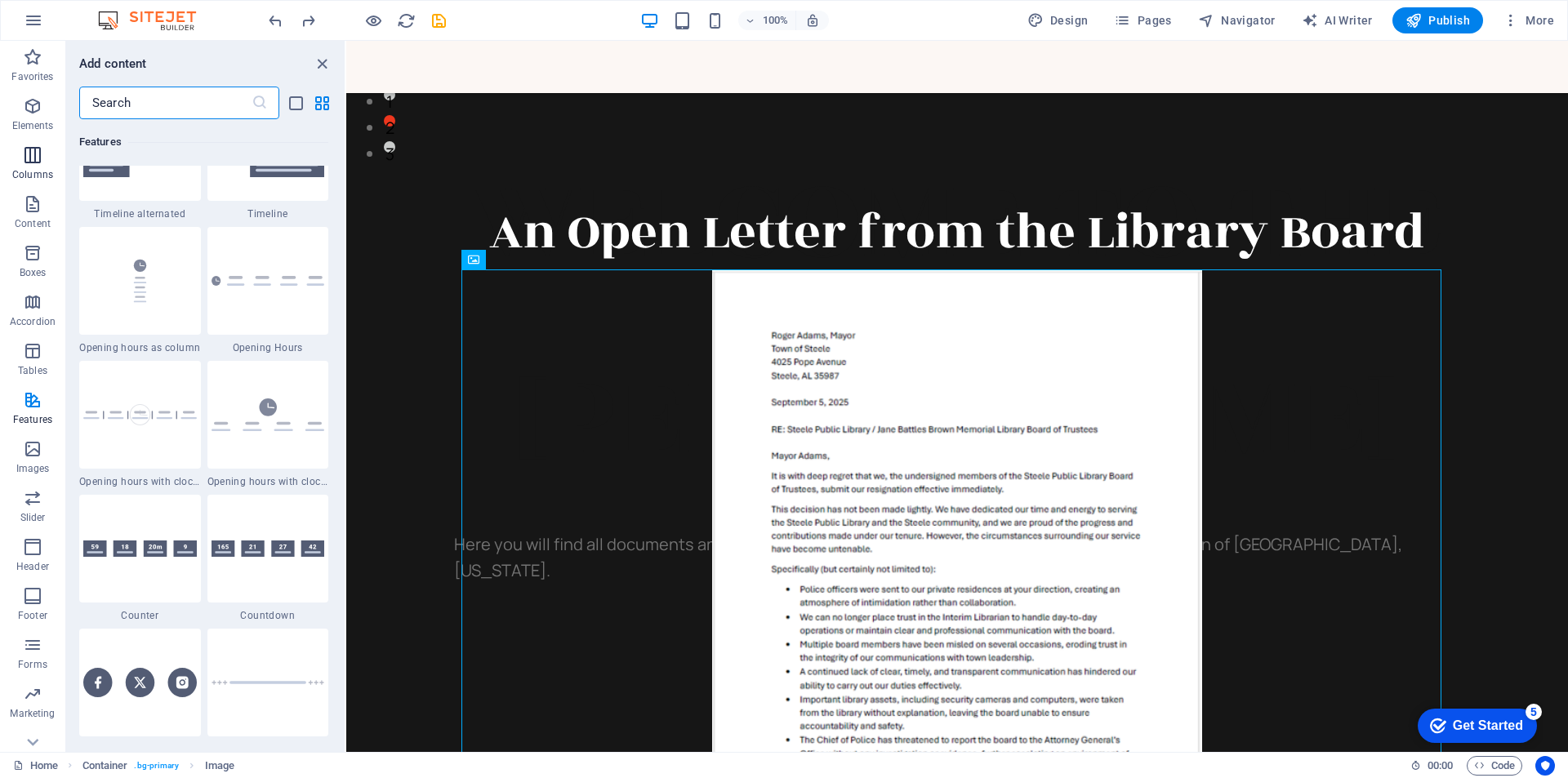
click at [27, 152] on icon "button" at bounding box center [32, 155] width 19 height 19
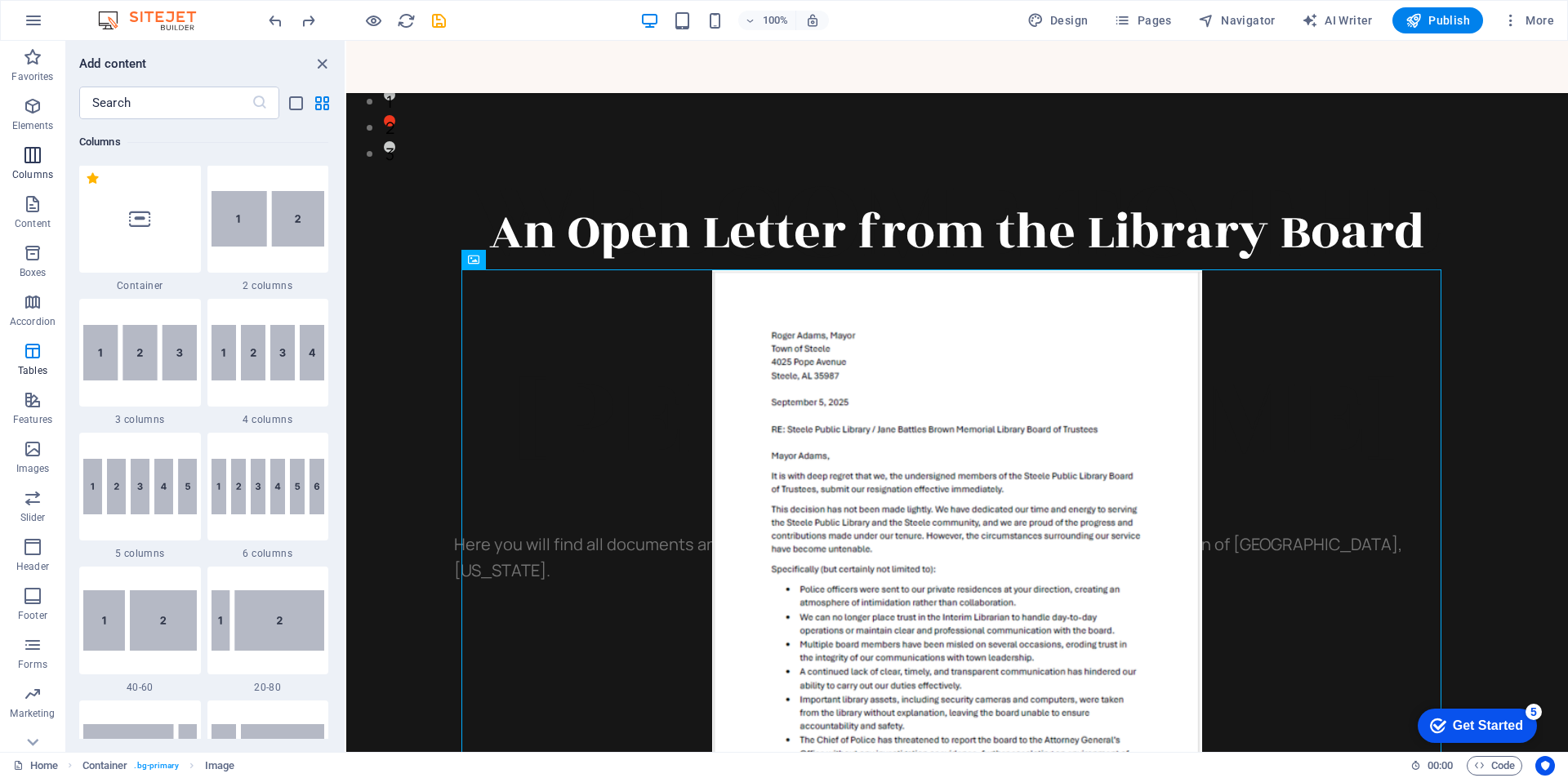
scroll to position [808, 0]
click at [107, 344] on img at bounding box center [140, 353] width 114 height 55
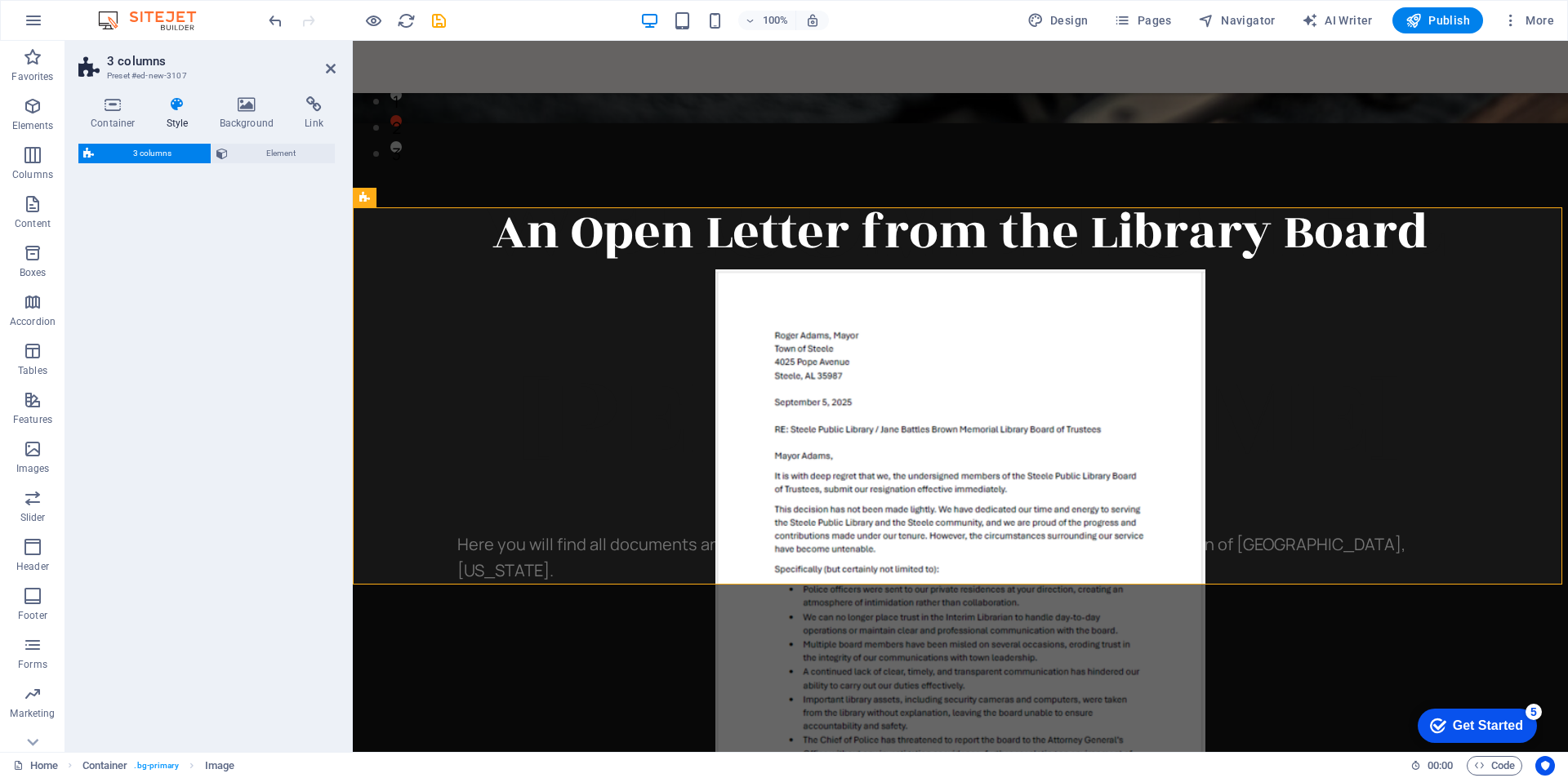
scroll to position [2647, 0]
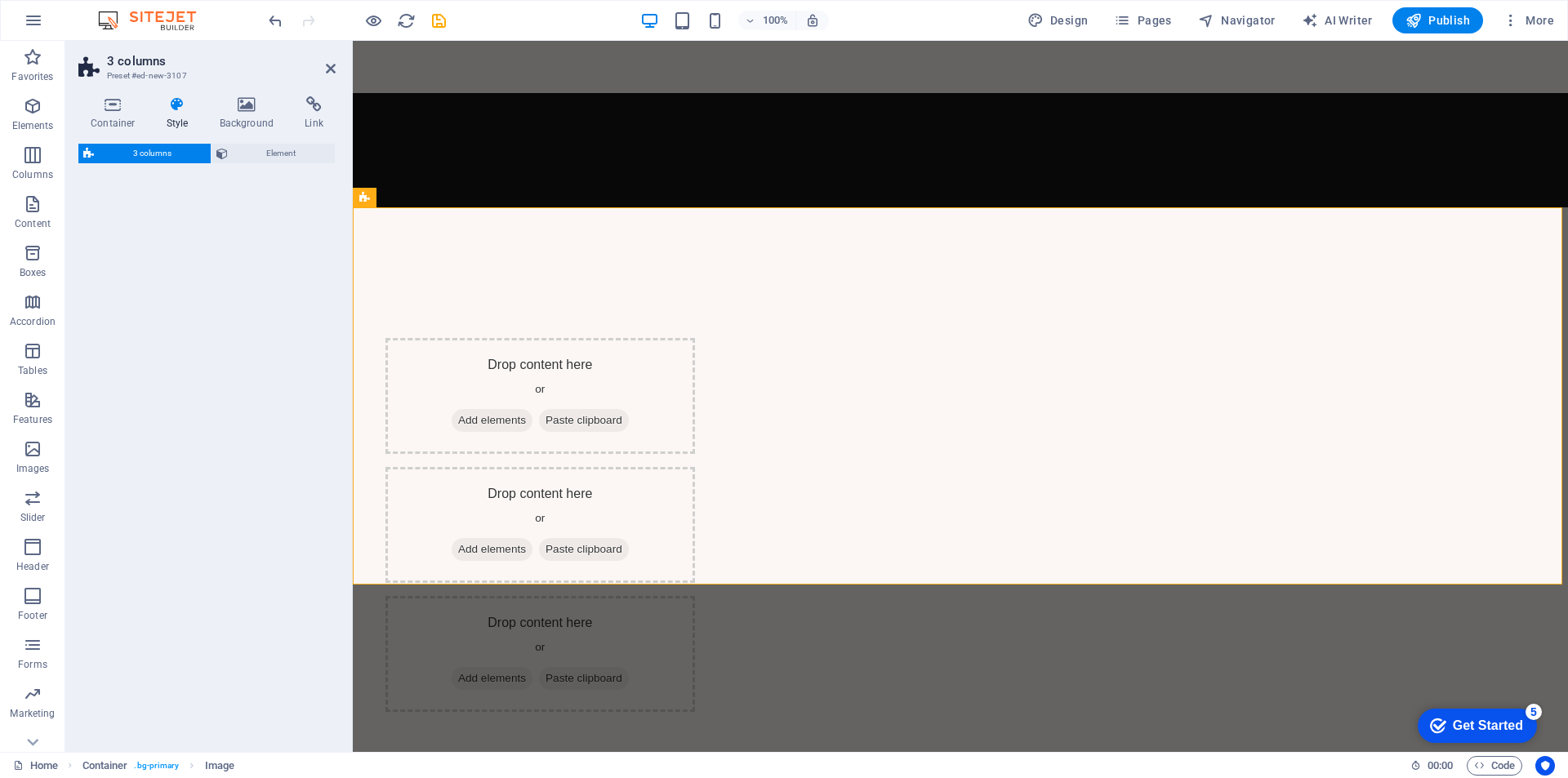
select select "rem"
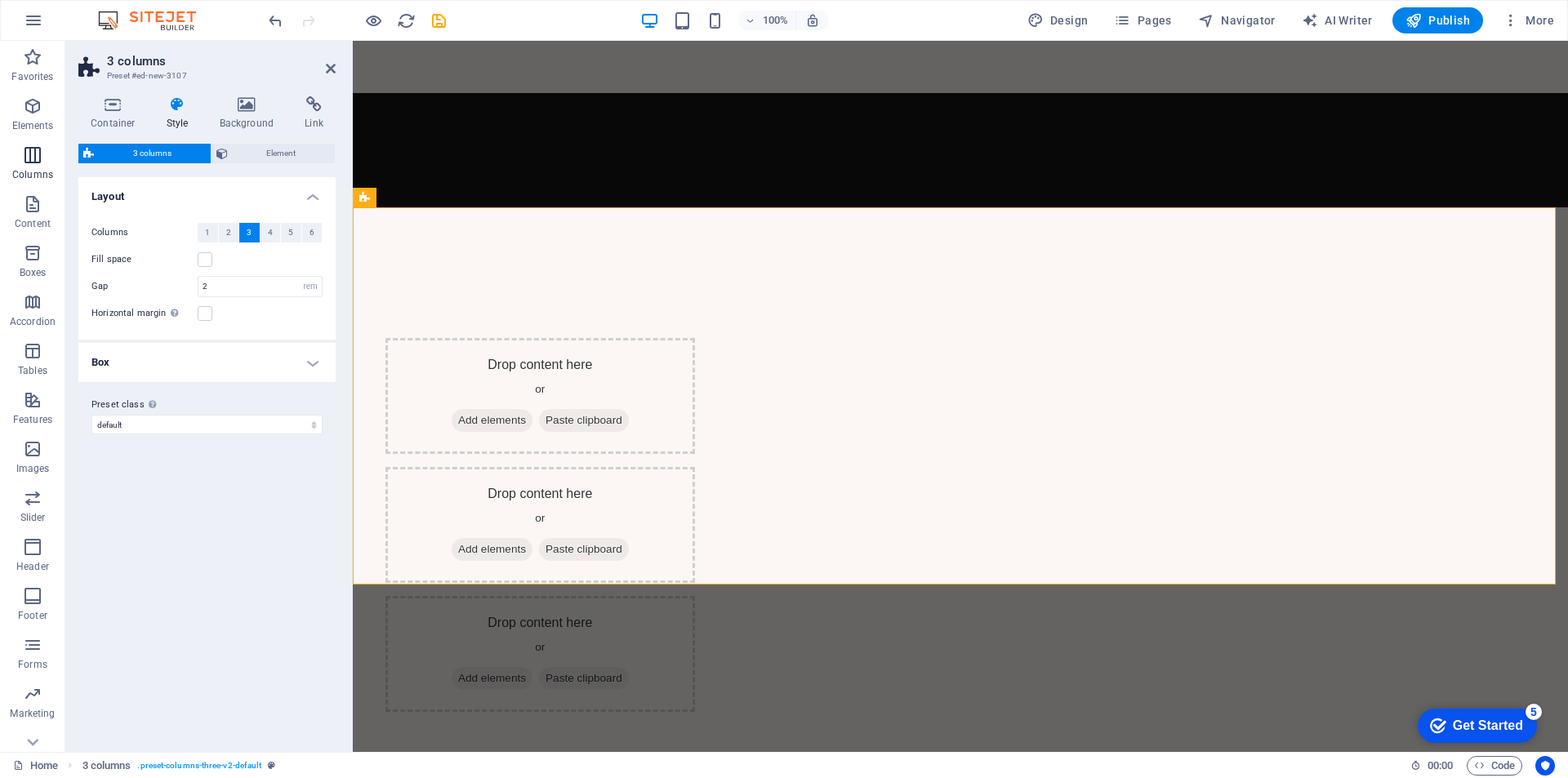
click at [31, 156] on icon "button" at bounding box center [32, 155] width 19 height 19
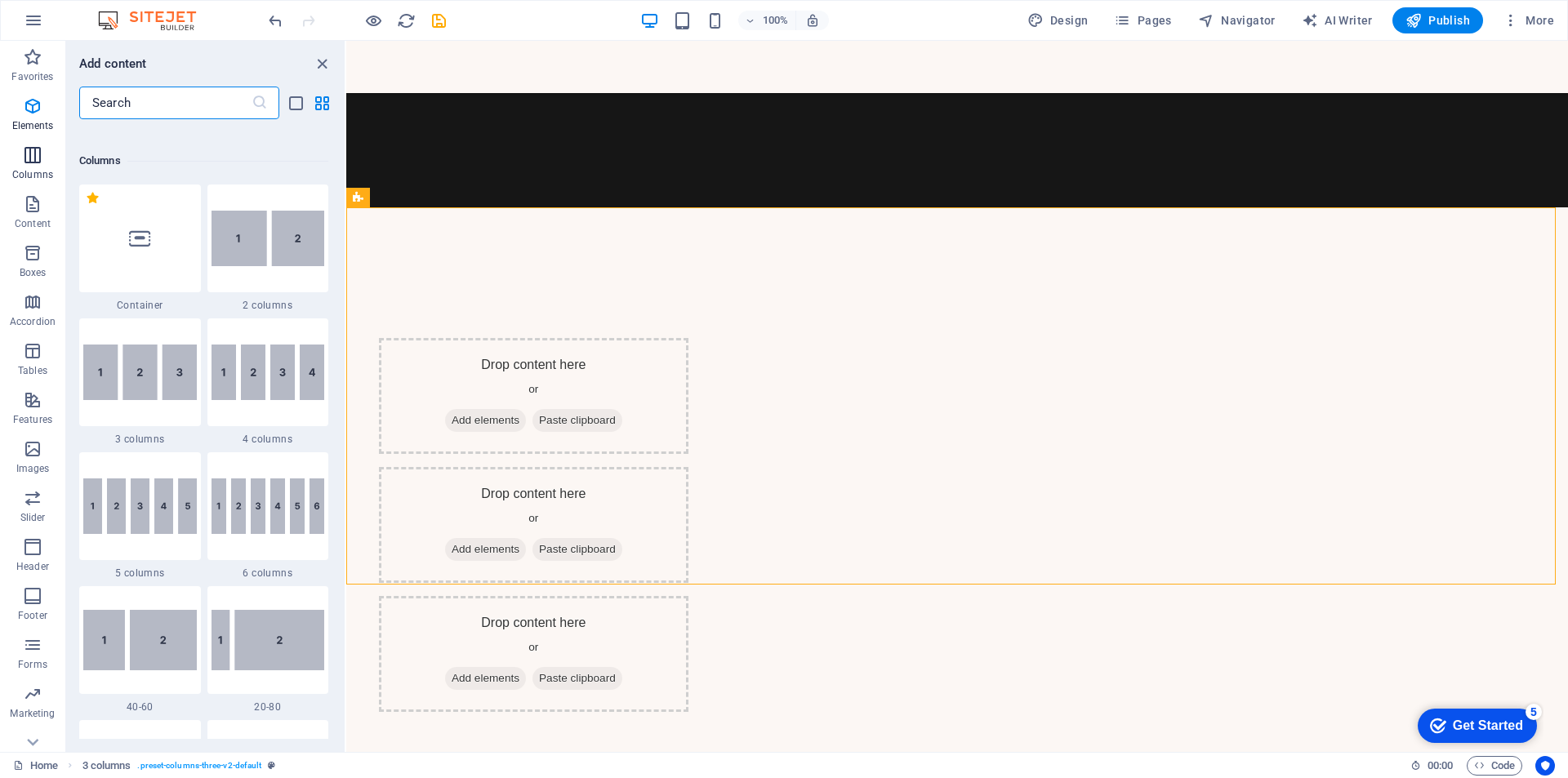
scroll to position [808, 0]
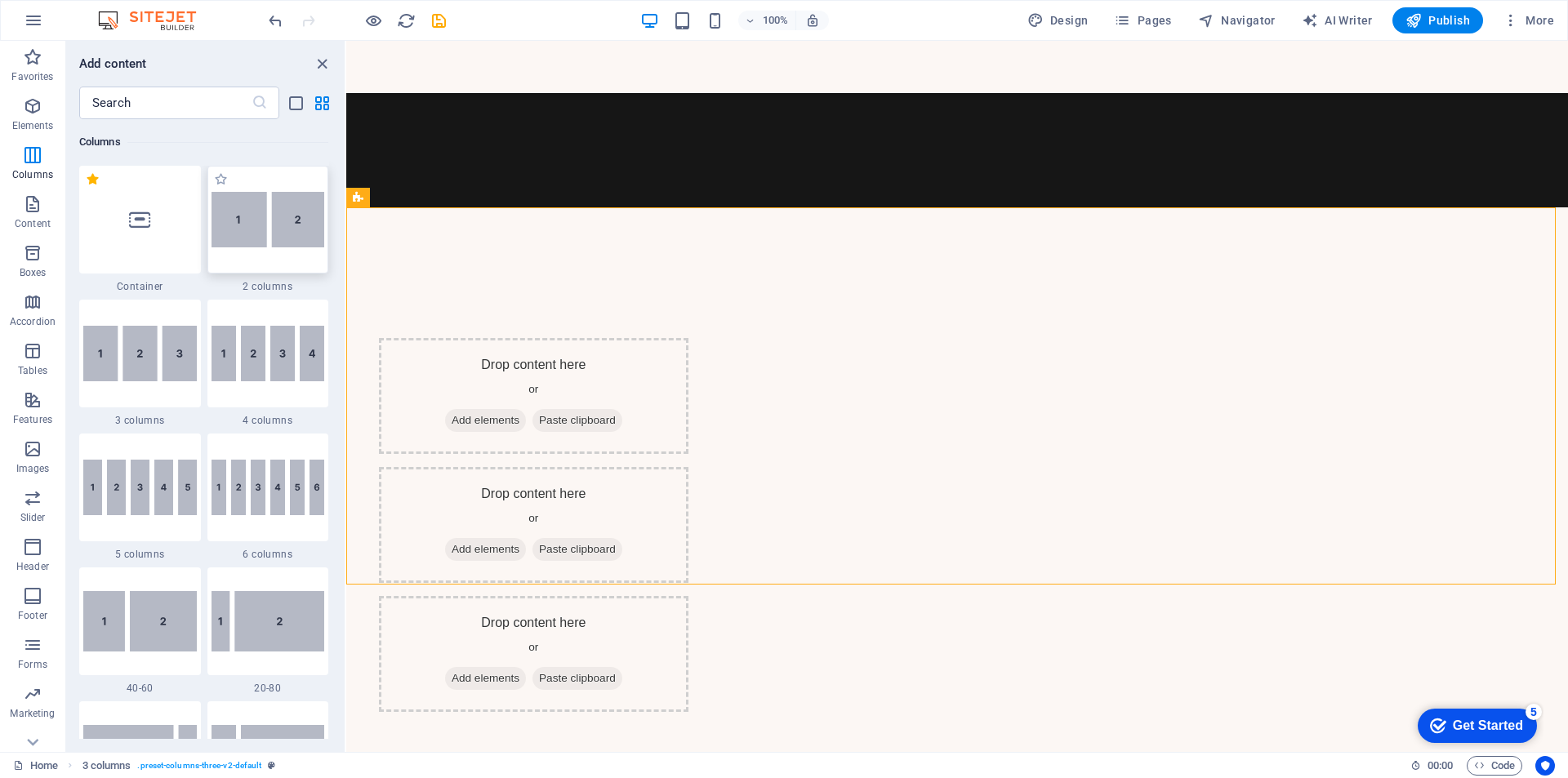
click at [276, 230] on img at bounding box center [268, 220] width 114 height 55
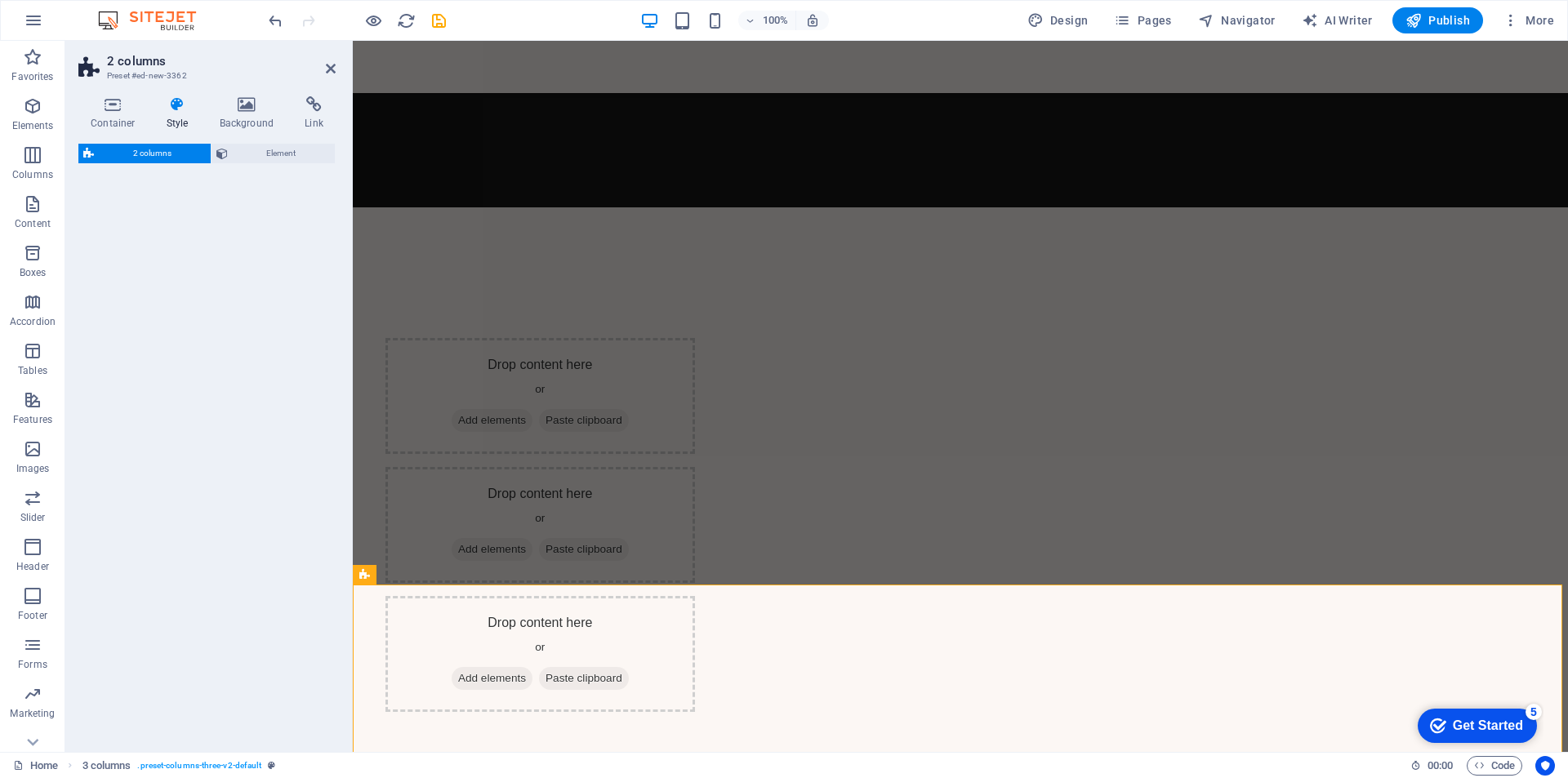
select select "rem"
select select "preset-columns-two-v2-default"
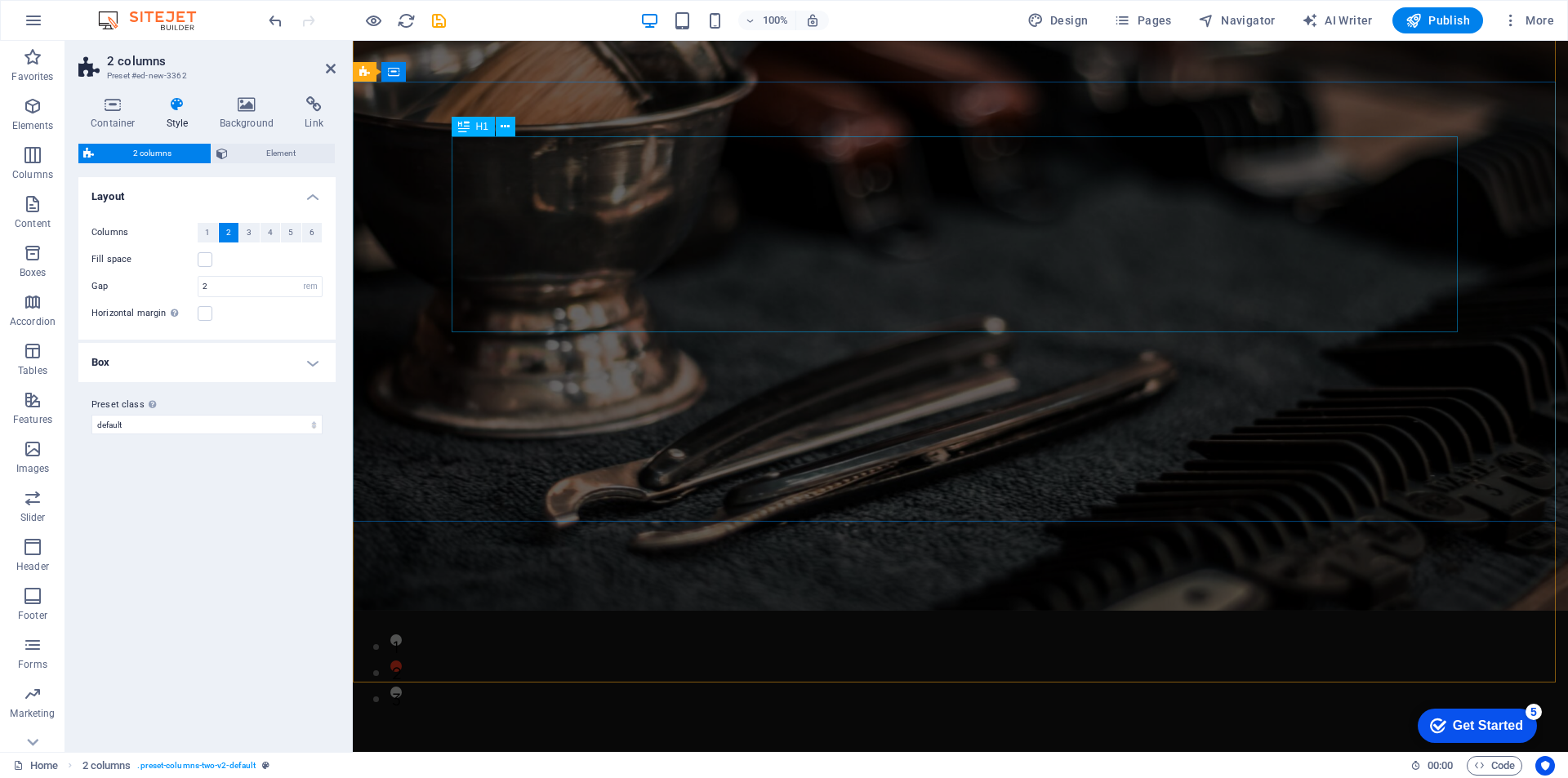
scroll to position [0, 0]
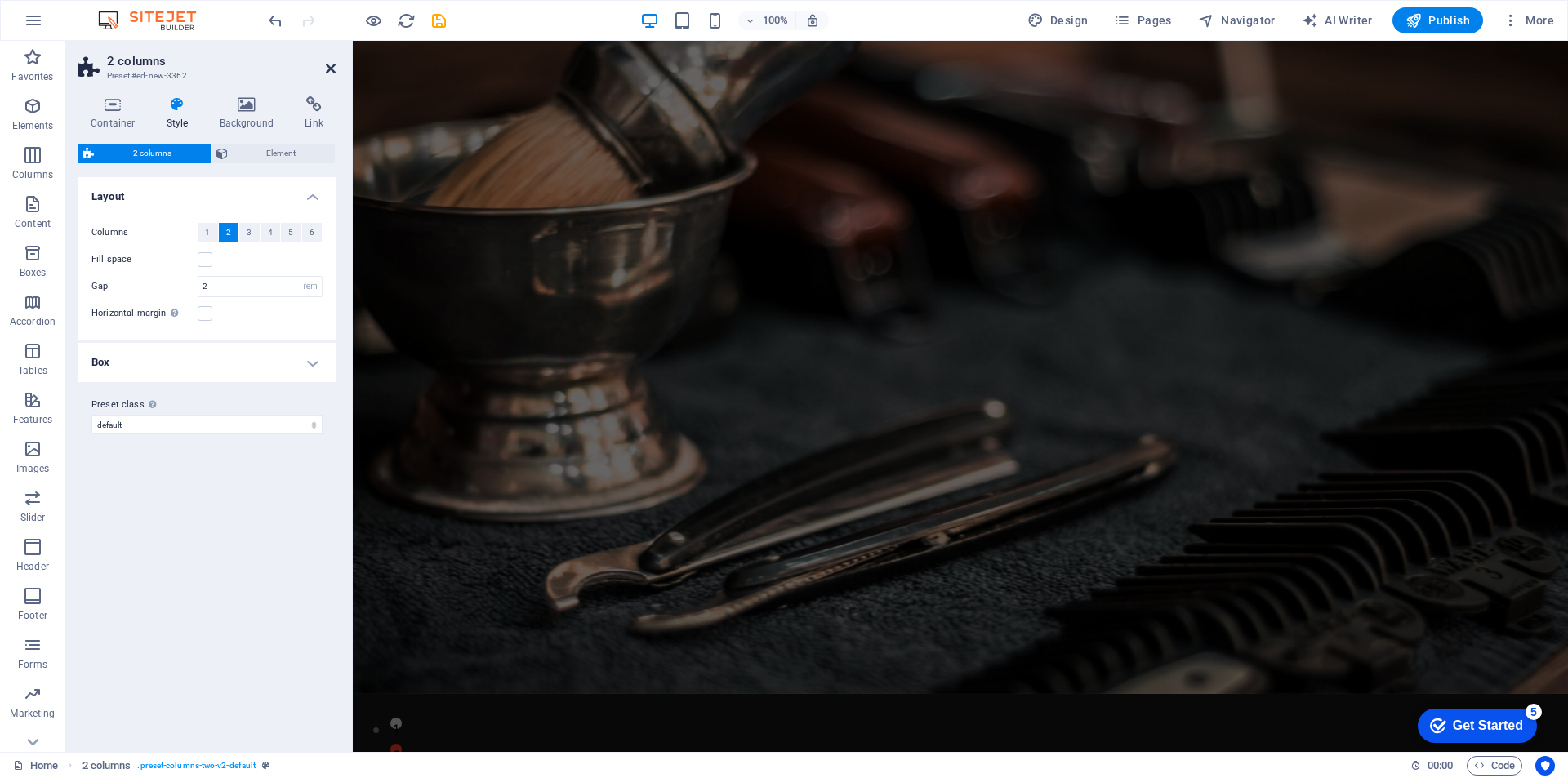
click at [330, 64] on icon at bounding box center [331, 69] width 10 height 13
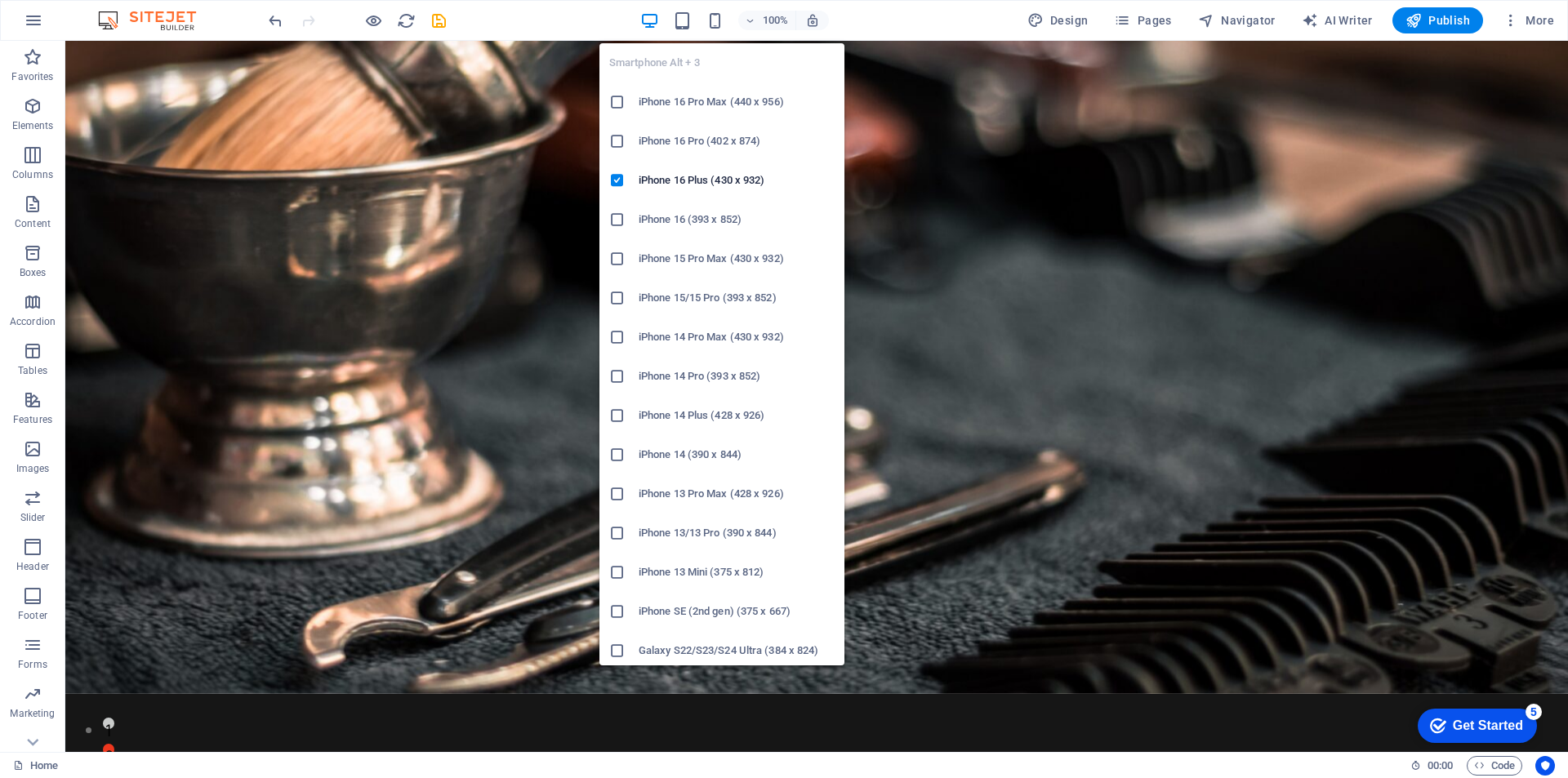
click at [614, 99] on icon at bounding box center [618, 102] width 17 height 17
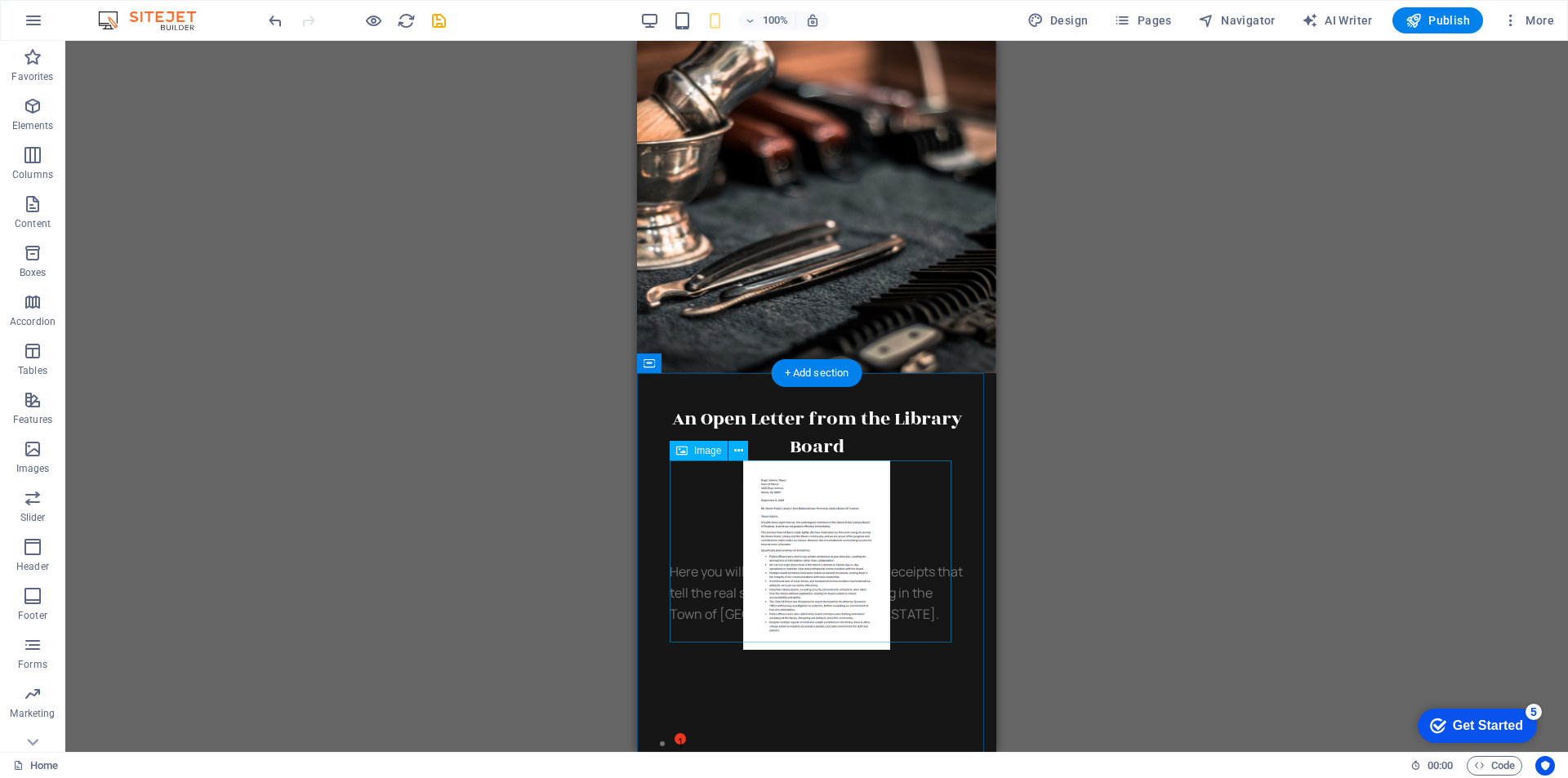
click at [864, 566] on figure at bounding box center [817, 555] width 294 height 190
click at [736, 452] on icon at bounding box center [738, 451] width 9 height 18
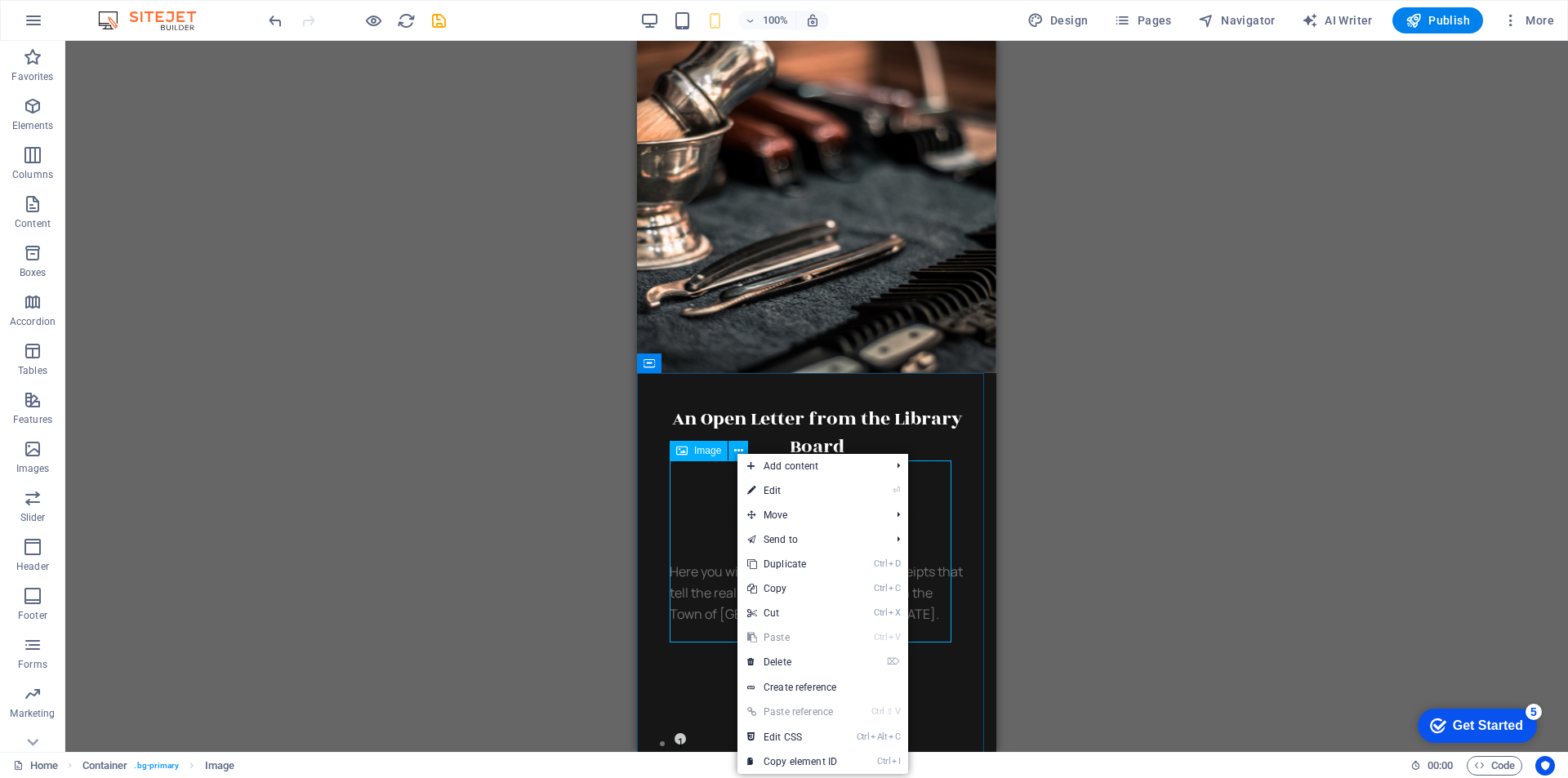
click at [707, 452] on span "Image" at bounding box center [707, 450] width 27 height 10
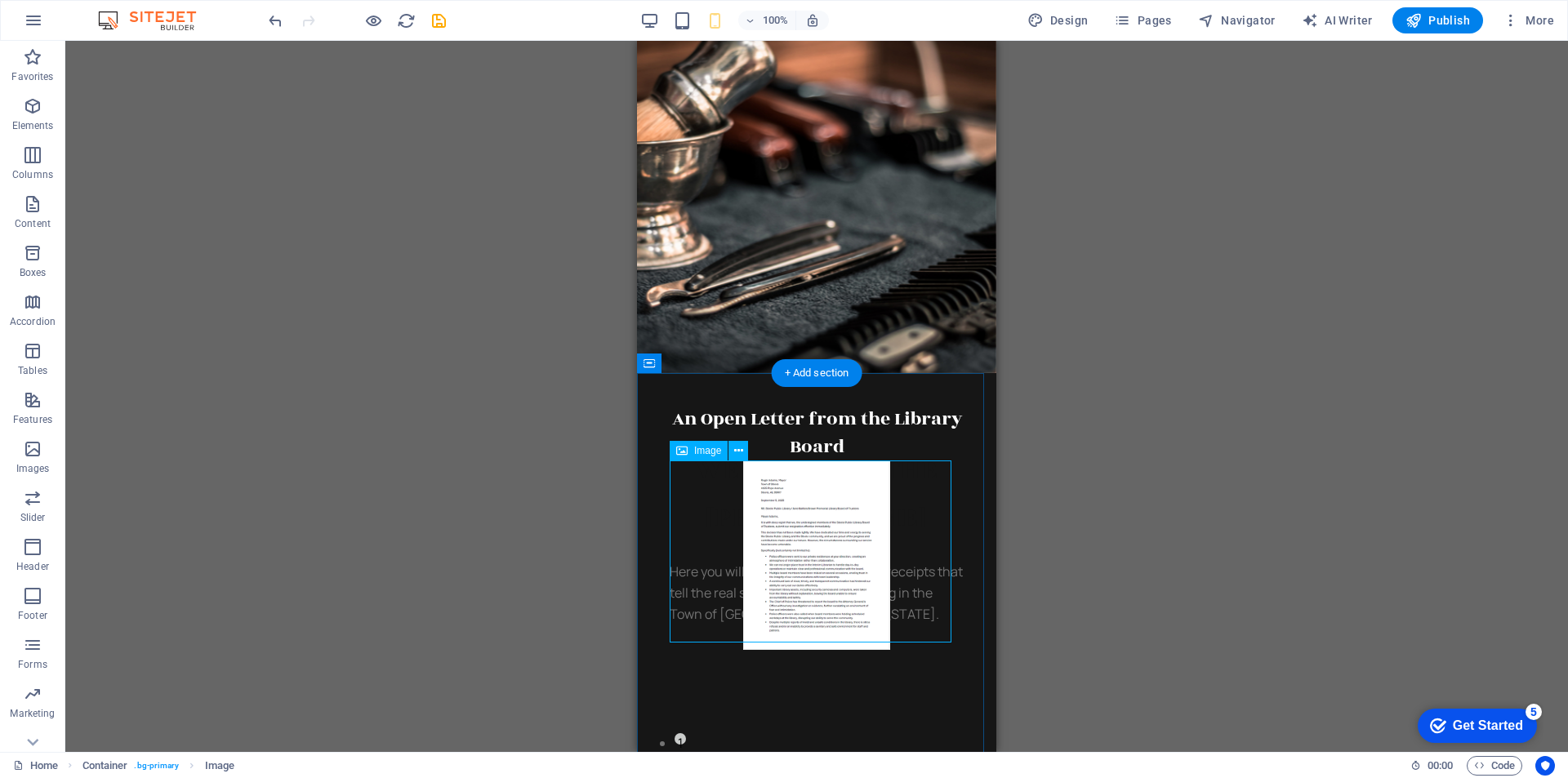
click at [706, 540] on figure at bounding box center [817, 555] width 294 height 190
click at [828, 536] on figure at bounding box center [817, 555] width 294 height 190
click at [690, 452] on div "Image" at bounding box center [698, 450] width 58 height 19
click at [741, 452] on icon at bounding box center [738, 451] width 9 height 18
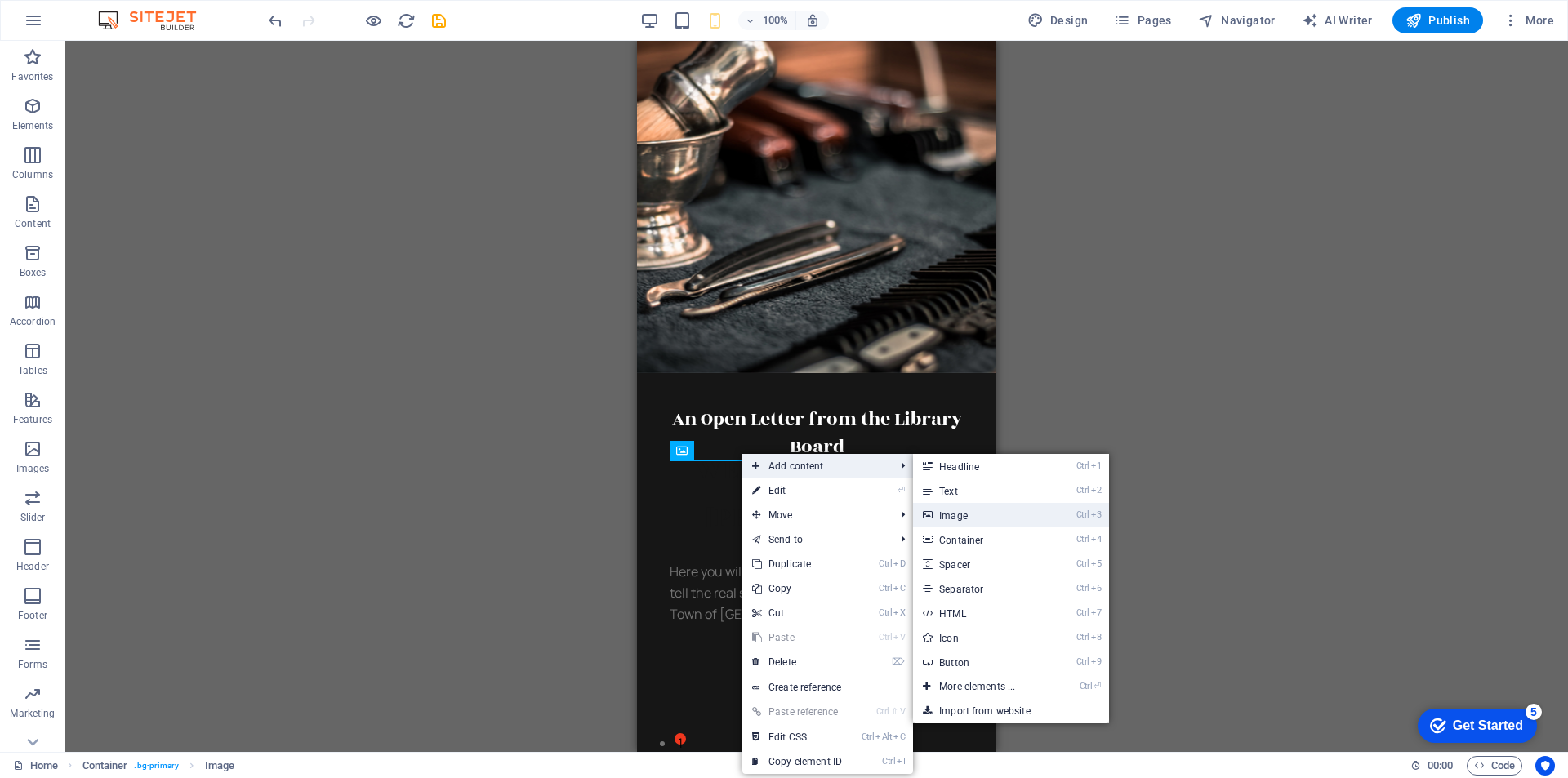
click at [963, 514] on link "Ctrl 3 Image" at bounding box center [980, 515] width 135 height 24
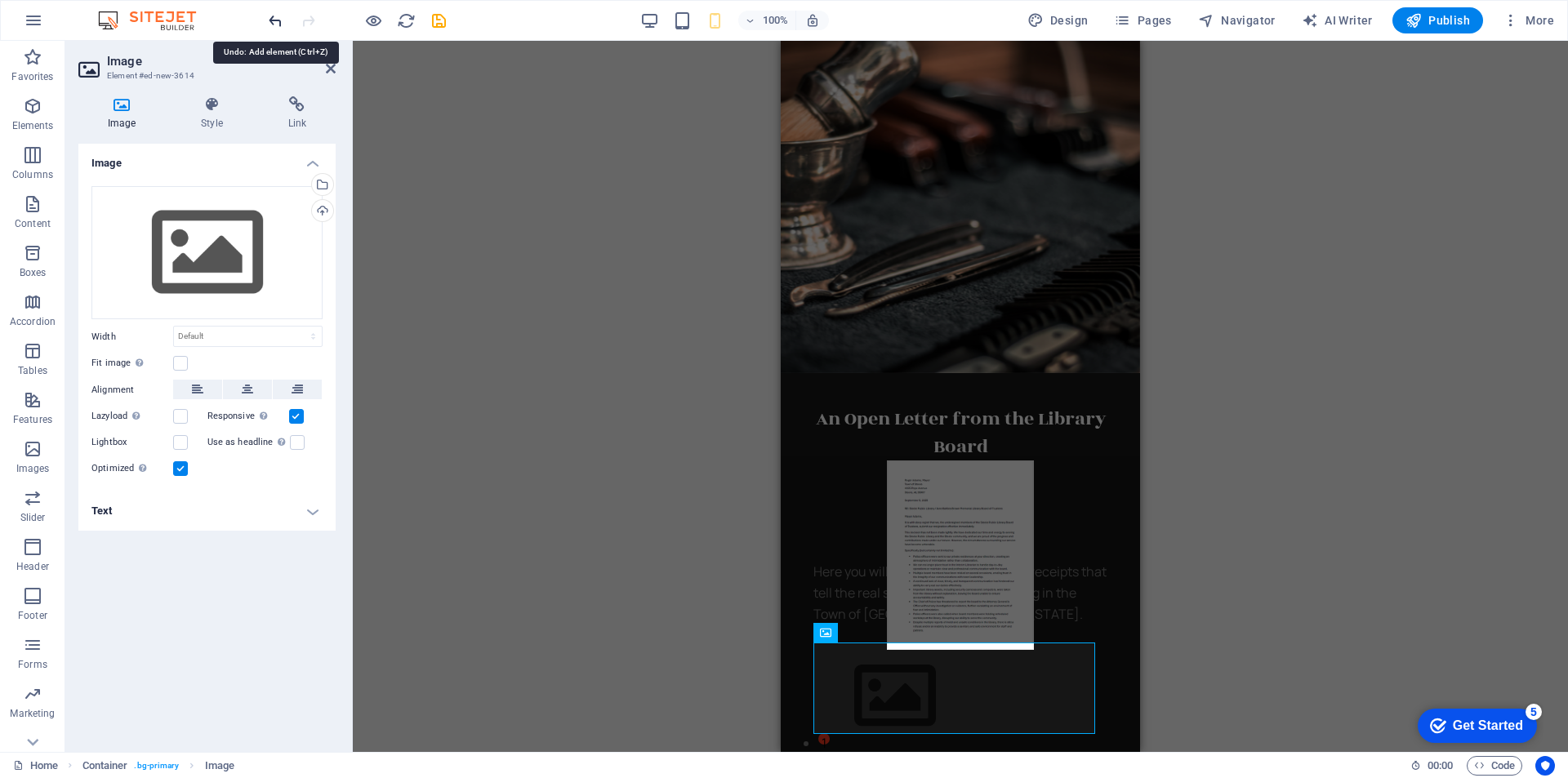
click at [0, 0] on icon "undo" at bounding box center [0, 0] width 0 height 0
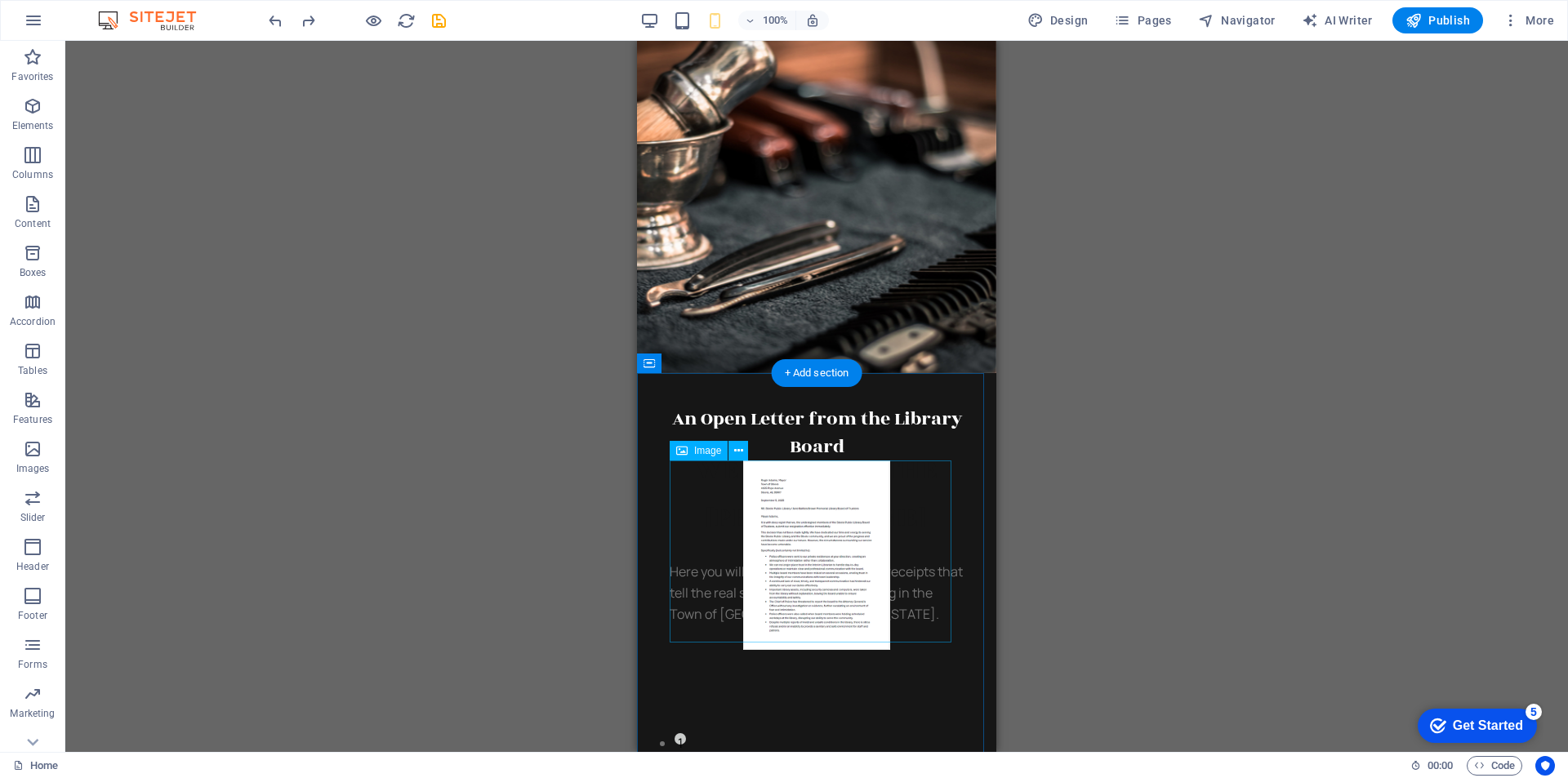
click at [810, 544] on figure at bounding box center [817, 555] width 294 height 190
click at [740, 450] on icon at bounding box center [738, 451] width 9 height 18
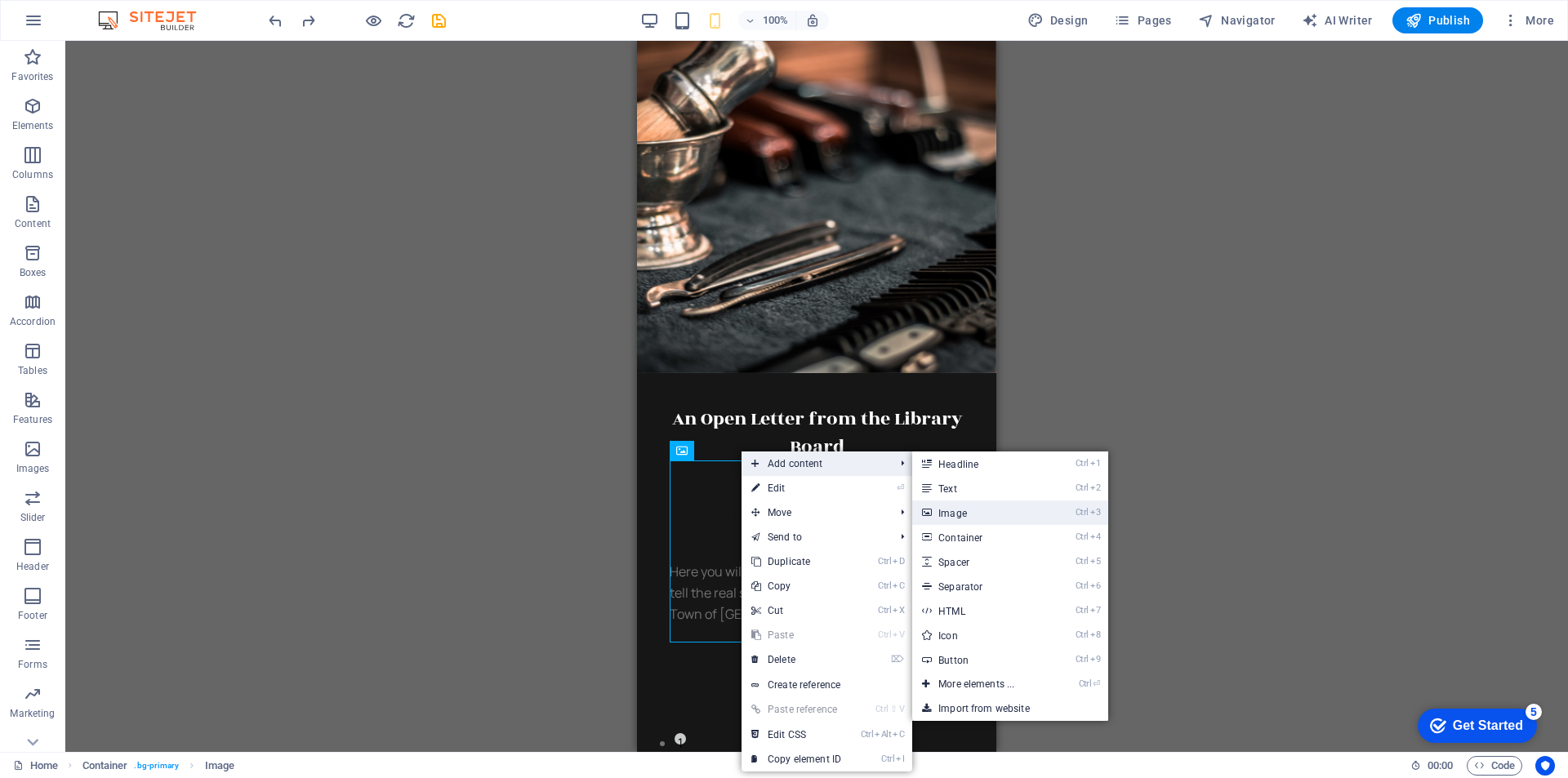
click at [985, 512] on link "Ctrl 3 Image" at bounding box center [979, 512] width 135 height 24
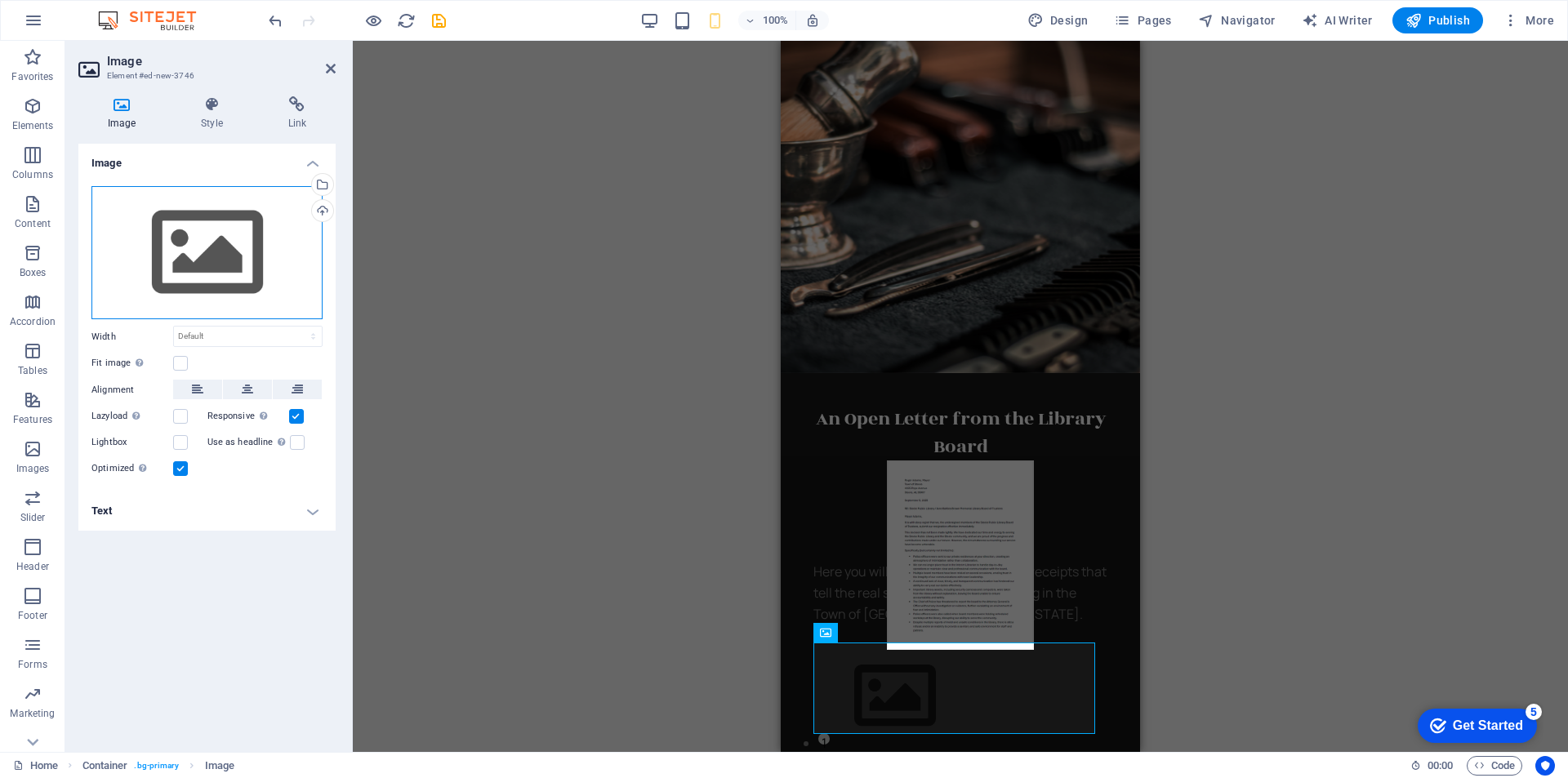
click at [192, 259] on div "Drag files here, click to choose files or select files from Files or our free s…" at bounding box center [206, 253] width 231 height 134
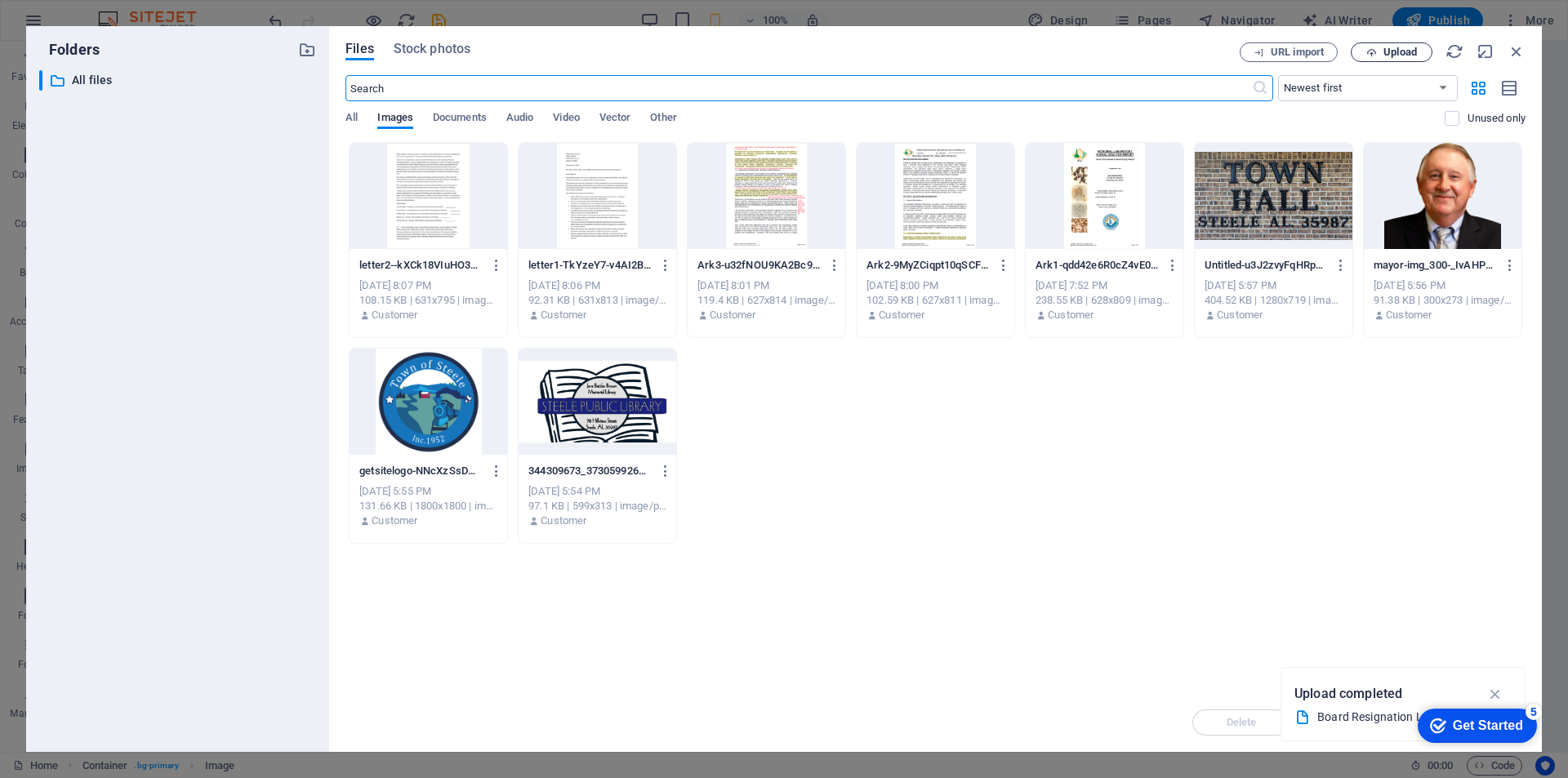
click at [1417, 51] on span "Upload" at bounding box center [1400, 53] width 33 height 10
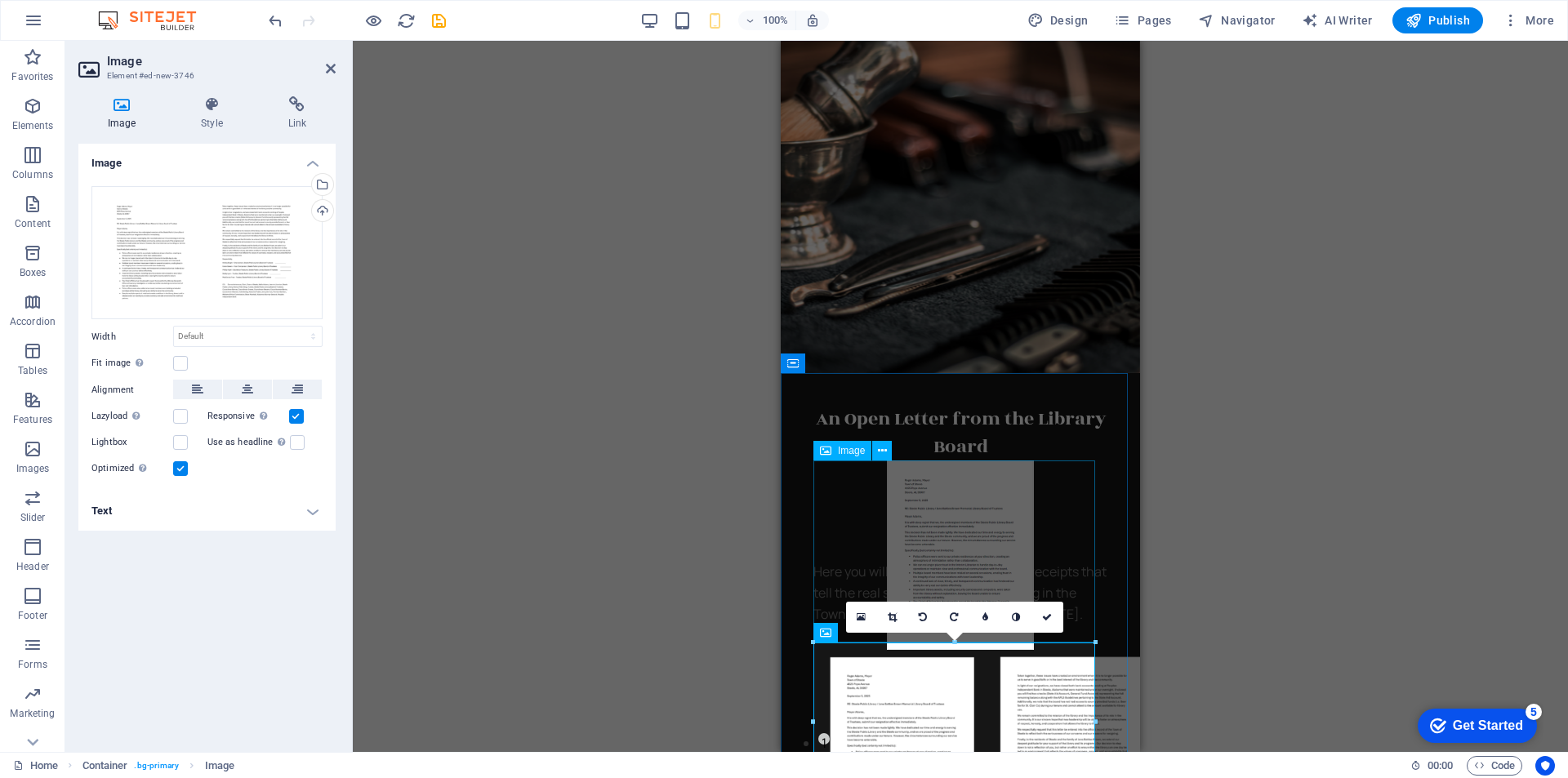
click at [924, 509] on figure at bounding box center [960, 555] width 294 height 190
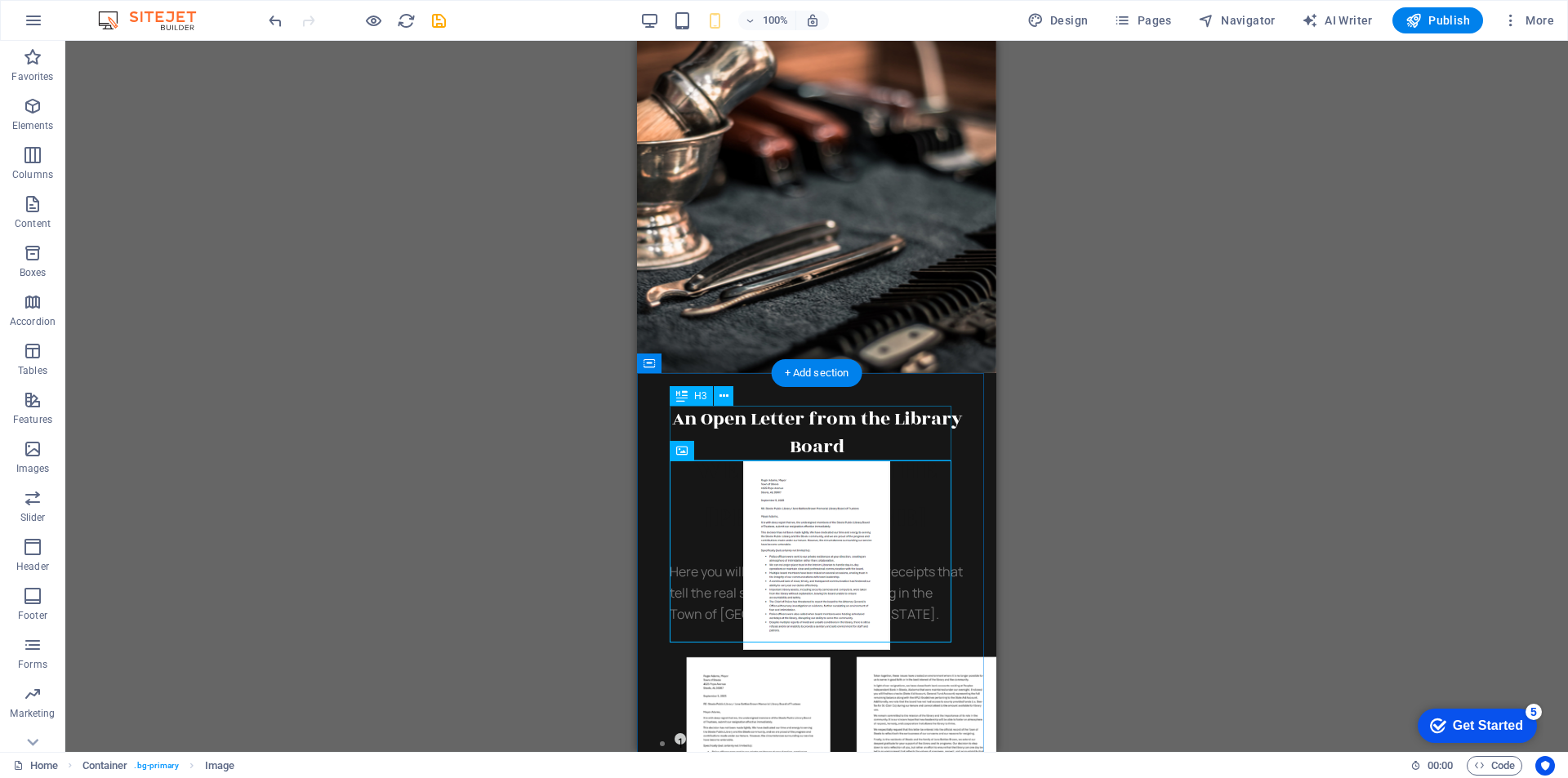
click at [883, 448] on div "An Open Letter from the Library Board" at bounding box center [817, 433] width 294 height 54
click at [813, 519] on figure at bounding box center [817, 555] width 294 height 190
click at [738, 450] on icon at bounding box center [738, 451] width 9 height 18
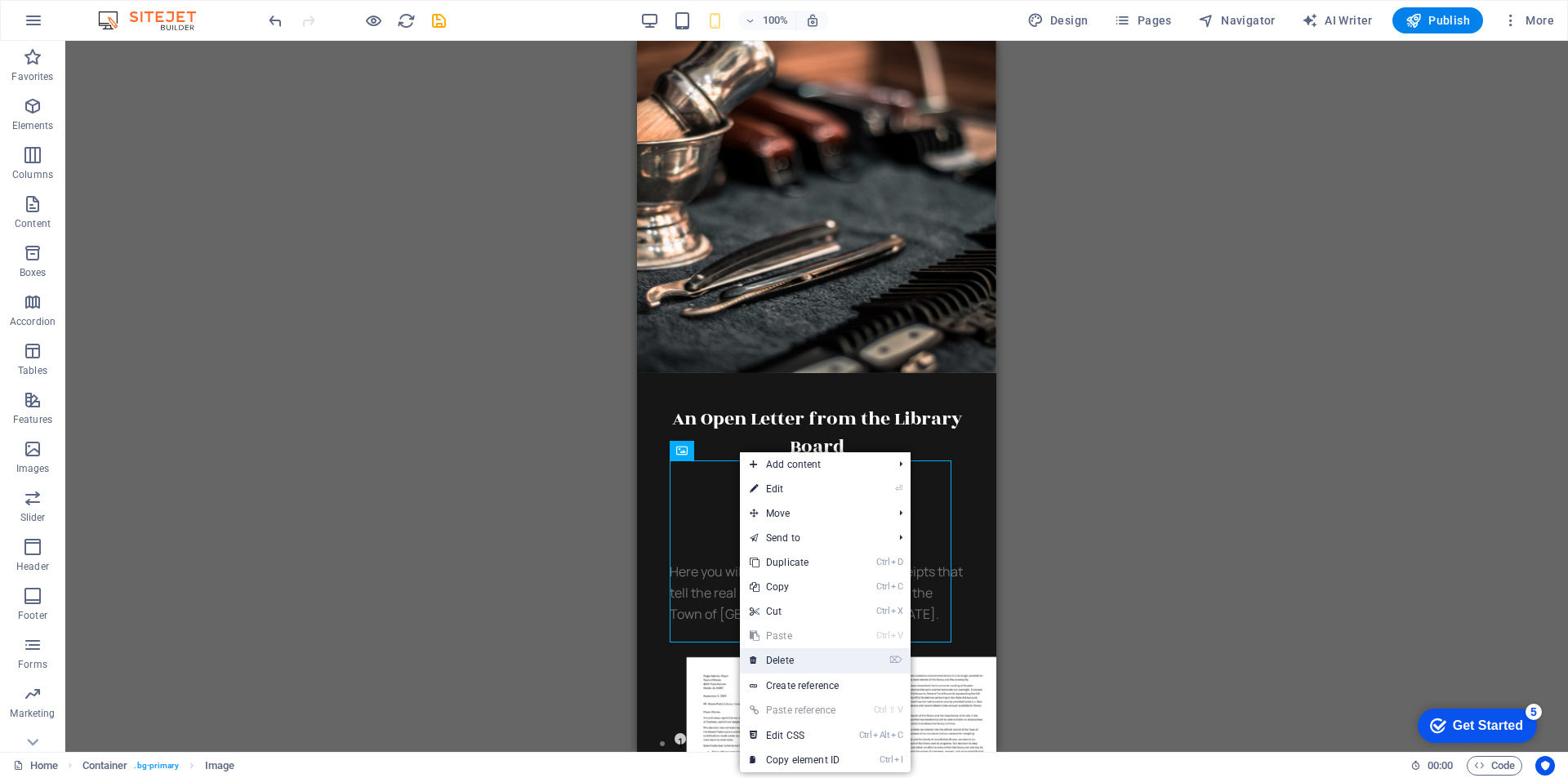
click at [792, 655] on link "⌦ Delete" at bounding box center [794, 660] width 109 height 24
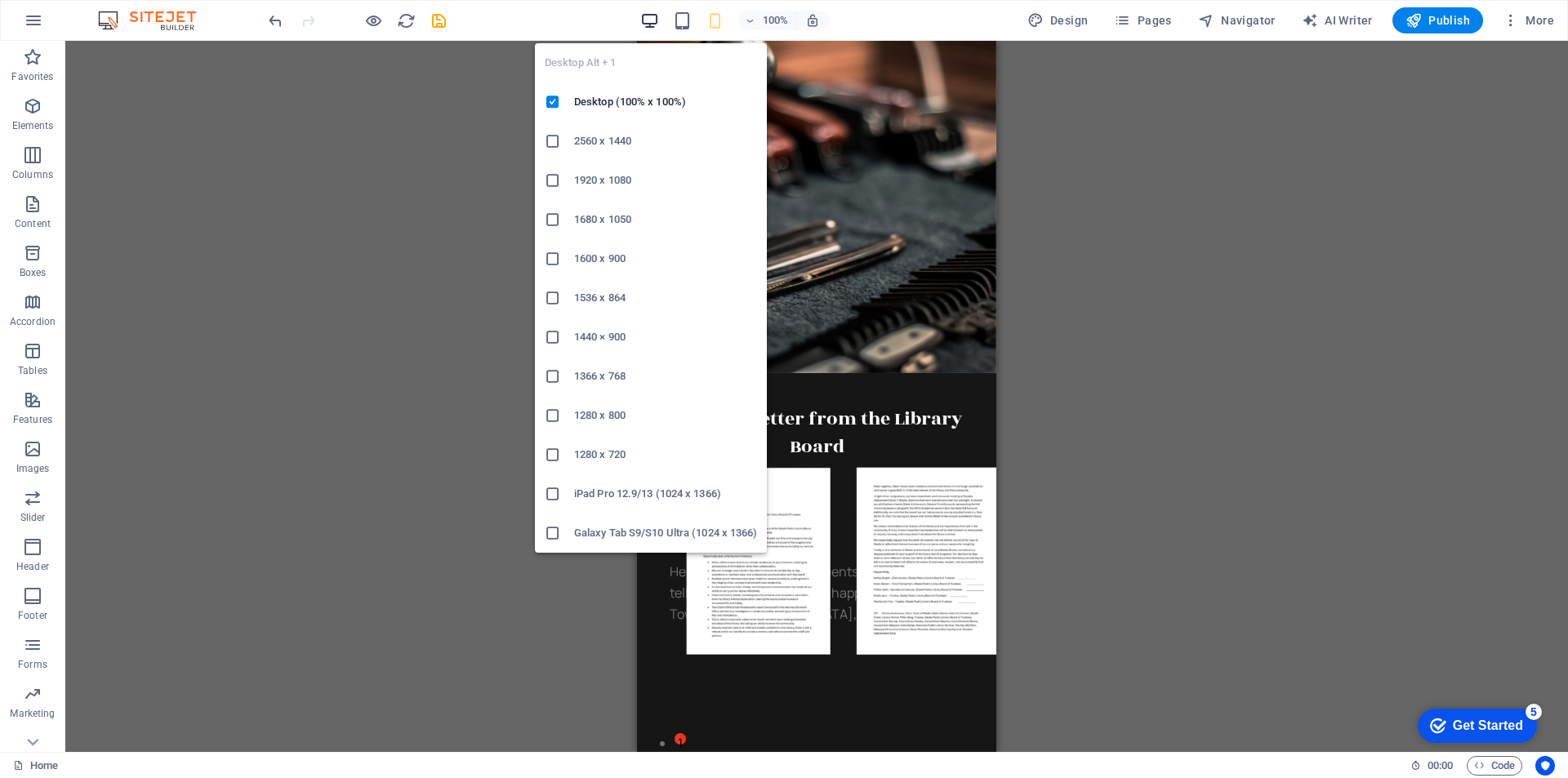
click at [654, 18] on icon "button" at bounding box center [649, 21] width 18 height 18
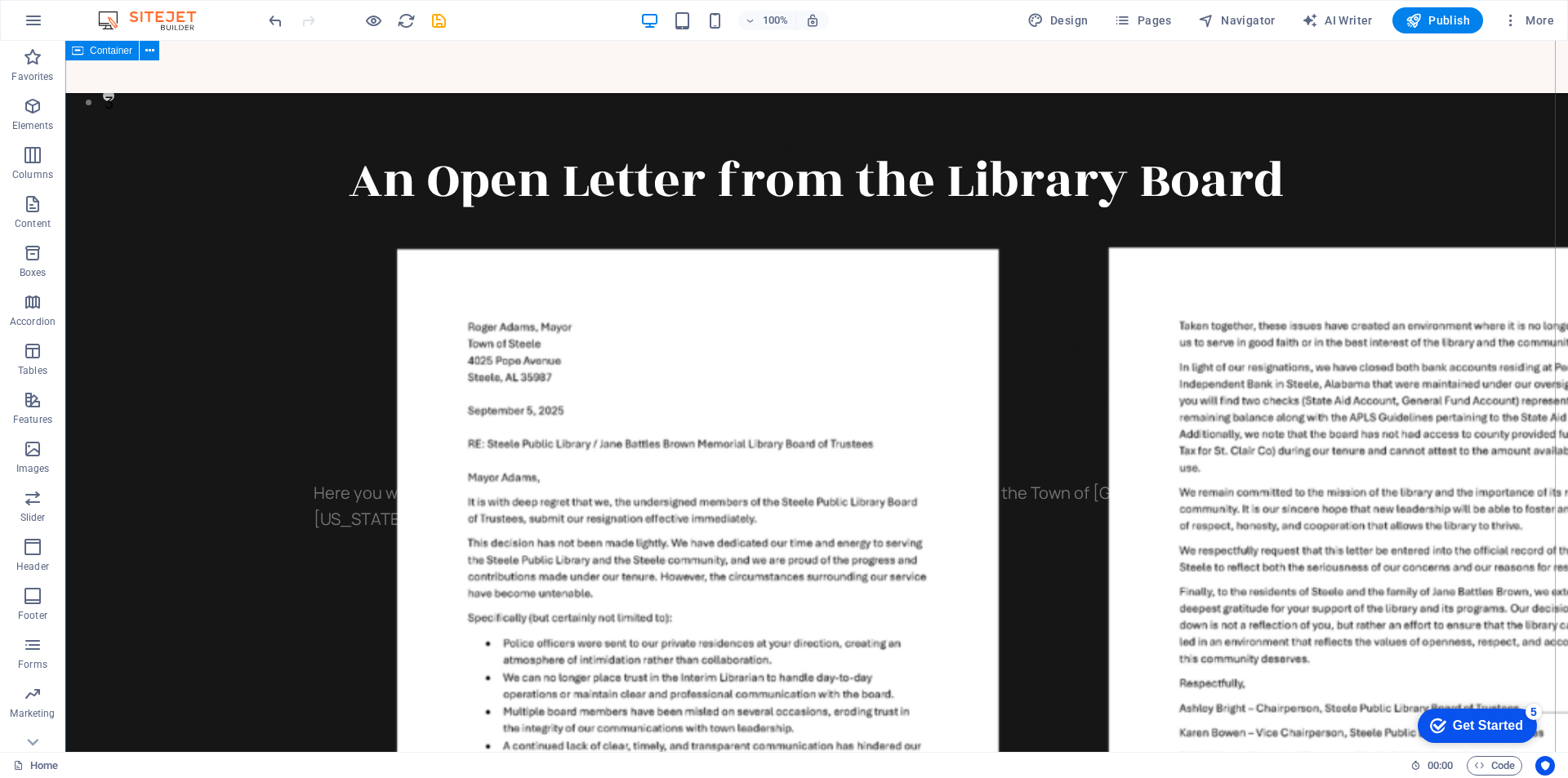
scroll to position [735, 0]
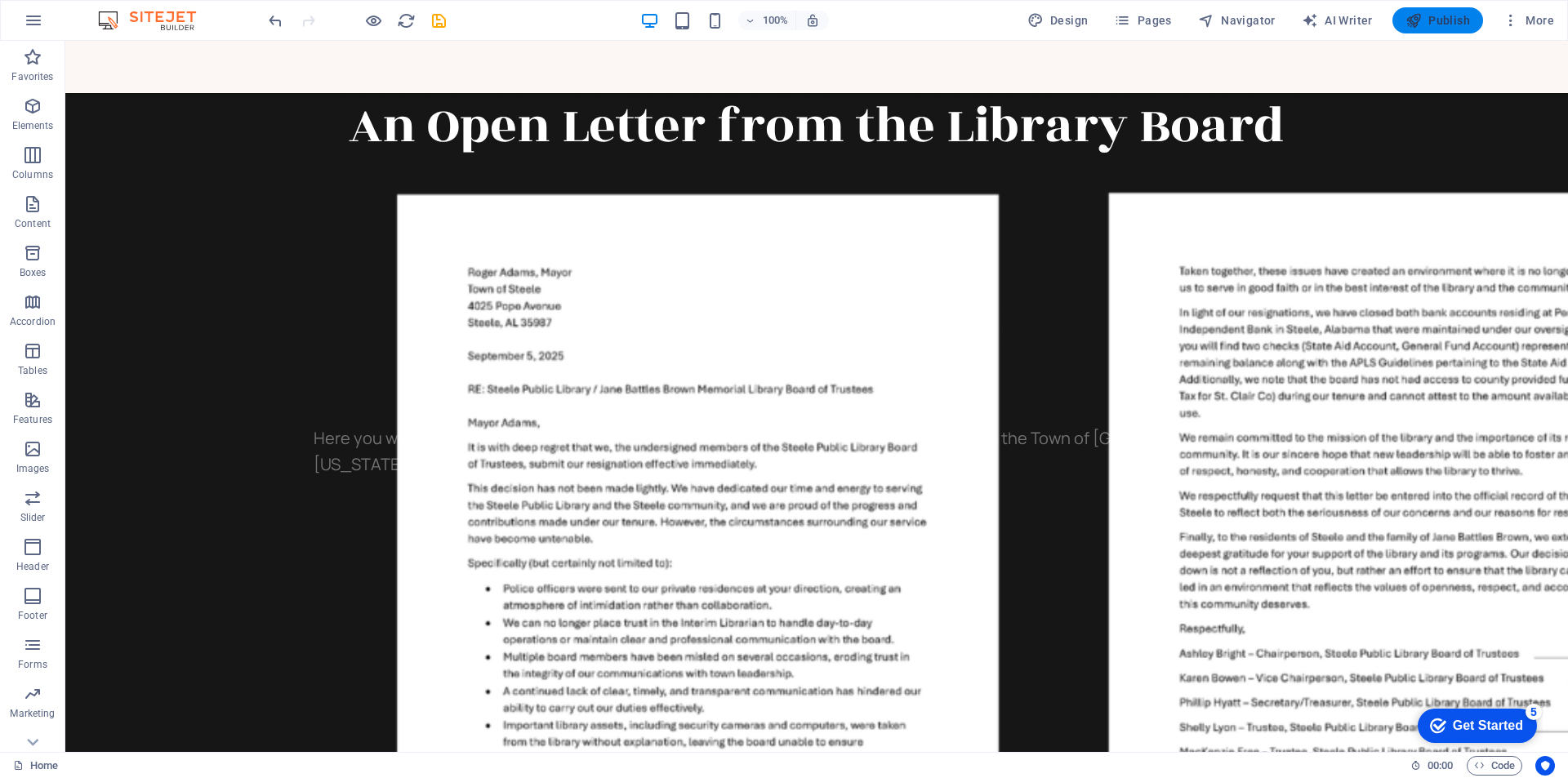
click at [1446, 18] on span "Publish" at bounding box center [1437, 21] width 64 height 17
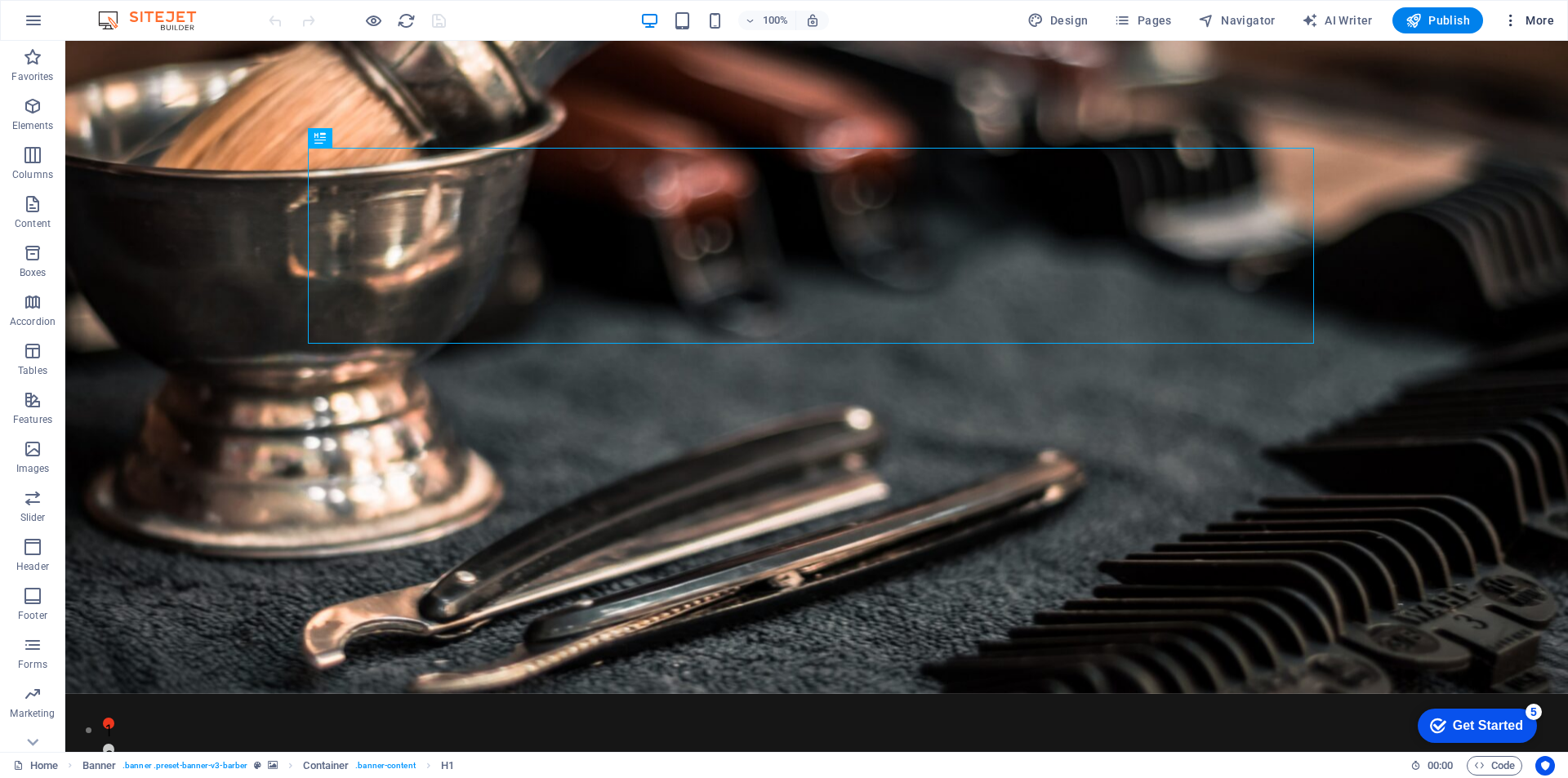
click at [1535, 21] on span "More" at bounding box center [1529, 21] width 52 height 17
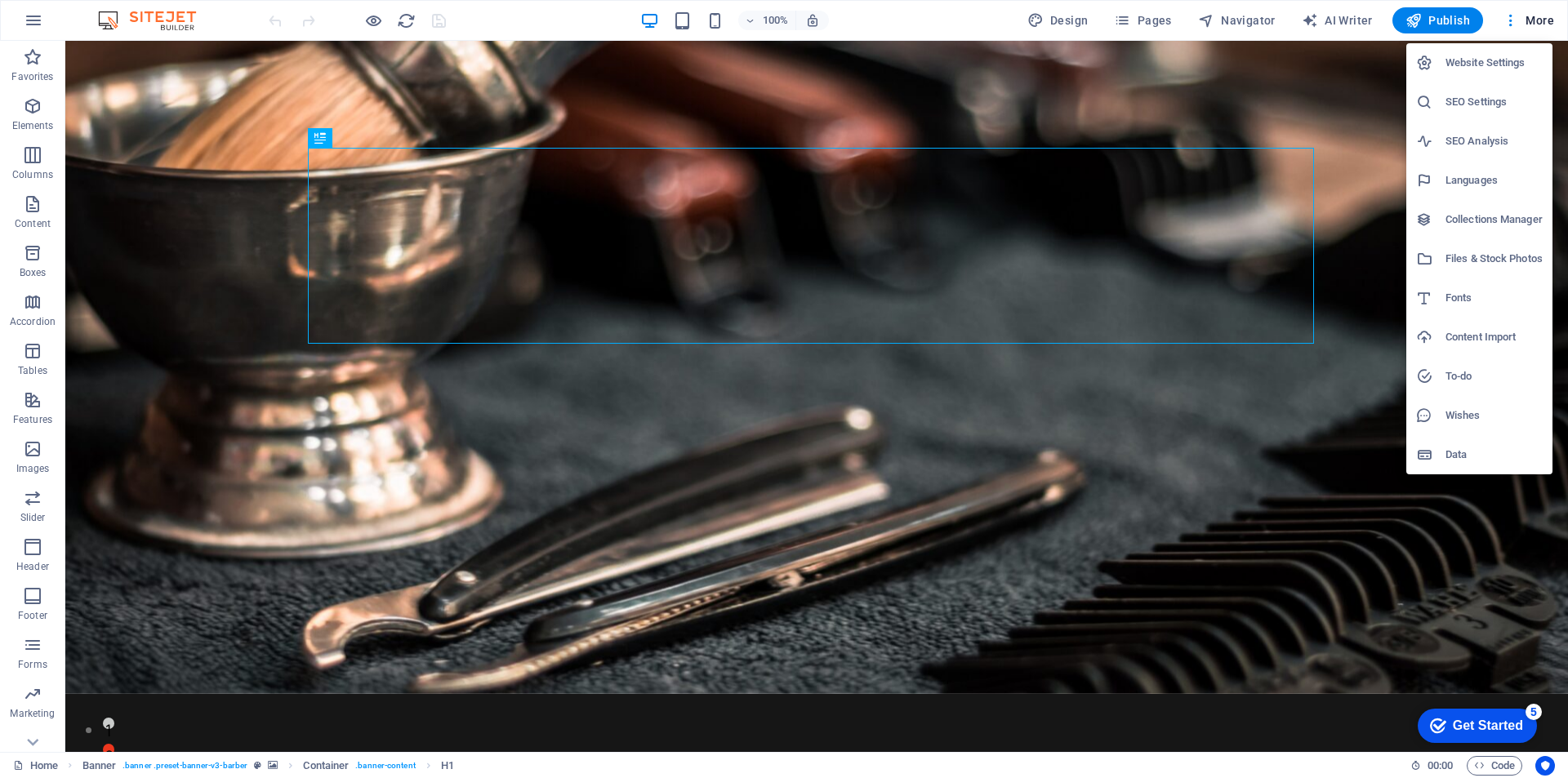
click at [0, 0] on h6 "Website Settings" at bounding box center [0, 0] width 0 height 0
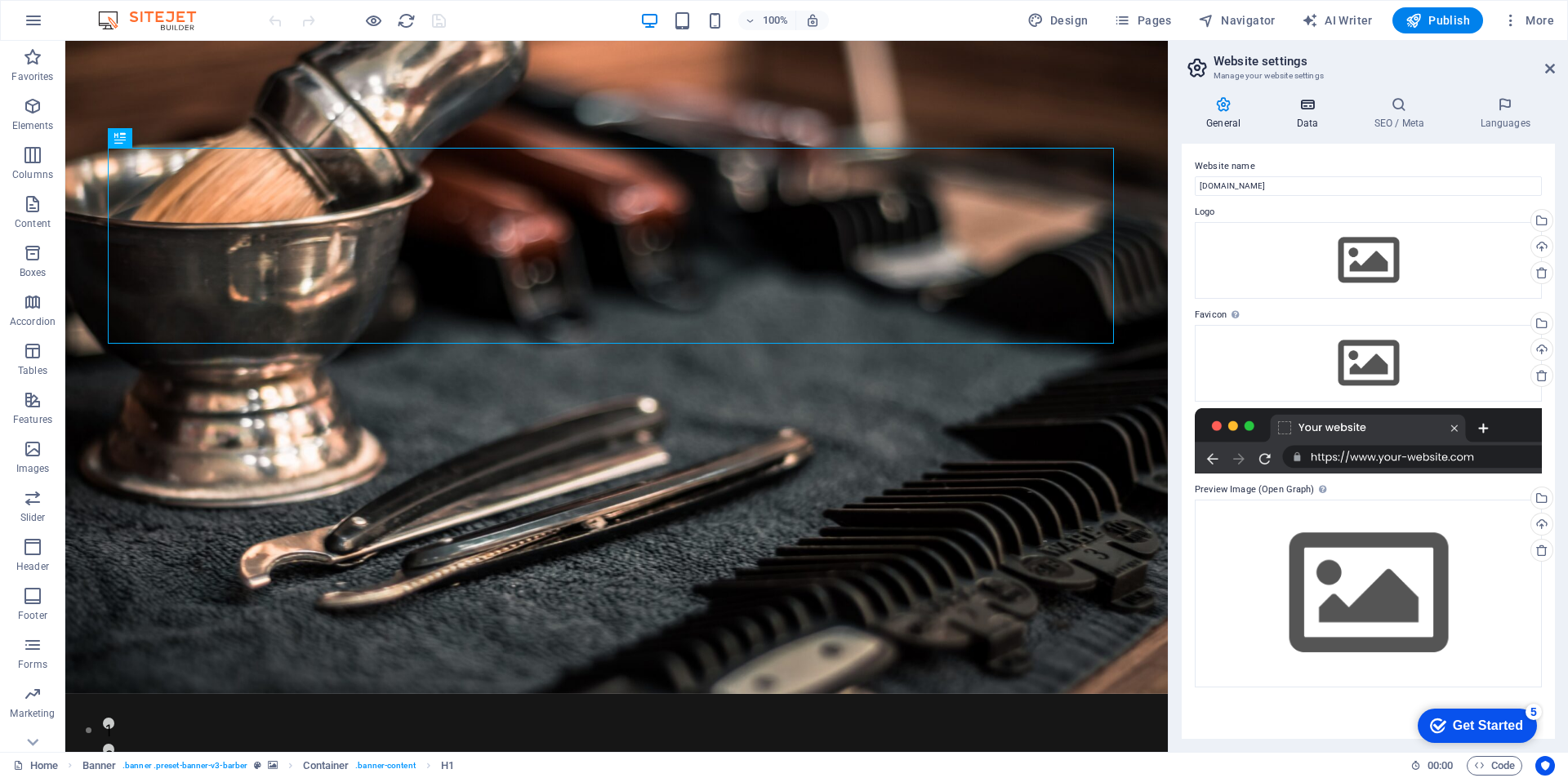
click at [0, 0] on icon at bounding box center [0, 0] width 0 height 0
